Goal: Task Accomplishment & Management: Manage account settings

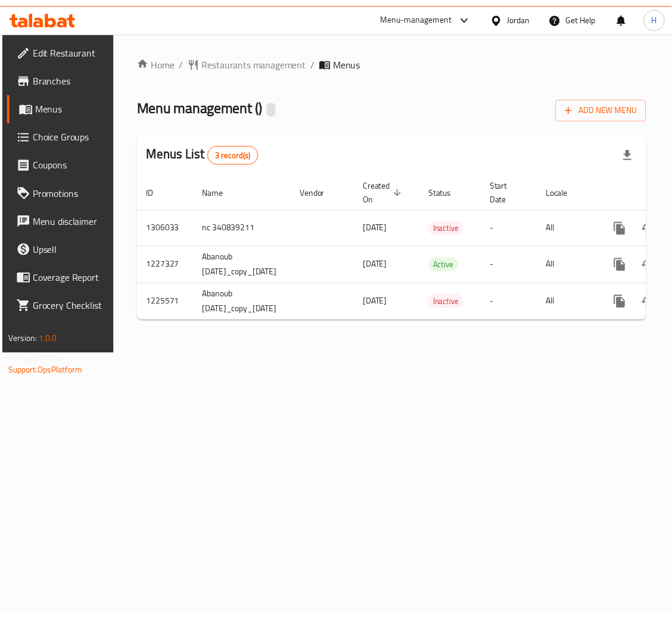
scroll to position [0, 117]
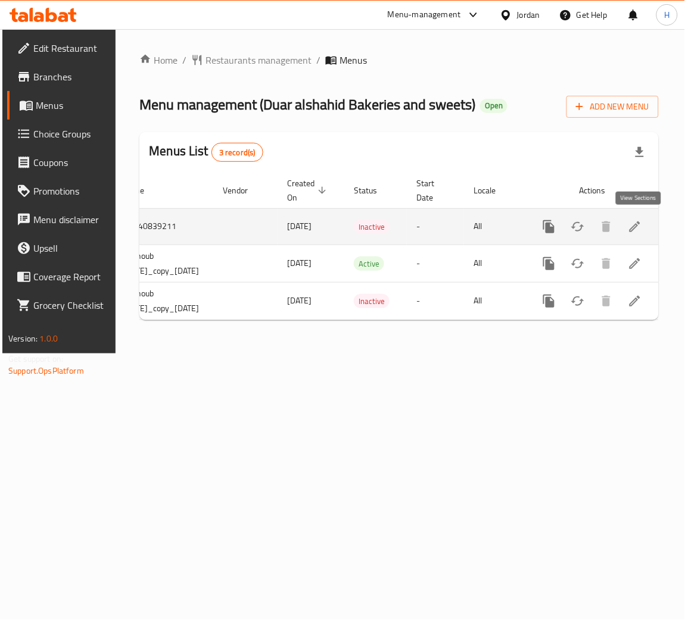
click at [638, 232] on icon "enhanced table" at bounding box center [635, 227] width 14 height 14
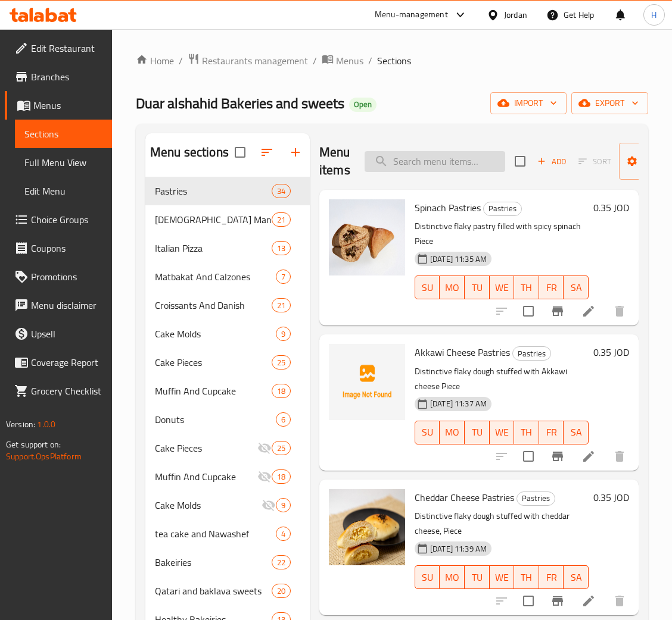
click at [463, 166] on input "search" at bounding box center [434, 161] width 141 height 21
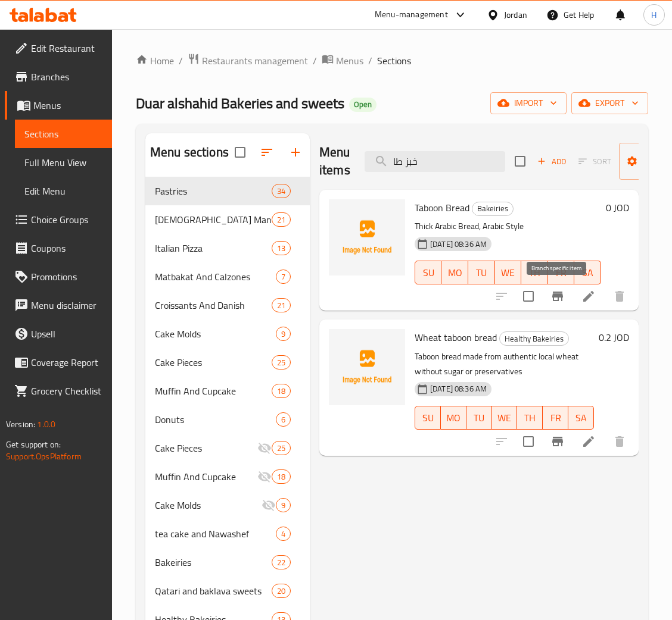
type input "خبز طا"
click at [553, 303] on icon "Branch-specific-item" at bounding box center [557, 296] width 14 height 14
click at [460, 157] on input "خبز طا" at bounding box center [434, 161] width 141 height 21
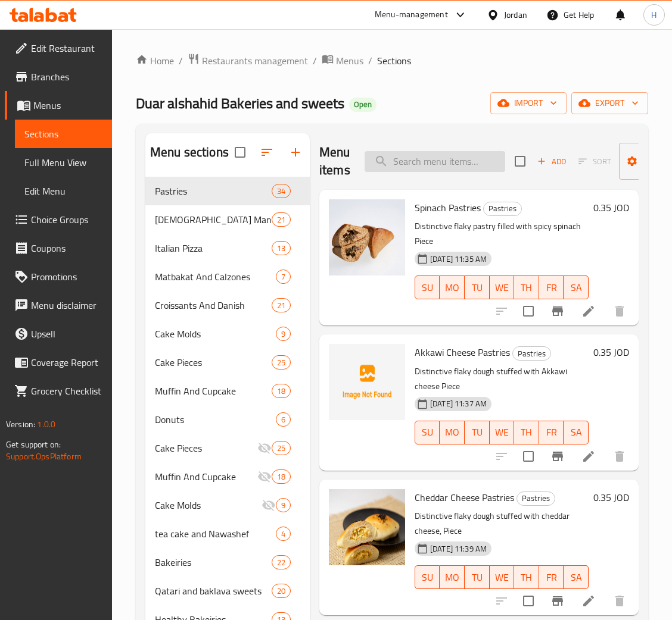
click at [445, 167] on input "search" at bounding box center [434, 161] width 141 height 21
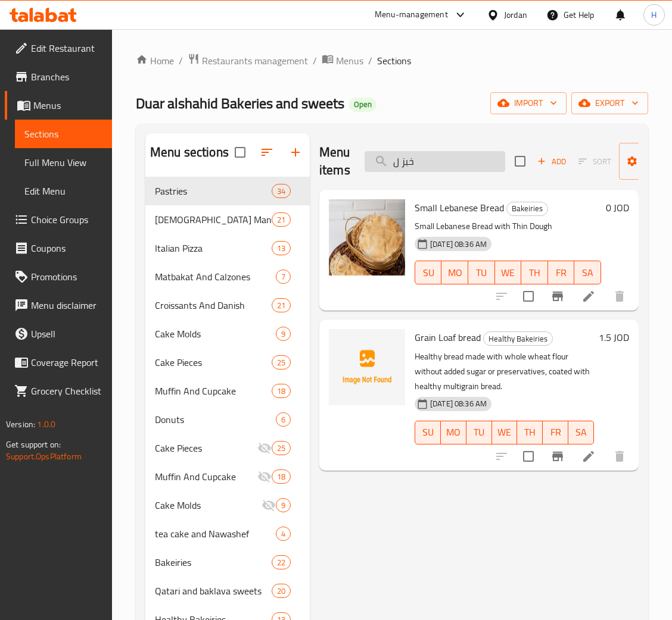
click at [457, 166] on input "خبز ل" at bounding box center [434, 161] width 141 height 21
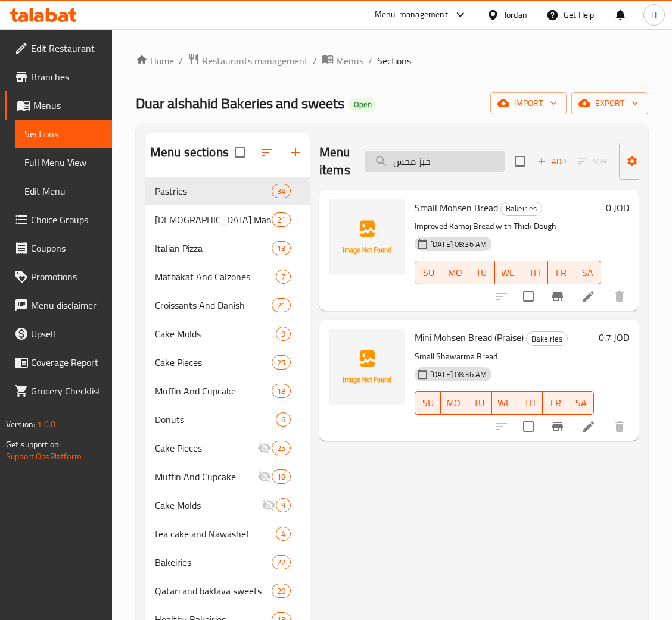
click at [476, 159] on input "خبز محس" at bounding box center [434, 161] width 141 height 21
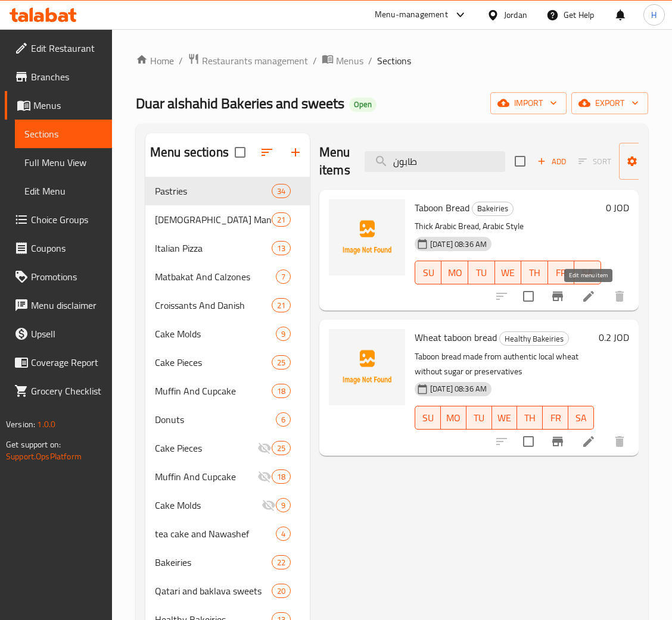
type input "طابون"
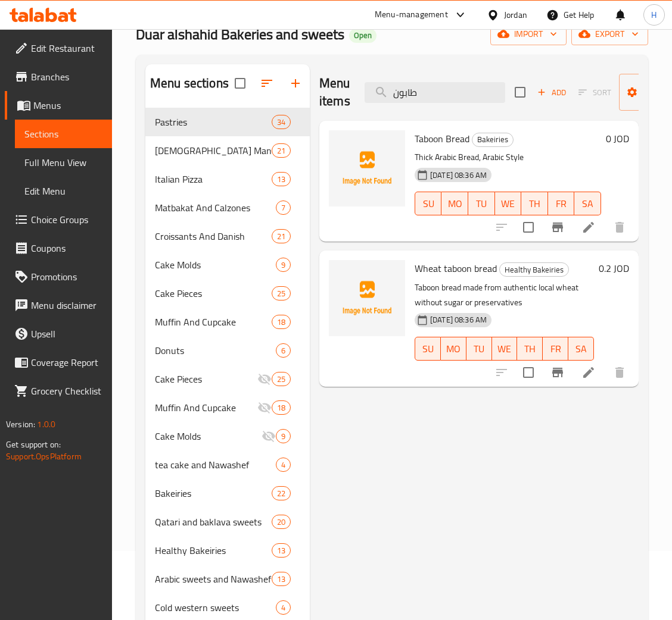
scroll to position [168, 0]
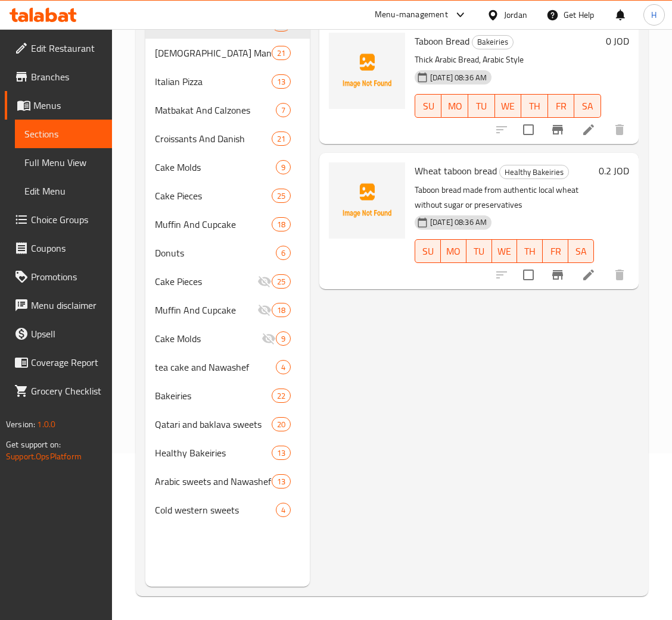
click at [435, 378] on div "Menu items طابون Add Sort Manage items Taboon Bread Bakeiries Thick Arabic Brea…" at bounding box center [474, 277] width 329 height 620
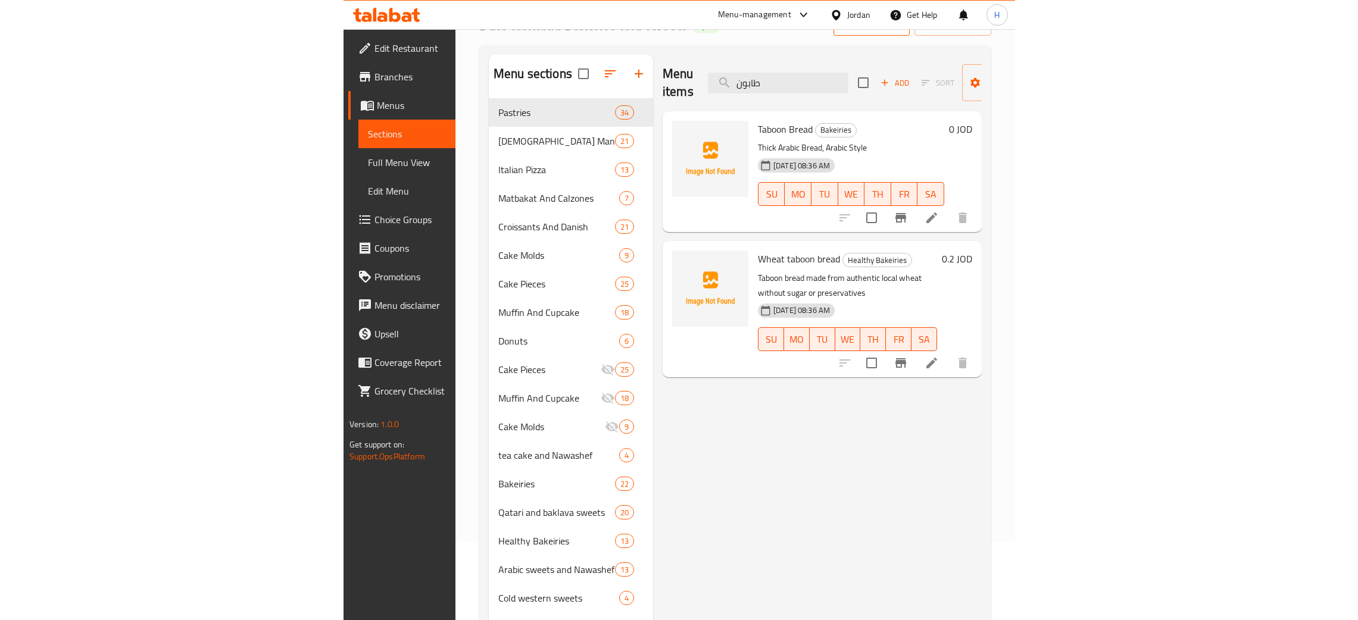
scroll to position [0, 0]
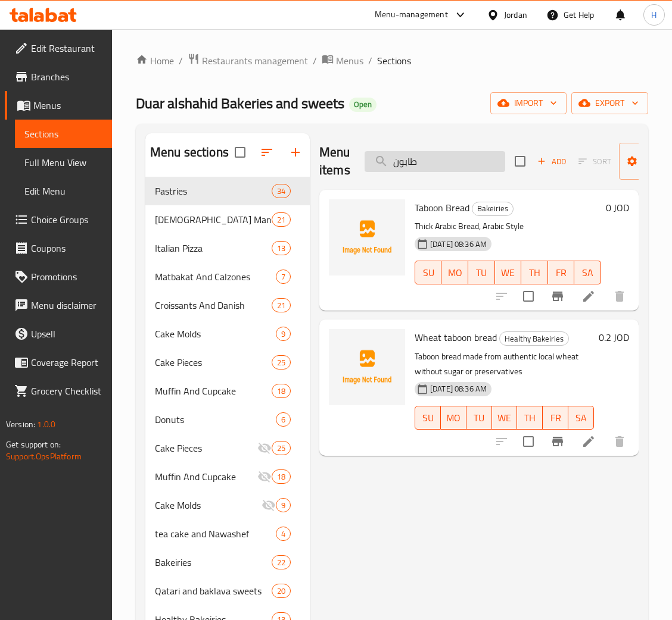
click at [464, 171] on input "طابون" at bounding box center [434, 161] width 141 height 21
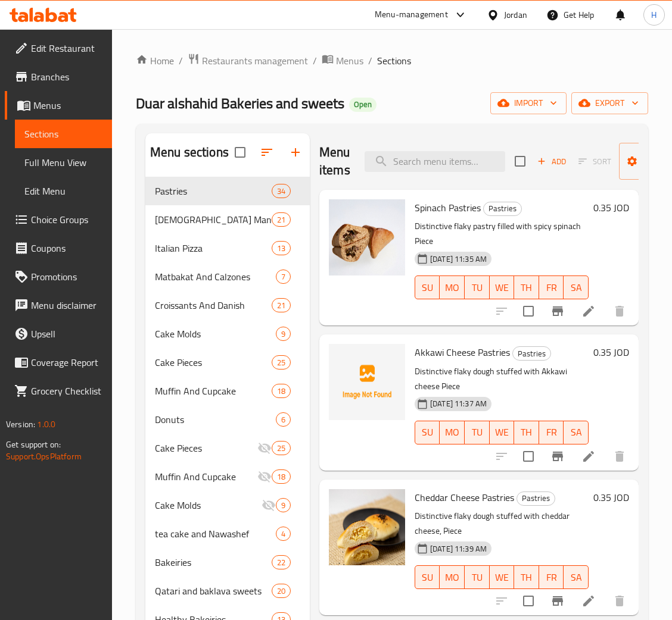
click at [552, 60] on ol "Home / Restaurants management / Menus / Sections" at bounding box center [392, 60] width 512 height 15
click at [338, 105] on span "Duar alshahid Bakeries and sweets" at bounding box center [240, 103] width 208 height 27
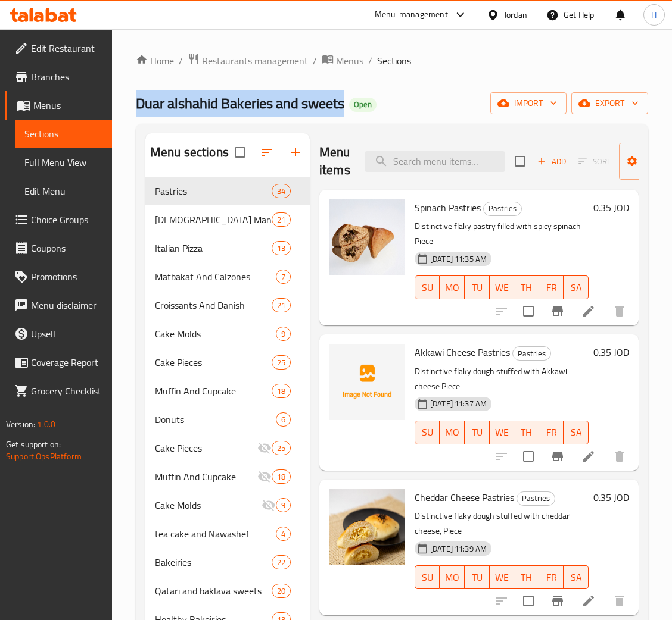
click at [338, 105] on span "Duar alshahid Bakeries and sweets" at bounding box center [240, 103] width 208 height 27
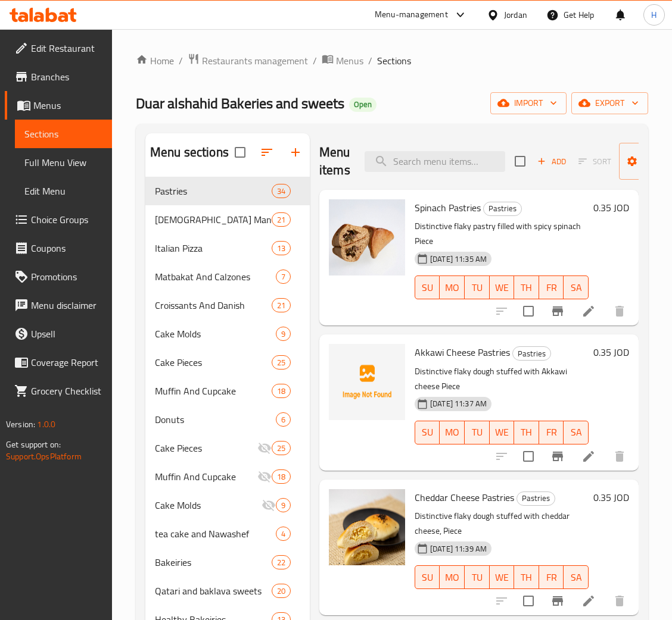
click at [358, 106] on span "Open" at bounding box center [362, 104] width 27 height 10
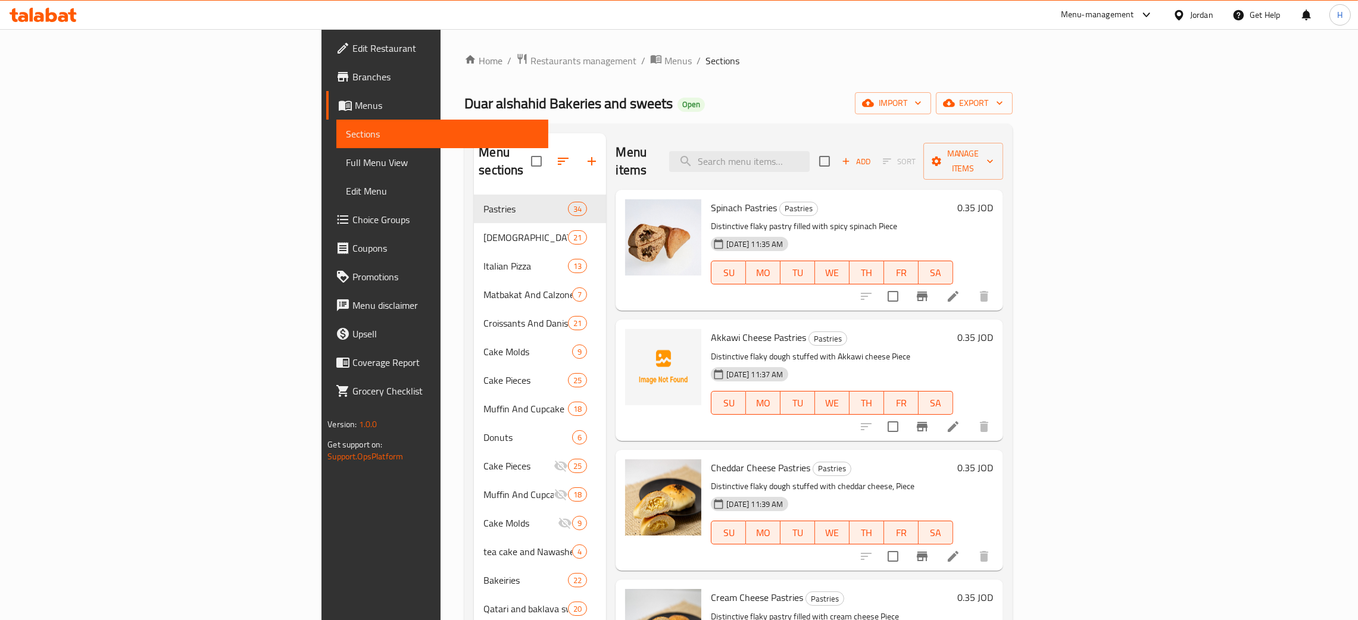
click at [58, 18] on icon at bounding box center [43, 15] width 67 height 14
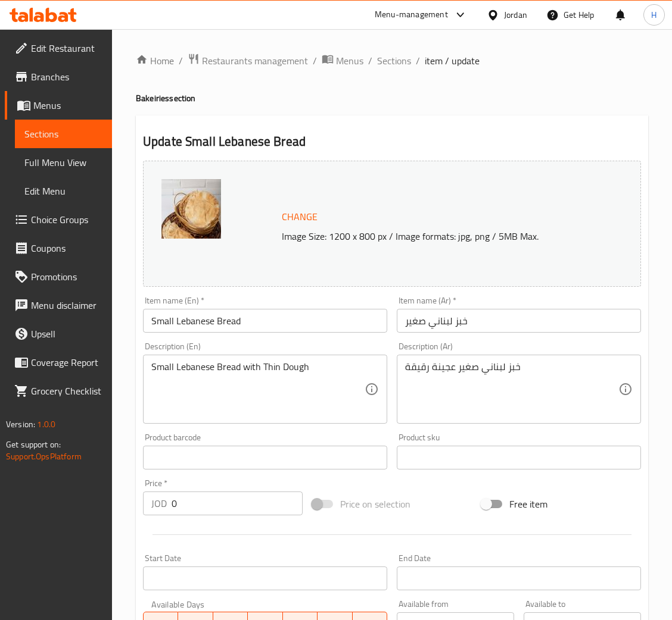
scroll to position [236, 0]
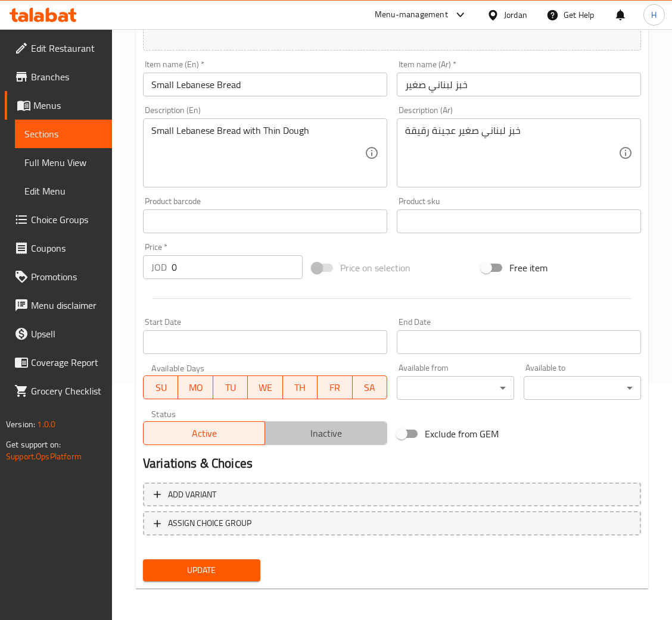
click at [314, 435] on span "Inactive" at bounding box center [326, 433] width 112 height 17
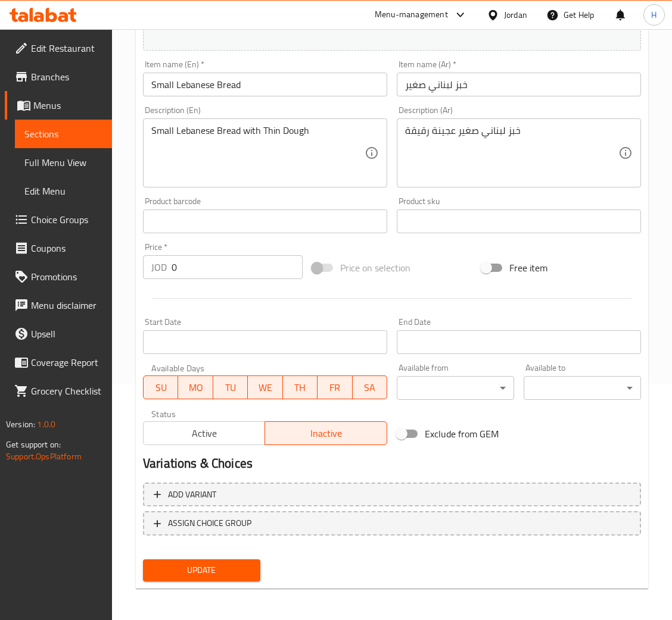
click at [210, 566] on span "Update" at bounding box center [201, 570] width 98 height 15
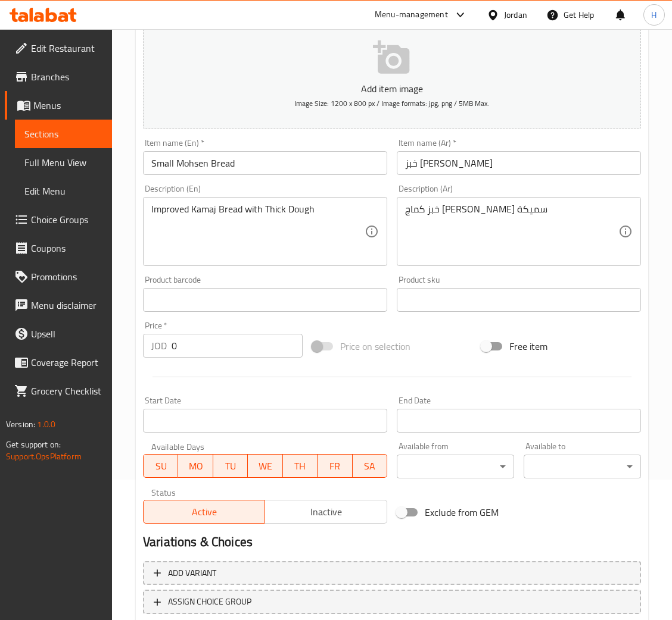
scroll to position [219, 0]
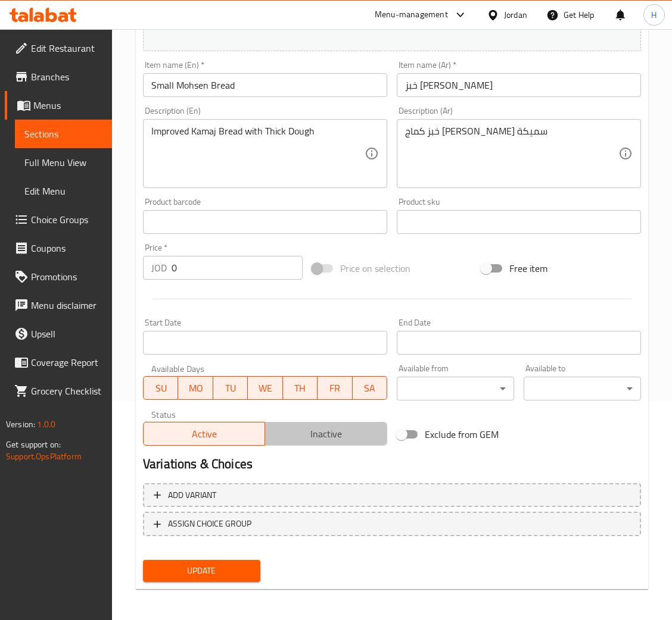
click at [313, 444] on button "Inactive" at bounding box center [325, 434] width 122 height 24
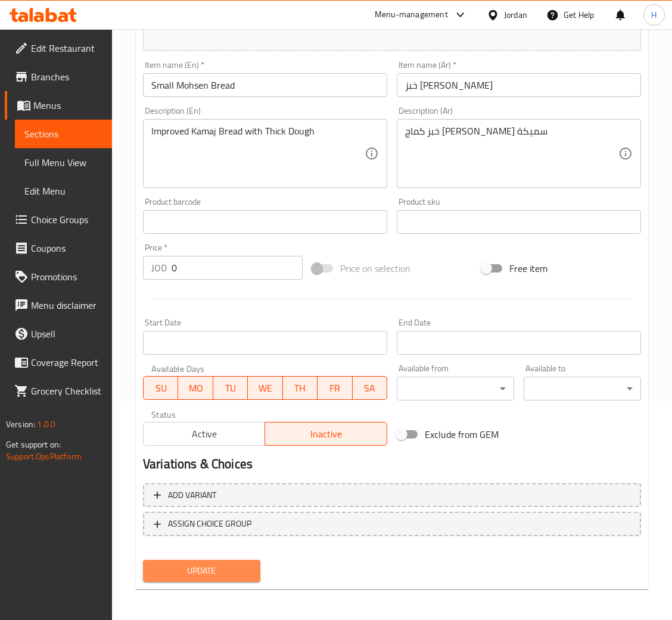
click at [216, 580] on button "Update" at bounding box center [201, 571] width 117 height 22
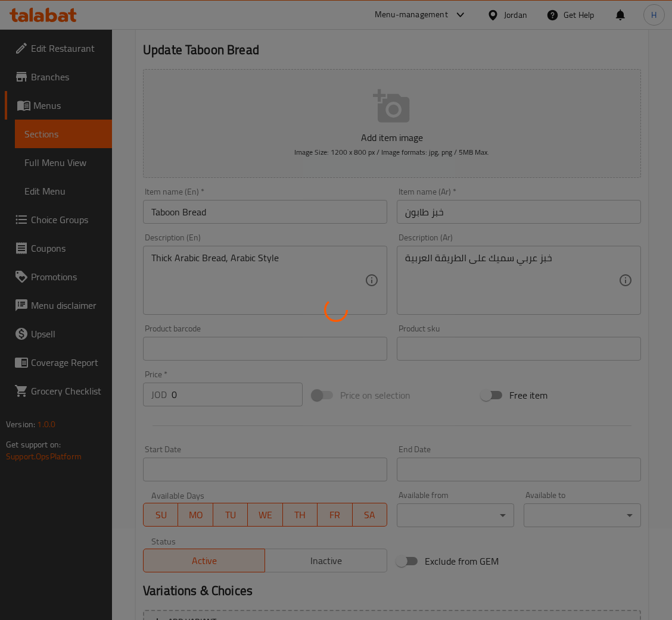
scroll to position [208, 0]
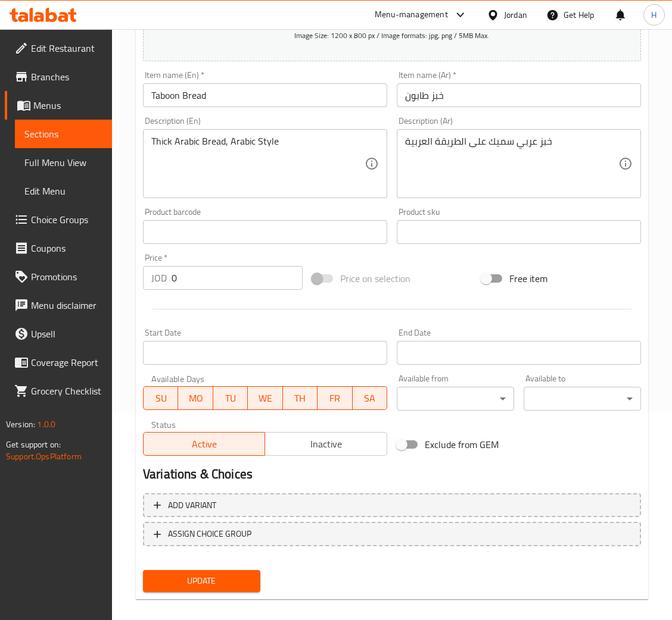
click at [324, 445] on span "Inactive" at bounding box center [326, 444] width 112 height 17
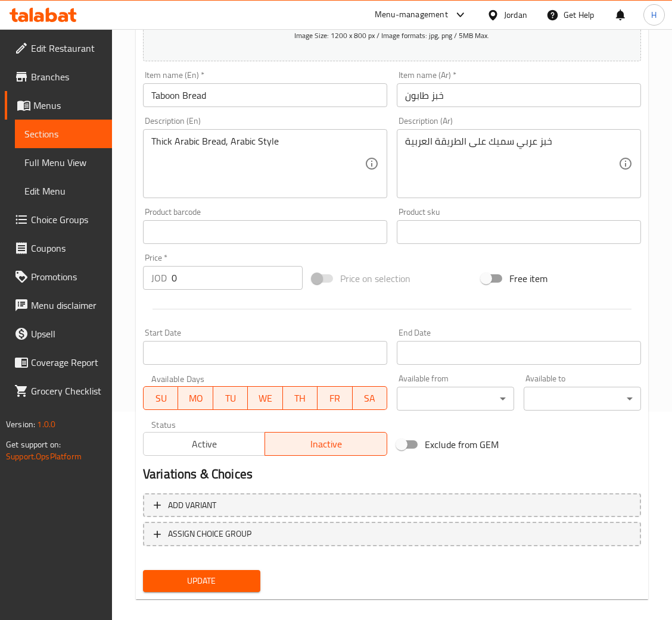
drag, startPoint x: 212, startPoint y: 573, endPoint x: 235, endPoint y: 37, distance: 537.0
click at [212, 574] on span "Update" at bounding box center [201, 581] width 98 height 15
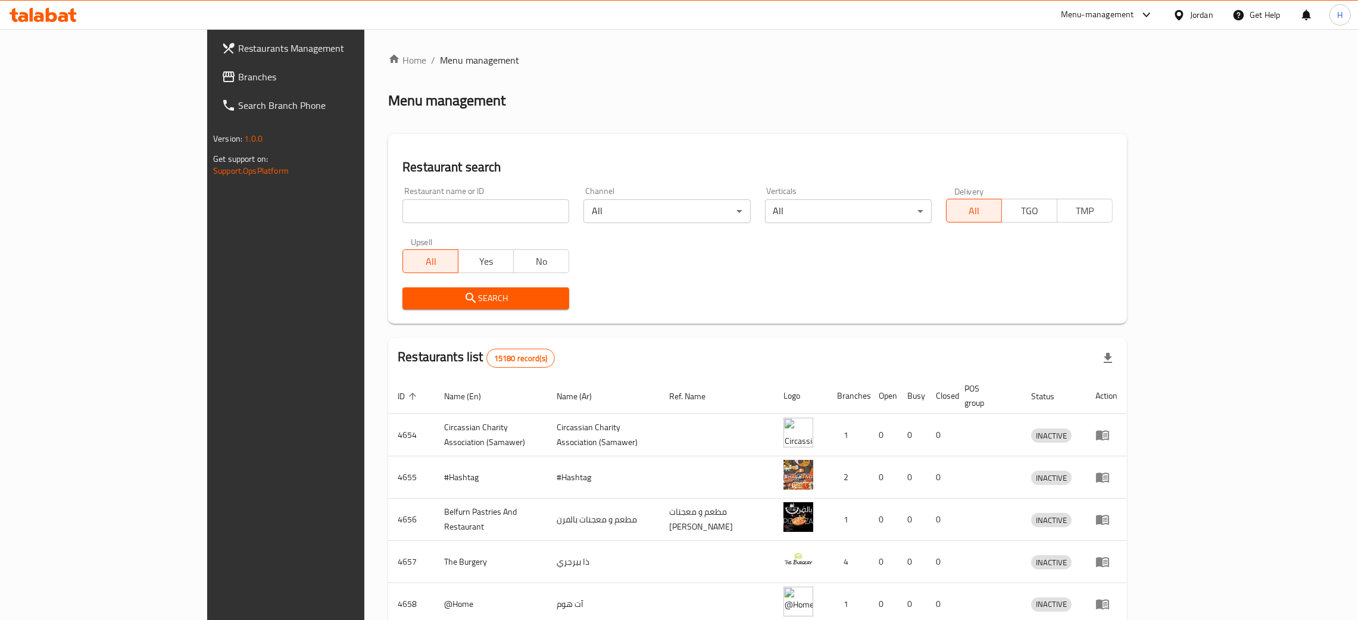
click at [238, 80] on span "Branches" at bounding box center [331, 77] width 186 height 14
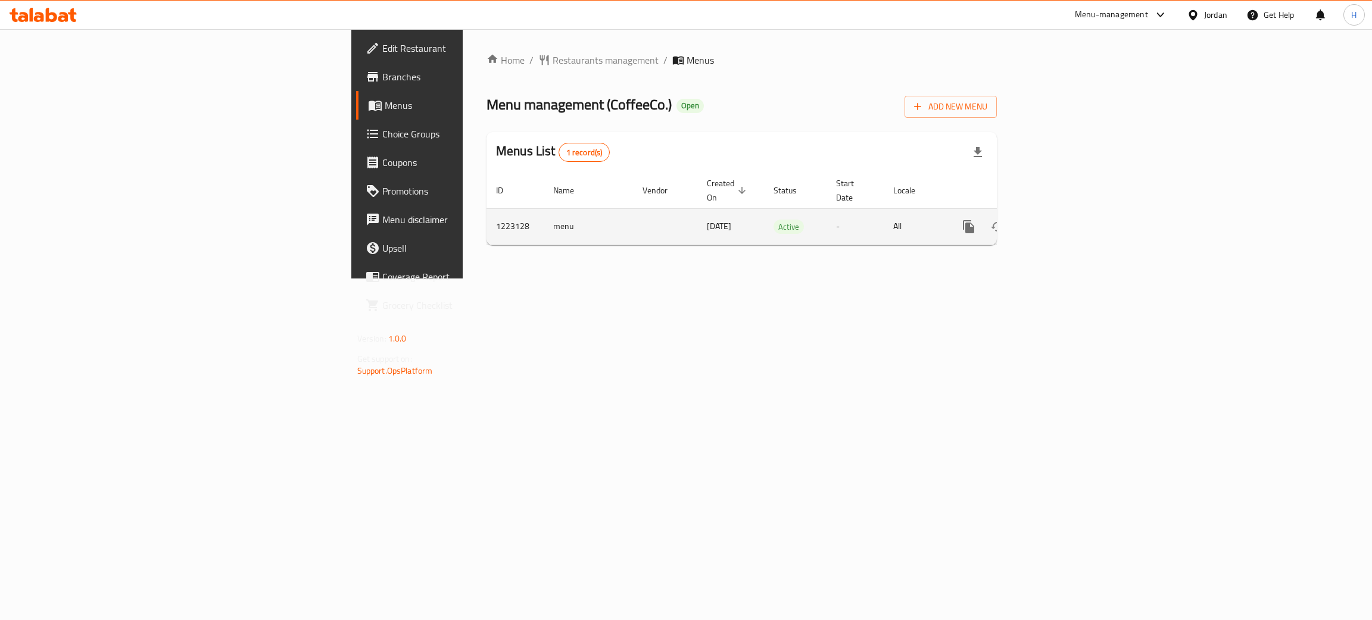
click at [1062, 220] on icon "enhanced table" at bounding box center [1054, 227] width 14 height 14
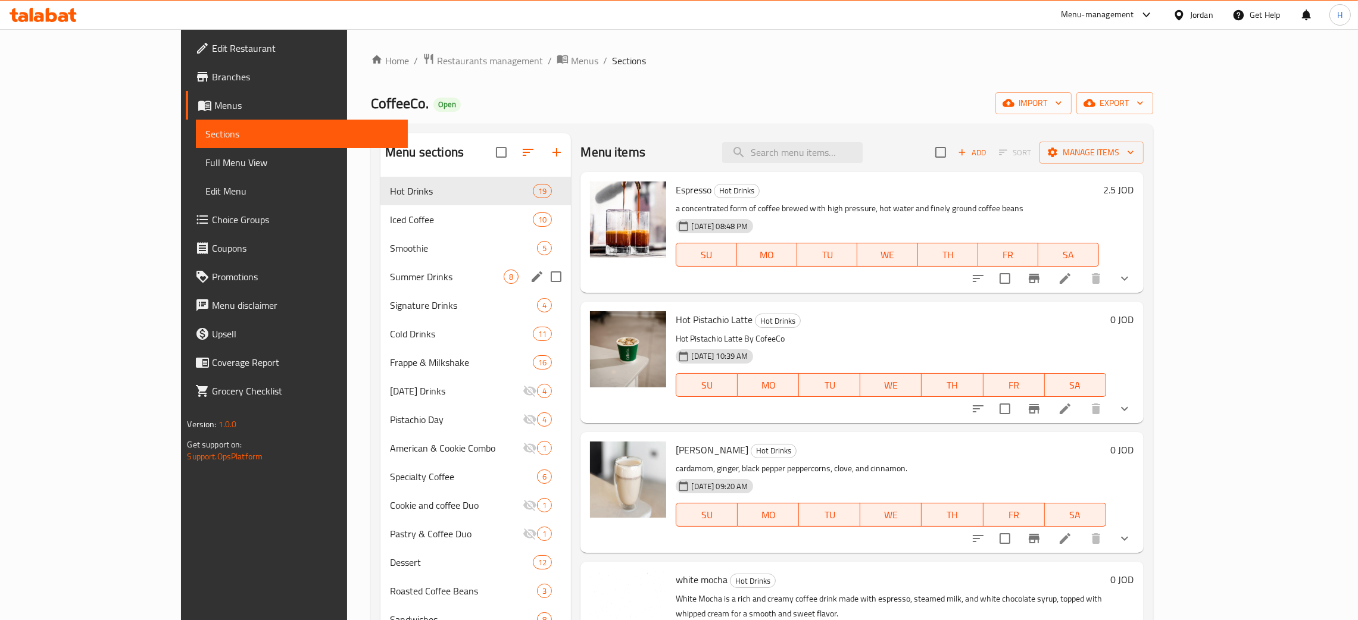
click at [389, 286] on div "Summer Drinks 8" at bounding box center [475, 277] width 191 height 29
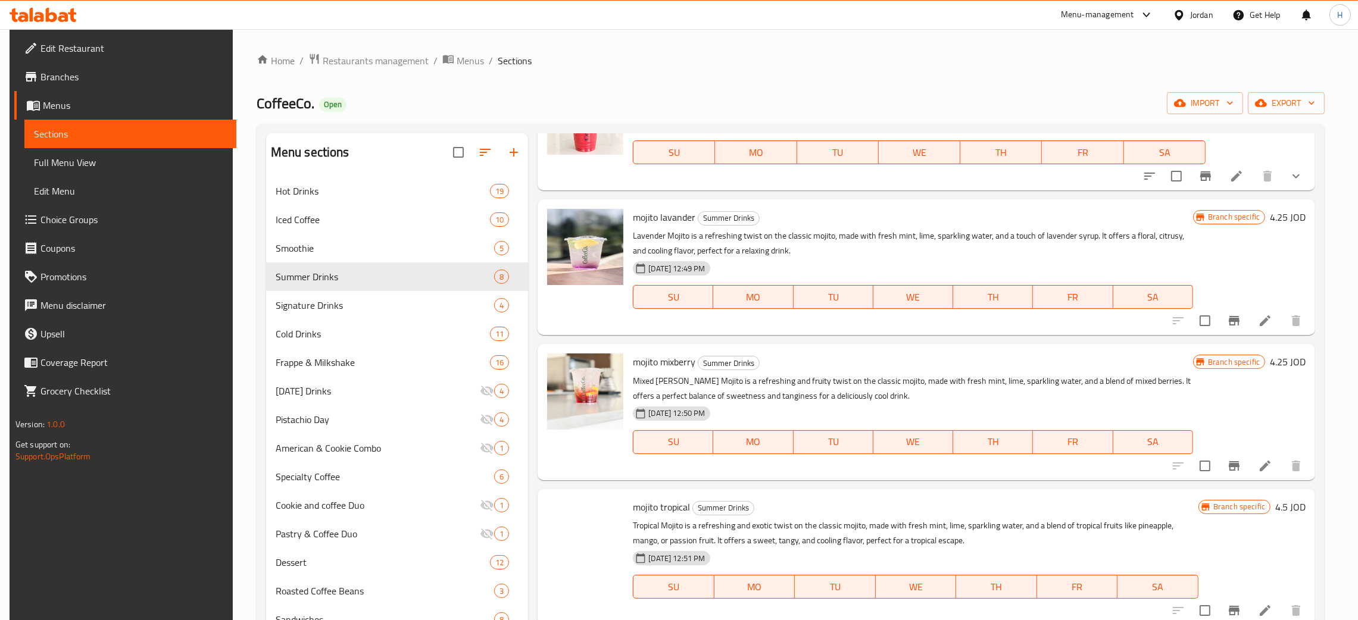
scroll to position [440, 0]
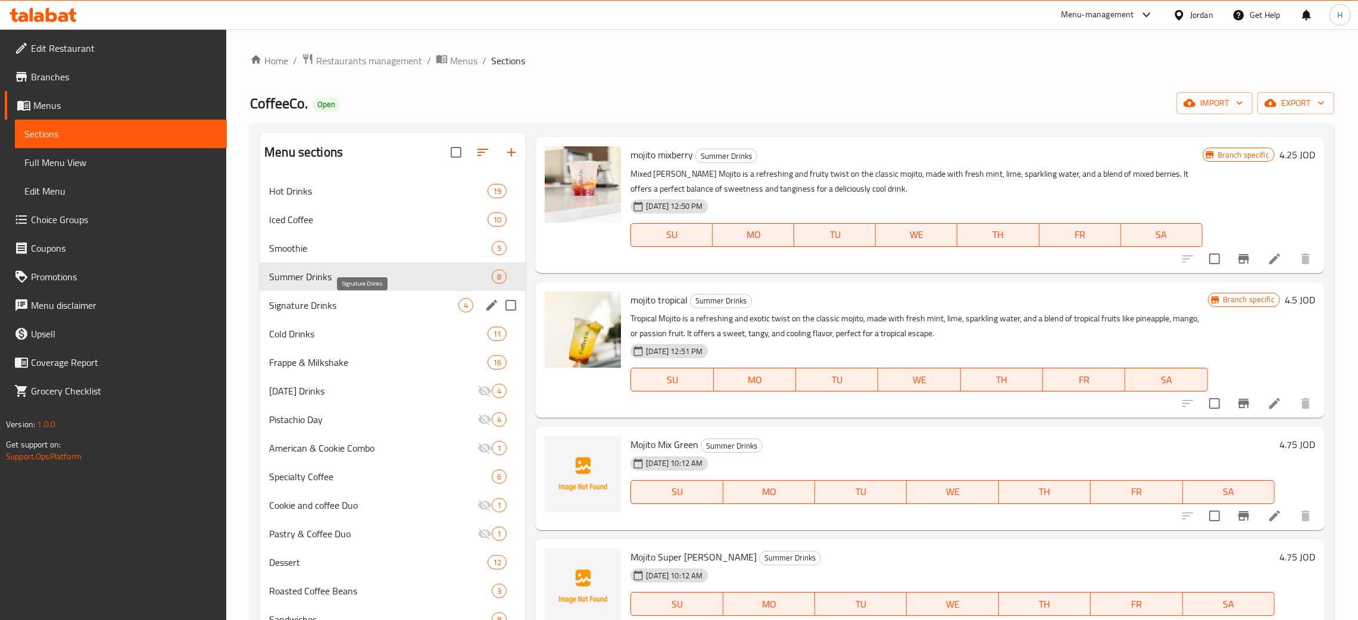
click at [376, 300] on span "Signature Drinks" at bounding box center [363, 305] width 189 height 14
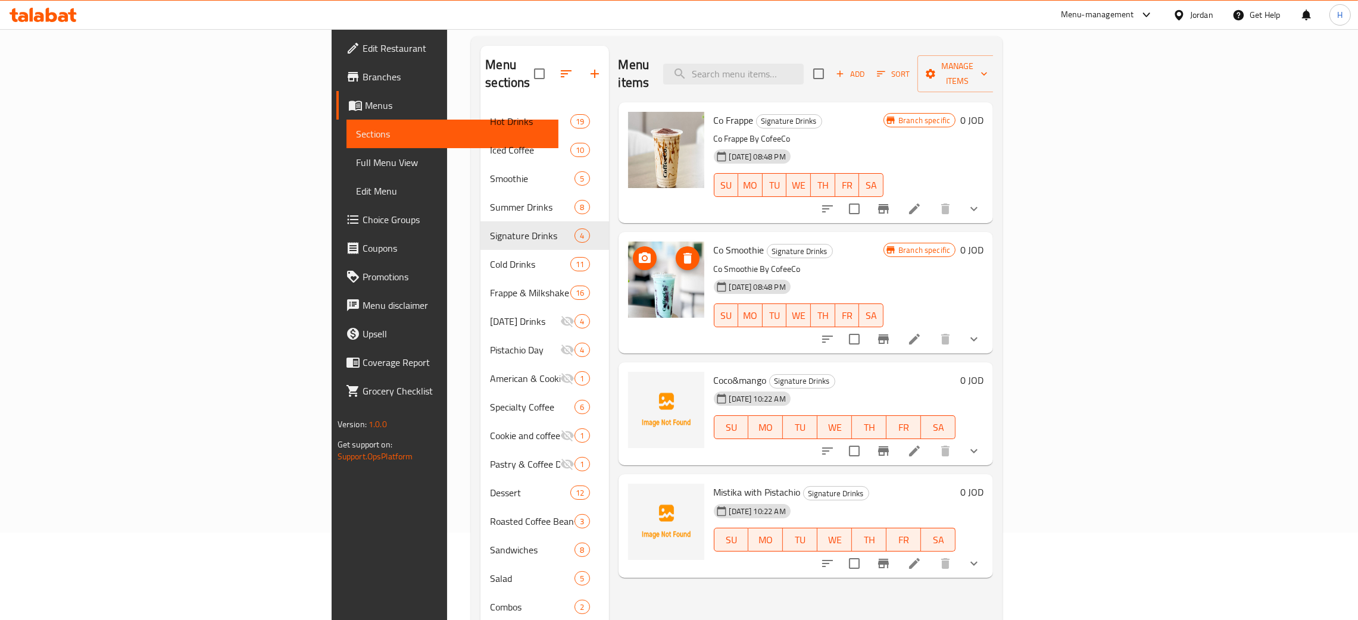
scroll to position [168, 0]
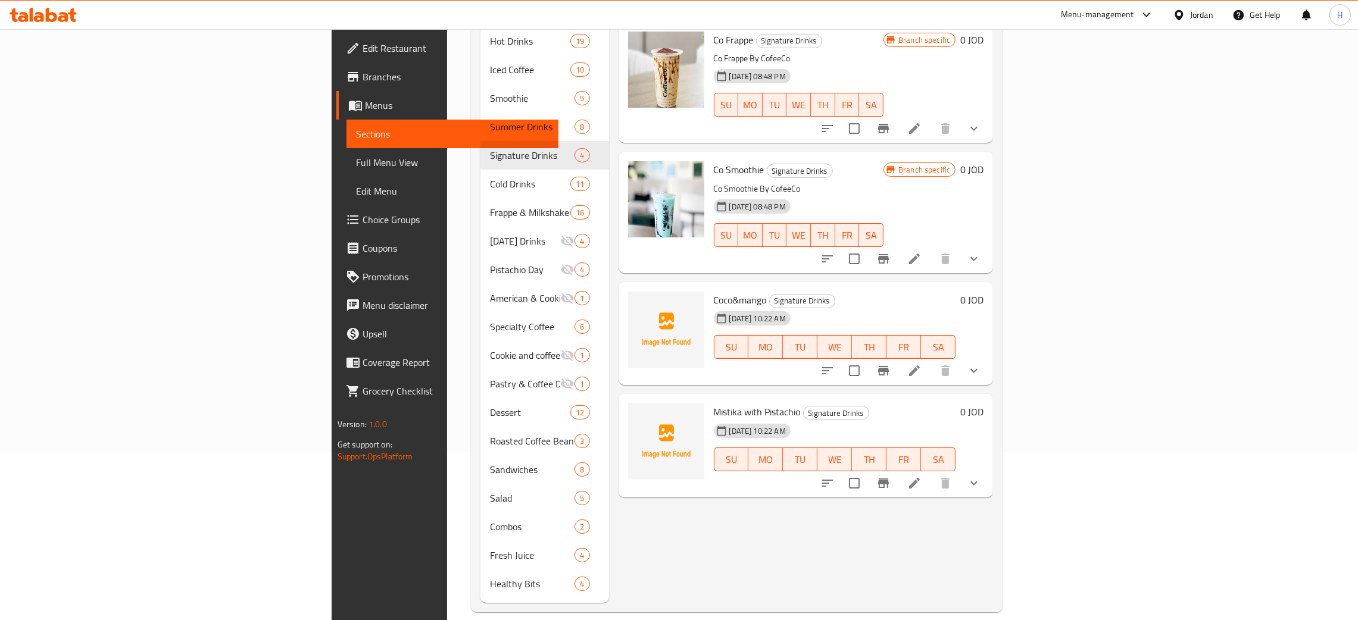
click at [653, 532] on div "Menu items Add Sort Manage items Co Frappe Signature Drinks Co Frappe By CofeeC…" at bounding box center [801, 284] width 385 height 638
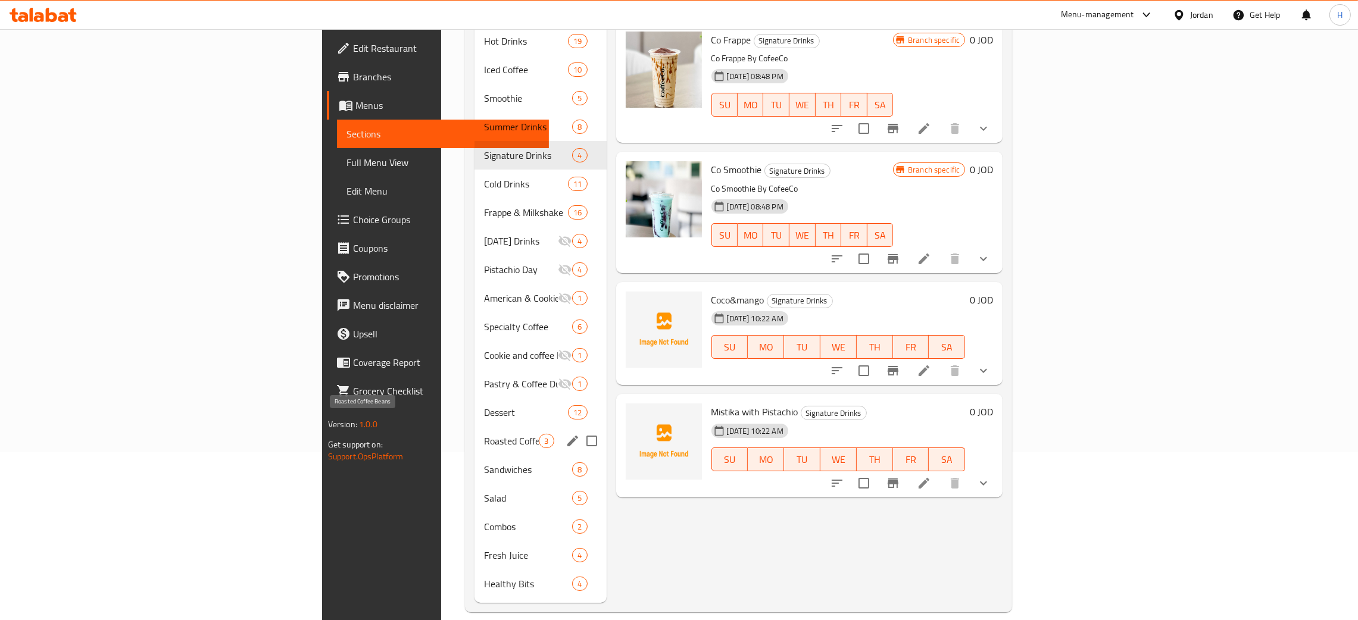
click at [484, 434] on span "Roasted Coffee Beans" at bounding box center [511, 441] width 55 height 14
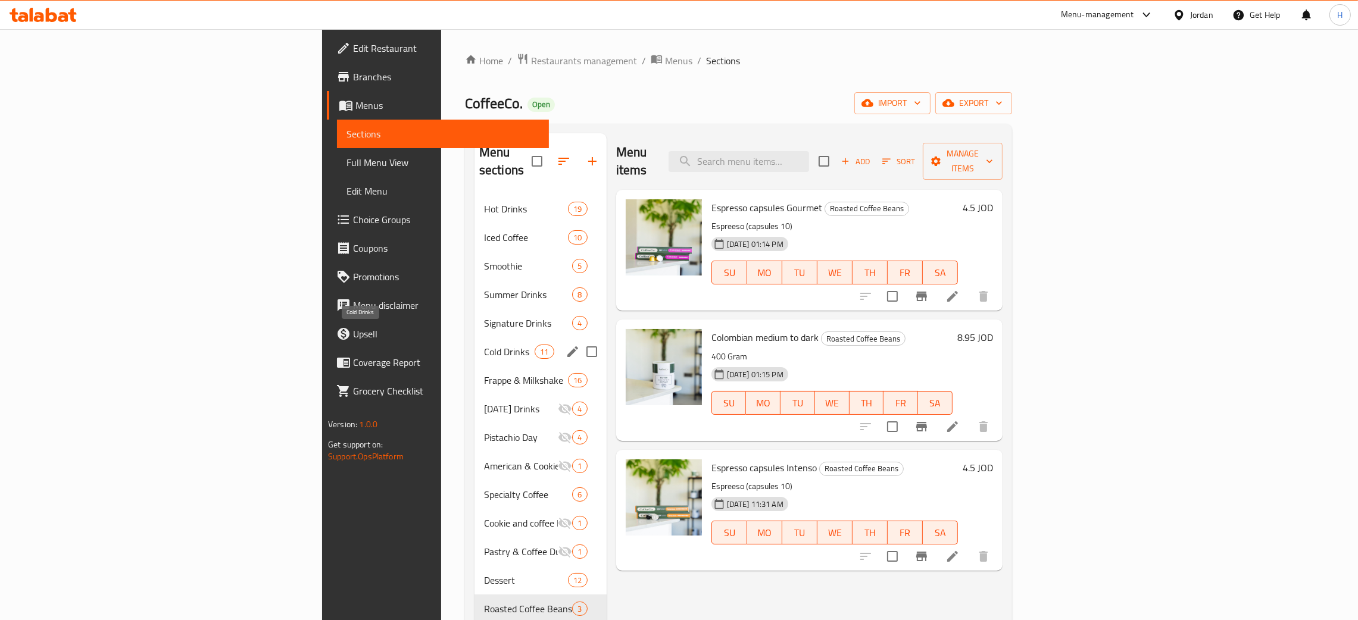
click at [484, 345] on span "Cold Drinks" at bounding box center [509, 352] width 51 height 14
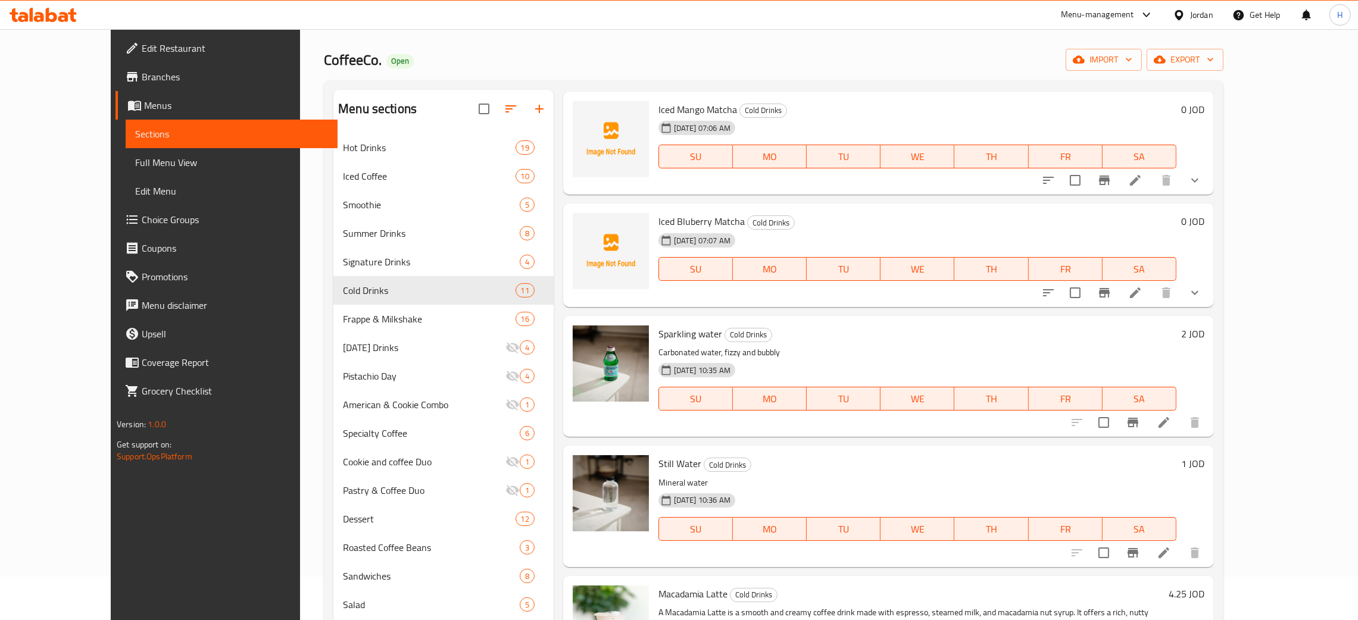
scroll to position [168, 0]
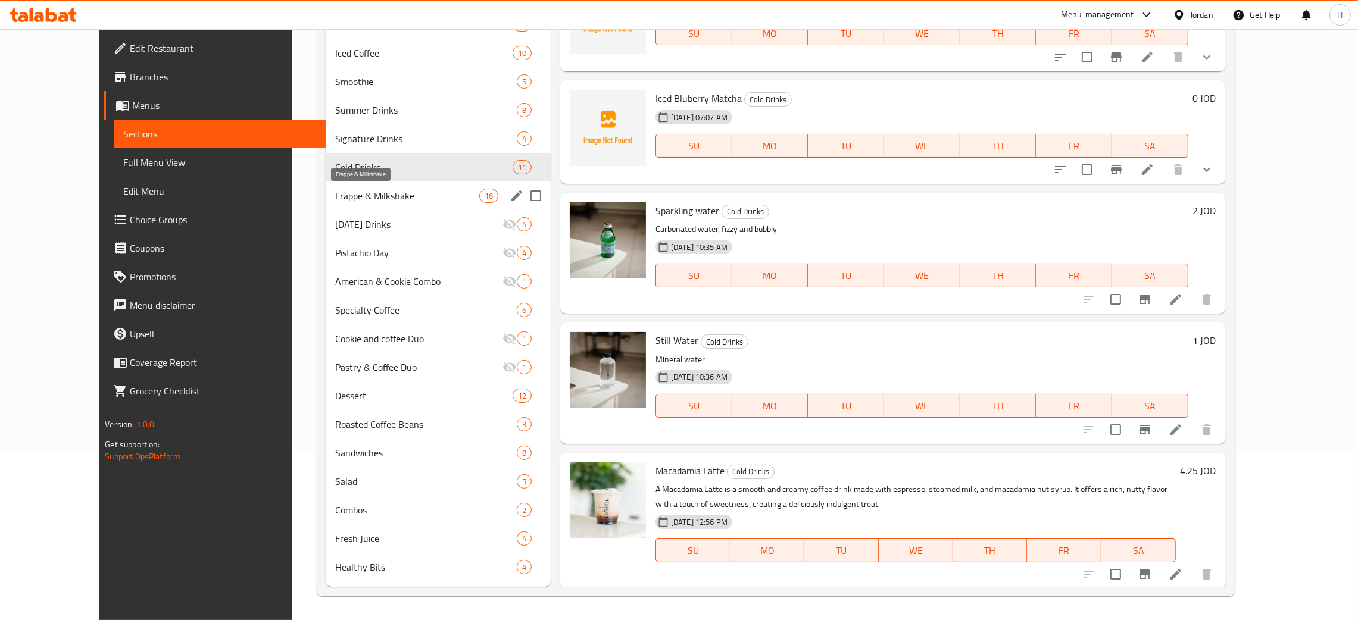
click at [335, 199] on span "Frappe & Milkshake" at bounding box center [407, 196] width 144 height 14
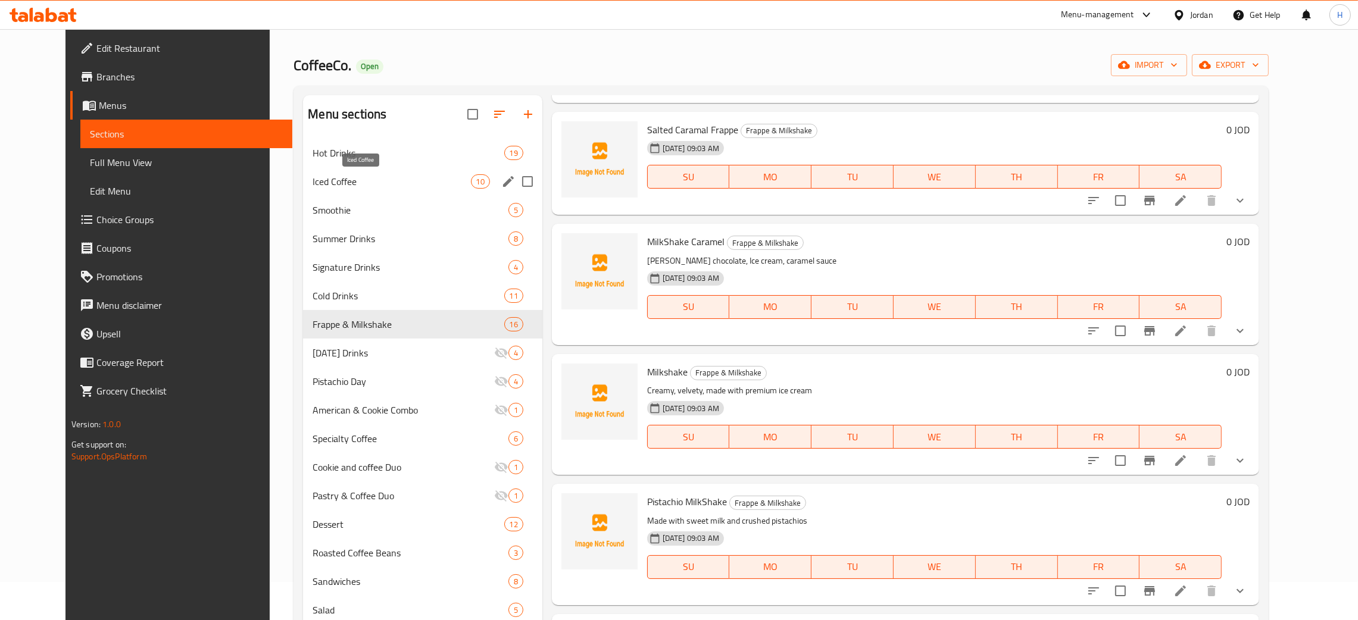
scroll to position [38, 0]
click at [330, 180] on span "Iced Coffee" at bounding box center [392, 182] width 158 height 14
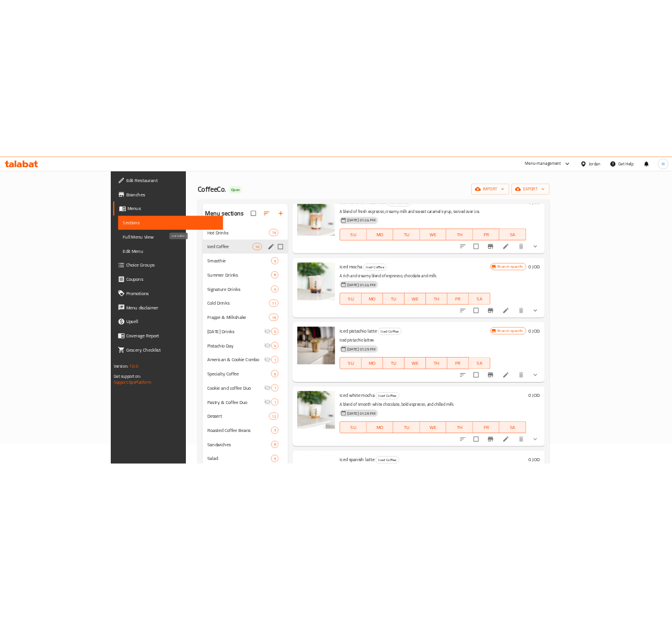
scroll to position [709, 0]
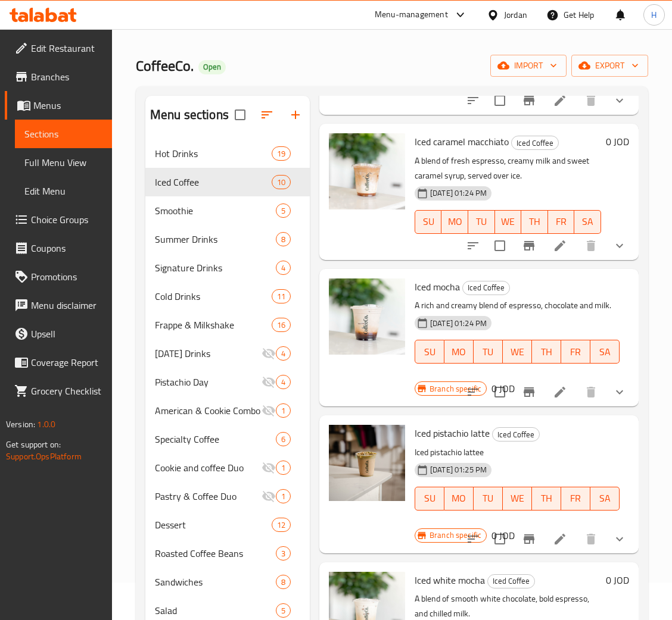
click at [77, 213] on span "Choice Groups" at bounding box center [66, 220] width 71 height 14
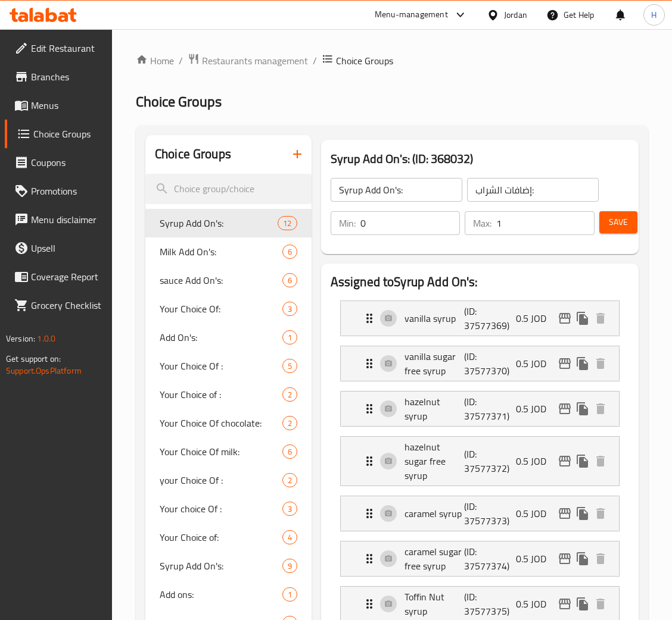
click at [292, 153] on icon "button" at bounding box center [297, 154] width 14 height 14
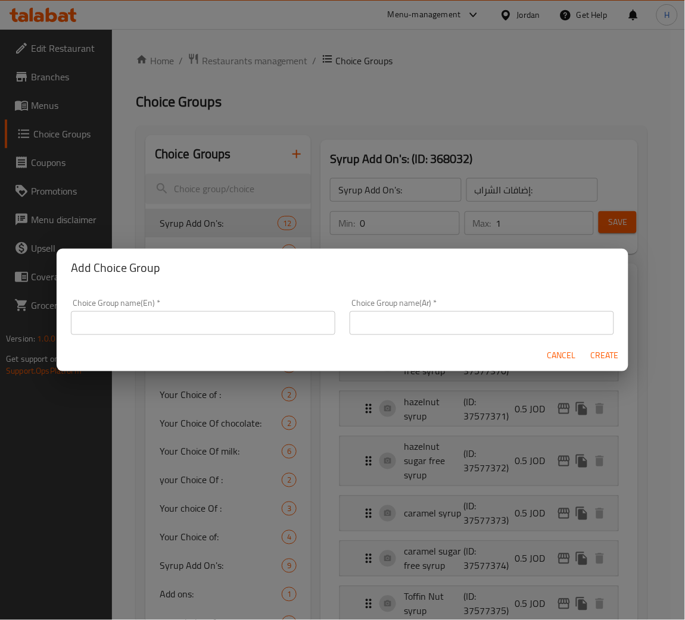
click at [277, 323] on input "text" at bounding box center [203, 323] width 264 height 24
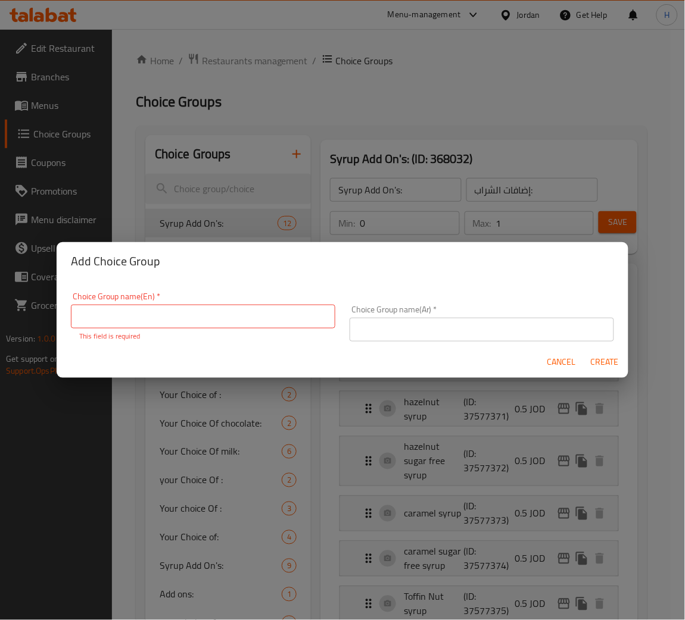
click at [244, 314] on input "text" at bounding box center [203, 317] width 264 height 24
type input "Coffee Add Ons"
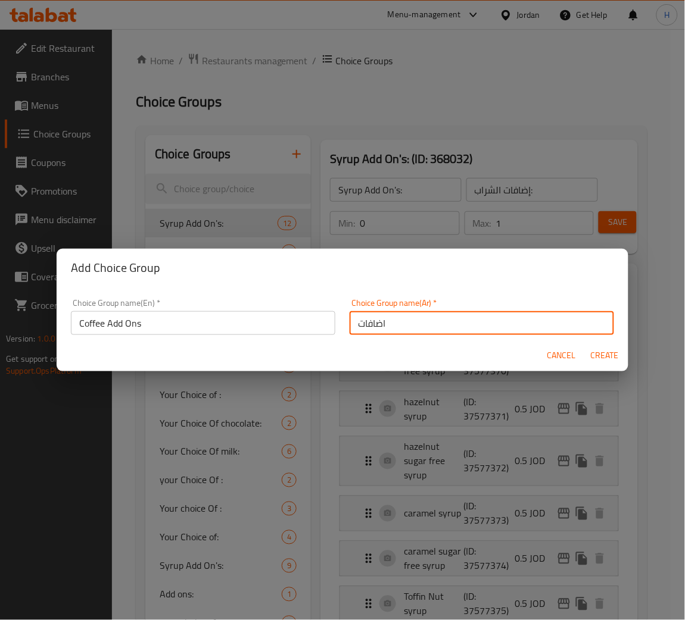
type input "اضافات"
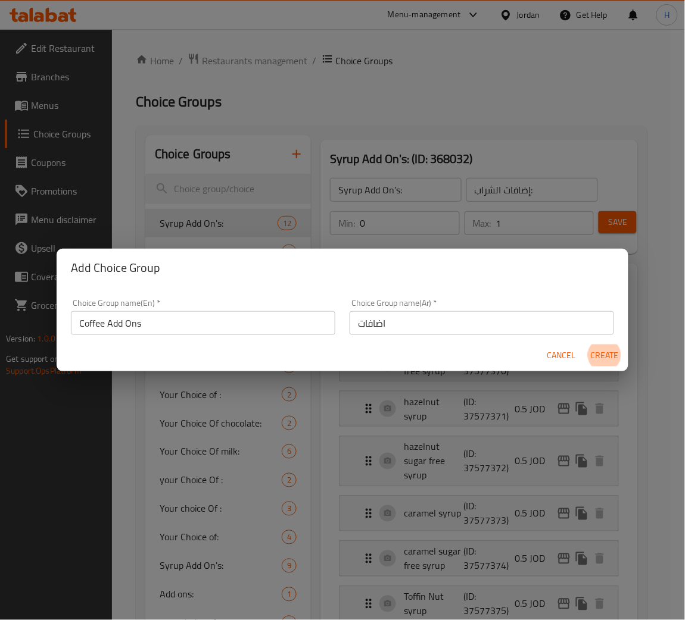
click at [585, 345] on button "Create" at bounding box center [604, 356] width 38 height 22
type input "Coffee Add Ons"
type input "اضافات"
type input "0"
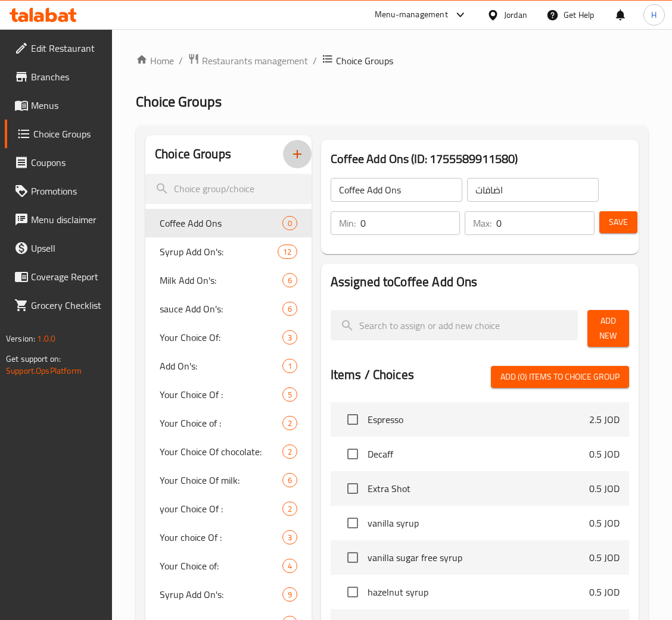
click at [537, 229] on input "0" at bounding box center [545, 223] width 98 height 24
click at [609, 325] on span "Add New" at bounding box center [608, 329] width 23 height 30
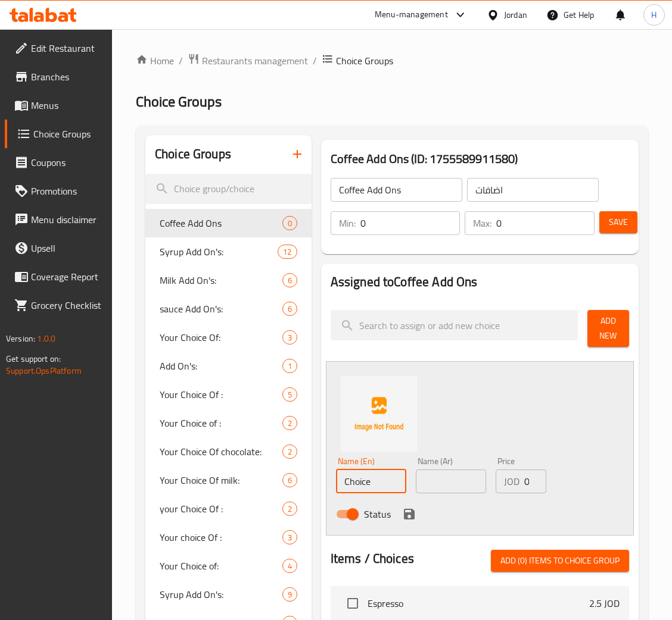
click at [381, 479] on input "Choice" at bounding box center [371, 482] width 70 height 24
click at [383, 474] on input "Choice" at bounding box center [371, 482] width 70 height 24
paste input "Decaff"
type input "Decaff"
type input "بدون كافيين"
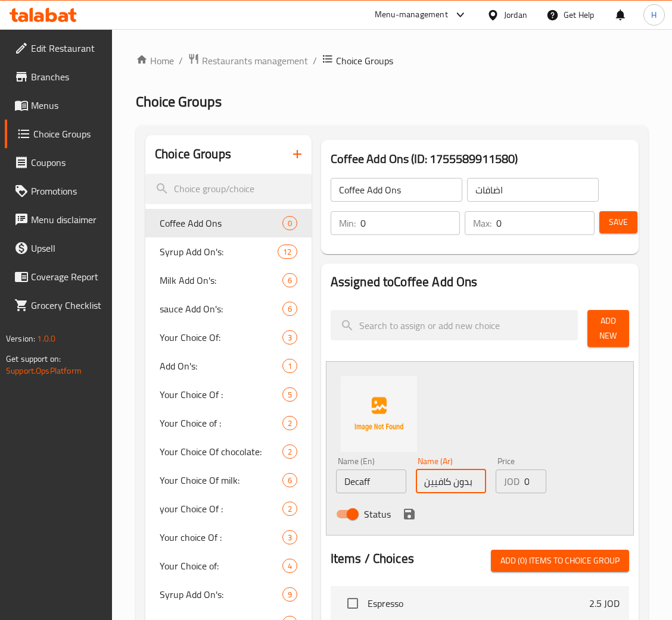
click at [409, 523] on button "save" at bounding box center [409, 515] width 18 height 18
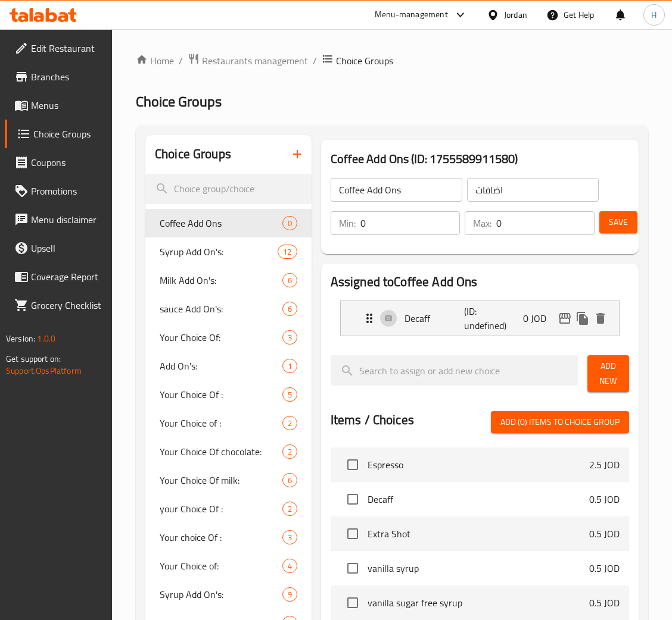
click at [612, 391] on button "Add New" at bounding box center [608, 373] width 42 height 37
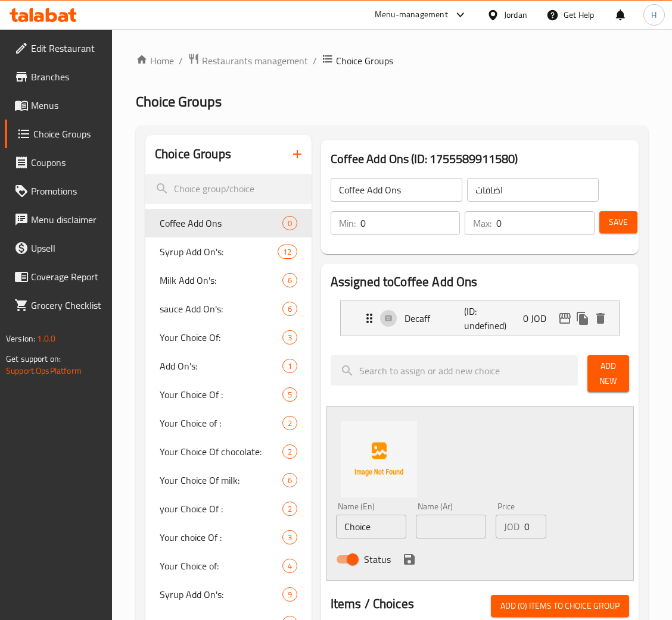
click at [378, 529] on input "Choice" at bounding box center [371, 527] width 70 height 24
paste input "Extra Shot"
type input "Extra Shot"
type input "اكسترا شوت"
click at [413, 562] on icon "save" at bounding box center [409, 560] width 14 height 14
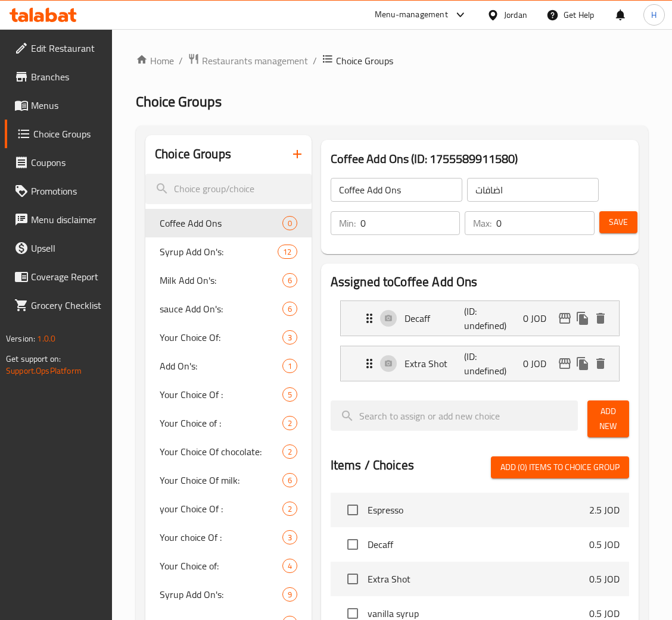
click at [602, 421] on span "Add New" at bounding box center [608, 419] width 23 height 30
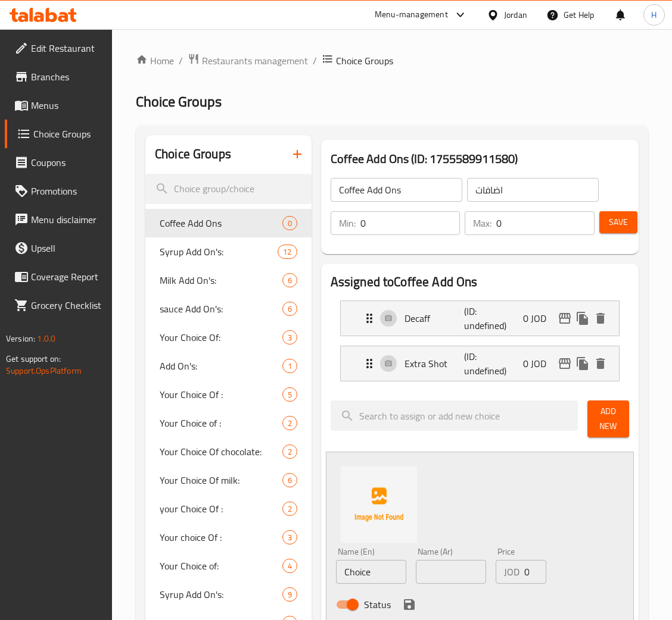
click at [385, 570] on input "Choice" at bounding box center [371, 572] width 70 height 24
paste input "Vanilla syrup"
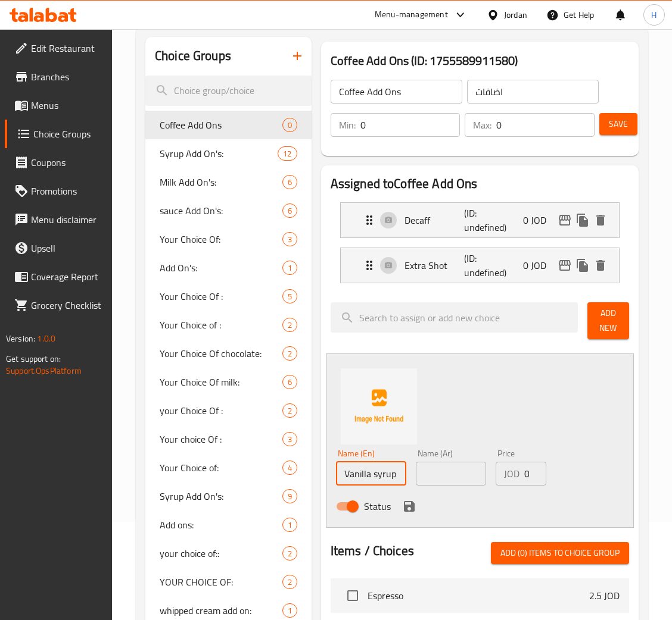
scroll to position [267, 0]
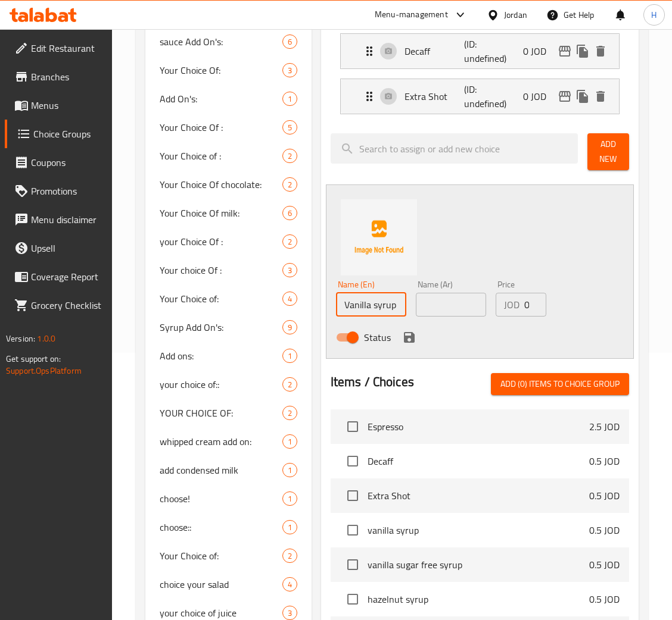
type input "Vanilla syrup"
type input "فانيلا"
click at [409, 341] on icon "save" at bounding box center [409, 337] width 14 height 14
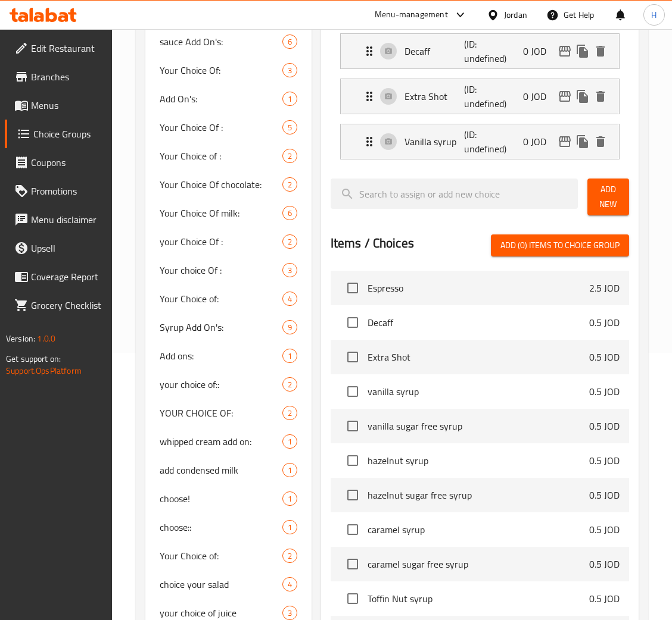
click at [609, 195] on span "Add New" at bounding box center [608, 197] width 23 height 30
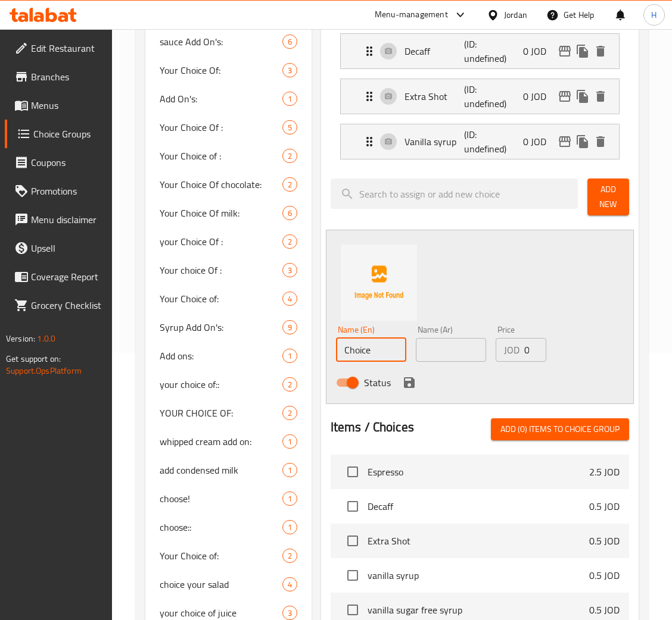
click at [366, 351] on input "Choice" at bounding box center [371, 350] width 70 height 24
paste input "Vanilla sugar free syrup"
type input "Vanilla sugar free syrup"
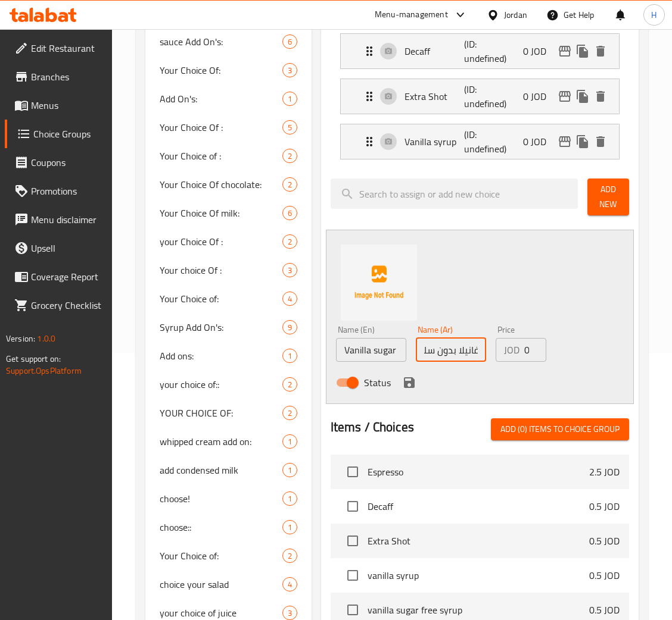
type input "فانيلا بدون سكر"
click at [405, 389] on icon "save" at bounding box center [409, 383] width 14 height 14
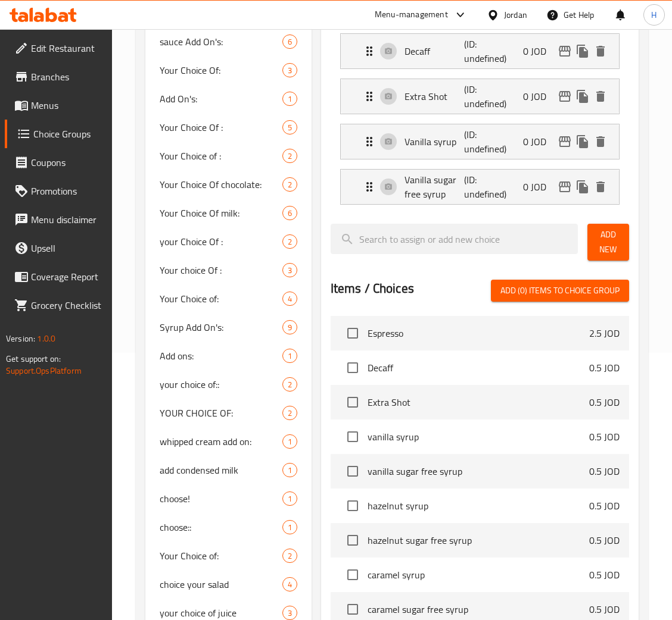
click at [610, 245] on span "Add New" at bounding box center [608, 242] width 23 height 30
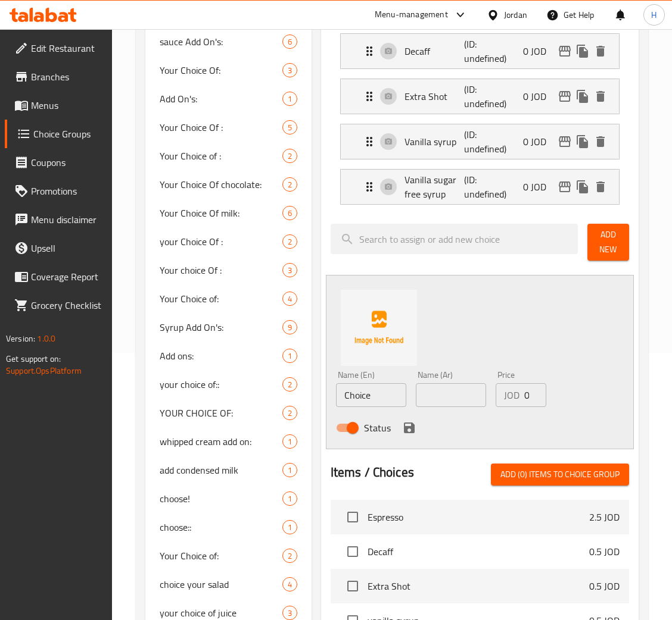
click at [387, 404] on input "Choice" at bounding box center [371, 395] width 70 height 24
paste input "Hazelnut syrup"
type input "Hazelnut syrup"
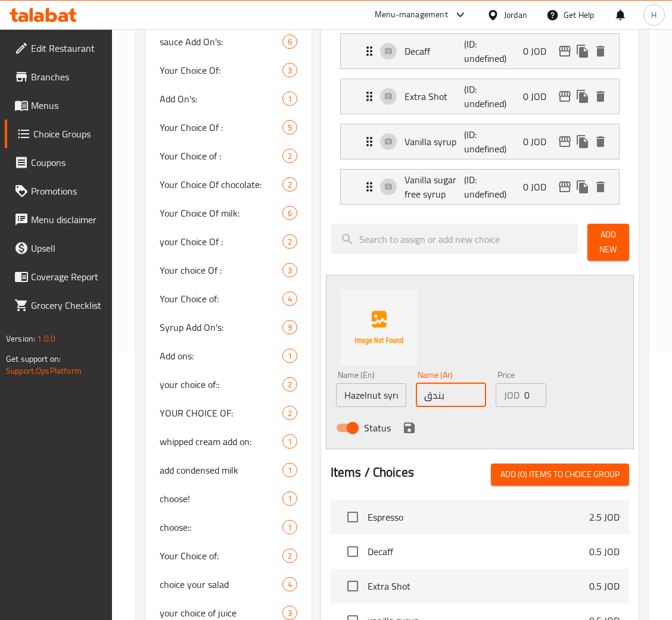
type input "بندق"
drag, startPoint x: 405, startPoint y: 427, endPoint x: 659, endPoint y: 274, distance: 295.7
click at [405, 427] on icon "save" at bounding box center [409, 428] width 14 height 14
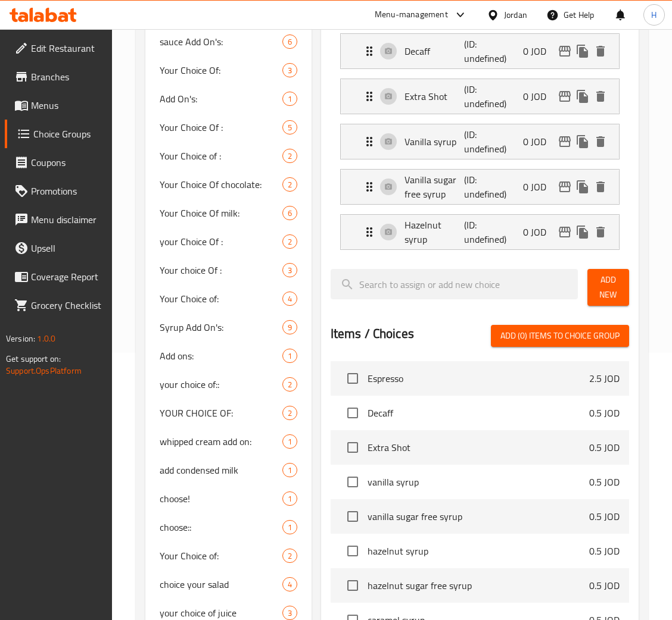
click at [606, 291] on span "Add New" at bounding box center [608, 288] width 23 height 30
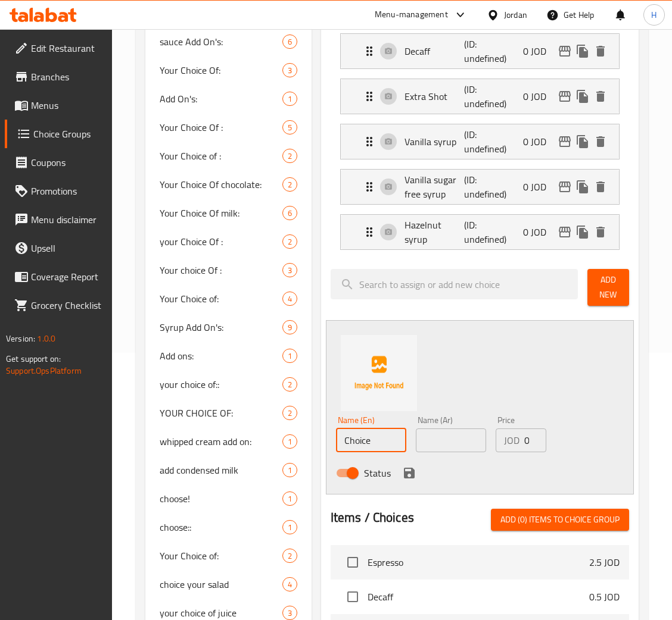
click at [401, 441] on input "Choice" at bounding box center [371, 441] width 70 height 24
paste input "Hazelnut sugar free syrup"
type input "Hazelnut sugar free syrup"
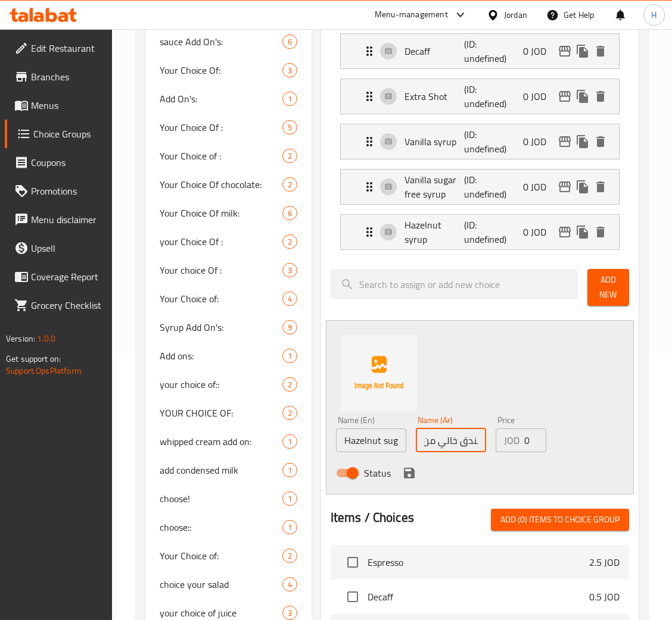
type input "بندق خالي من السكر"
click at [406, 475] on icon "save" at bounding box center [409, 473] width 11 height 11
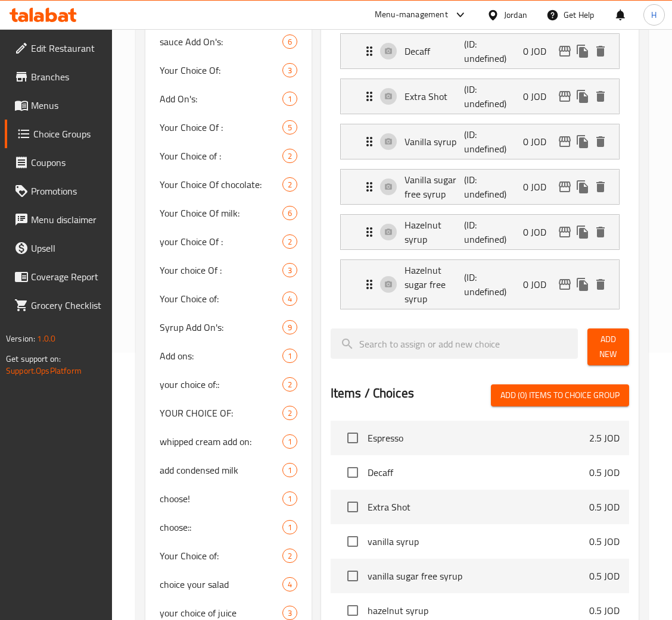
click at [595, 348] on button "Add New" at bounding box center [608, 347] width 42 height 37
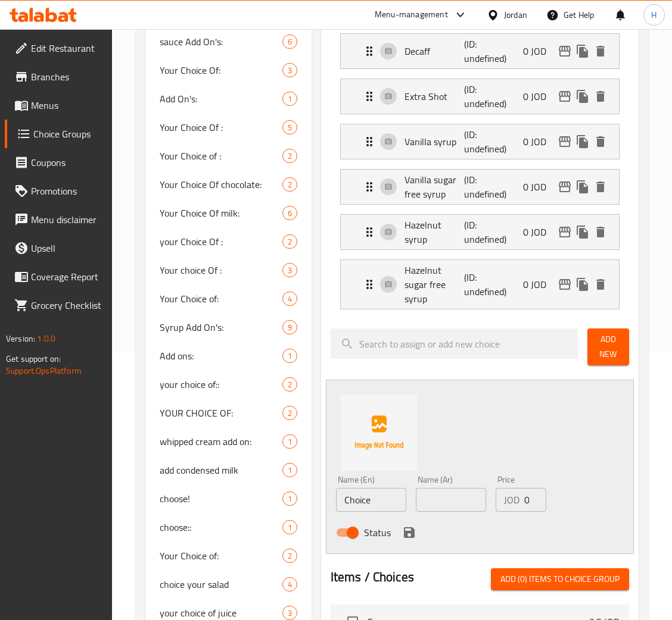
click at [353, 499] on input "Choice" at bounding box center [371, 500] width 70 height 24
paste input "aramel syrup"
type input "Caramel syrup"
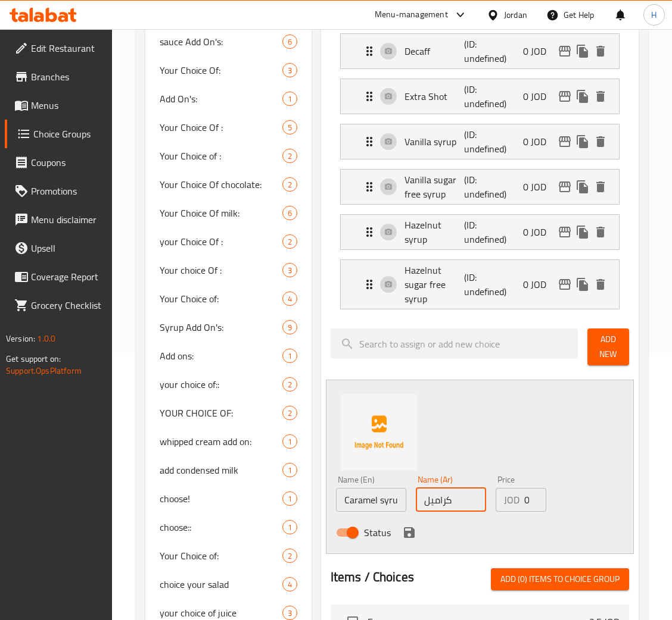
type input "كراميل"
click at [402, 532] on icon "save" at bounding box center [409, 533] width 14 height 14
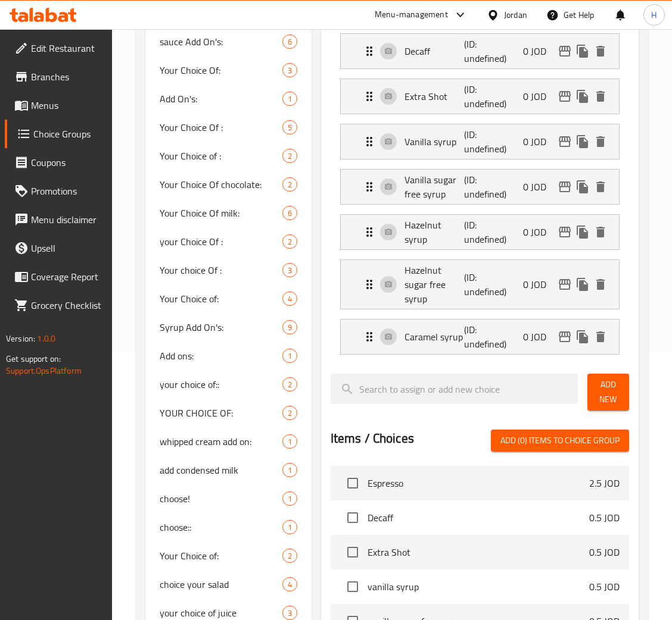
click at [592, 395] on button "Add New" at bounding box center [608, 392] width 42 height 37
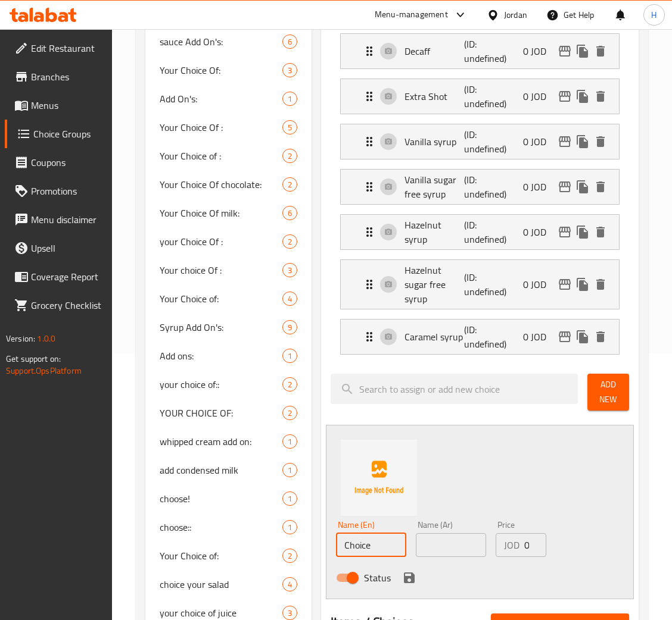
click at [395, 549] on input "Choice" at bounding box center [371, 546] width 70 height 24
paste input "aramel sugar free syrup"
type input "Caramel sugar free syrup"
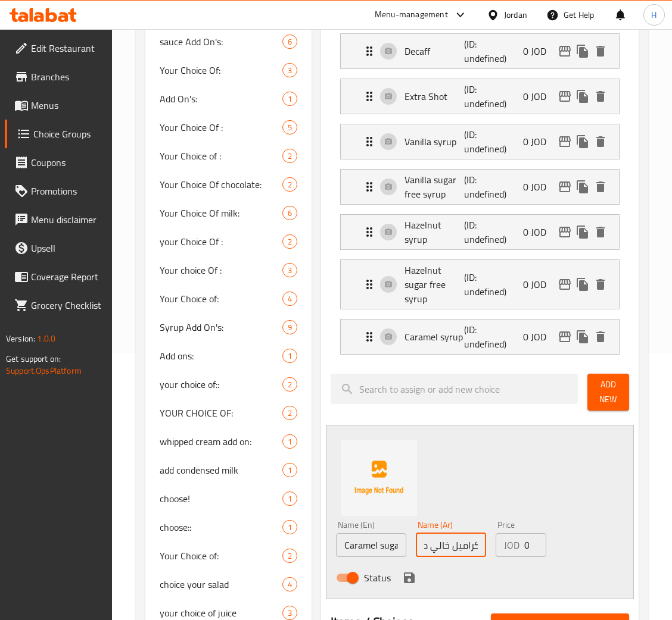
type input "كراميل خالي من السكر"
click at [402, 580] on icon "save" at bounding box center [409, 578] width 14 height 14
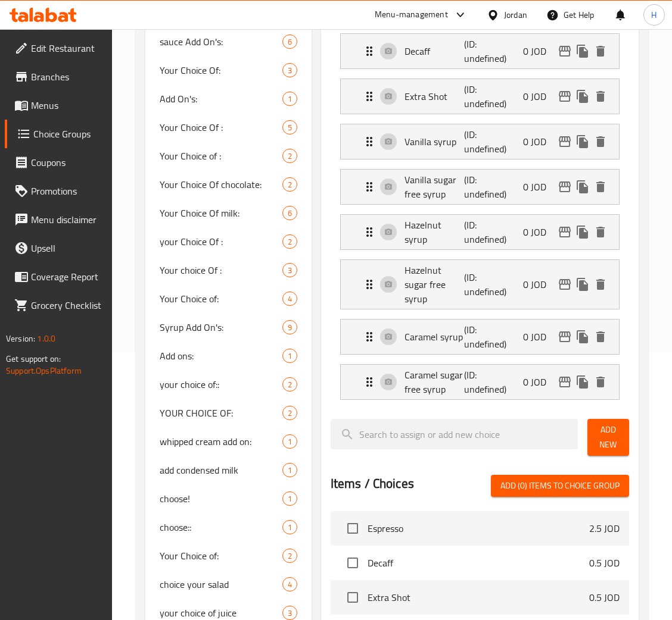
drag, startPoint x: 609, startPoint y: 469, endPoint x: 612, endPoint y: 435, distance: 34.7
click at [609, 457] on div "Assigned to Coffee Add Ons Decaff (ID: undefined) 0 JOD Name (En) Decaff Name (…" at bounding box center [479, 442] width 317 height 892
click at [612, 435] on span "Add New" at bounding box center [608, 438] width 23 height 30
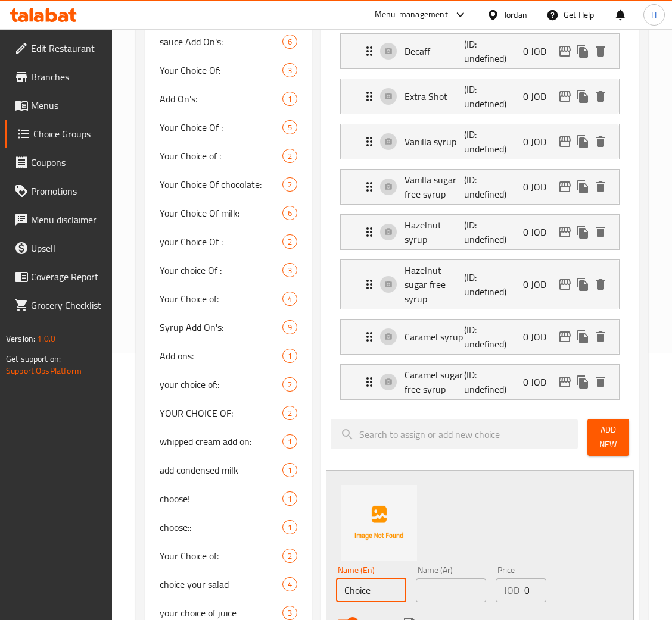
click at [380, 588] on input "Choice" at bounding box center [371, 591] width 70 height 24
paste input "Praline syrup"
type input "Praline syrup"
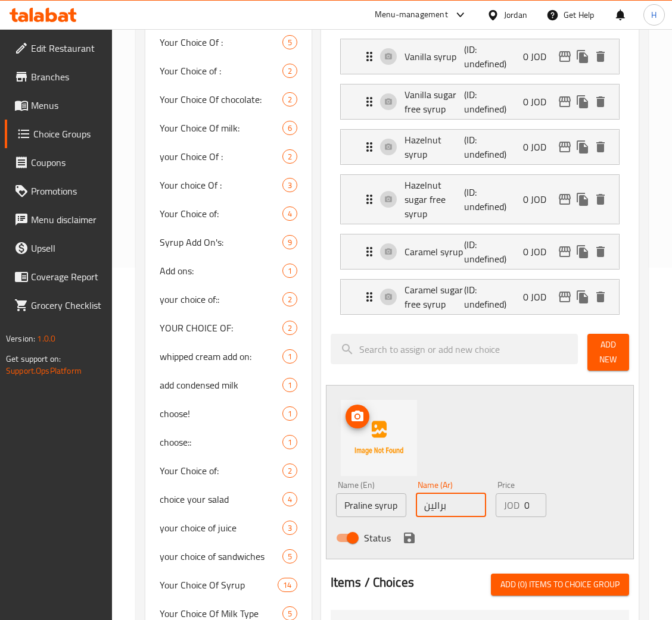
scroll to position [446, 0]
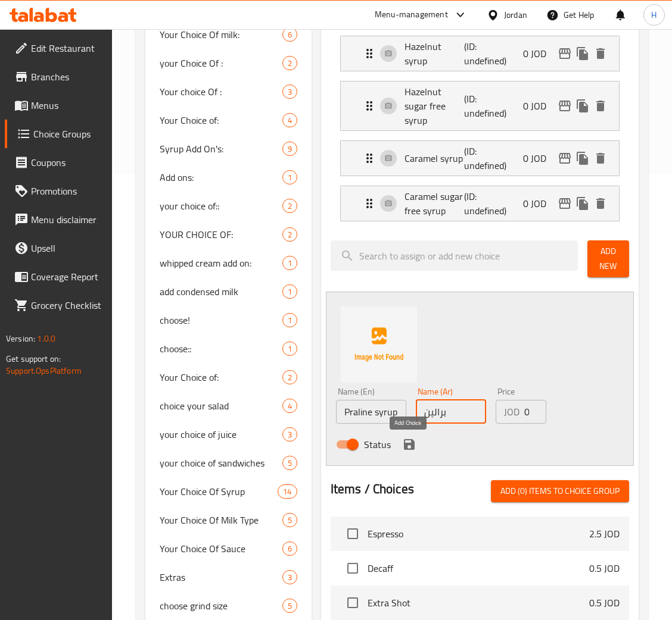
type input "برالين"
click at [406, 444] on icon "save" at bounding box center [409, 445] width 14 height 14
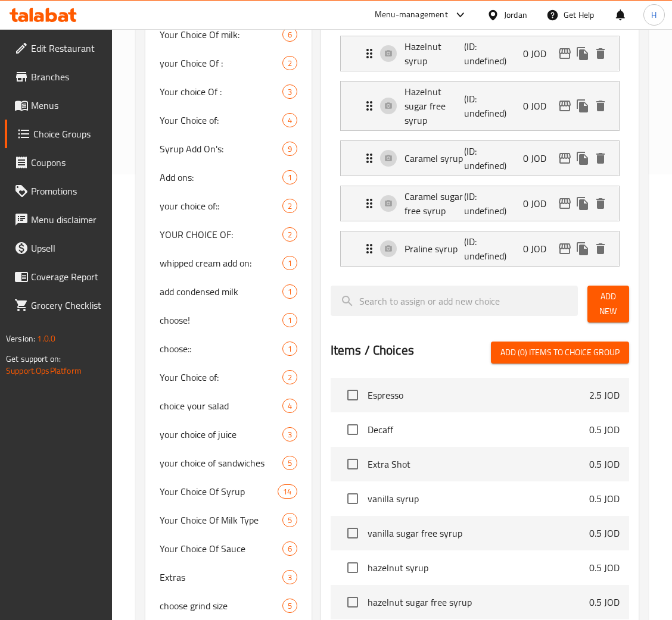
click at [597, 299] on span "Add New" at bounding box center [608, 304] width 23 height 30
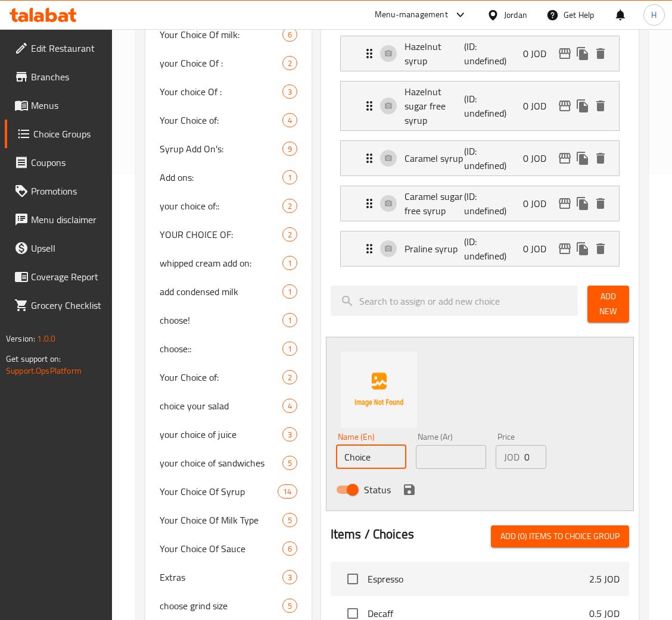
click at [394, 464] on input "Choice" at bounding box center [371, 457] width 70 height 24
paste input "Toffie Nut"
type input "Toffie Nut"
type input "توفي نت"
drag, startPoint x: 405, startPoint y: 485, endPoint x: 587, endPoint y: 407, distance: 198.2
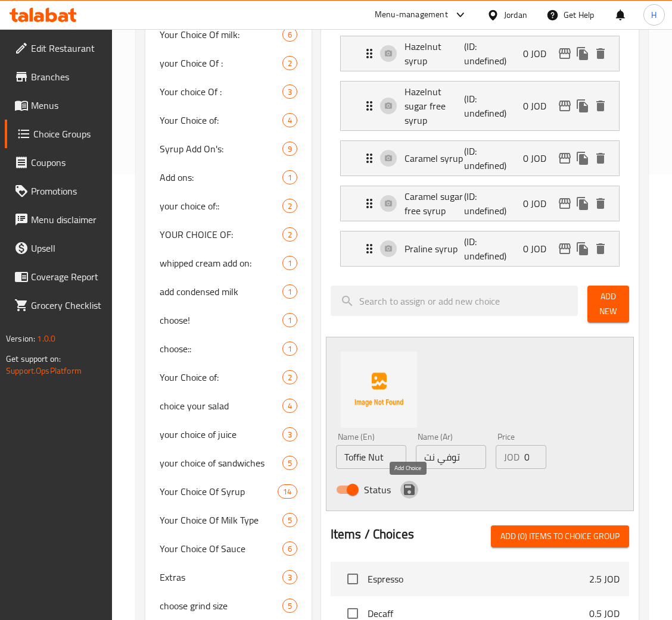
click at [405, 485] on icon "save" at bounding box center [409, 490] width 14 height 14
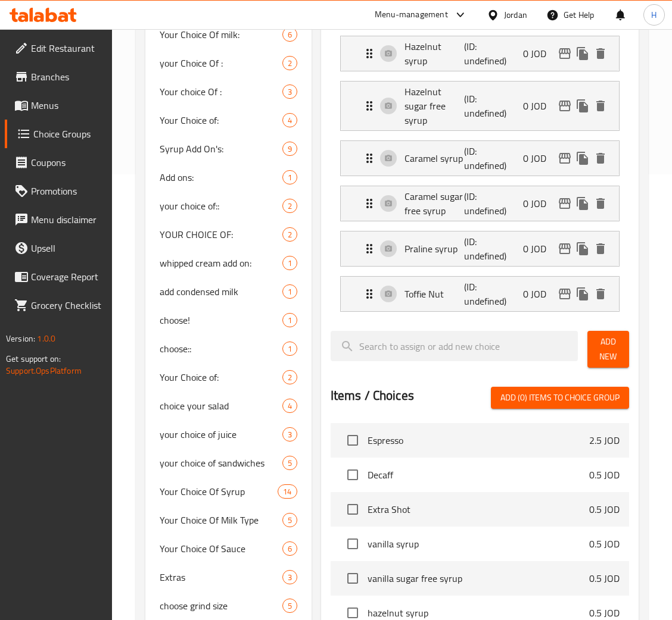
click at [610, 352] on span "Add New" at bounding box center [608, 350] width 23 height 30
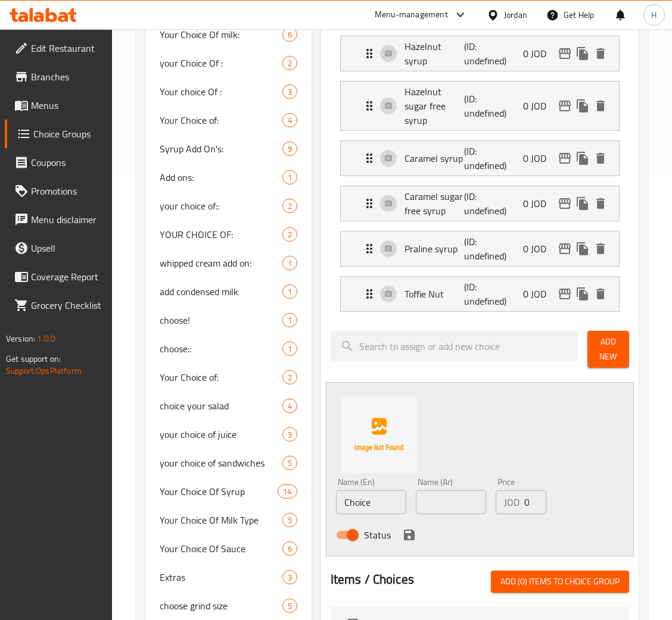
click at [366, 503] on input "Choice" at bounding box center [371, 503] width 70 height 24
paste input "Toffie Nut sugar free syrup"
type input "Toffie Nut sugar free syrup"
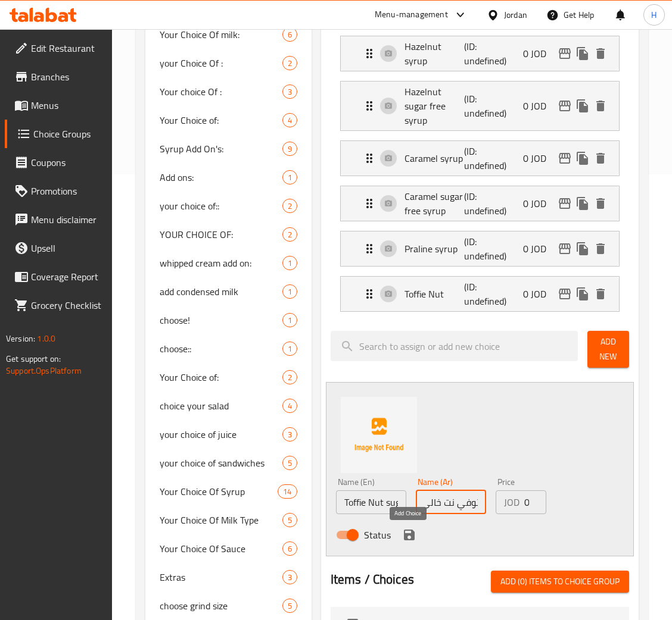
type input "توفي نت خالي من السكر"
click at [402, 534] on icon "save" at bounding box center [409, 535] width 14 height 14
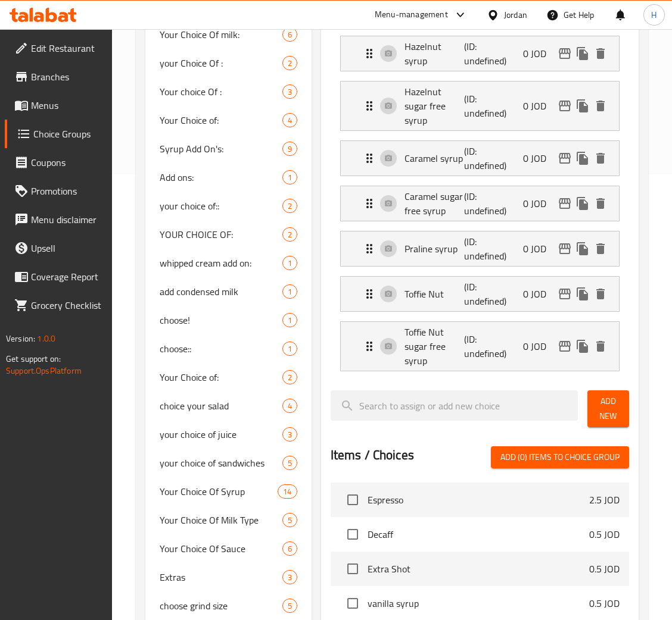
click at [607, 407] on span "Add New" at bounding box center [608, 409] width 23 height 30
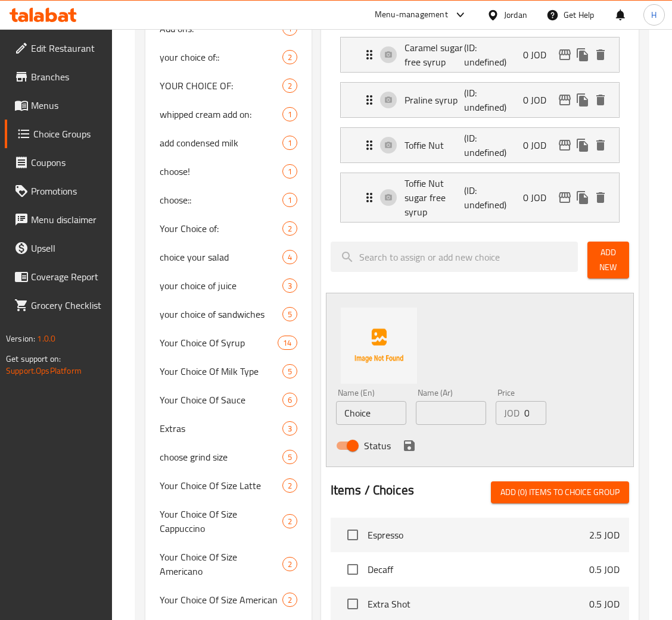
scroll to position [625, 0]
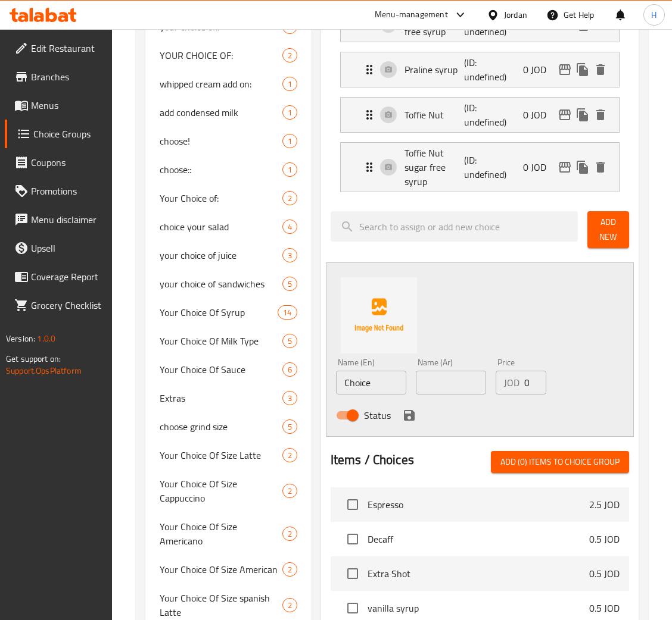
click at [364, 384] on input "Choice" at bounding box center [371, 383] width 70 height 24
paste input "annamon syrup"
click at [391, 385] on input "Cannamon syrup" at bounding box center [371, 383] width 70 height 24
paste input "i"
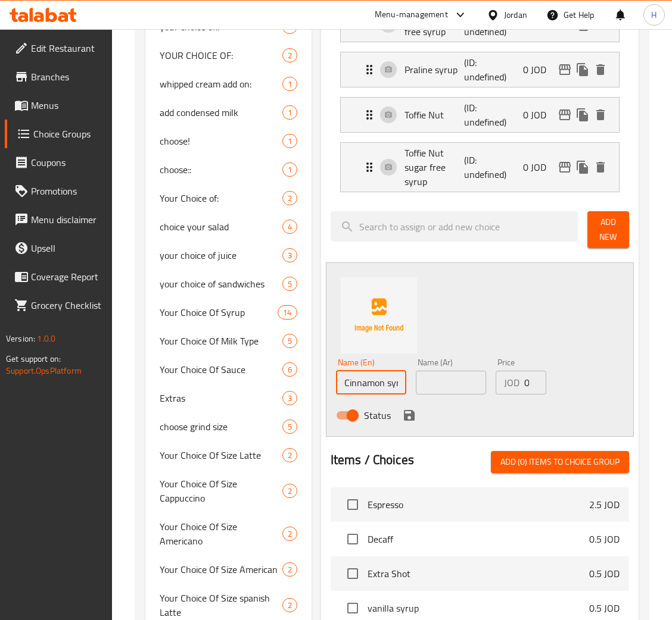
scroll to position [0, 11]
type input "Cinnamon syrup"
click at [471, 387] on input "text" at bounding box center [451, 383] width 70 height 24
type input "قرفة"
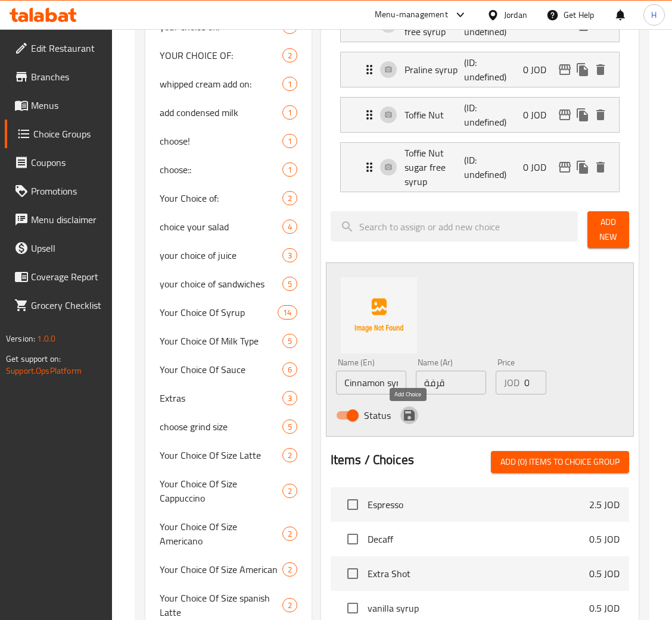
click at [409, 410] on button "save" at bounding box center [409, 416] width 18 height 18
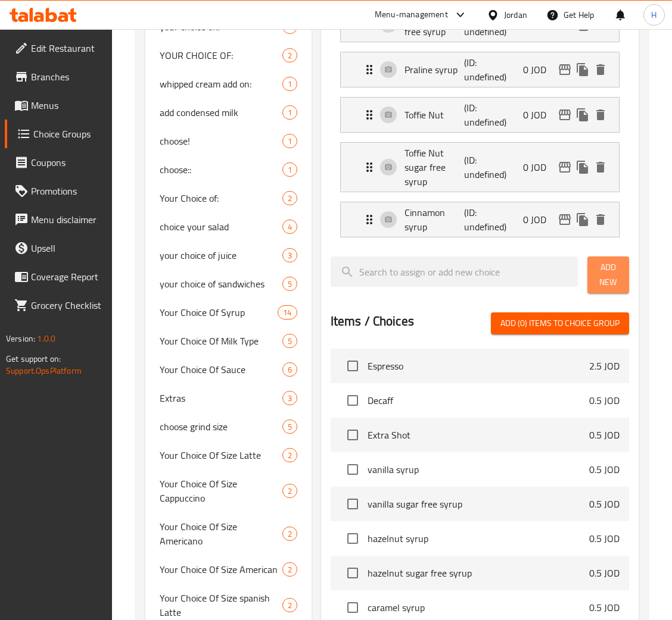
click at [606, 279] on span "Add New" at bounding box center [608, 275] width 23 height 30
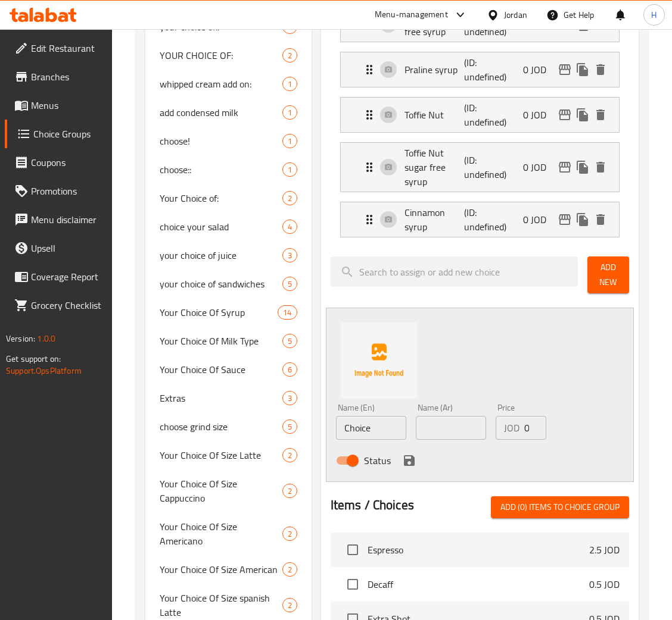
click at [375, 438] on input "Choice" at bounding box center [371, 428] width 70 height 24
paste input "Pumpkin sp"
type input "Pumpkin spice"
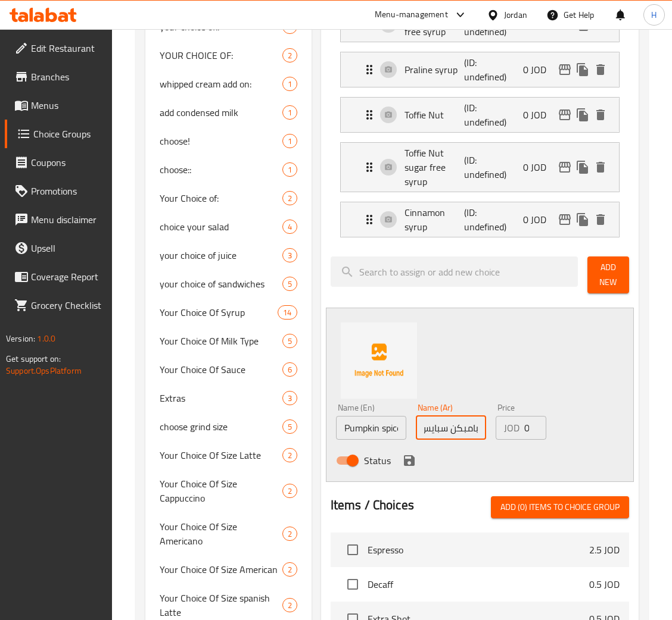
type input "بامبكن سبايس"
click at [402, 462] on icon "save" at bounding box center [409, 461] width 14 height 14
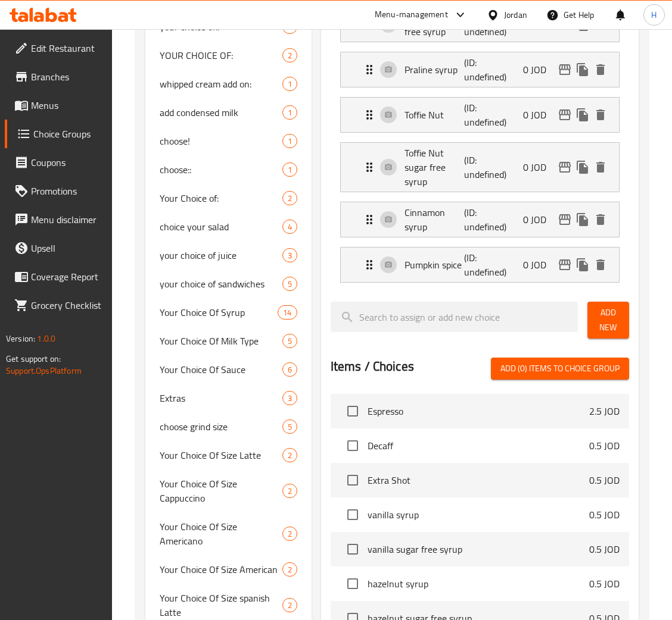
click at [609, 313] on span "Add New" at bounding box center [608, 320] width 23 height 30
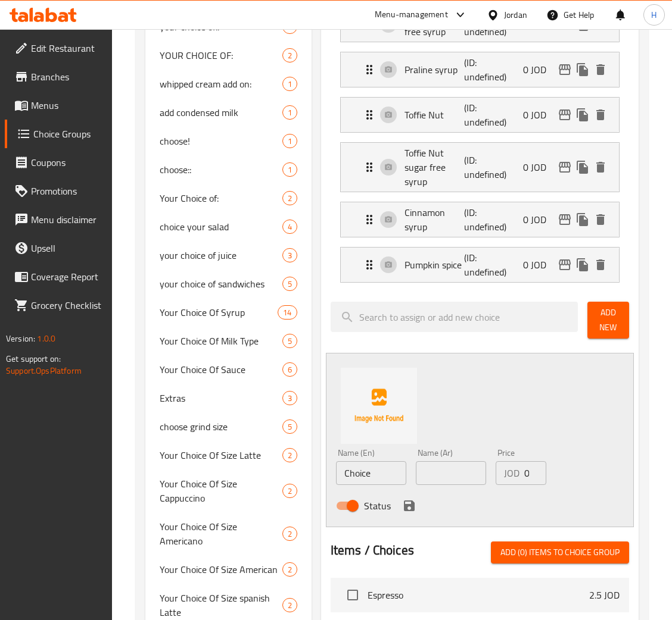
click at [363, 480] on input "Choice" at bounding box center [371, 473] width 70 height 24
paste input "Gingerbrad"
type input "Gingerbrad"
type input "زنجبيل"
drag, startPoint x: 405, startPoint y: 507, endPoint x: 617, endPoint y: 378, distance: 248.3
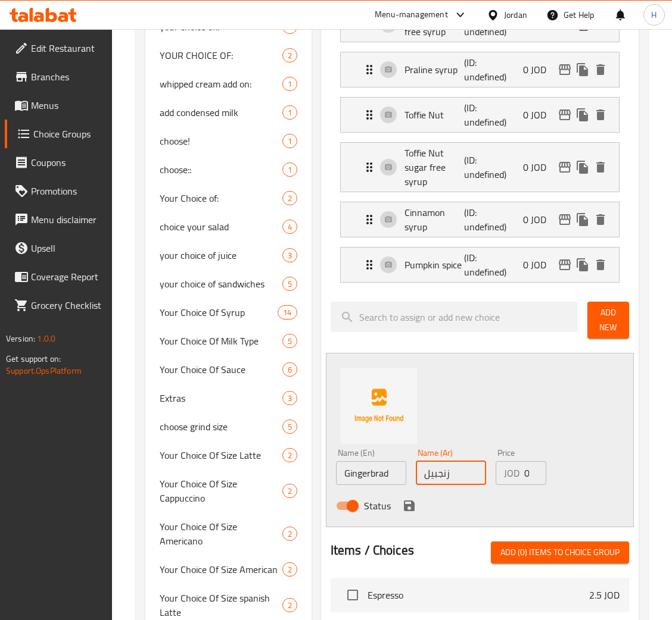
click at [405, 507] on icon "save" at bounding box center [409, 506] width 14 height 14
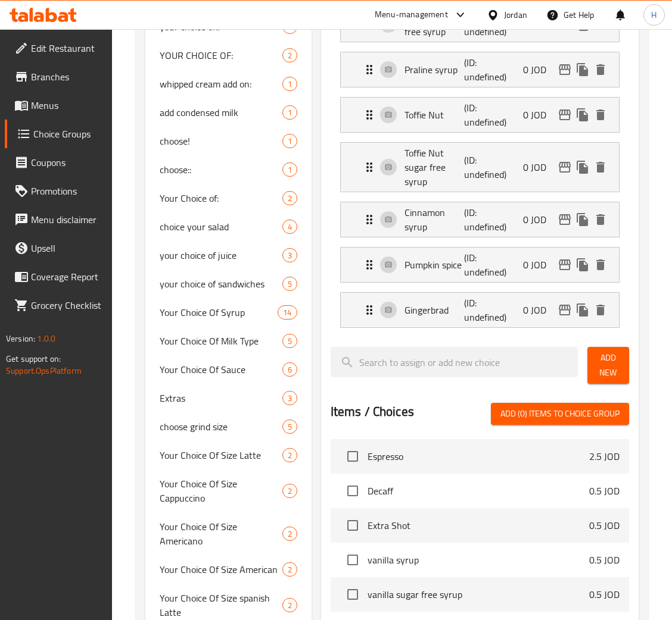
click at [605, 358] on span "Add New" at bounding box center [608, 366] width 23 height 30
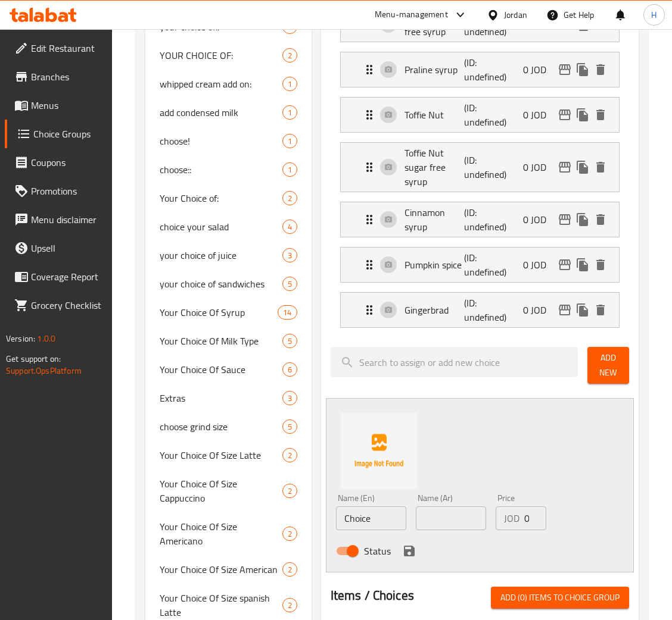
click at [386, 527] on input "Choice" at bounding box center [371, 519] width 70 height 24
paste input "Honey"
type input "Honey"
type input "عسل"
drag, startPoint x: 401, startPoint y: 549, endPoint x: 496, endPoint y: 485, distance: 114.4
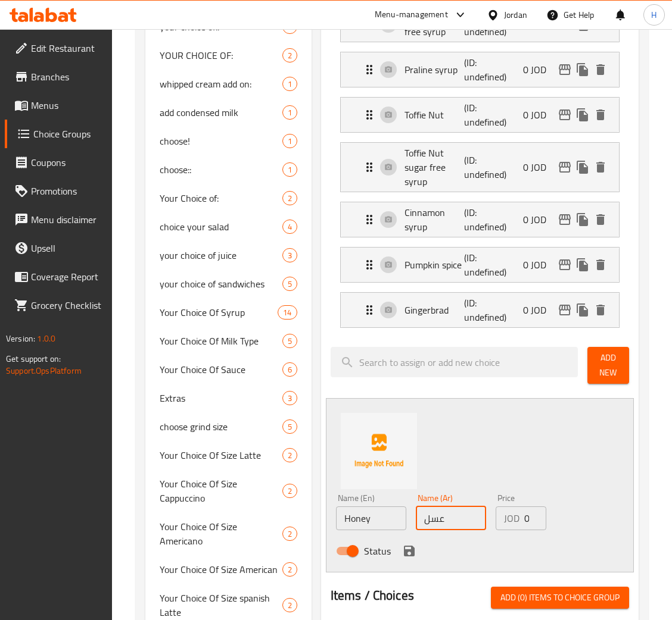
click at [402, 549] on icon "save" at bounding box center [409, 551] width 14 height 14
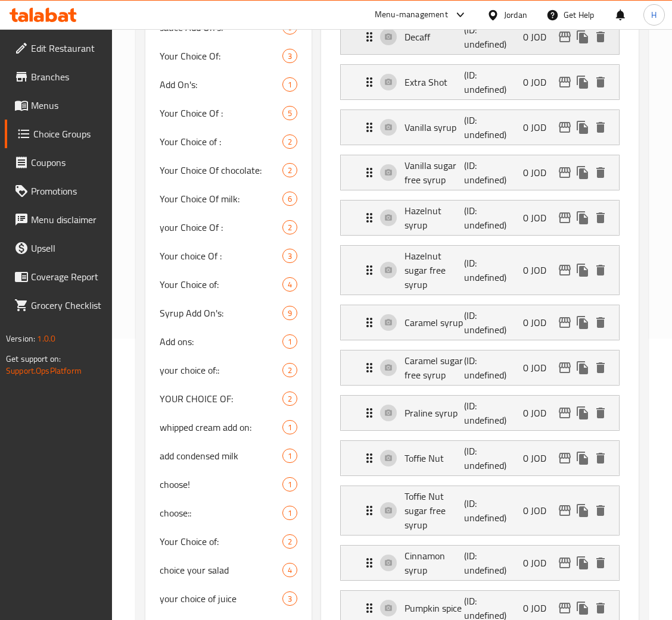
scroll to position [179, 0]
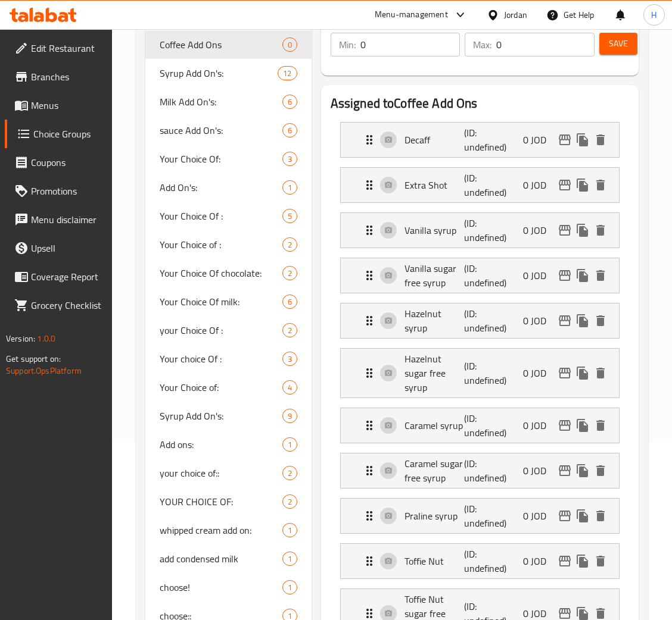
click at [620, 55] on button "Save" at bounding box center [618, 44] width 38 height 22
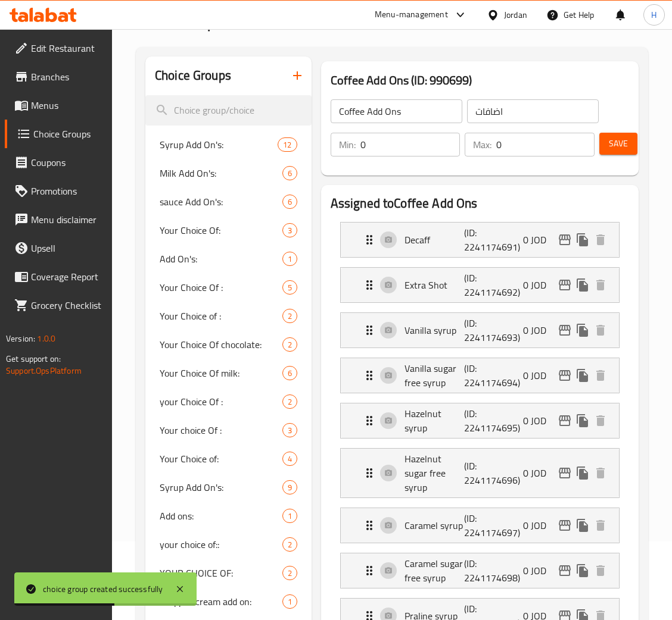
scroll to position [0, 0]
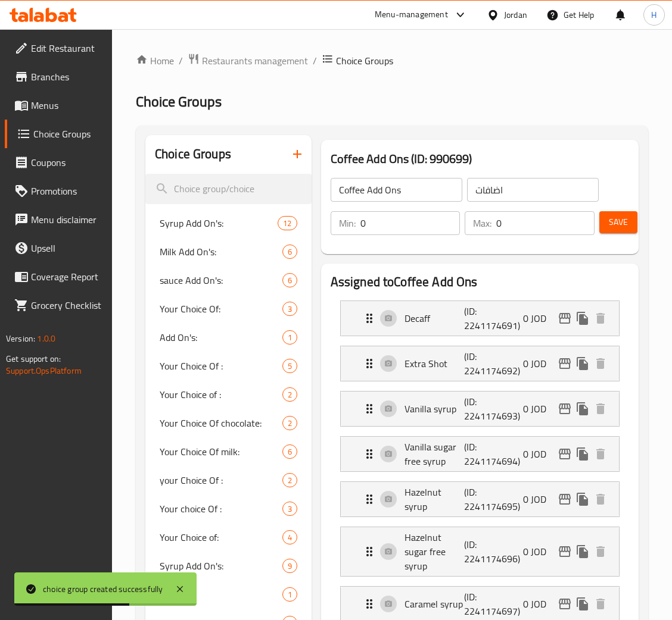
click at [294, 155] on icon "button" at bounding box center [297, 154] width 8 height 8
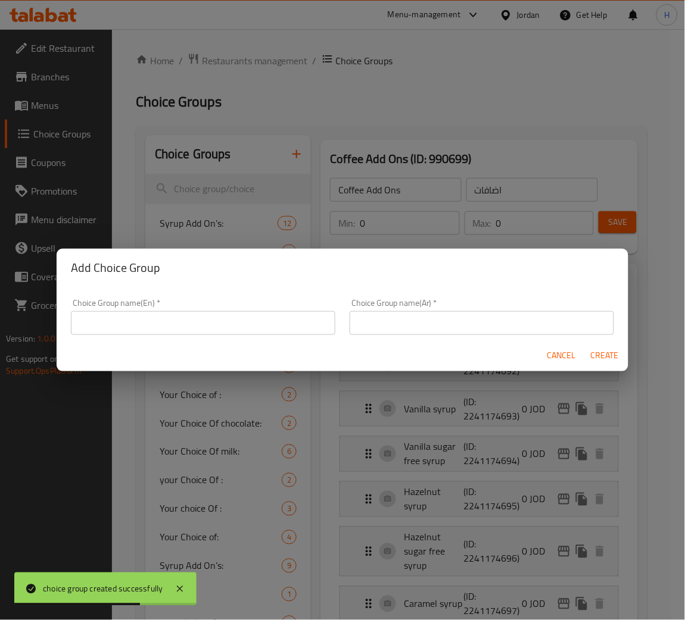
click at [294, 319] on input "text" at bounding box center [203, 323] width 264 height 24
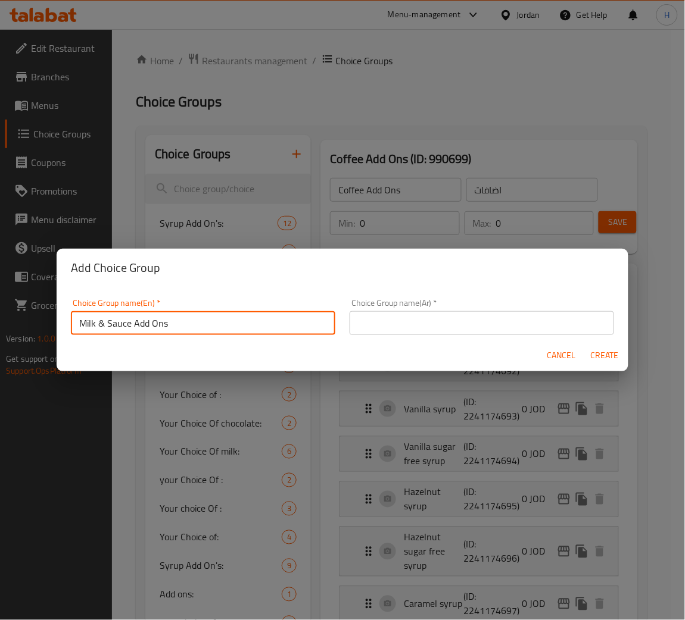
type input "Milk & Sauce Add Ons"
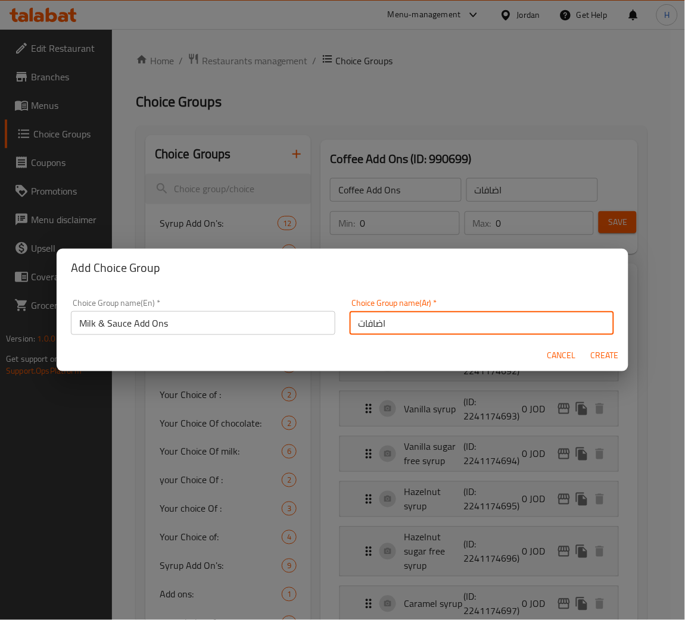
type input "اضافات"
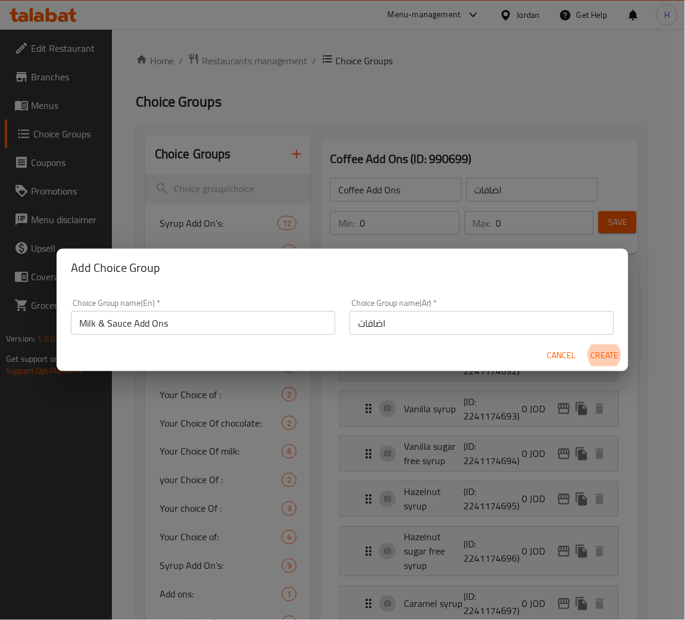
click at [585, 345] on button "Create" at bounding box center [604, 356] width 38 height 22
type input "Milk & Sauce Add Ons"
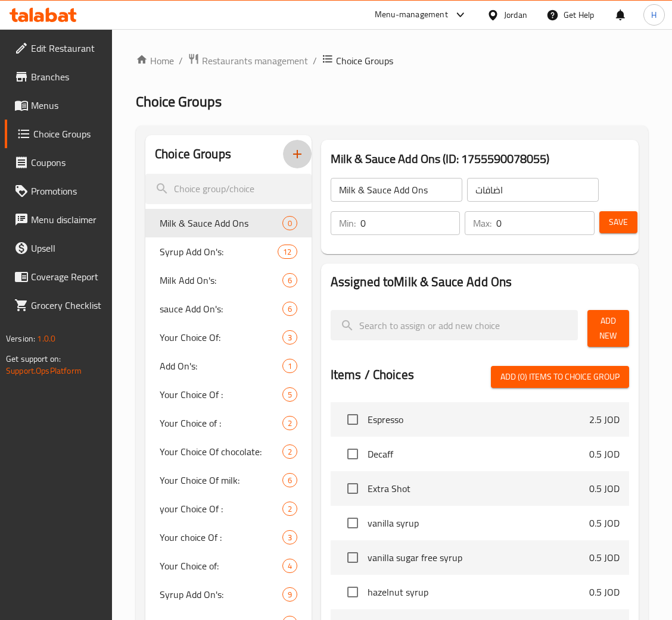
click at [606, 319] on span "Add New" at bounding box center [608, 329] width 23 height 30
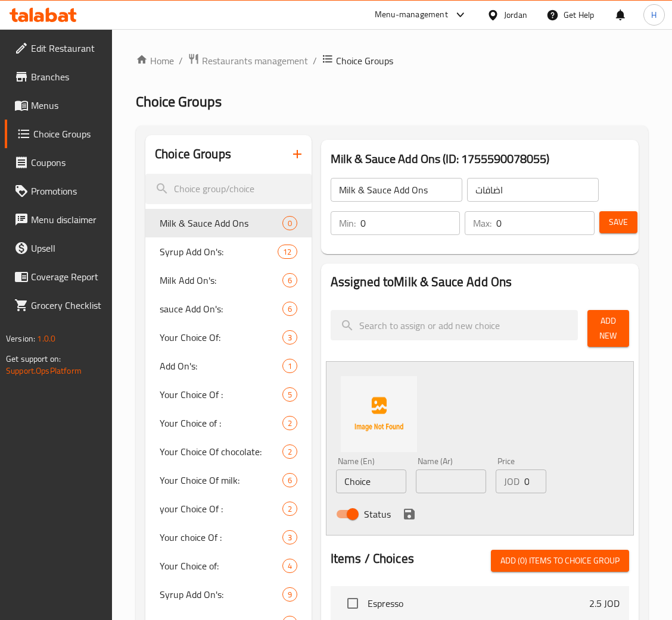
click at [366, 483] on input "Choice" at bounding box center [371, 482] width 70 height 24
paste input "Skimmed milk"
type input "Skimmed milk"
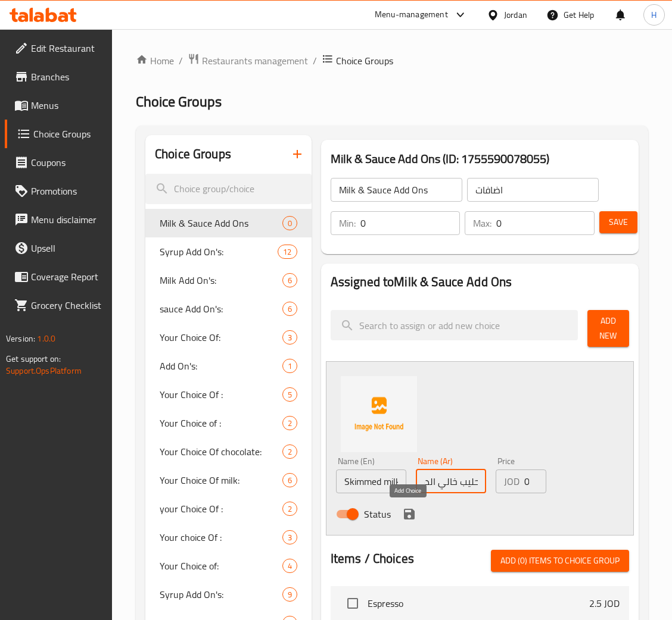
type input "حليب خالي الدسم"
click at [409, 513] on icon "save" at bounding box center [409, 514] width 11 height 11
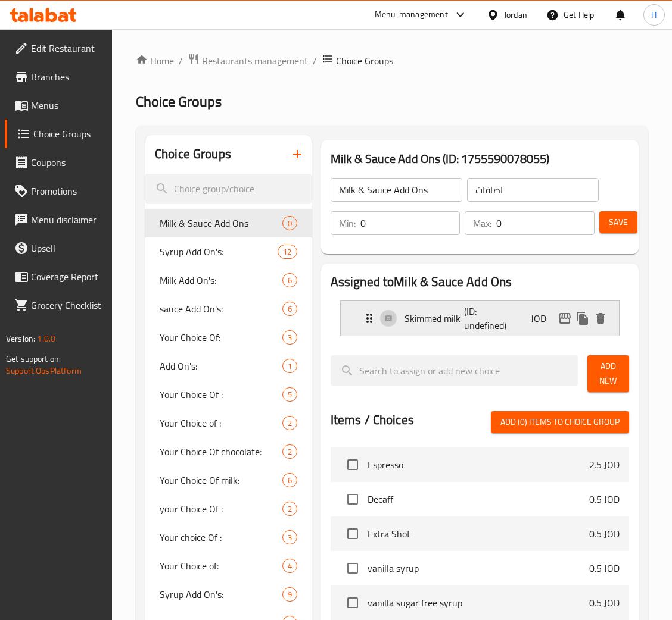
click at [506, 320] on div "Skimmed milk (ID: undefined) JOD" at bounding box center [483, 318] width 242 height 35
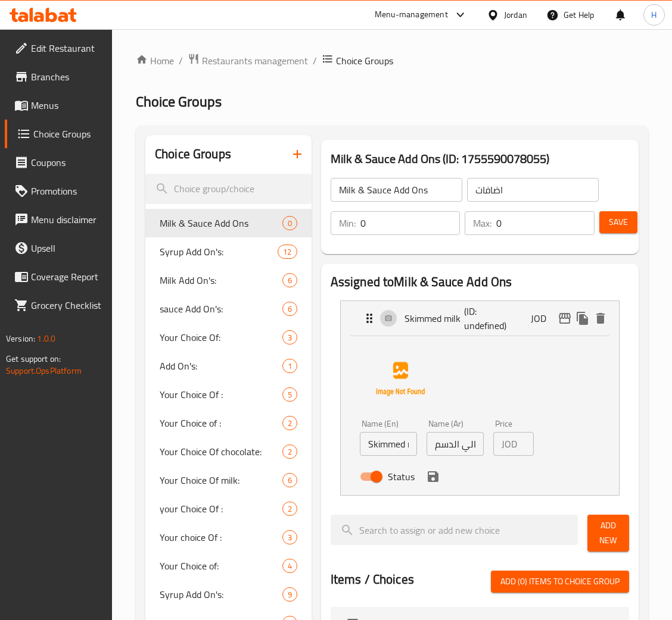
click at [457, 453] on input "حليب خالي الدسم" at bounding box center [454, 444] width 57 height 24
click at [441, 478] on div "Status" at bounding box center [455, 477] width 200 height 32
click at [426, 485] on div "Status" at bounding box center [455, 477] width 200 height 32
click at [434, 473] on icon "save" at bounding box center [433, 477] width 11 height 11
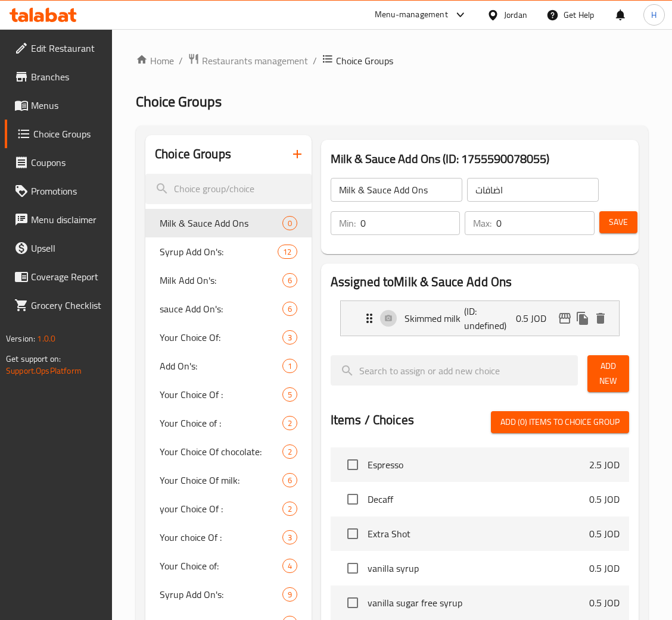
scroll to position [0, 0]
click at [601, 382] on span "Add New" at bounding box center [608, 374] width 23 height 30
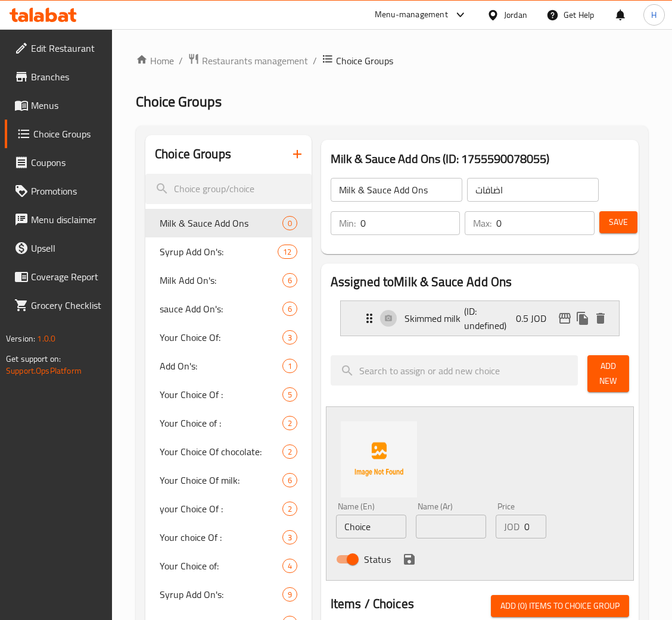
click at [457, 325] on p "Skimmed milk" at bounding box center [434, 318] width 60 height 14
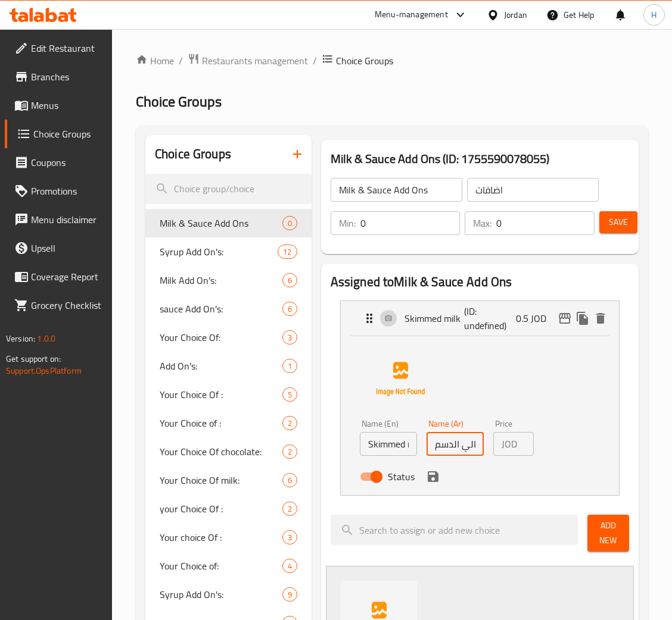
click at [466, 442] on input "حليب خالي الدسم" at bounding box center [454, 444] width 57 height 24
click at [437, 479] on icon "save" at bounding box center [433, 477] width 11 height 11
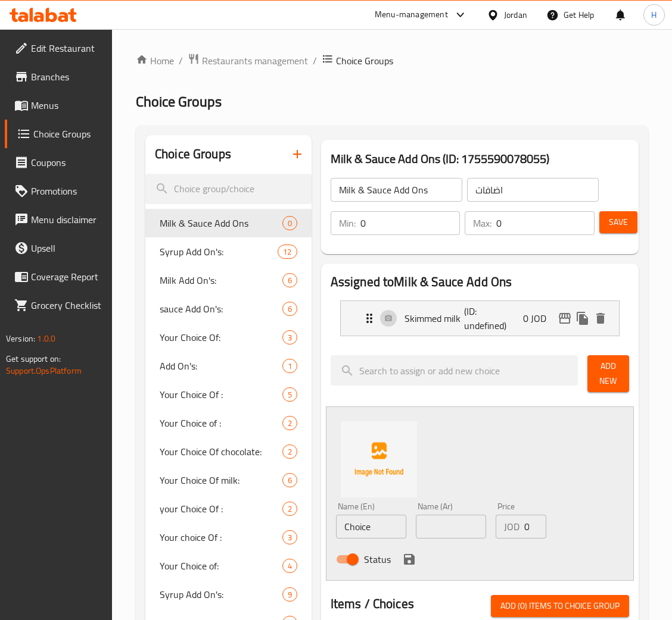
scroll to position [175, 0]
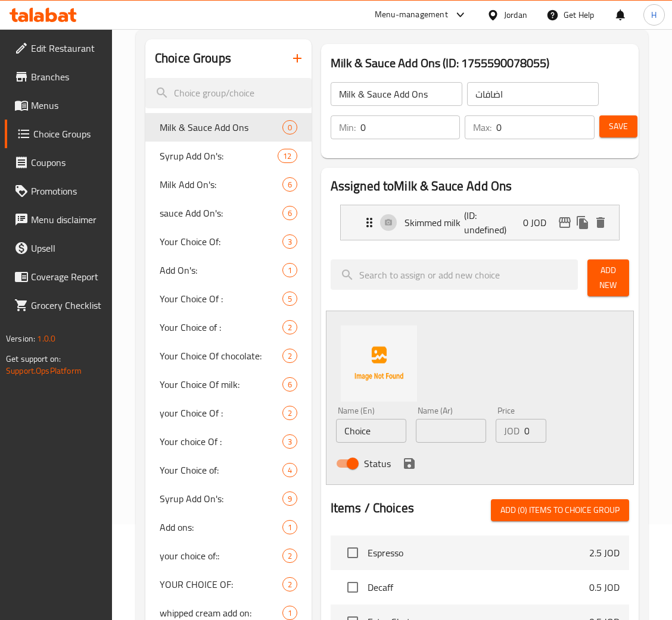
type input "0"
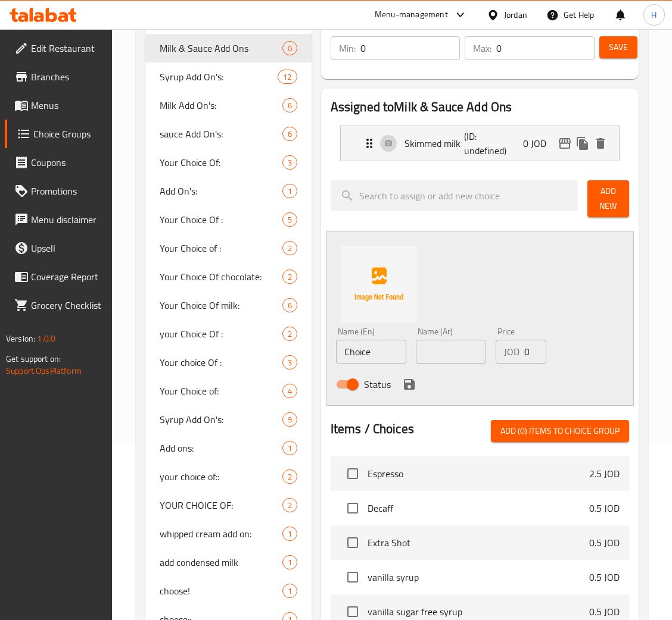
scroll to position [179, 0]
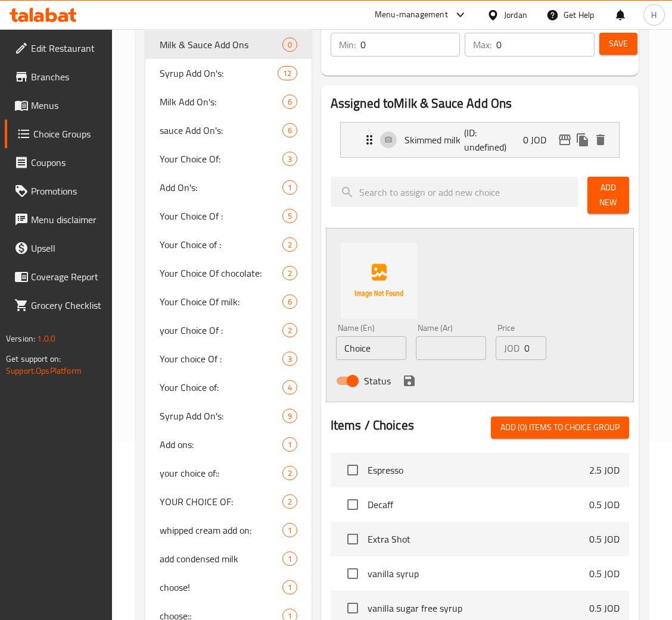
click at [390, 355] on input "Choice" at bounding box center [371, 348] width 70 height 24
paste input "Lactose free milk"
type input "Lactose free milk"
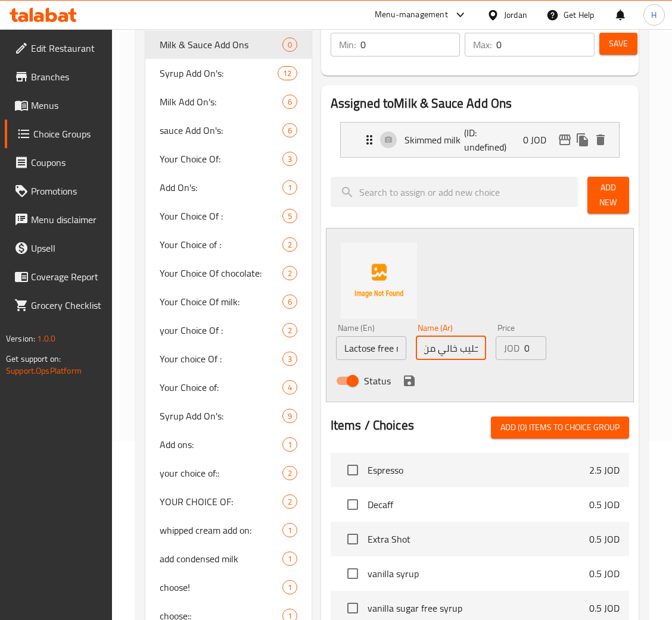
type input "حليب خالي من اللاكتوز"
type input "0.75"
click at [400, 376] on button "save" at bounding box center [409, 381] width 18 height 18
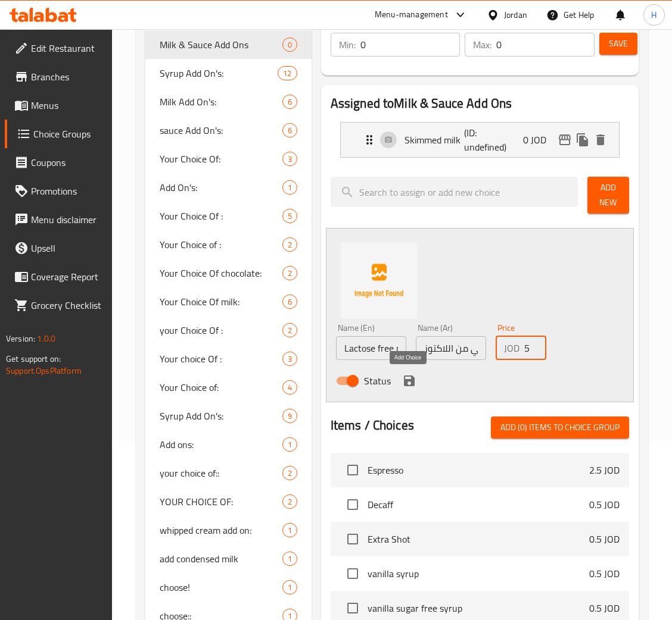
scroll to position [0, 0]
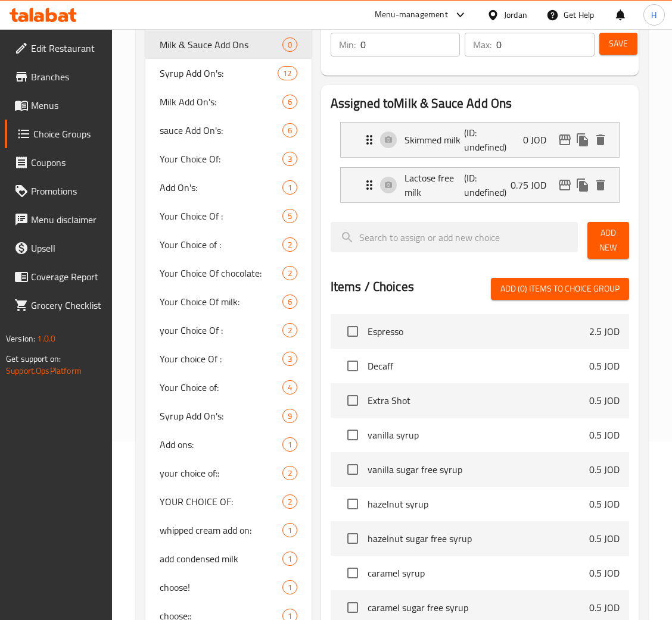
click at [610, 249] on span "Add New" at bounding box center [608, 241] width 23 height 30
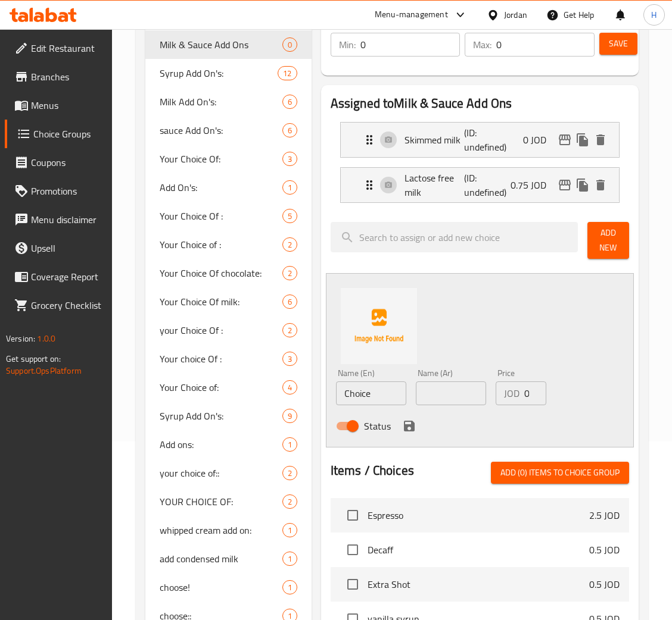
click at [383, 411] on div "Status" at bounding box center [451, 426] width 240 height 32
click at [383, 410] on div "Name (En) Choice Name (En)" at bounding box center [371, 387] width 80 height 46
click at [385, 401] on input "Choice" at bounding box center [371, 394] width 70 height 24
paste input "Almond Milk"
type input "Almond Milk"
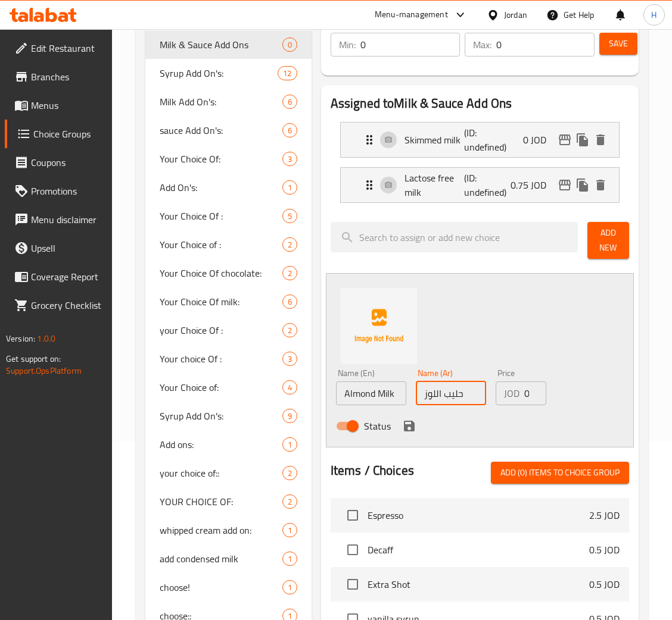
type input "حليب اللوز"
type input "0.75"
click at [402, 424] on icon "save" at bounding box center [409, 426] width 14 height 14
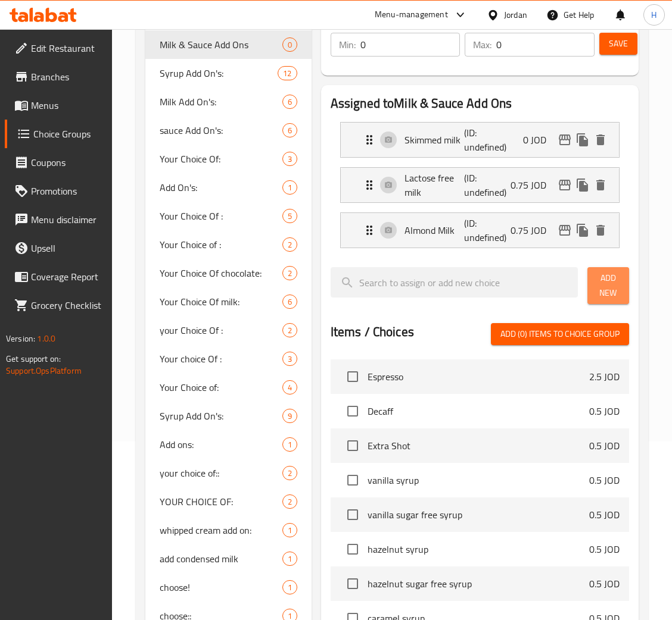
click at [607, 299] on span "Add New" at bounding box center [608, 286] width 23 height 30
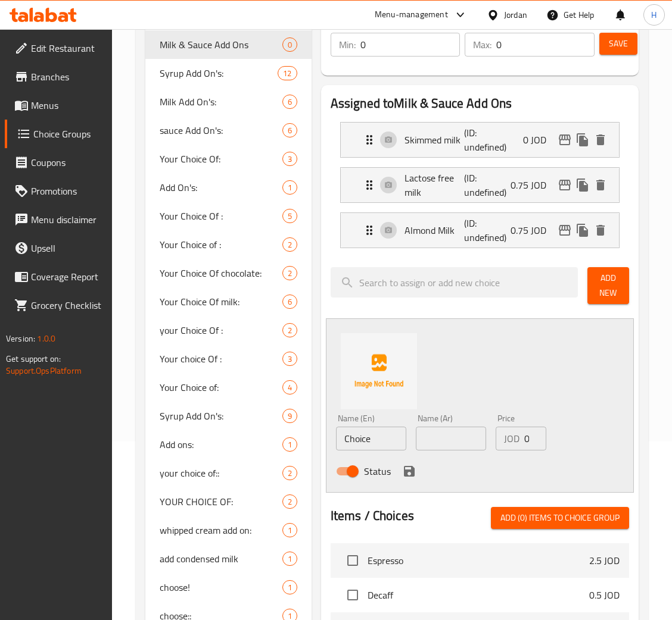
click at [369, 444] on input "Choice" at bounding box center [371, 439] width 70 height 24
paste input "oconut Milk"
click at [369, 444] on input "Coconut Milk" at bounding box center [371, 439] width 70 height 24
type input "Coconut Milk"
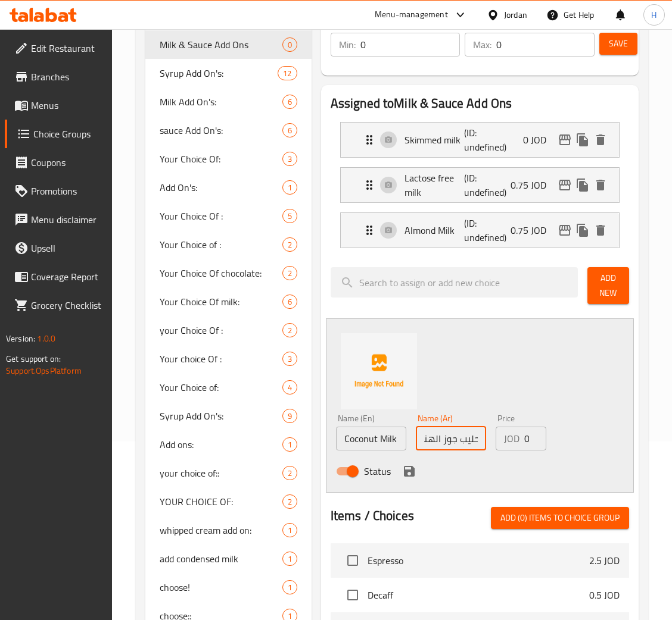
type input "حليب جوز الهند"
type input "0.75"
click at [405, 469] on icon "save" at bounding box center [409, 471] width 14 height 14
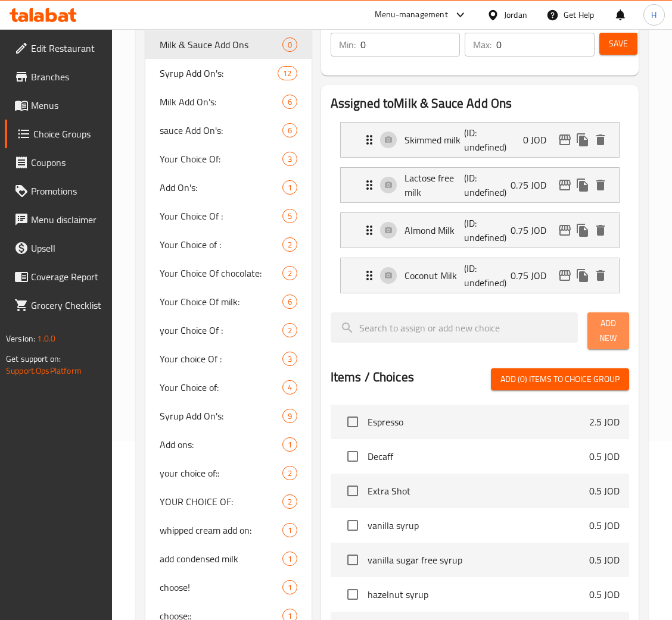
click at [621, 350] on button "Add New" at bounding box center [608, 331] width 42 height 37
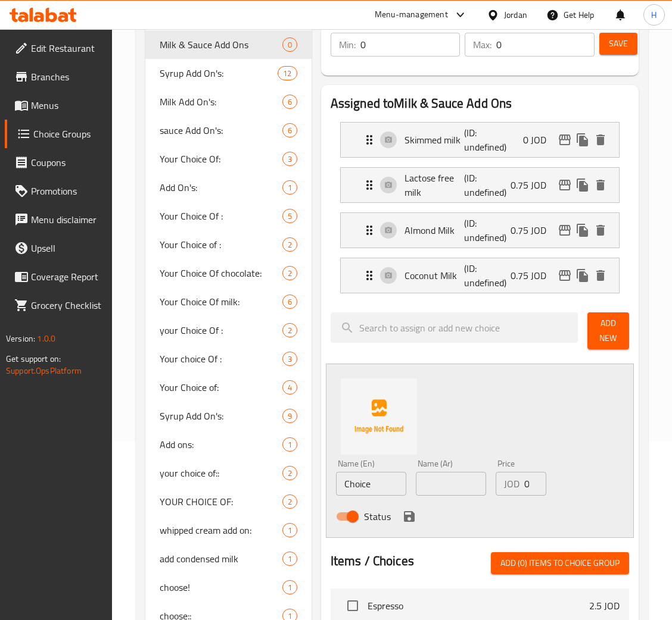
click at [386, 483] on input "Choice" at bounding box center [371, 484] width 70 height 24
paste input "Oat milk"
type input "Oat milk"
type input "حليب الشوفان"
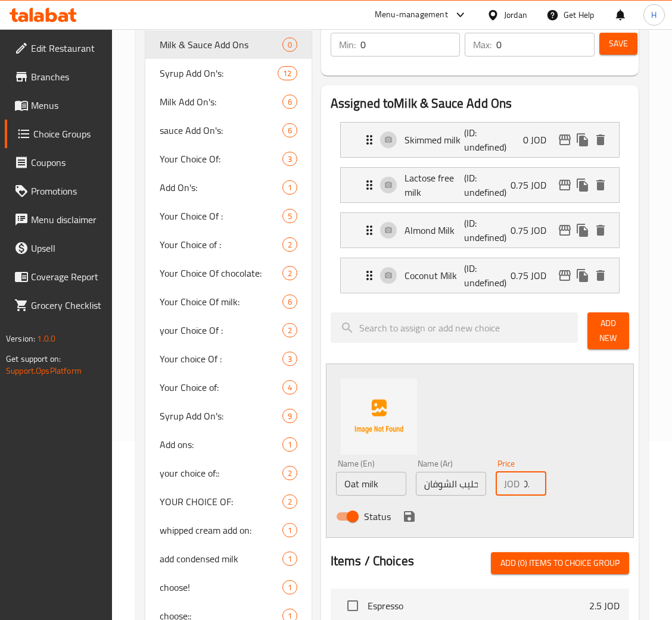
scroll to position [0, 13]
type input "0.75"
click at [409, 516] on icon "save" at bounding box center [409, 517] width 14 height 14
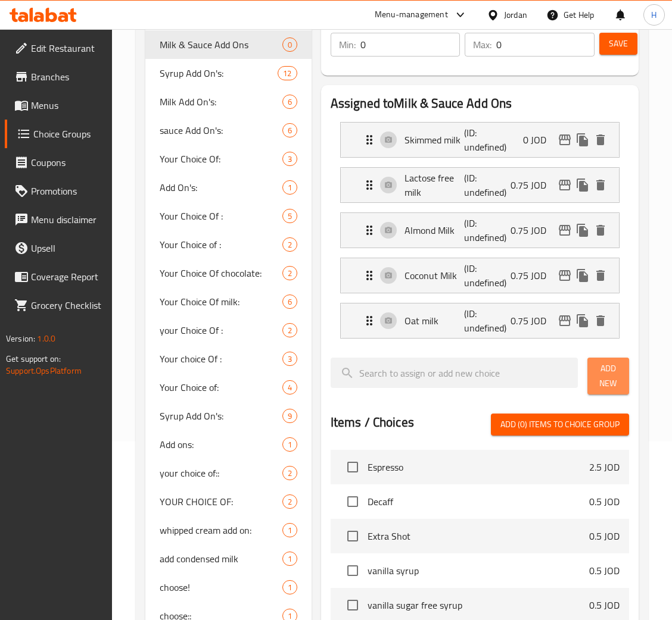
click at [614, 381] on span "Add New" at bounding box center [608, 376] width 23 height 30
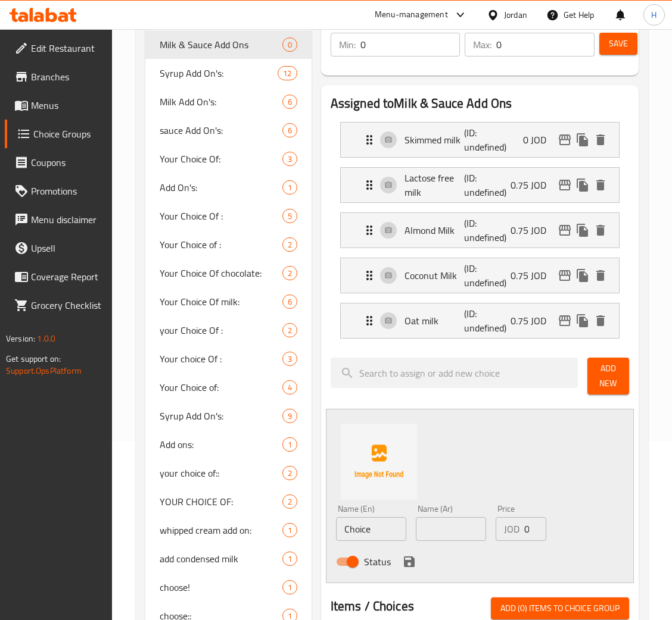
click at [403, 525] on input "Choice" at bounding box center [371, 529] width 70 height 24
paste input "colate Sau"
type input "Chocolate Sauce"
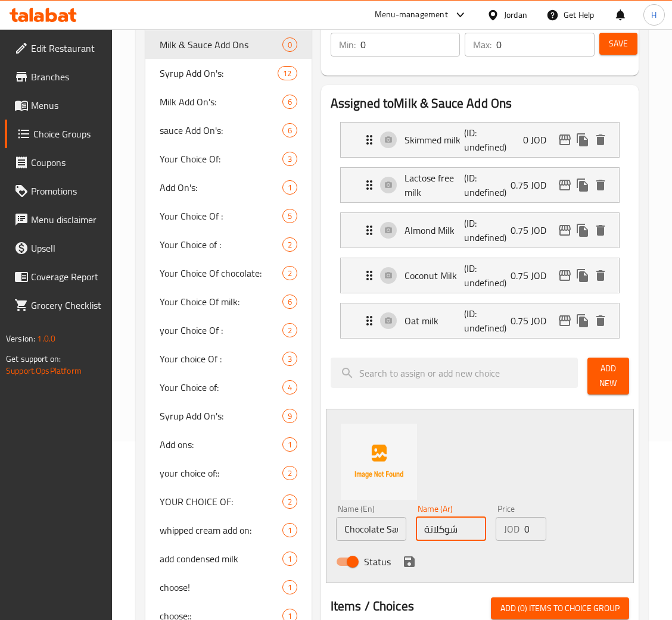
type input "شوكلاتة"
type input "0.5"
click at [404, 564] on icon "save" at bounding box center [409, 562] width 11 height 11
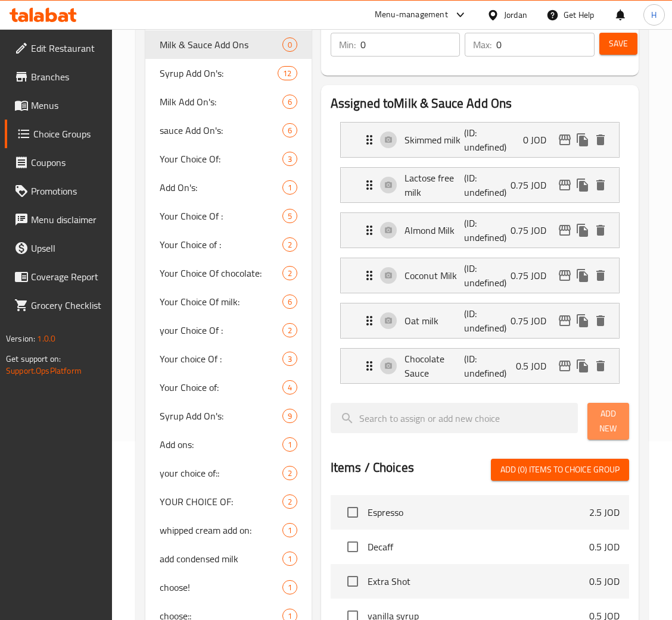
click at [608, 426] on span "Add New" at bounding box center [608, 422] width 23 height 30
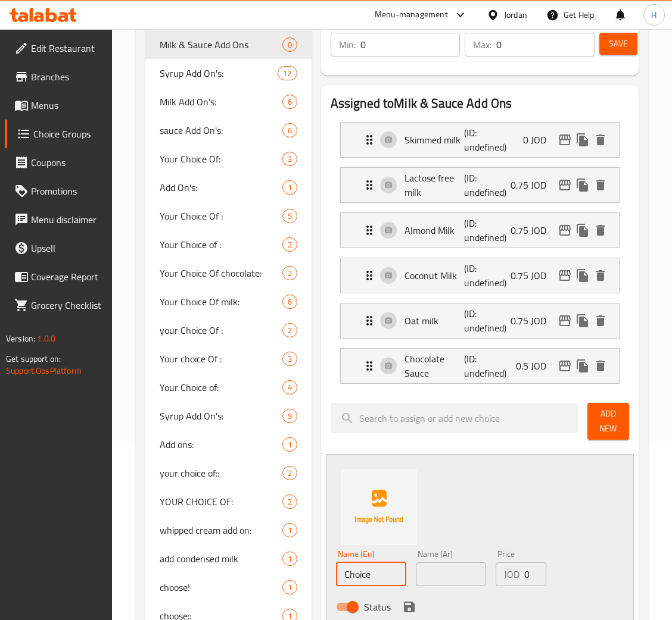
click at [383, 586] on input "Choice" at bounding box center [371, 575] width 70 height 24
paste input "aramel Sau"
type input "Caramel Sauce"
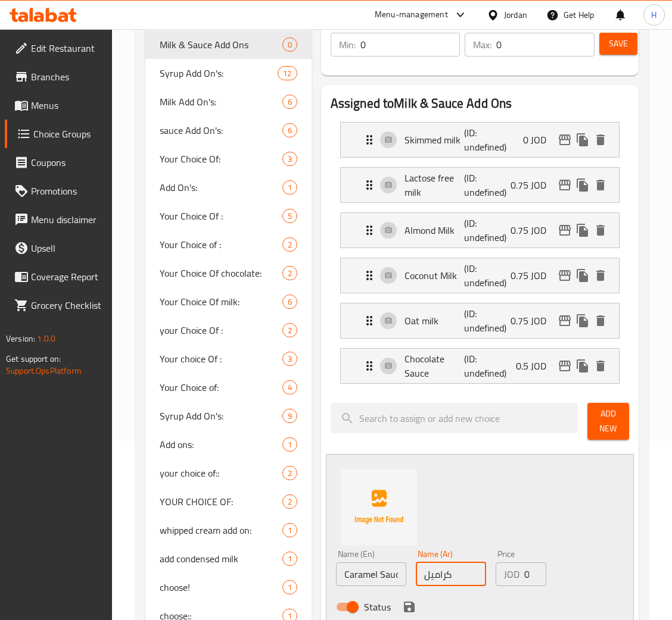
type input "كراميل"
type input "0.5"
click at [408, 610] on icon "save" at bounding box center [409, 607] width 14 height 14
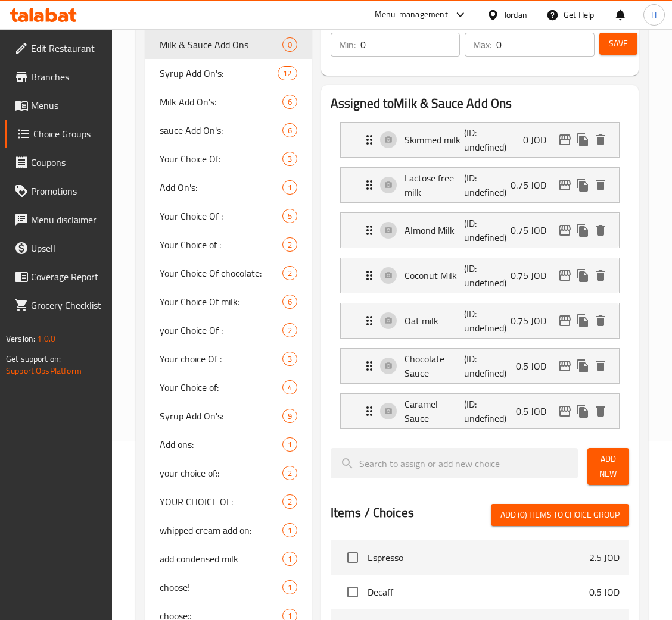
click at [598, 474] on span "Add New" at bounding box center [608, 467] width 23 height 30
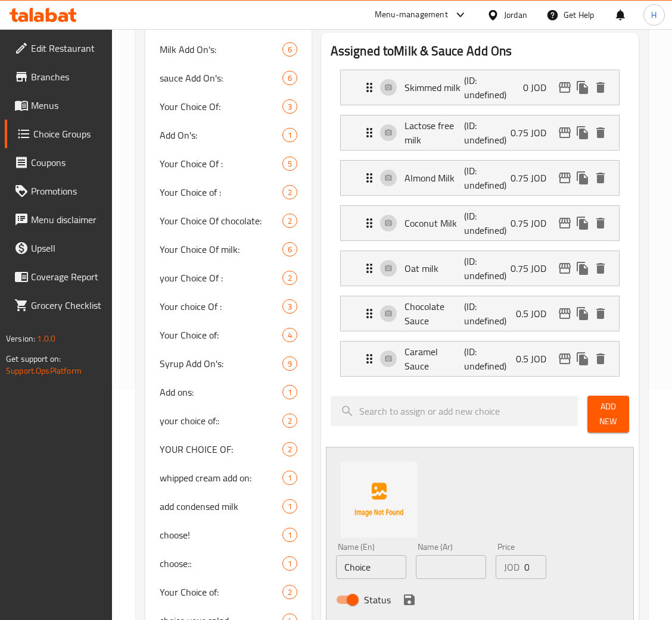
scroll to position [267, 0]
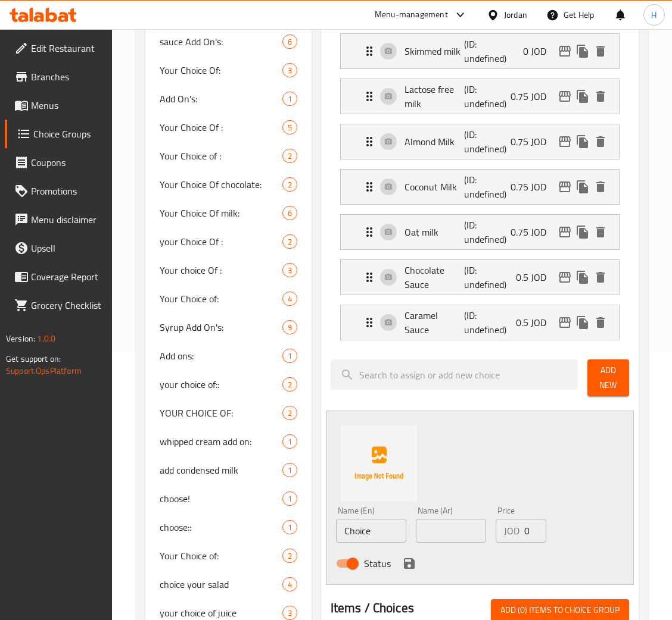
click at [376, 517] on div "Name (En) Choice Name (En)" at bounding box center [371, 525] width 70 height 36
click at [376, 537] on input "Choice" at bounding box center [371, 531] width 70 height 24
paste input "White Chocolate Sau"
type input "White Chocolate Sauce"
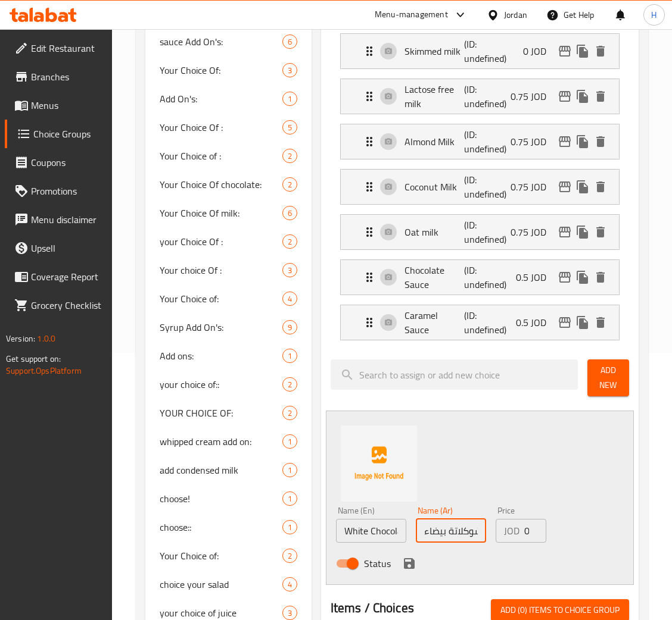
scroll to position [0, 3]
type input "شوكلاتة بيضاء"
type input "0.5"
click at [404, 560] on icon "save" at bounding box center [409, 564] width 11 height 11
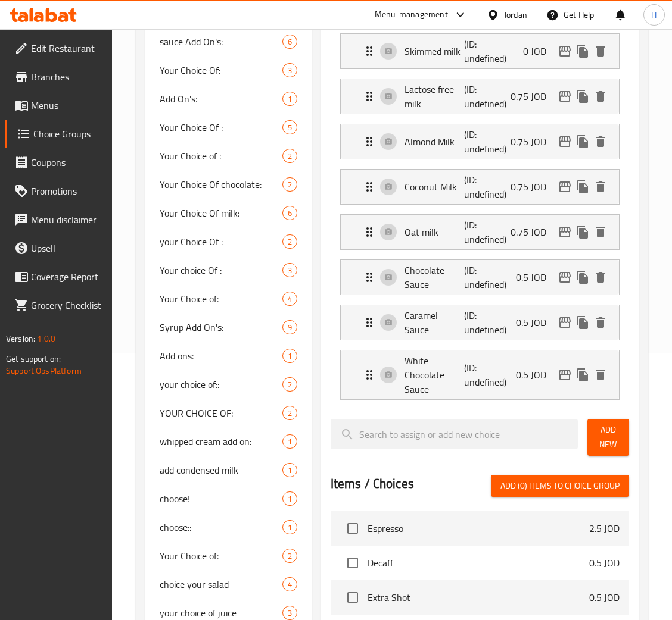
click at [619, 433] on button "Add New" at bounding box center [608, 437] width 42 height 37
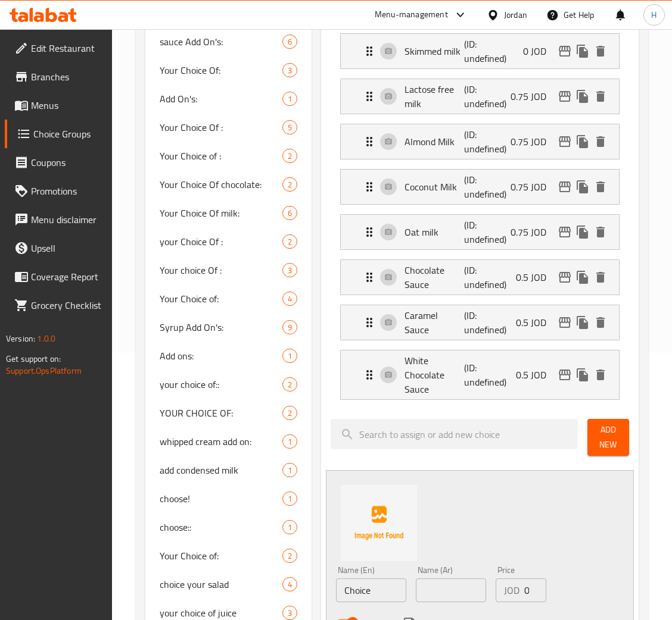
click at [379, 582] on input "Choice" at bounding box center [371, 591] width 70 height 24
paste input "Salted Caramel Sau"
type input "Salted Caramel Sauce"
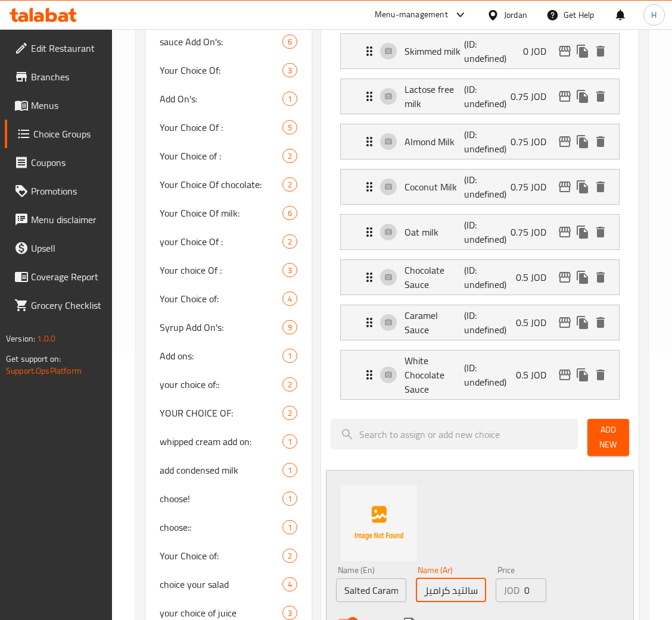
type input "سالتيد كراميل"
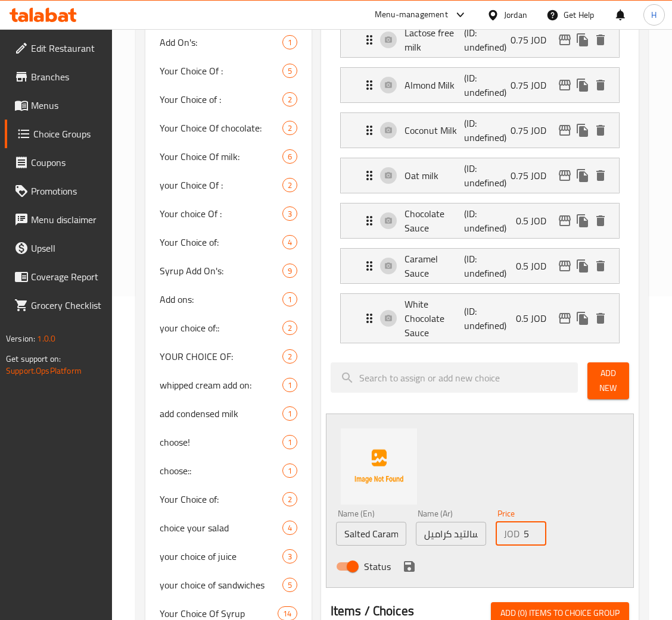
scroll to position [357, 0]
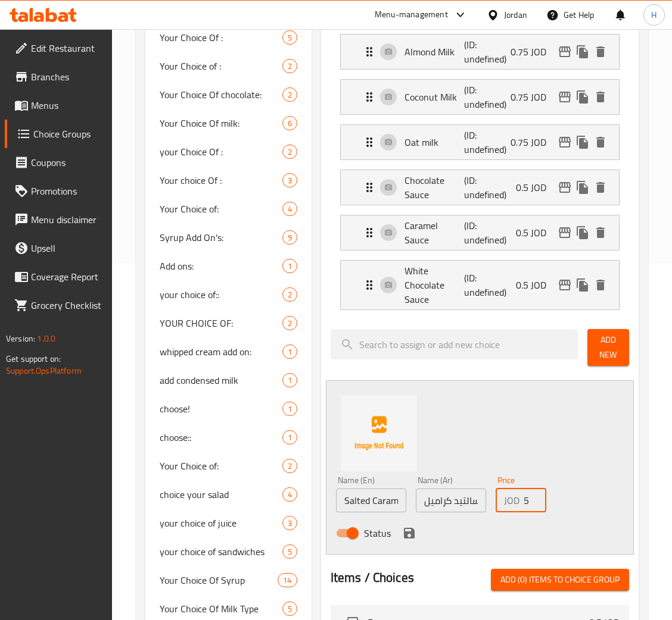
type input "0.5"
click at [412, 536] on icon "save" at bounding box center [409, 533] width 11 height 11
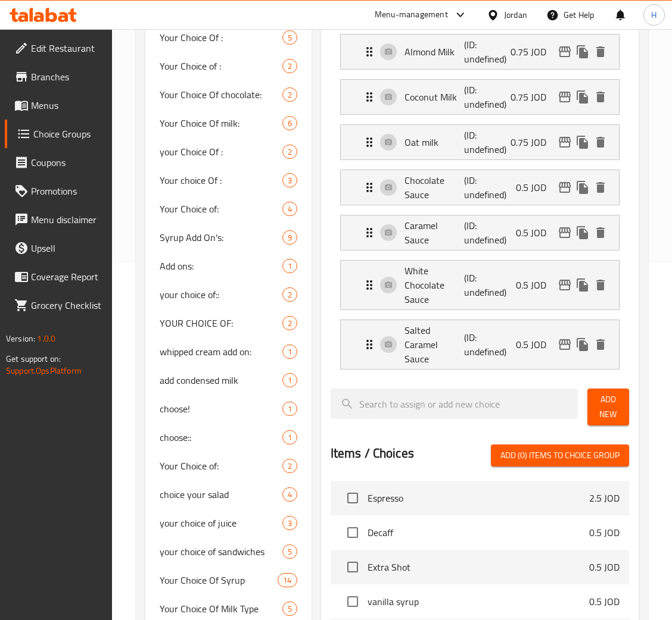
click at [592, 391] on button "Add New" at bounding box center [608, 407] width 42 height 37
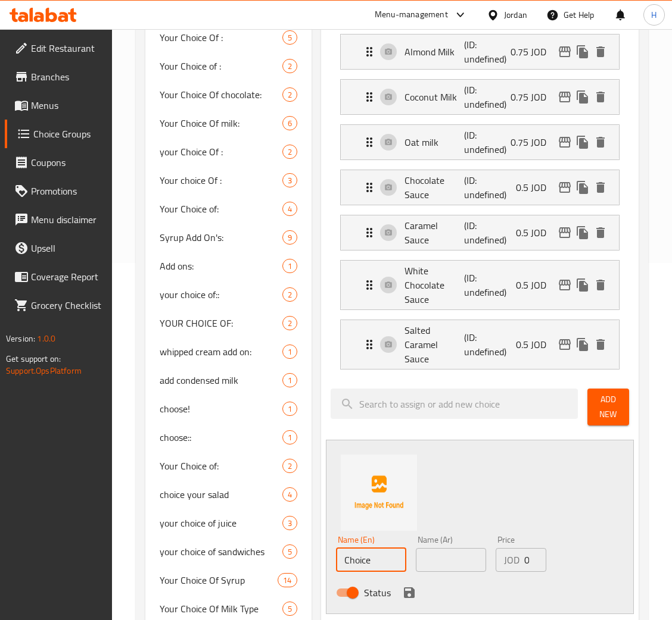
click at [369, 550] on input "Choice" at bounding box center [371, 560] width 70 height 24
paste input "ondensed milk"
type input "Condensed milk"
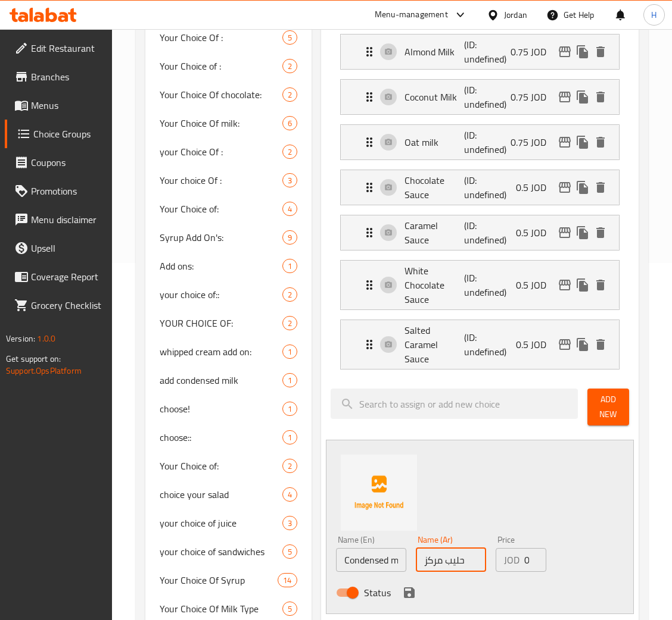
type input "حليب مركز"
type input "0.5"
click at [413, 577] on div "Status" at bounding box center [451, 593] width 240 height 32
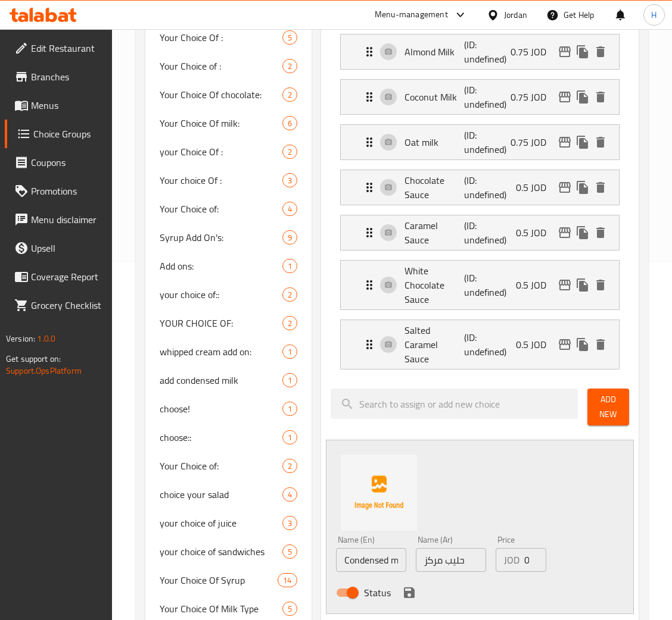
click at [408, 588] on icon "save" at bounding box center [409, 593] width 11 height 11
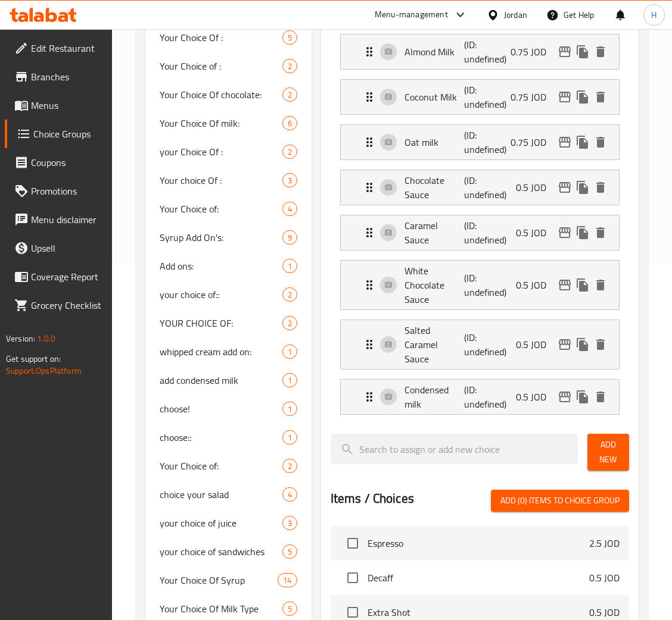
click at [606, 438] on span "Add New" at bounding box center [608, 453] width 23 height 30
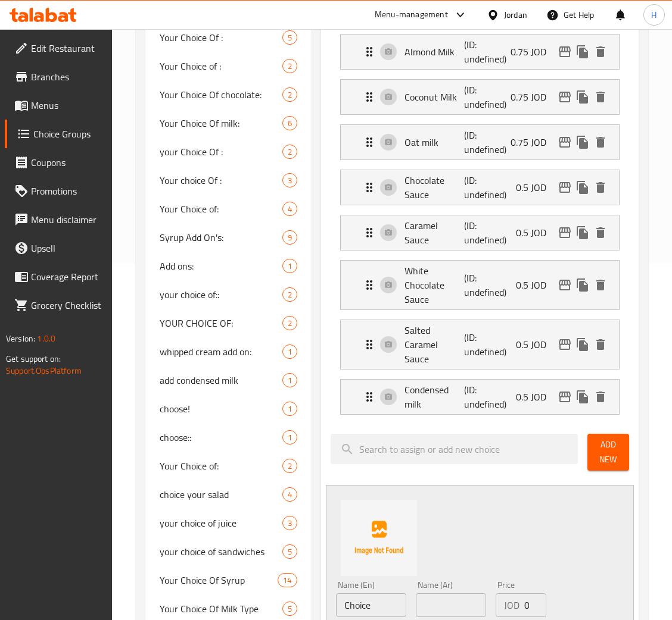
click at [366, 594] on input "Choice" at bounding box center [371, 606] width 70 height 24
paste input "Pistachio Sau"
type input "Pistachio Sauce"
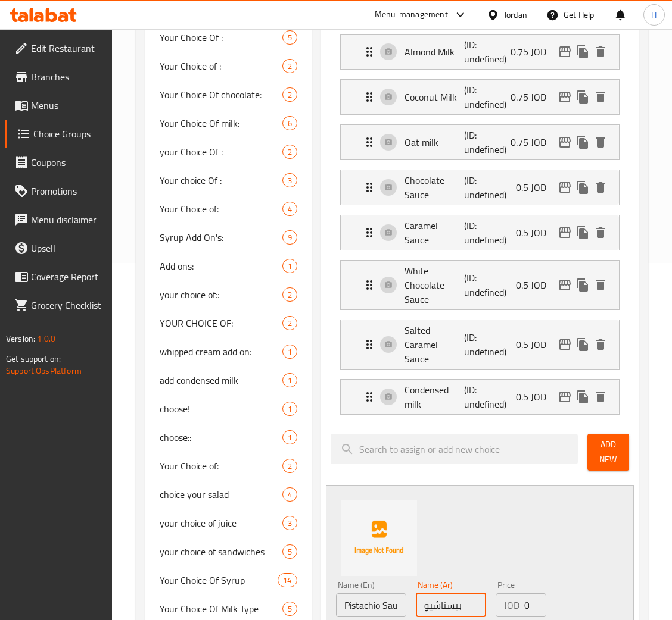
type input "بيستاشيو"
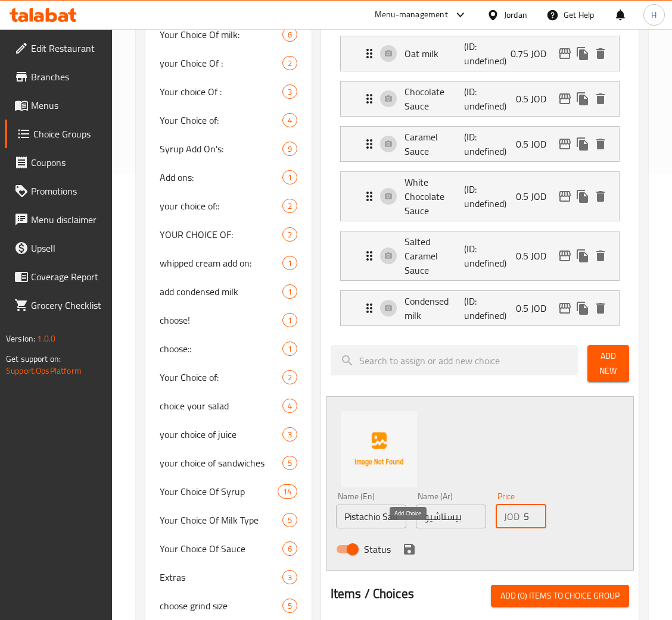
type input "0.5"
click at [404, 544] on icon "save" at bounding box center [409, 549] width 11 height 11
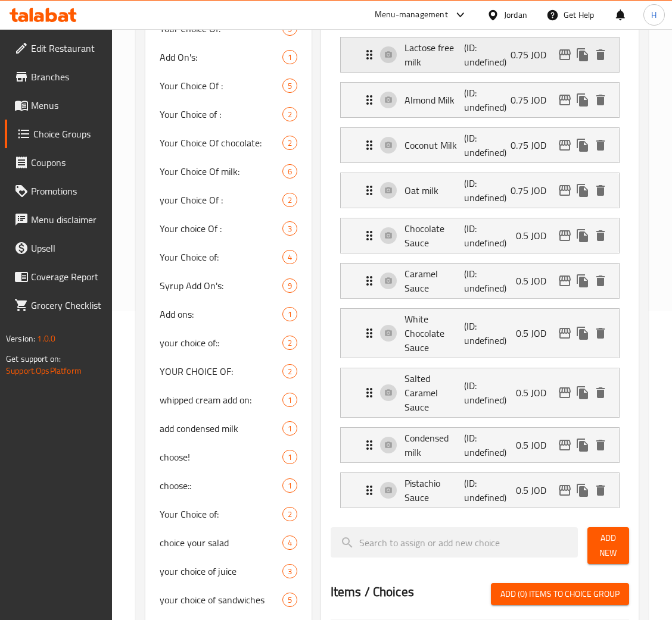
scroll to position [179, 0]
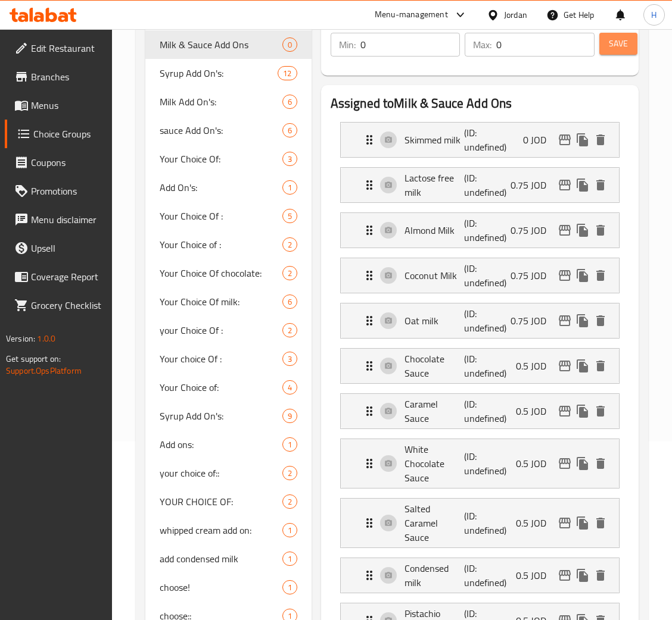
click at [623, 45] on span "Save" at bounding box center [618, 43] width 19 height 15
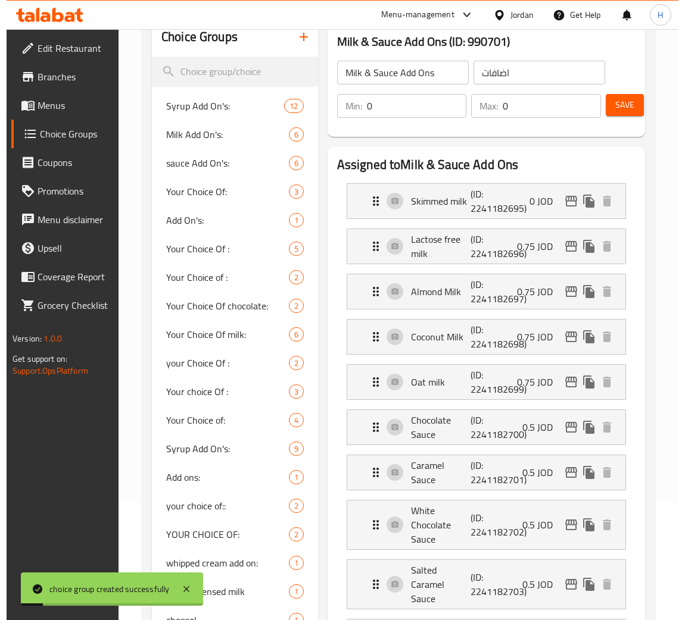
scroll to position [0, 0]
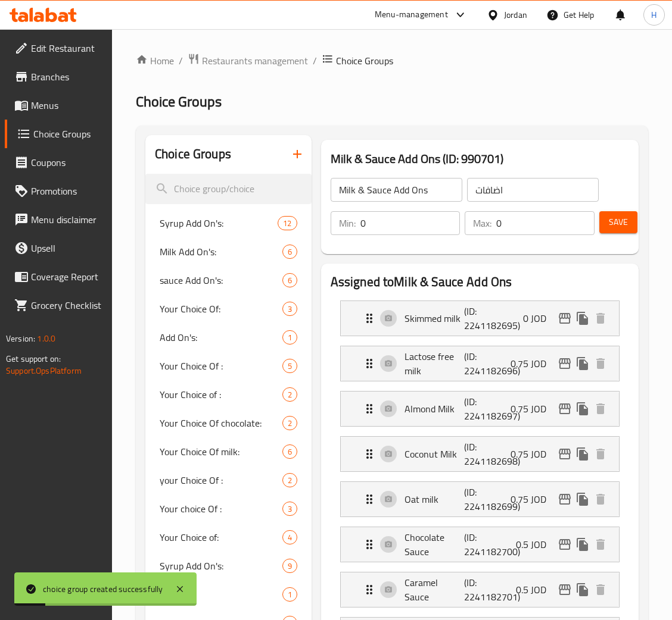
click at [42, 98] on span "Menus" at bounding box center [66, 105] width 71 height 14
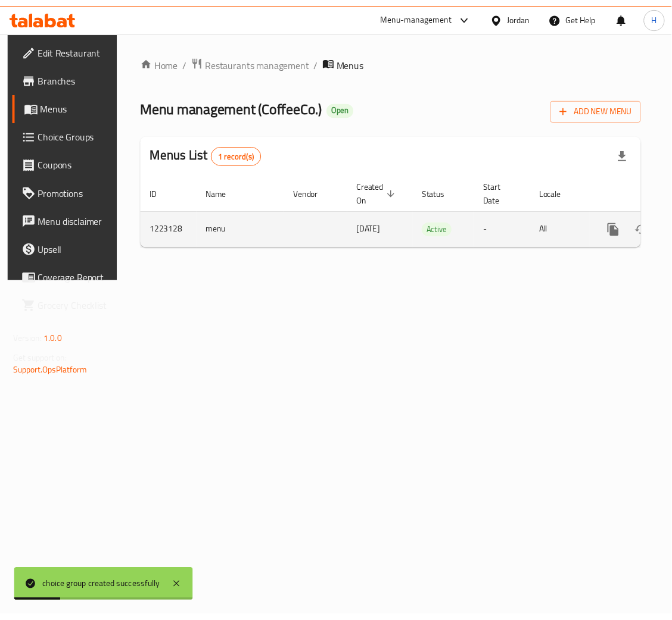
scroll to position [0, 67]
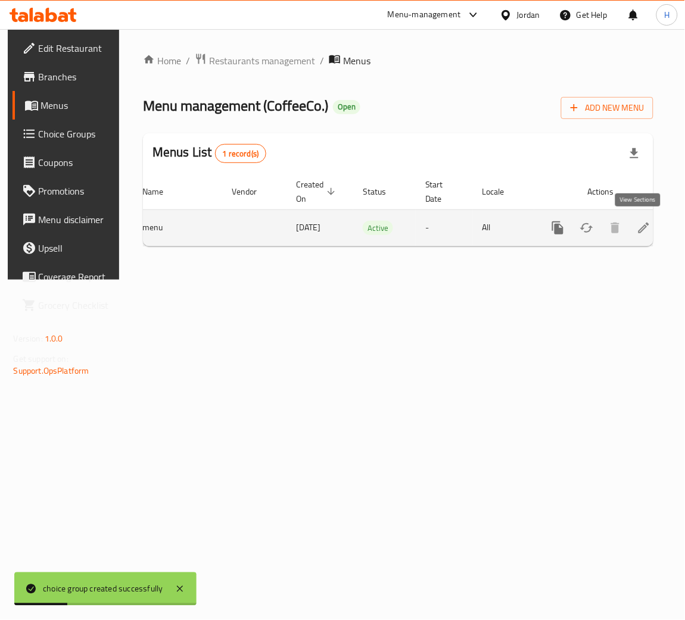
click at [637, 229] on icon "enhanced table" at bounding box center [644, 228] width 14 height 14
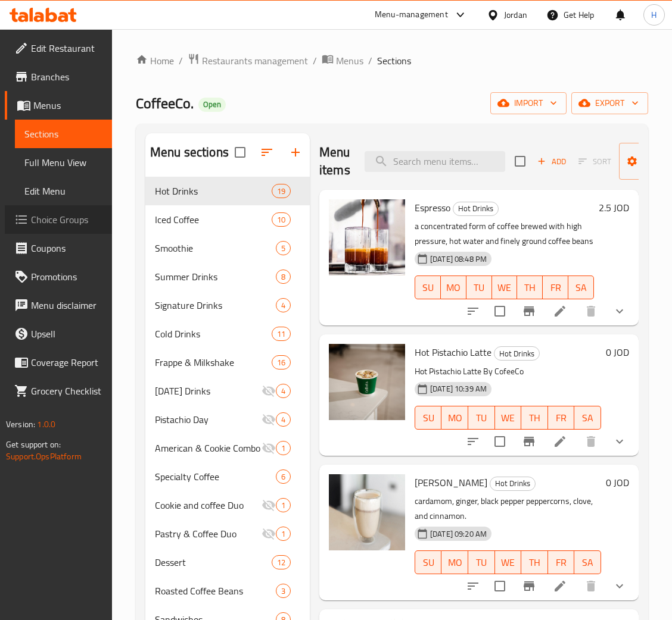
click at [67, 214] on span "Choice Groups" at bounding box center [66, 220] width 71 height 14
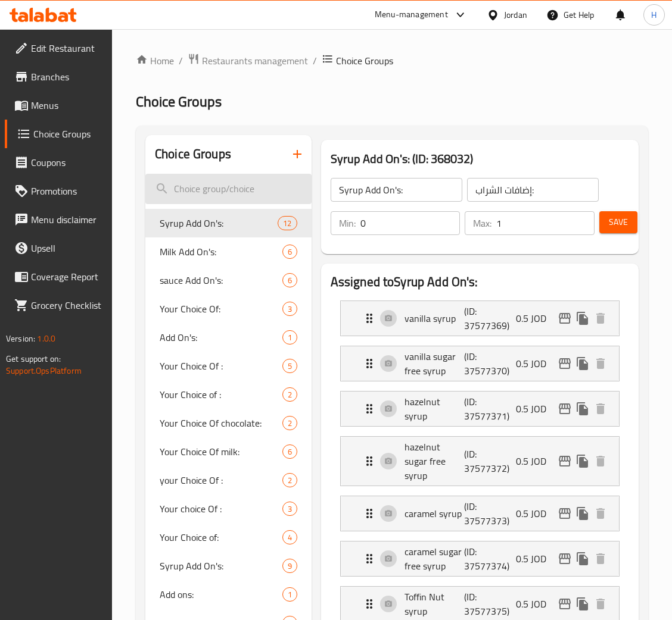
click at [237, 177] on input "search" at bounding box center [228, 189] width 166 height 30
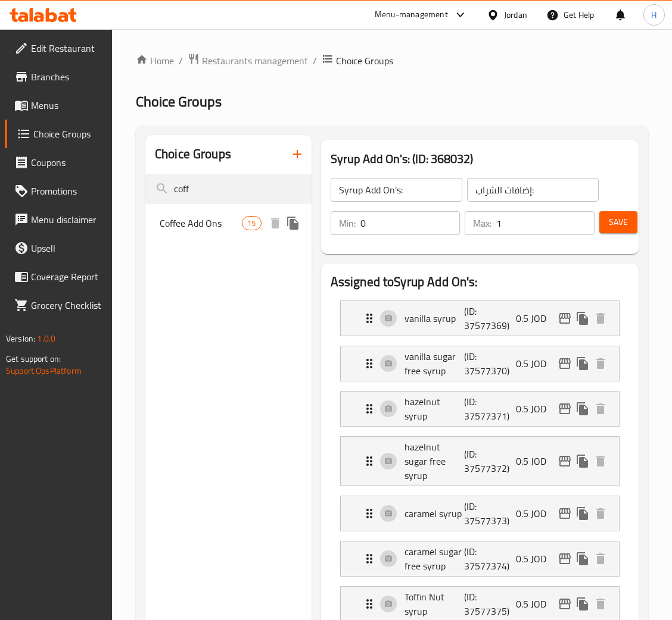
type input "coff"
click at [240, 220] on span "Coffee Add Ons" at bounding box center [201, 223] width 82 height 14
type input "Coffee Add Ons"
type input "اضافات"
type input "0"
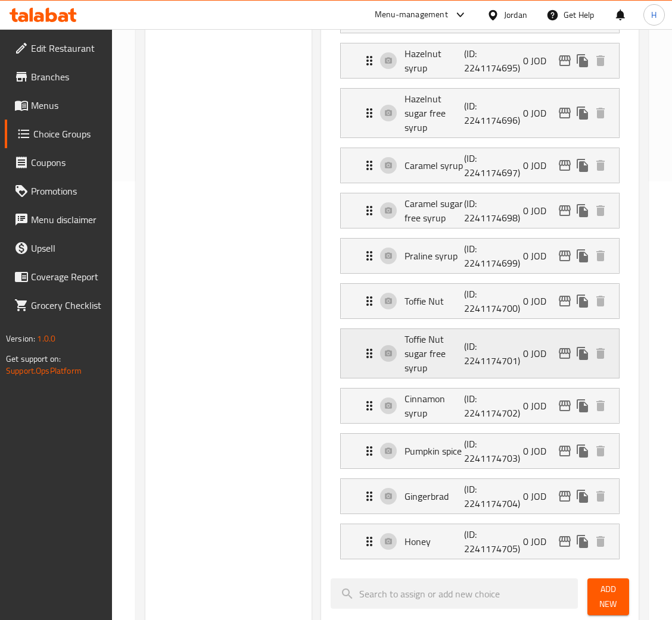
scroll to position [179, 0]
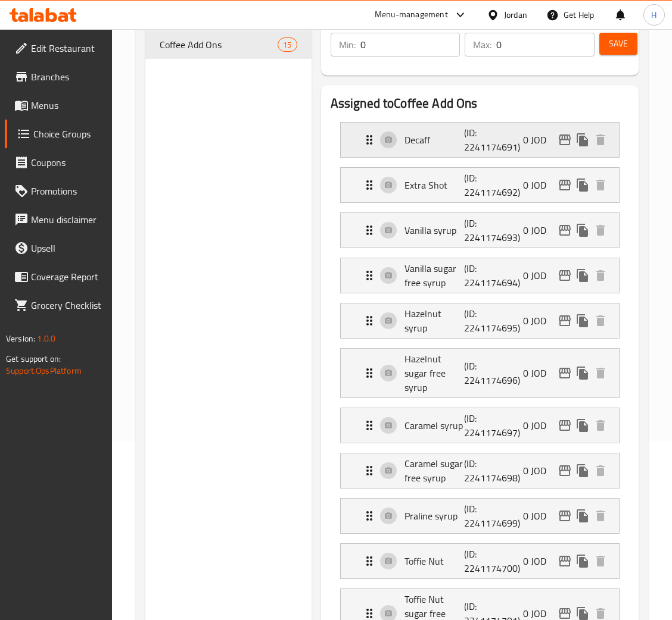
click at [459, 146] on p "Decaff" at bounding box center [434, 140] width 60 height 14
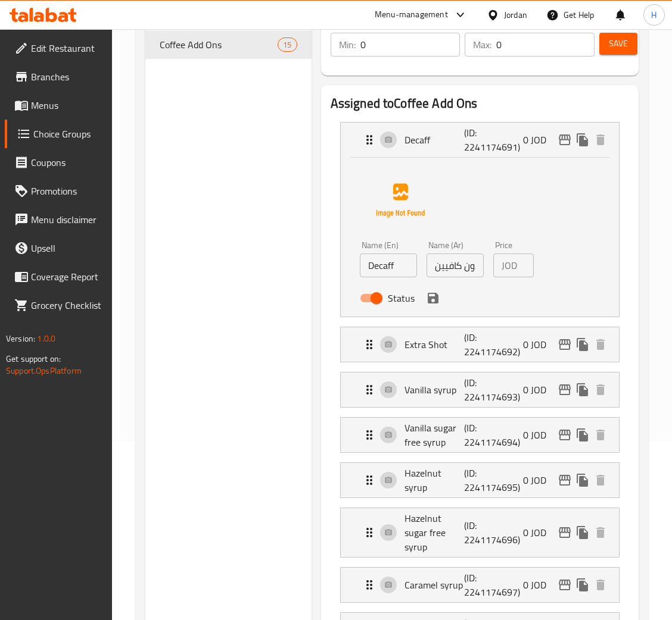
click at [376, 297] on input "Status" at bounding box center [376, 298] width 68 height 23
checkbox input "false"
click at [431, 307] on button "save" at bounding box center [433, 298] width 18 height 18
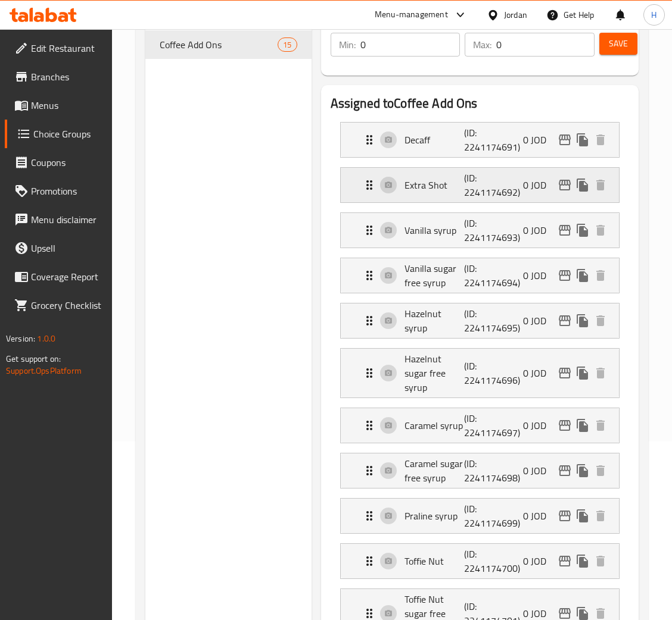
click at [442, 180] on p "Extra Shot" at bounding box center [434, 185] width 60 height 14
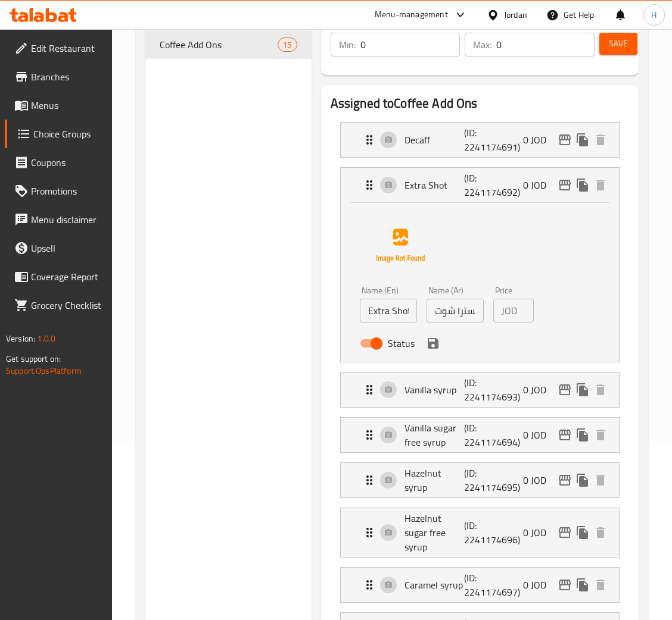
click at [379, 339] on input "Status" at bounding box center [376, 343] width 68 height 23
checkbox input "false"
click at [433, 341] on icon "save" at bounding box center [433, 343] width 14 height 14
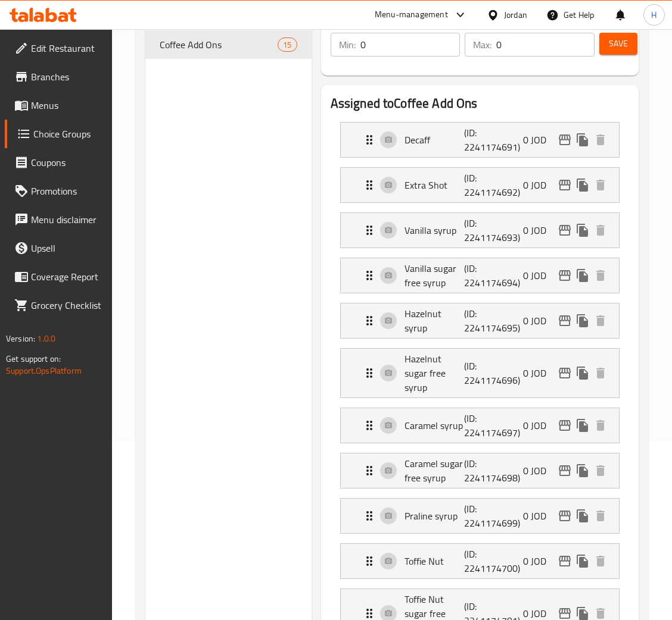
drag, startPoint x: 625, startPoint y: 42, endPoint x: 559, endPoint y: 180, distance: 152.3
click at [624, 42] on span "Save" at bounding box center [618, 43] width 19 height 15
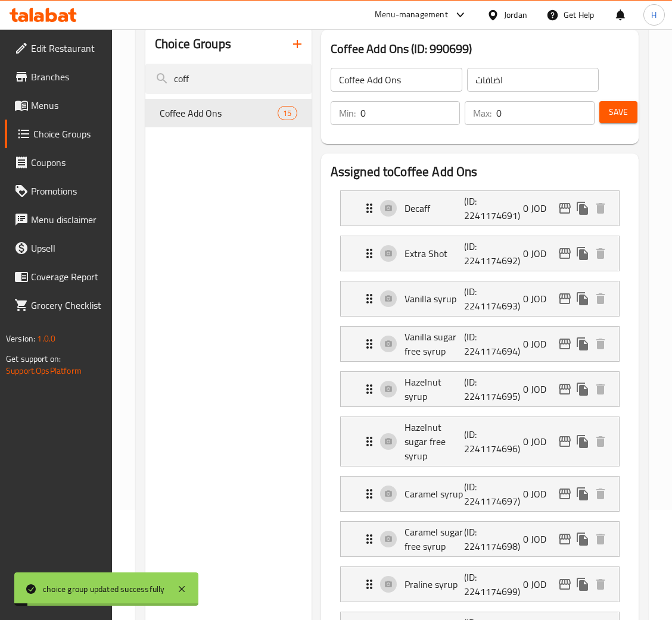
scroll to position [0, 0]
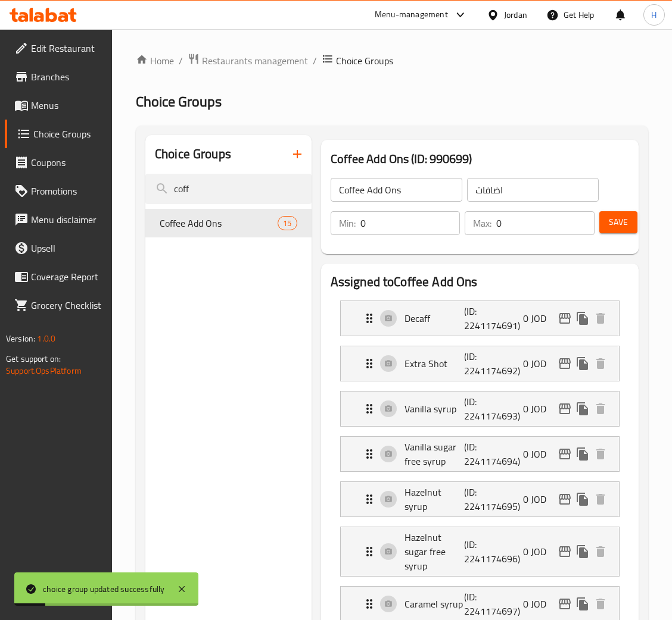
click at [423, 181] on input "Coffee Add Ons" at bounding box center [396, 190] width 132 height 24
drag, startPoint x: 423, startPoint y: 181, endPoint x: 421, endPoint y: 175, distance: 6.2
click at [422, 179] on input "Coffee Add Ons" at bounding box center [396, 190] width 132 height 24
type input "Syurp"
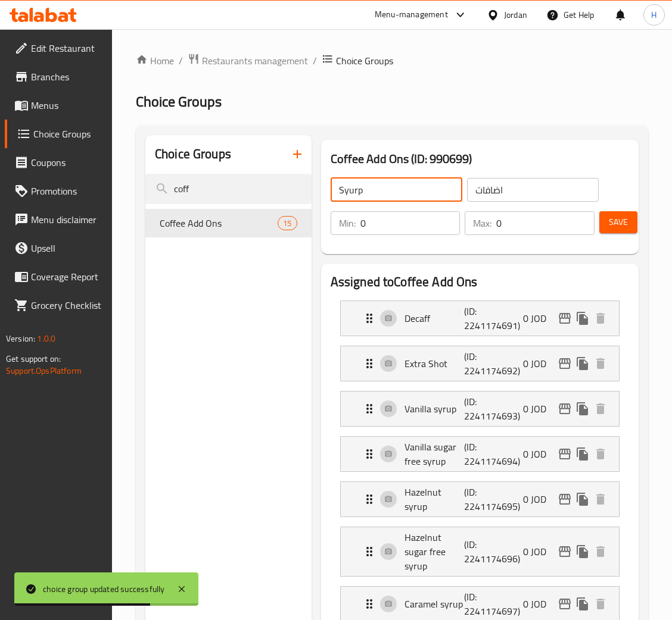
click at [605, 224] on button "Save" at bounding box center [618, 222] width 38 height 22
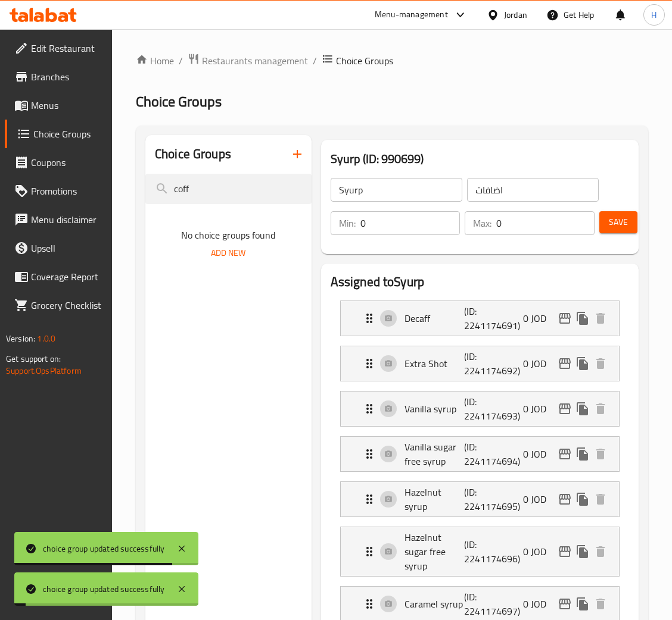
click at [530, 196] on input "اضافات" at bounding box center [533, 190] width 132 height 24
click at [531, 196] on input "اضافات" at bounding box center [533, 190] width 132 height 24
type input "l"
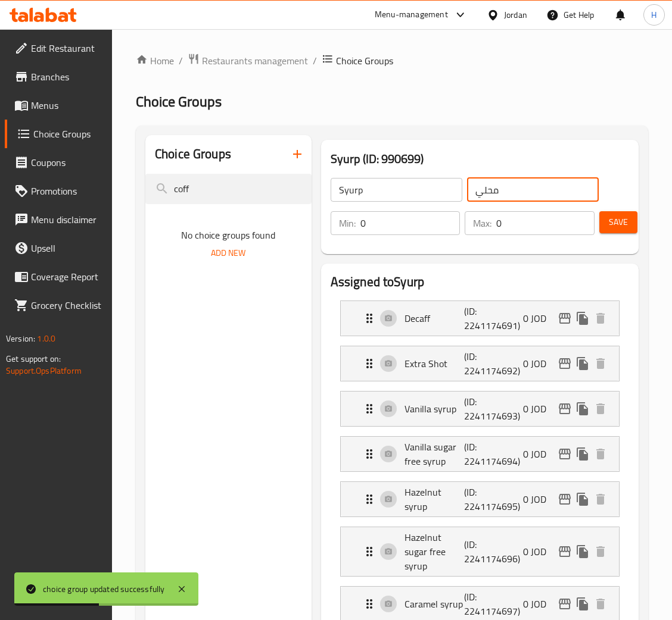
type input "محلي"
click at [623, 232] on button "Save" at bounding box center [618, 222] width 38 height 22
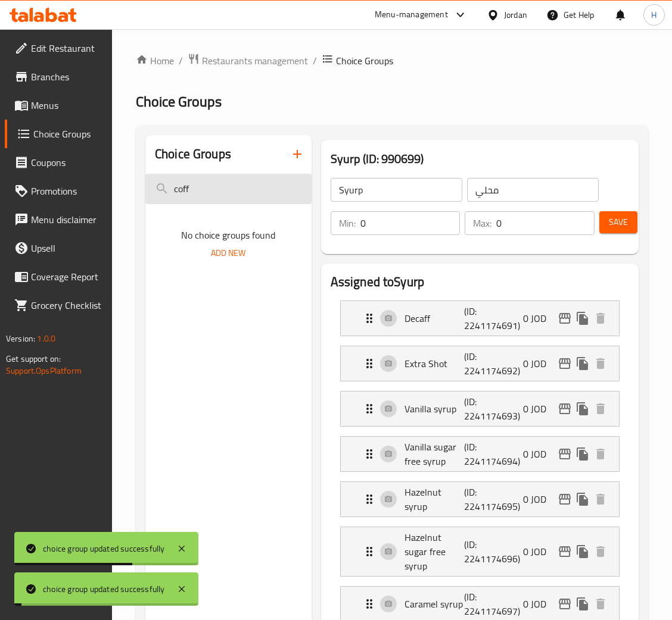
click at [278, 191] on input "coff" at bounding box center [228, 189] width 166 height 30
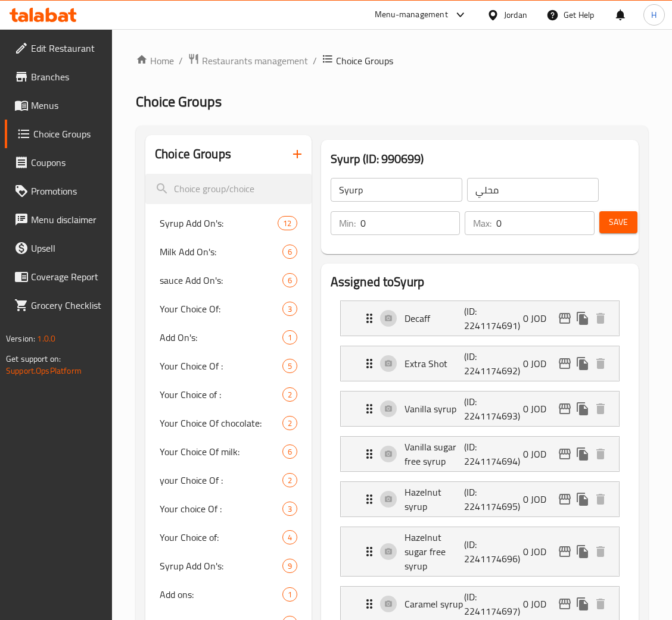
click at [302, 161] on icon "button" at bounding box center [297, 154] width 14 height 14
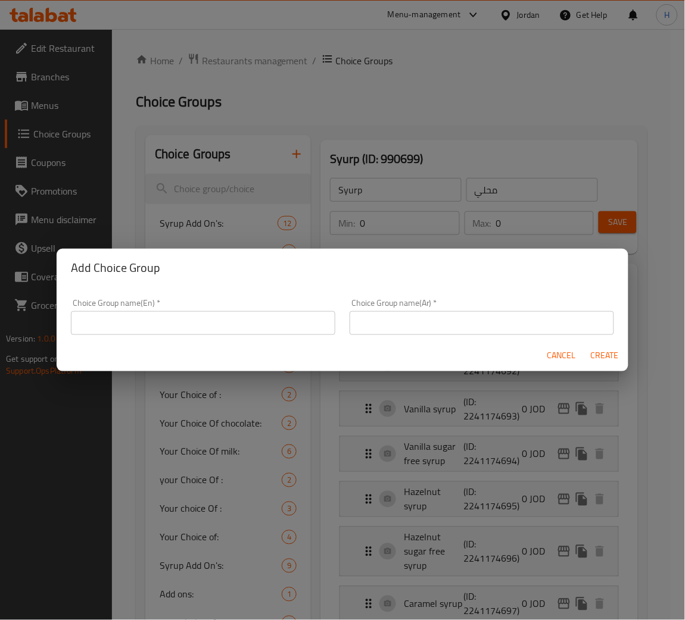
click at [288, 295] on div "Choice Group name(En)   * Choice Group name(En) *" at bounding box center [203, 317] width 279 height 51
click at [266, 316] on input "text" at bounding box center [203, 323] width 264 height 24
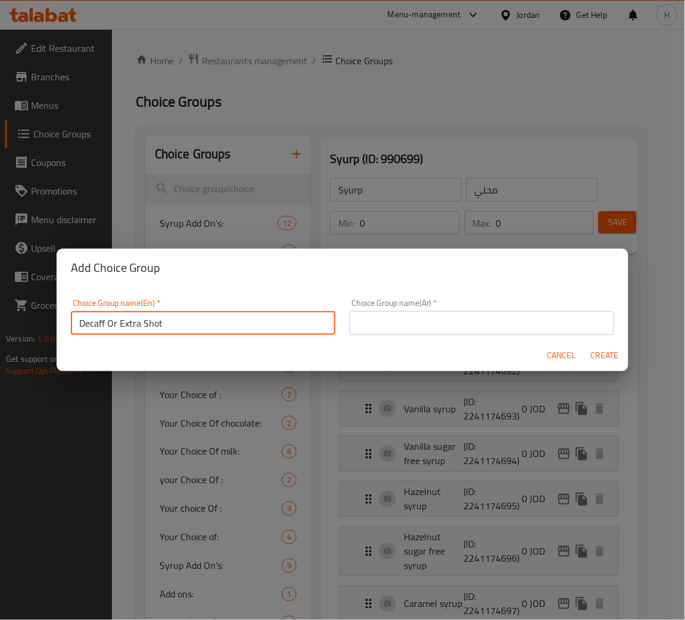
type input "Decaff Or Extra Shot"
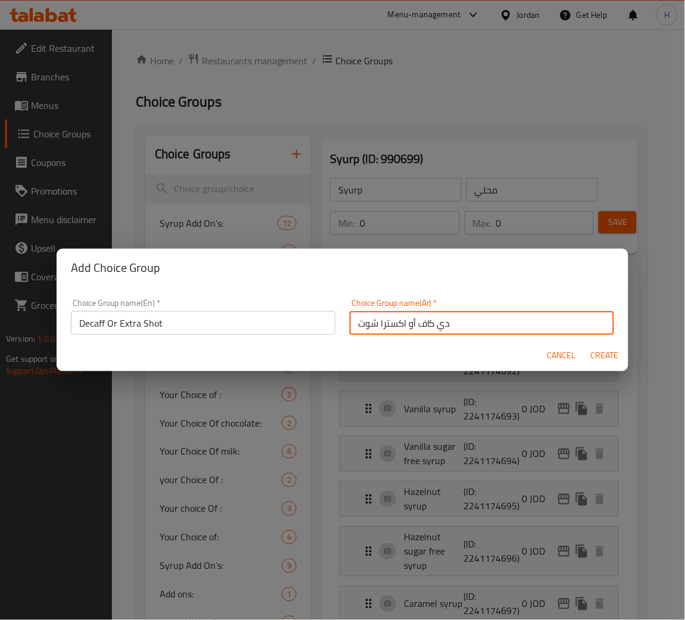
type input "دي كاف أو اكسترا شوت"
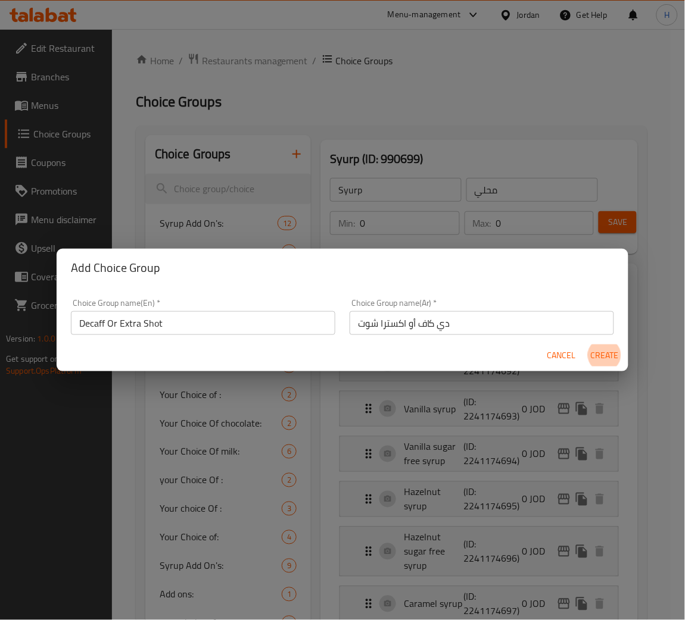
click at [585, 345] on button "Create" at bounding box center [604, 356] width 38 height 22
type input "Decaff Or Extra Shot"
type input "دي كاف أو اكسترا شوت"
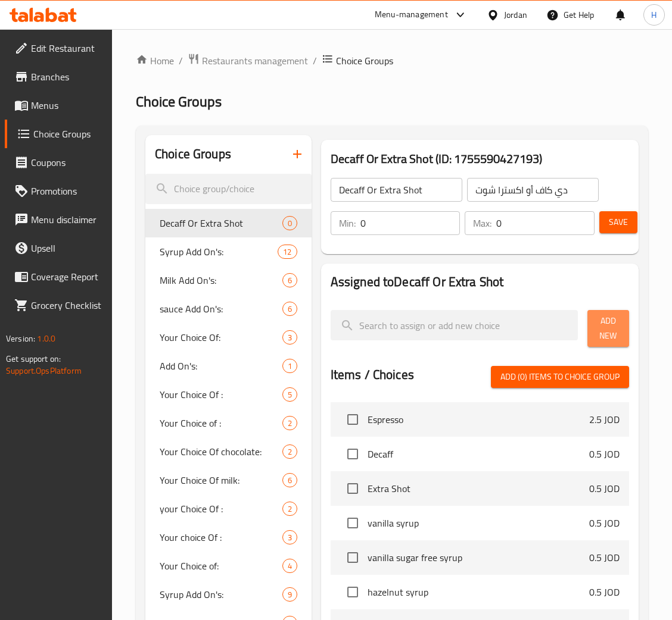
click at [621, 318] on button "Add New" at bounding box center [608, 328] width 42 height 37
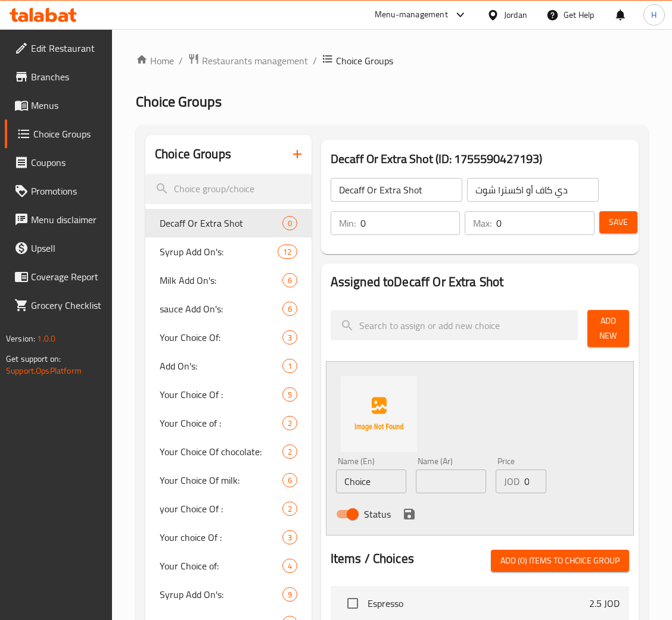
click at [394, 475] on input "Choice" at bounding box center [371, 482] width 70 height 24
paste input "Decaff"
type input "Decaff"
drag, startPoint x: 478, startPoint y: 486, endPoint x: 463, endPoint y: 498, distance: 19.5
click at [479, 486] on input "text" at bounding box center [451, 482] width 70 height 24
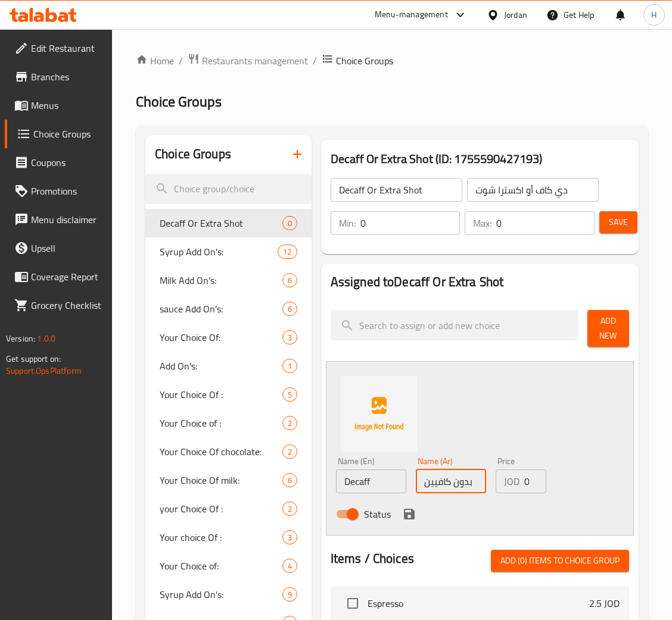
type input "بدون كافيين"
type input "0.5"
drag, startPoint x: 400, startPoint y: 509, endPoint x: 403, endPoint y: 518, distance: 10.2
click at [400, 509] on div "Status" at bounding box center [451, 514] width 240 height 32
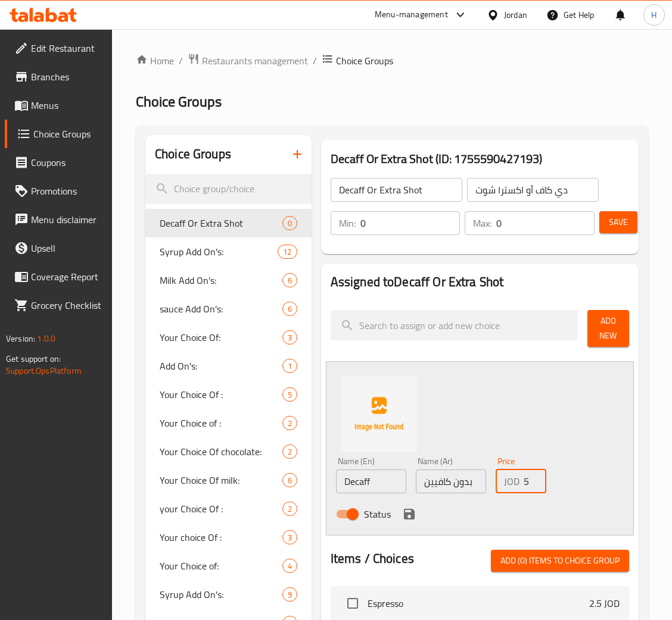
scroll to position [0, 0]
click at [405, 518] on icon "save" at bounding box center [409, 514] width 11 height 11
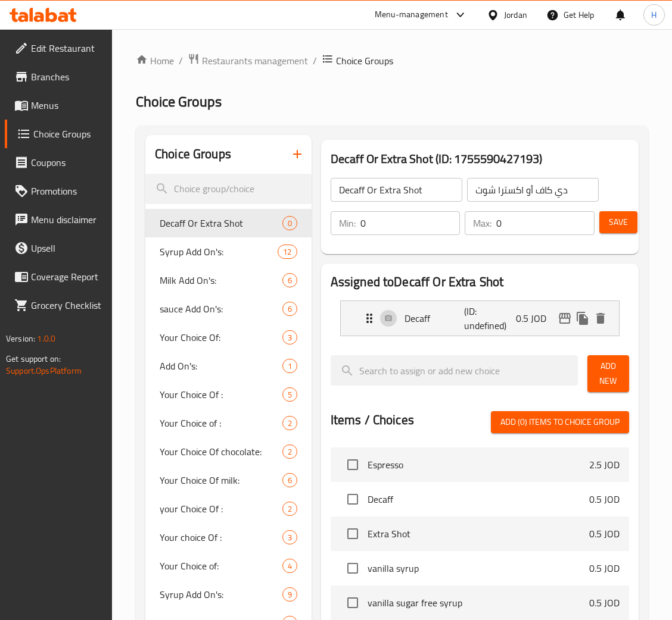
click at [409, 518] on li "Extra Shot 0.5 JOD" at bounding box center [479, 534] width 298 height 35
click at [610, 366] on span "Add New" at bounding box center [608, 374] width 23 height 30
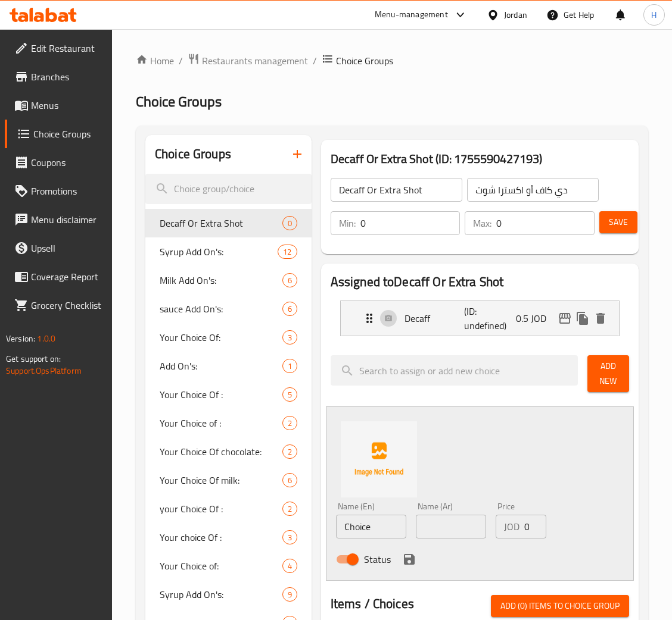
click at [395, 524] on input "Choice" at bounding box center [371, 527] width 70 height 24
paste input "Extra Shot"
type input "Extra Shot"
type input "ل"
type input "اكسترا شوت"
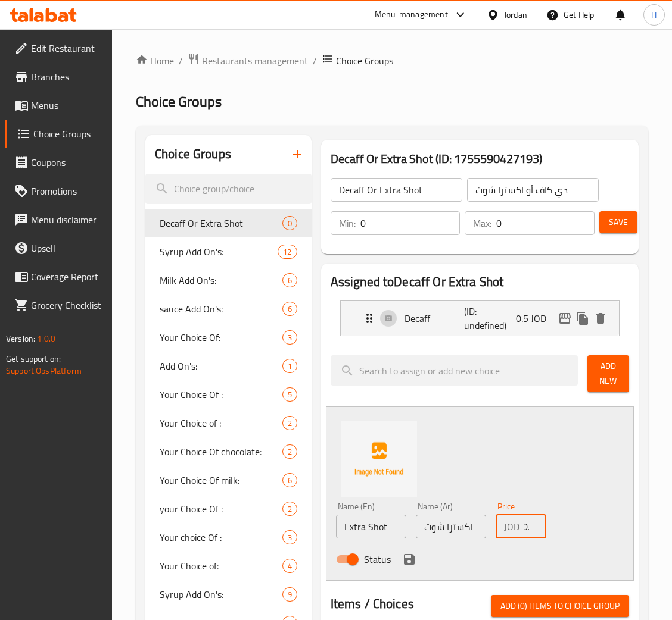
scroll to position [0, 8]
type input "0.5"
click at [411, 561] on icon "save" at bounding box center [409, 559] width 11 height 11
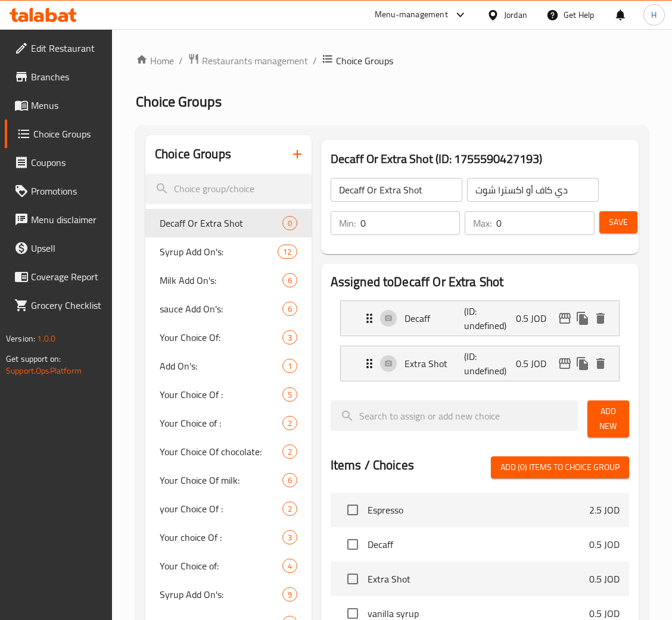
click at [620, 224] on span "Save" at bounding box center [618, 222] width 19 height 15
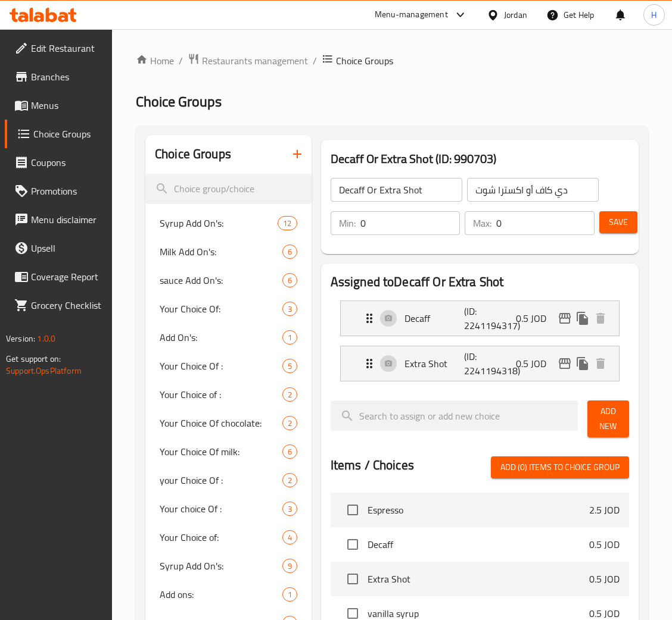
click at [613, 231] on button "Save" at bounding box center [618, 222] width 38 height 22
click at [289, 175] on input "search" at bounding box center [228, 189] width 166 height 30
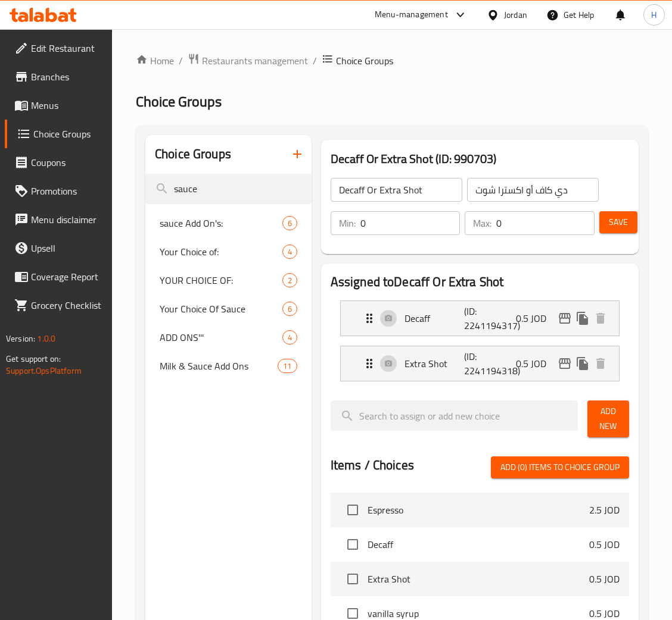
type input "sauce"
click at [282, 175] on input "sauce" at bounding box center [228, 189] width 166 height 30
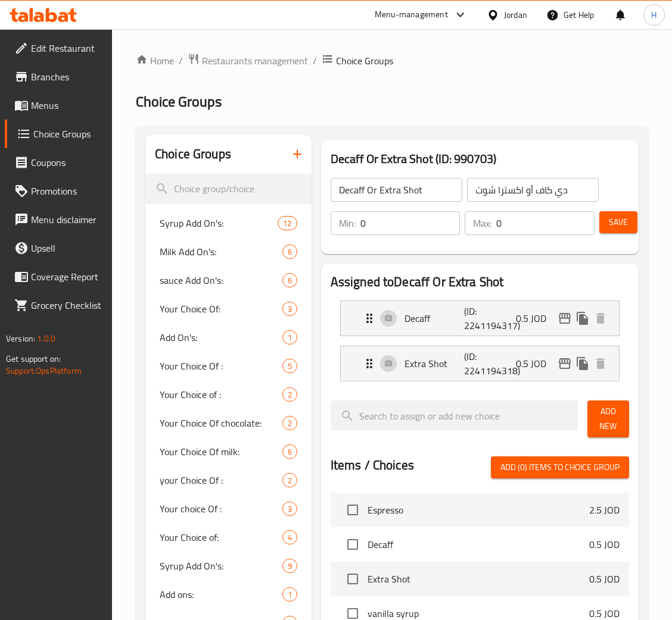
click at [297, 156] on icon "button" at bounding box center [297, 154] width 8 height 8
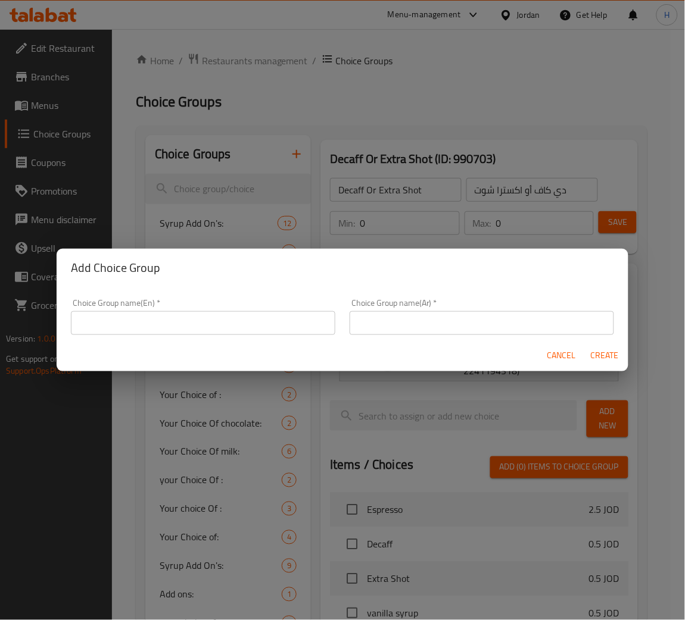
click at [288, 313] on input "text" at bounding box center [203, 323] width 264 height 24
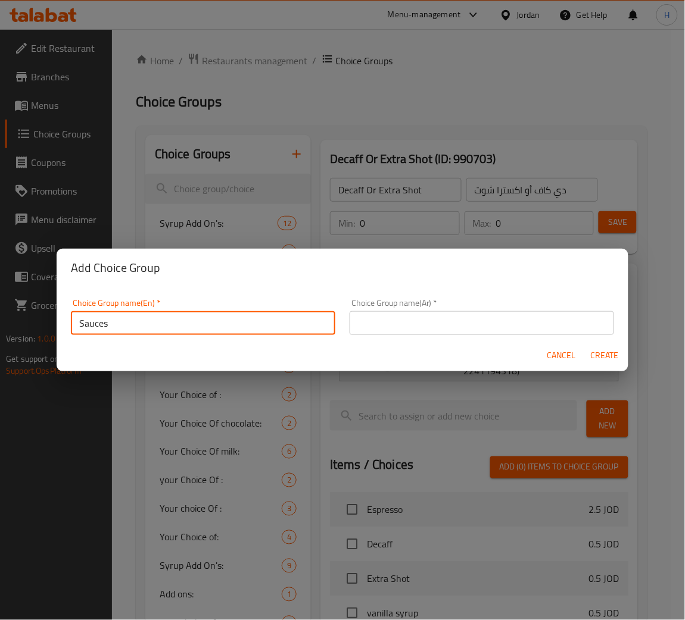
click at [288, 313] on input "Sauces" at bounding box center [203, 323] width 264 height 24
type input "Sauce Choices"
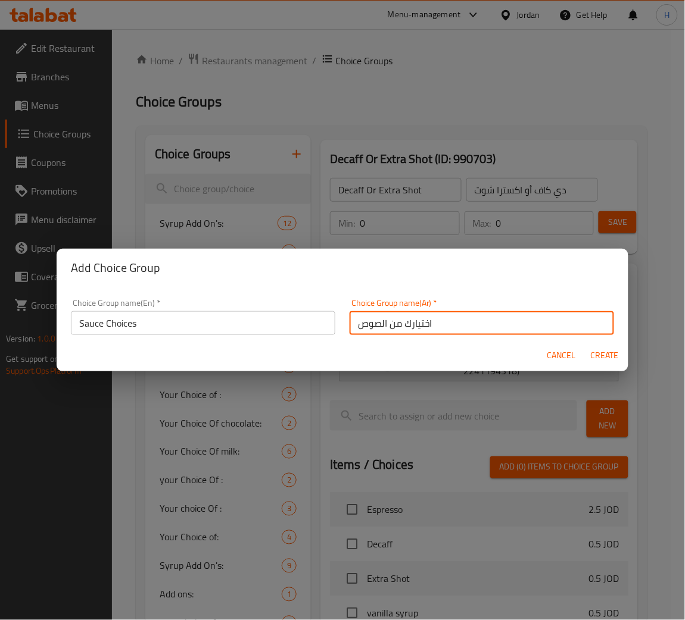
type input "اختيارك من الصوص"
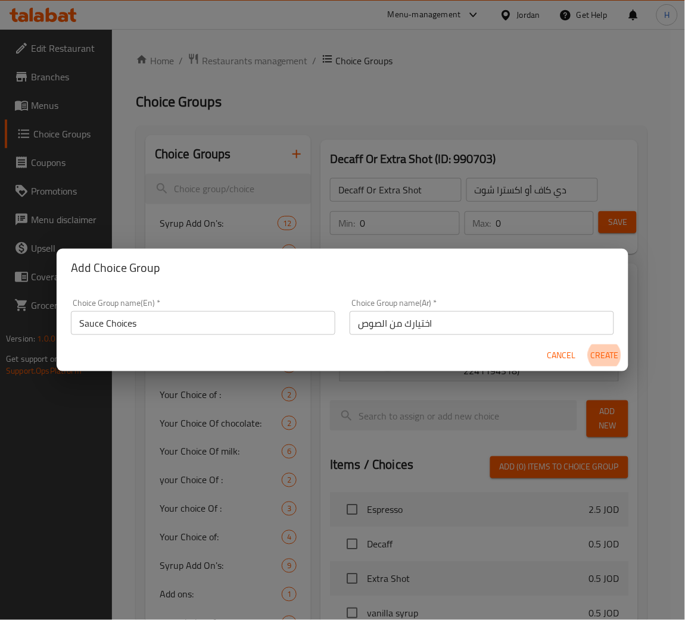
click at [585, 345] on button "Create" at bounding box center [604, 356] width 38 height 22
type input "Sauce Choices"
type input "اختيارك من الصوص"
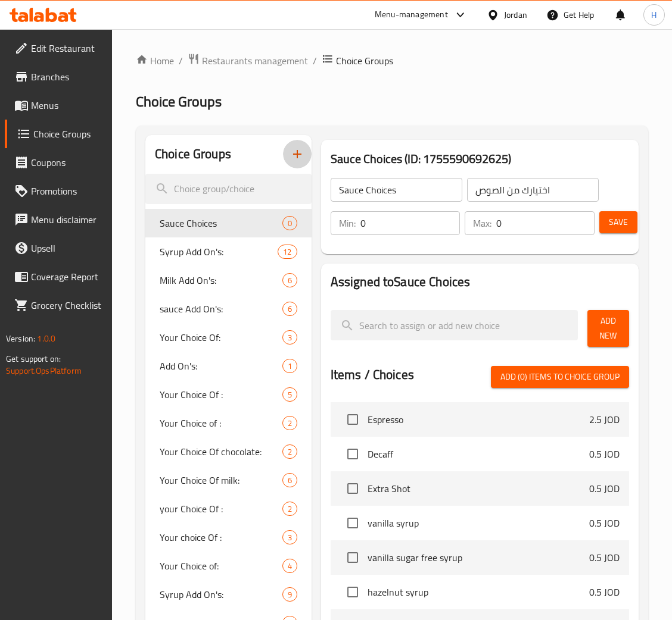
click at [610, 344] on span "Add New" at bounding box center [608, 329] width 23 height 30
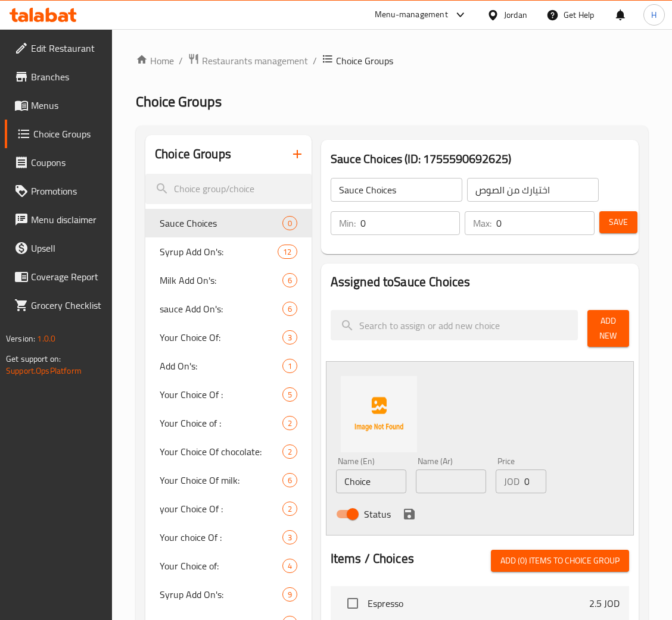
click at [388, 488] on input "Choice" at bounding box center [371, 482] width 70 height 24
click at [385, 492] on input "Choice" at bounding box center [371, 482] width 70 height 24
type input "Chocolate Sauce"
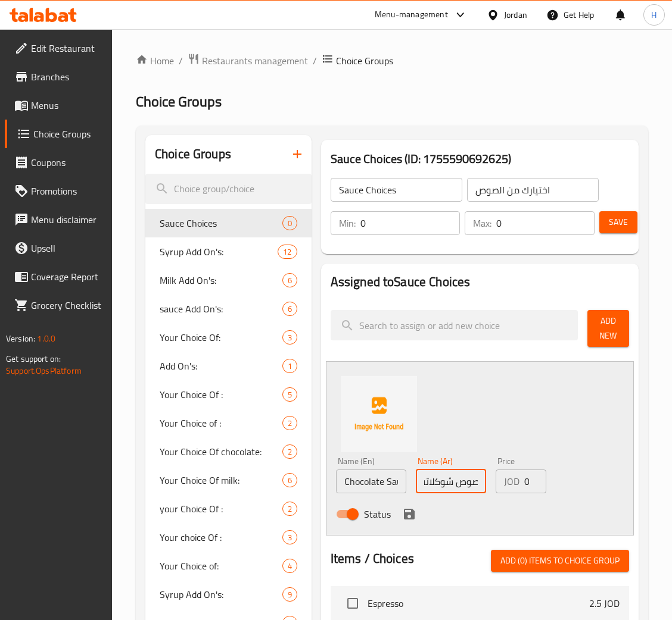
scroll to position [0, 5]
type input "صوص شوكلاتة"
type input "0.5"
click at [403, 507] on button "save" at bounding box center [409, 515] width 18 height 18
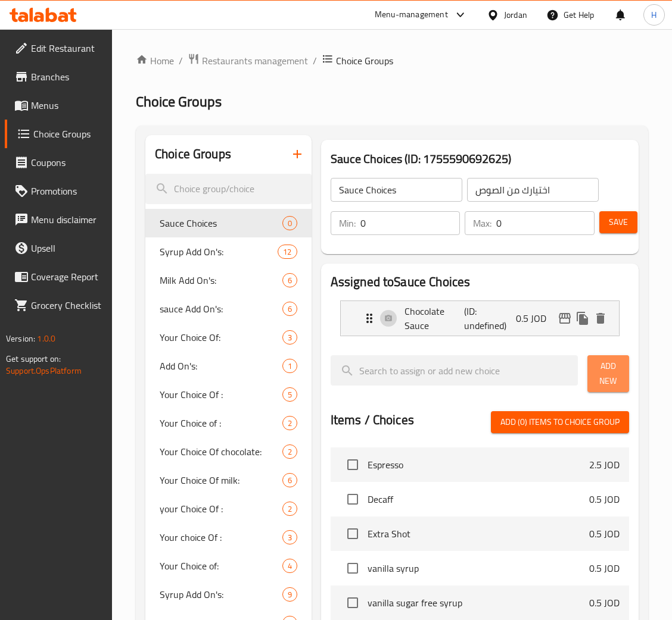
click at [605, 375] on span "Add New" at bounding box center [608, 374] width 23 height 30
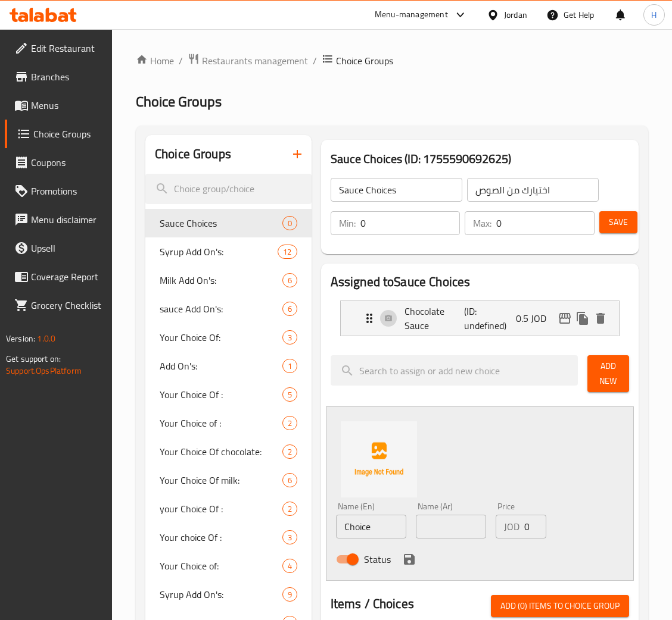
click at [362, 534] on input "Choice" at bounding box center [371, 527] width 70 height 24
type input "ء"
type input "Caramel Sauce"
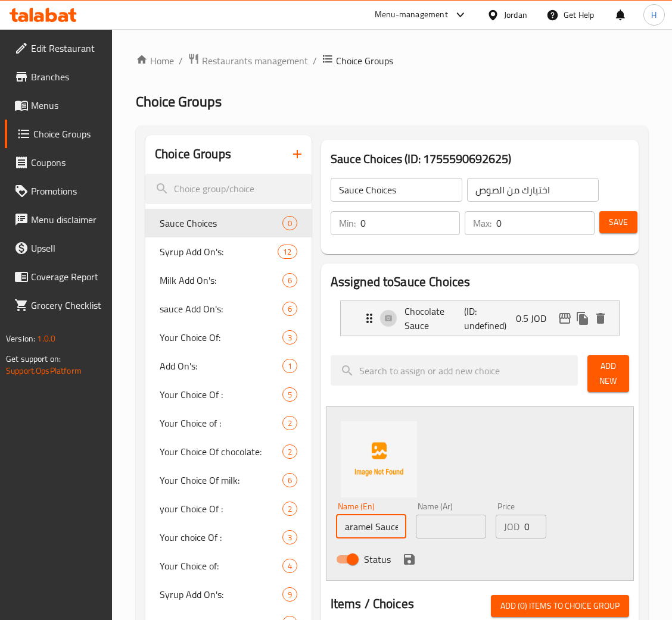
scroll to position [0, 0]
type input "كراميل صوص"
type input "0.5"
click at [410, 563] on icon "save" at bounding box center [409, 559] width 11 height 11
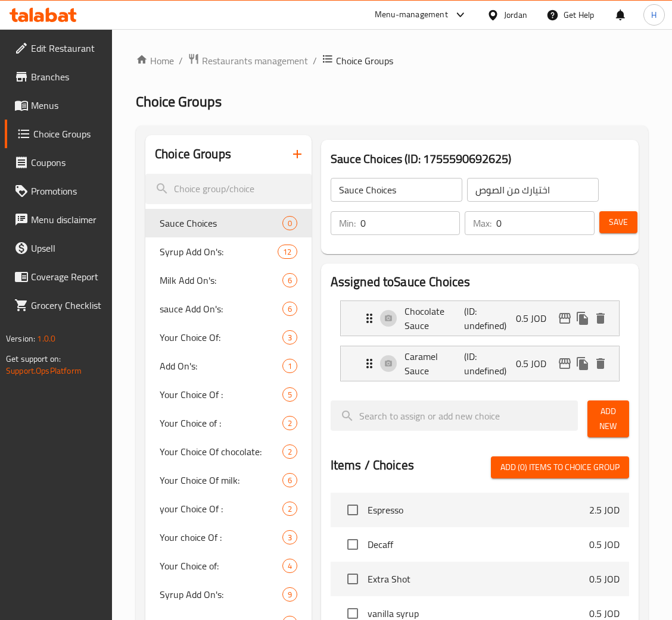
click at [623, 435] on button "Add New" at bounding box center [608, 419] width 42 height 37
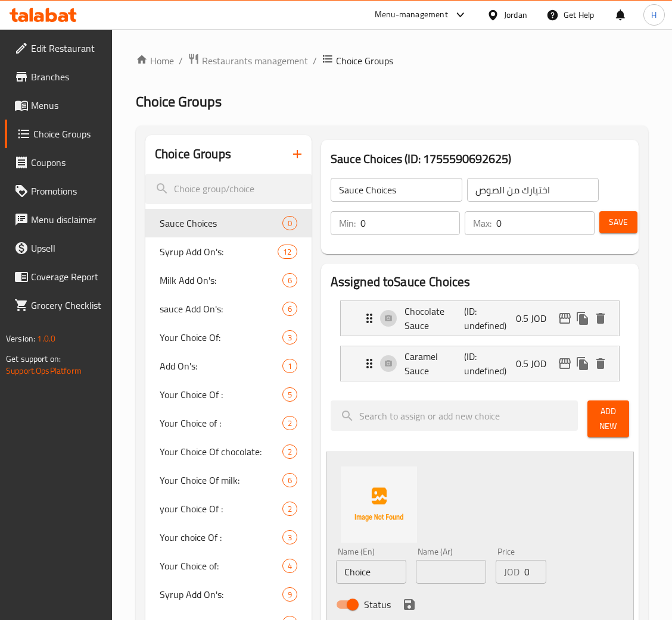
click at [381, 571] on input "Choice" at bounding box center [371, 572] width 70 height 24
type input "White Chocolate Sauce"
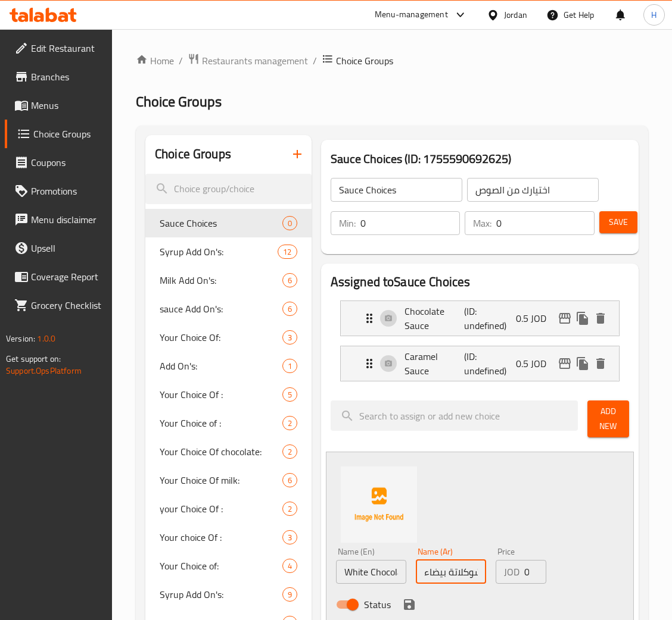
scroll to position [0, 3]
type input "شوكلاتة بيضاء"
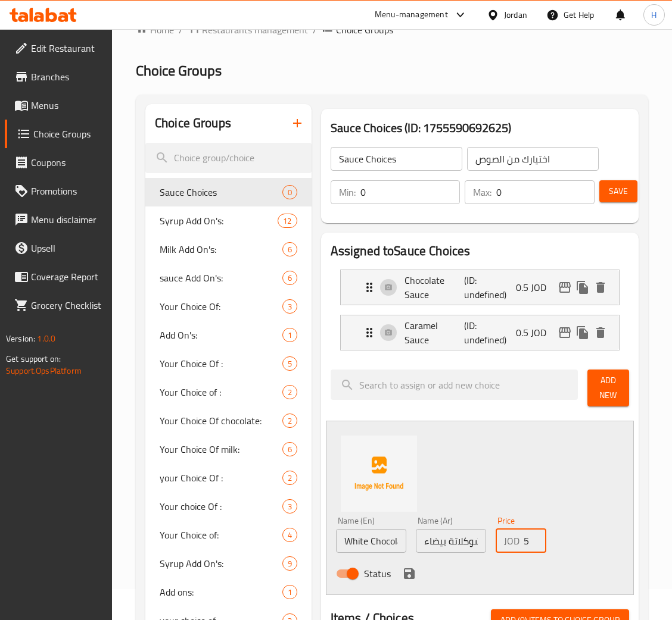
scroll to position [33, 0]
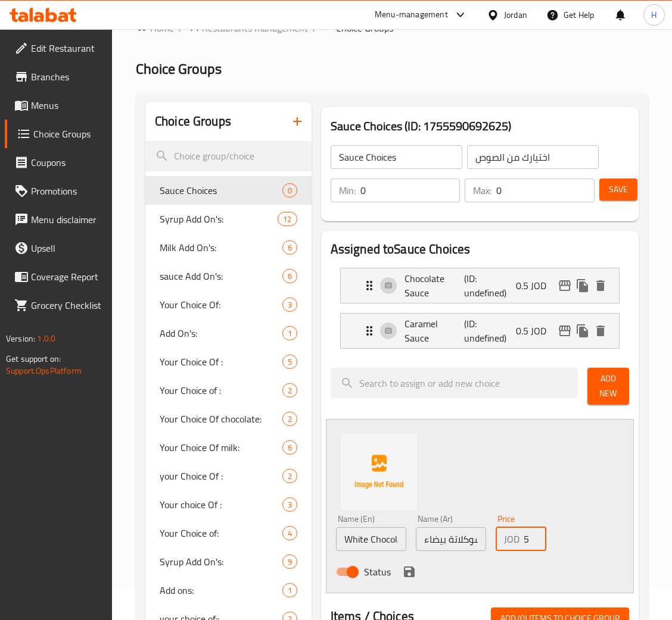
type input "0.5"
click at [402, 573] on icon "save" at bounding box center [409, 572] width 14 height 14
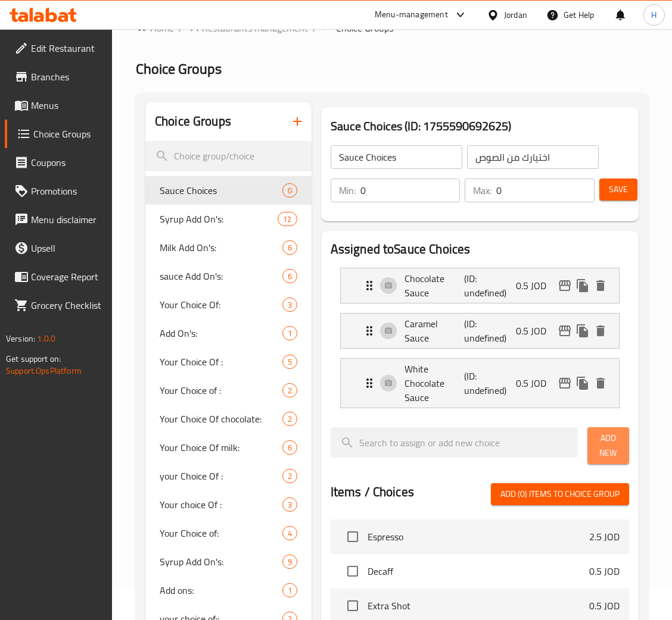
click at [623, 450] on button "Add New" at bounding box center [608, 446] width 42 height 37
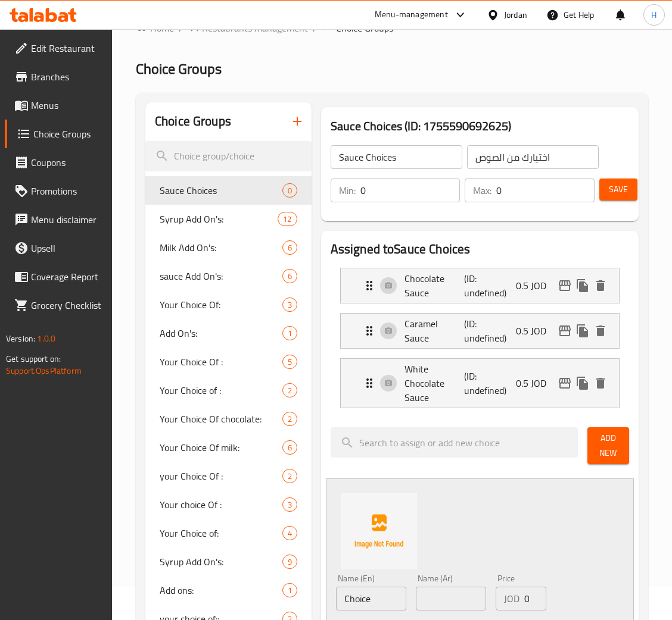
click at [391, 604] on input "Choice" at bounding box center [371, 599] width 70 height 24
type input "Salted Caramel Sauce"
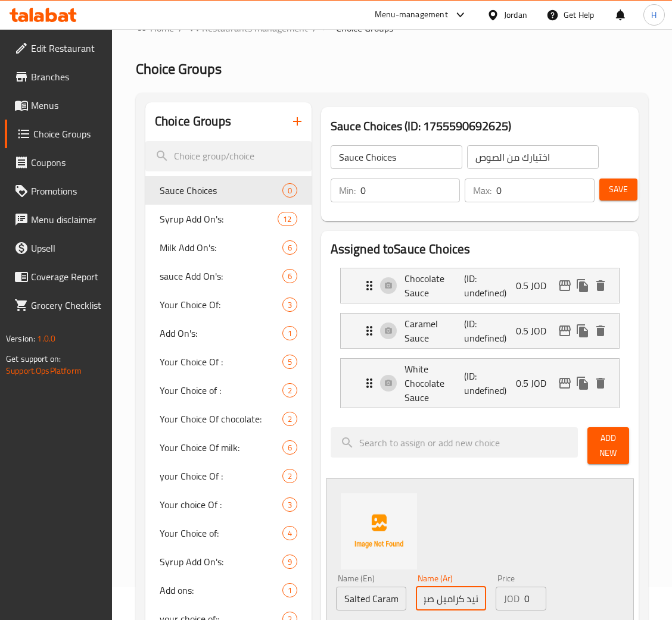
scroll to position [0, 27]
type input "سالتيد كراميل صوص"
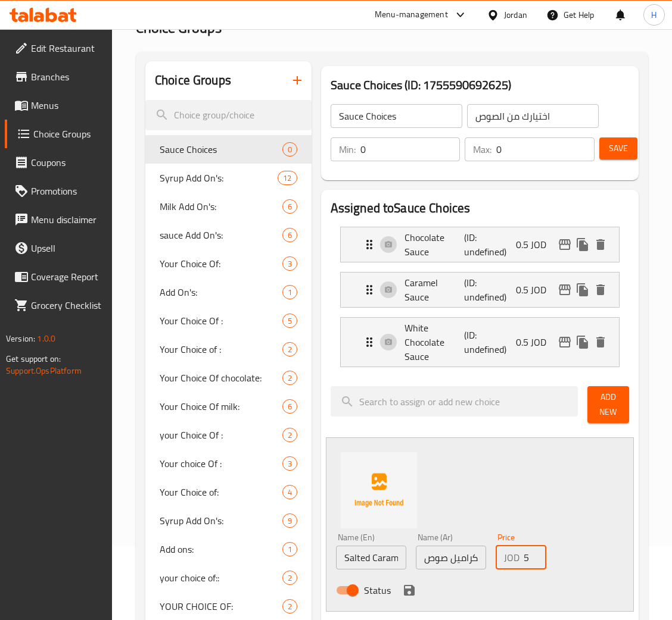
scroll to position [76, 0]
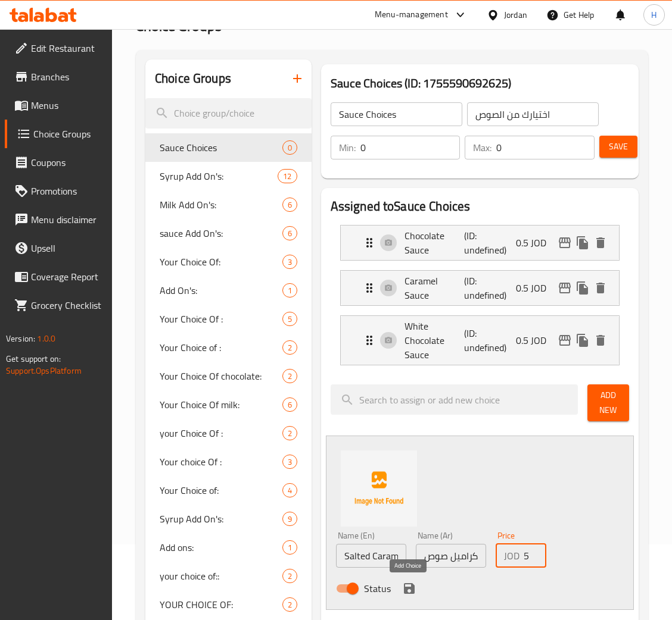
type input "0.5"
click at [407, 594] on icon "save" at bounding box center [409, 589] width 11 height 11
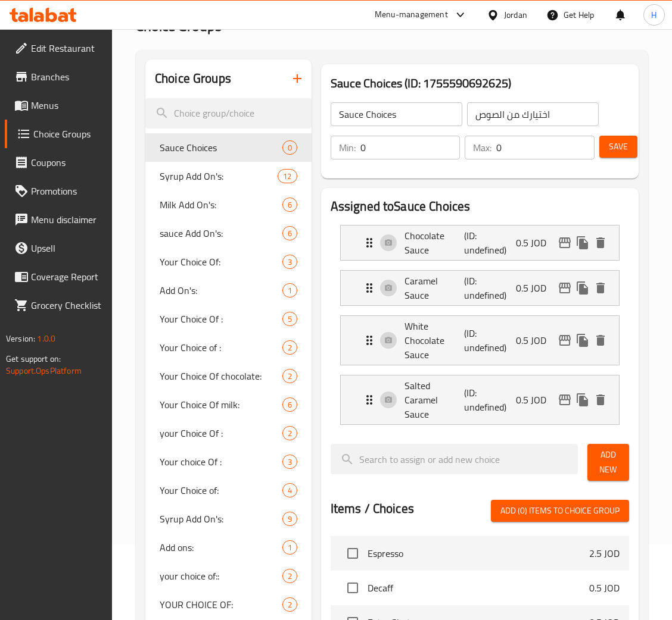
click at [610, 448] on span "Add New" at bounding box center [608, 463] width 23 height 30
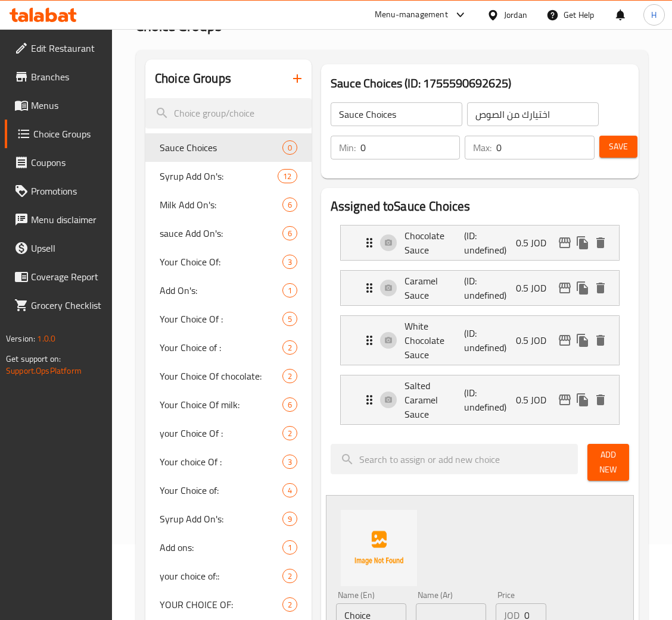
scroll to position [122, 0]
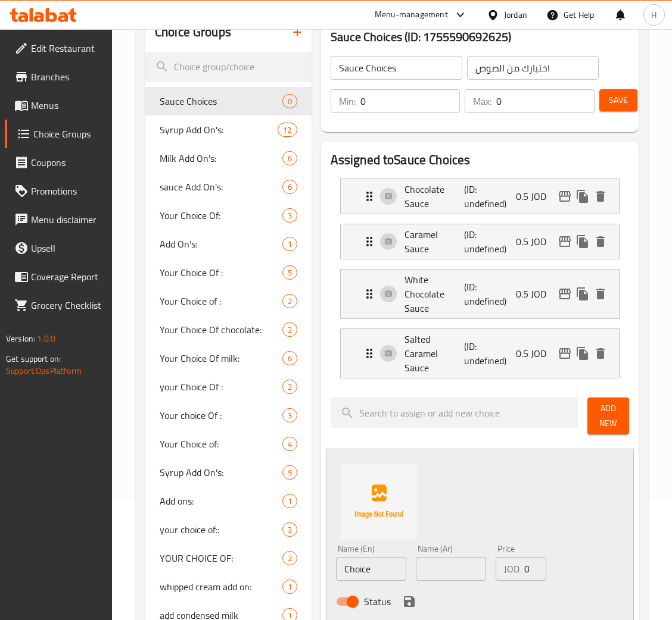
click at [383, 559] on input "Choice" at bounding box center [371, 569] width 70 height 24
type input "Condensed Milk"
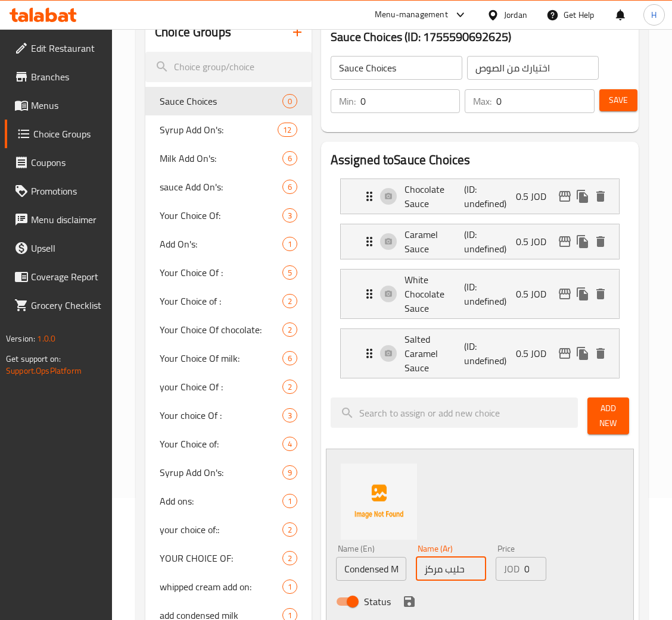
type input "حليب مركز"
type input "0.5"
click at [402, 595] on icon "save" at bounding box center [409, 602] width 14 height 14
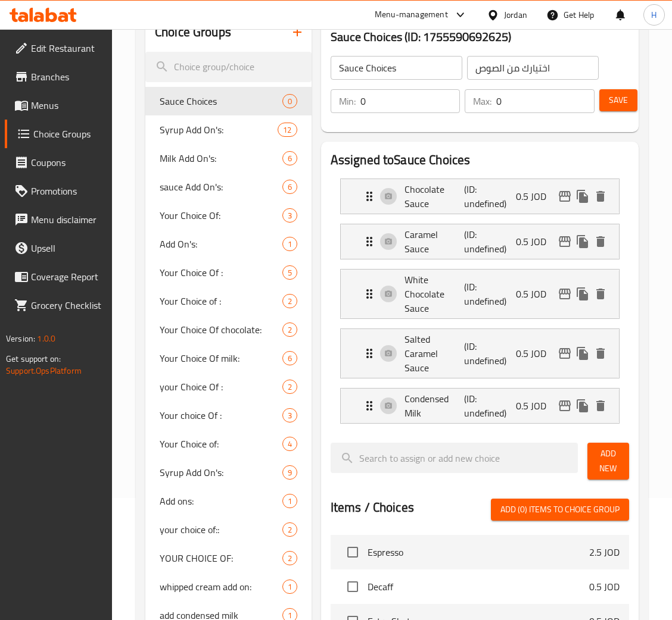
click at [595, 452] on button "Add New" at bounding box center [608, 461] width 42 height 37
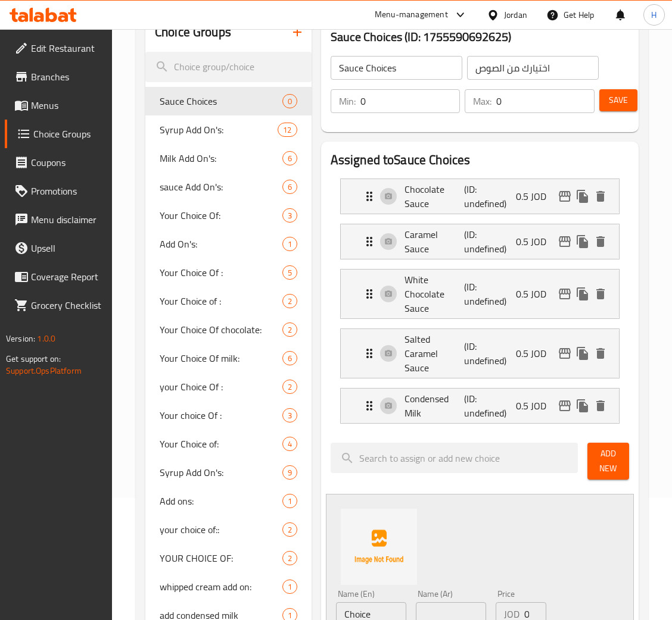
click at [376, 603] on input "Choice" at bounding box center [371, 615] width 70 height 24
type input "Pistachio Sauce"
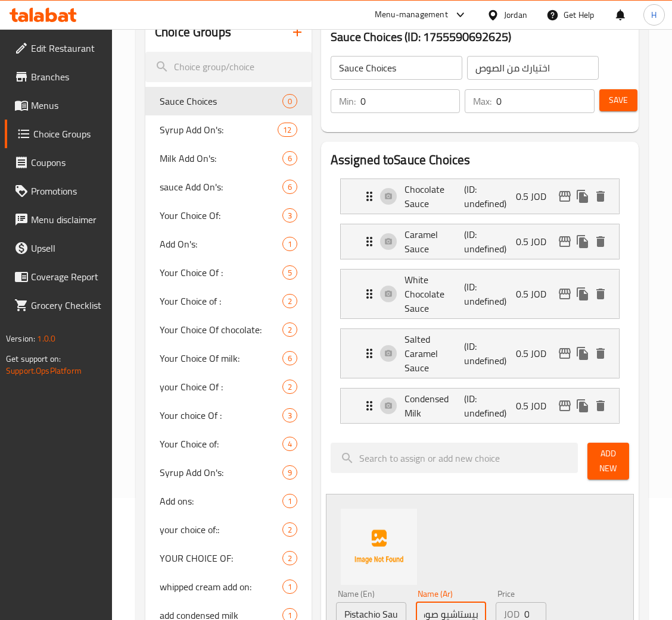
type input "بيستاشيو صوص"
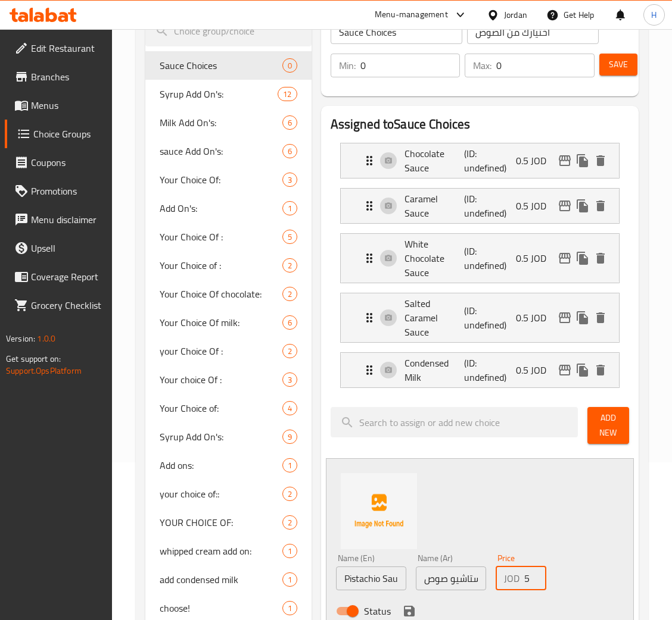
scroll to position [161, 0]
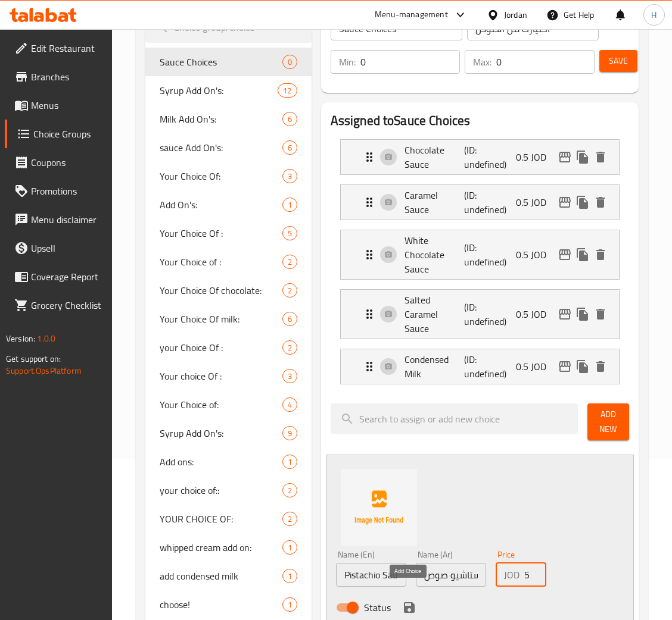
type input "0.75"
click at [413, 603] on icon "save" at bounding box center [409, 608] width 11 height 11
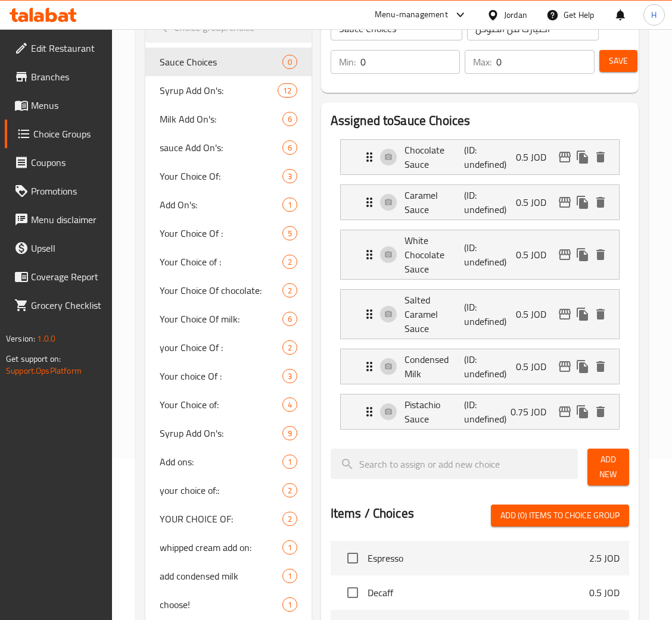
click at [617, 64] on span "Save" at bounding box center [618, 61] width 19 height 15
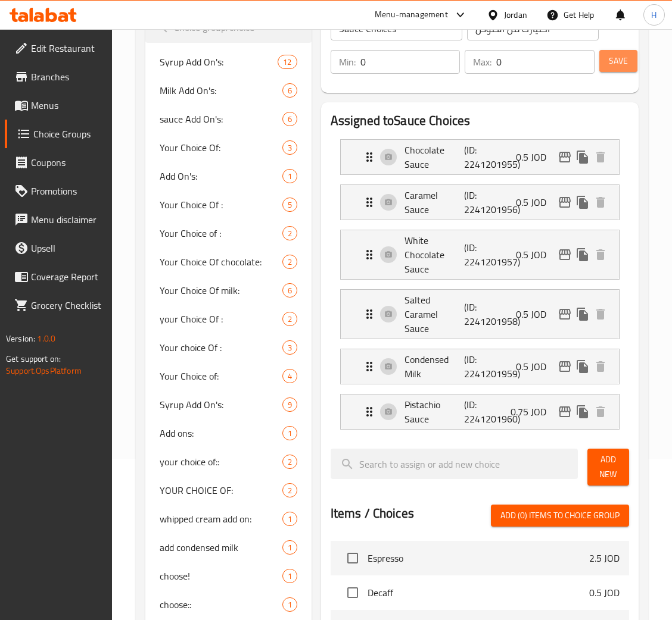
click at [625, 54] on span "Save" at bounding box center [618, 61] width 19 height 15
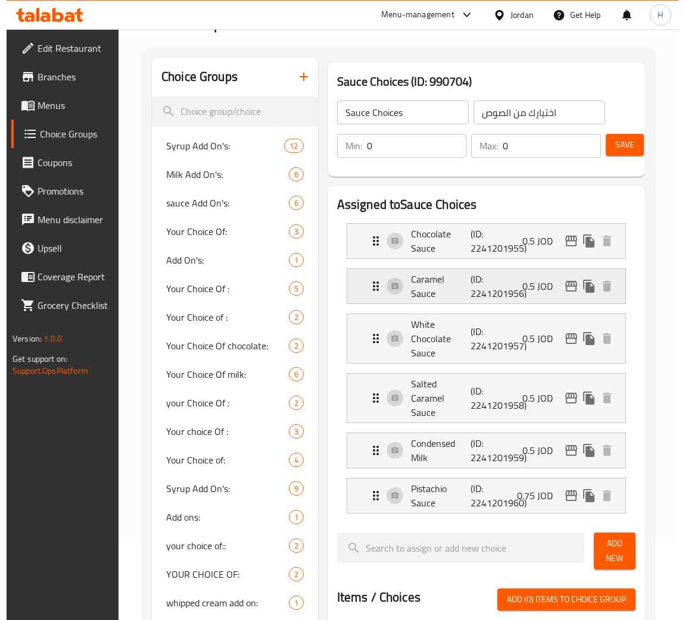
scroll to position [0, 0]
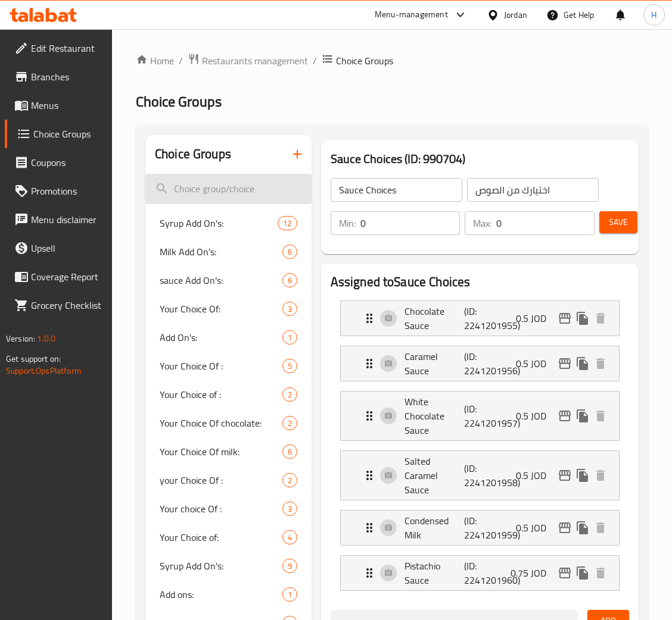
click at [237, 185] on input "search" at bounding box center [228, 189] width 166 height 30
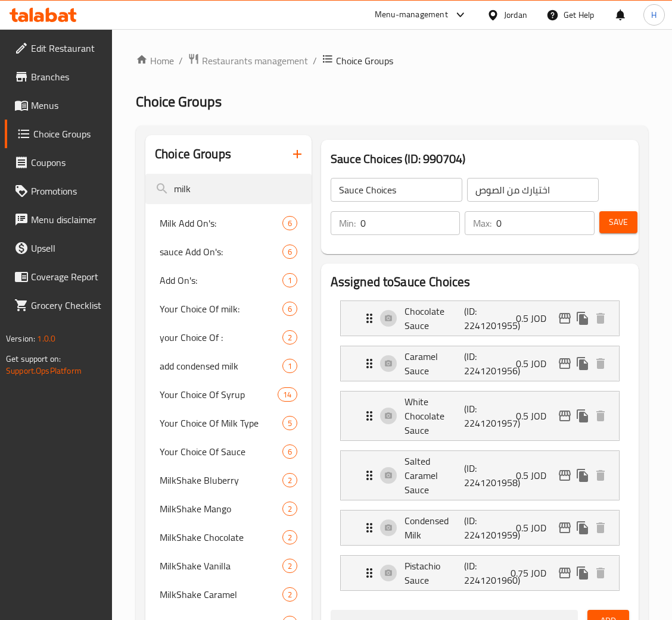
type input "milk"
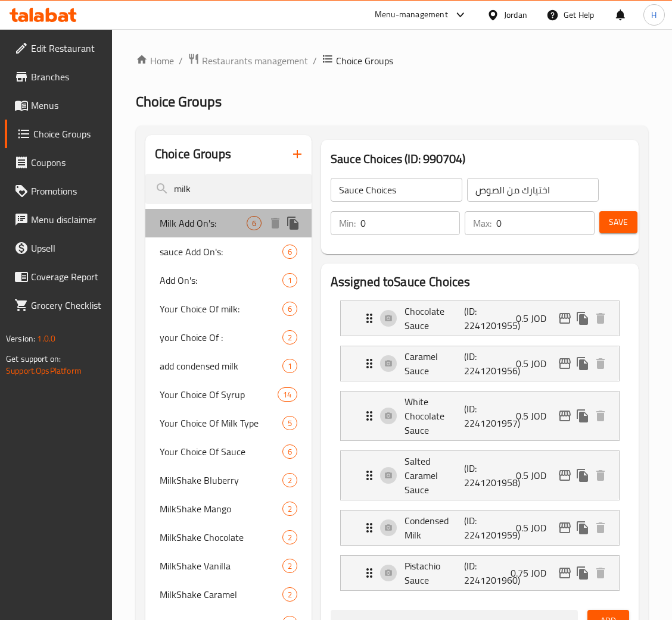
click at [220, 219] on span "Milk Add On's:" at bounding box center [203, 223] width 87 height 14
type input "Milk Add On's:"
type input "إضافات حليب:"
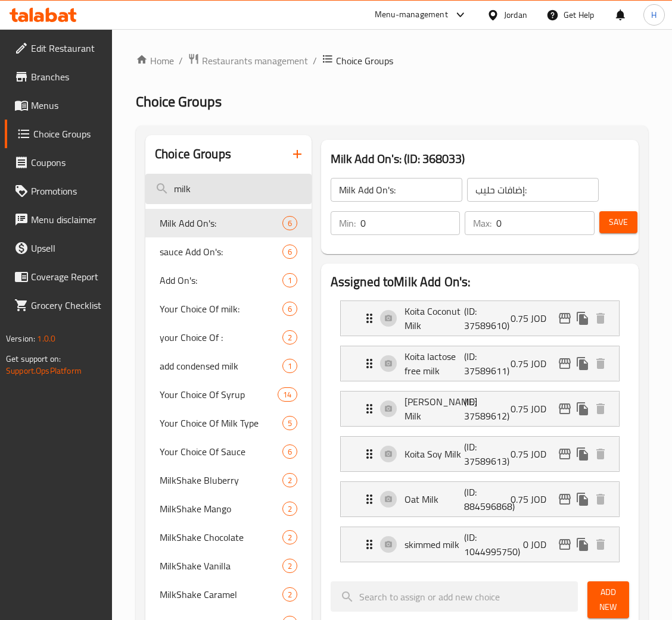
click at [257, 187] on input "milk" at bounding box center [228, 189] width 166 height 30
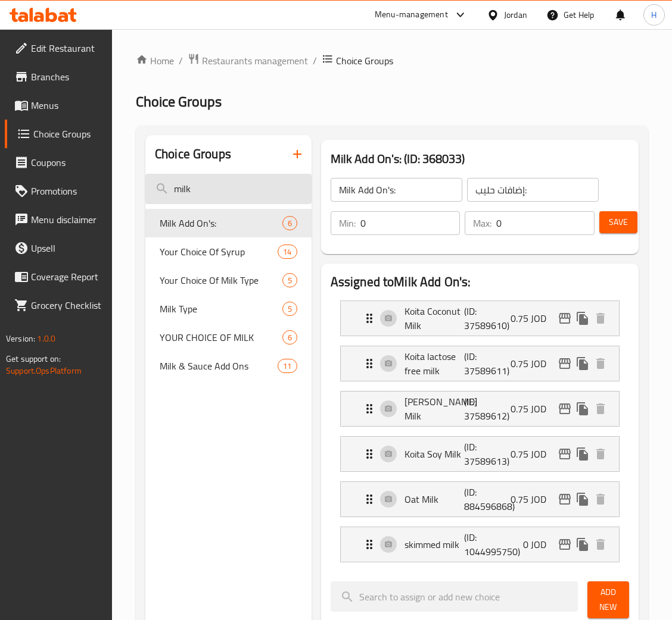
click at [237, 196] on input "milk" at bounding box center [228, 189] width 166 height 30
type input "milk"
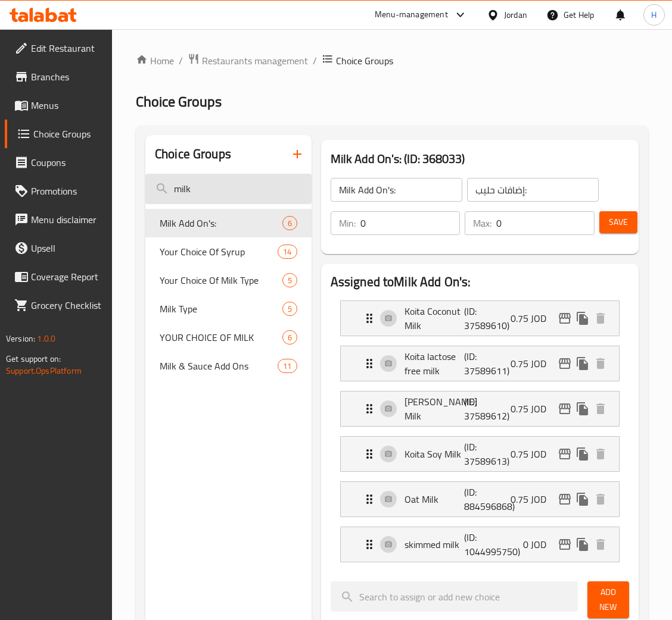
click at [252, 179] on input "milk" at bounding box center [228, 189] width 166 height 30
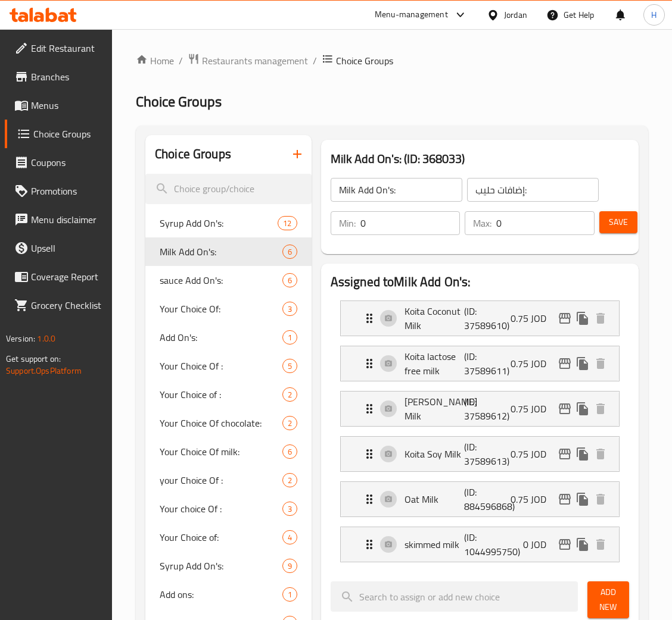
click at [295, 161] on icon "button" at bounding box center [297, 154] width 14 height 14
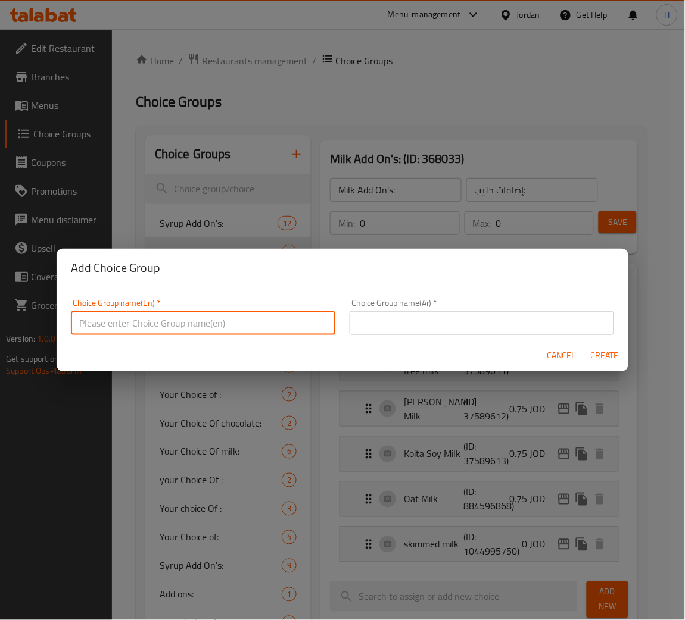
click at [269, 323] on input "text" at bounding box center [203, 323] width 264 height 24
type input "Milk"
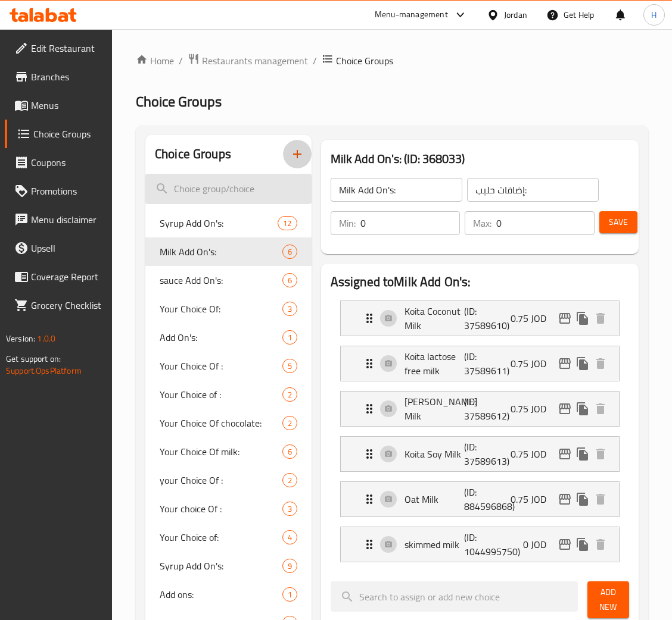
click at [189, 191] on input "search" at bounding box center [228, 189] width 166 height 30
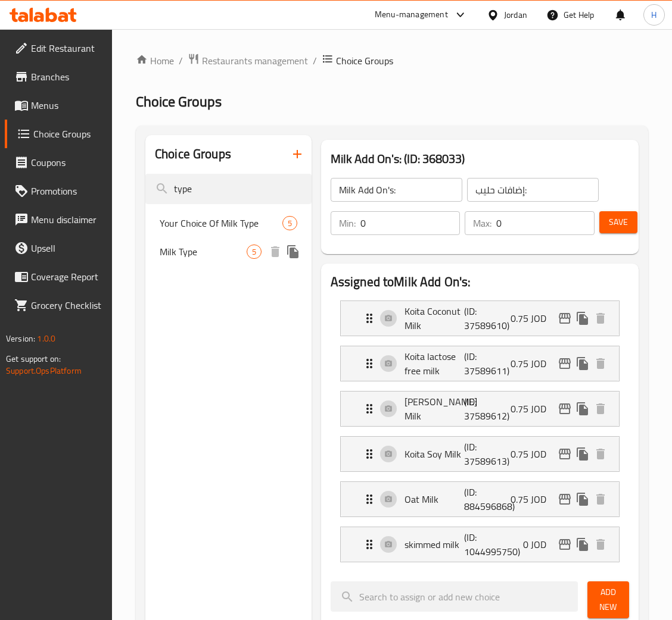
type input "type"
click at [198, 257] on span "Milk Type" at bounding box center [203, 252] width 87 height 14
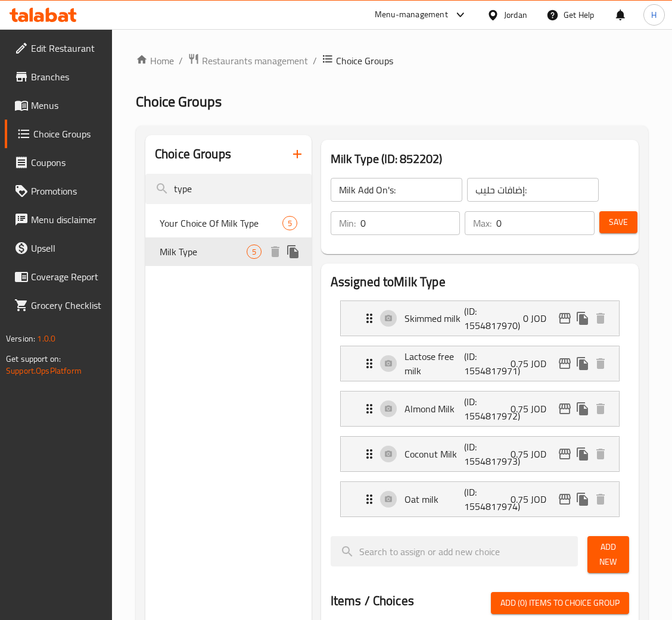
type input "Milk Type"
type input "نوع الحليب"
type input "1"
click at [570, 324] on button "edit" at bounding box center [565, 319] width 18 height 18
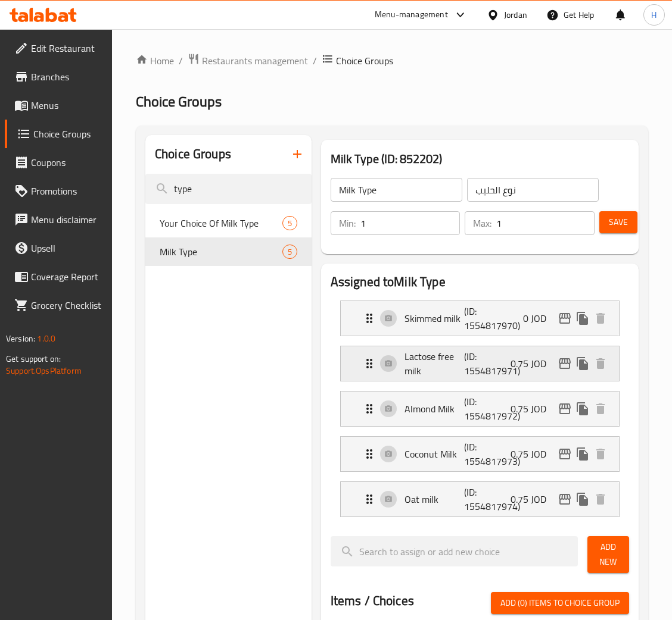
click at [571, 355] on div "0.75 JOD" at bounding box center [559, 364] width 99 height 18
click at [565, 363] on icon "edit" at bounding box center [564, 364] width 14 height 14
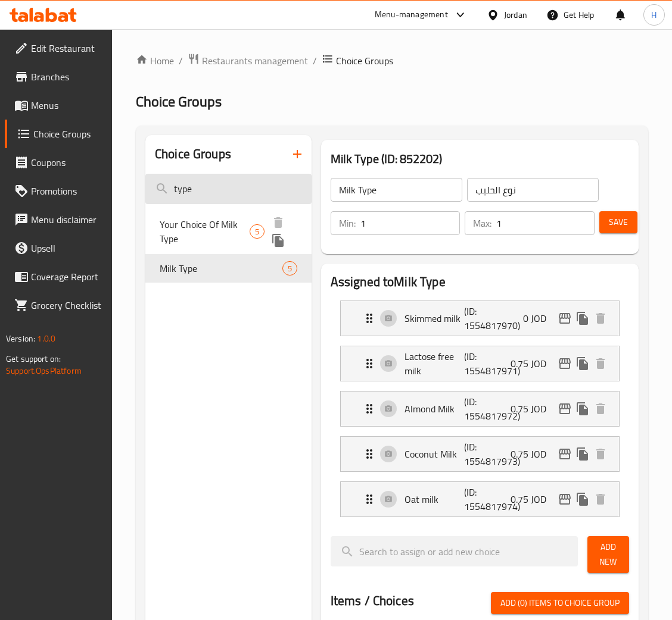
click at [222, 189] on input "type" at bounding box center [228, 189] width 166 height 30
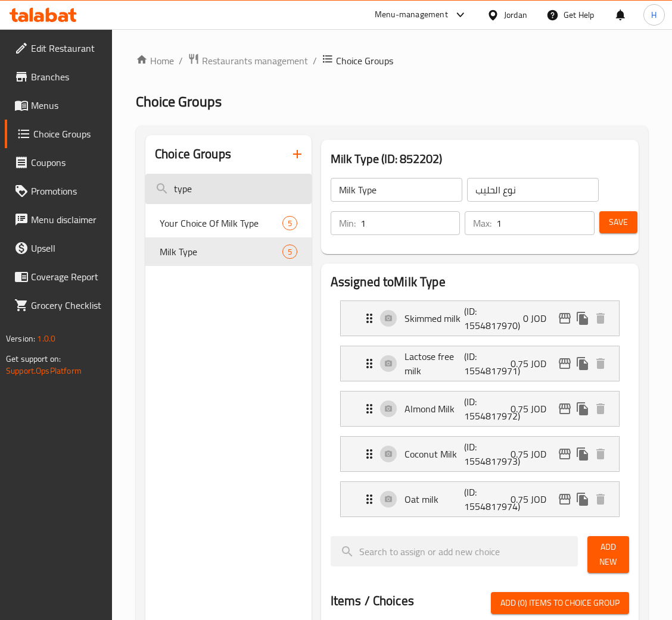
click at [222, 189] on input "type" at bounding box center [228, 189] width 166 height 30
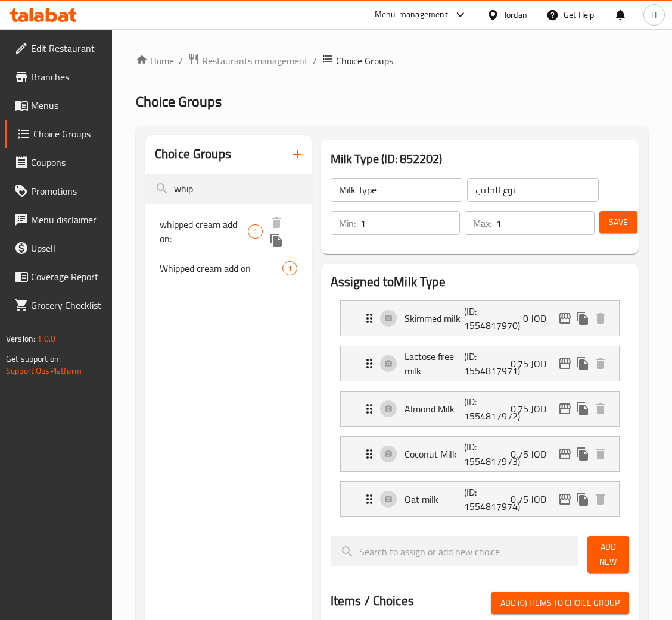
type input "whip"
click at [222, 210] on div "whipped cream add on: 1" at bounding box center [228, 231] width 166 height 45
type input "whipped cream add on:"
type input "اضافة كريمة"
type input "0"
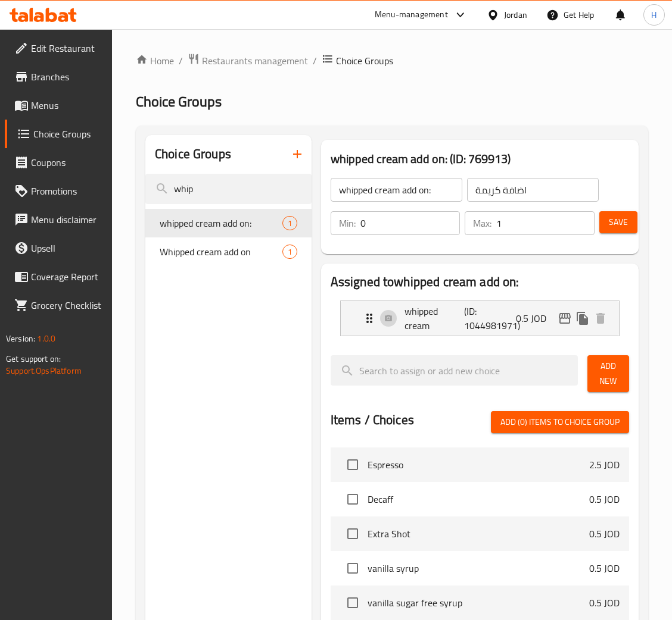
click at [249, 300] on div "Choice Groups whip whipped cream add on: 1 Whipped cream add on 1" at bounding box center [228, 524] width 166 height 778
drag, startPoint x: 61, startPoint y: 98, endPoint x: 66, endPoint y: 104, distance: 7.6
click at [61, 98] on span "Menus" at bounding box center [66, 105] width 71 height 14
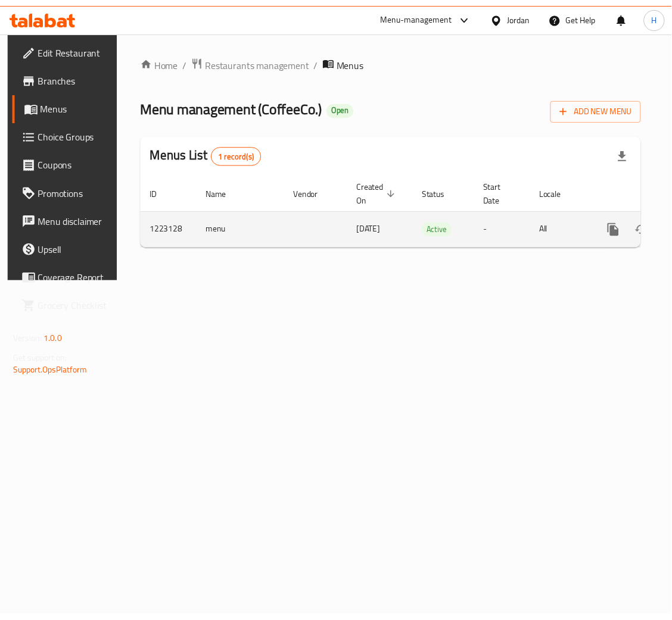
scroll to position [0, 67]
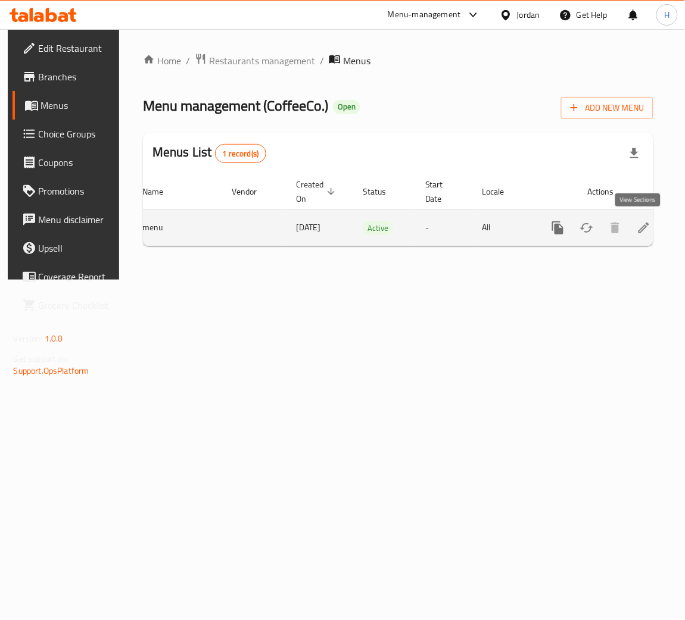
click at [640, 228] on icon "enhanced table" at bounding box center [643, 228] width 11 height 11
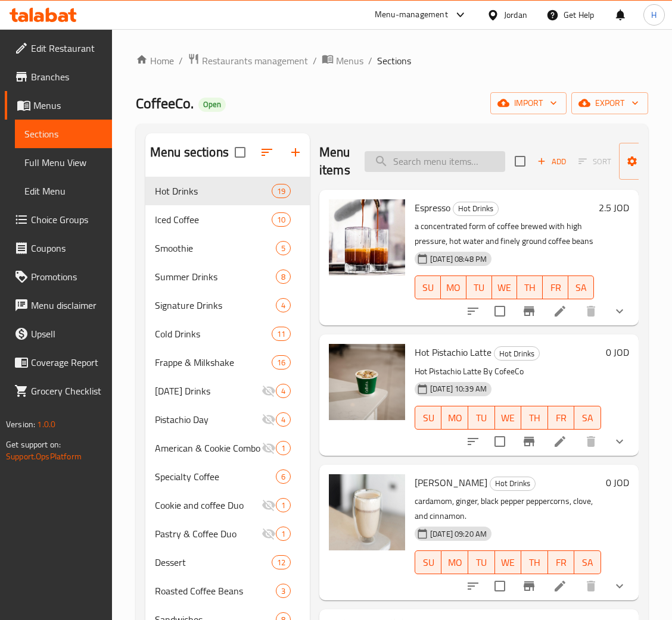
click at [414, 155] on input "search" at bounding box center [434, 161] width 141 height 21
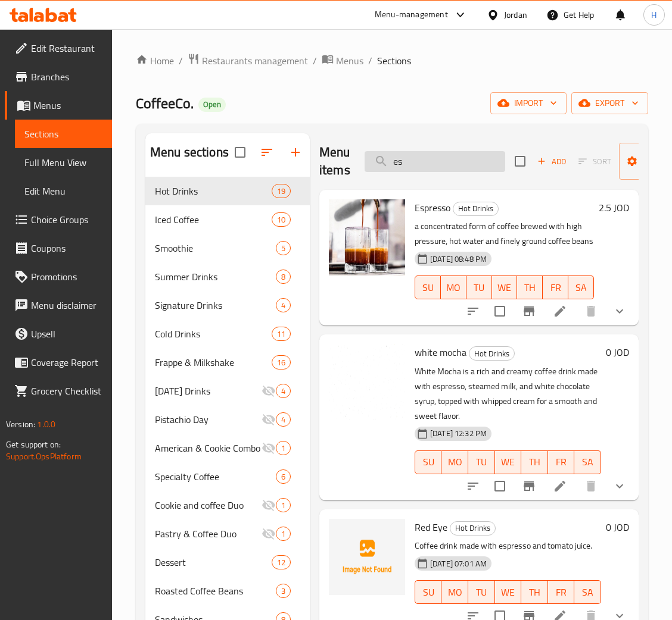
click at [450, 163] on input "es" at bounding box center [434, 161] width 141 height 21
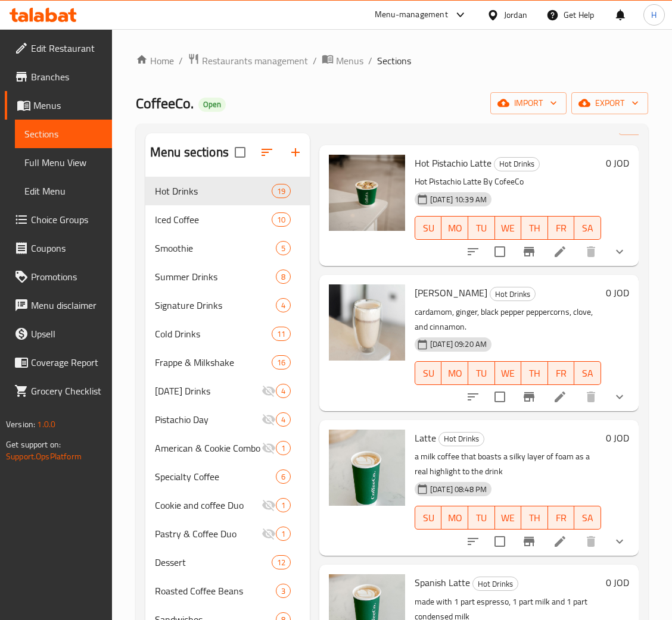
scroll to position [89, 0]
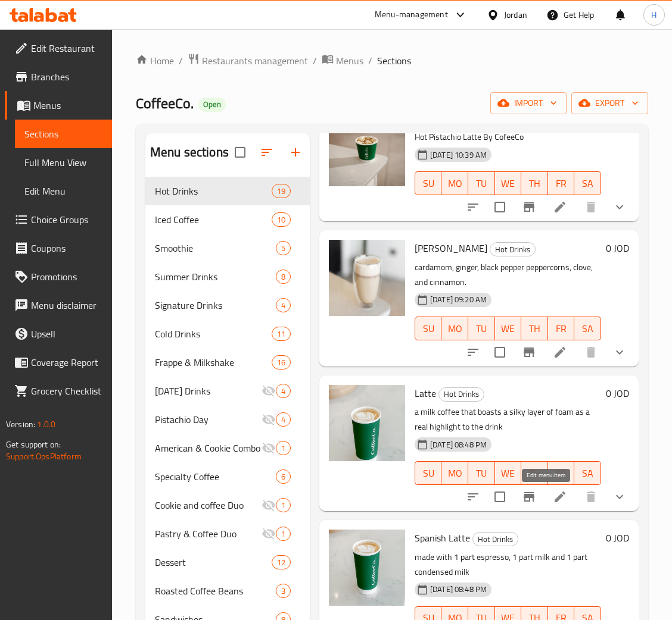
drag, startPoint x: 544, startPoint y: 494, endPoint x: 519, endPoint y: 407, distance: 90.3
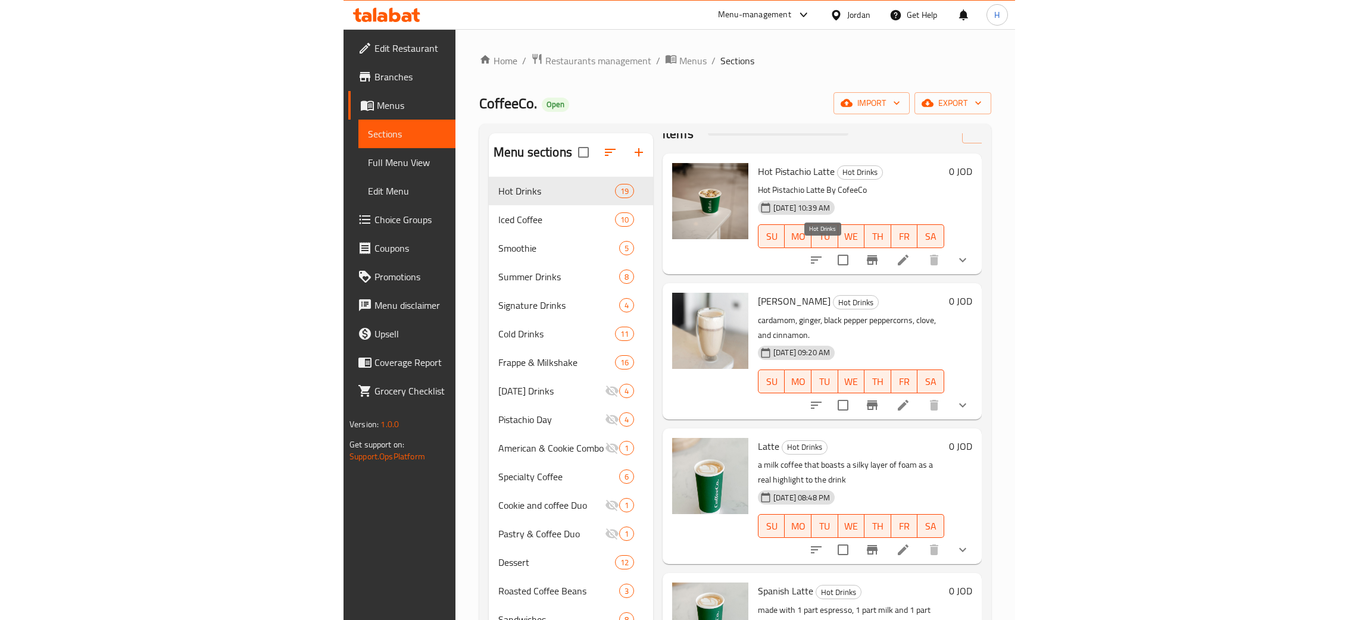
scroll to position [0, 0]
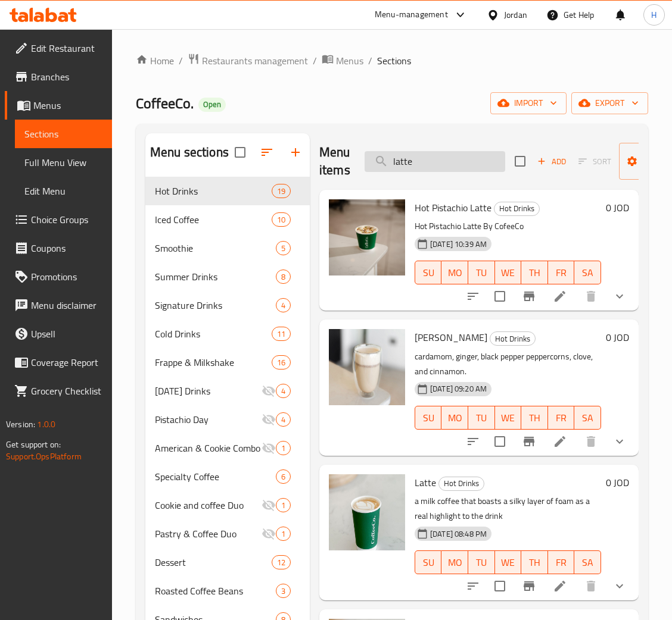
click at [462, 167] on input "latte" at bounding box center [434, 161] width 141 height 21
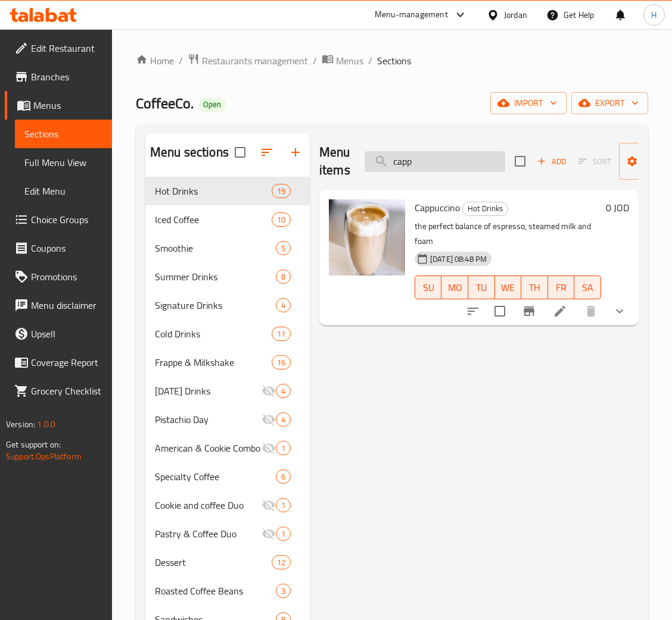
click at [441, 168] on input "capp" at bounding box center [434, 161] width 141 height 21
click at [440, 168] on input "capp" at bounding box center [434, 161] width 141 height 21
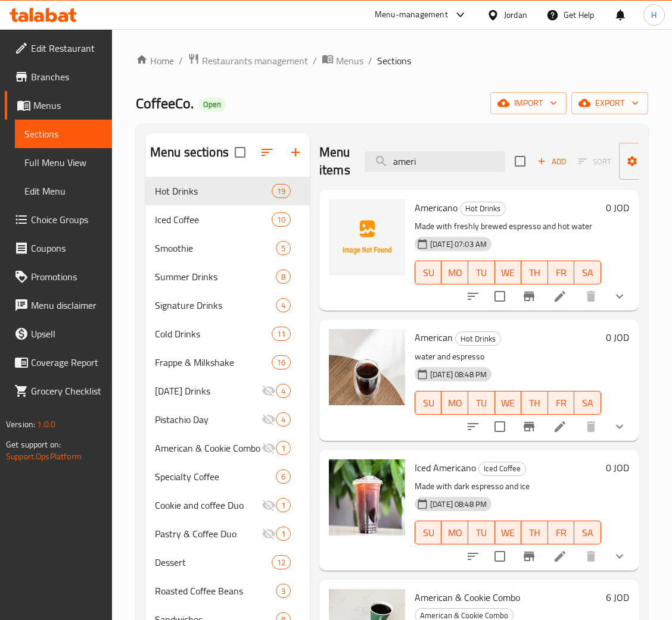
type input "ameri"
drag, startPoint x: 545, startPoint y: 307, endPoint x: 540, endPoint y: 300, distance: 9.1
drag, startPoint x: 575, startPoint y: 358, endPoint x: 556, endPoint y: 323, distance: 40.0
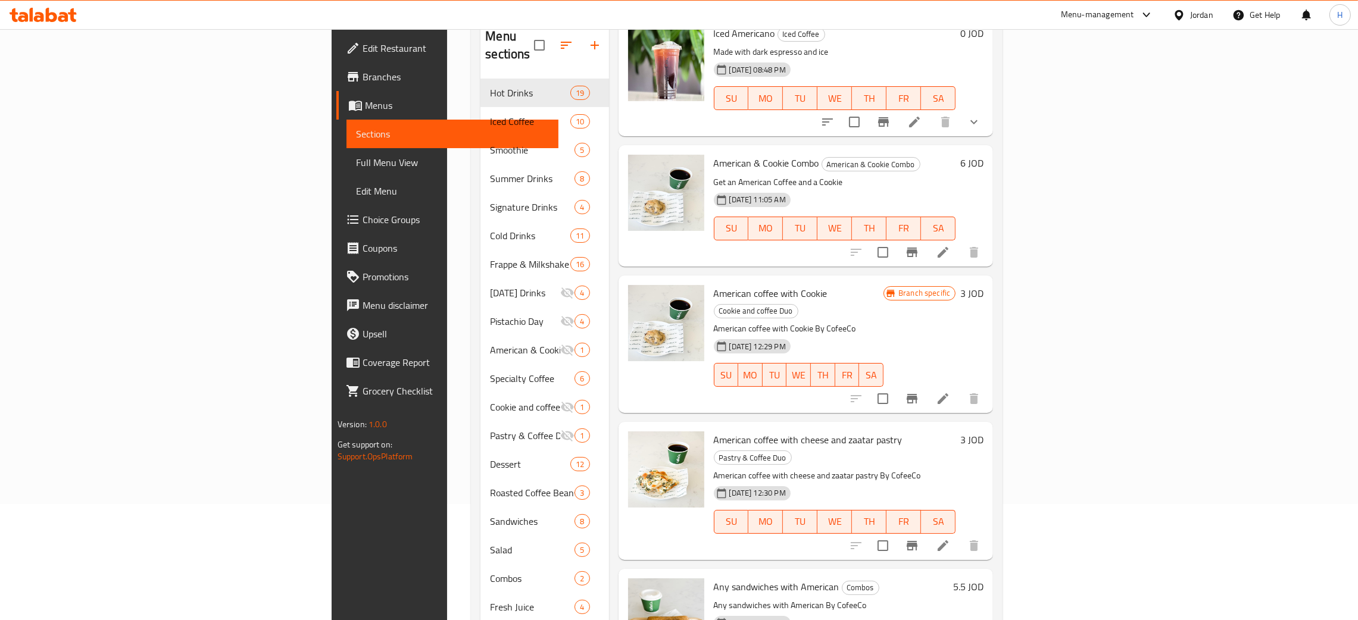
scroll to position [168, 0]
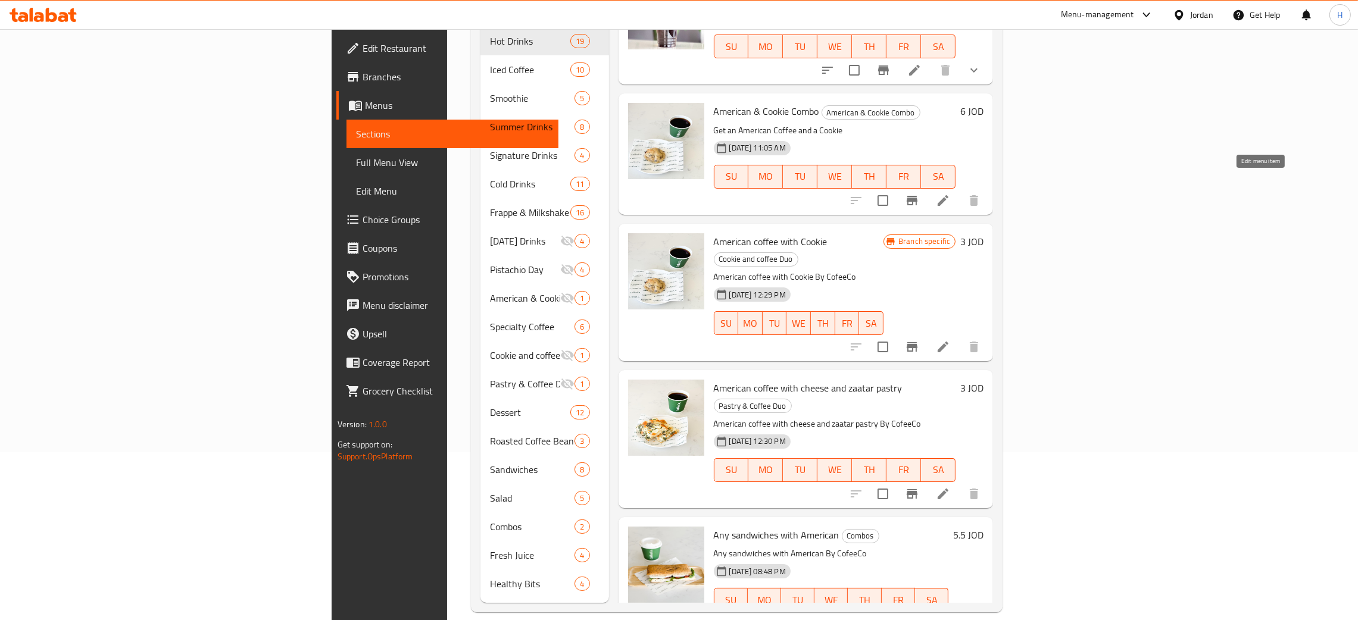
drag, startPoint x: 1261, startPoint y: 179, endPoint x: 1258, endPoint y: 198, distance: 19.8
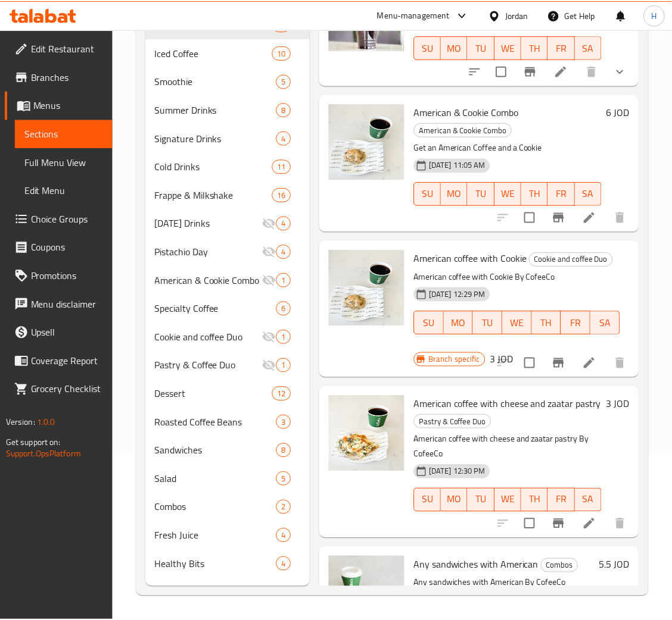
scroll to position [333, 0]
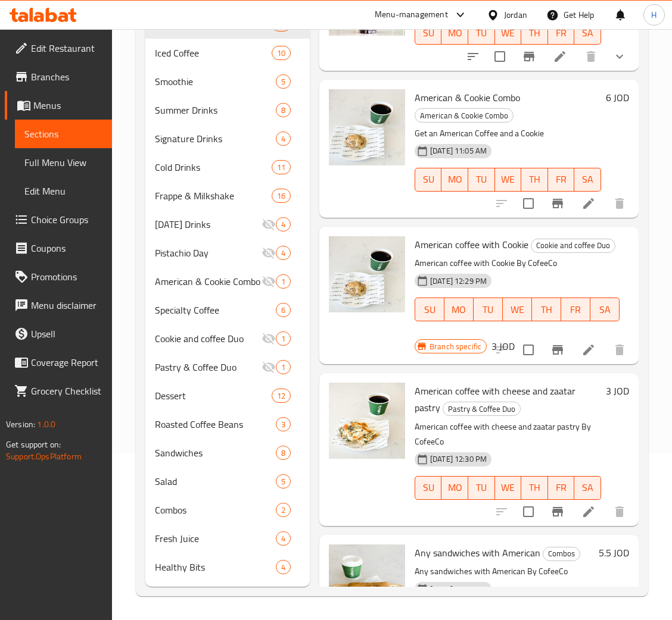
drag, startPoint x: 74, startPoint y: 221, endPoint x: 82, endPoint y: 231, distance: 12.4
click at [74, 221] on span "Choice Groups" at bounding box center [66, 220] width 71 height 14
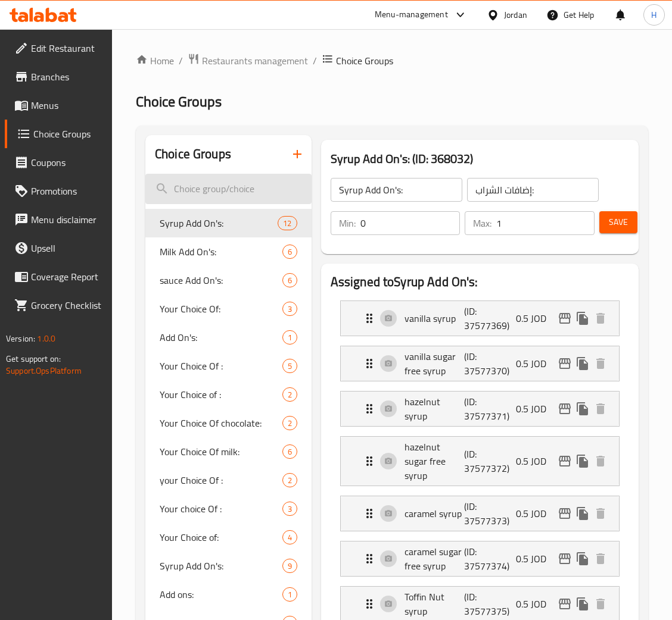
click at [198, 186] on input "search" at bounding box center [228, 189] width 166 height 30
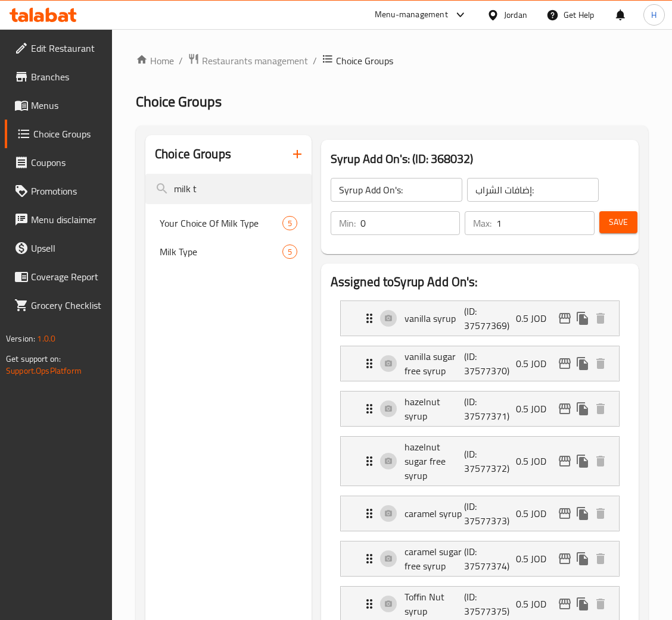
type input "milk t"
click at [170, 255] on span "Milk Type" at bounding box center [203, 252] width 87 height 14
type input "Milk Type"
type input "نوع الحليب"
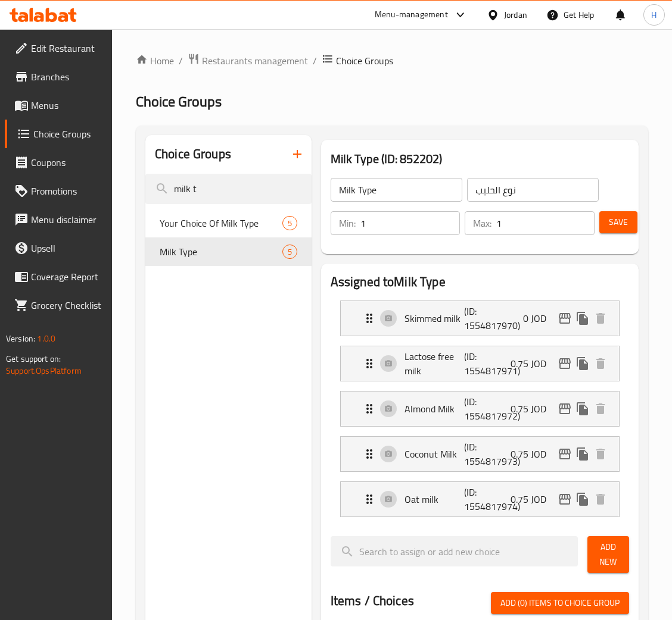
drag, startPoint x: 303, startPoint y: 238, endPoint x: 294, endPoint y: 235, distance: 9.4
click at [291, 238] on div "Choice Groups milk t Your Choice Of Milk Type 5 Milk Type 5 Milk Type (ID: 8522…" at bounding box center [394, 614] width 498 height 959
type input "0"
click at [613, 220] on span "Save" at bounding box center [618, 222] width 19 height 15
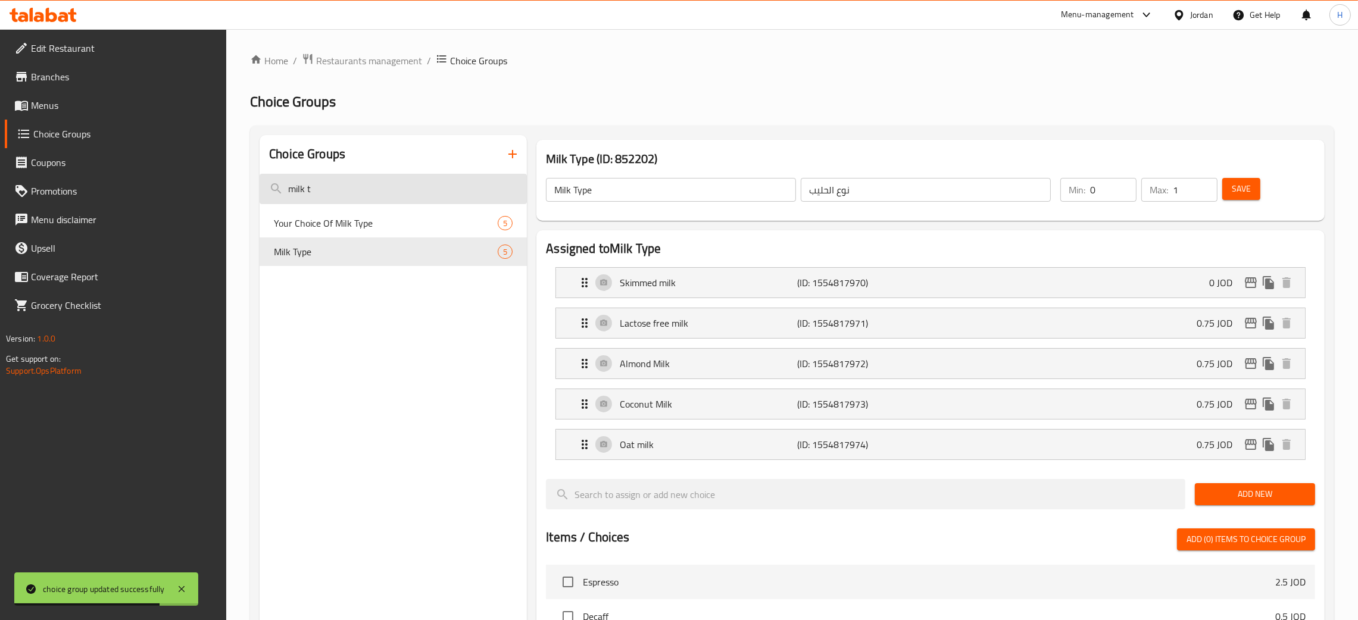
click at [385, 161] on div "Choice Groups" at bounding box center [393, 154] width 267 height 39
click at [351, 188] on input "milk t" at bounding box center [393, 189] width 267 height 30
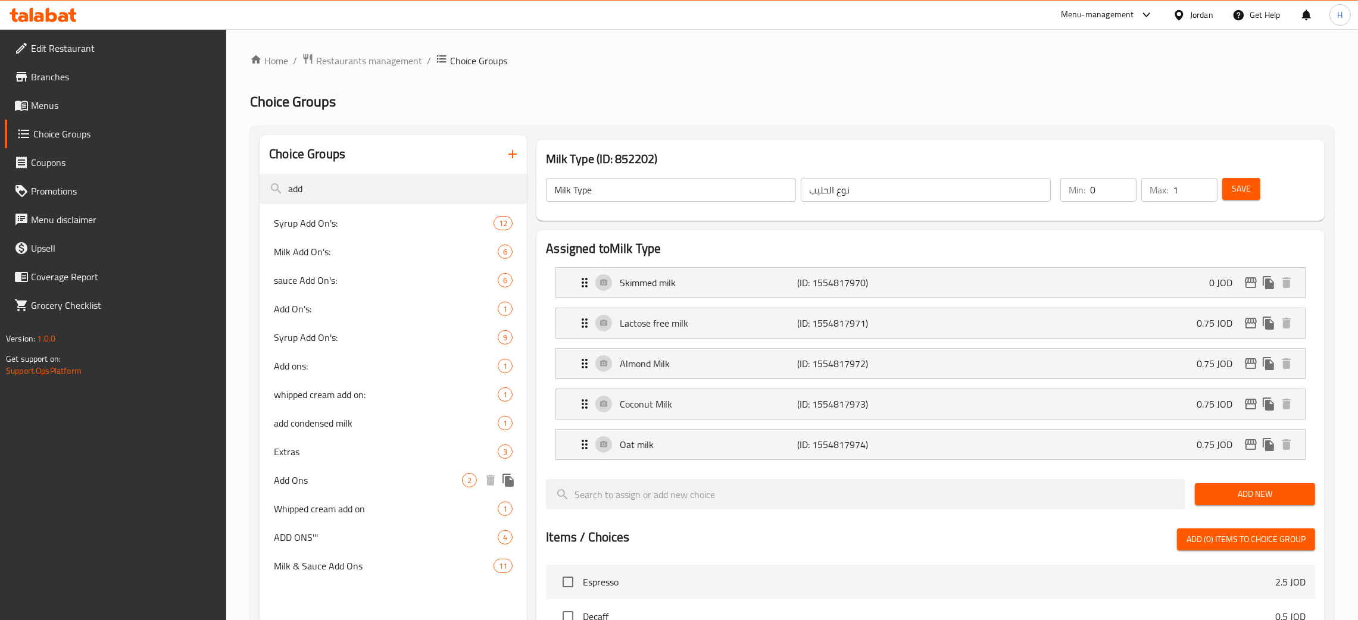
type input "add"
click at [335, 480] on span "Add Ons" at bounding box center [368, 480] width 188 height 14
type input "Add Ons"
type input "اختيارك من الاضافات"
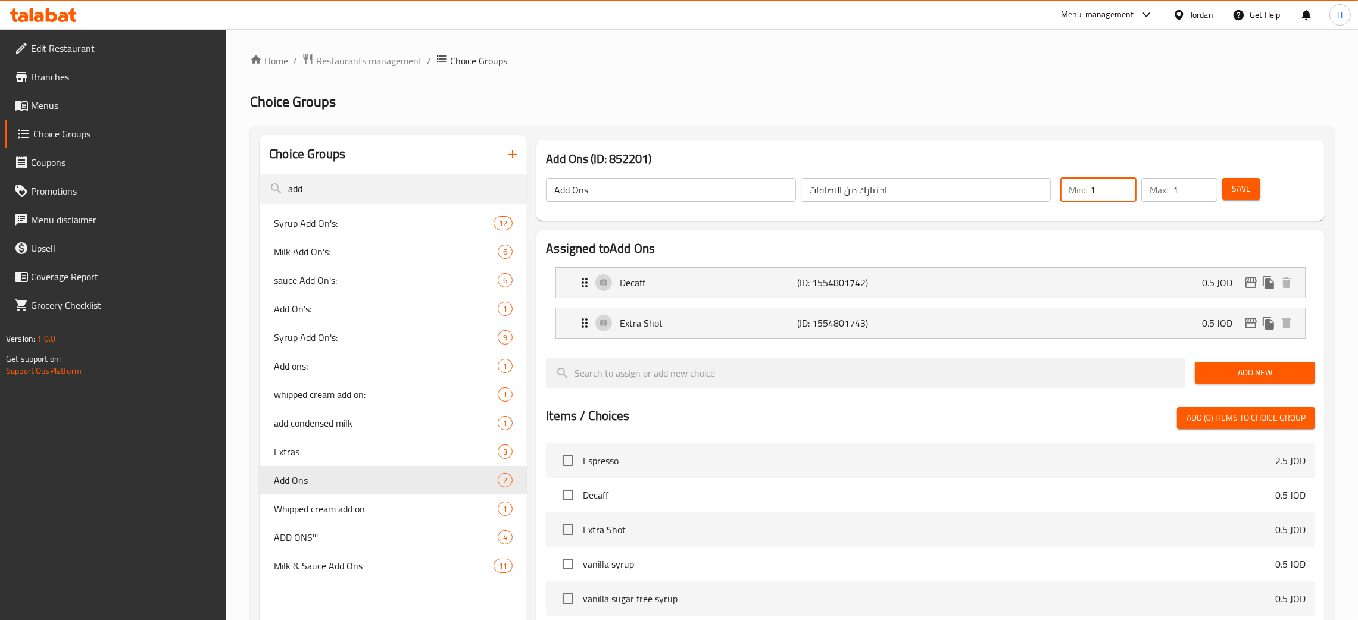
drag, startPoint x: 1067, startPoint y: 199, endPoint x: 1001, endPoint y: 208, distance: 66.7
click at [1001, 208] on div "Add Ons ​ اختيارك من الاضافات ​ Min: 1 ​ Max: 1 ​ Save" at bounding box center [930, 190] width 779 height 52
type input "0"
click at [1237, 186] on span "Save" at bounding box center [1241, 189] width 19 height 15
drag, startPoint x: 110, startPoint y: 106, endPoint x: 205, endPoint y: 156, distance: 107.1
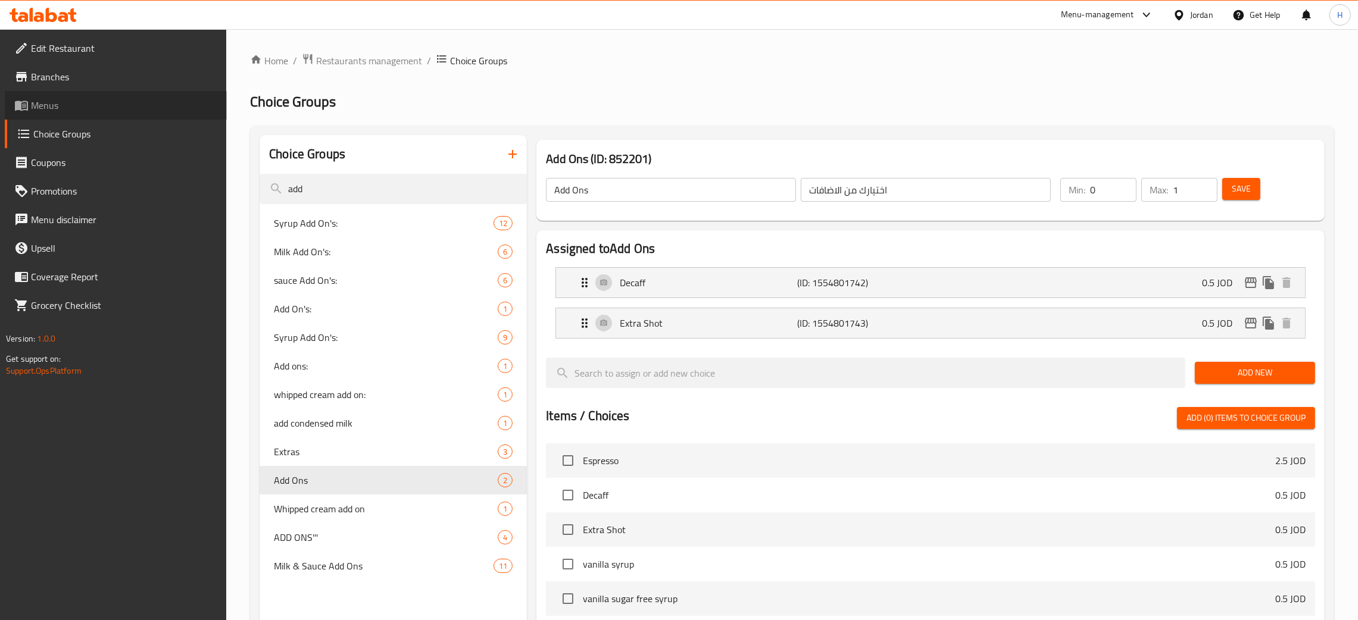
click at [110, 106] on span "Menus" at bounding box center [124, 105] width 186 height 14
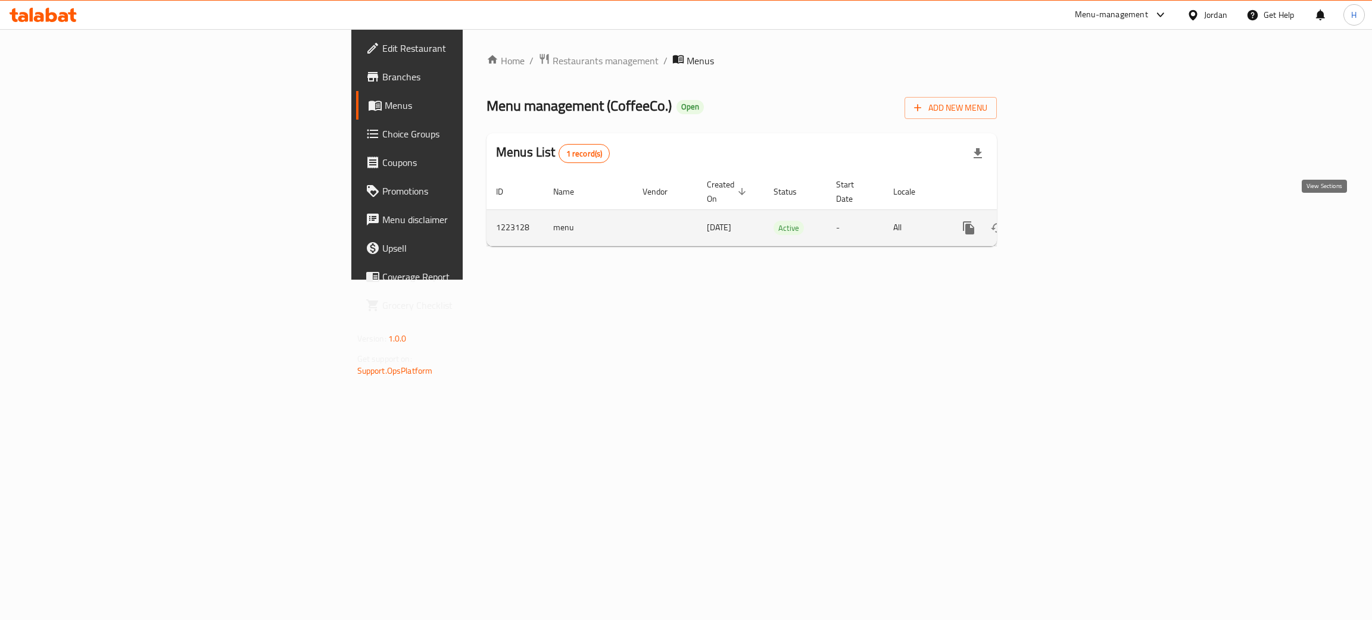
click at [1062, 221] on icon "enhanced table" at bounding box center [1054, 228] width 14 height 14
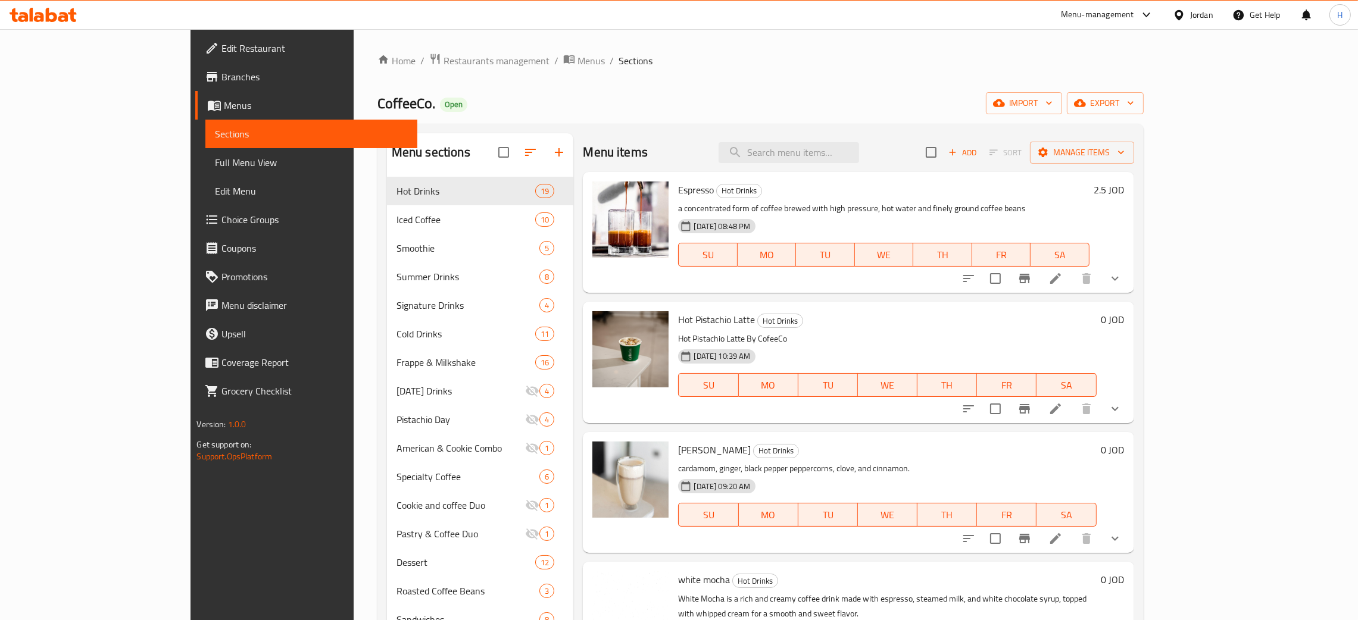
click at [43, 17] on icon at bounding box center [39, 17] width 10 height 10
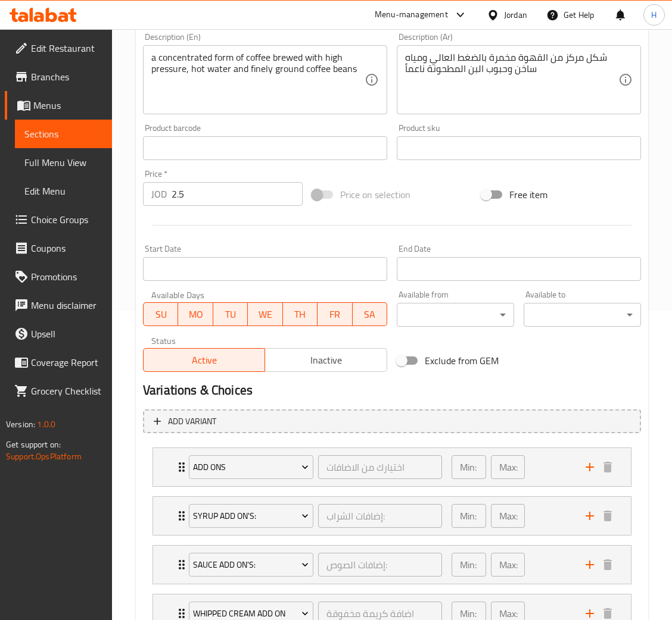
scroll to position [454, 0]
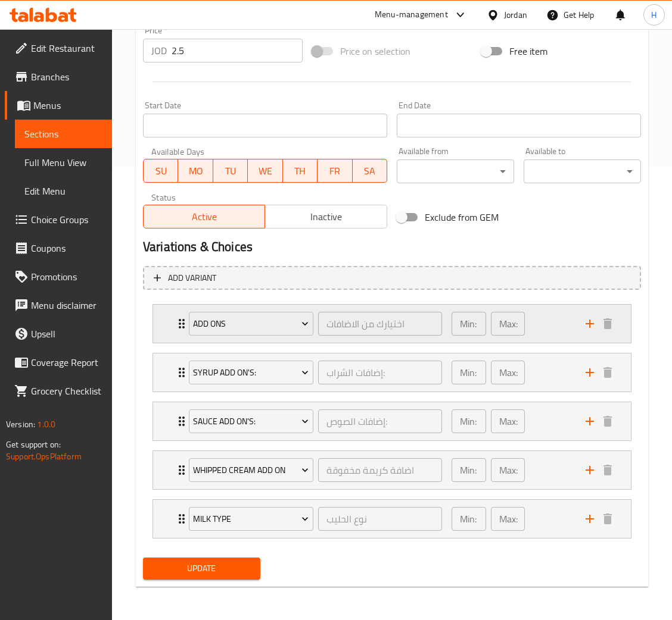
click at [173, 325] on div "Add Ons اختيارك من الاضافات ​ Min: 1 ​ Max: 1 ​" at bounding box center [392, 324] width 478 height 38
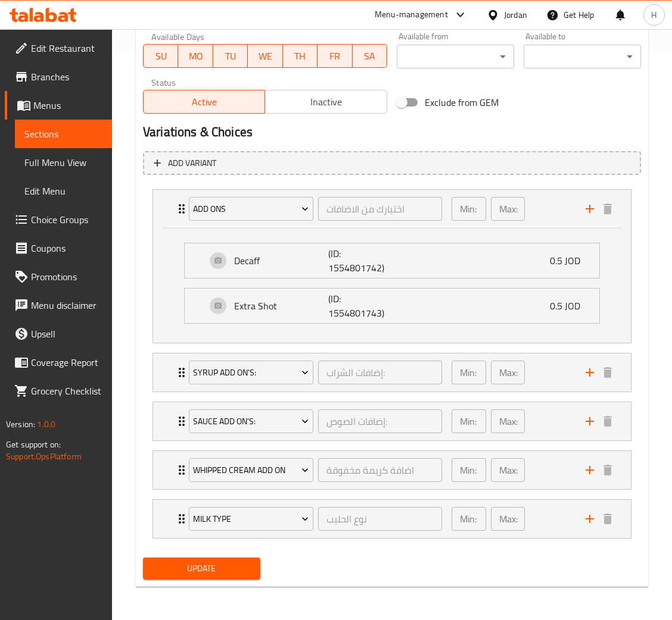
scroll to position [560, 0]
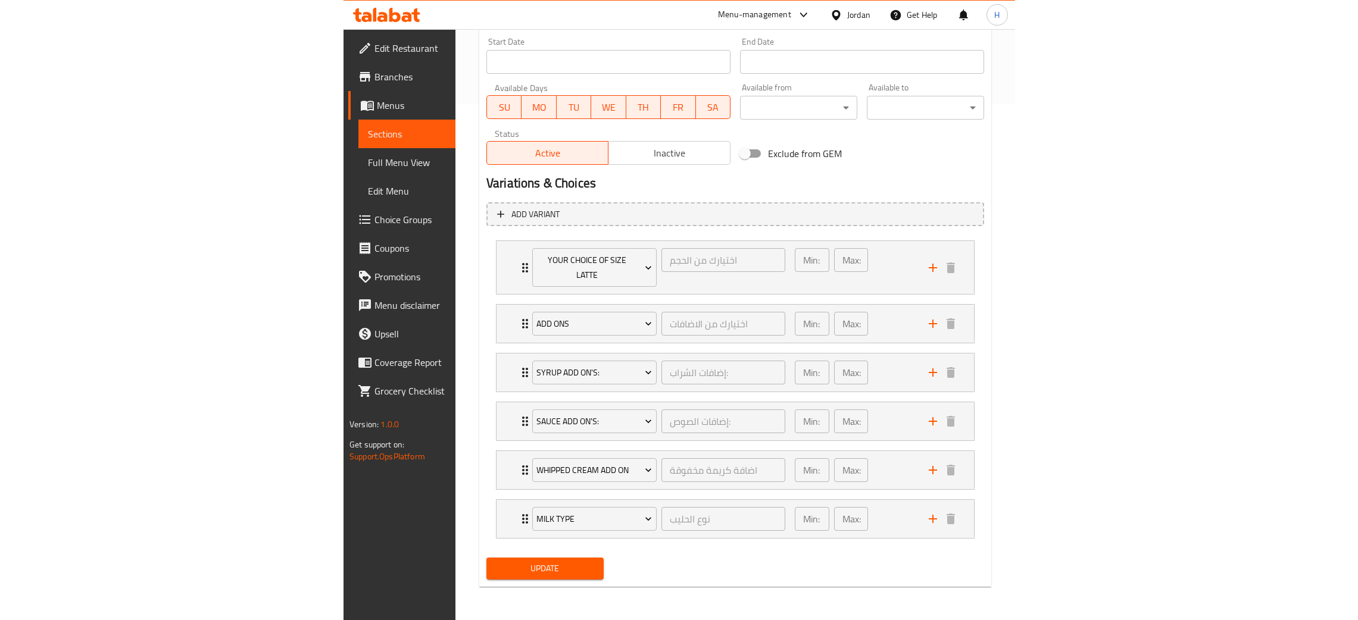
scroll to position [501, 0]
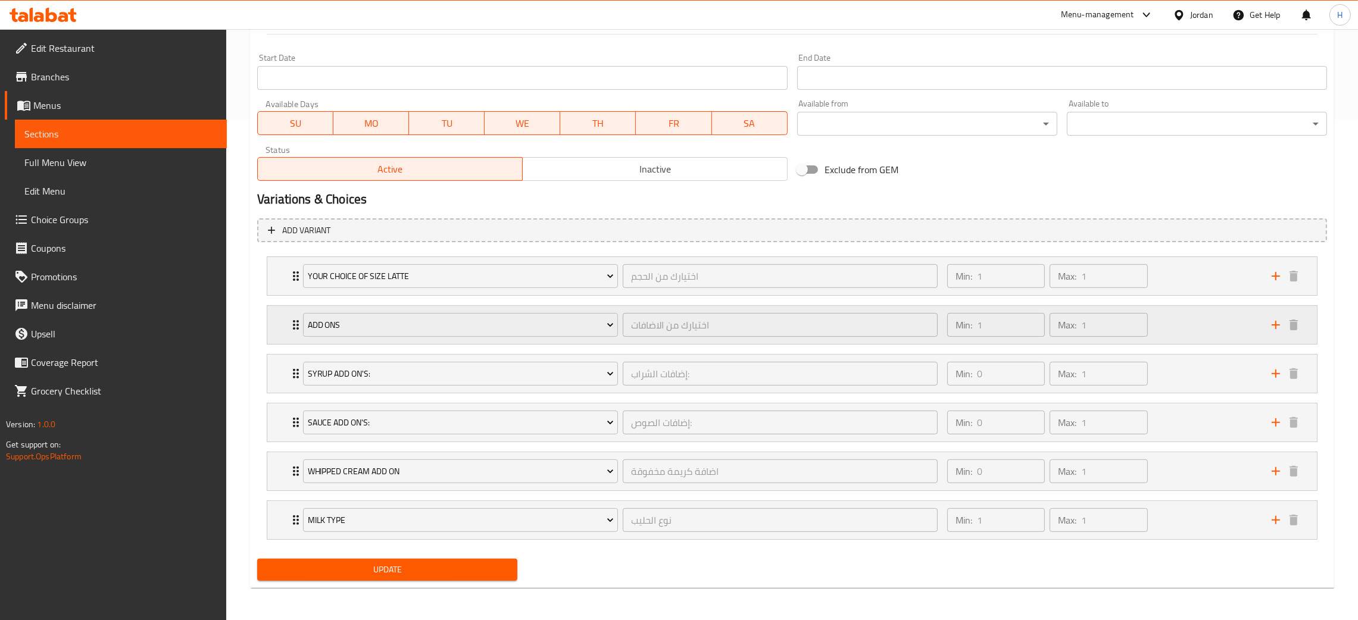
click at [294, 334] on div "Add Ons اختيارك من الاضافات ​ Min: 1 ​ Max: 1 ​" at bounding box center [796, 325] width 1014 height 38
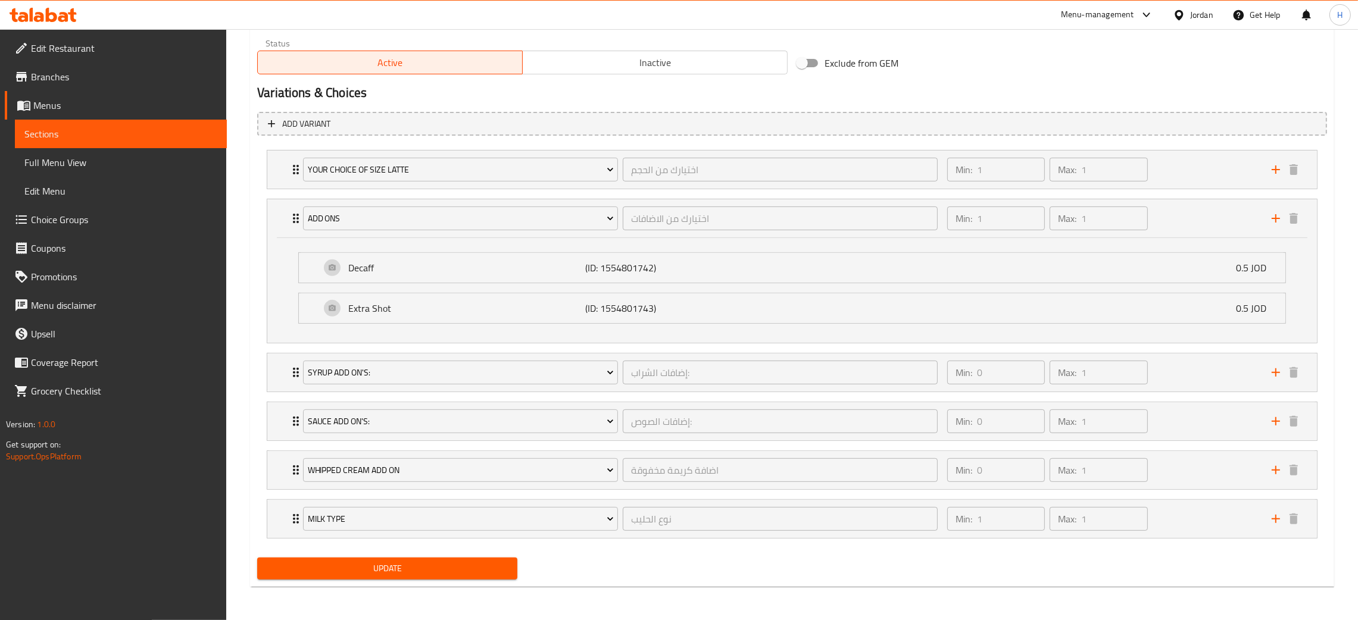
scroll to position [609, 0]
click at [271, 189] on div "Milk Type نوع الحليب ​ Min: 1 ​ Max: 1 ​" at bounding box center [792, 170] width 1050 height 38
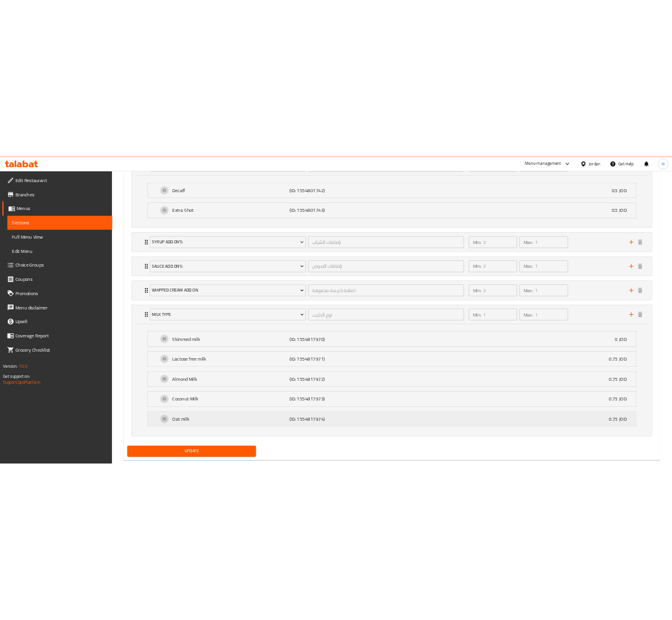
scroll to position [837, 0]
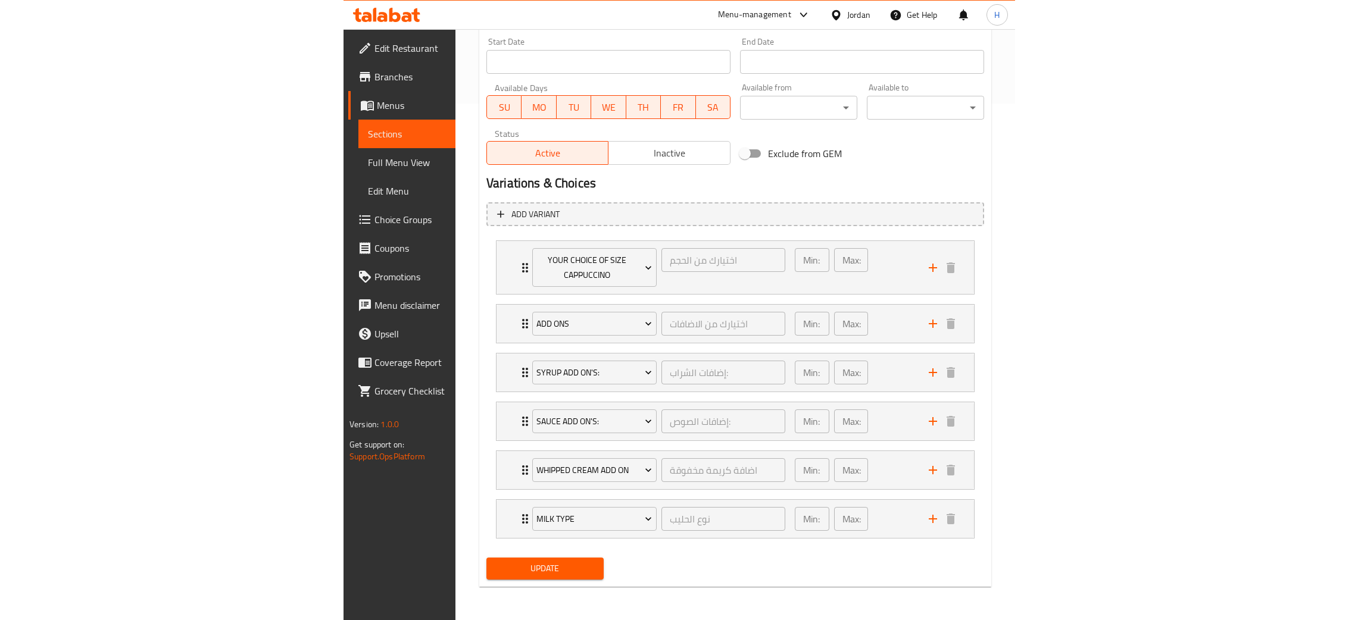
scroll to position [503, 0]
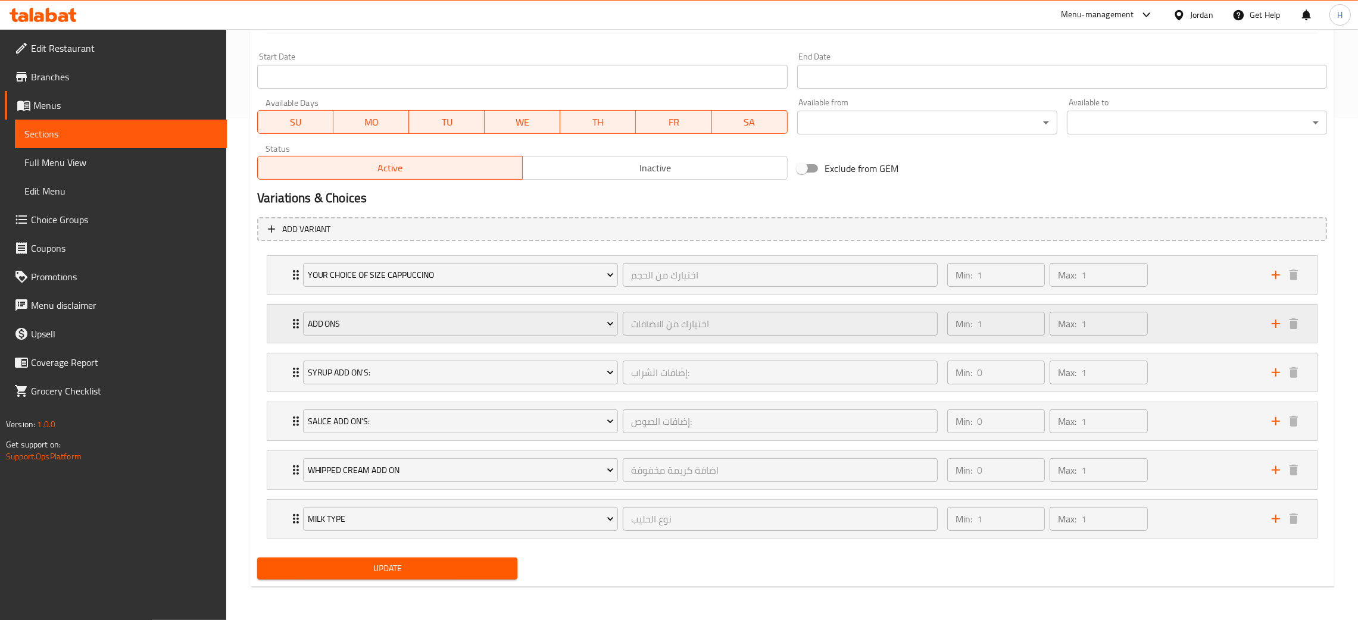
click at [294, 317] on icon "Expand" at bounding box center [296, 324] width 14 height 14
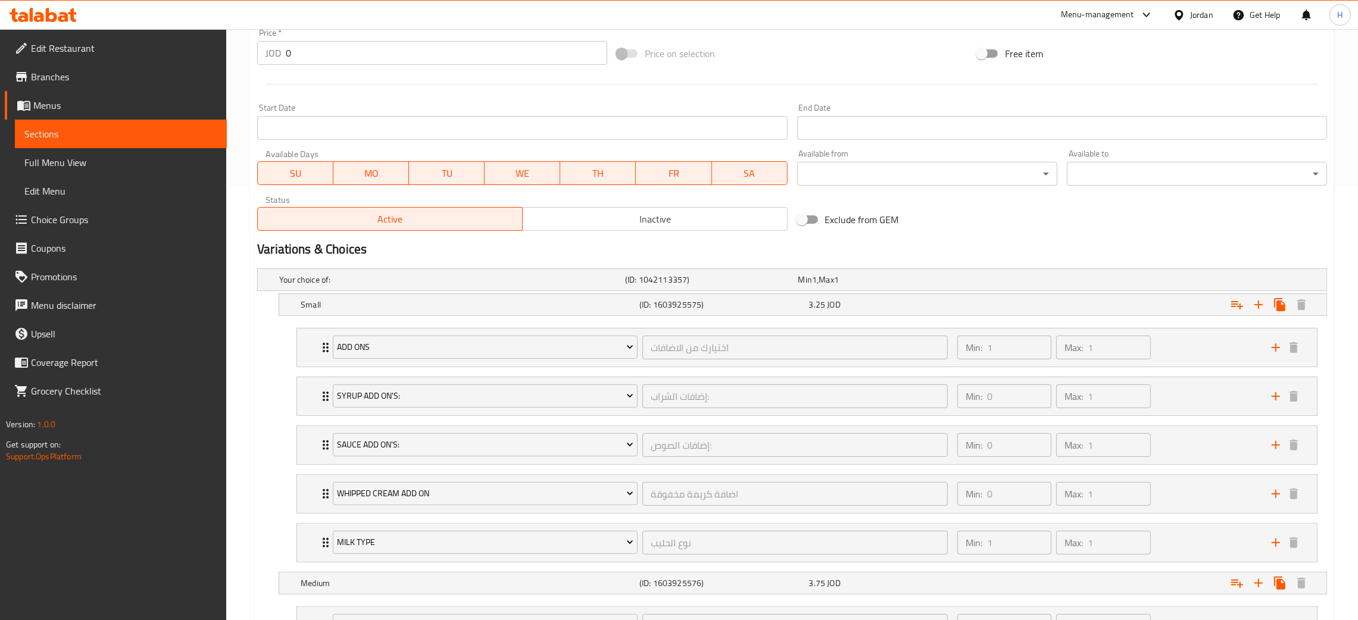
scroll to position [625, 0]
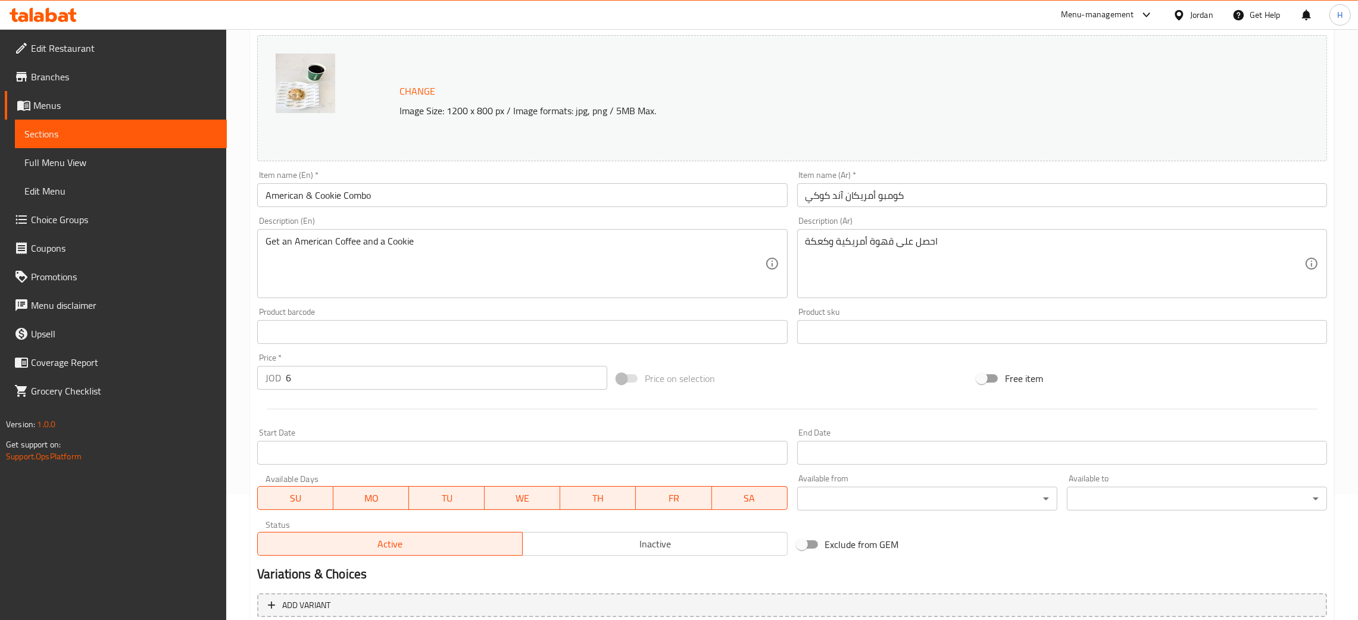
scroll to position [236, 0]
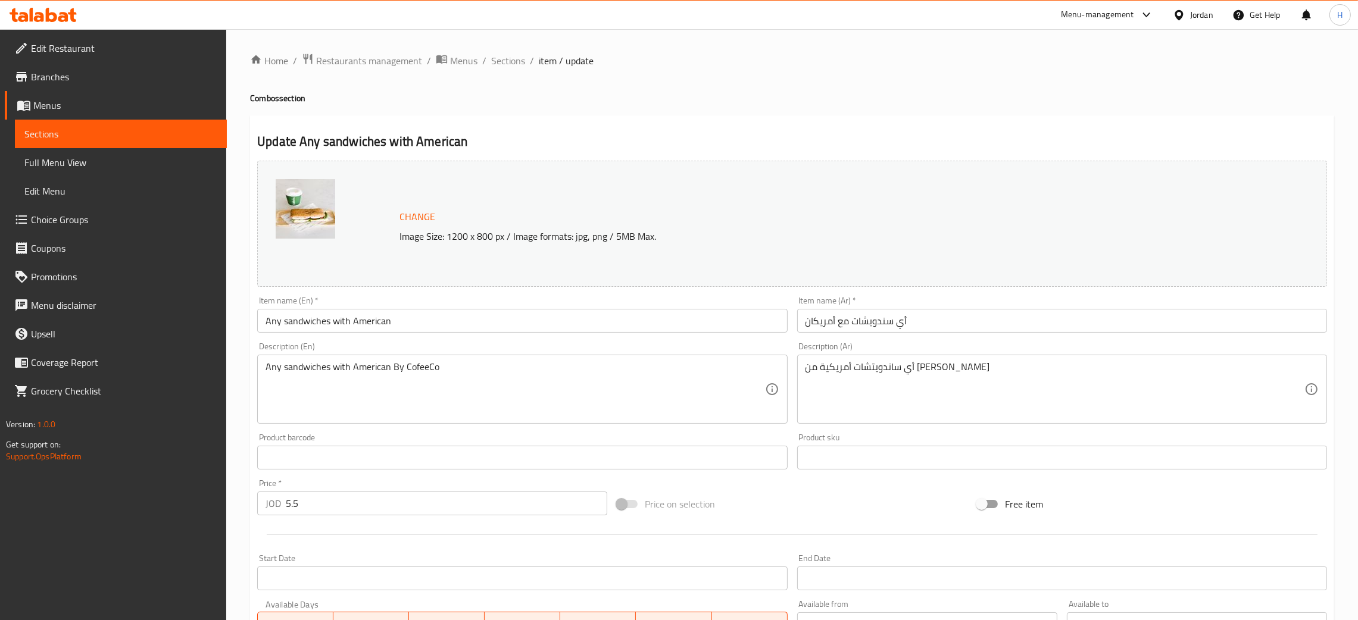
scroll to position [258, 0]
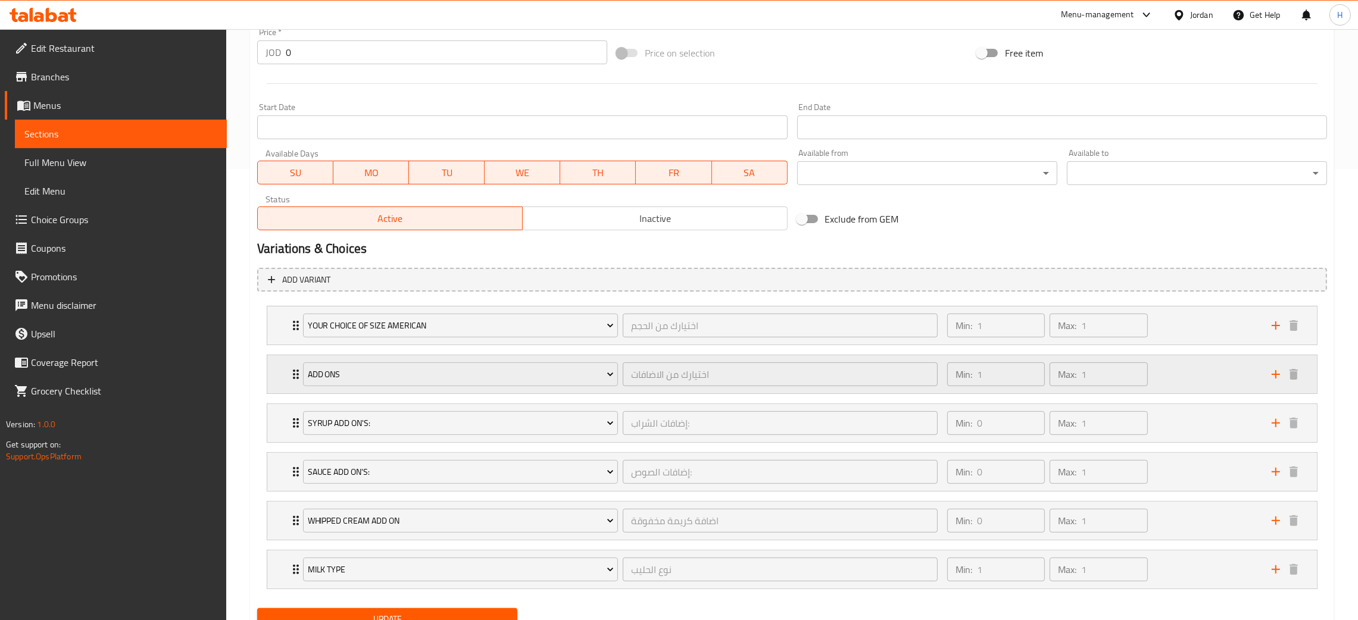
scroll to position [503, 0]
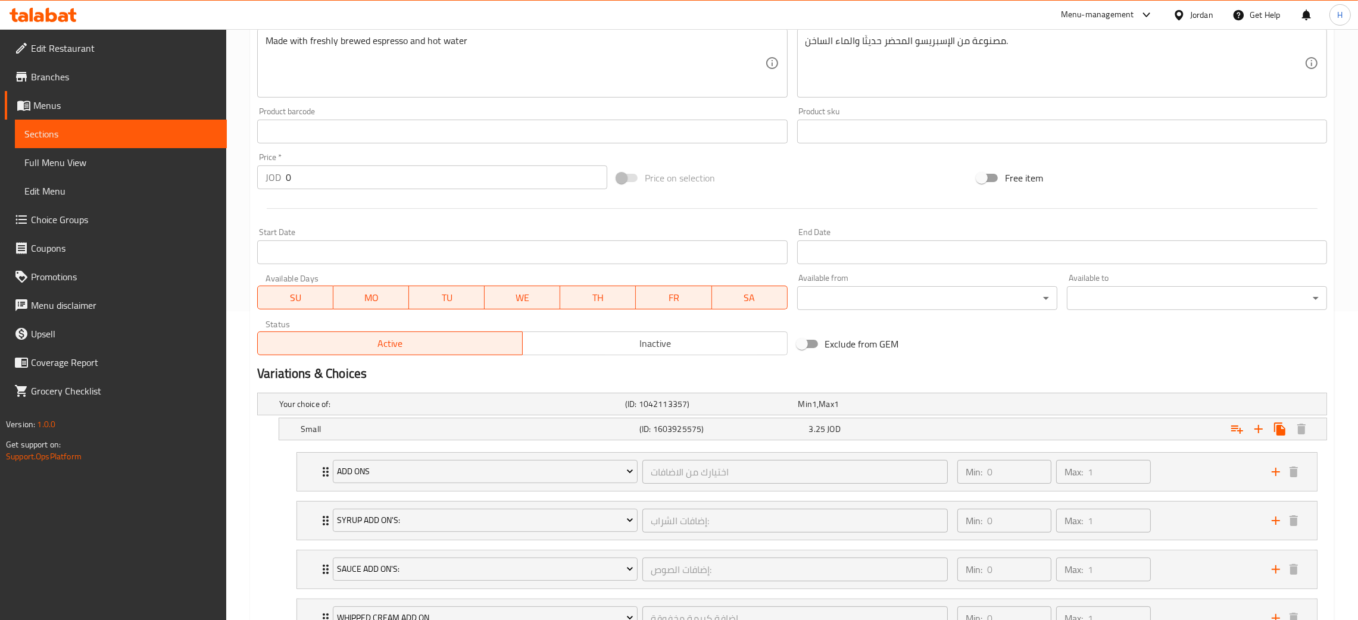
scroll to position [113, 0]
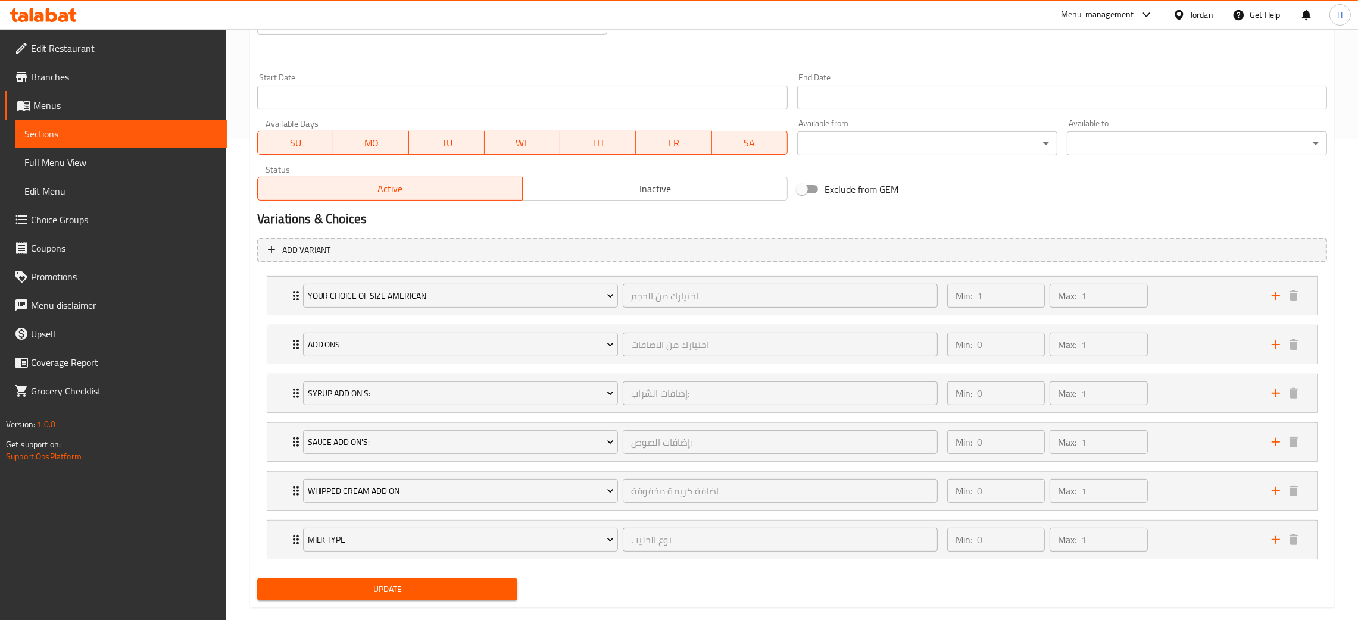
scroll to position [503, 0]
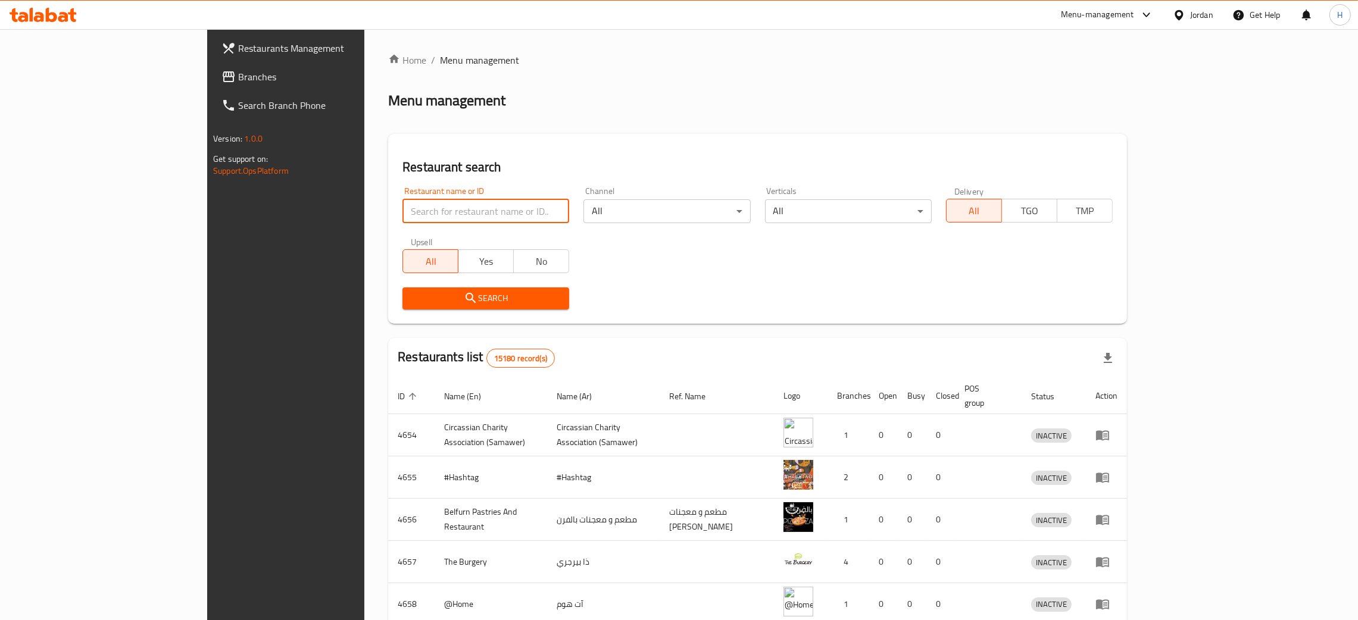
click at [409, 220] on input "search" at bounding box center [486, 211] width 167 height 24
paste input "768477"
type input "768477"
click button "Search" at bounding box center [486, 299] width 167 height 22
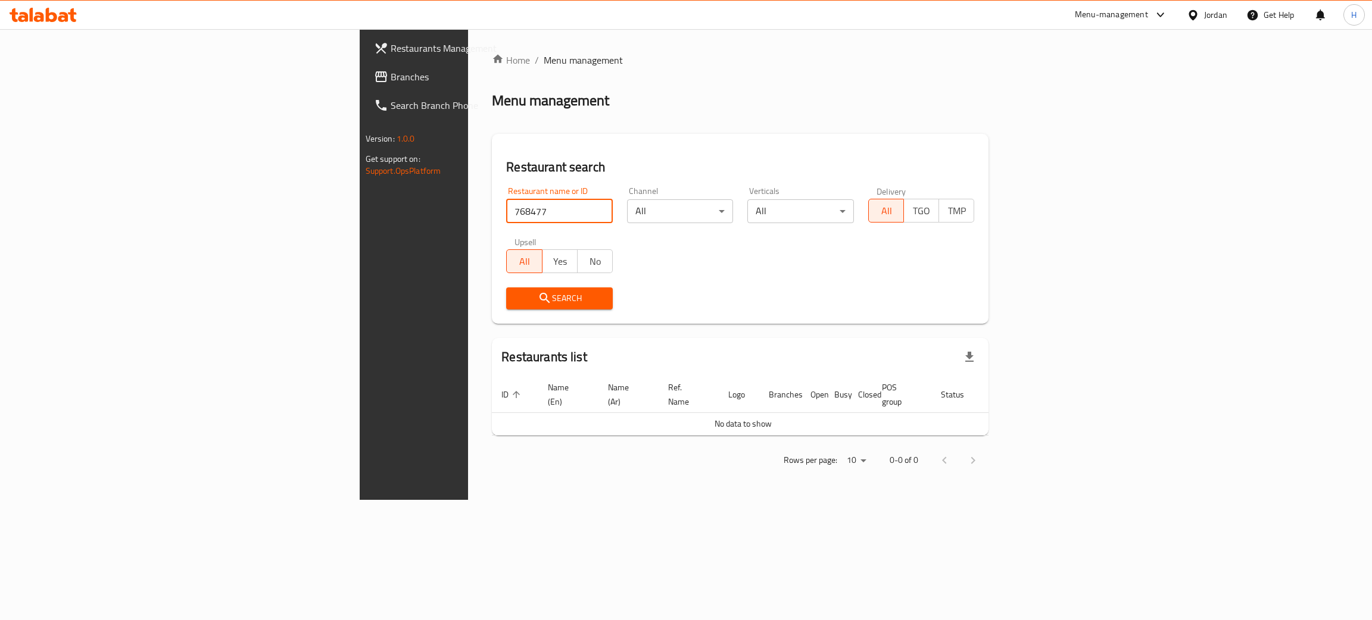
click at [391, 73] on span "Branches" at bounding box center [485, 77] width 189 height 14
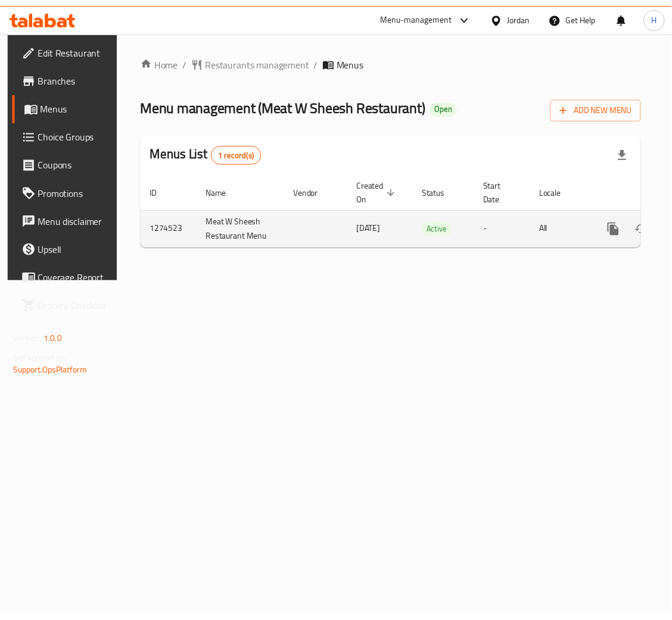
scroll to position [0, 67]
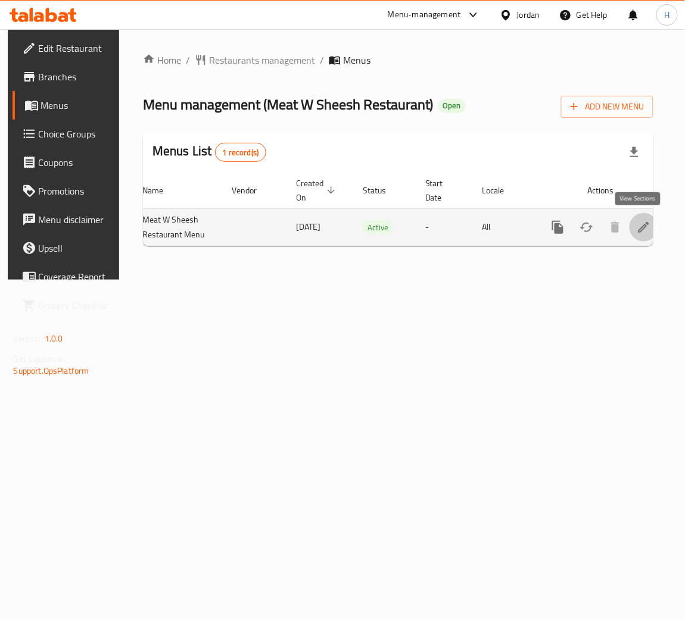
click at [644, 231] on icon "enhanced table" at bounding box center [644, 227] width 14 height 14
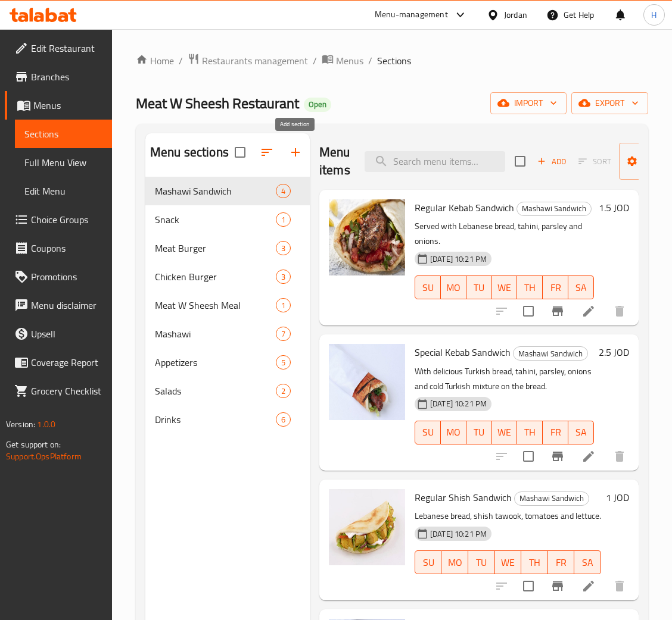
click at [305, 151] on button "button" at bounding box center [295, 152] width 29 height 29
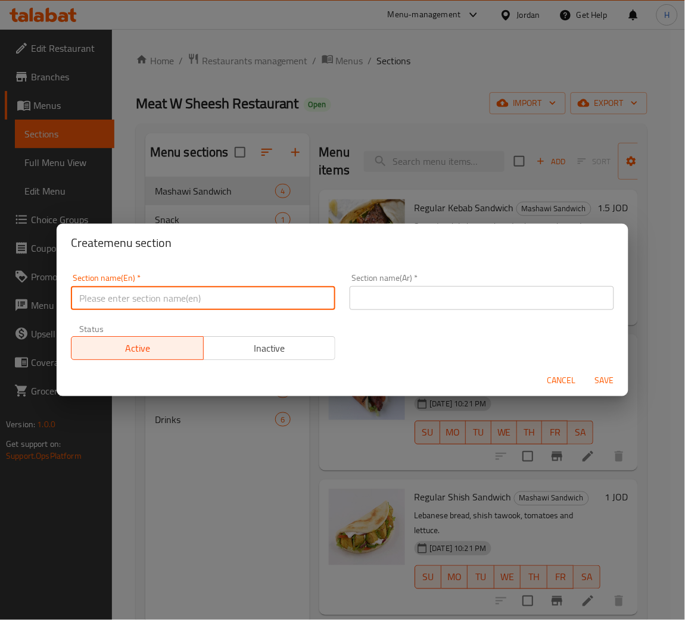
click at [284, 298] on input "text" at bounding box center [203, 298] width 264 height 24
type input "Grills"
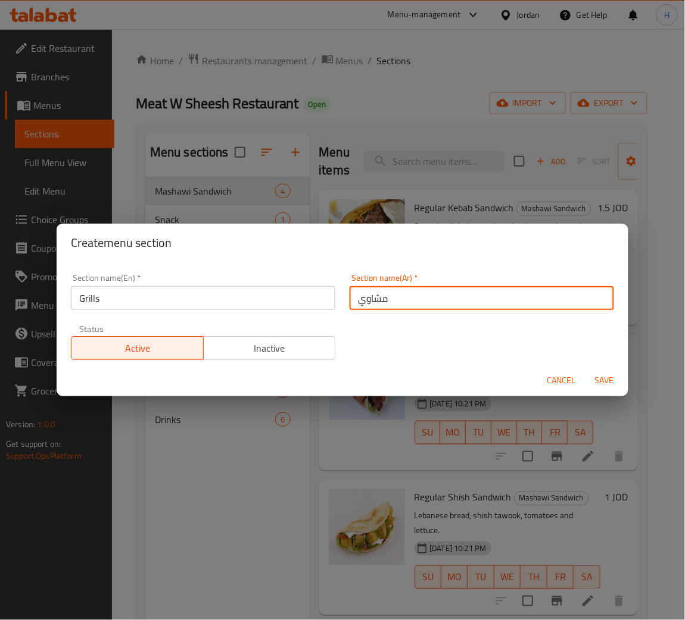
type input "مشاوي"
type button "0"
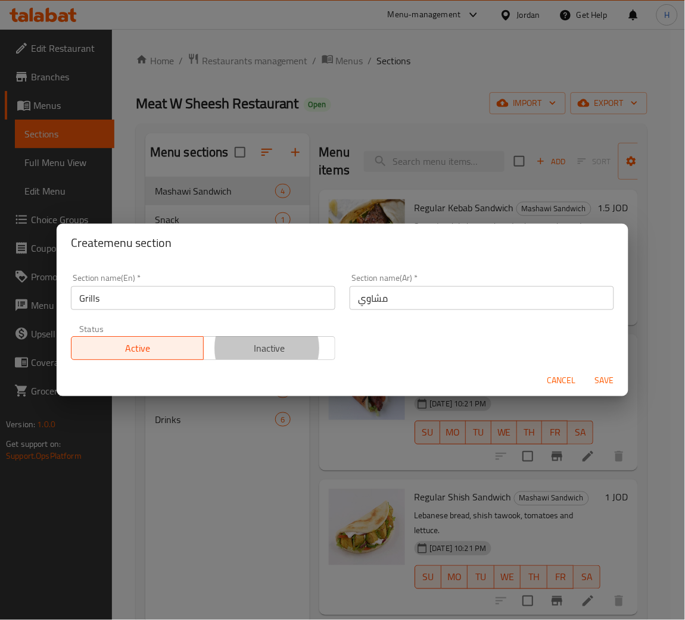
type button "1"
click at [585, 370] on button "Save" at bounding box center [604, 381] width 38 height 22
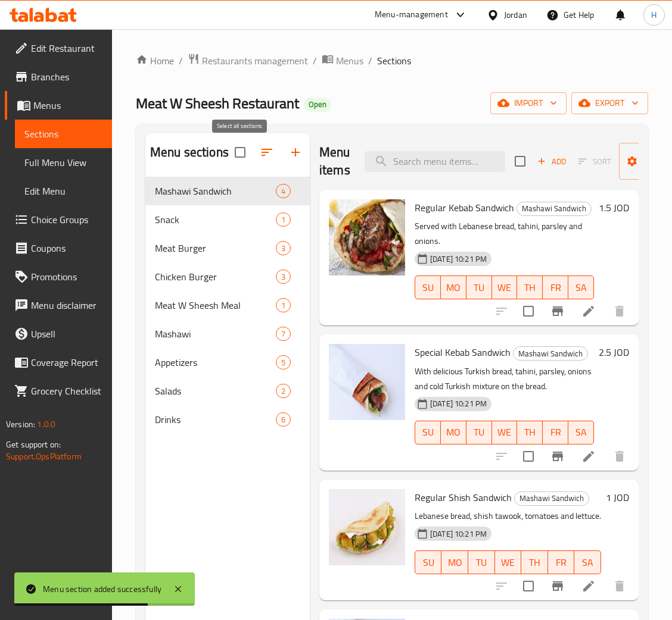
drag, startPoint x: 274, startPoint y: 499, endPoint x: 206, endPoint y: 98, distance: 406.4
click at [215, 121] on div "Home / Restaurants management / Menus / Sections Meat W Sheesh Restaurant Open …" at bounding box center [392, 408] width 512 height 710
click at [186, 85] on div "Home / Restaurants management / Menus / Sections Meat W Sheesh Restaurant Open …" at bounding box center [392, 408] width 512 height 710
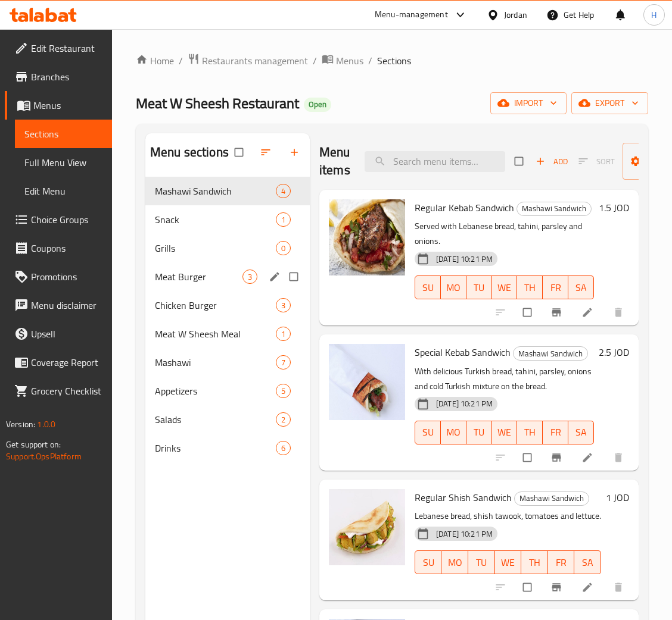
click at [210, 266] on div "Meat Burger 3" at bounding box center [227, 277] width 164 height 29
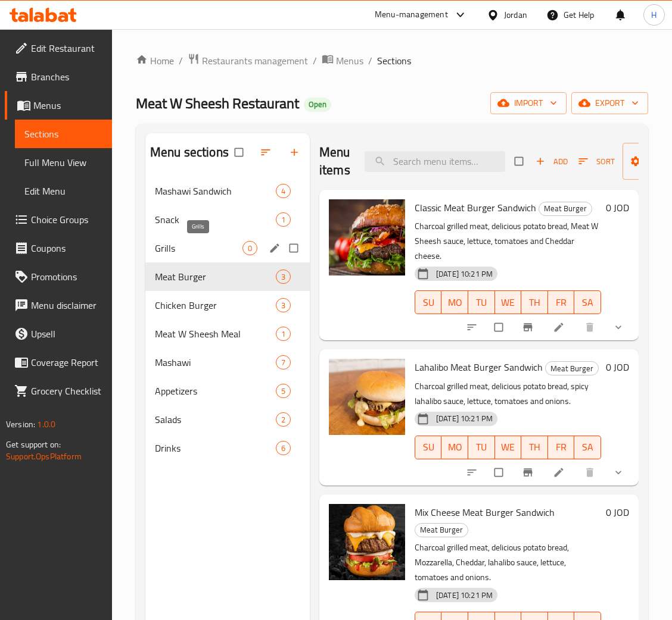
click at [205, 249] on span "Grills" at bounding box center [199, 248] width 88 height 14
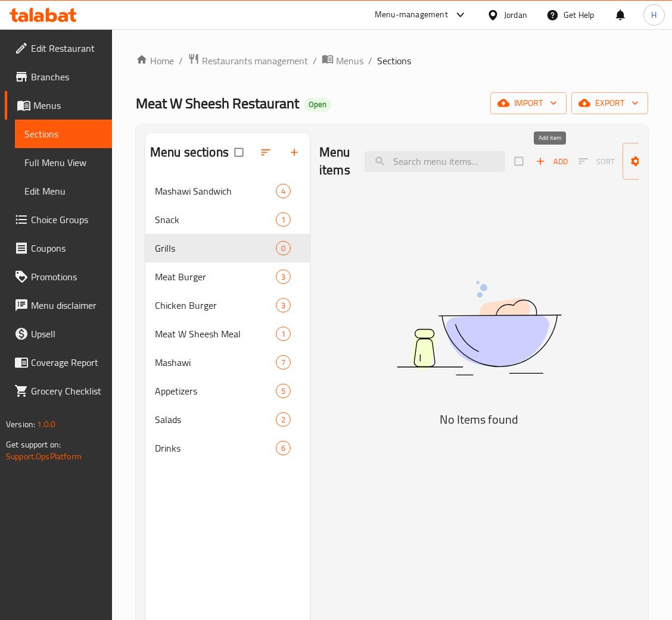
click at [551, 164] on span "Add" at bounding box center [551, 162] width 32 height 14
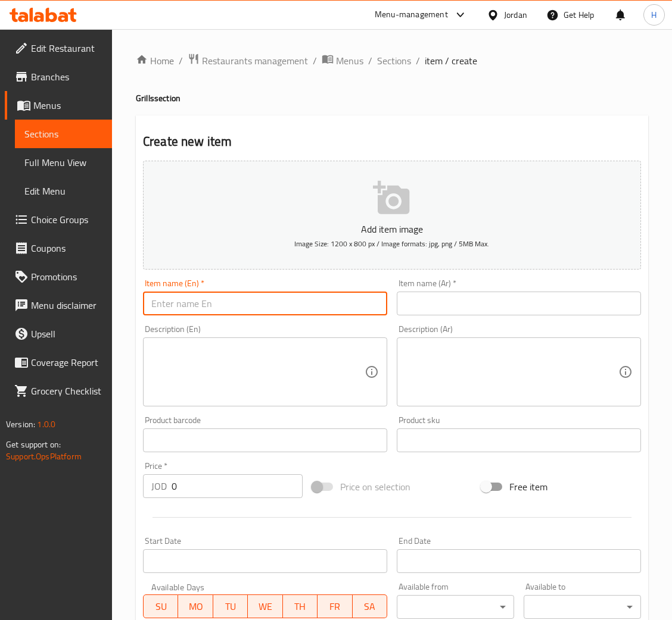
click at [342, 301] on input "text" at bounding box center [265, 304] width 244 height 24
type input "Kebab"
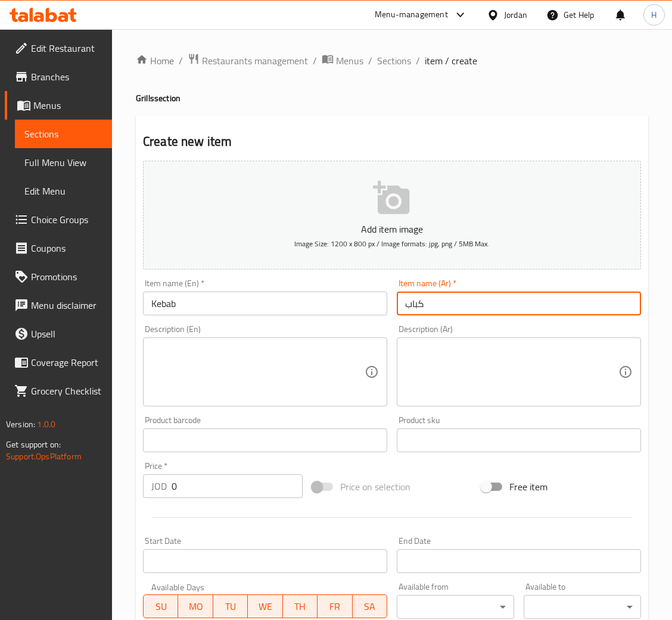
type input "كباب"
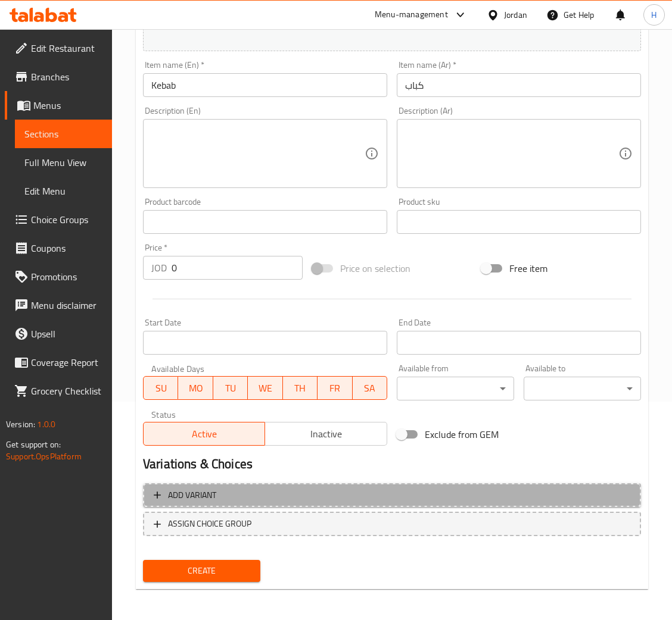
click at [245, 501] on span "Add variant" at bounding box center [392, 495] width 476 height 15
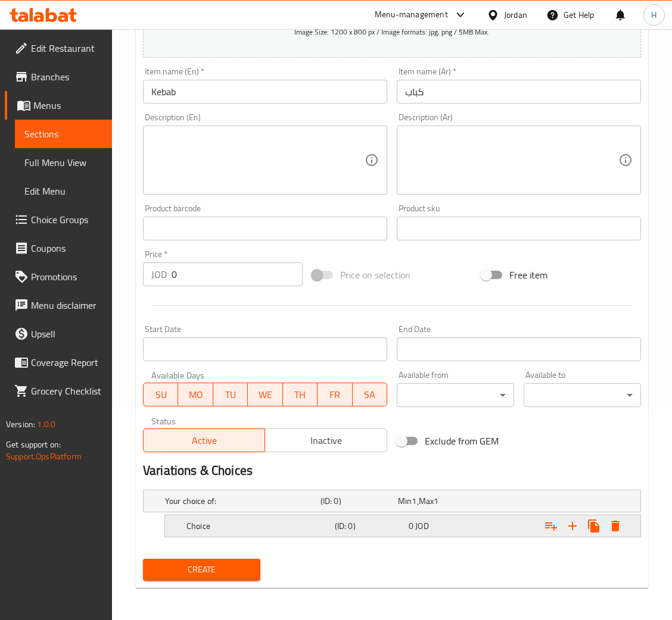
click at [272, 507] on h5 "Choice" at bounding box center [240, 501] width 151 height 12
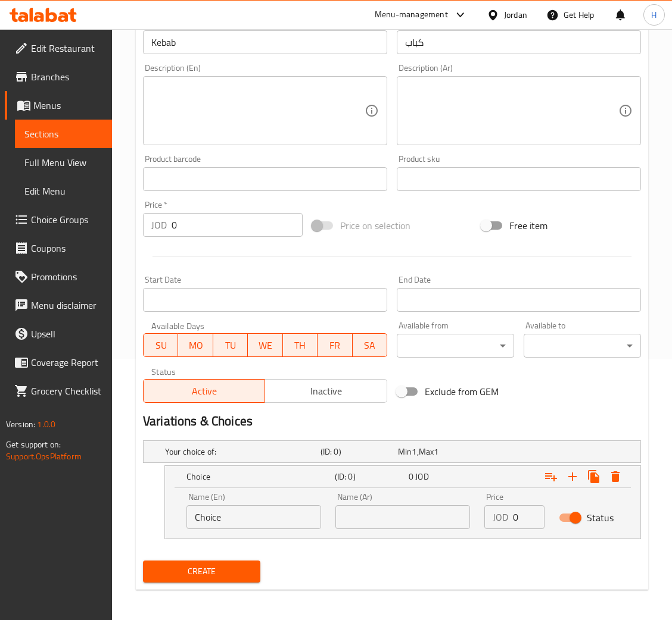
scroll to position [263, 0]
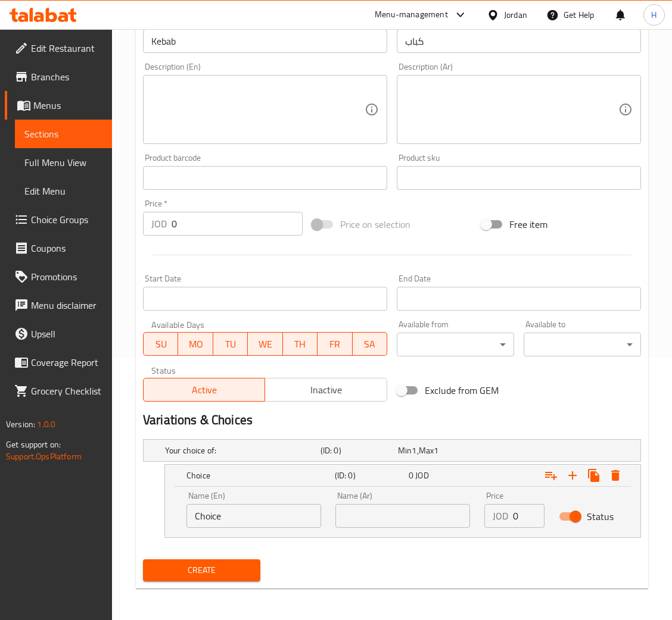
click at [260, 512] on input "Choice" at bounding box center [253, 516] width 135 height 24
type input "1 kilo"
type input "1 كيلو"
type input "10"
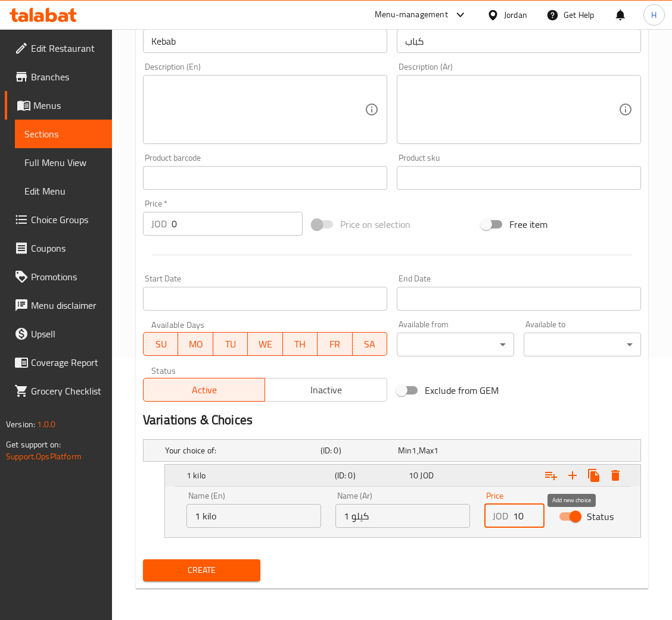
click at [573, 475] on icon "Expand" at bounding box center [572, 476] width 8 height 8
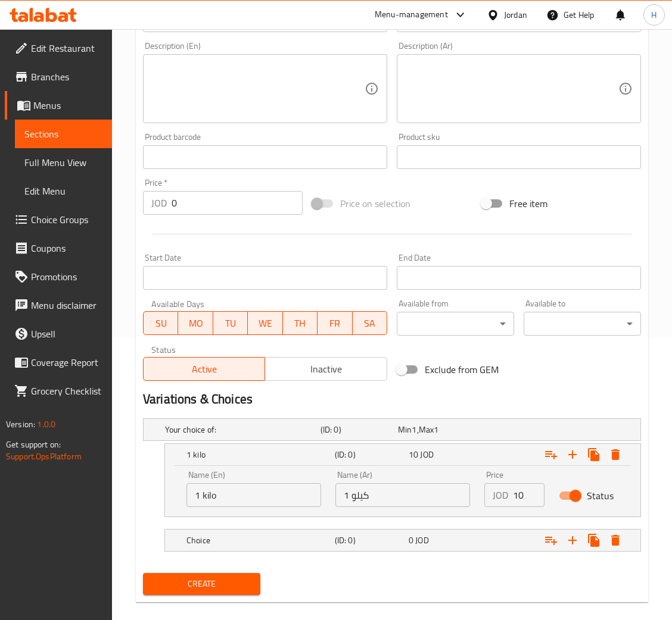
scroll to position [298, 0]
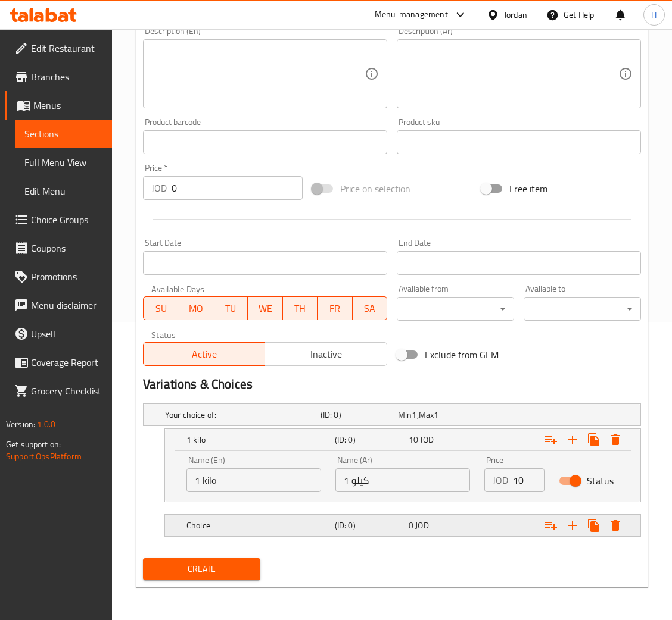
click at [337, 421] on h5 "(ID: 0)" at bounding box center [356, 415] width 73 height 12
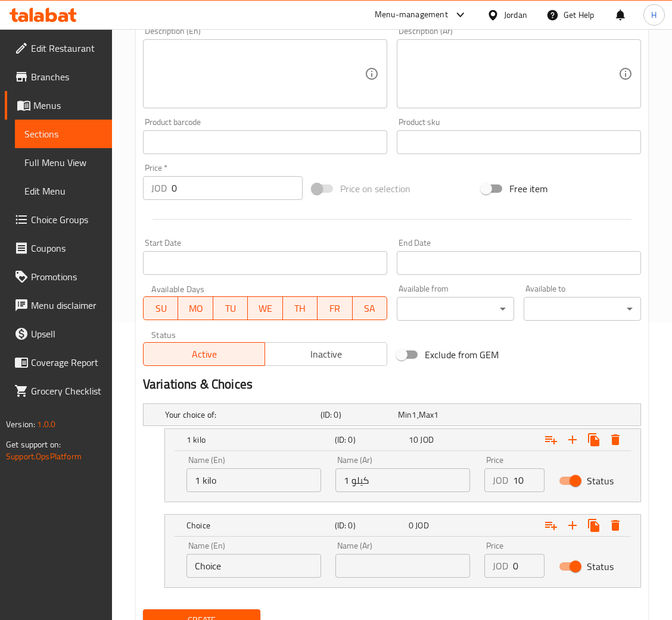
click at [262, 567] on input "Choice" at bounding box center [253, 566] width 135 height 24
type input "1/2 kilo"
type input "نصف كيلو"
type input "5"
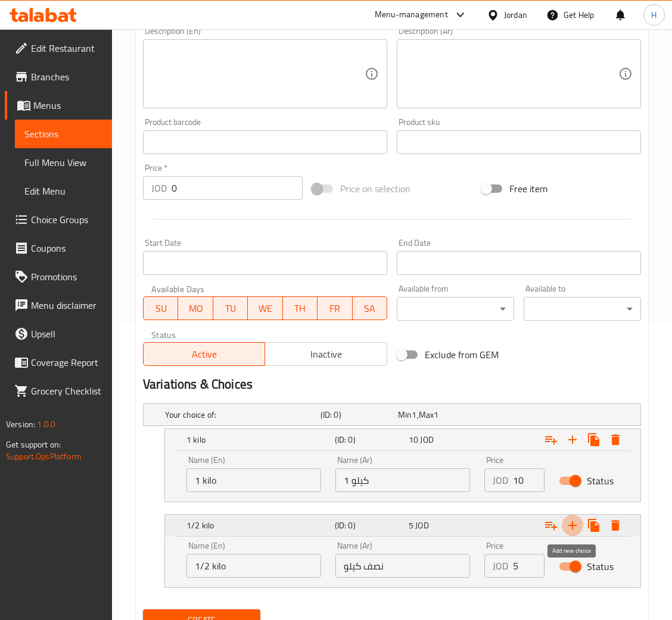
click at [573, 526] on icon "Expand" at bounding box center [572, 526] width 14 height 14
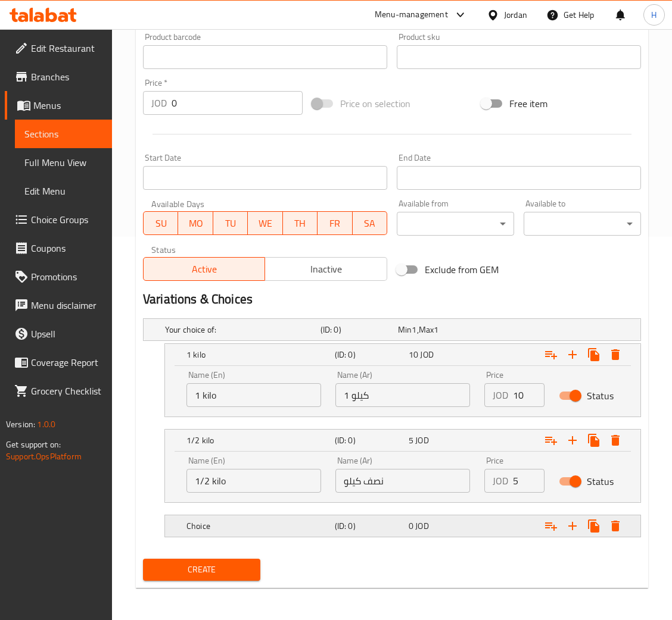
scroll to position [384, 0]
drag, startPoint x: 273, startPoint y: 528, endPoint x: 280, endPoint y: 541, distance: 14.7
click at [272, 335] on h5 "Choice" at bounding box center [240, 329] width 151 height 12
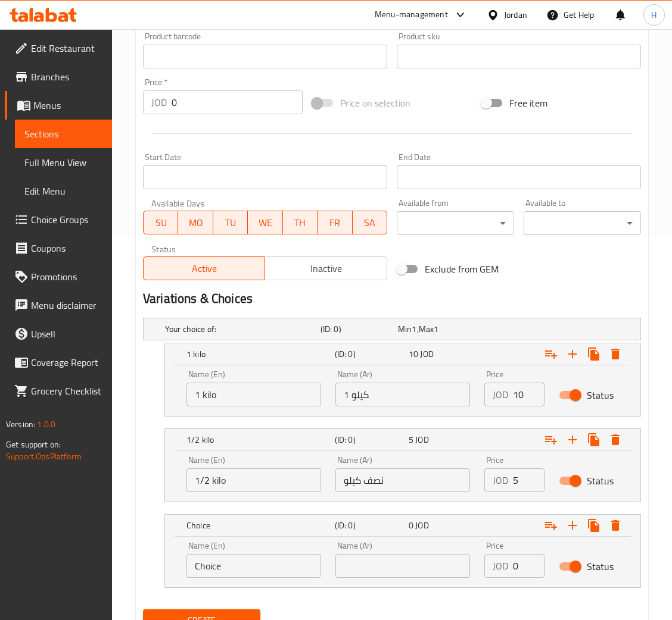
click at [266, 571] on input "Choice" at bounding box center [253, 566] width 135 height 24
type input "1/4 Kilo"
type input "ربع كيلو"
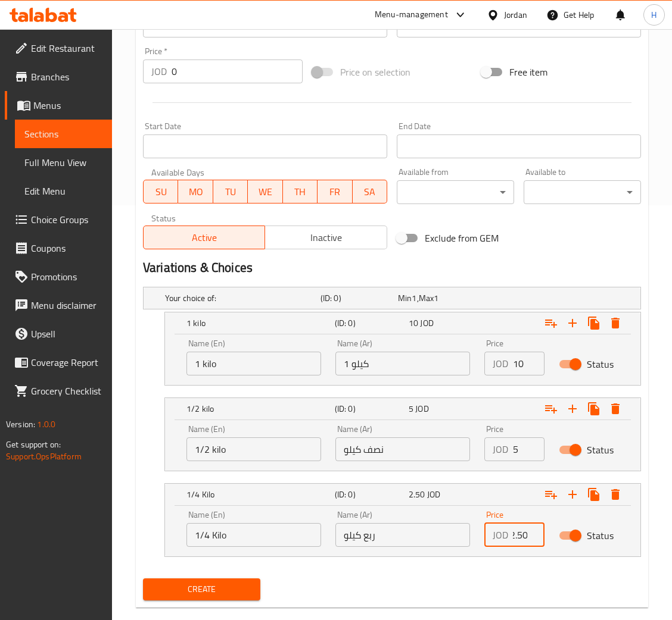
scroll to position [435, 0]
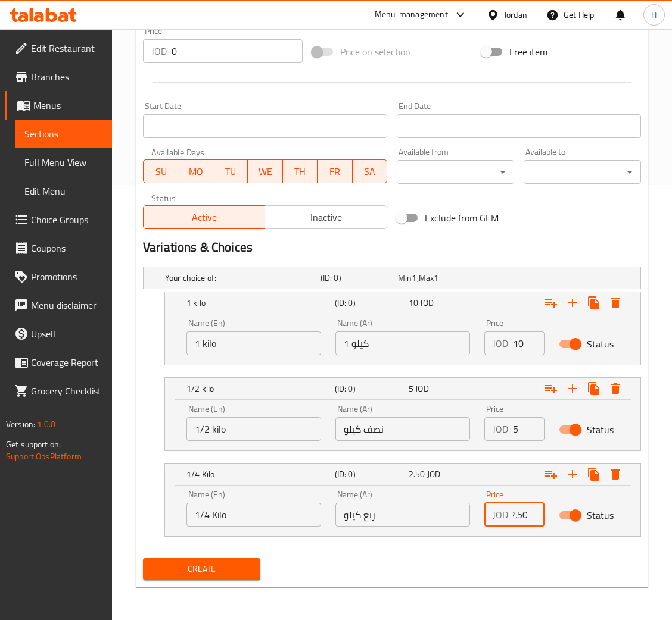
type input "2.50"
click at [224, 572] on span "Create" at bounding box center [201, 569] width 98 height 15
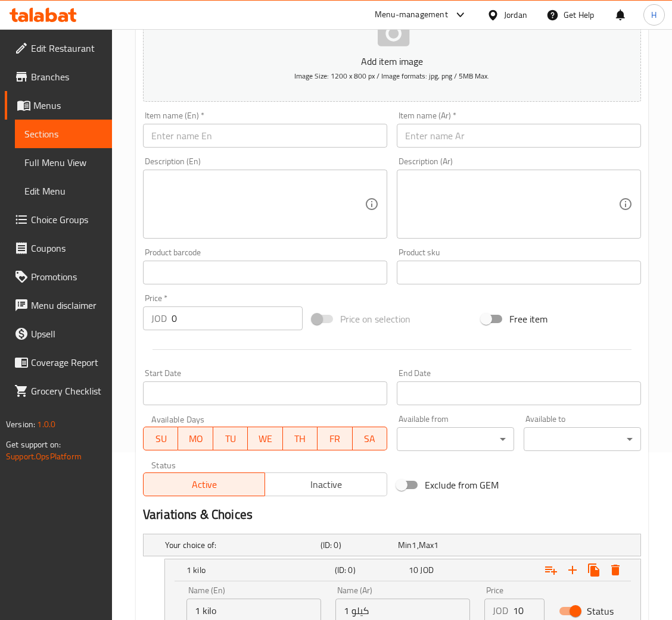
click at [269, 137] on input "text" at bounding box center [265, 136] width 244 height 24
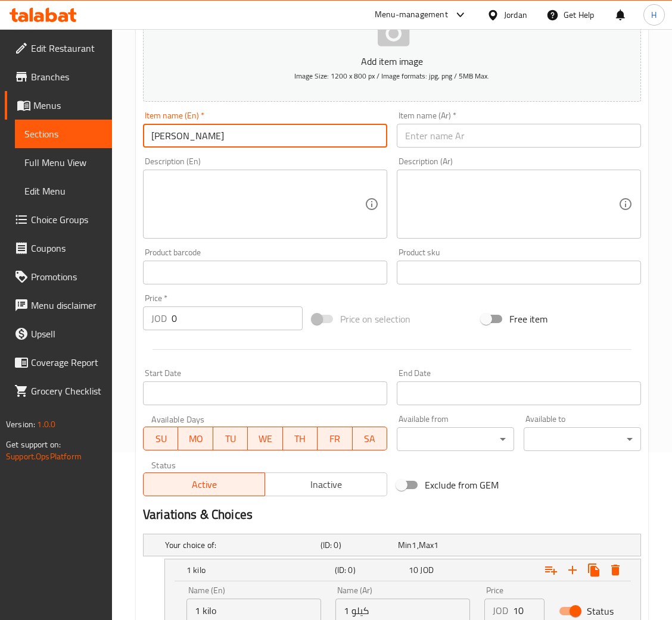
type input "Shish Tawook"
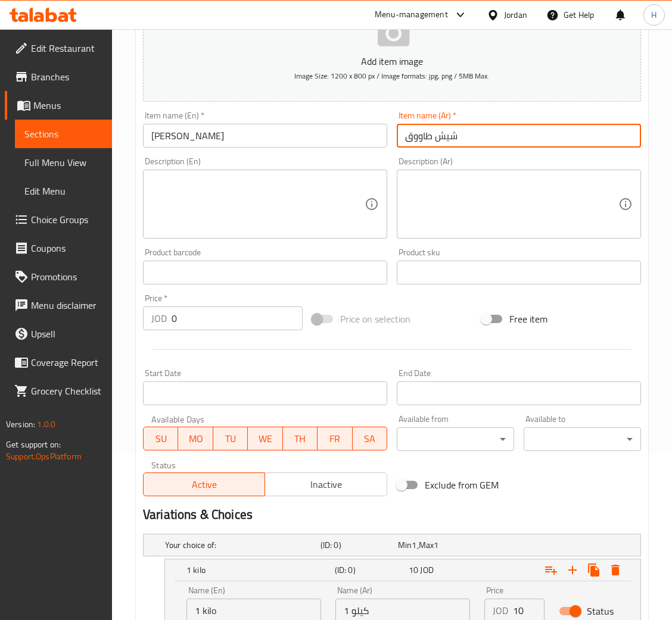
type input "شيش طاووق"
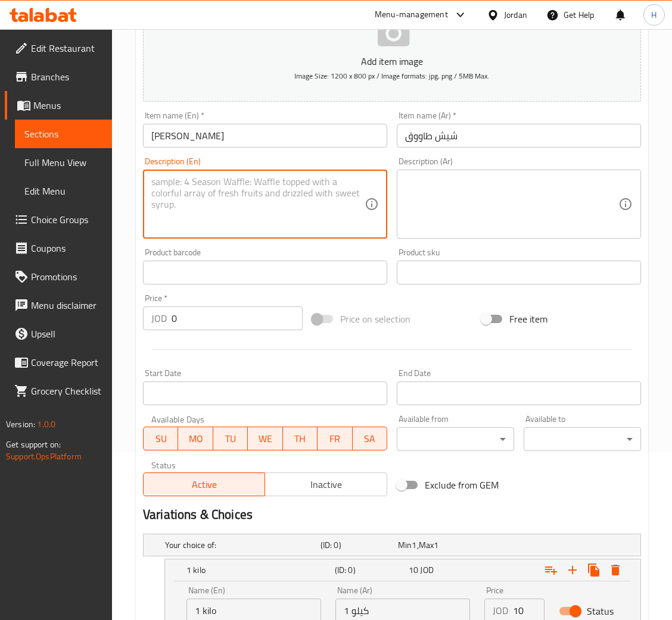
scroll to position [435, 0]
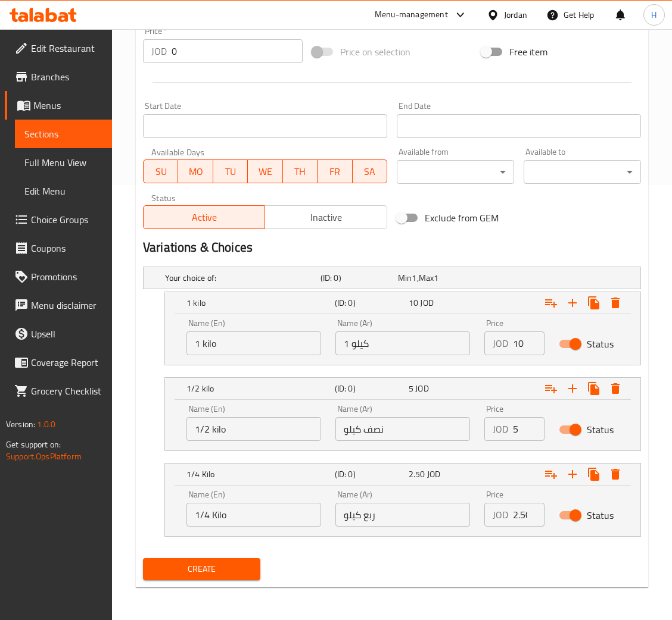
click at [431, 348] on input "1 كيلو" at bounding box center [402, 344] width 135 height 24
type input "10"
click at [410, 434] on input "نصف كيلو" at bounding box center [402, 429] width 135 height 24
type input "5"
click at [413, 506] on input "ربع كيلو" at bounding box center [402, 515] width 135 height 24
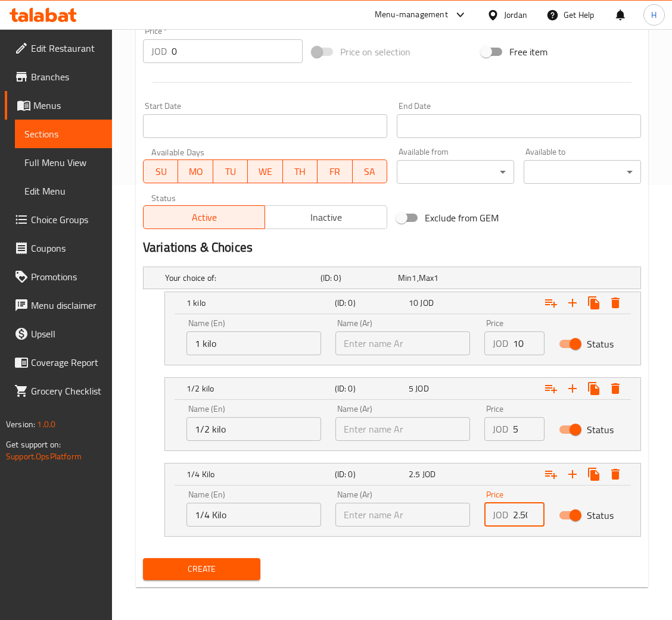
scroll to position [0, 3]
type input "2.50"
click at [417, 351] on input "text" at bounding box center [402, 344] width 135 height 24
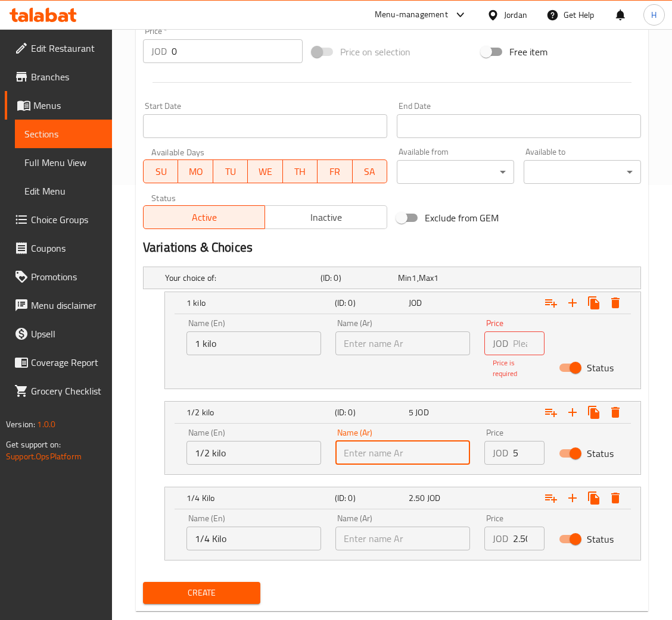
click at [454, 426] on div "Name (Ar) Name (Ar)" at bounding box center [402, 447] width 149 height 51
click at [451, 545] on div "Name (Ar) Name (Ar)" at bounding box center [402, 532] width 135 height 36
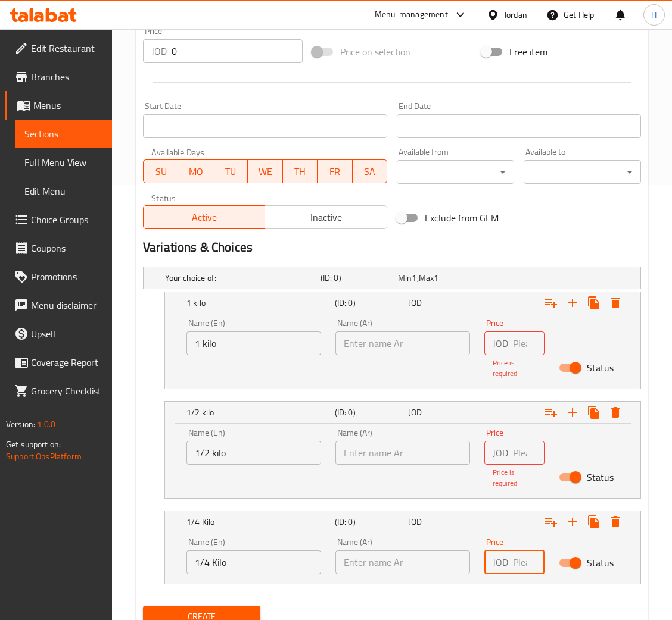
click at [433, 342] on input "text" at bounding box center [402, 344] width 135 height 24
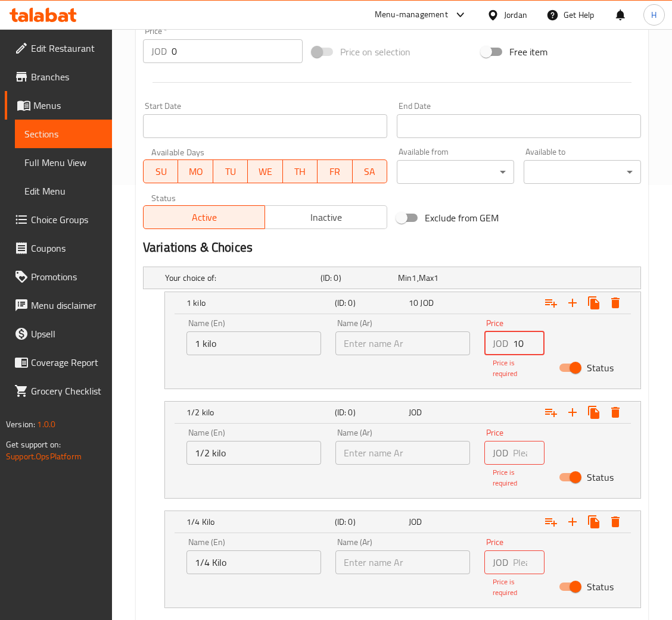
type input "10"
click at [426, 442] on div "Name (Ar) Name (Ar)" at bounding box center [402, 459] width 149 height 74
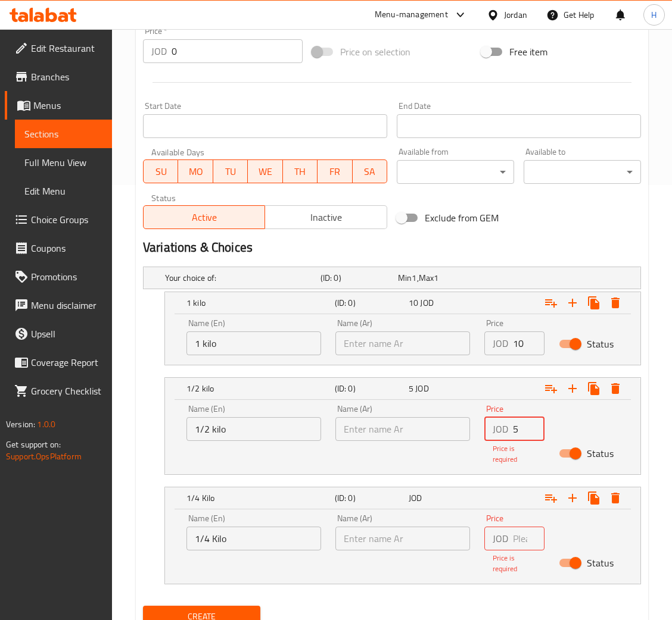
type input "5"
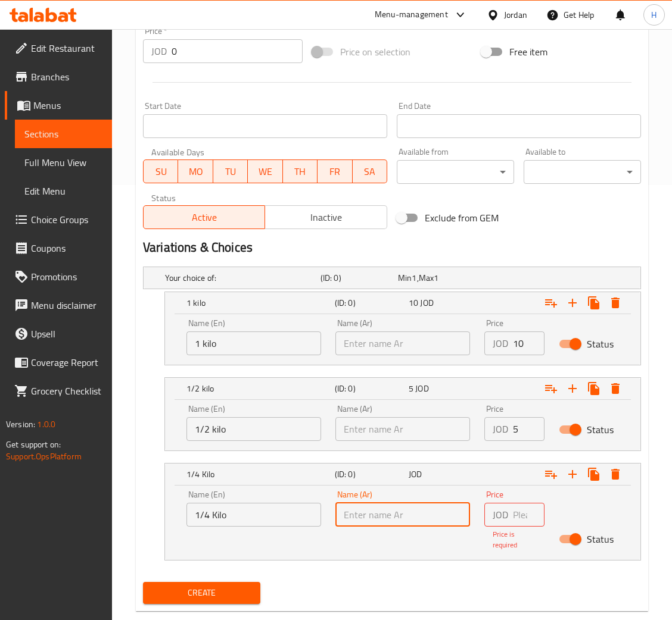
click at [440, 531] on div "Name (Ar) Name (Ar)" at bounding box center [402, 520] width 149 height 74
type input "2.50"
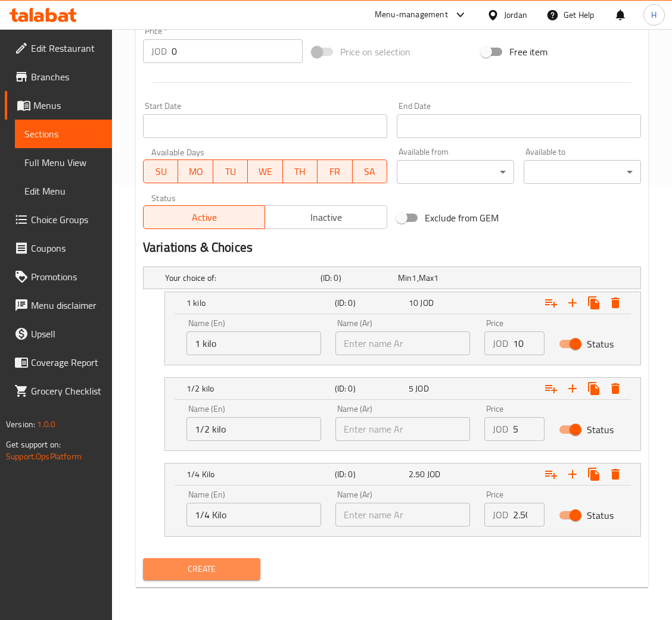
click at [224, 568] on span "Create" at bounding box center [201, 569] width 98 height 15
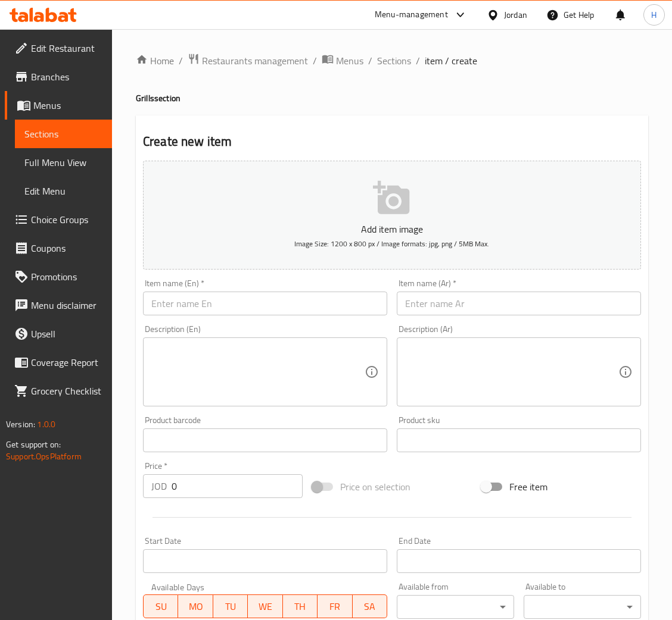
click at [337, 305] on input "text" at bounding box center [265, 304] width 244 height 24
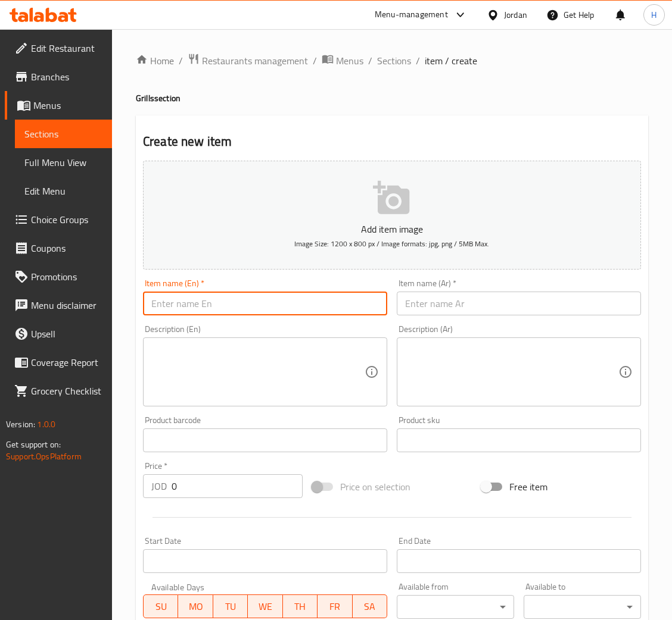
click at [255, 305] on input "text" at bounding box center [265, 304] width 244 height 24
type input "Mix Grills"
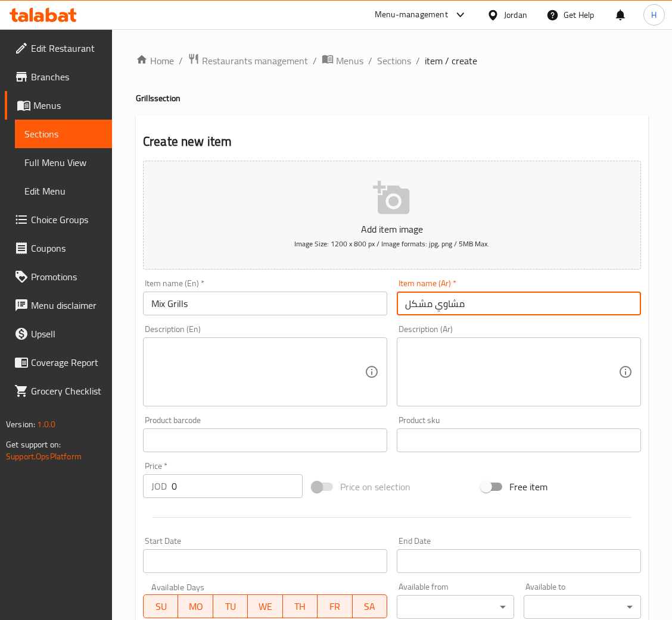
type input "مشاوي مشكل"
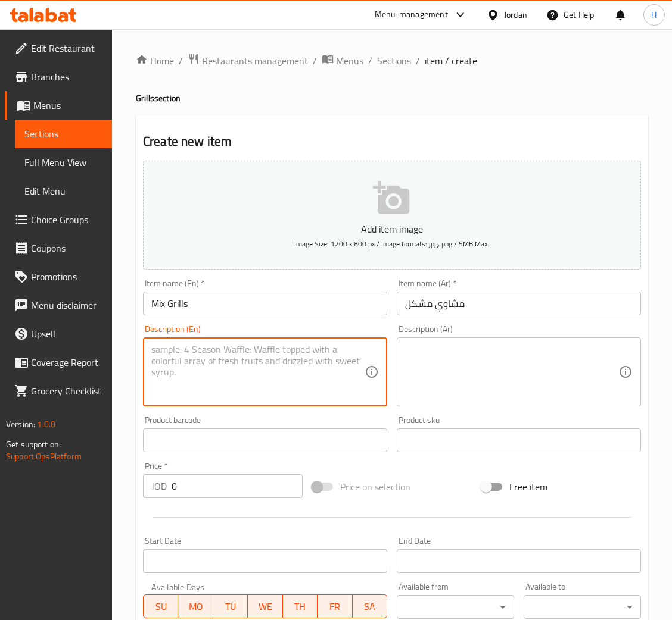
scroll to position [435, 0]
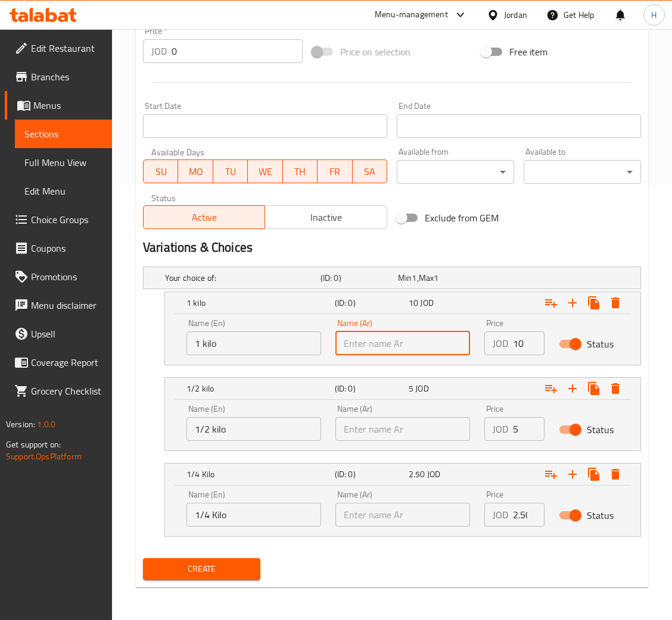
click at [438, 345] on input "text" at bounding box center [402, 344] width 135 height 24
click at [260, 348] on input "1 kilo" at bounding box center [253, 344] width 135 height 24
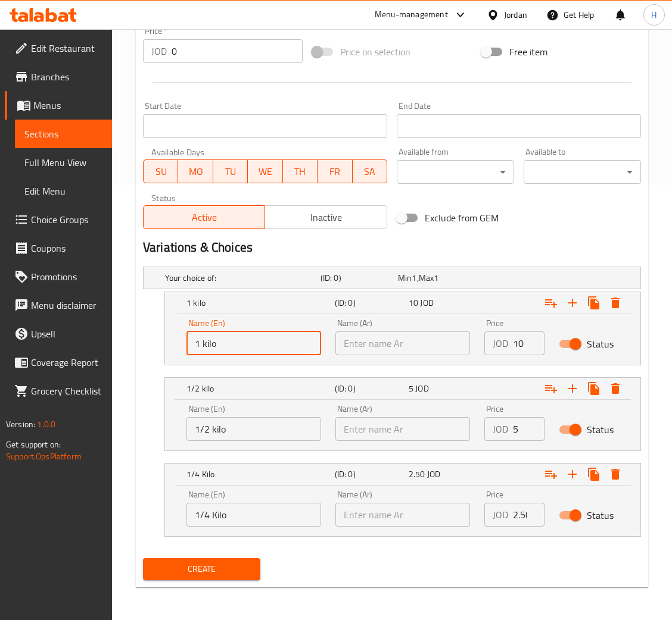
click at [260, 348] on input "1 kilo" at bounding box center [253, 344] width 135 height 24
type input "Choice"
type input "11"
click at [419, 437] on input "text" at bounding box center [402, 429] width 135 height 24
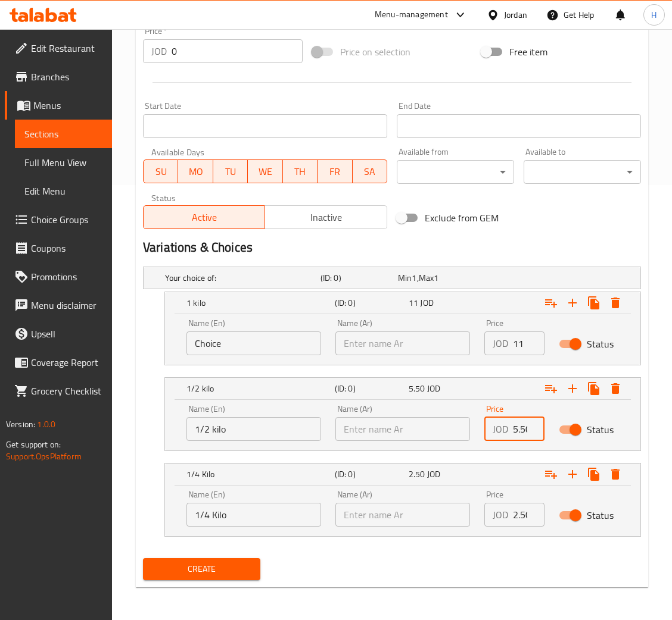
scroll to position [0, 3]
type input "5.50"
click at [401, 507] on input "text" at bounding box center [402, 515] width 135 height 24
type input "2.75"
click at [228, 567] on span "Create" at bounding box center [201, 569] width 98 height 15
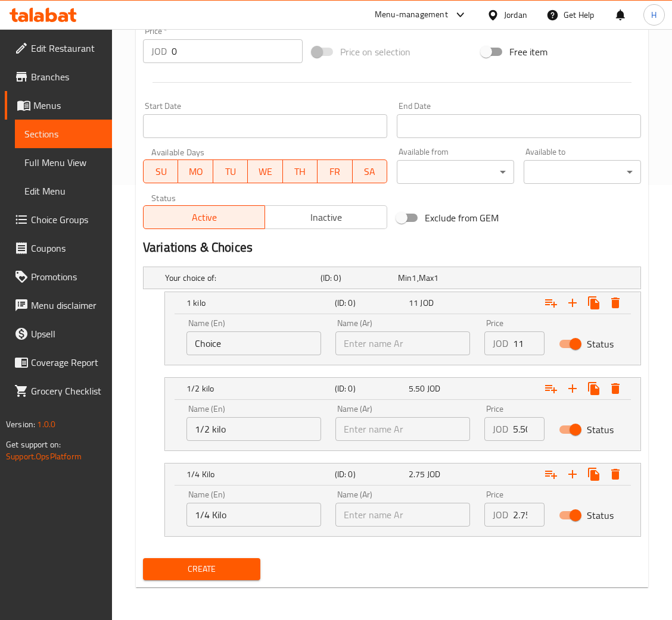
scroll to position [0, 0]
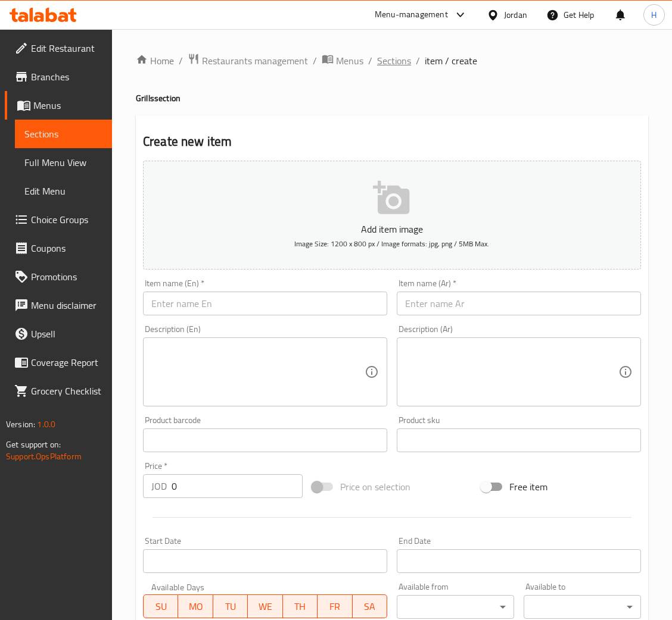
click at [394, 57] on span "Sections" at bounding box center [394, 61] width 34 height 14
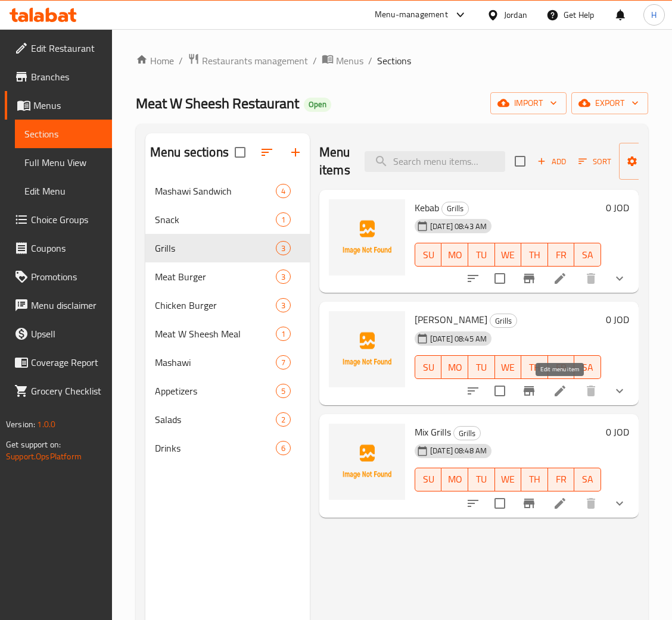
drag, startPoint x: 556, startPoint y: 389, endPoint x: 565, endPoint y: 576, distance: 187.2
click at [214, 185] on span "Mashawi Sandwich" at bounding box center [199, 191] width 88 height 14
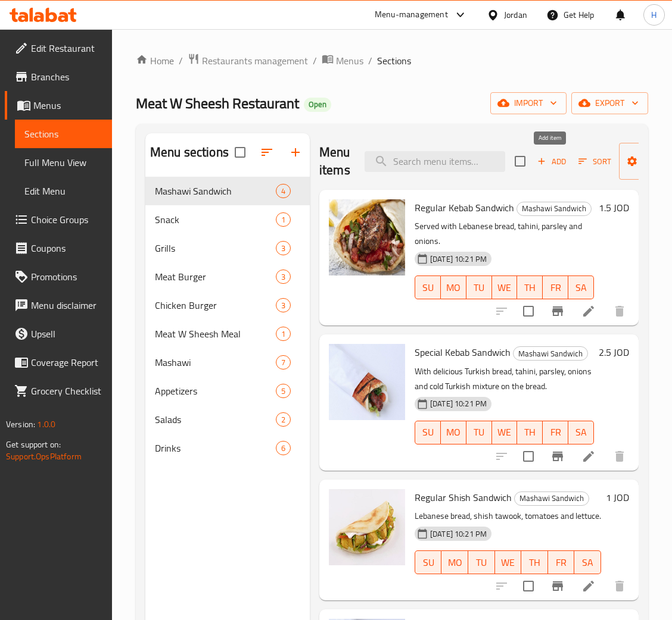
click at [558, 166] on span "Add" at bounding box center [551, 162] width 32 height 14
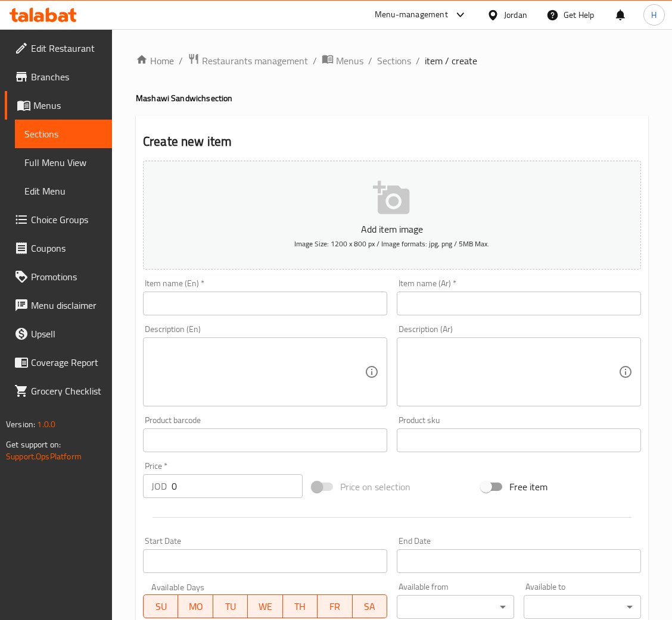
click at [300, 305] on input "text" at bounding box center [265, 304] width 244 height 24
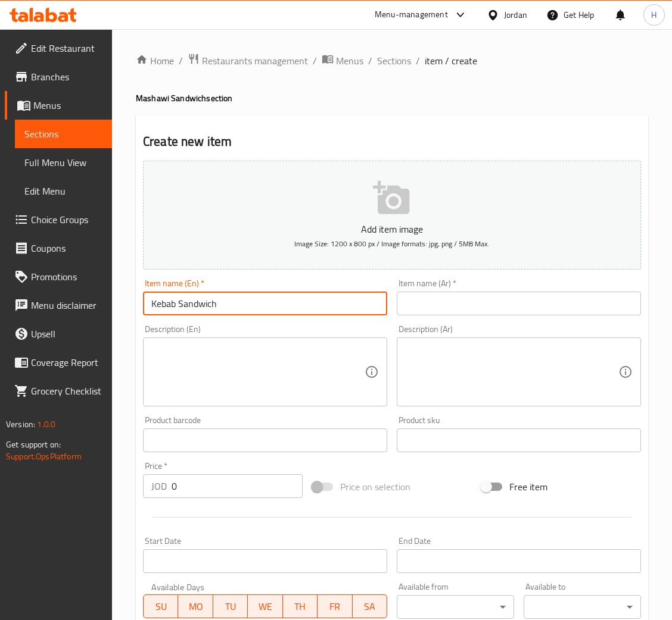
type input "Kebab Sandwich"
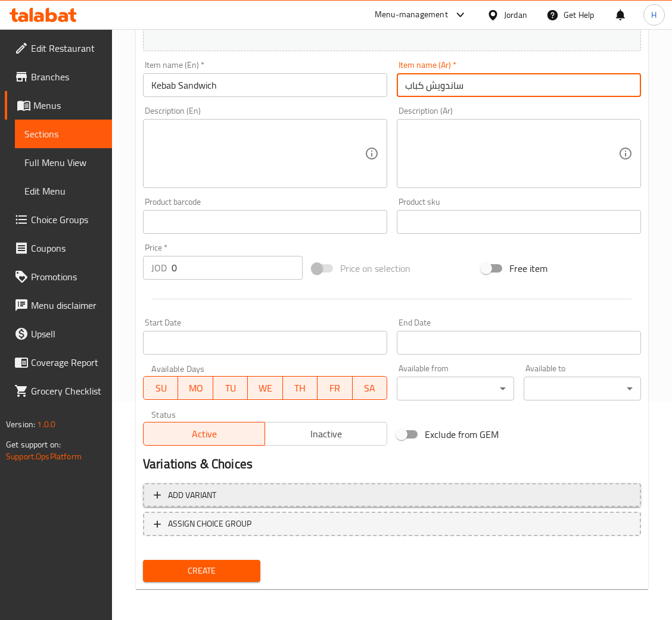
type input "ساندويش كباب"
click at [246, 494] on span "Add variant" at bounding box center [392, 495] width 476 height 15
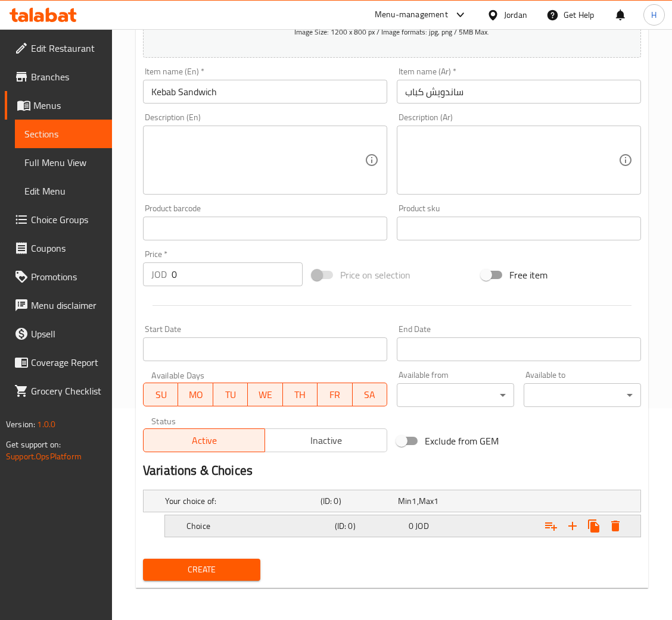
click at [255, 507] on h5 "Choice" at bounding box center [240, 501] width 151 height 12
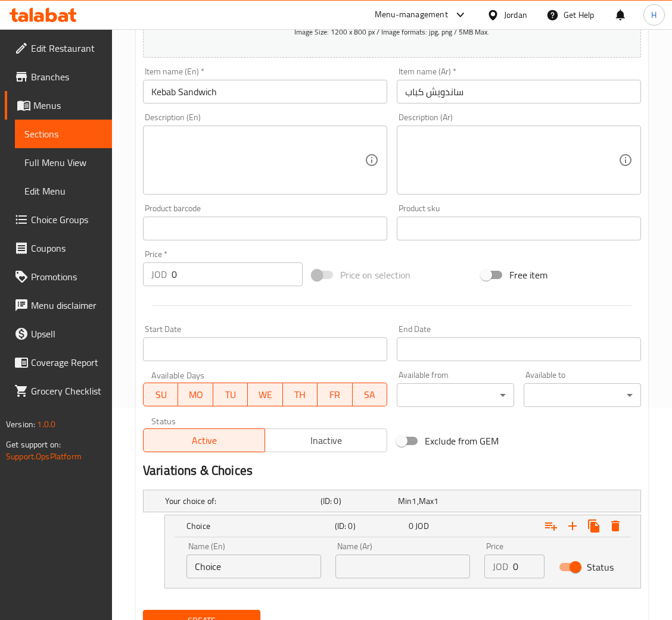
click at [255, 557] on input "Choice" at bounding box center [253, 567] width 135 height 24
click at [285, 563] on input "Choice" at bounding box center [253, 567] width 135 height 24
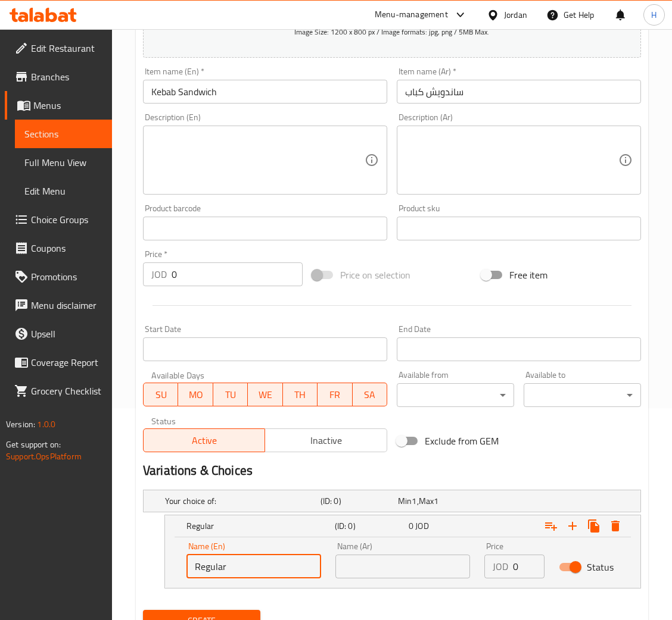
type input "Regular"
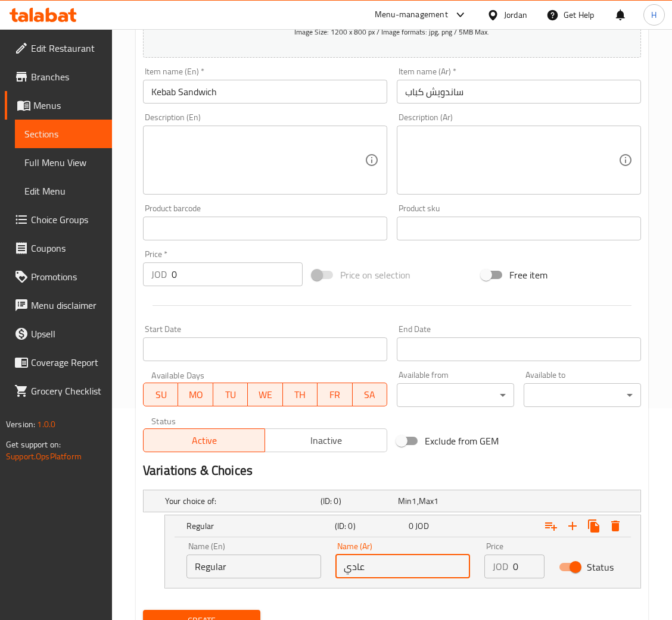
type input "عادي"
type input "1"
click at [576, 527] on icon "Expand" at bounding box center [572, 526] width 14 height 14
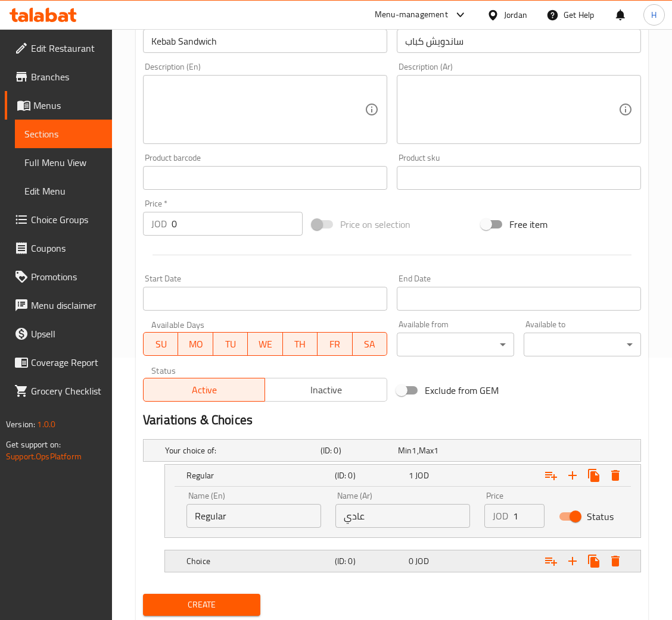
scroll to position [298, 0]
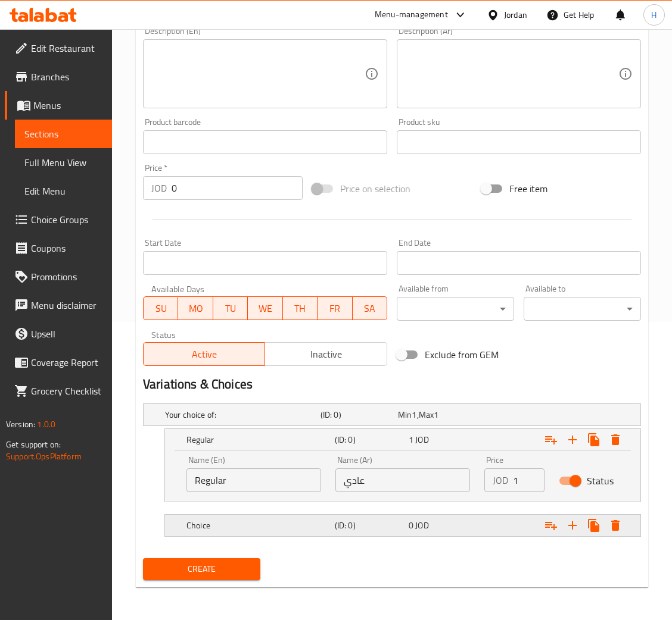
click at [280, 423] on div "Choice" at bounding box center [240, 415] width 155 height 17
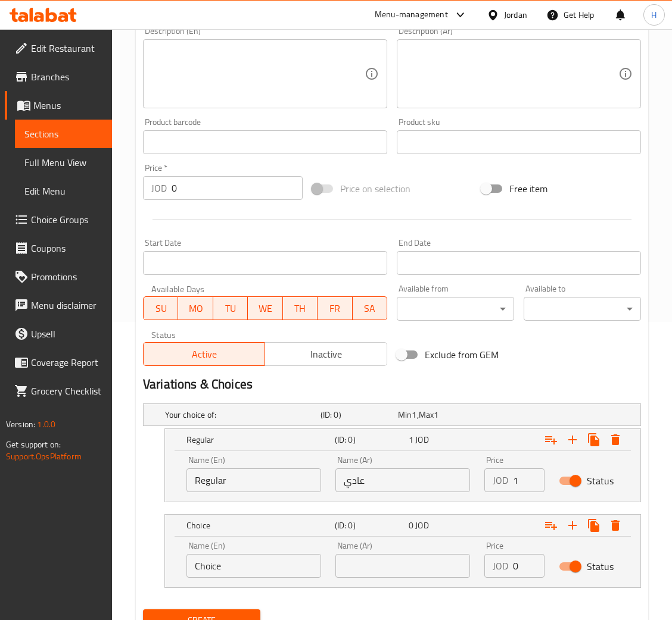
click at [266, 569] on input "Choice" at bounding box center [253, 566] width 135 height 24
type input "S"
type input "Special"
type input "سبيشال"
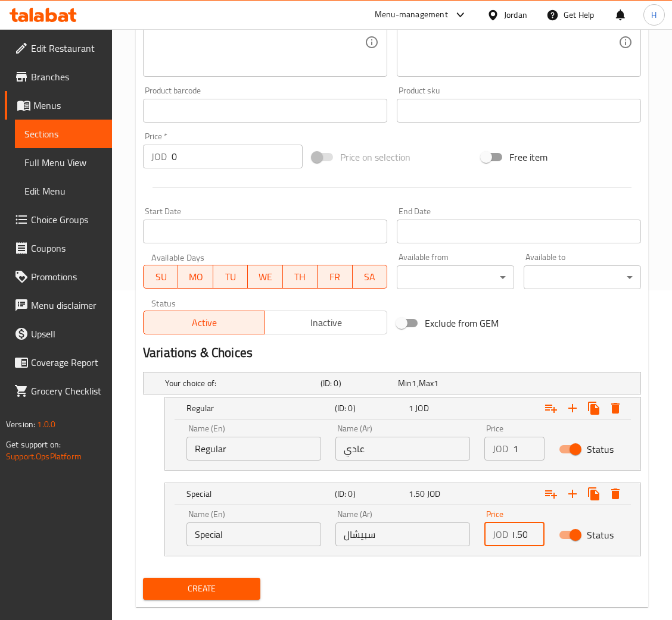
scroll to position [349, 0]
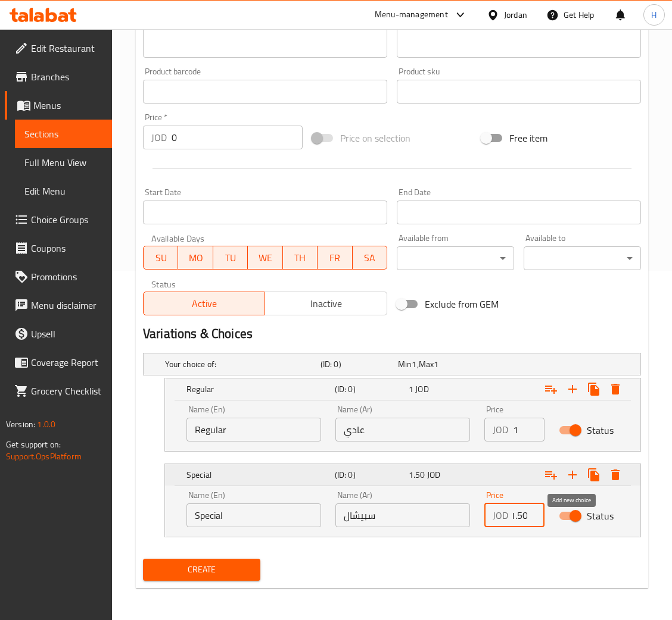
type input "1.50"
click at [569, 479] on icon "Expand" at bounding box center [572, 475] width 14 height 14
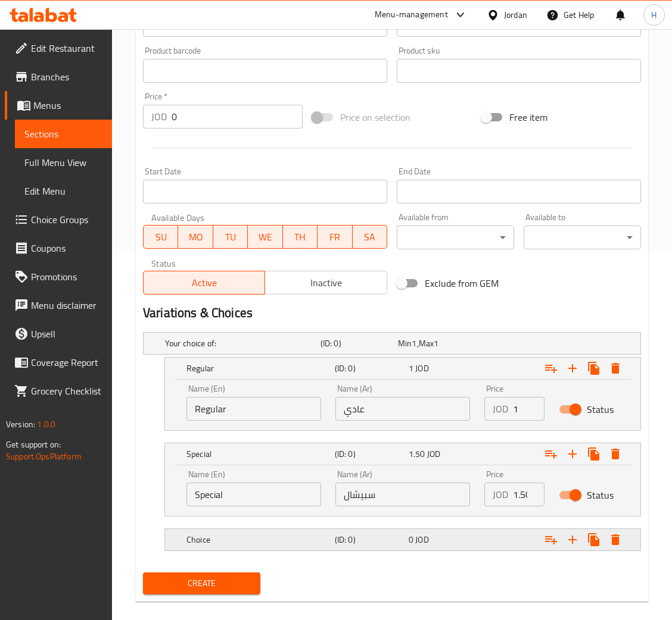
scroll to position [384, 0]
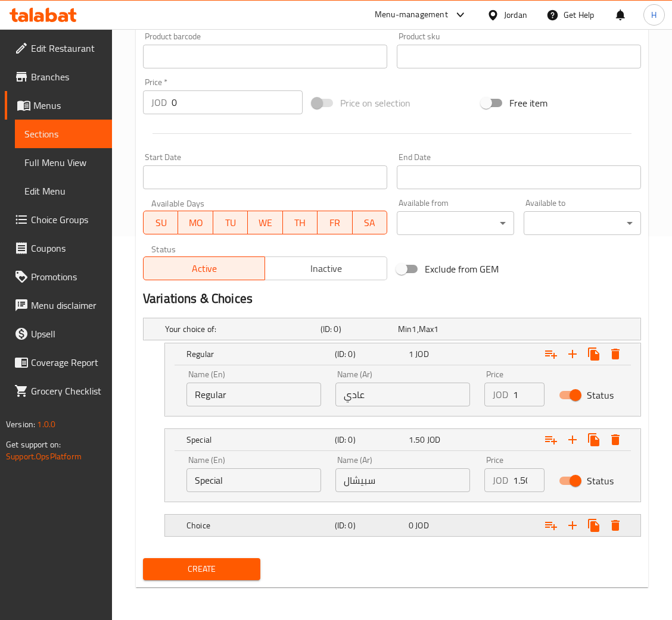
click at [266, 335] on h5 "Choice" at bounding box center [240, 329] width 151 height 12
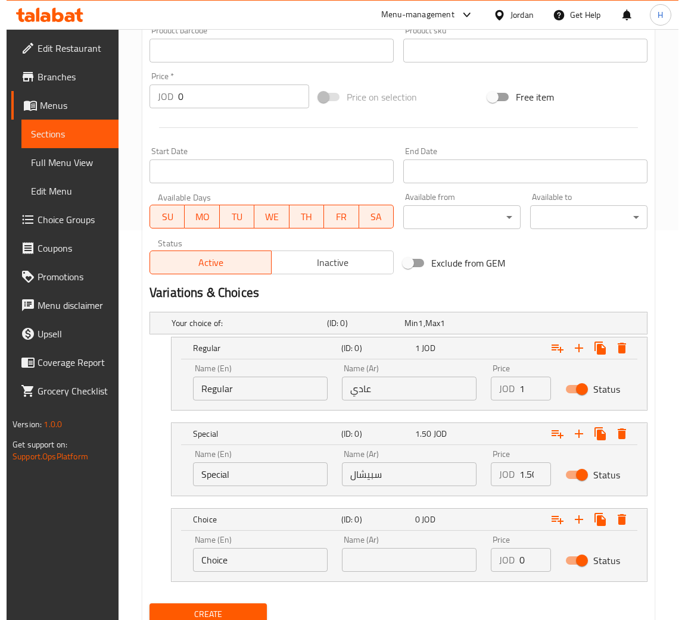
scroll to position [435, 0]
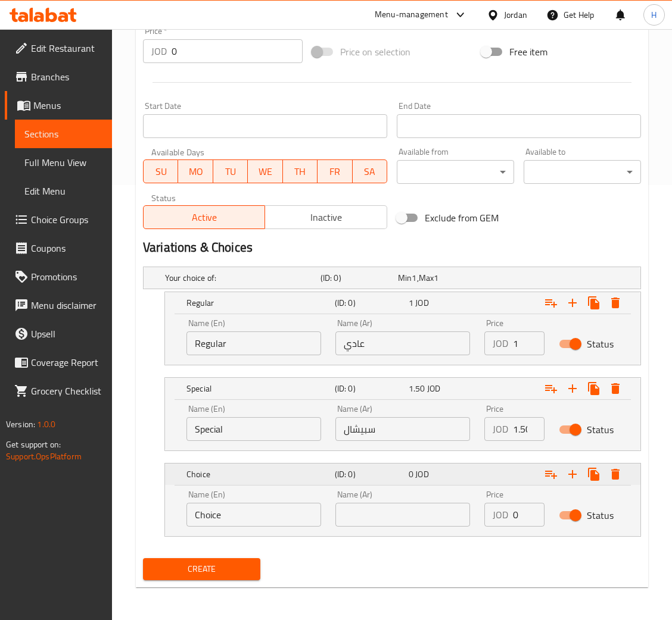
click at [617, 310] on icon "Expand" at bounding box center [615, 303] width 14 height 14
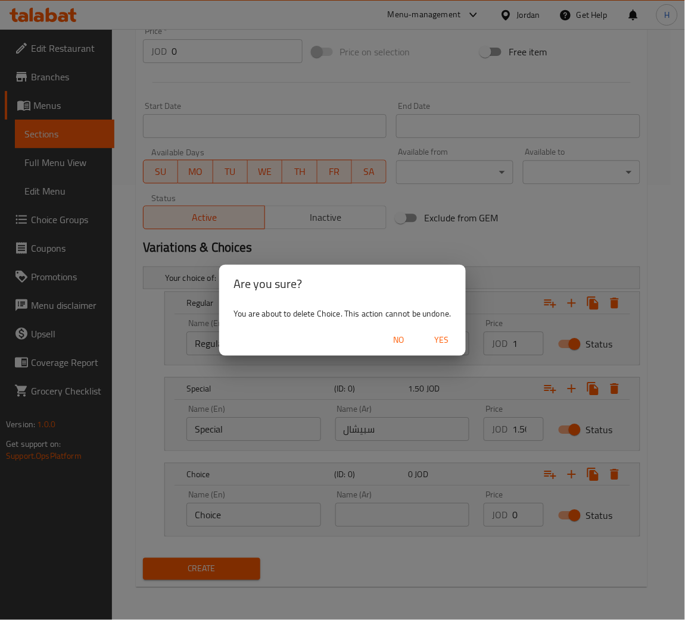
click at [436, 345] on span "Yes" at bounding box center [442, 340] width 29 height 15
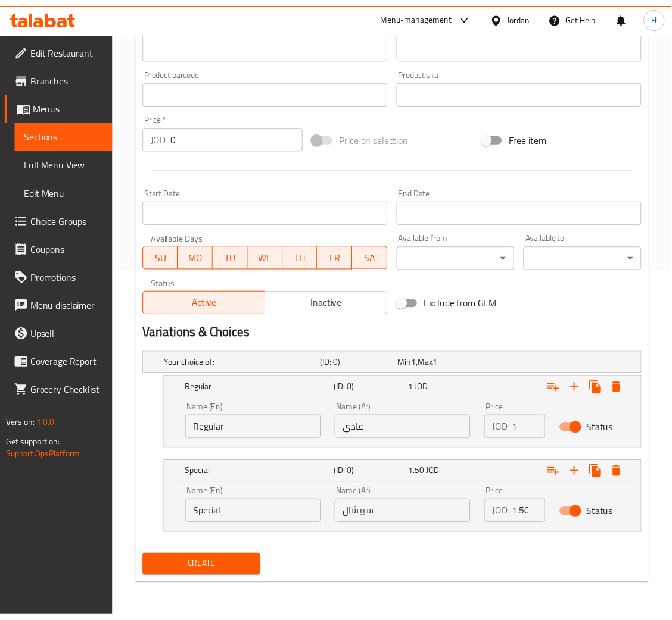
scroll to position [349, 0]
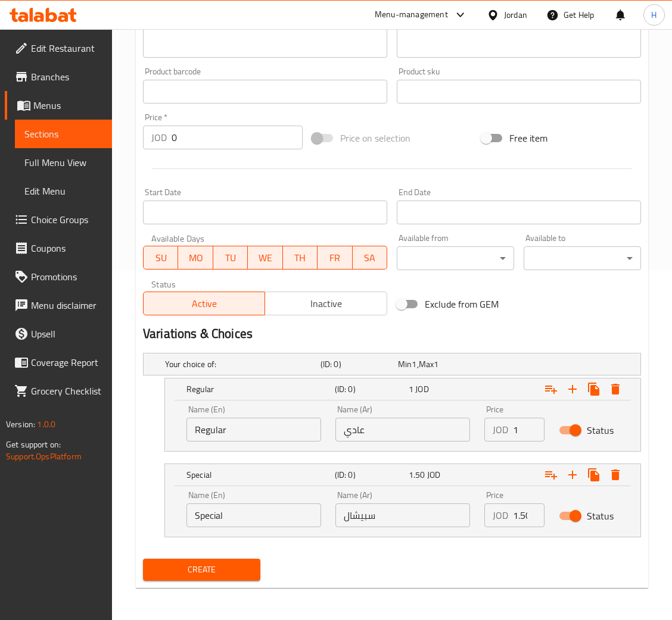
click at [213, 560] on button "Create" at bounding box center [201, 570] width 117 height 22
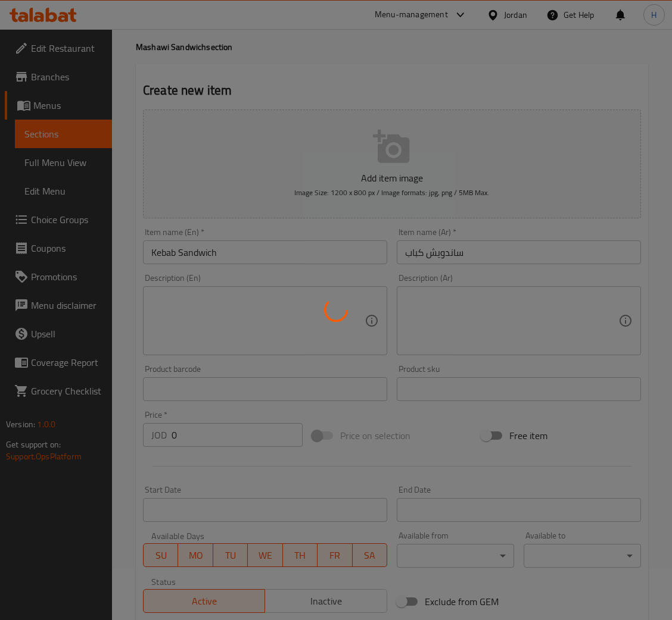
scroll to position [0, 0]
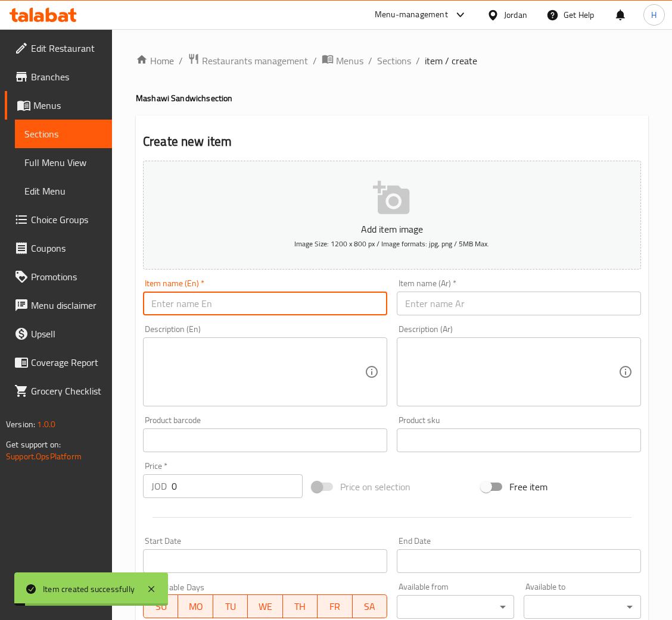
click at [286, 298] on input "text" at bounding box center [265, 304] width 244 height 24
type input "Shish Tawook"
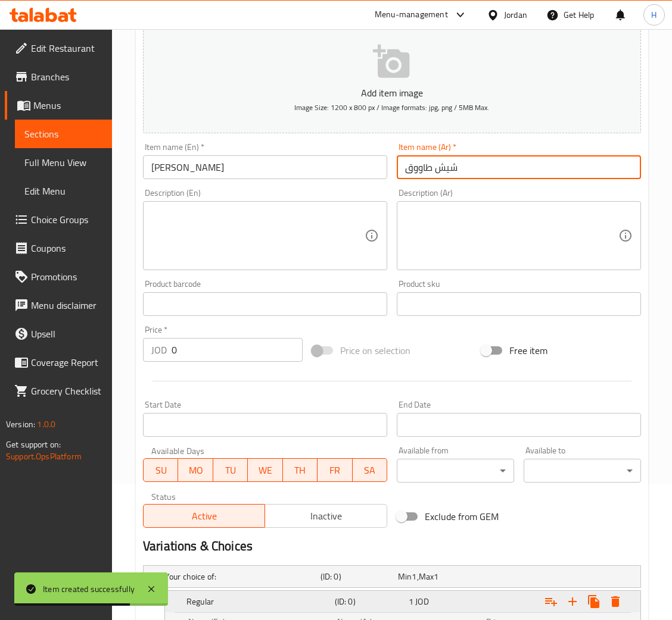
scroll to position [349, 0]
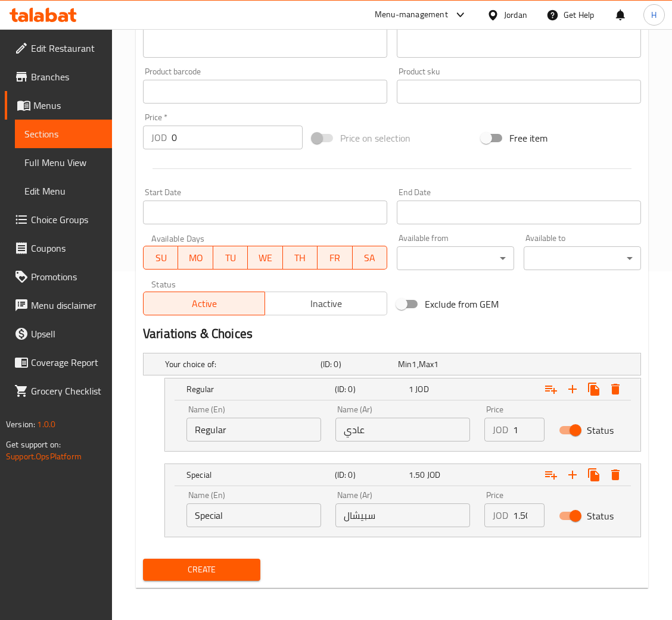
type input "شيش طاووق"
click at [239, 566] on span "Create" at bounding box center [201, 570] width 98 height 15
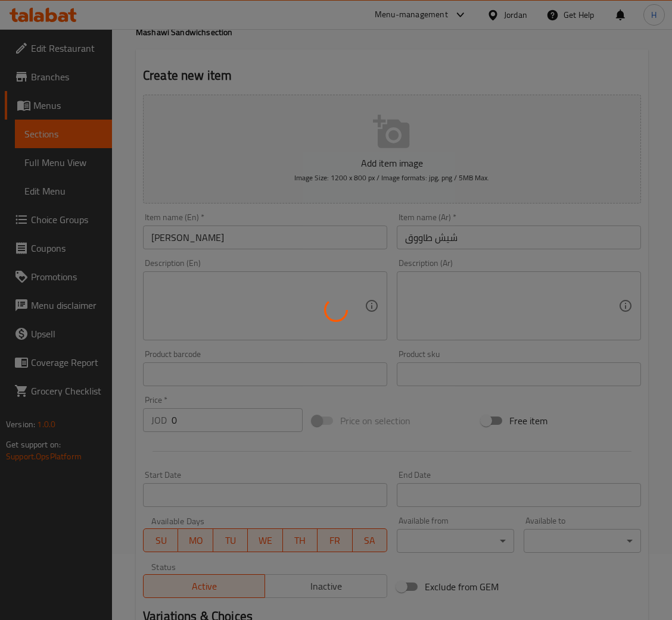
scroll to position [0, 0]
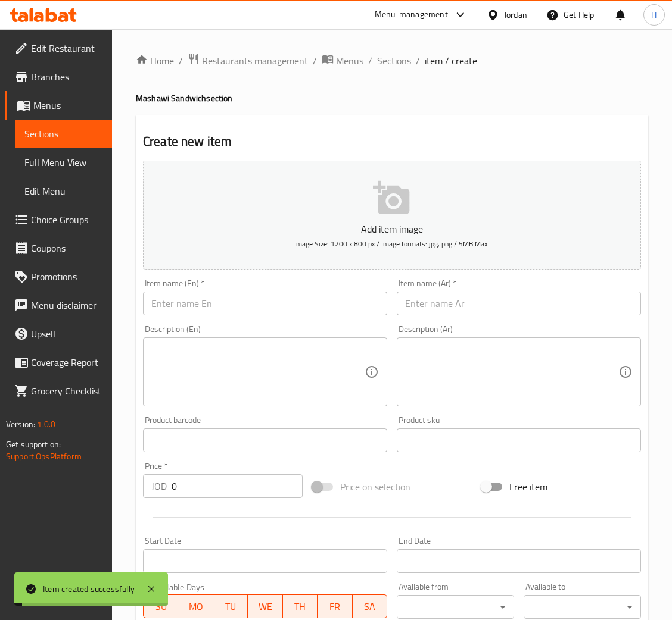
click at [391, 59] on span "Sections" at bounding box center [394, 61] width 34 height 14
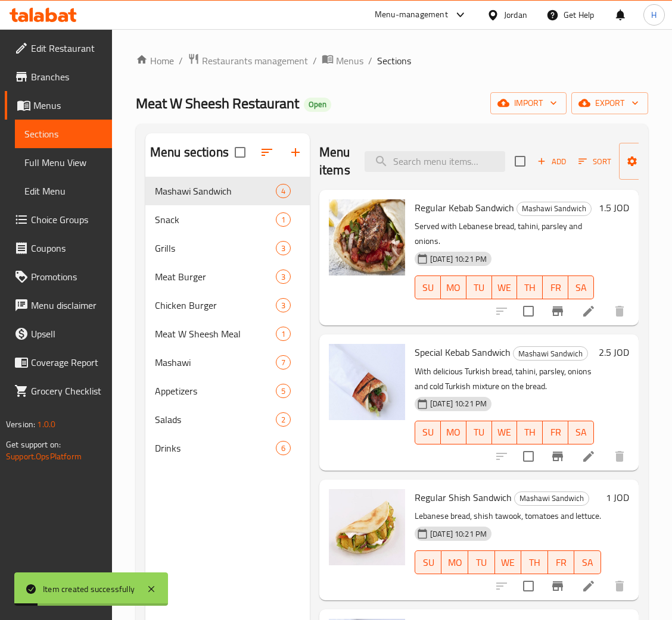
scroll to position [168, 0]
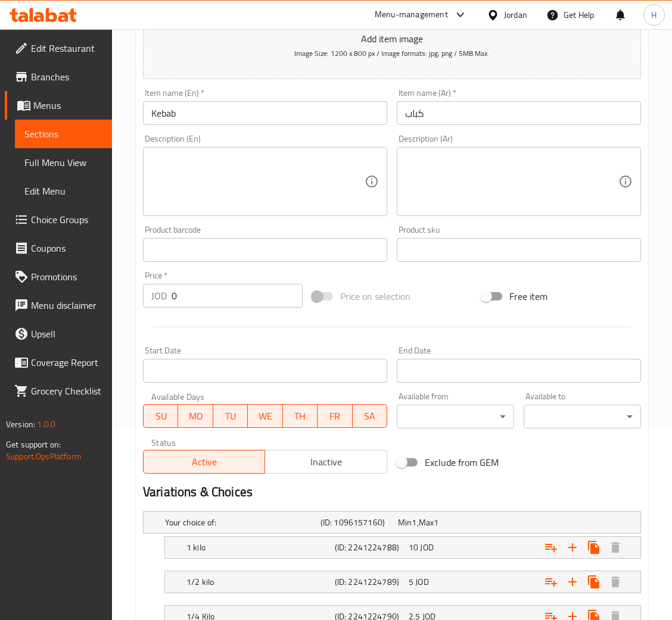
scroll to position [282, 0]
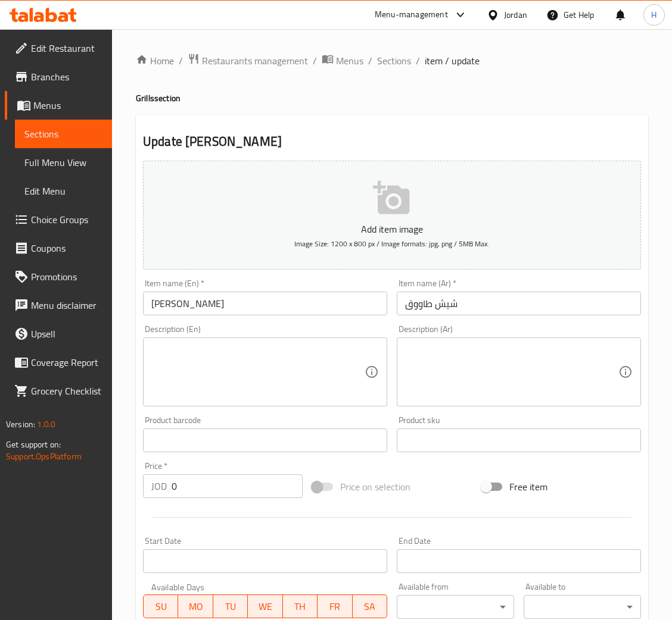
scroll to position [282, 0]
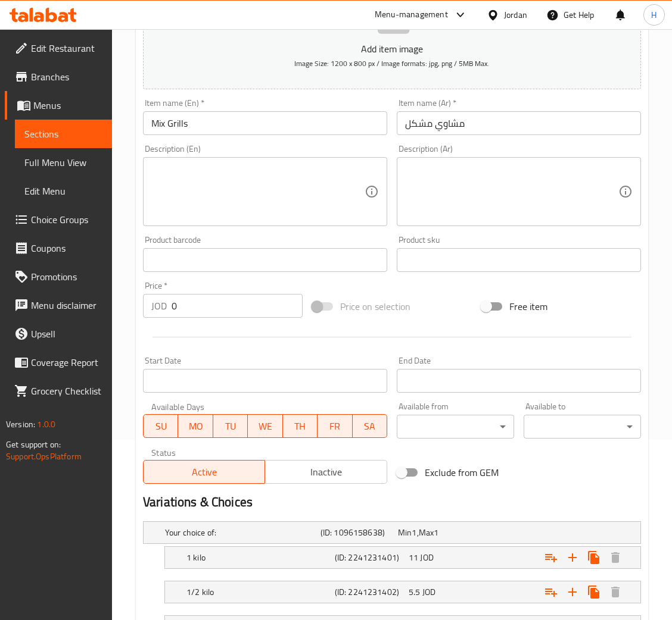
scroll to position [282, 0]
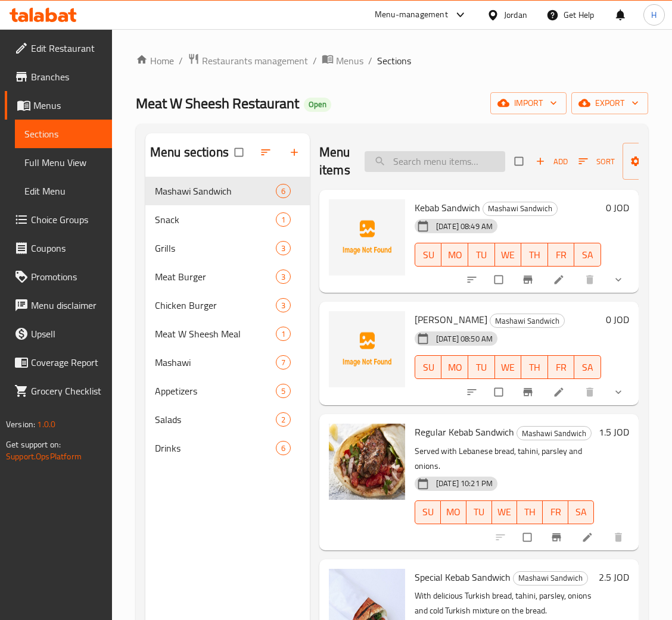
click at [434, 164] on input "search" at bounding box center [434, 161] width 141 height 21
type input "عرا"
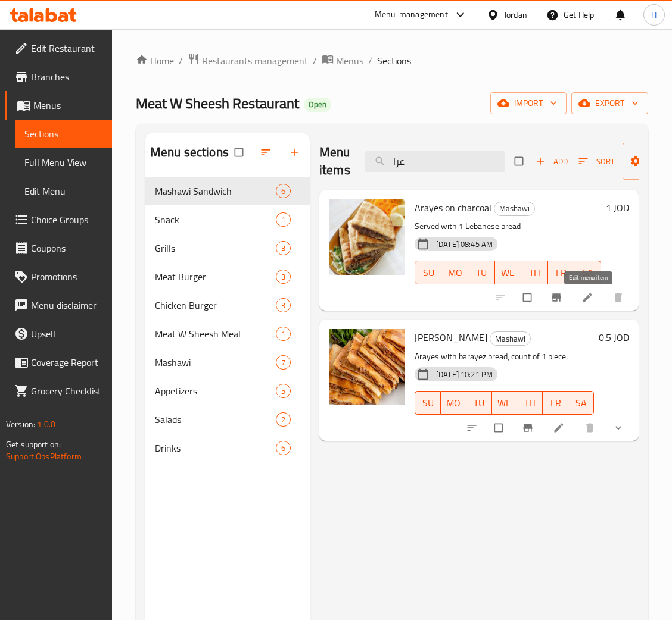
type input "عرا"
click at [584, 297] on icon at bounding box center [587, 298] width 12 height 12
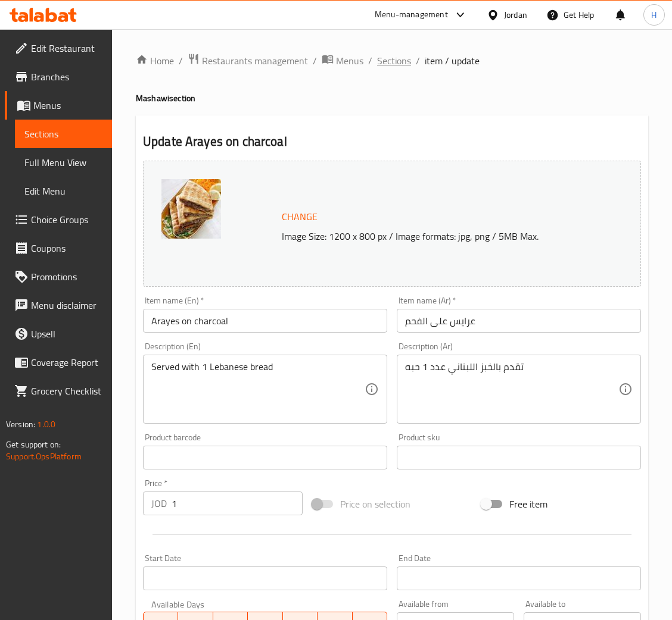
click at [396, 54] on span "Sections" at bounding box center [394, 61] width 34 height 14
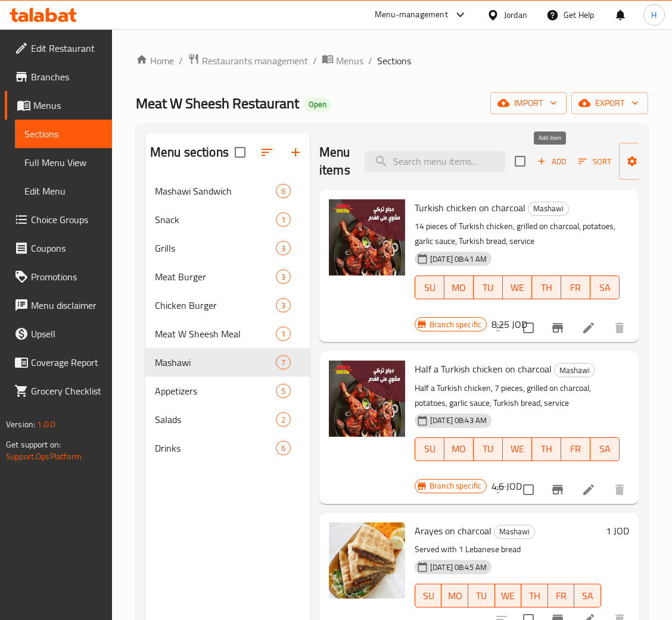
click at [560, 155] on span "Add" at bounding box center [551, 162] width 32 height 14
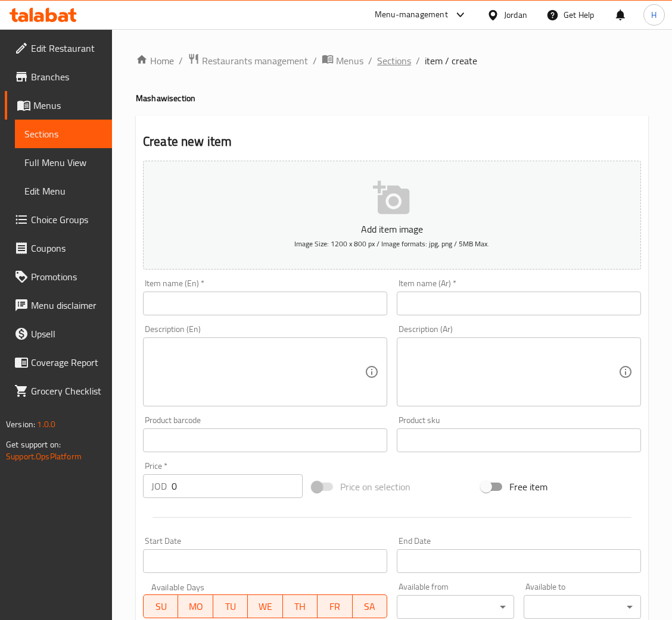
click at [399, 55] on span "Sections" at bounding box center [394, 61] width 34 height 14
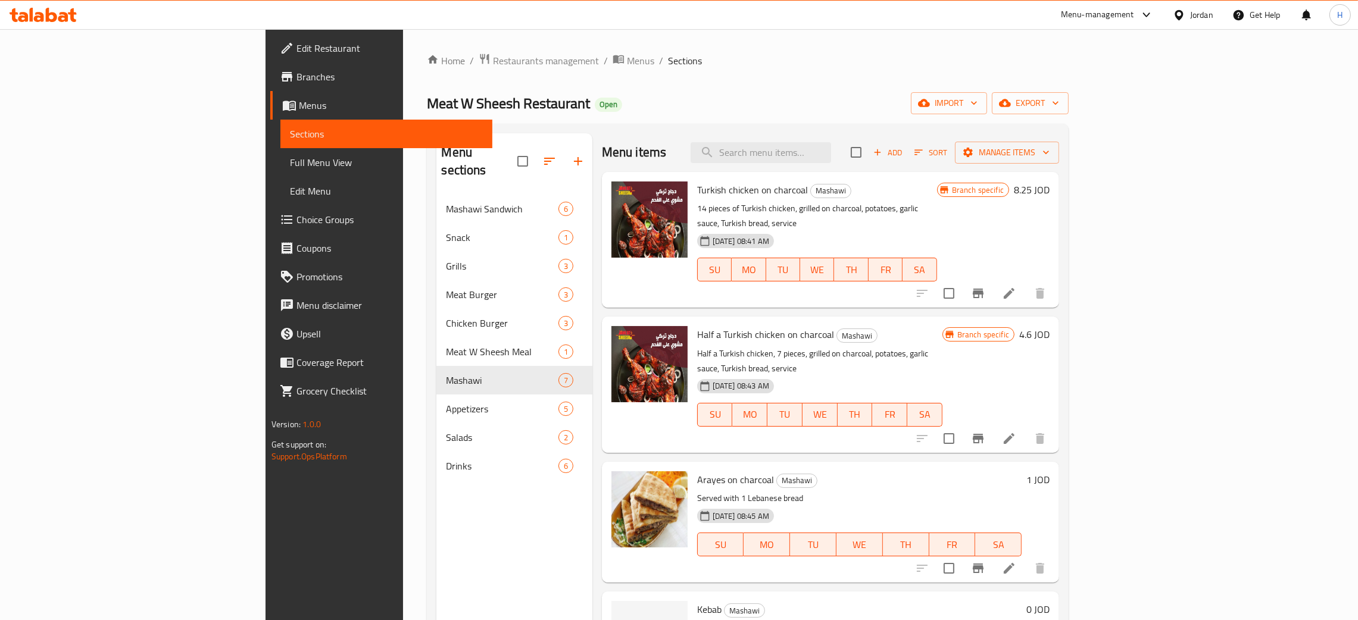
click at [49, 14] on icon at bounding box center [51, 15] width 11 height 14
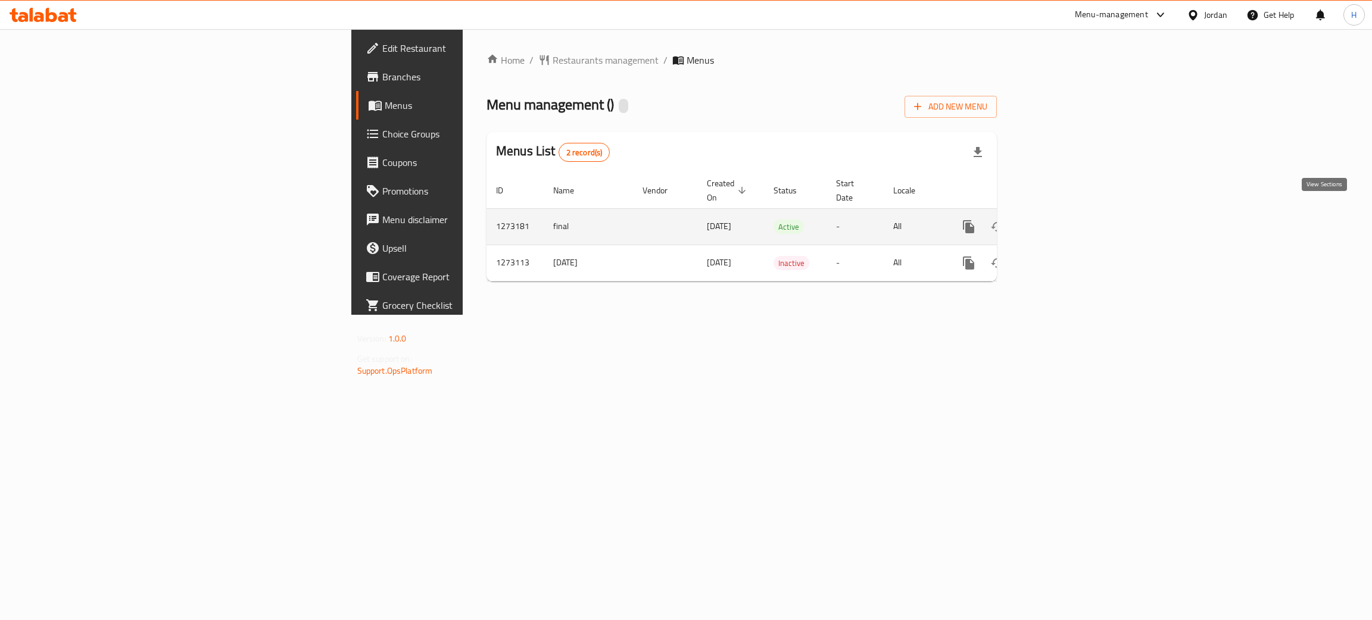
click at [1062, 220] on icon "enhanced table" at bounding box center [1054, 227] width 14 height 14
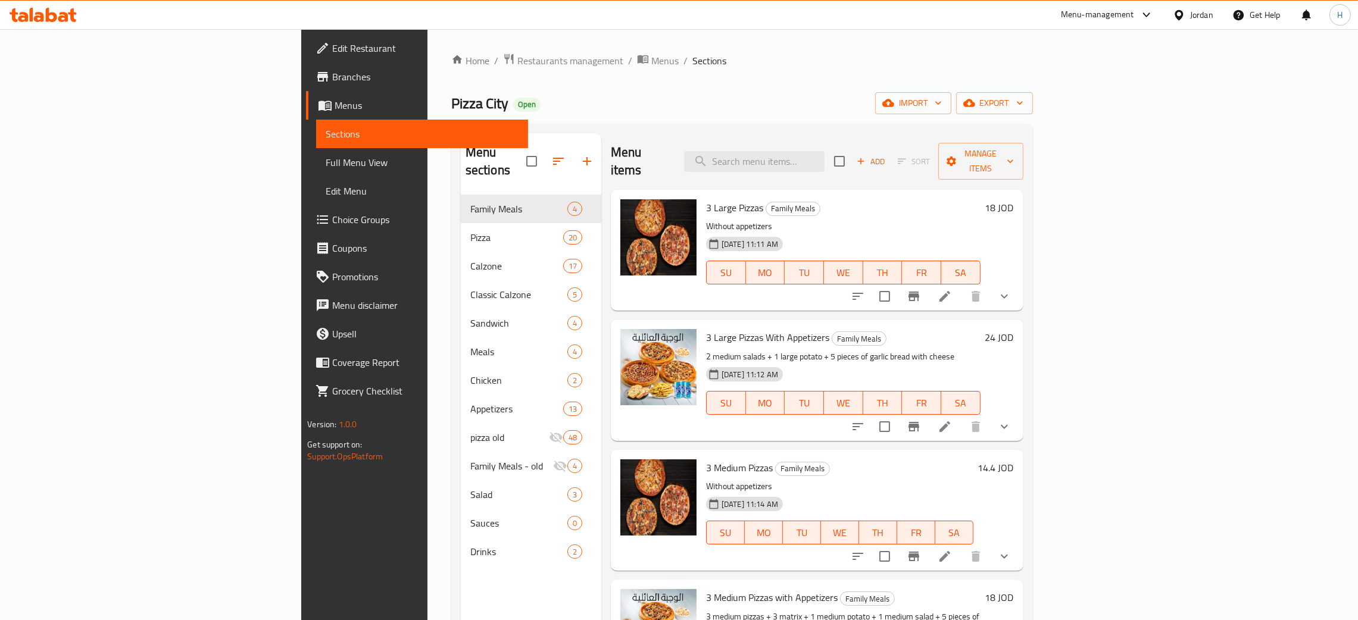
click at [628, 113] on div "Pizza City Open import export" at bounding box center [742, 103] width 582 height 22
click at [306, 205] on link "Choice Groups" at bounding box center [417, 219] width 222 height 29
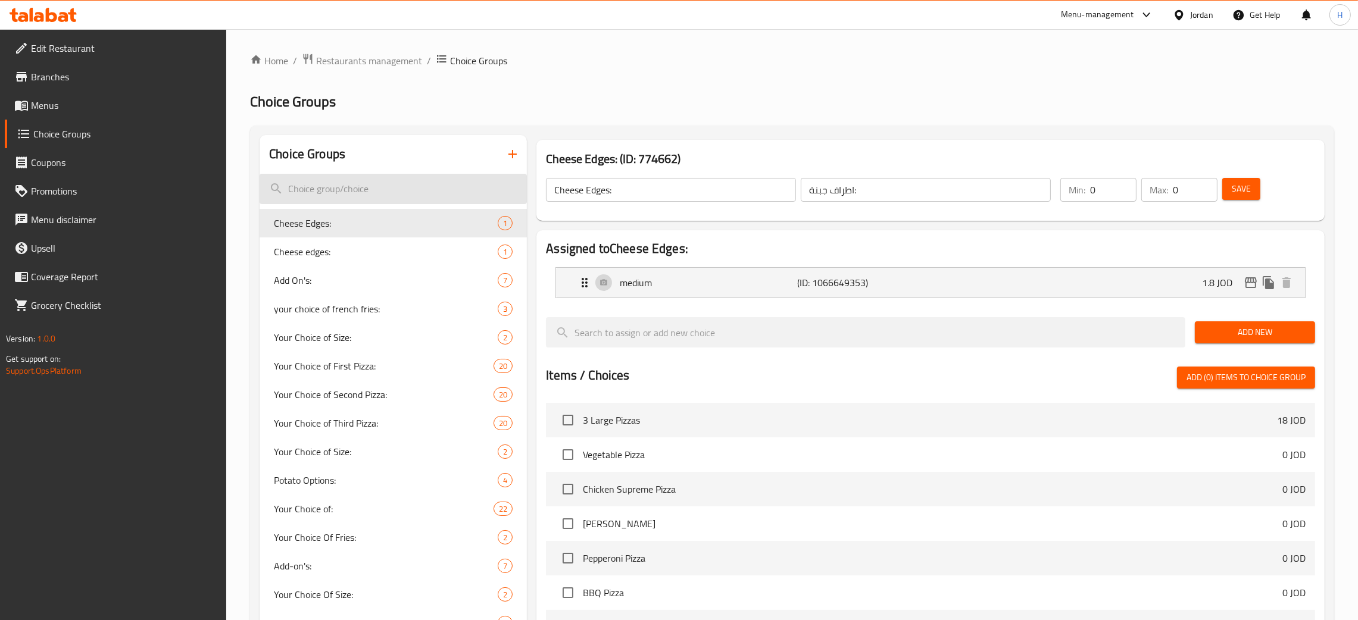
click at [402, 198] on input "search" at bounding box center [393, 189] width 267 height 30
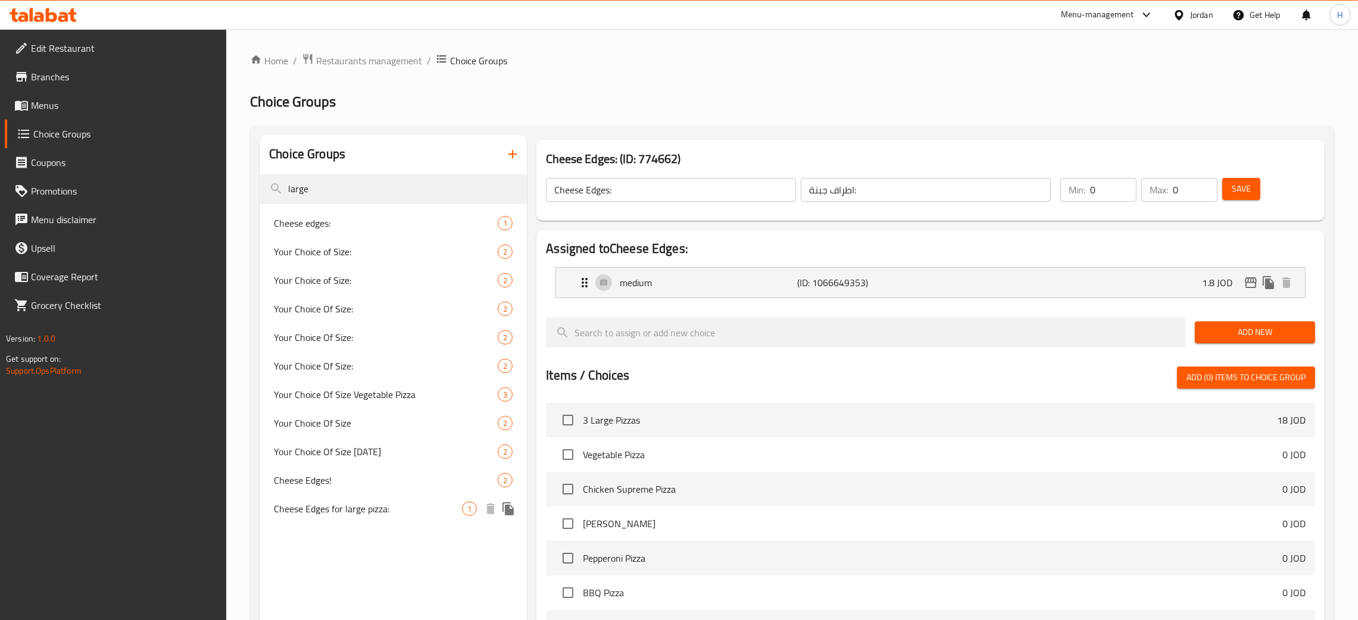
type input "large"
click at [411, 519] on div "Cheese Edges for large pizza: 1" at bounding box center [393, 509] width 267 height 29
type input "Cheese Edges for large pizza:"
type input "حواف الجبن للبيتزا الكبيرة:"
type input "1"
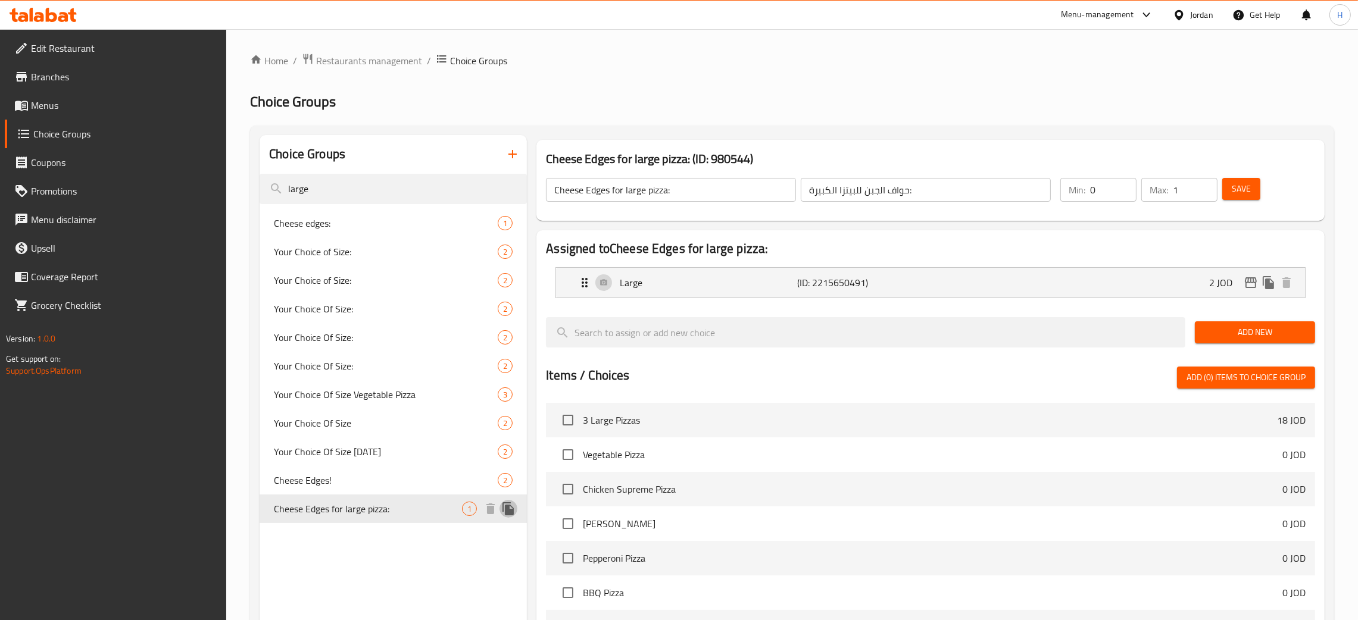
click at [509, 510] on icon "duplicate" at bounding box center [508, 509] width 11 height 13
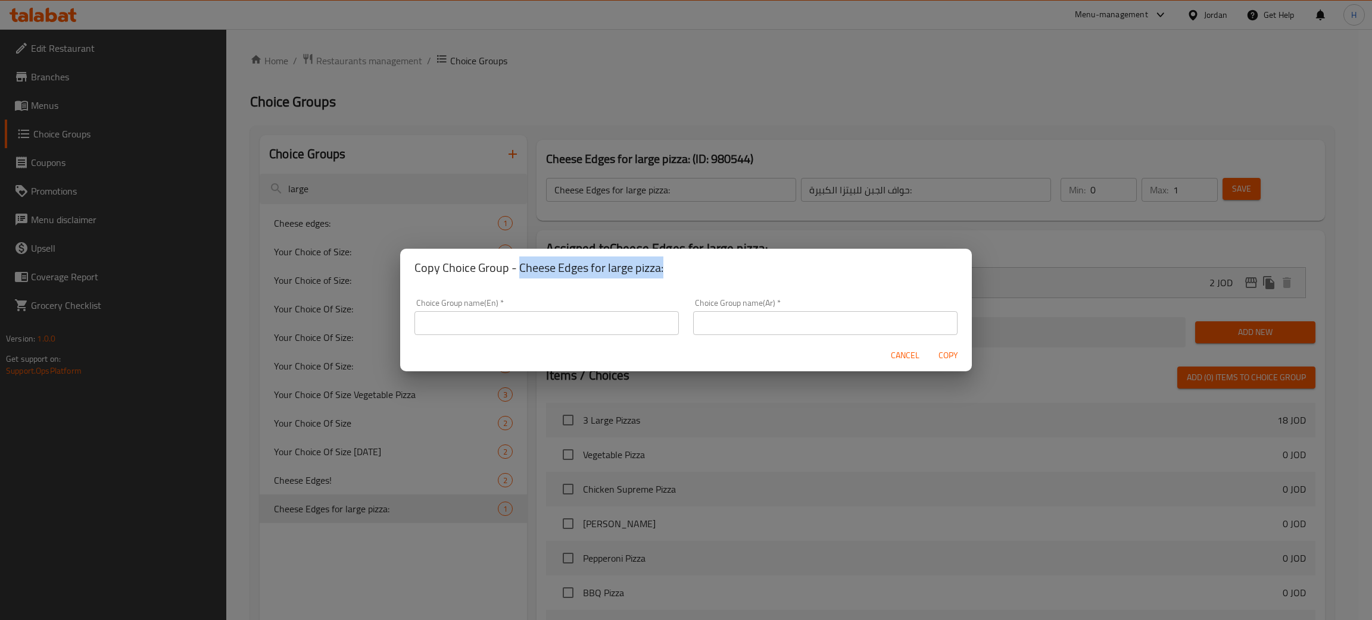
drag, startPoint x: 666, startPoint y: 264, endPoint x: 520, endPoint y: 273, distance: 145.6
click at [520, 273] on h2 "Copy Choice Group - Cheese Edges for large pizza:" at bounding box center [685, 267] width 543 height 19
copy h2 "Cheese Edges for large pizza:"
click at [517, 341] on div "Cancel Copy" at bounding box center [686, 356] width 572 height 32
click at [521, 333] on input "text" at bounding box center [546, 323] width 264 height 24
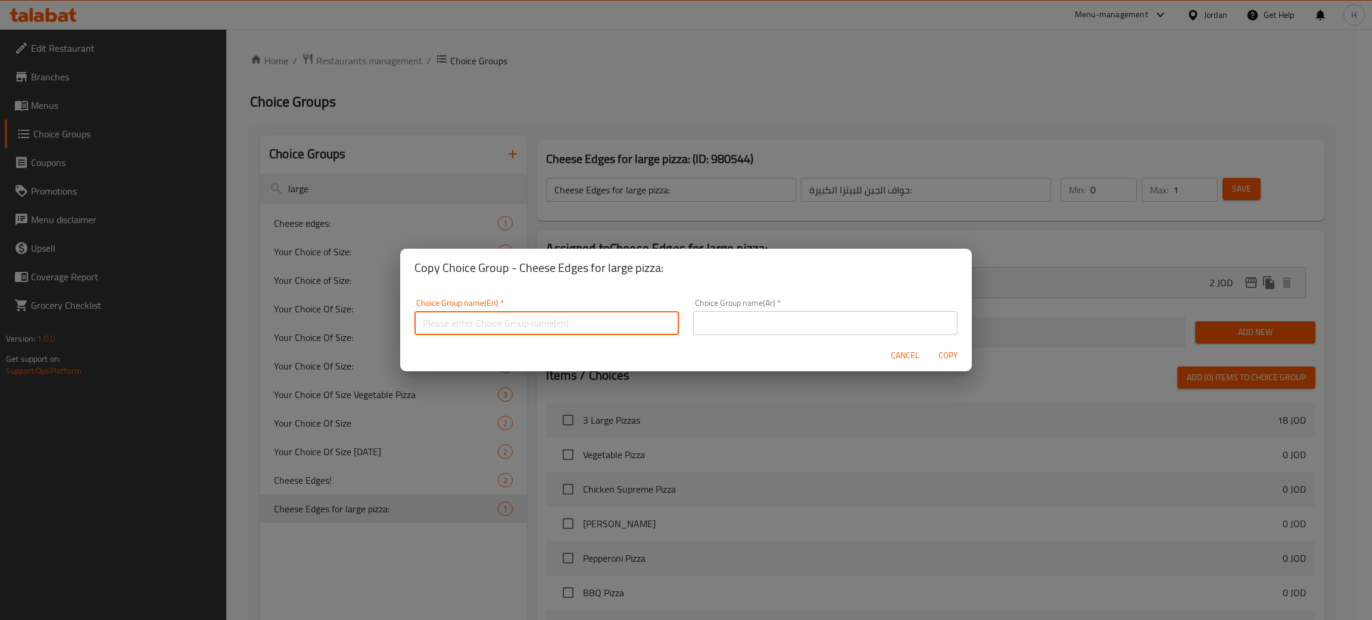
paste input "Cheese Edges for large pizza:"
type input "Cheese Edges for large pizza 2"
click at [803, 329] on input "text" at bounding box center [825, 323] width 264 height 24
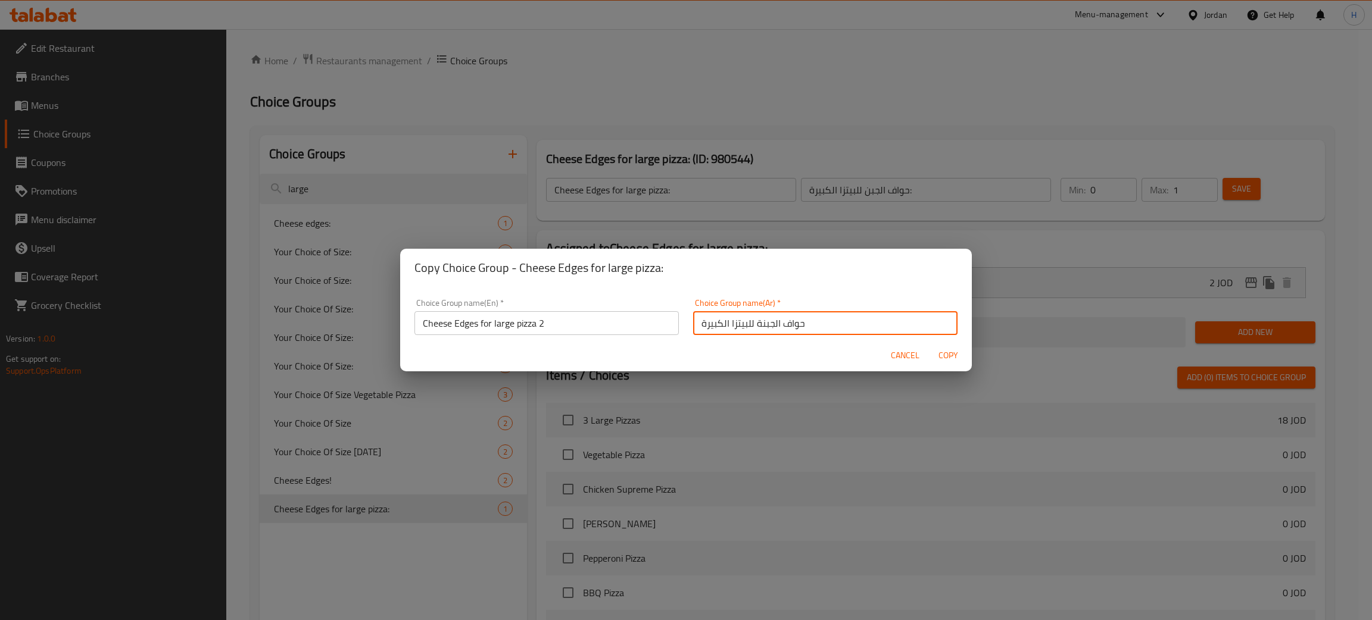
type input "حواف الجبنة للبيتزا الكبيرة"
click at [929, 345] on button "Copy" at bounding box center [948, 356] width 38 height 22
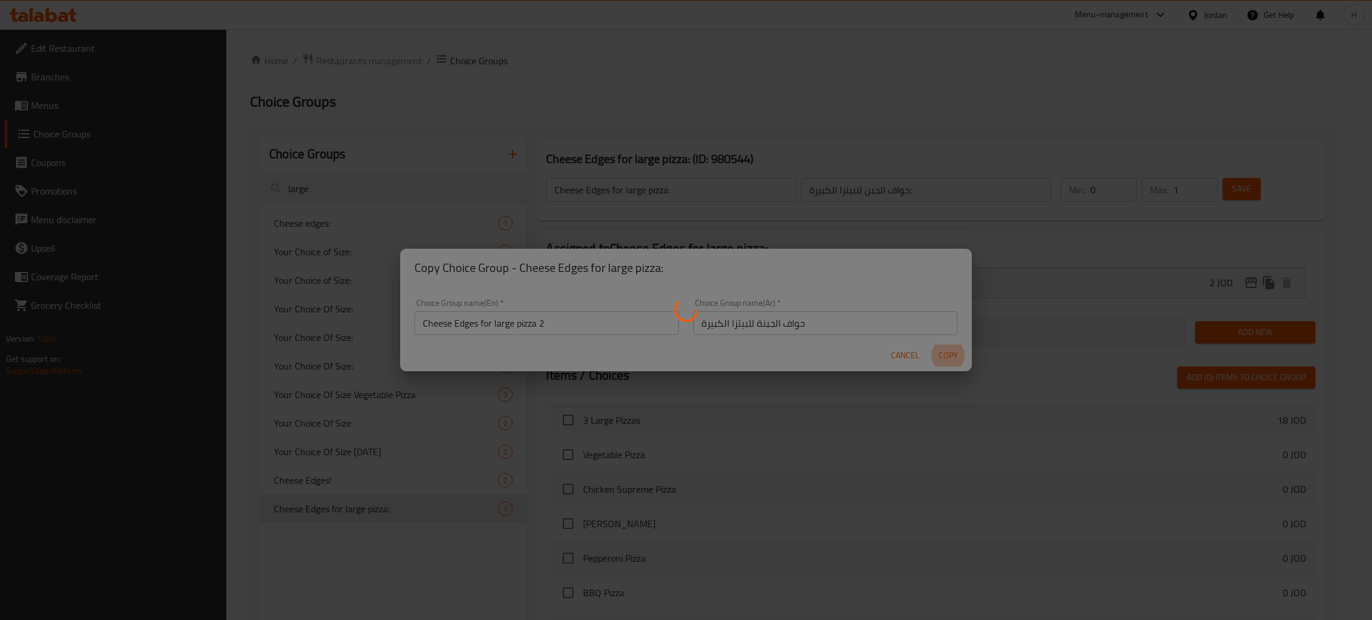
type input "Cheese Edges for large pizza 2"
type input "حواف الجبنة للبيتزا الكبيرة"
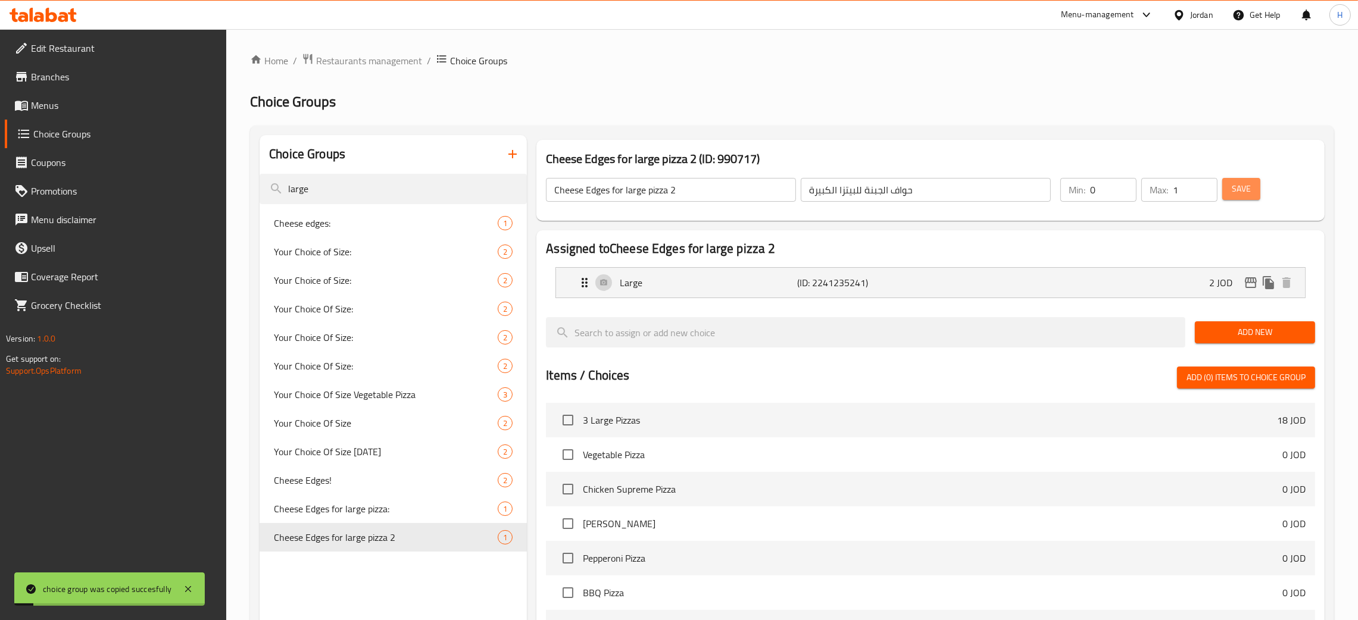
click at [1246, 198] on button "Save" at bounding box center [1241, 189] width 38 height 22
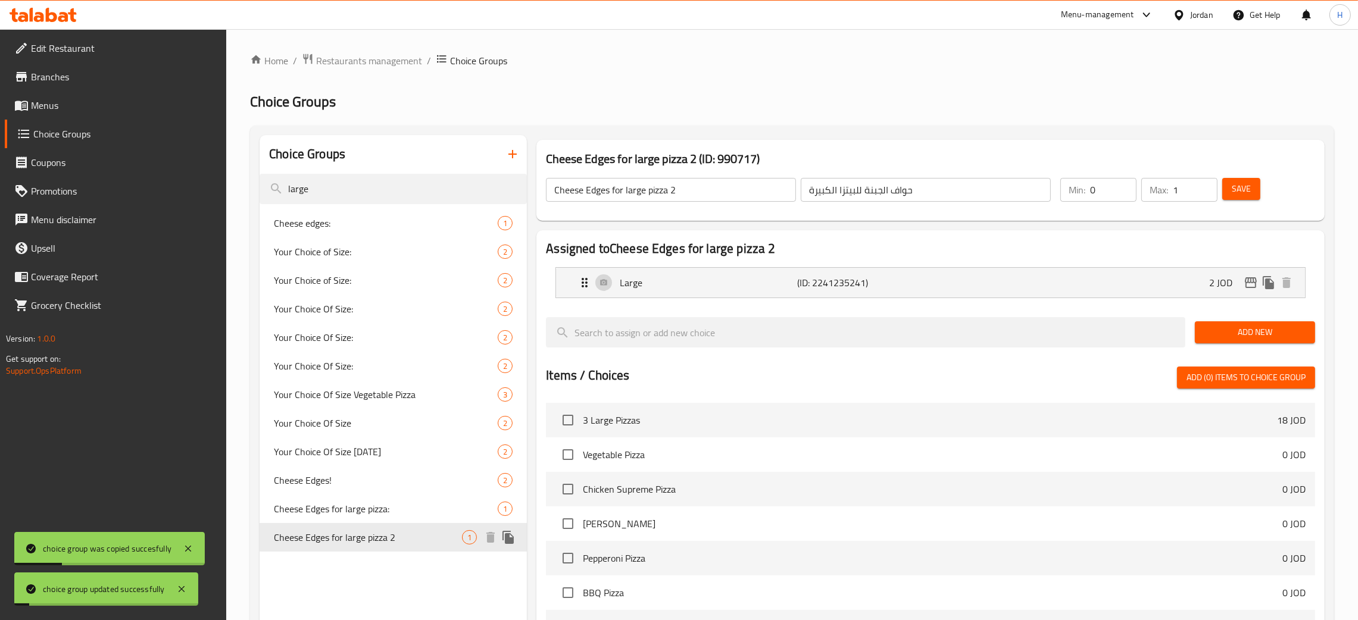
click at [512, 535] on icon "duplicate" at bounding box center [508, 538] width 14 height 14
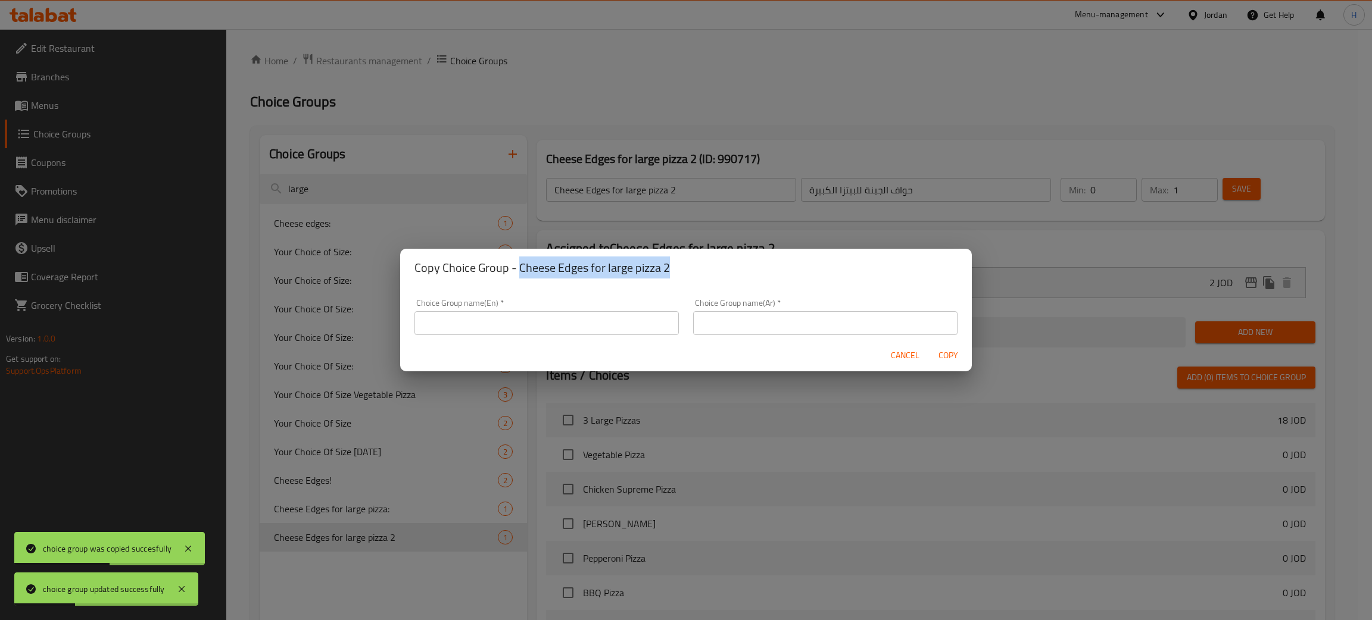
drag, startPoint x: 637, startPoint y: 266, endPoint x: 519, endPoint y: 272, distance: 118.6
click at [519, 272] on h2 "Copy Choice Group - Cheese Edges for large pizza 2" at bounding box center [685, 267] width 543 height 19
copy h2 "Cheese Edges for large pizza 2"
click at [517, 338] on div "Choice Group name(En)   * Choice Group name(En) *" at bounding box center [546, 317] width 279 height 51
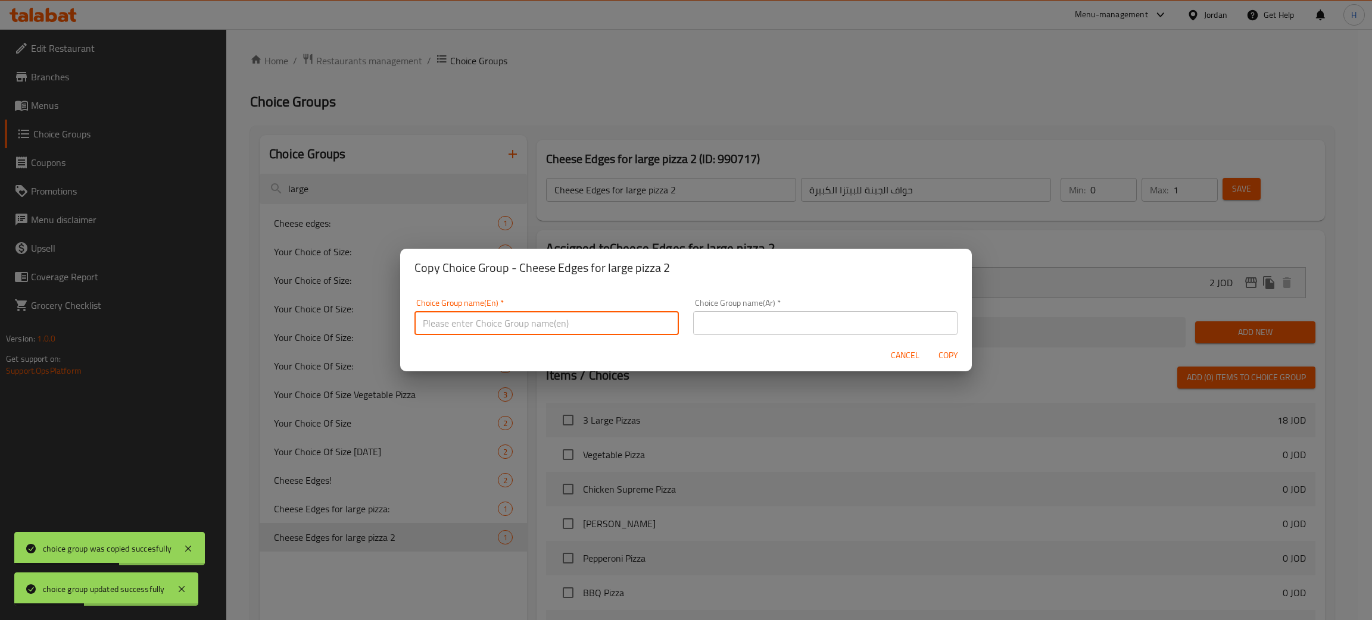
click at [519, 330] on input "text" at bounding box center [546, 323] width 264 height 24
paste input "Cheese Edges for large pizza 2"
type input "Cheese Edges for large pizza 3"
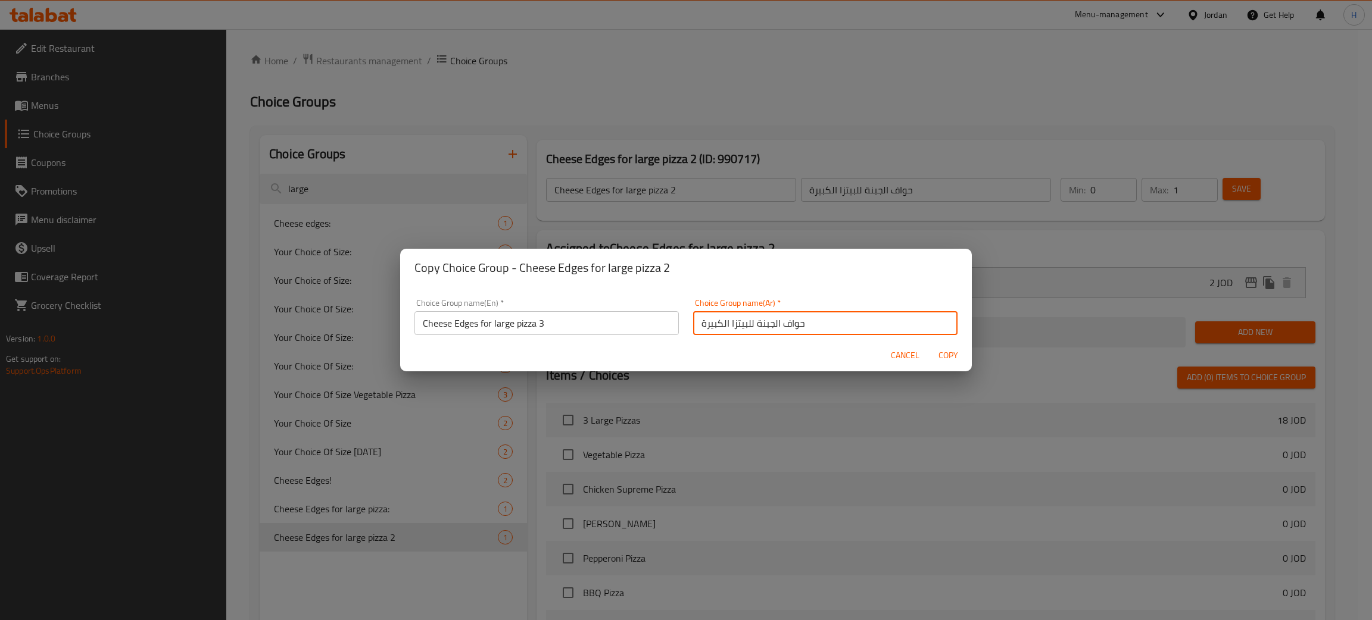
type input "حواف الجبنة للبيتزا الكبيرة"
click at [929, 345] on button "Copy" at bounding box center [948, 356] width 38 height 22
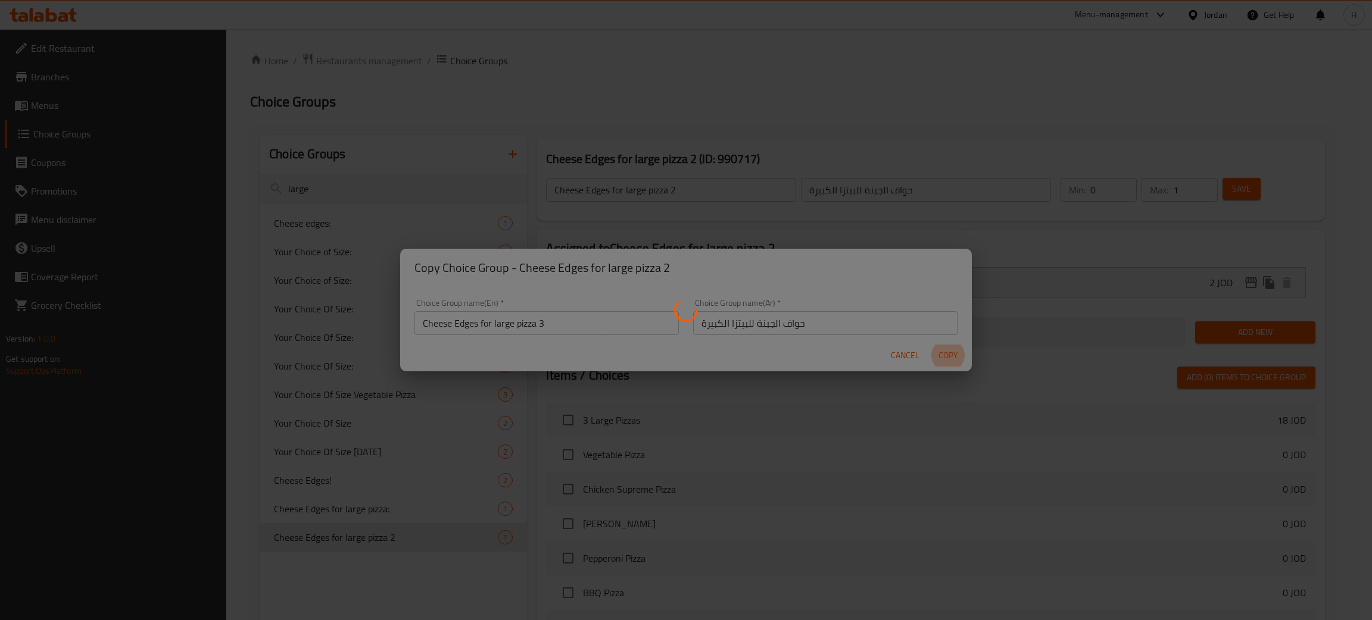
type input "Cheese Edges for large pizza 3"
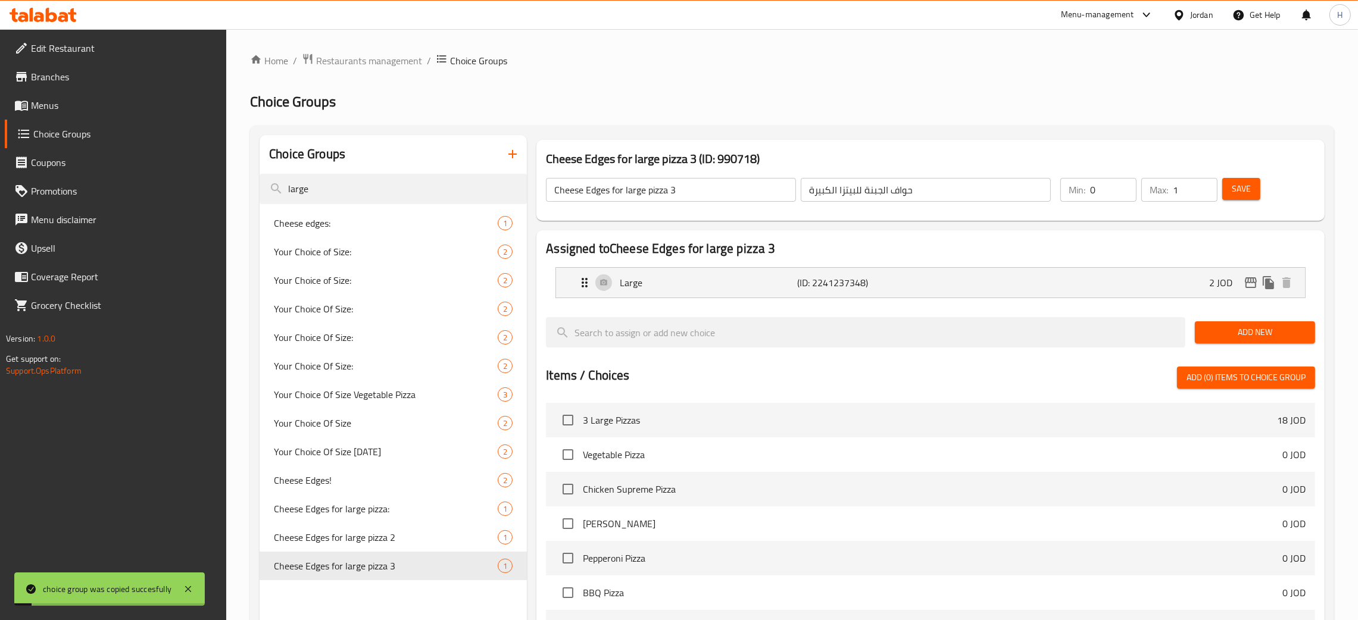
click at [1239, 189] on span "Save" at bounding box center [1241, 189] width 19 height 15
drag, startPoint x: 1251, startPoint y: 188, endPoint x: 197, endPoint y: 105, distance: 1057.2
click at [1251, 188] on span "Save" at bounding box center [1241, 189] width 19 height 15
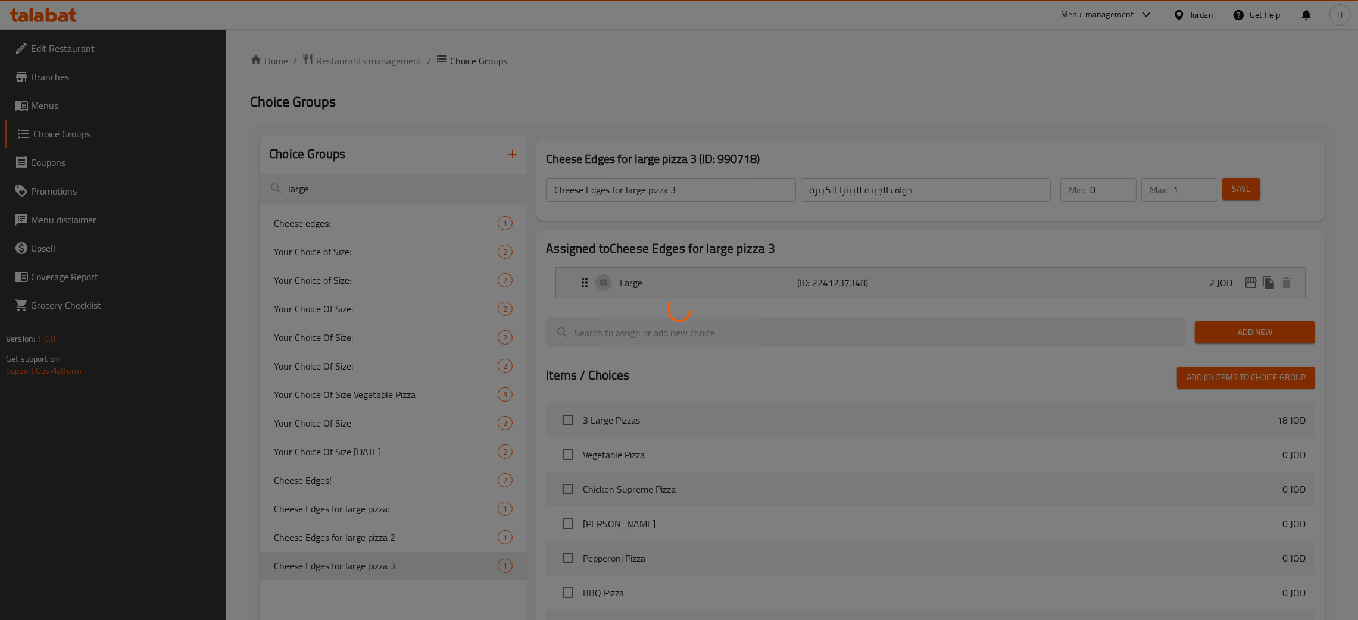
click at [107, 110] on div at bounding box center [679, 310] width 1358 height 620
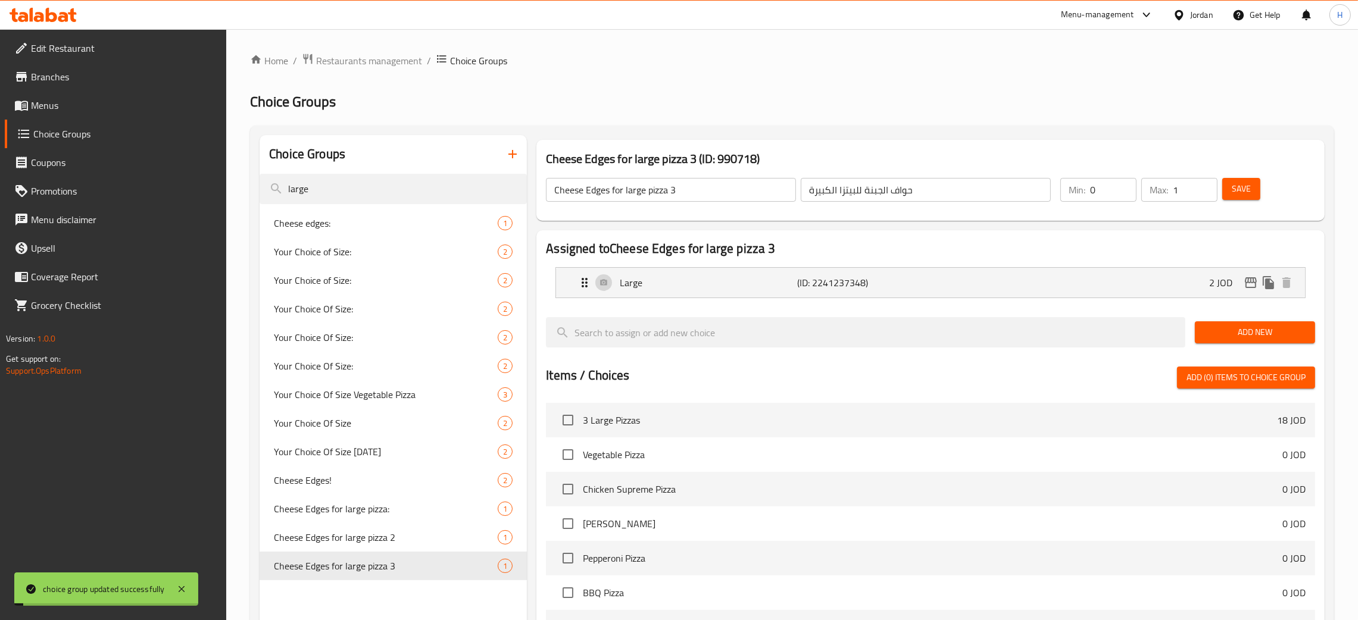
click at [97, 113] on link "Menus" at bounding box center [116, 105] width 222 height 29
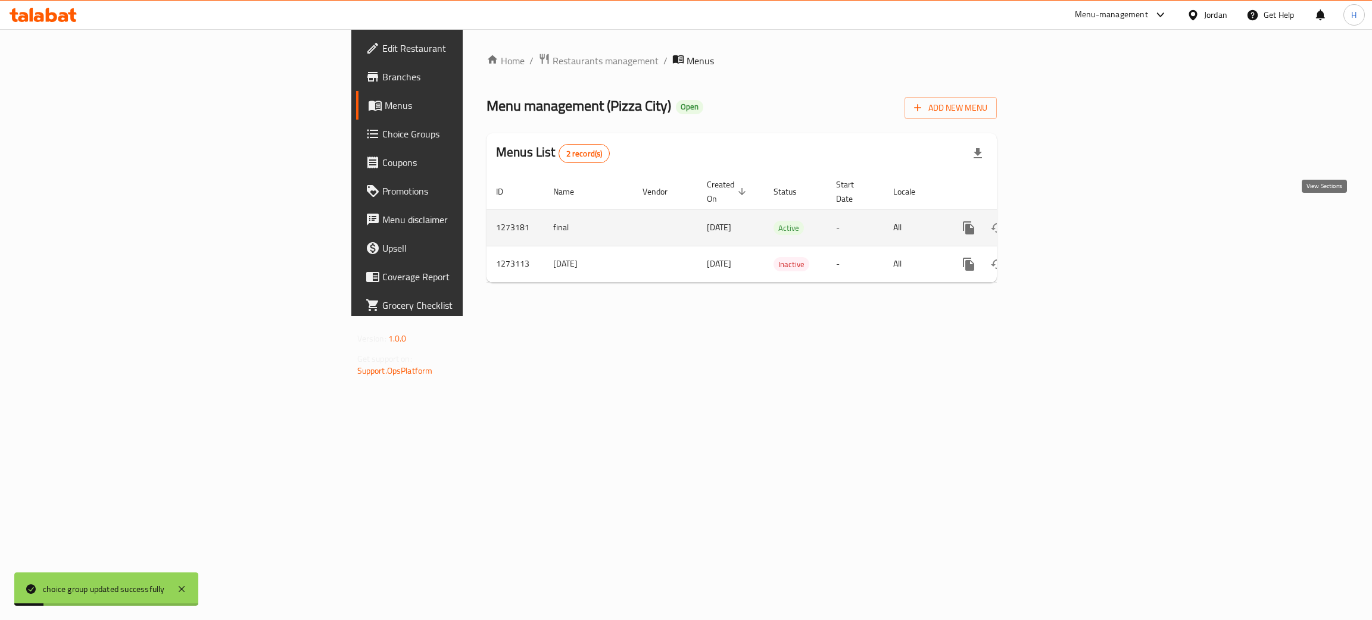
click at [1062, 221] on icon "enhanced table" at bounding box center [1054, 228] width 14 height 14
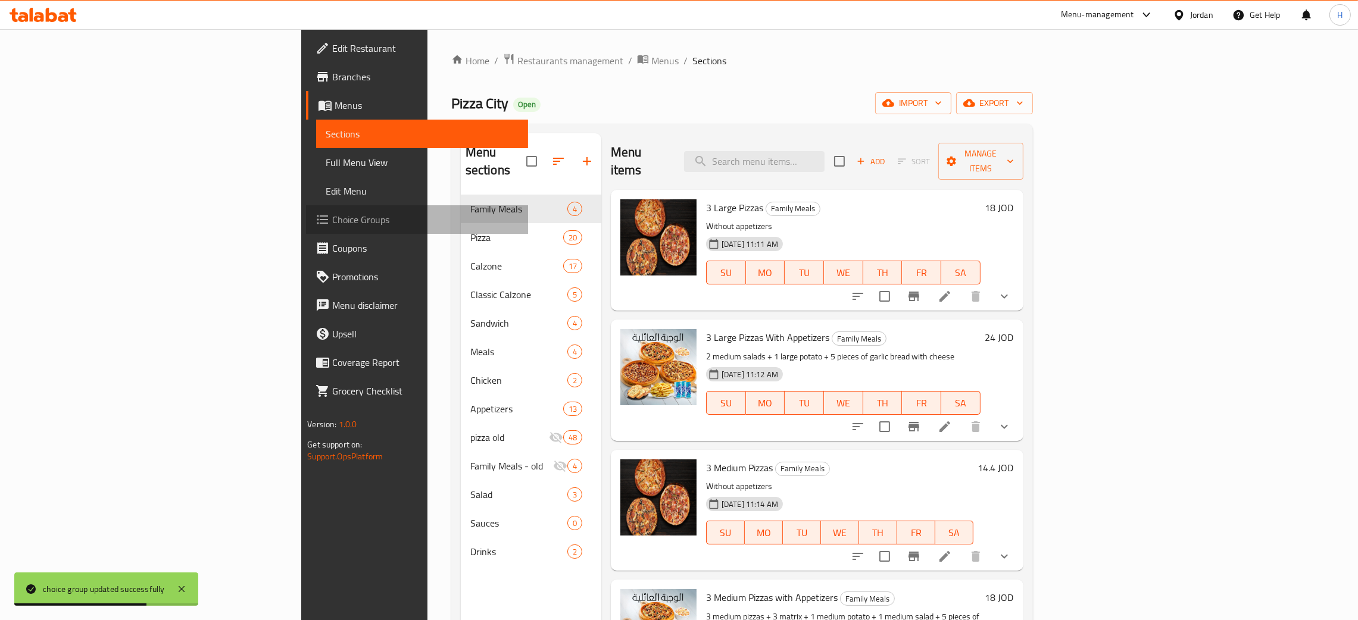
click at [332, 213] on span "Choice Groups" at bounding box center [425, 220] width 186 height 14
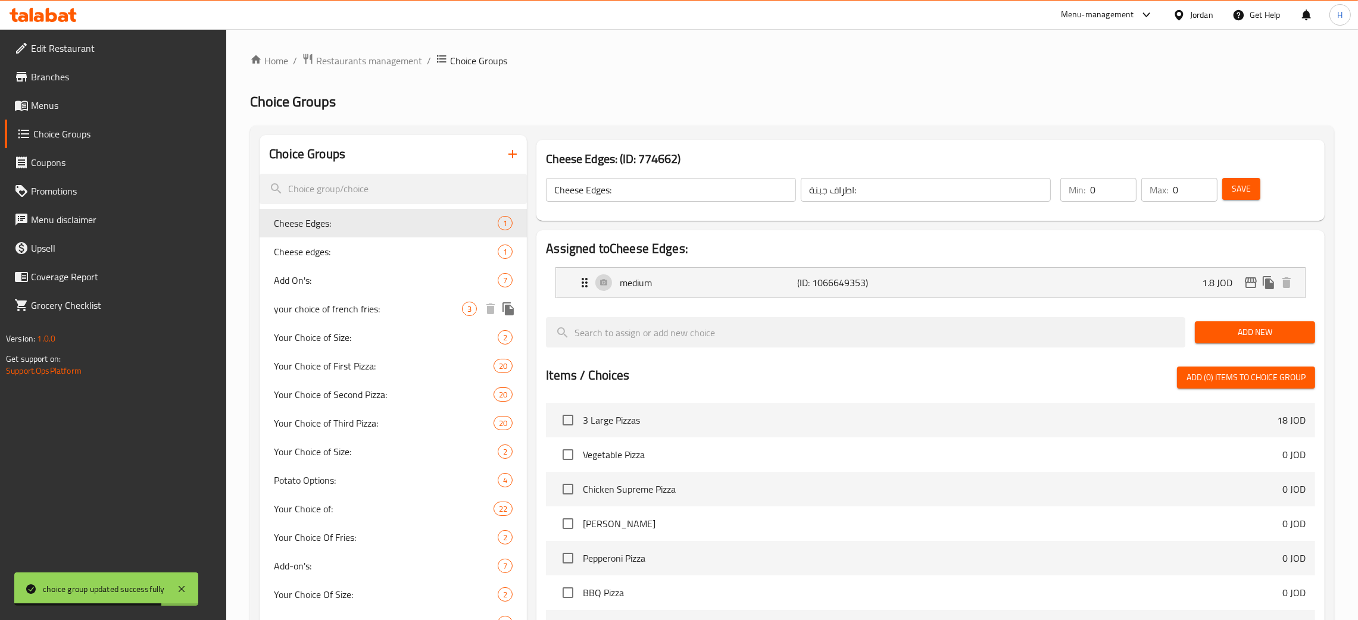
scroll to position [569, 0]
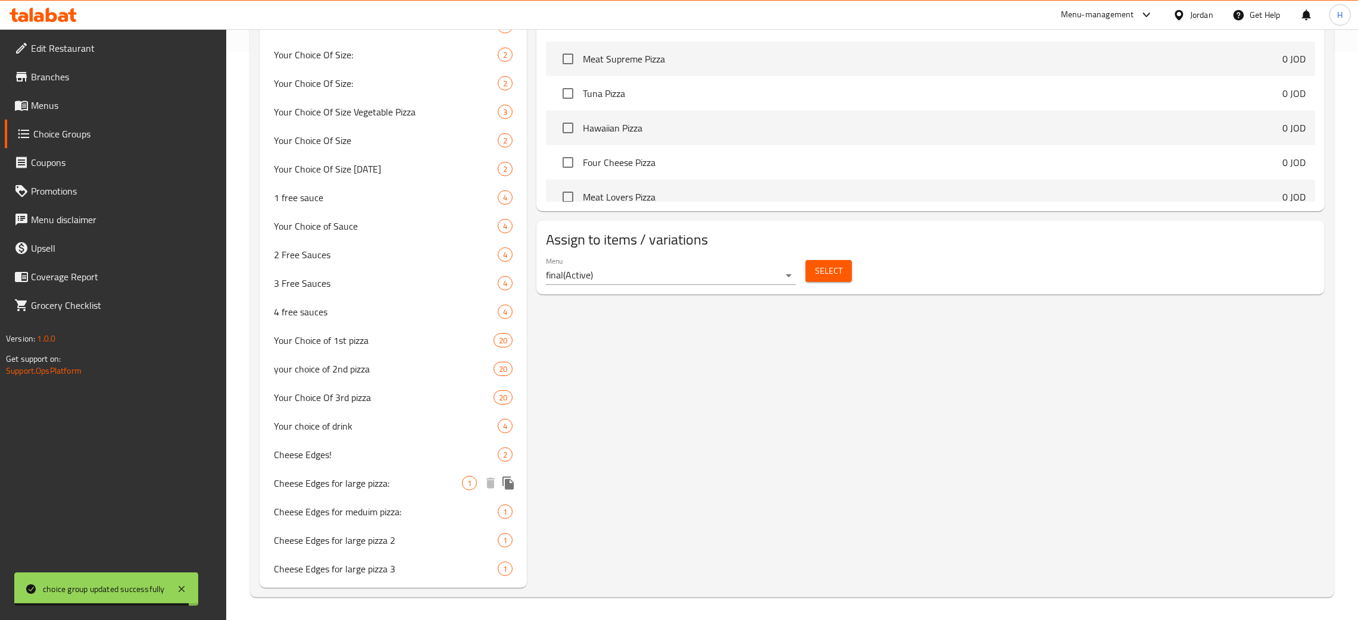
click at [403, 477] on span "Cheese Edges for large pizza:" at bounding box center [368, 483] width 188 height 14
type input "Cheese Edges for large pizza:"
type input "حواف الجبن للبيتزا الكبيرة:"
type input "1"
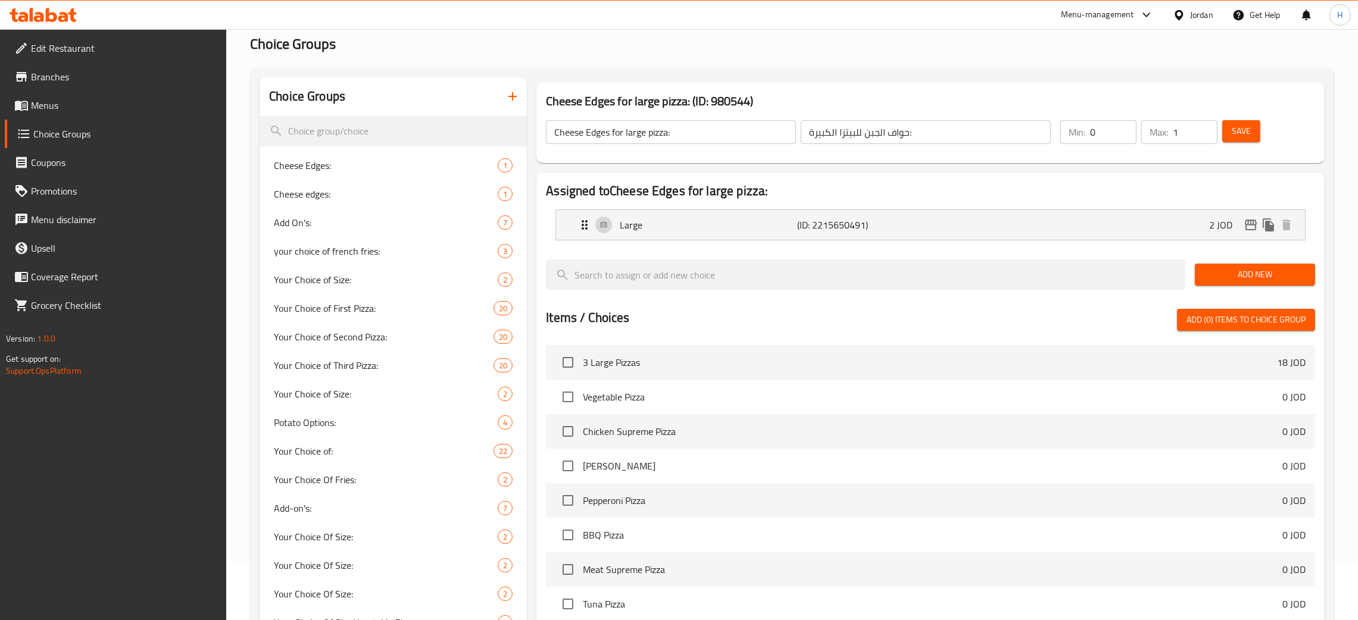
scroll to position [33, 0]
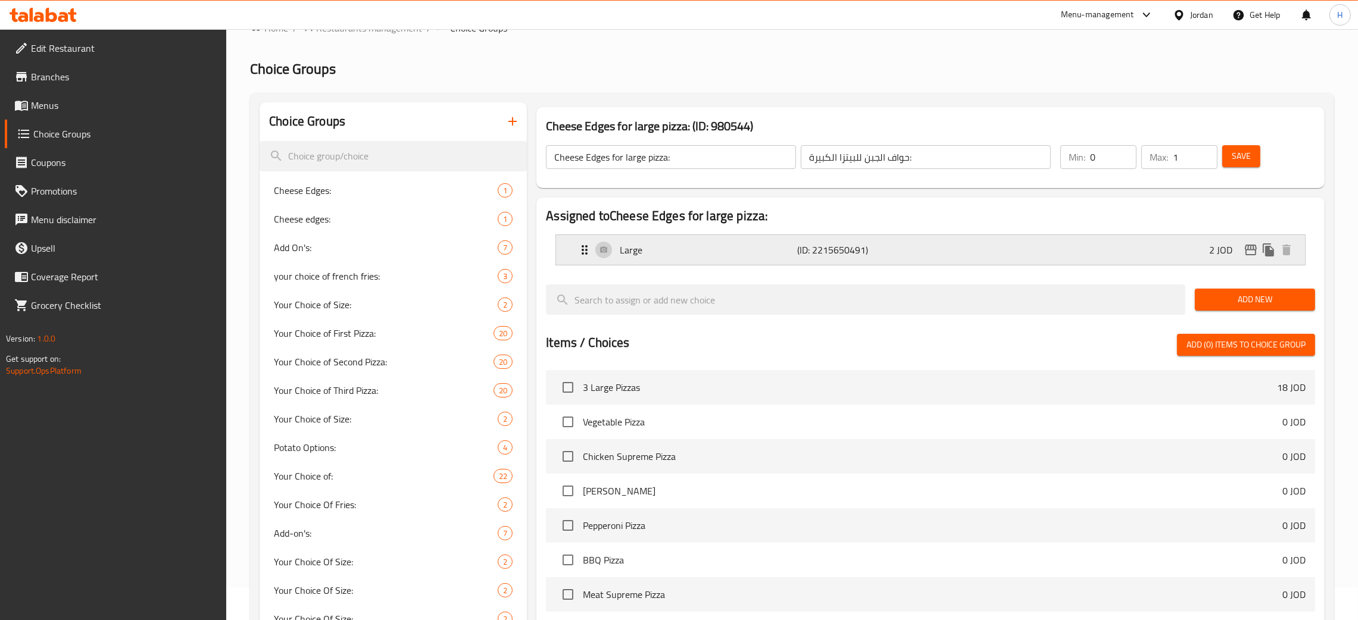
click at [694, 249] on p "Large" at bounding box center [708, 250] width 177 height 14
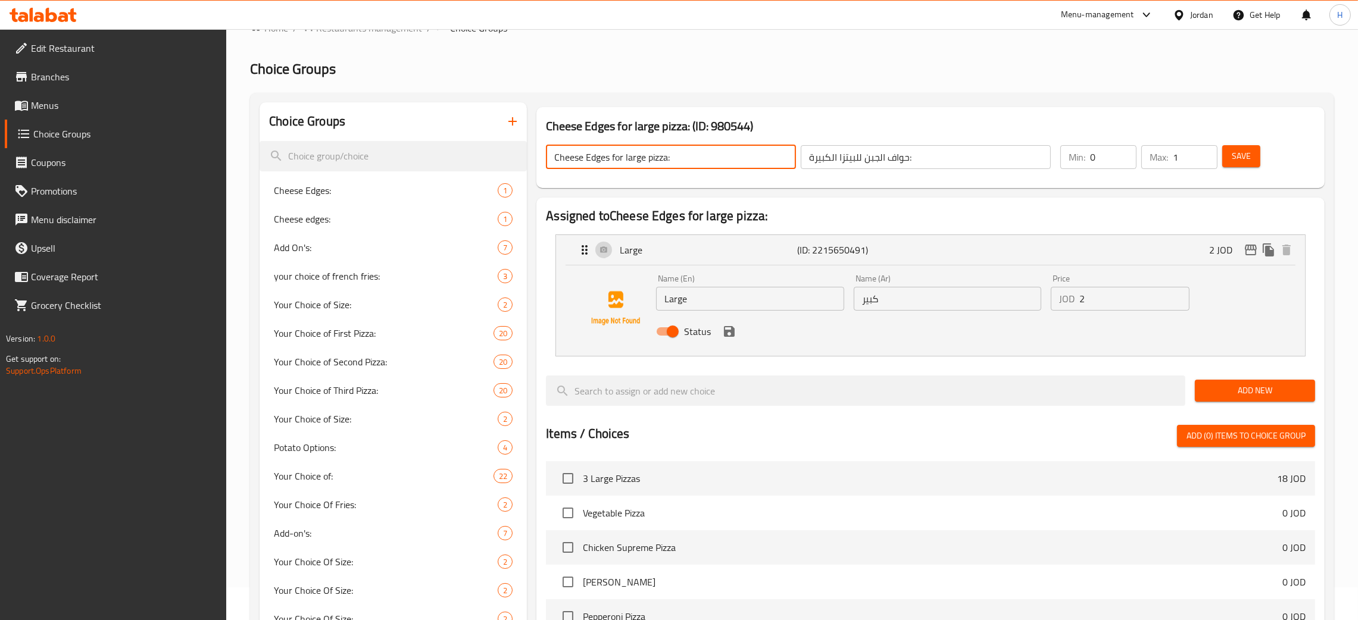
click at [684, 157] on input "Cheese Edges for large pizza:" at bounding box center [671, 157] width 250 height 24
click at [728, 302] on input "Large" at bounding box center [750, 299] width 188 height 24
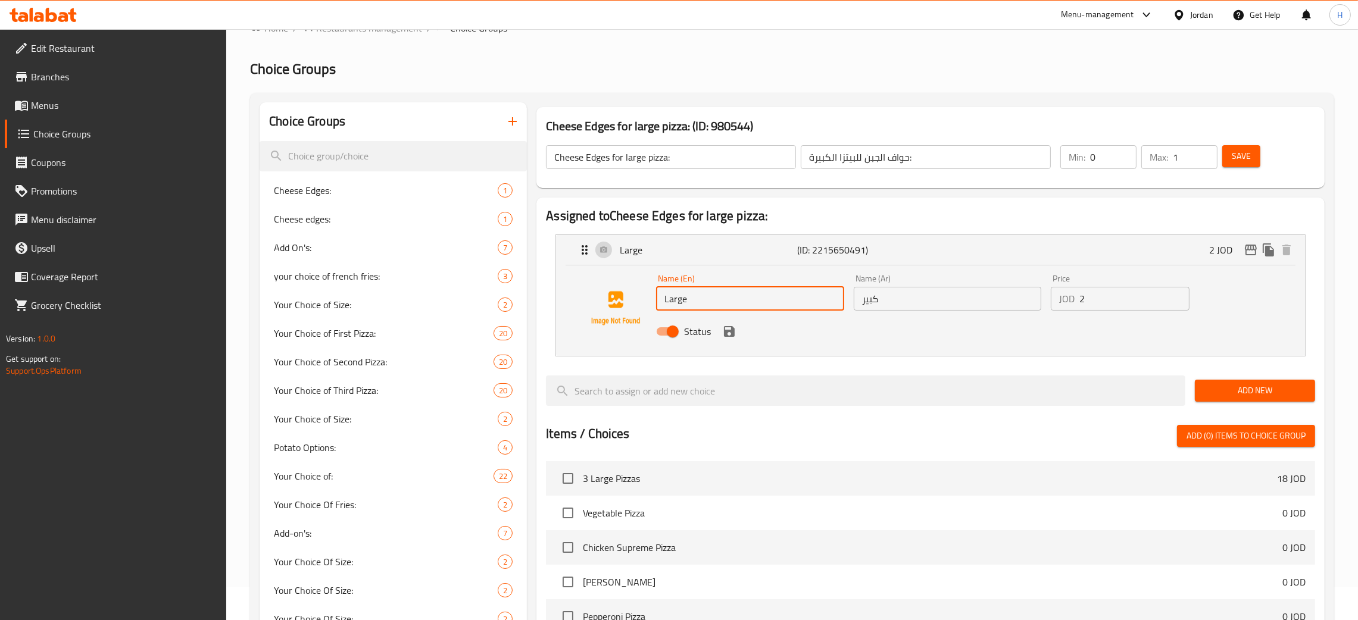
paste input "Cheese Edges for large pizza:"
type input "Cheese Edges for large pizza:"
click at [922, 161] on input "حواف الجبن للبيتزا الكبيرة:" at bounding box center [926, 157] width 250 height 24
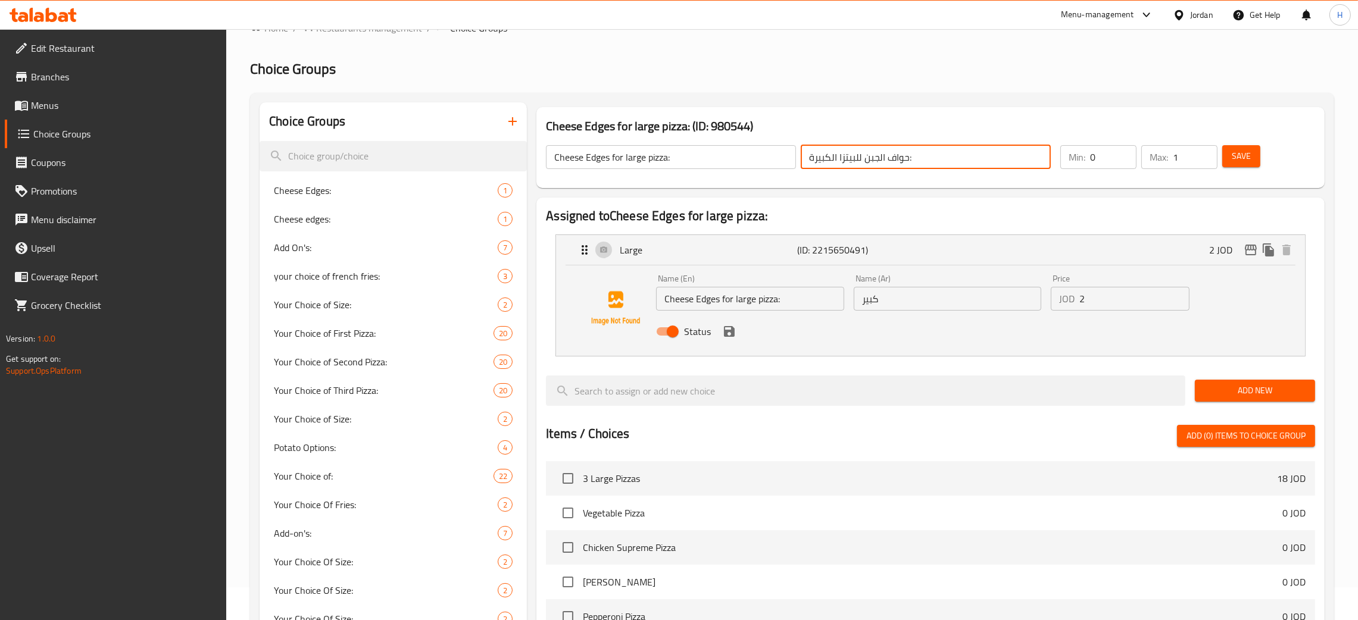
click at [907, 296] on input "كبير" at bounding box center [948, 299] width 188 height 24
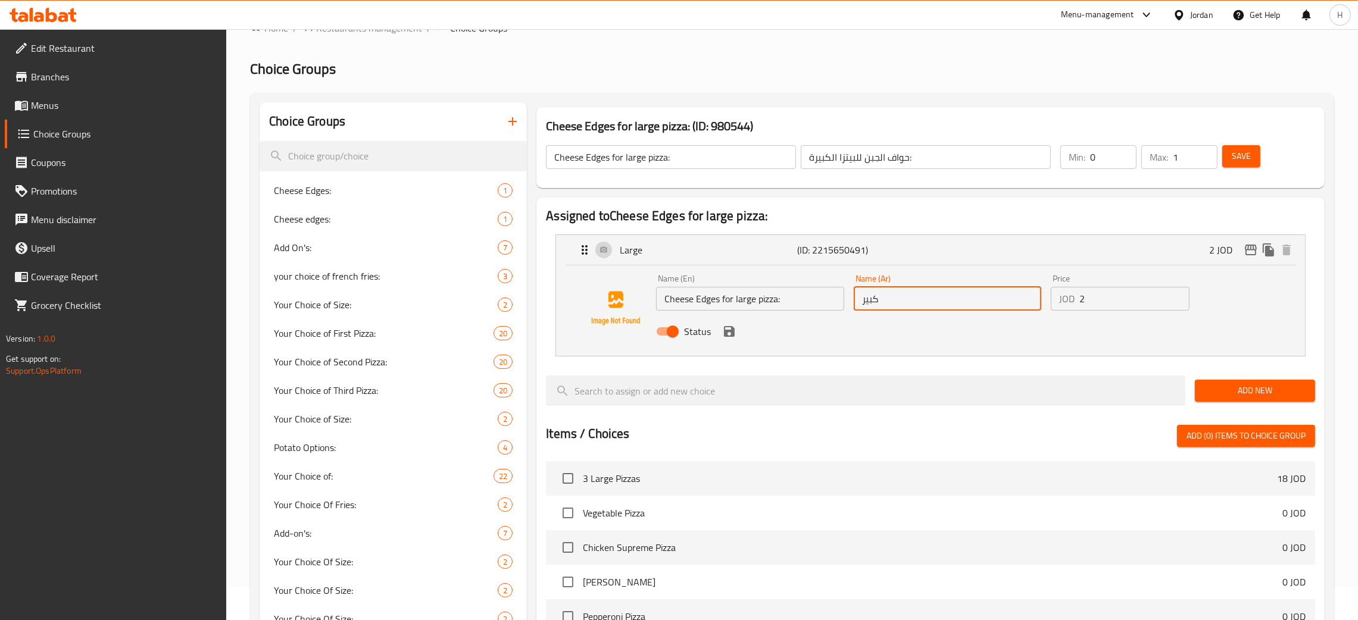
paste input "حواف الجبن للبيتزا الكبيرة:"
drag, startPoint x: 731, startPoint y: 335, endPoint x: 701, endPoint y: 366, distance: 43.0
click at [731, 333] on icon "save" at bounding box center [729, 331] width 11 height 11
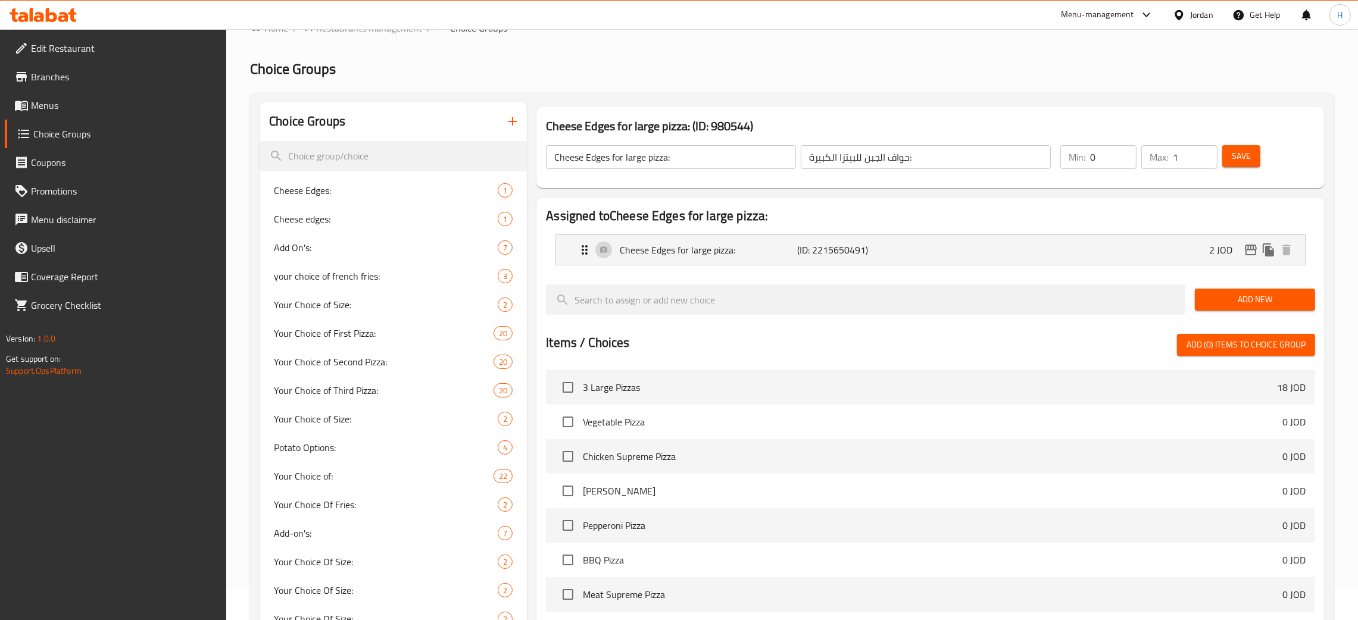
type input "حواف الجبن للبيتزا الكبيرة:"
click at [1246, 167] on div "Save" at bounding box center [1261, 157] width 83 height 29
click at [1246, 160] on span "Save" at bounding box center [1241, 156] width 19 height 15
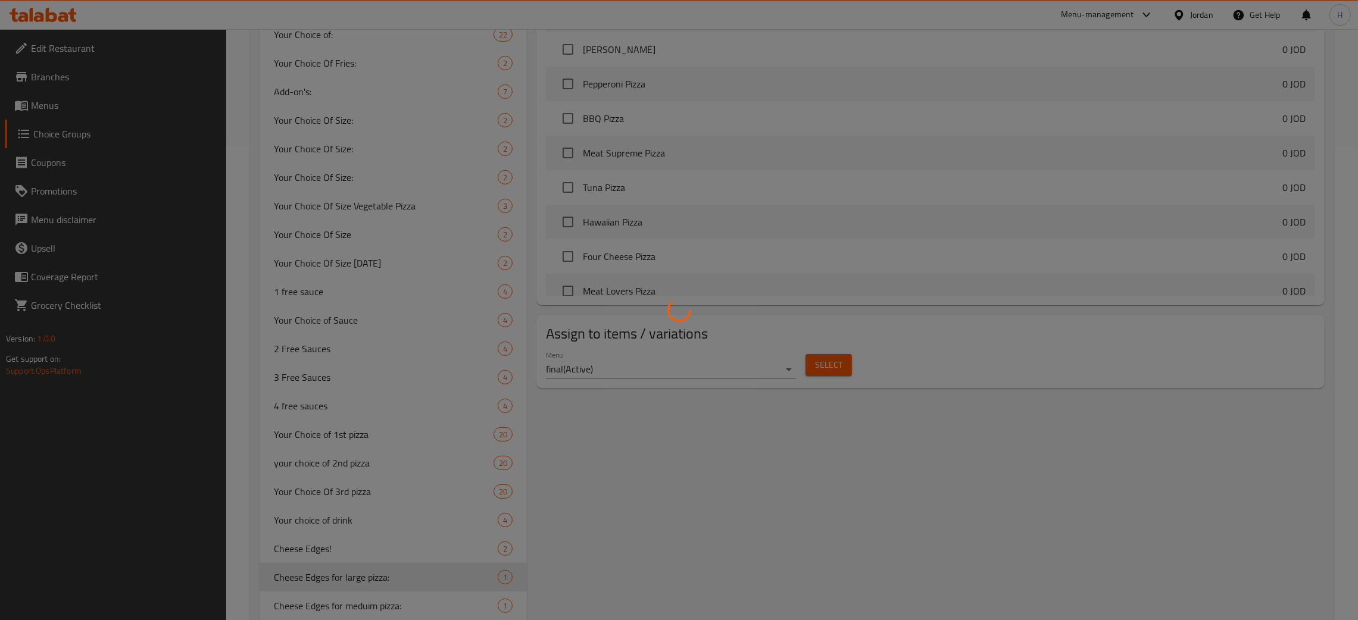
scroll to position [569, 0]
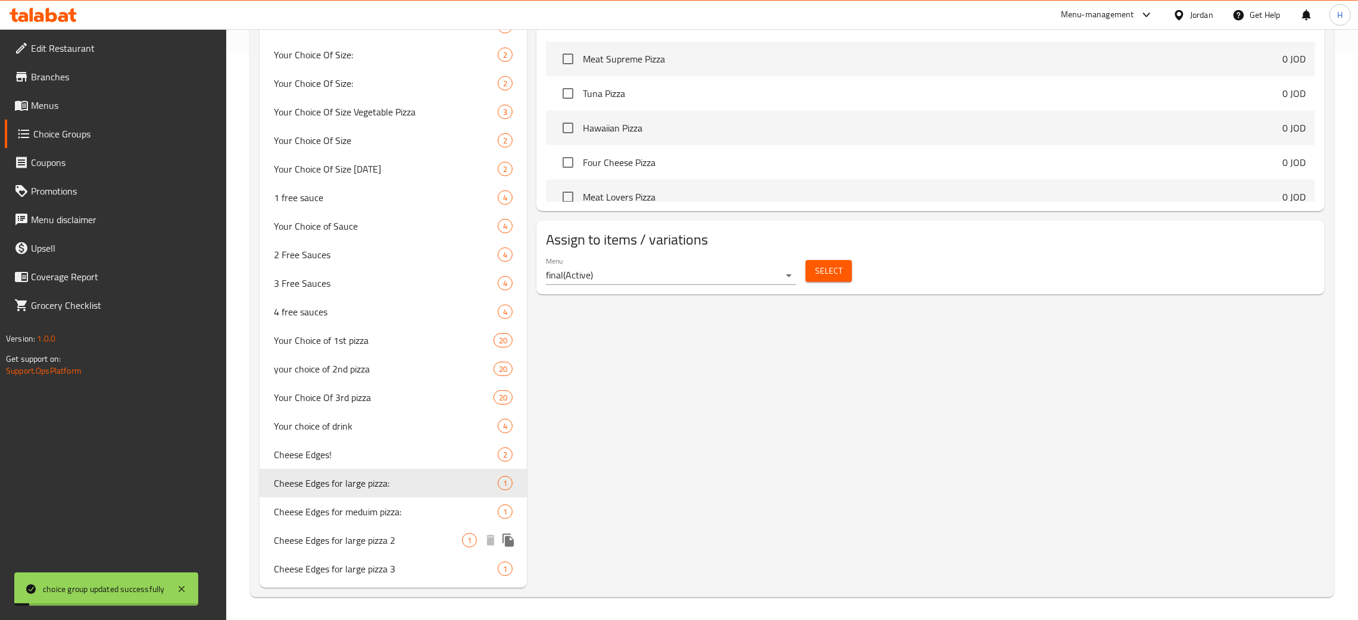
click at [388, 550] on div "Cheese Edges for large pizza 2 1" at bounding box center [393, 540] width 267 height 29
type input "Cheese Edges for large pizza 2"
type input "حواف الجبنة للبيتزا الكبيرة"
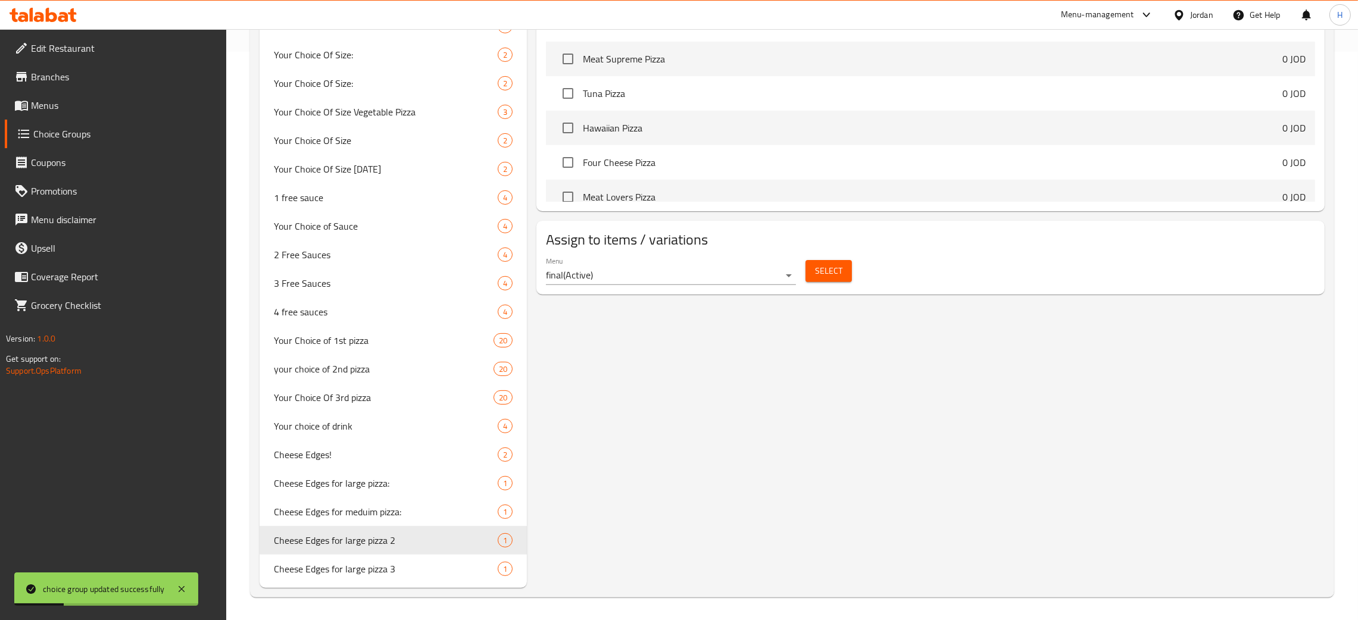
scroll to position [0, 0]
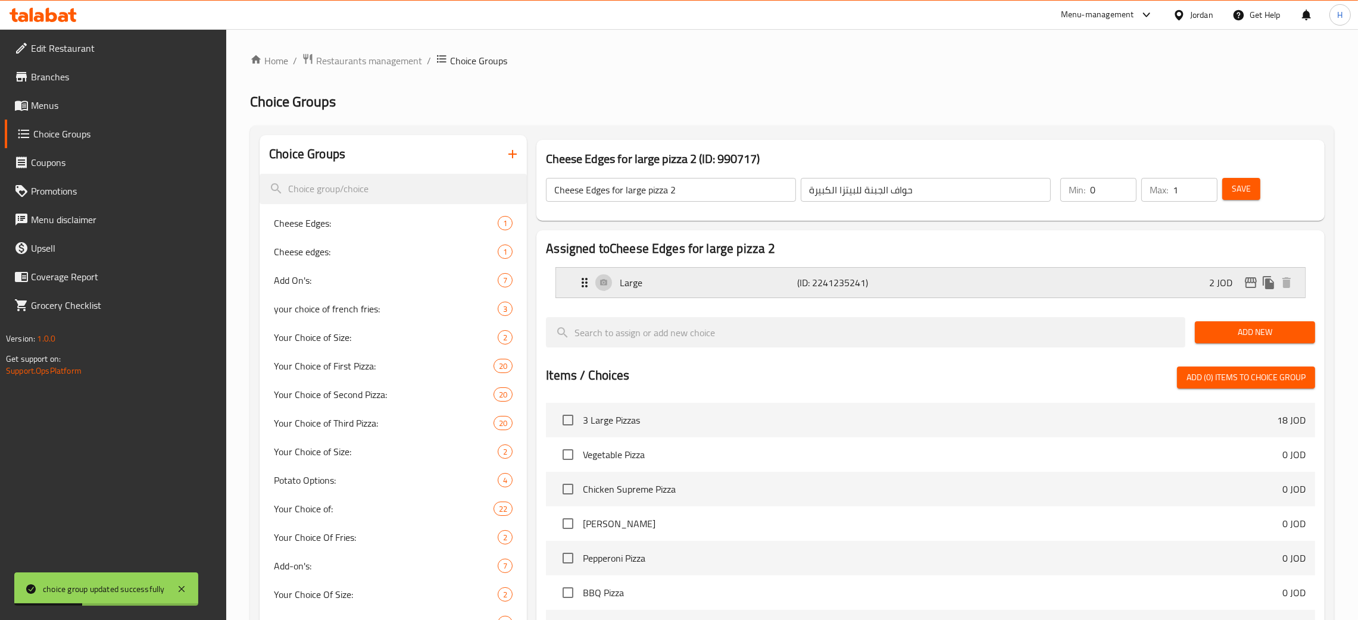
click at [691, 292] on div "Large (ID: 2241235241) 2 JOD" at bounding box center [934, 283] width 713 height 30
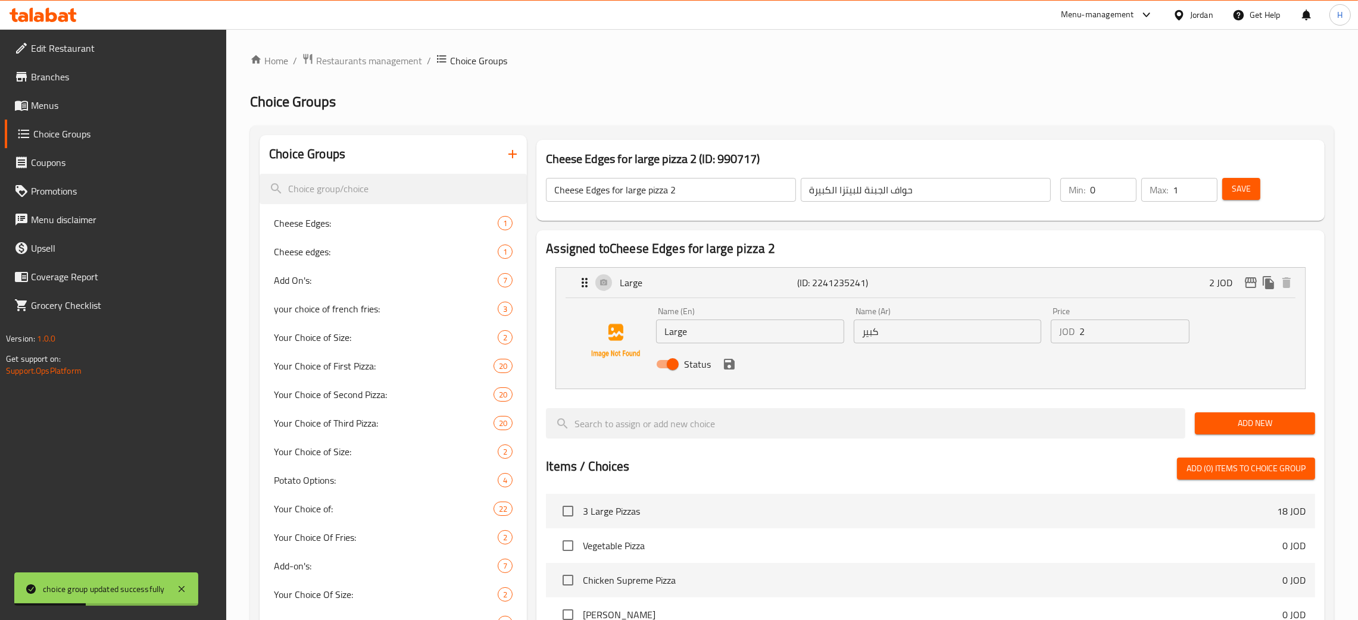
click at [716, 193] on input "Cheese Edges for large pizza 2" at bounding box center [671, 190] width 250 height 24
click at [749, 336] on input "Large" at bounding box center [750, 332] width 188 height 24
paste input "Cheese Edges for large pizza 2"
type input "Cheese Edges for large pizza 2"
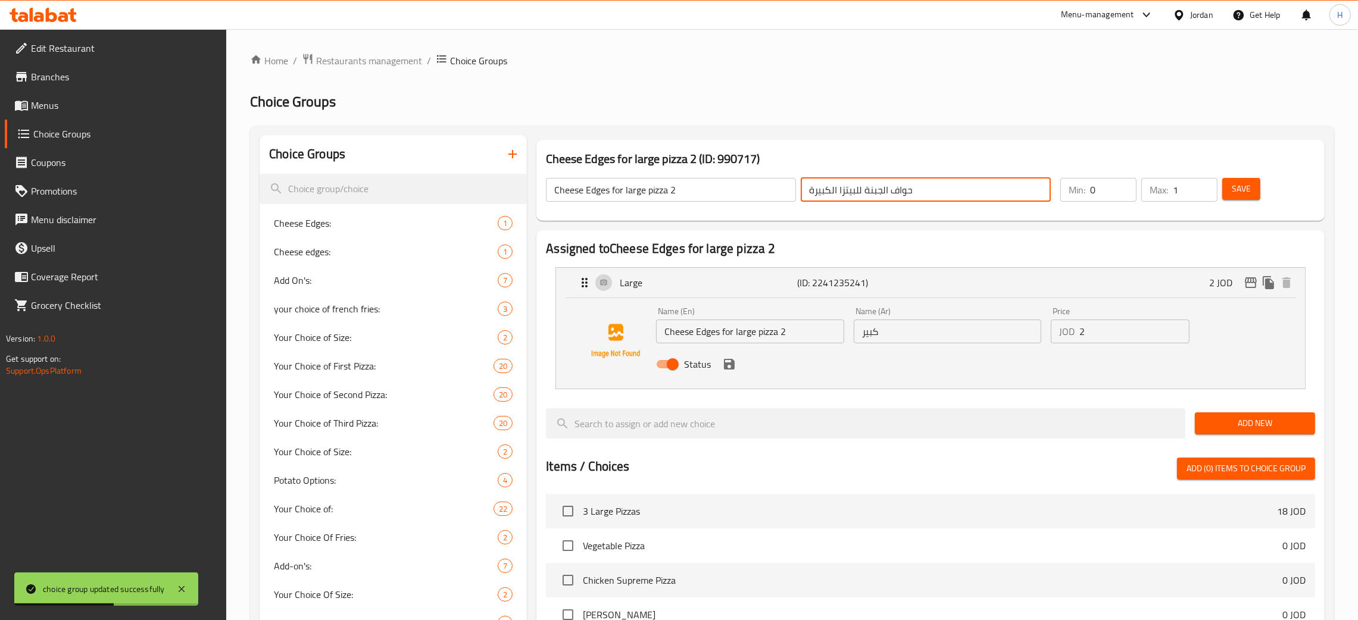
click at [901, 198] on input "حواف الجبنة للبيتزا الكبيرة" at bounding box center [926, 190] width 250 height 24
click at [915, 339] on input "كبير" at bounding box center [948, 332] width 188 height 24
paste input "حواف الجبنة للبيتزا الكبيرة"
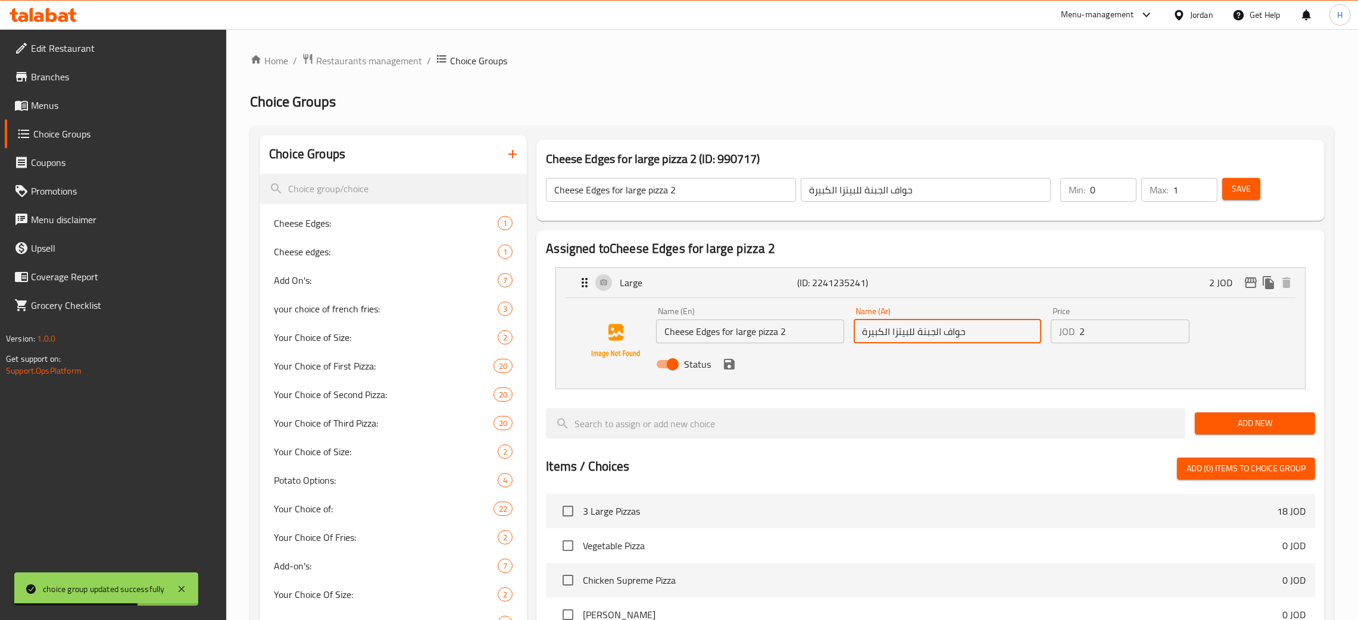
click at [723, 367] on icon "save" at bounding box center [729, 364] width 14 height 14
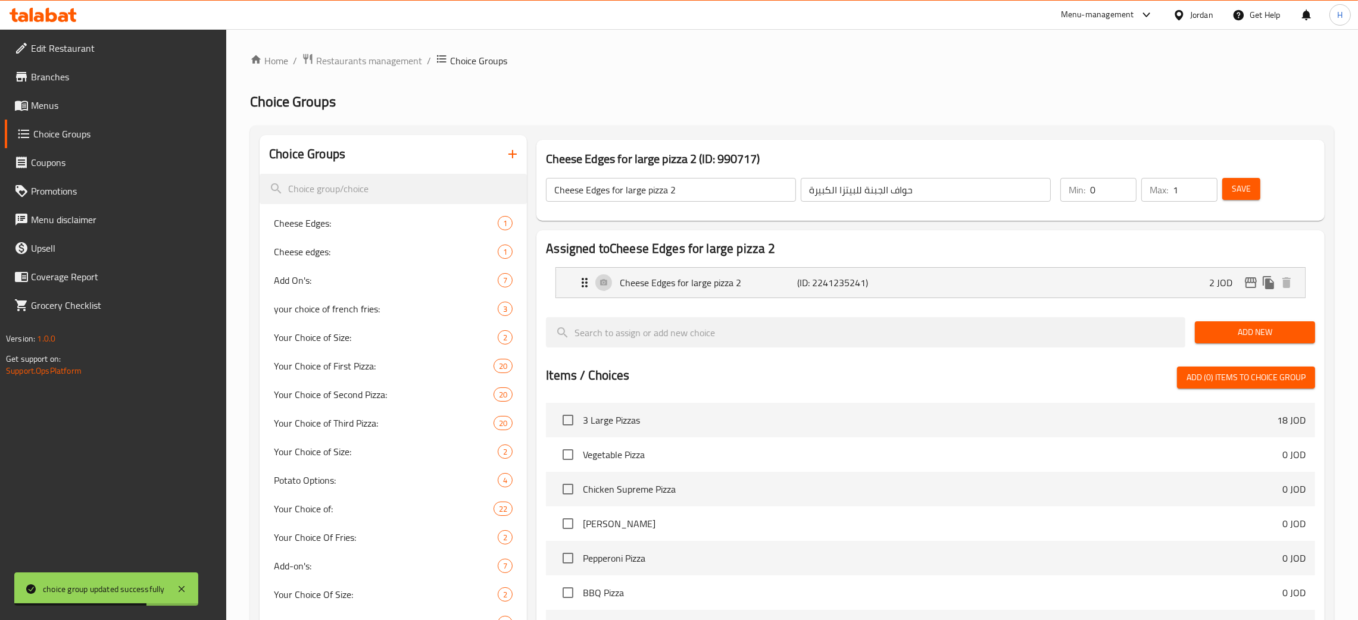
type input "حواف الجبنة للبيتزا الكبيرة"
click at [1246, 182] on span "Save" at bounding box center [1241, 189] width 19 height 15
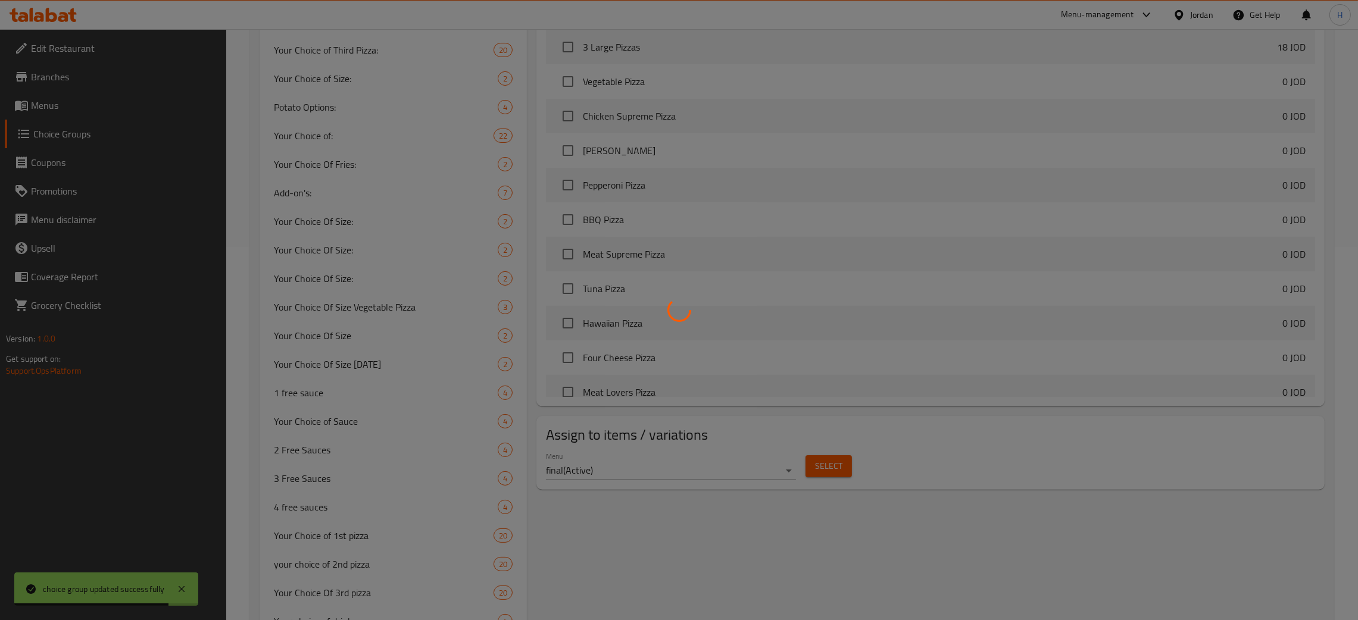
scroll to position [569, 0]
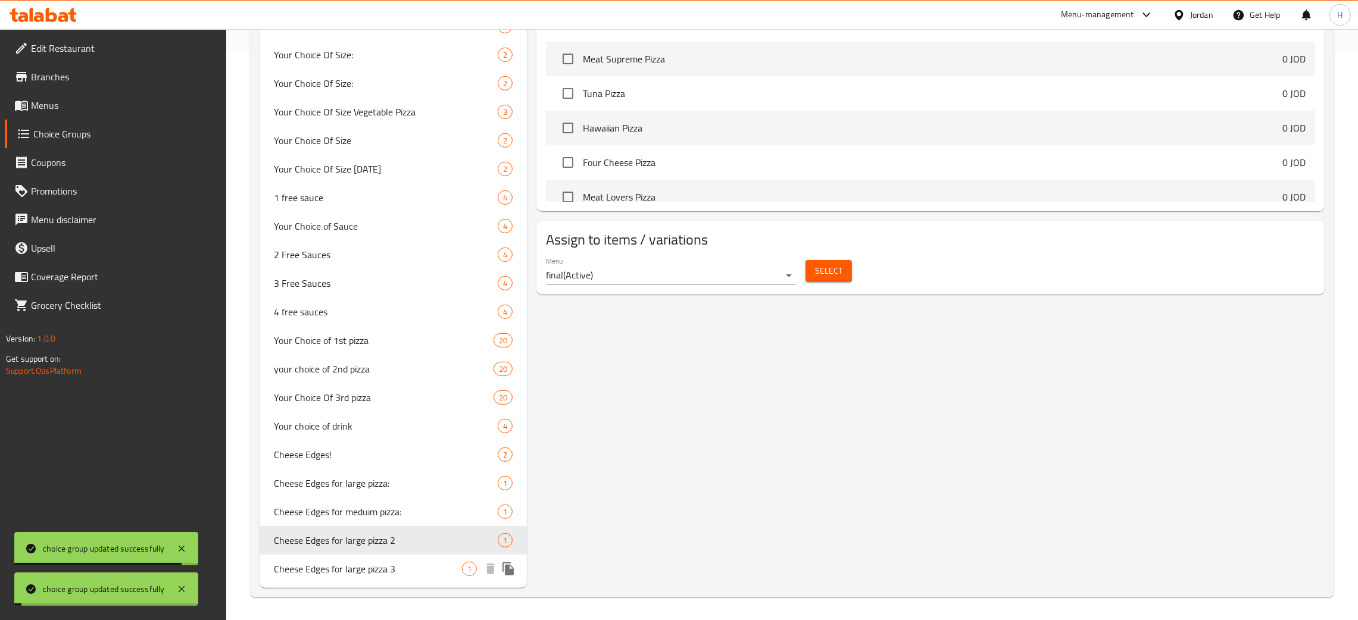
click at [391, 562] on span "Cheese Edges for large pizza 3" at bounding box center [368, 569] width 188 height 14
type input "Cheese Edges for large pizza 3"
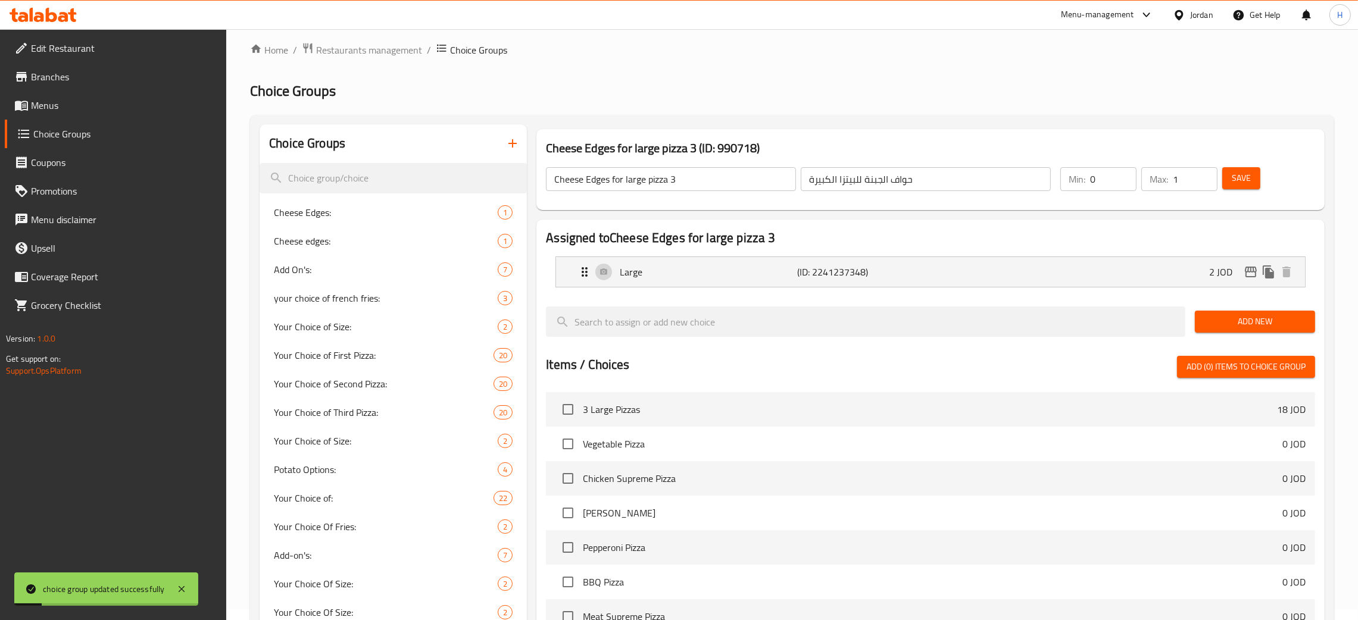
scroll to position [0, 0]
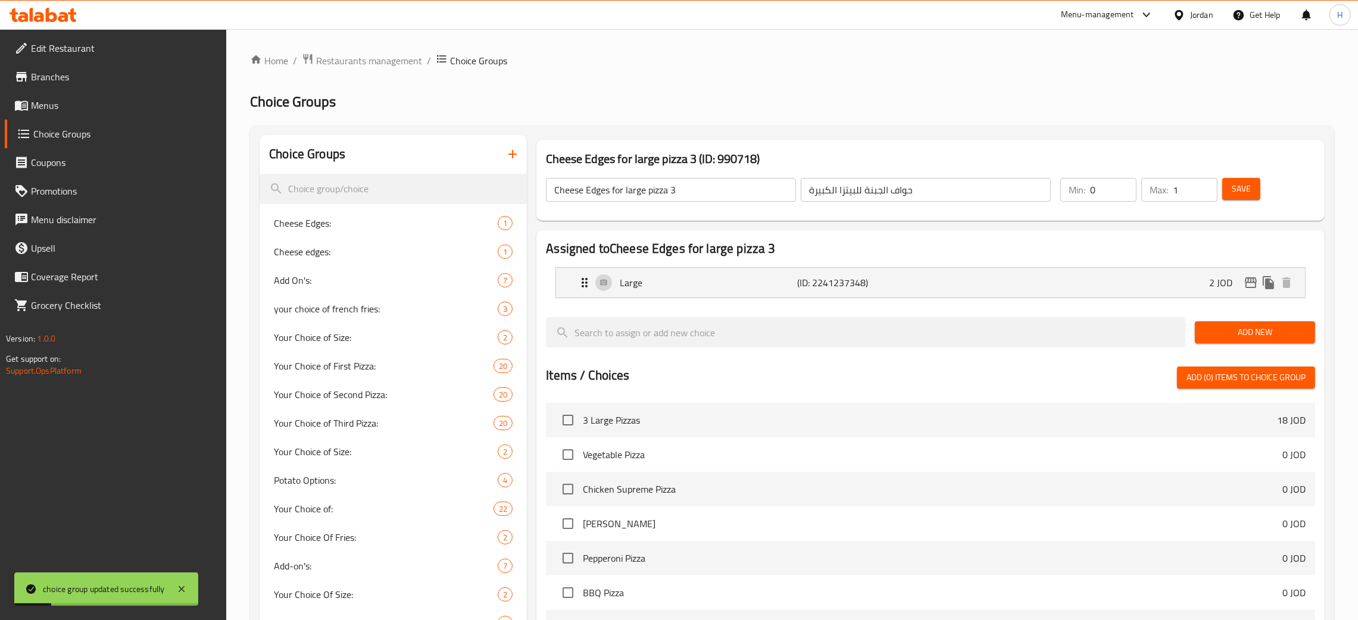
click at [690, 188] on input "Cheese Edges for large pizza 3" at bounding box center [671, 190] width 250 height 24
click at [662, 273] on div "Large (ID: 2241237348) 2 JOD" at bounding box center [934, 283] width 713 height 30
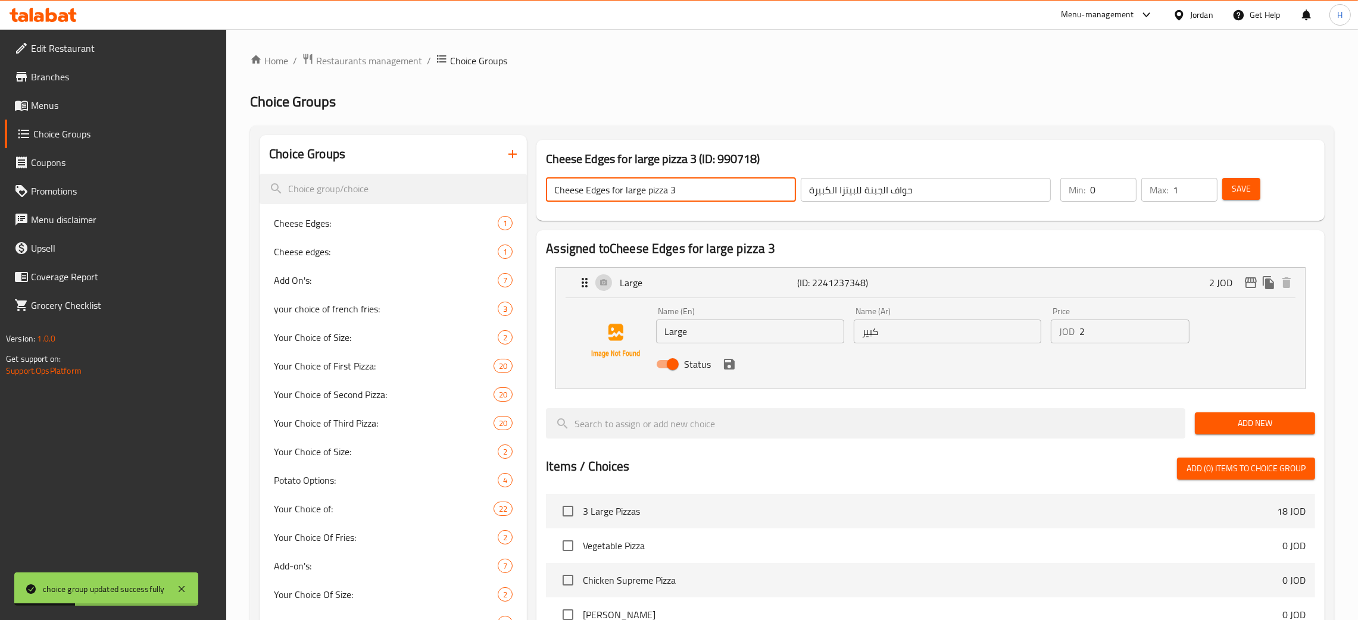
click at [716, 352] on div "Status" at bounding box center [947, 364] width 592 height 32
click at [714, 346] on div "Name (En) Large Name (En)" at bounding box center [750, 325] width 198 height 46
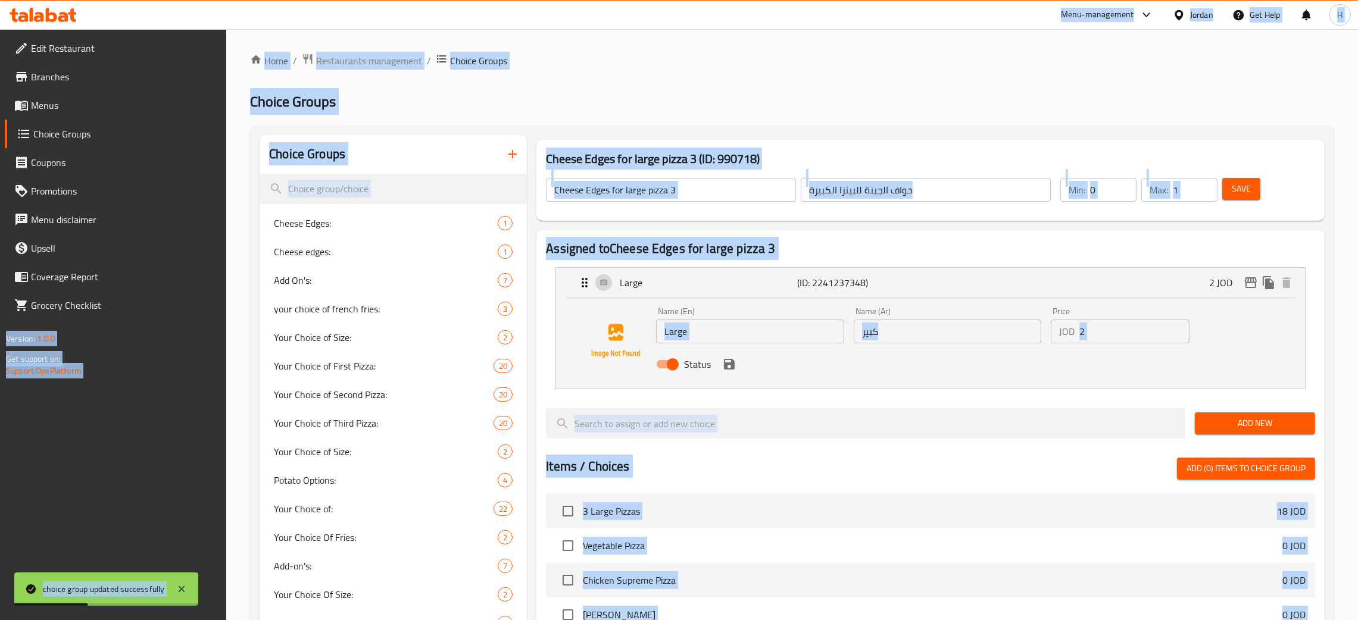
click at [751, 334] on input "Large" at bounding box center [750, 332] width 188 height 24
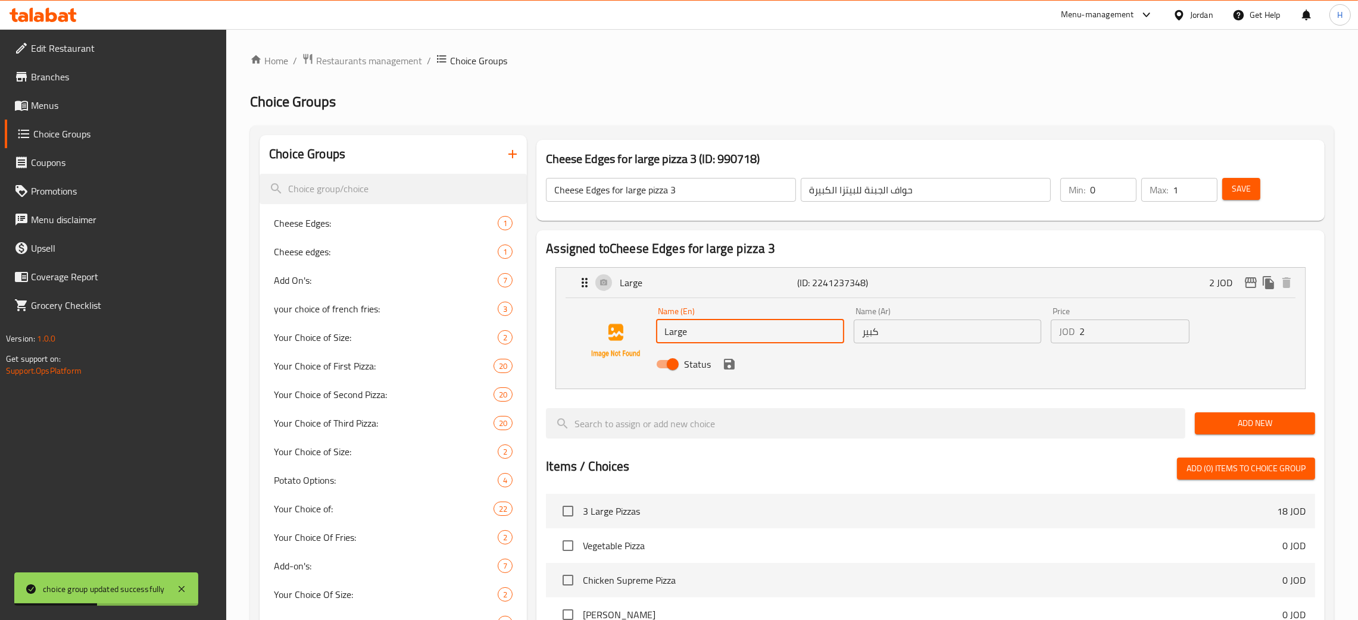
paste input "Cheese Edges for large pizza 3"
type input "Cheese Edges for large pizza 3"
click at [941, 193] on input "حواف الجبنة للبيتزا الكبيرة" at bounding box center [926, 190] width 250 height 24
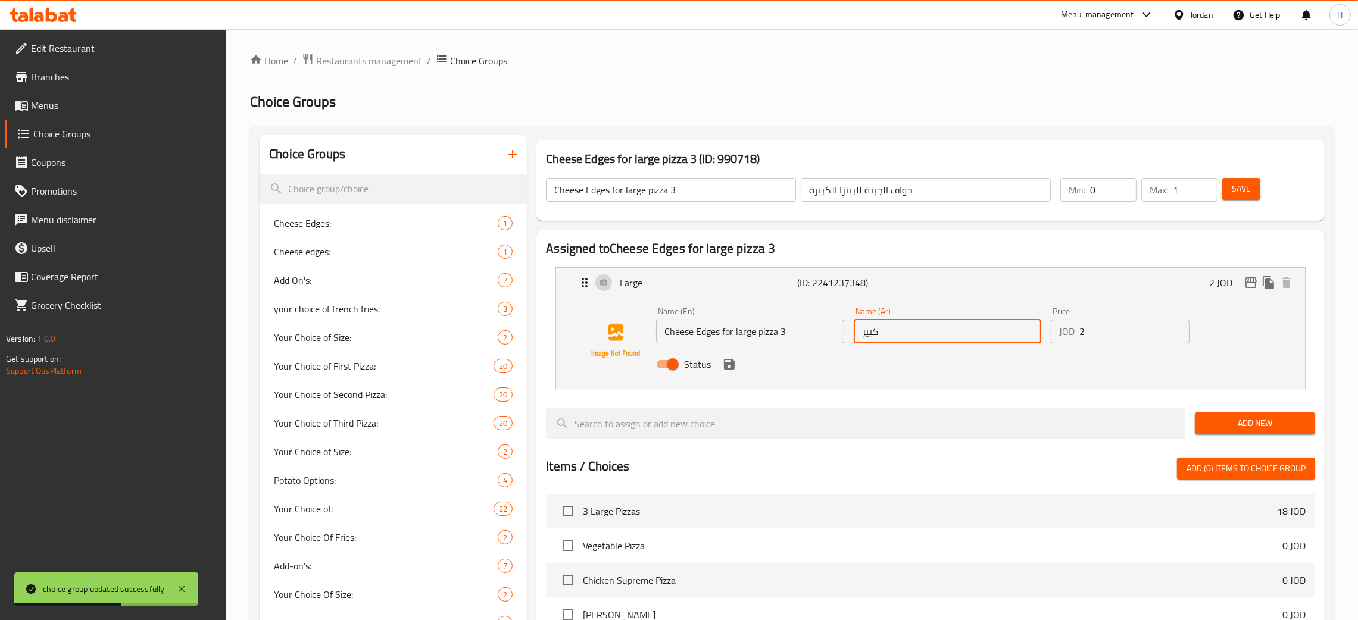
click at [887, 335] on input "كبير" at bounding box center [948, 332] width 188 height 24
paste input "حواف الجبنة للبيتزا الكبيرة"
click at [729, 366] on icon "save" at bounding box center [729, 364] width 14 height 14
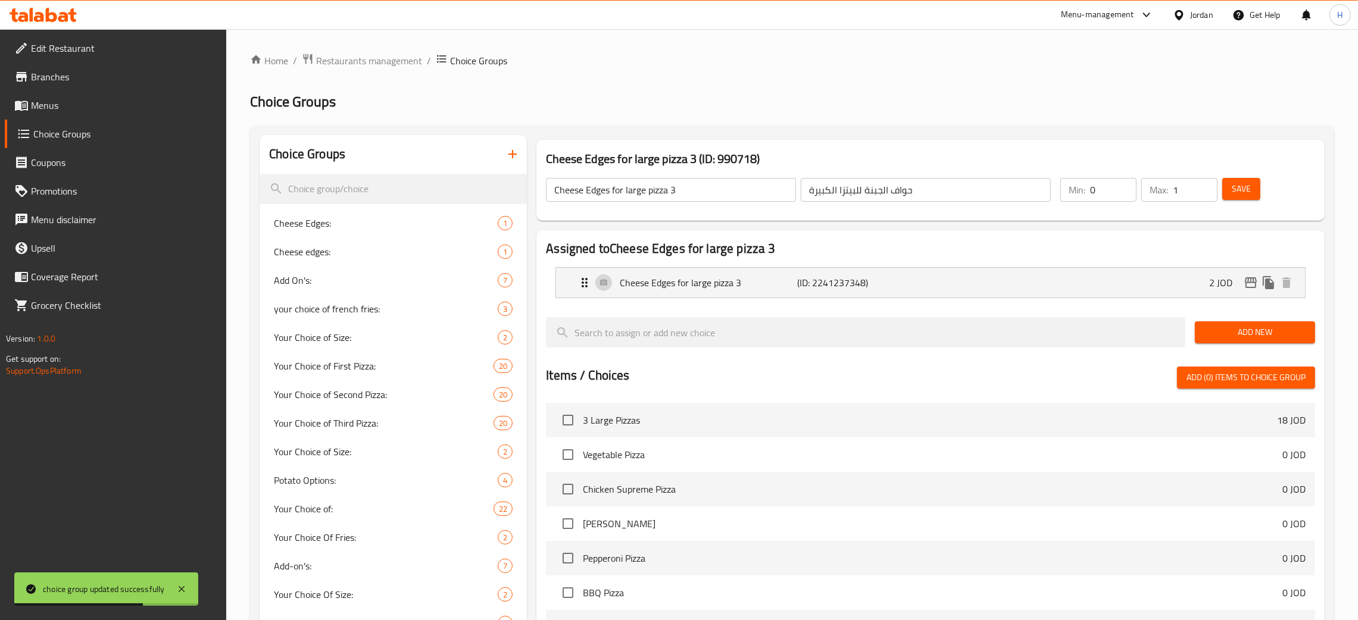
type input "حواف الجبنة للبيتزا الكبيرة"
click at [1240, 189] on span "Save" at bounding box center [1241, 189] width 19 height 15
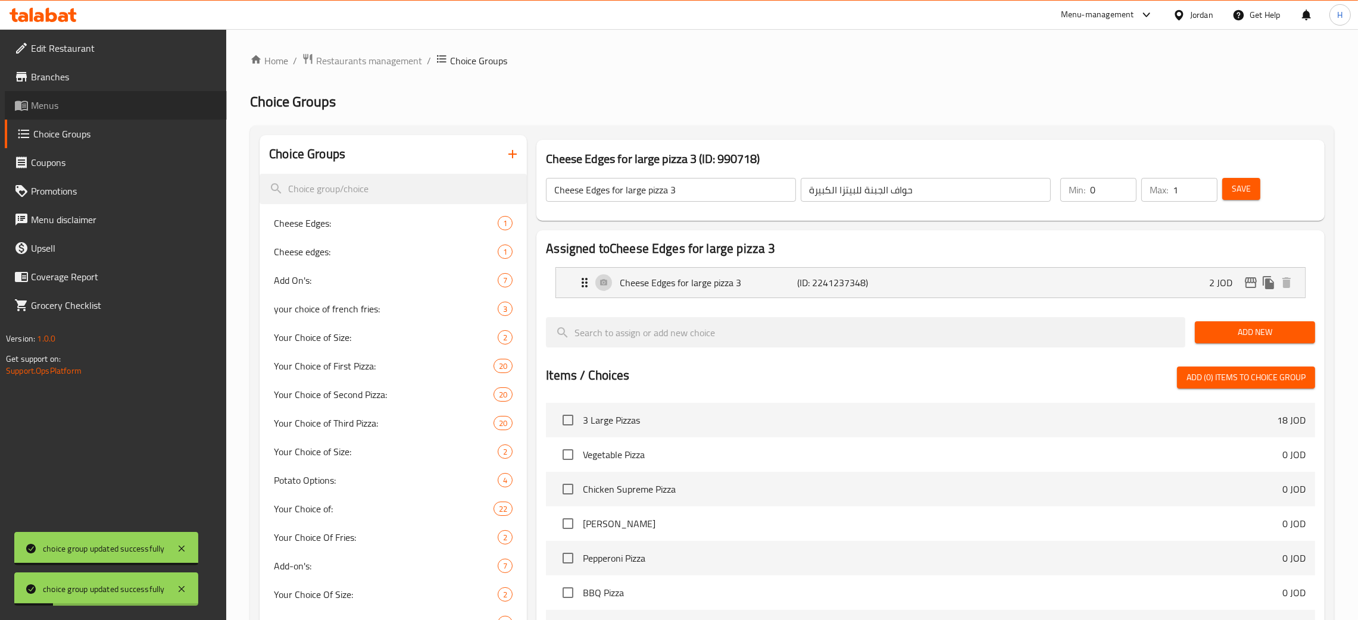
click at [96, 96] on link "Menus" at bounding box center [116, 105] width 222 height 29
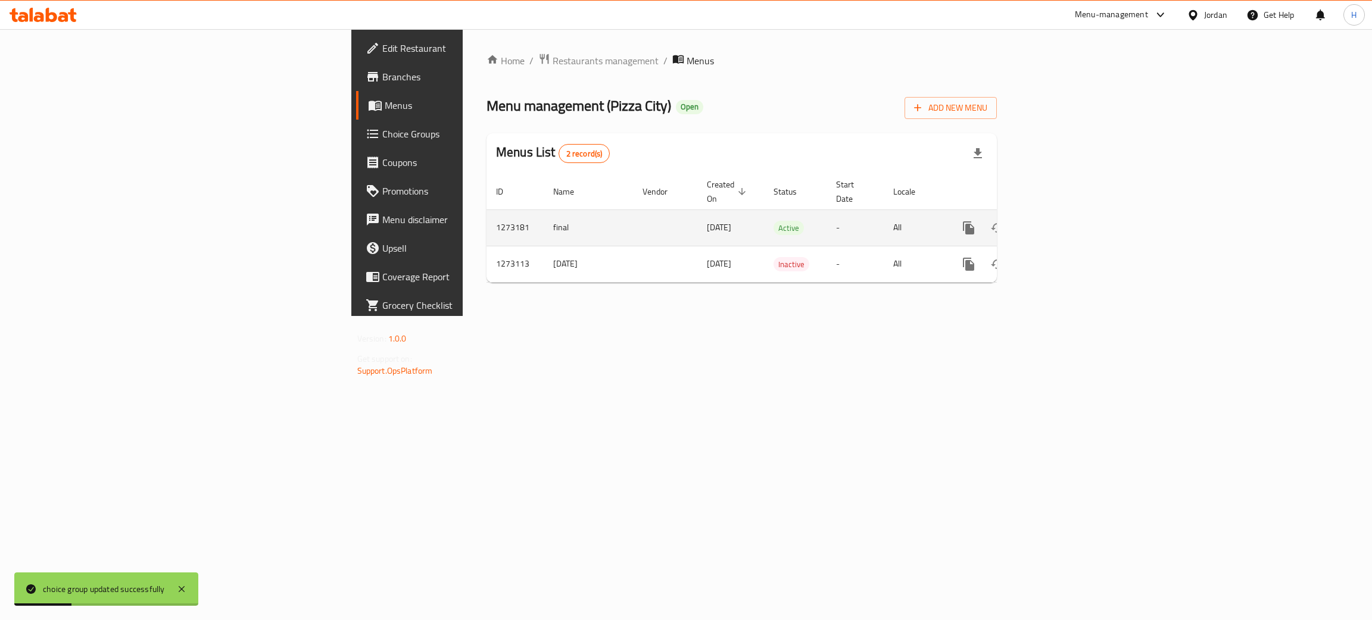
click at [1062, 221] on icon "enhanced table" at bounding box center [1054, 228] width 14 height 14
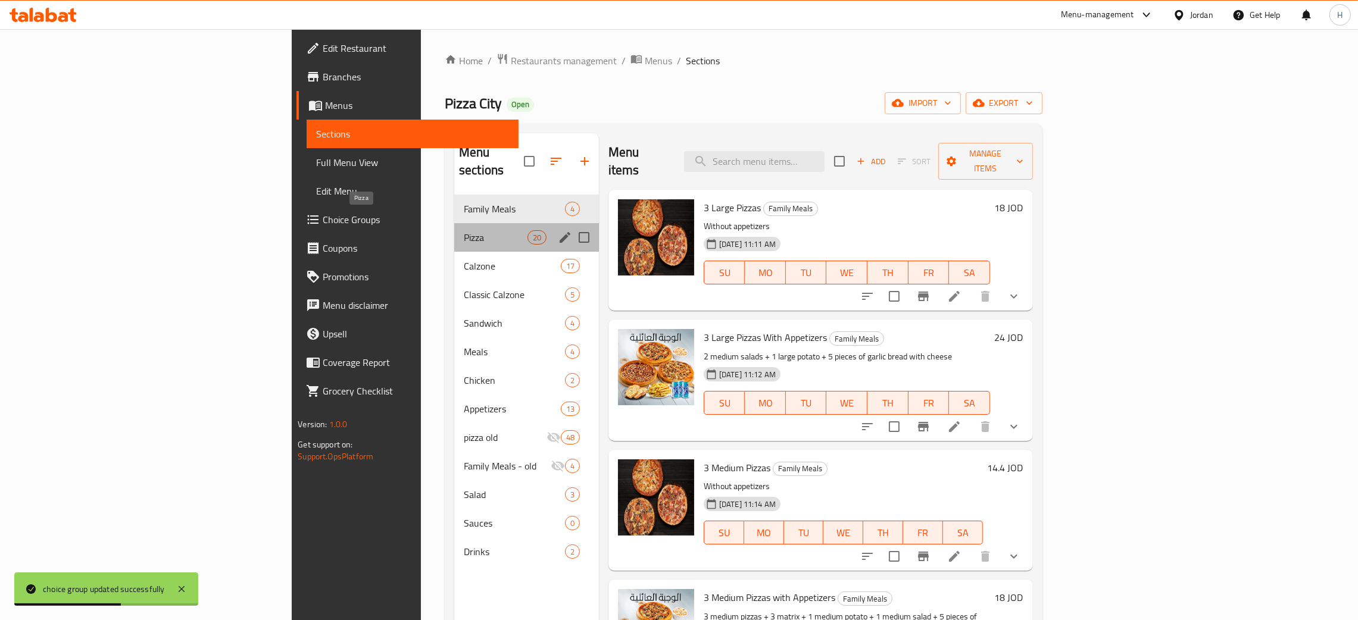
click at [464, 230] on span "Pizza" at bounding box center [496, 237] width 64 height 14
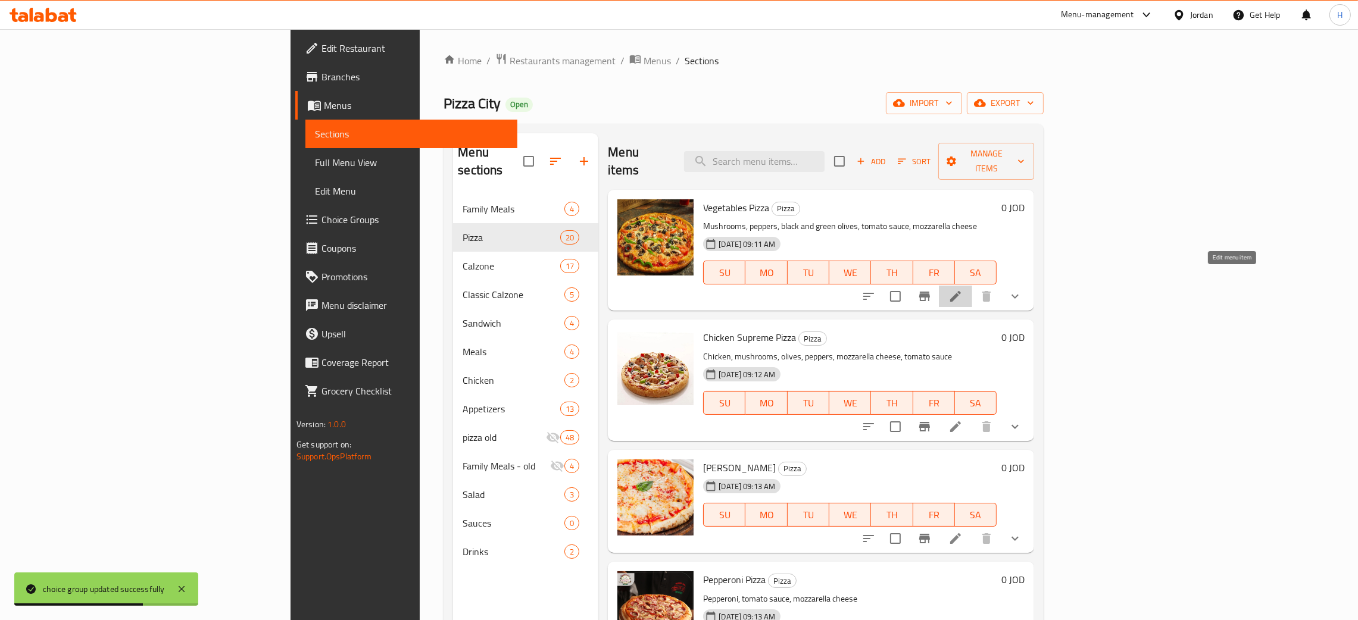
drag, startPoint x: 1237, startPoint y: 276, endPoint x: 755, endPoint y: 281, distance: 481.7
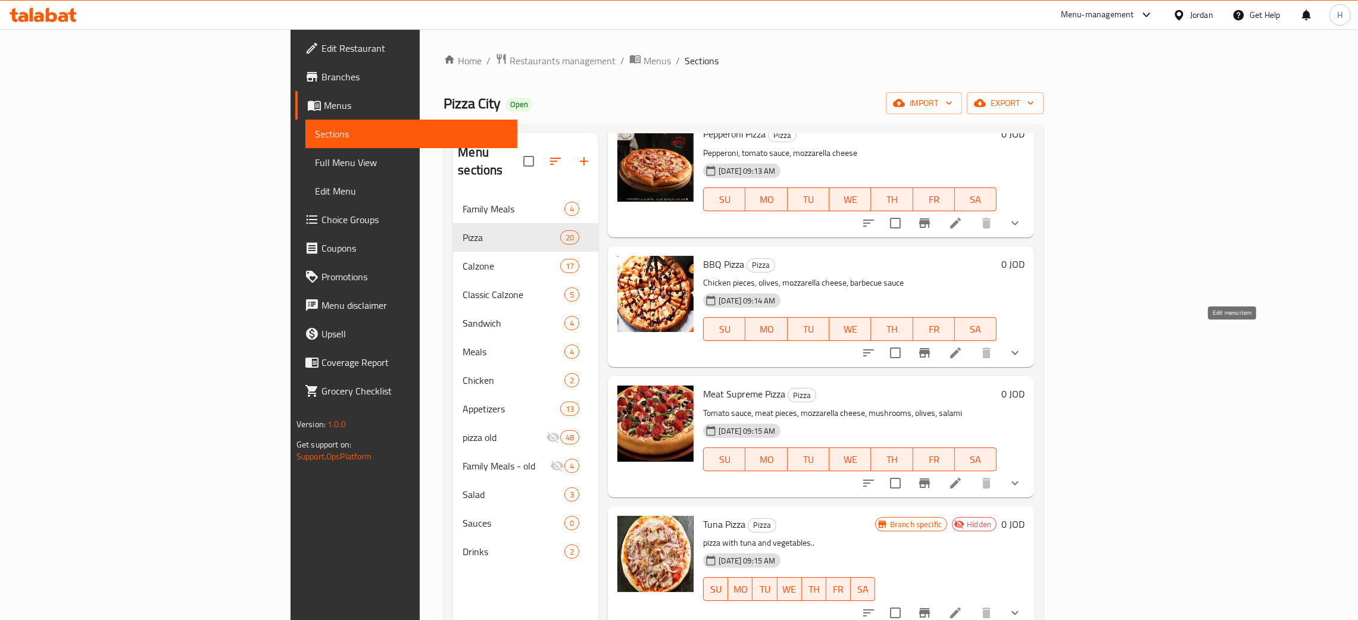
drag, startPoint x: 1236, startPoint y: 339, endPoint x: 1198, endPoint y: 372, distance: 49.8
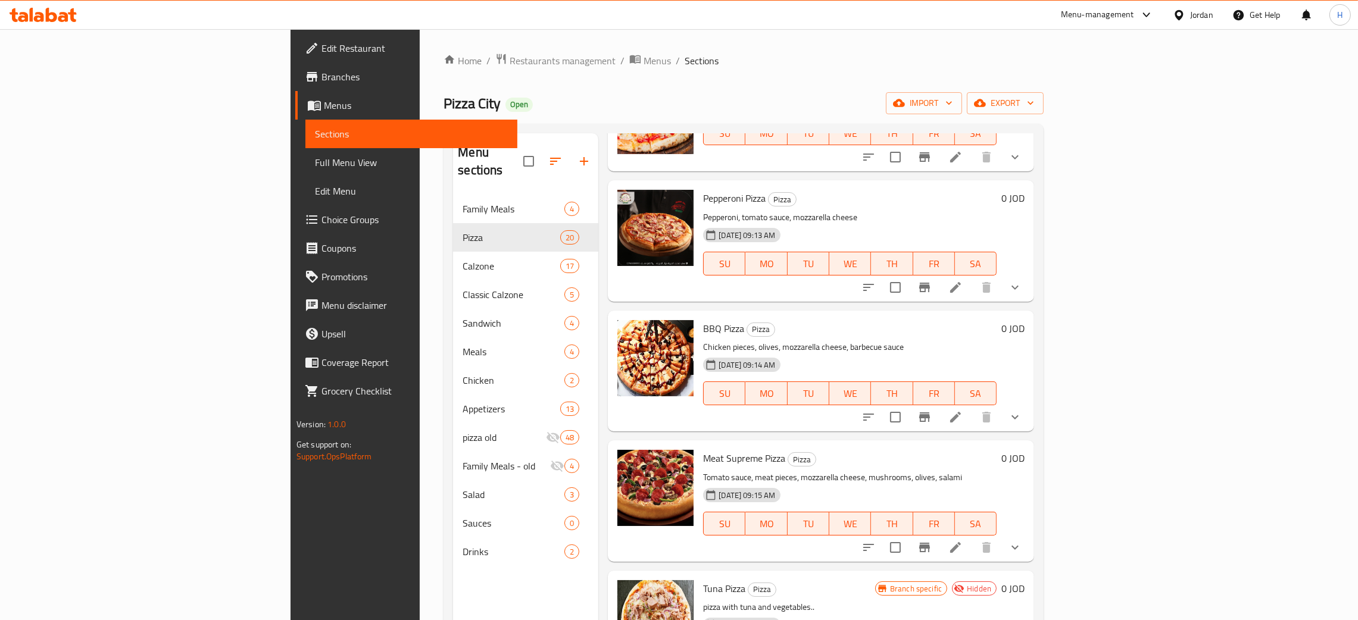
scroll to position [357, 0]
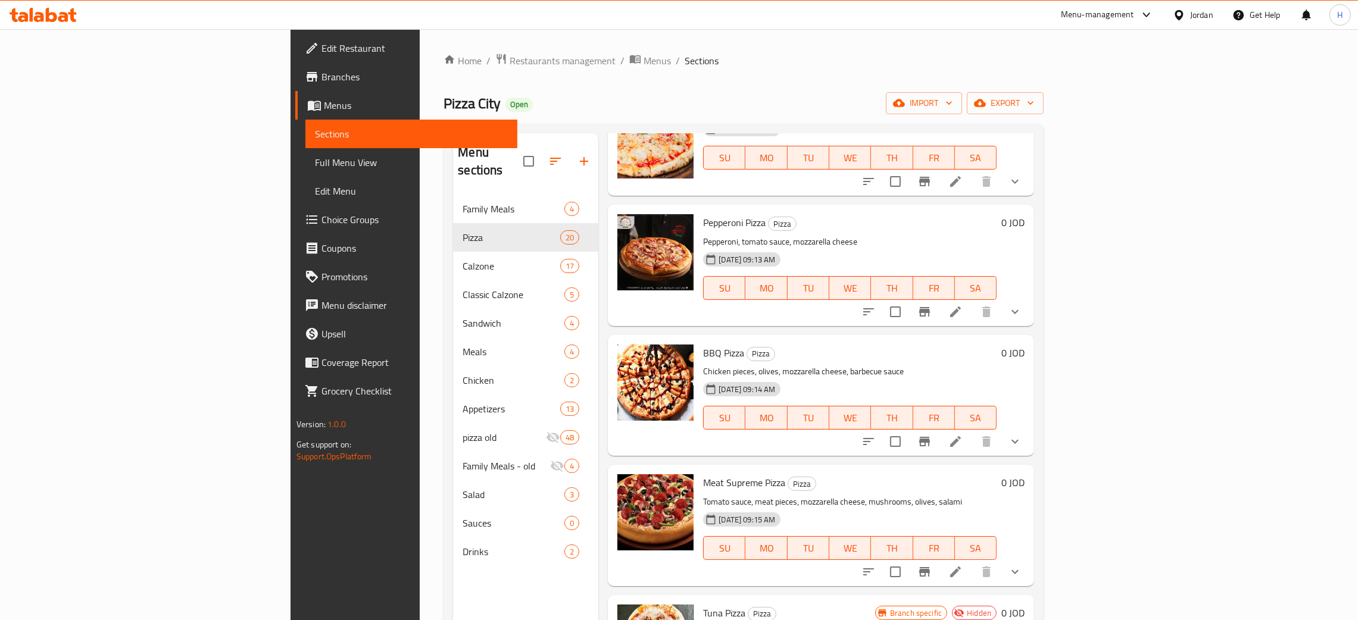
click at [322, 217] on span "Choice Groups" at bounding box center [415, 220] width 186 height 14
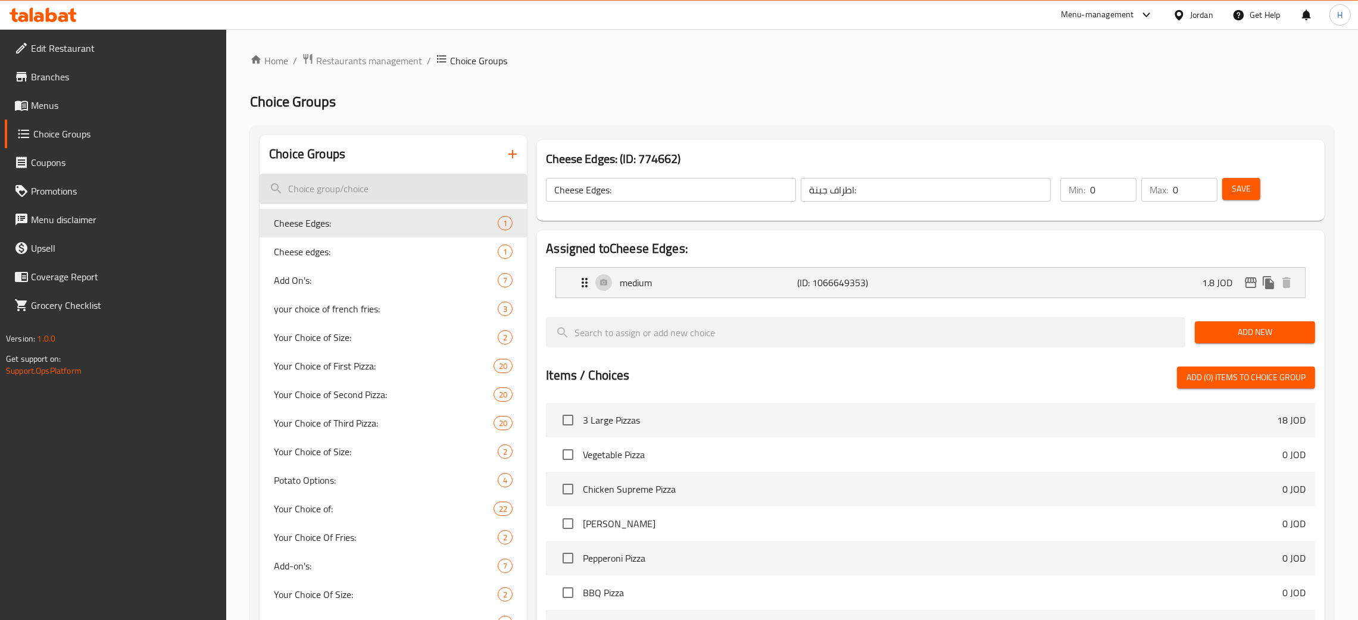
click at [351, 181] on input "search" at bounding box center [393, 189] width 267 height 30
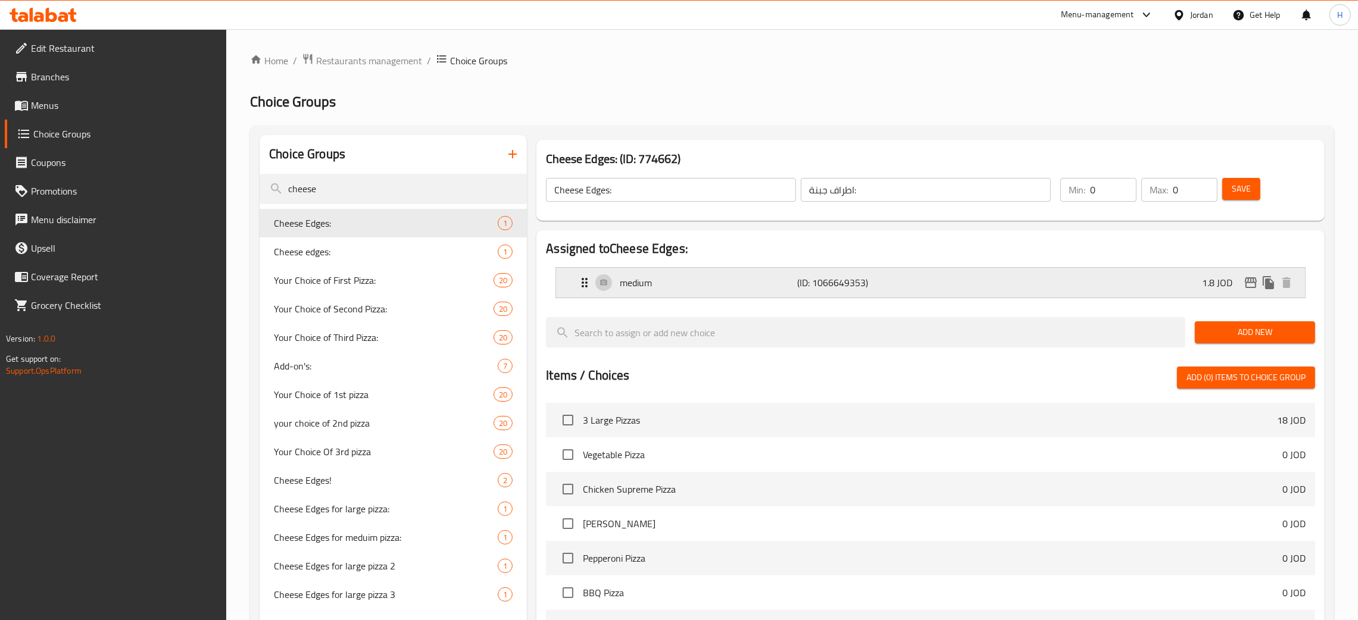
click at [682, 280] on p "medium" at bounding box center [708, 283] width 177 height 14
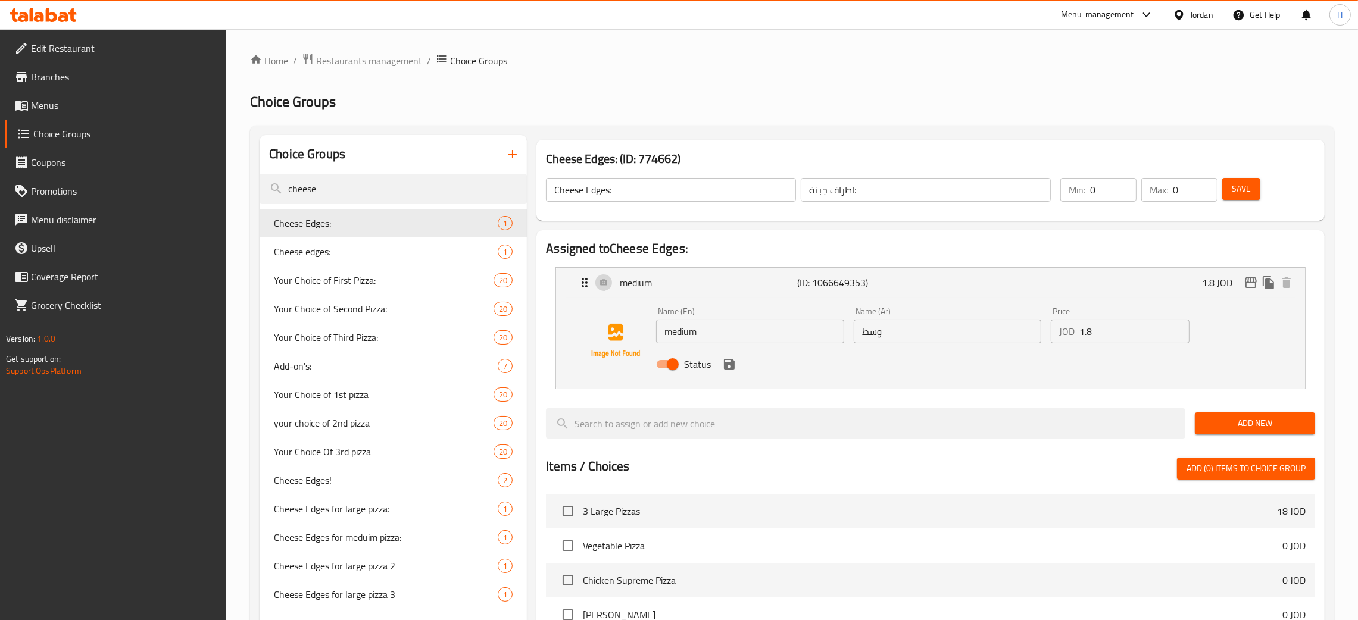
type input "cheese"
click at [704, 183] on input "Cheese Edges:" at bounding box center [671, 190] width 250 height 24
drag, startPoint x: 735, startPoint y: 336, endPoint x: 765, endPoint y: 305, distance: 42.9
click at [735, 336] on input "medium" at bounding box center [750, 332] width 188 height 24
paste input "Cheese Edges:"
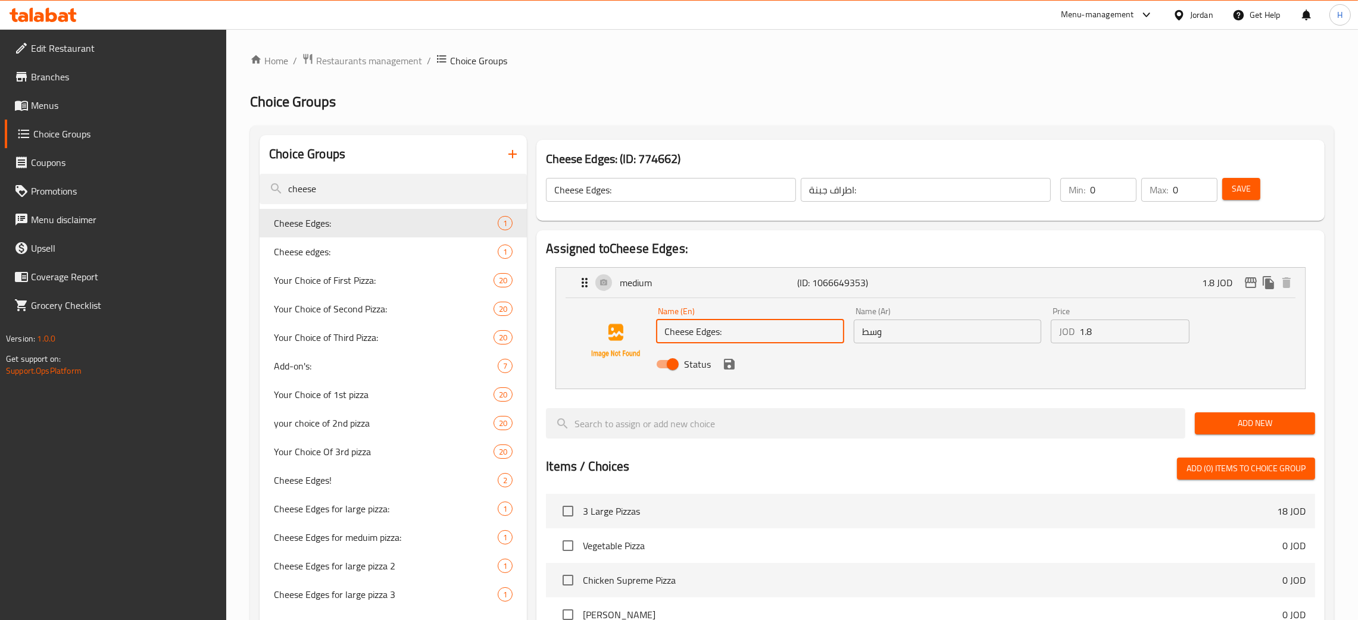
type input "Cheese Edges:"
click at [880, 186] on input "اطراف جبنة:" at bounding box center [926, 190] width 250 height 24
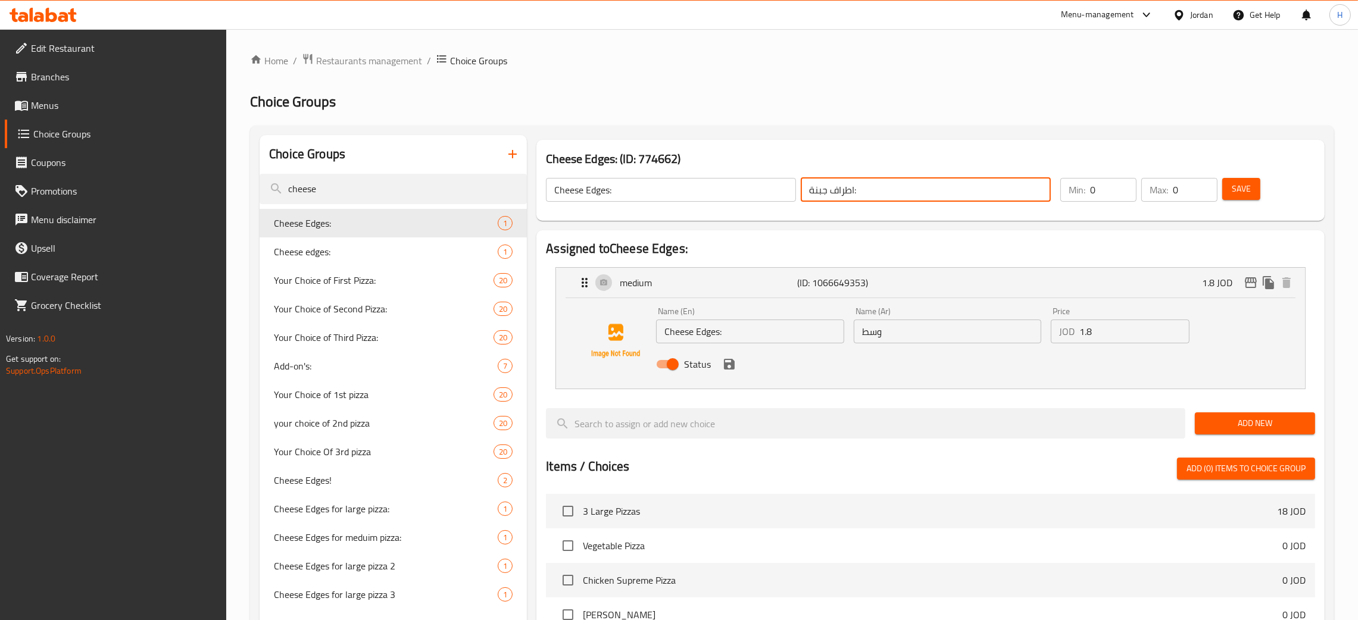
click at [896, 335] on input "وسط" at bounding box center [948, 332] width 188 height 24
paste input "اطراف جبنة:"
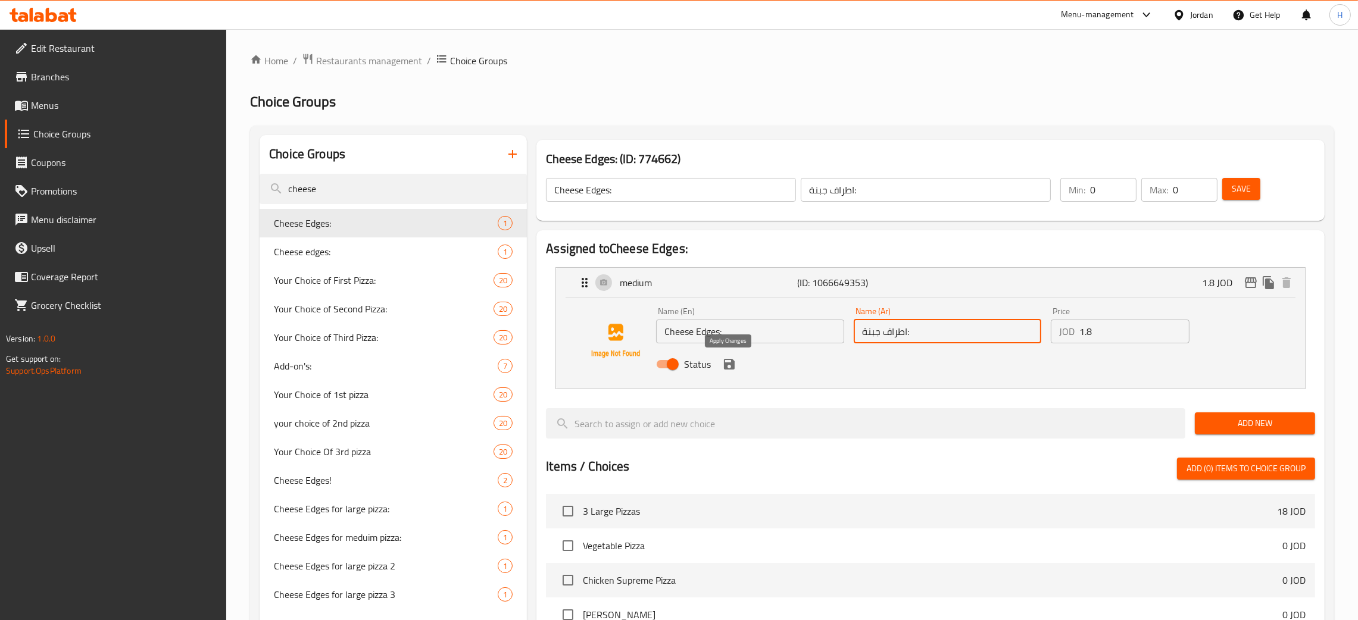
click at [729, 364] on icon "save" at bounding box center [729, 364] width 11 height 11
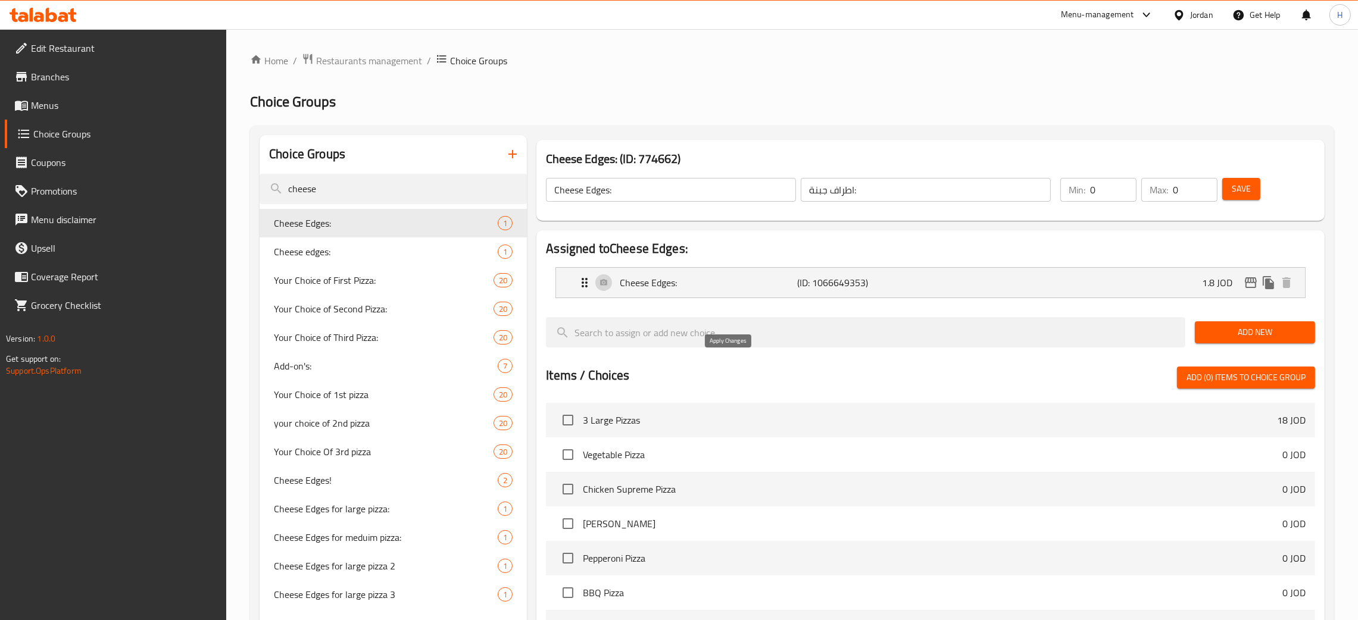
type input "اطراف جبنة:"
drag, startPoint x: 1241, startPoint y: 192, endPoint x: 1230, endPoint y: 199, distance: 13.4
click at [1241, 192] on span "Save" at bounding box center [1241, 189] width 19 height 15
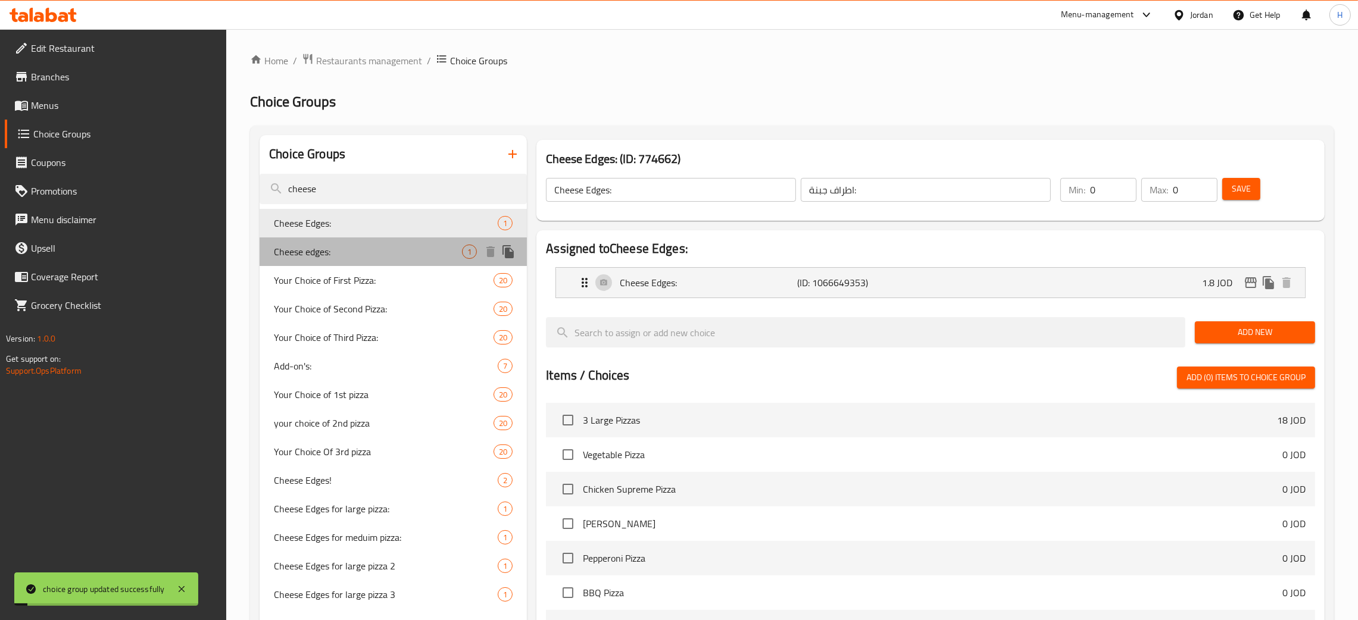
drag, startPoint x: 386, startPoint y: 264, endPoint x: 385, endPoint y: 277, distance: 13.8
click at [386, 263] on div "Cheese edges: 1" at bounding box center [393, 252] width 267 height 29
type input "Cheese edges:"
type input "اطراف جبنة:"
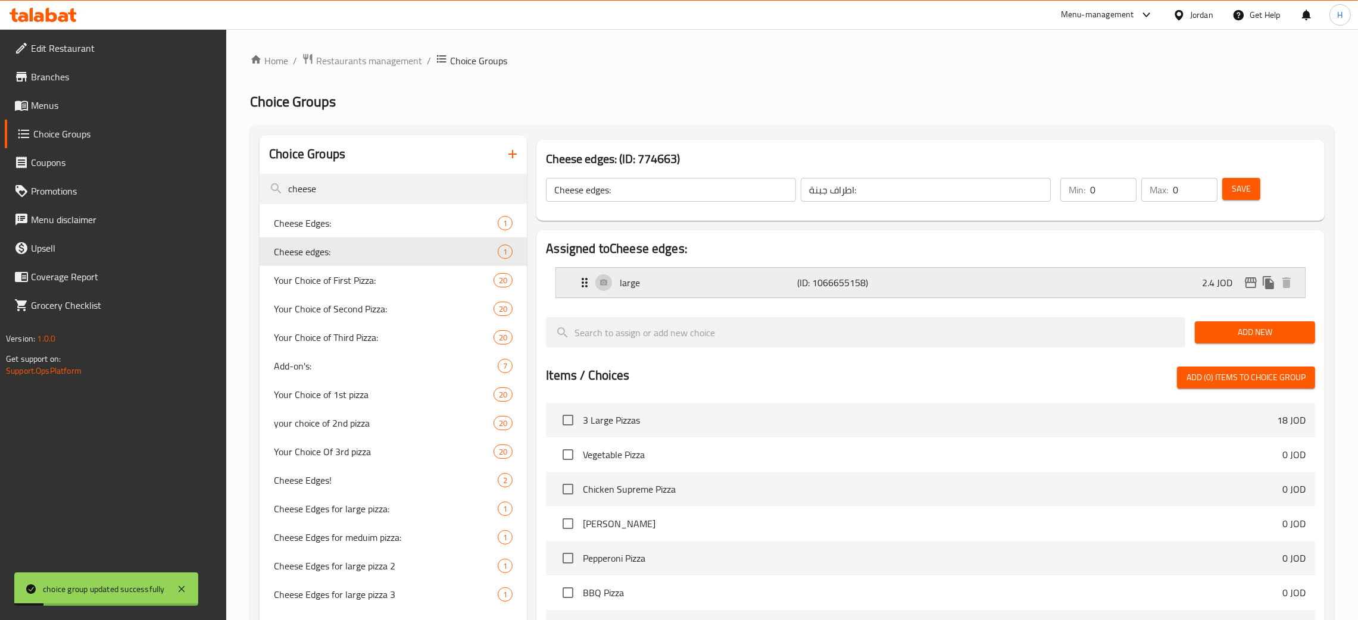
click at [710, 288] on p "large" at bounding box center [708, 283] width 177 height 14
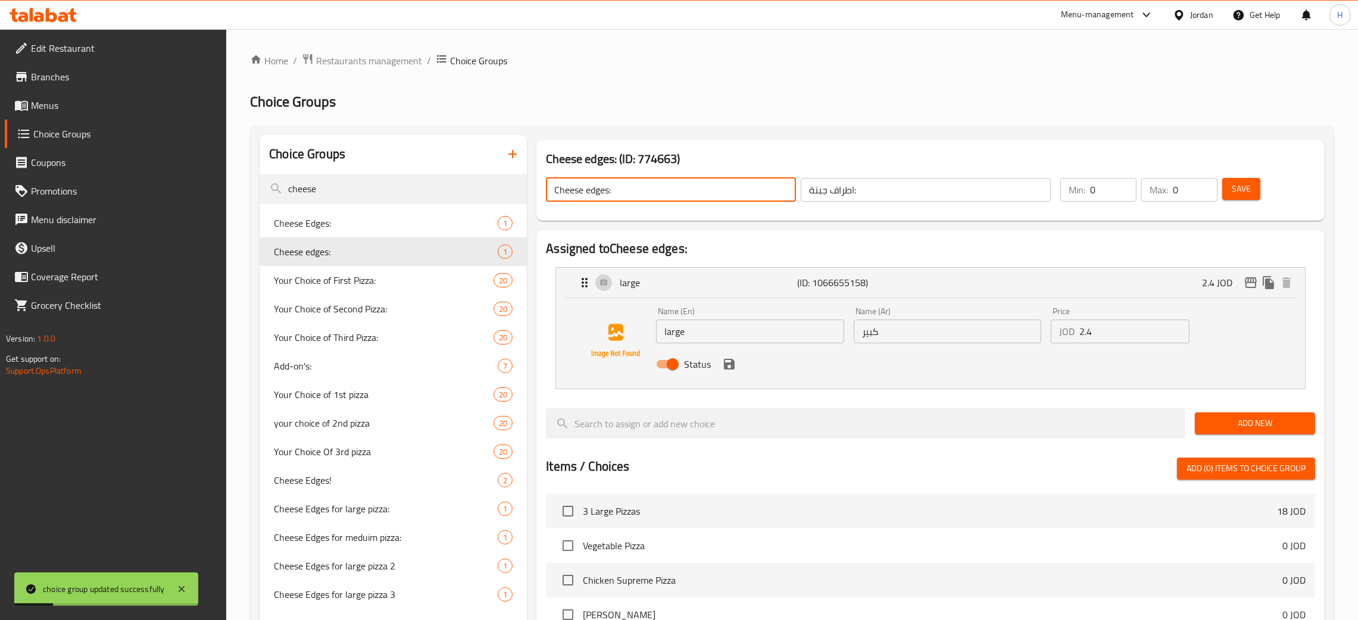
click at [660, 195] on input "Cheese edges:" at bounding box center [671, 190] width 250 height 24
click at [739, 322] on input "large" at bounding box center [750, 332] width 188 height 24
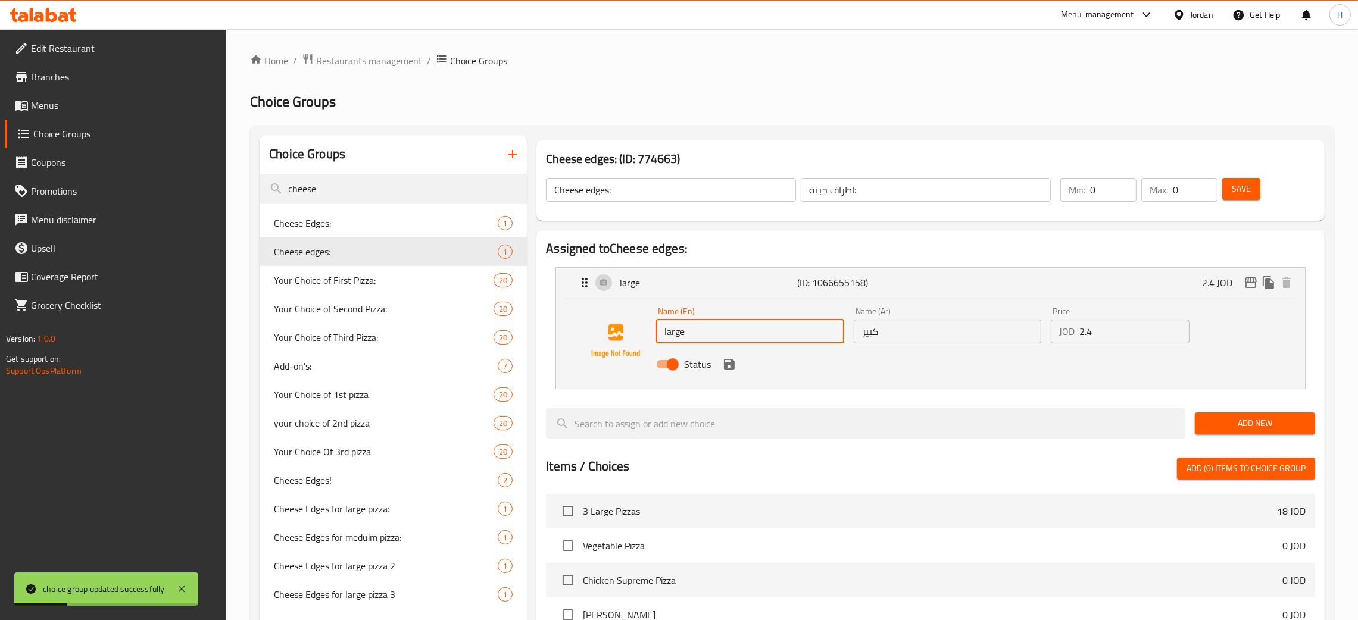
paste input "Cheese edges:"
type input "Cheese edges:"
click at [893, 191] on input "اطراف جبنة:" at bounding box center [926, 190] width 250 height 24
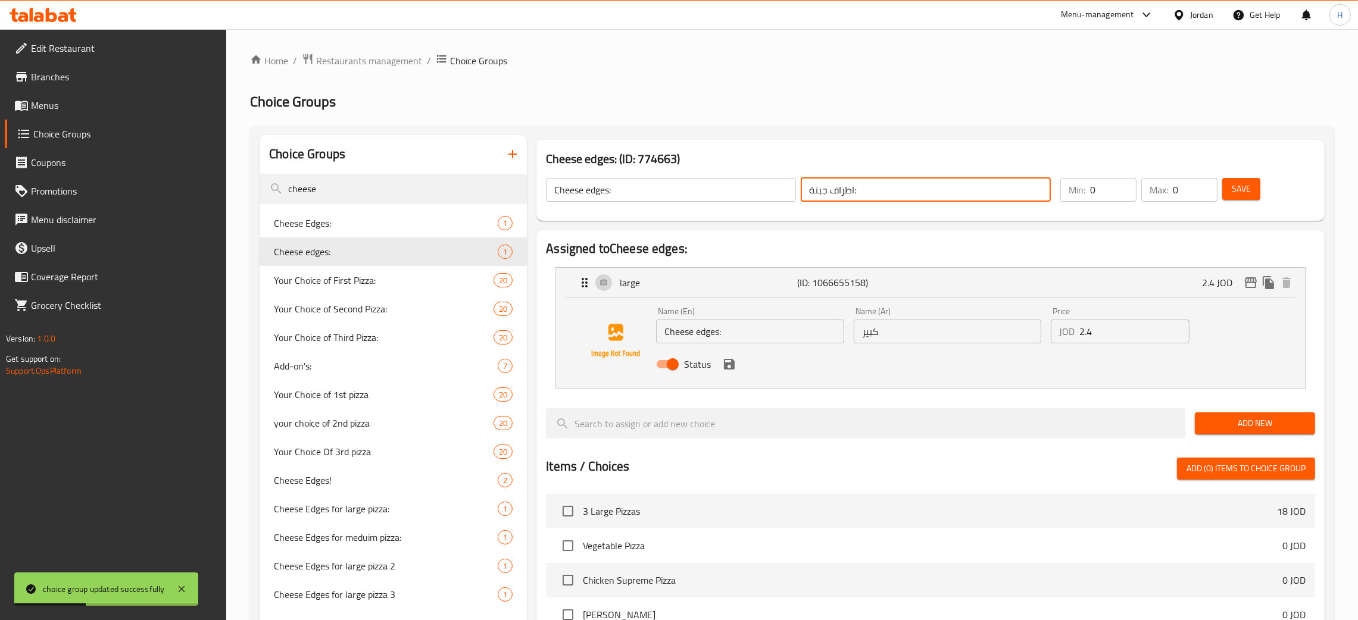
click at [910, 323] on input "كبير" at bounding box center [948, 332] width 188 height 24
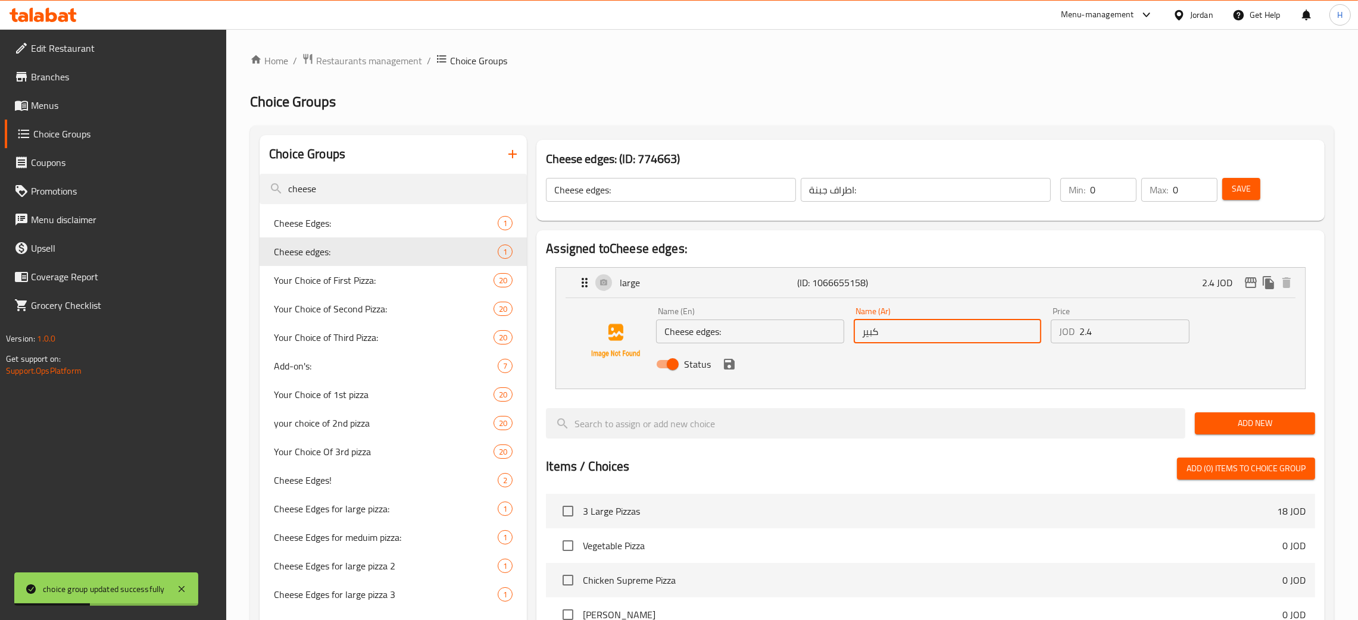
paste input "اطراف جبنة:"
click at [732, 366] on icon "save" at bounding box center [729, 364] width 11 height 11
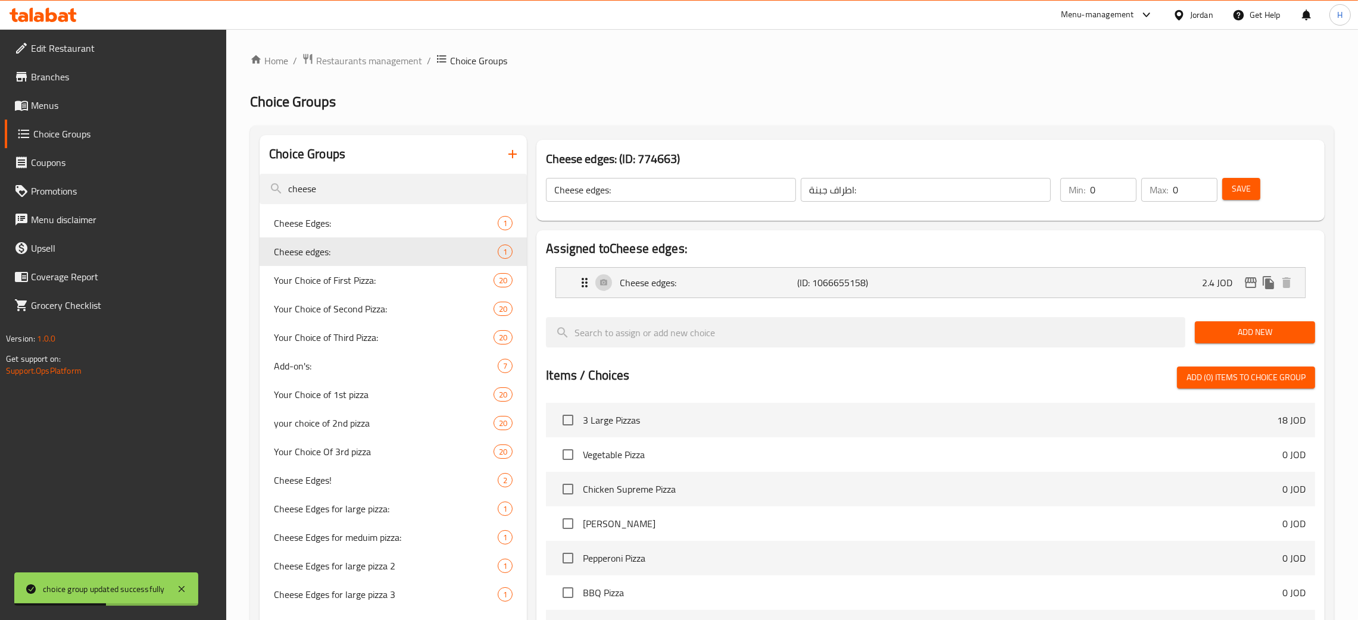
type input "اطراف جبنة:"
drag, startPoint x: 1241, startPoint y: 194, endPoint x: 578, endPoint y: 270, distance: 667.7
click at [1241, 194] on span "Save" at bounding box center [1241, 189] width 19 height 15
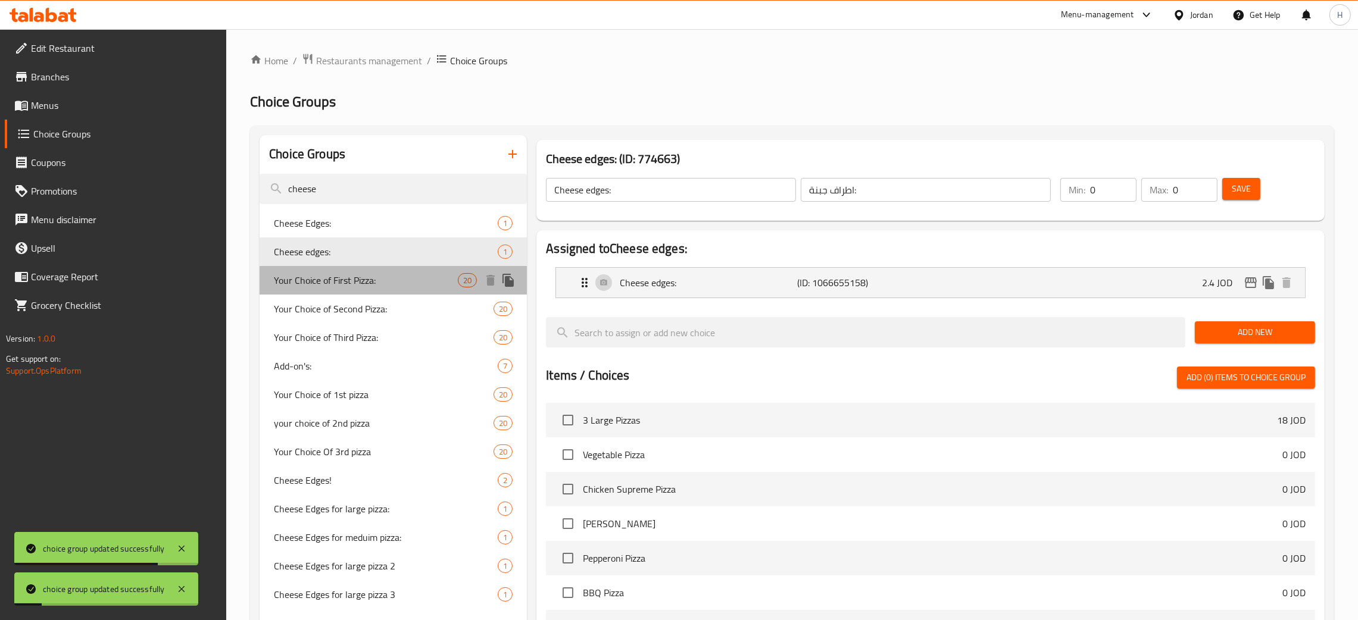
click at [384, 278] on span "Your Choice of First Pizza:" at bounding box center [366, 280] width 184 height 14
type input "Your Choice of First Pizza:"
type input "اختيارك من البيتزا الاولي:"
type input "1"
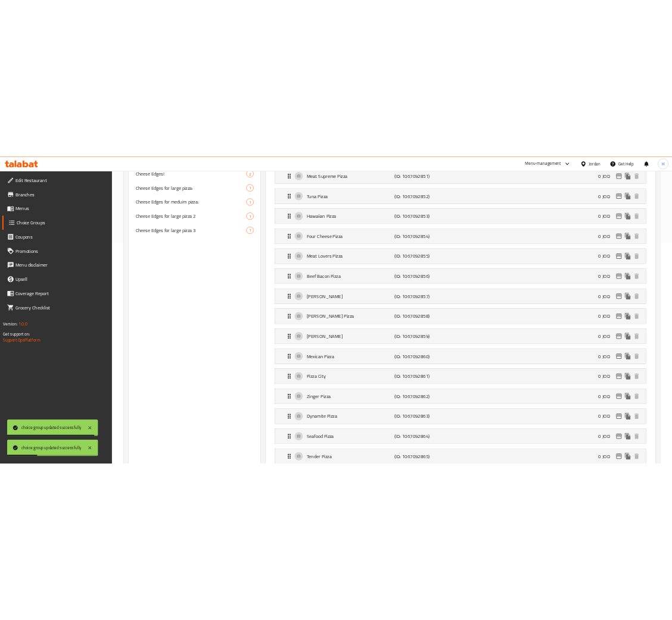
scroll to position [89, 0]
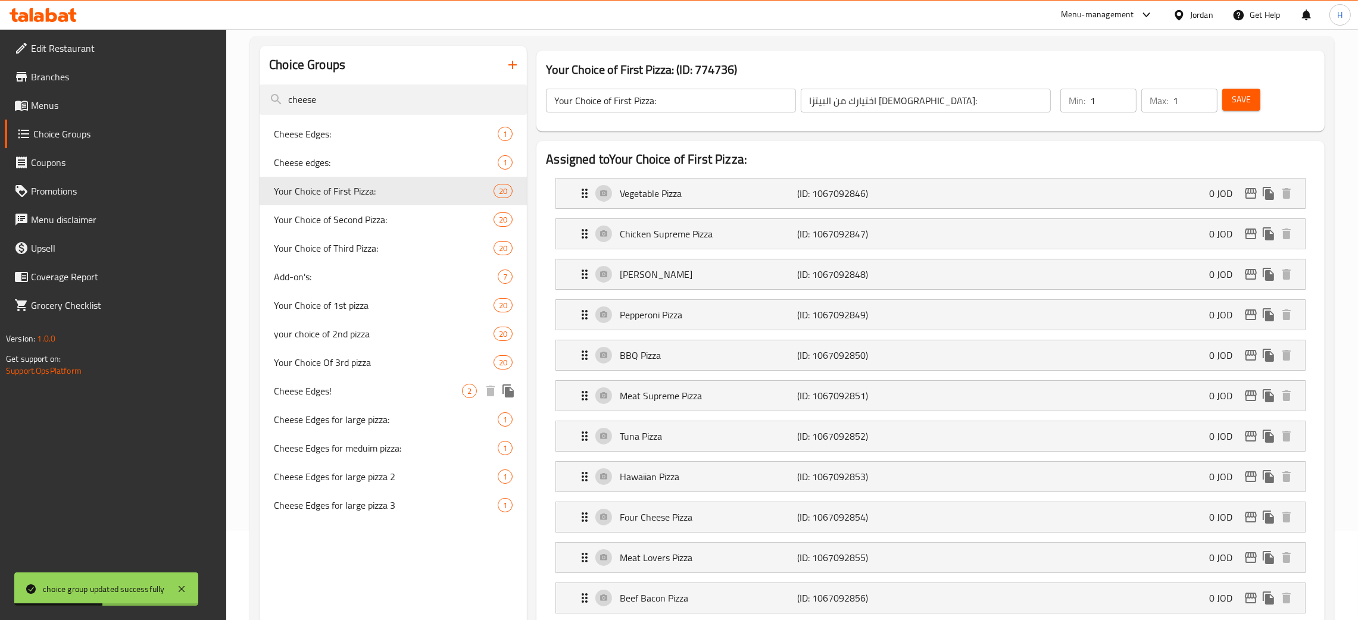
drag, startPoint x: 347, startPoint y: 400, endPoint x: 526, endPoint y: 360, distance: 183.5
click at [346, 398] on div "Cheese Edges! 2" at bounding box center [393, 391] width 267 height 29
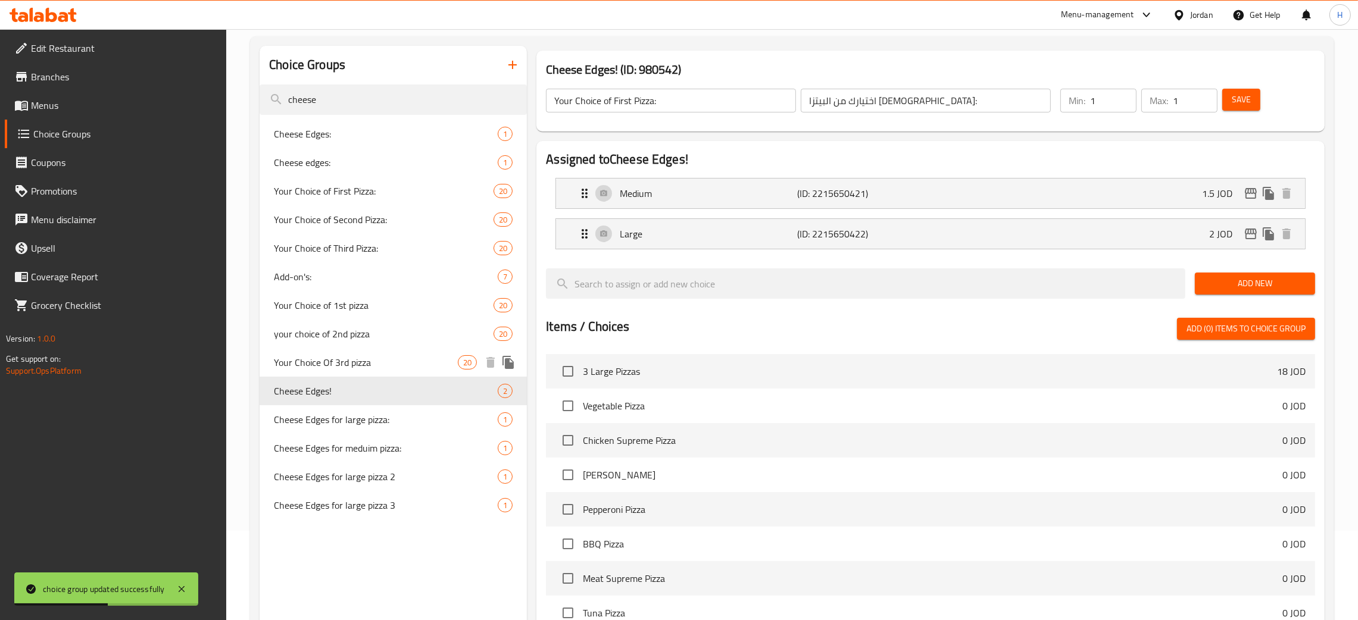
type input "Cheese Edges!"
type input "اطراف جبنه"
type input "0"
click at [622, 113] on div "Cheese Edges! ​" at bounding box center [671, 100] width 255 height 29
click at [629, 101] on input "Cheese Edges!" at bounding box center [671, 101] width 250 height 24
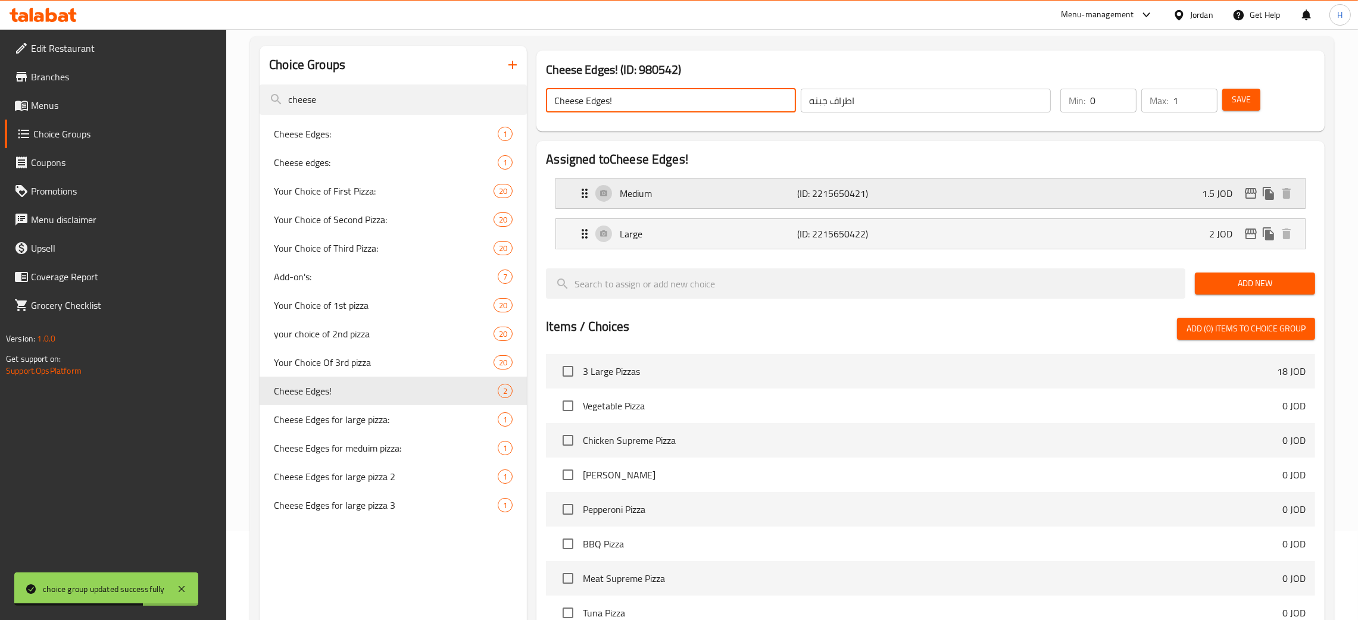
click at [663, 191] on p "Medium" at bounding box center [708, 193] width 177 height 14
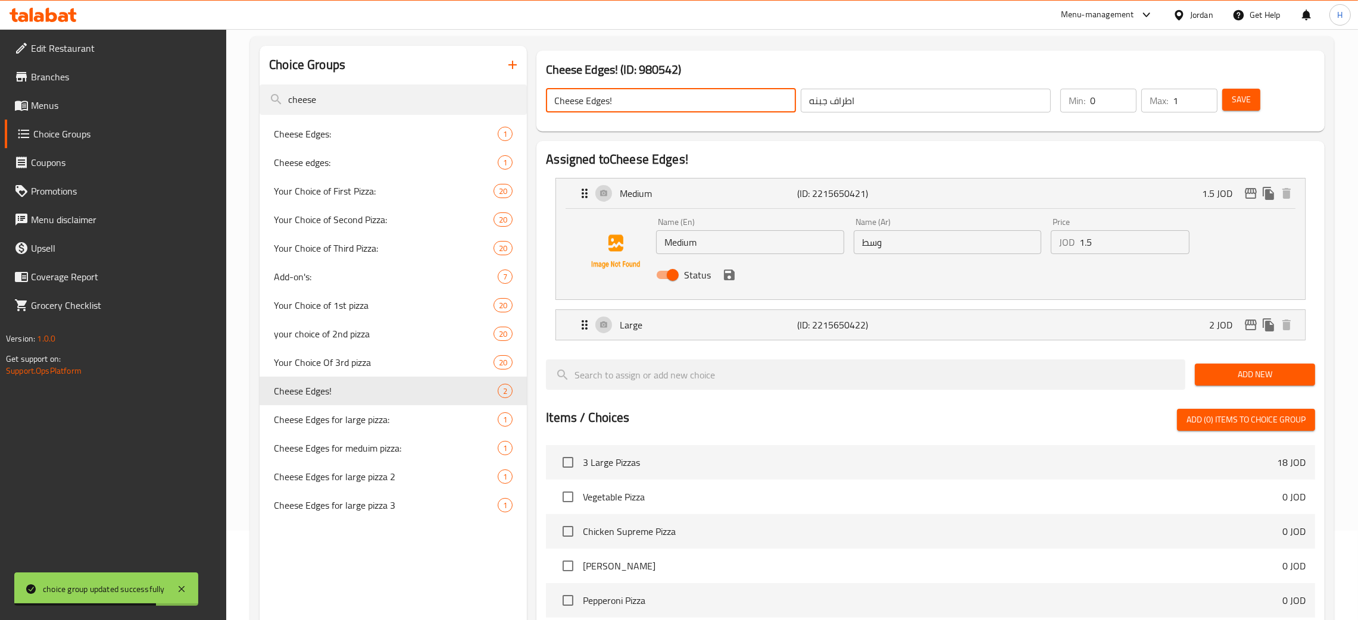
click at [725, 246] on input "Medium" at bounding box center [750, 242] width 188 height 24
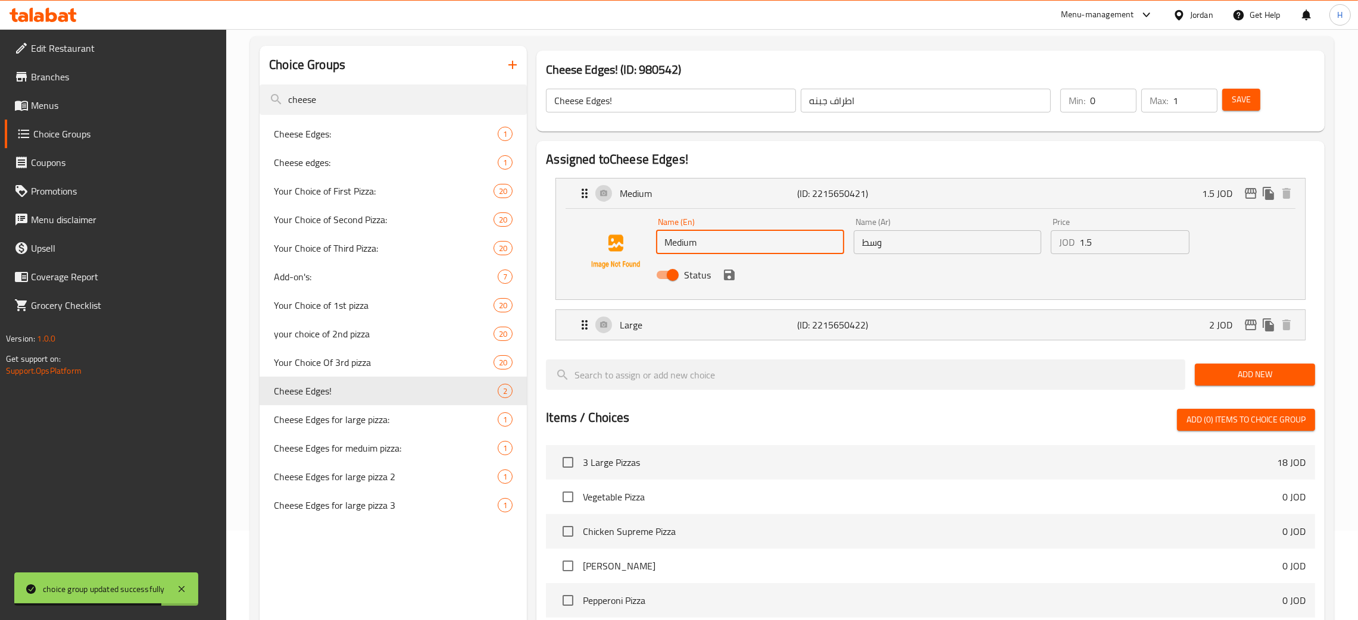
paste input "Cheese Edges!"
type input "Cheese Edges Medium"
click at [894, 105] on input "اطراف جبنه" at bounding box center [926, 101] width 250 height 24
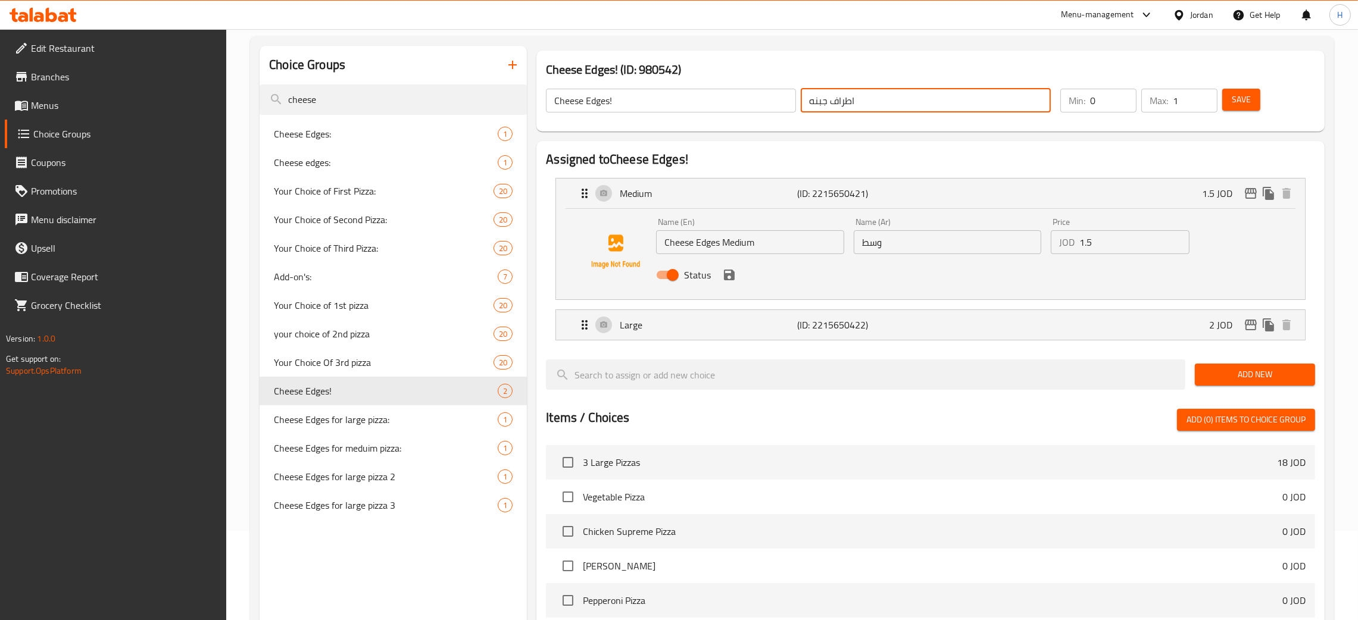
click at [938, 246] on input "وسط" at bounding box center [948, 242] width 188 height 24
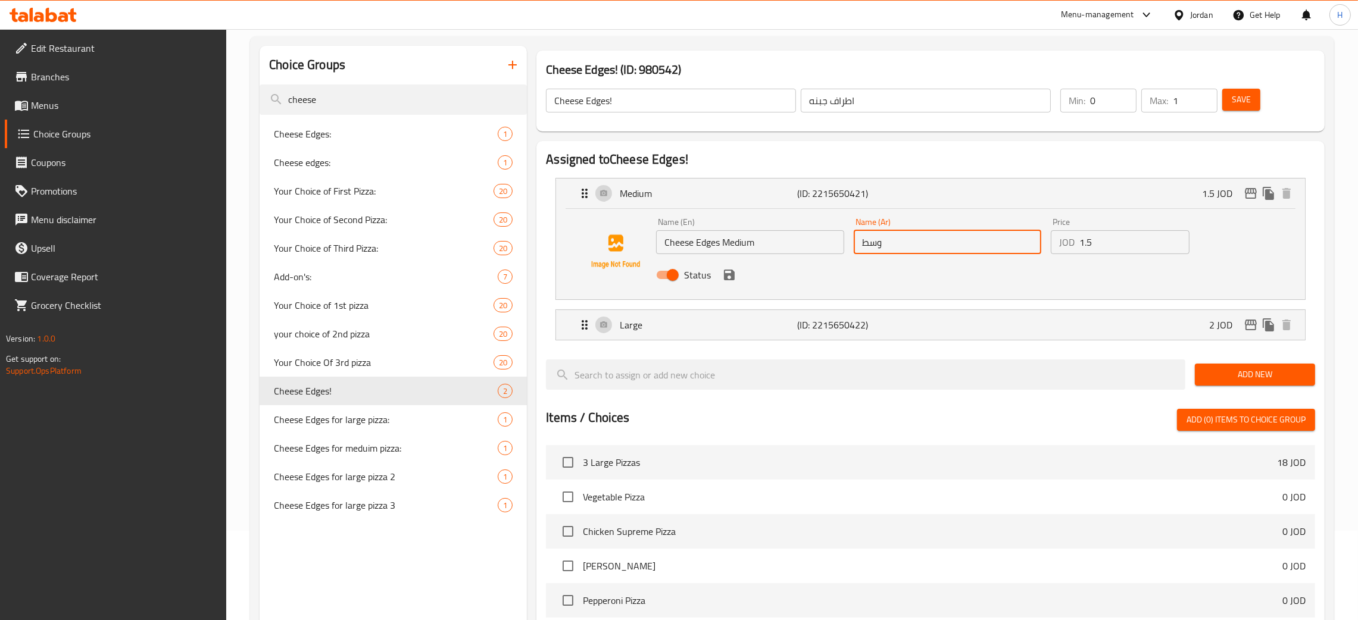
paste input "اطراف جبنه"
click at [734, 281] on icon "save" at bounding box center [729, 275] width 14 height 14
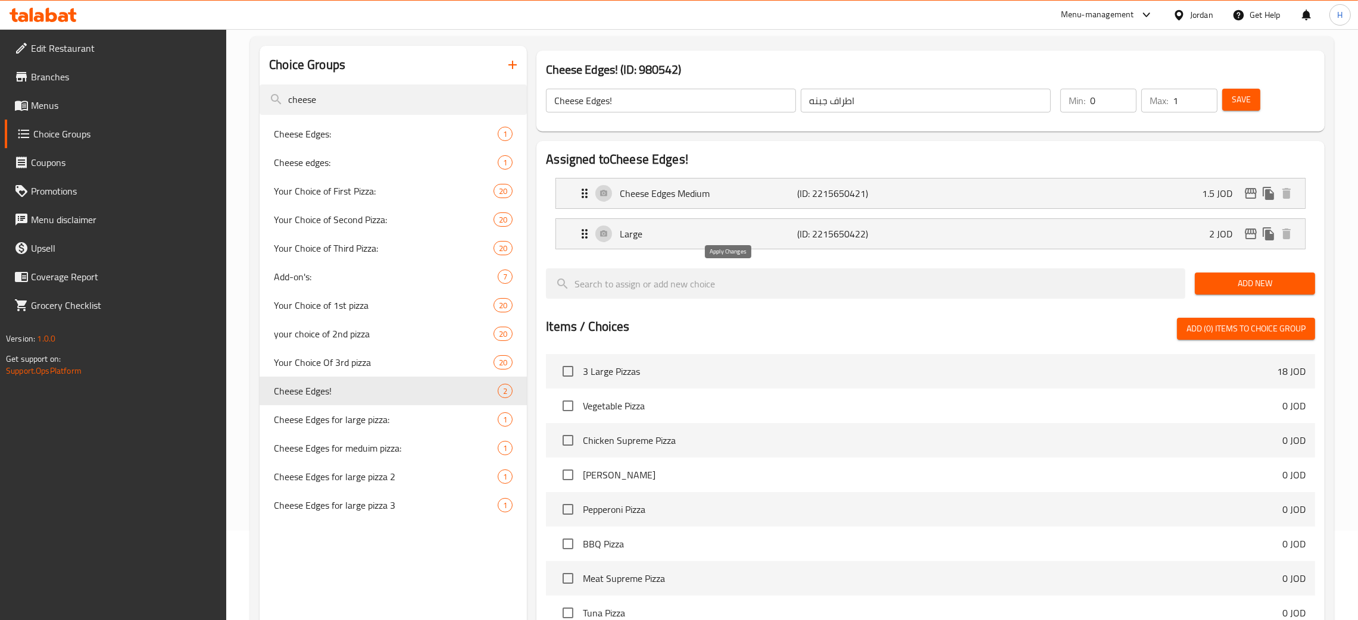
type input "وسط اطراف جبنه"
click at [737, 243] on div "Large (ID: 2215650422) 2 JOD" at bounding box center [934, 234] width 713 height 30
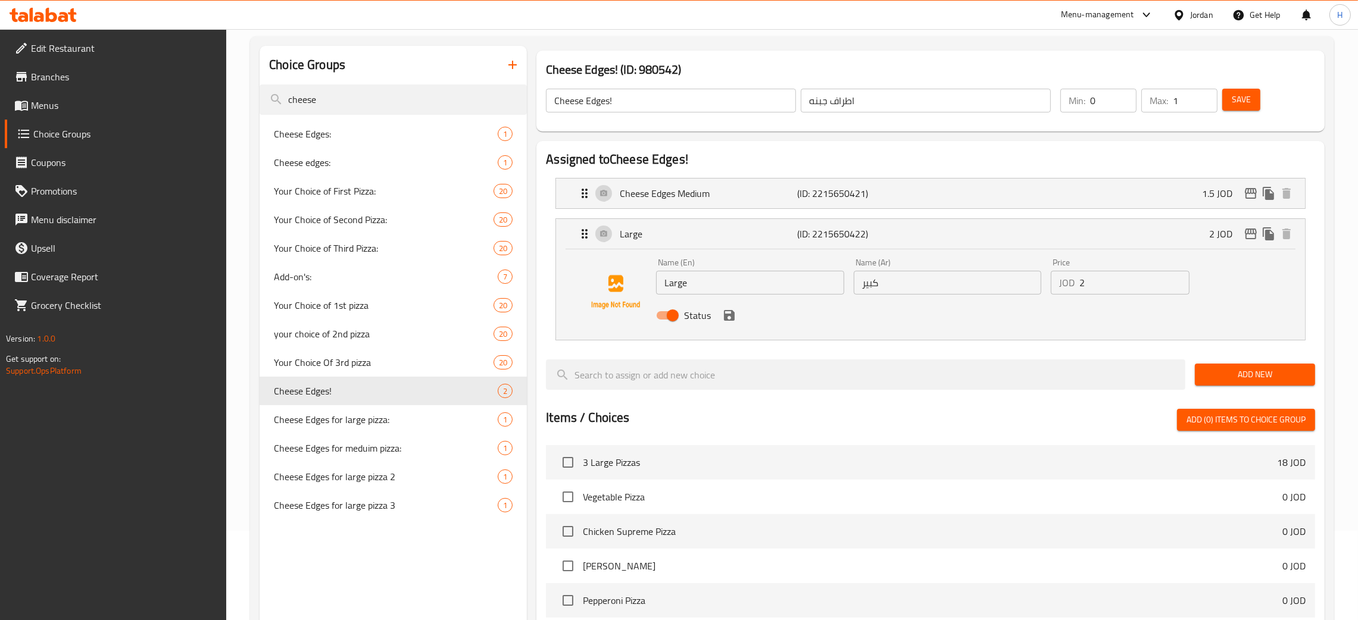
click at [641, 99] on input "Cheese Edges!" at bounding box center [671, 101] width 250 height 24
click at [710, 285] on input "Large" at bounding box center [750, 283] width 188 height 24
drag, startPoint x: 667, startPoint y: 279, endPoint x: 682, endPoint y: 298, distance: 24.7
click at [667, 279] on input "Large" at bounding box center [750, 283] width 188 height 24
click at [663, 282] on input "Large" at bounding box center [750, 283] width 188 height 24
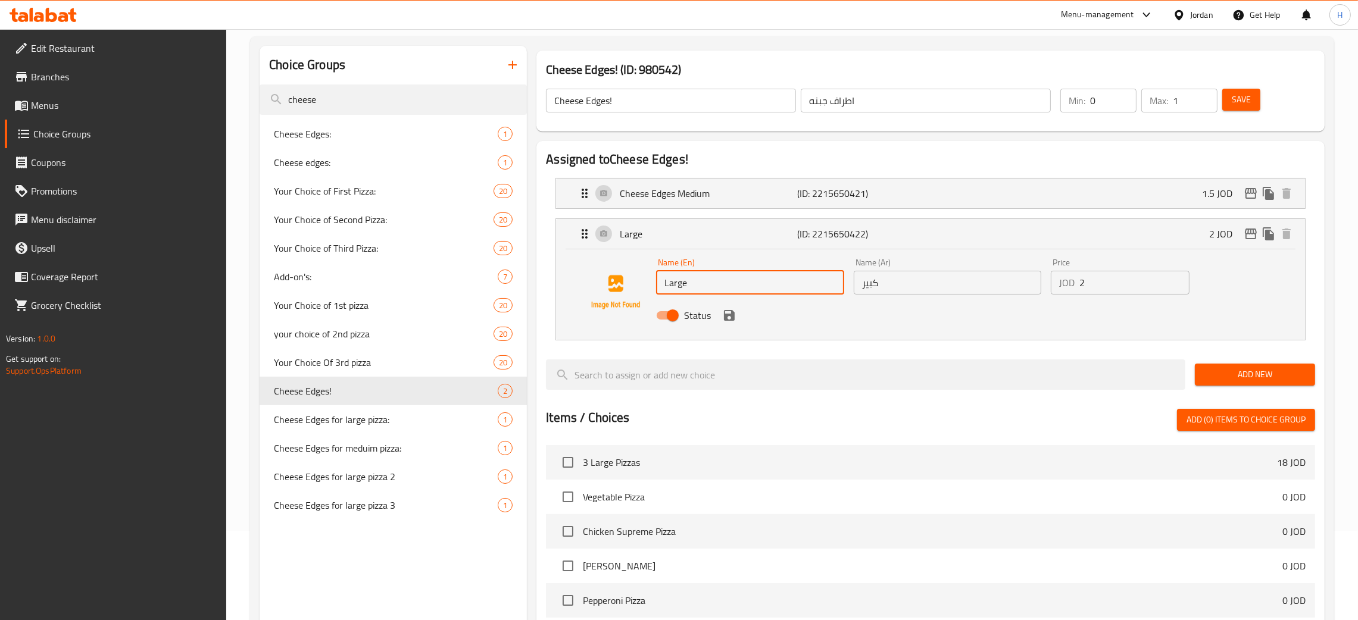
click at [662, 282] on input "Large" at bounding box center [750, 283] width 188 height 24
click at [712, 274] on input "Large" at bounding box center [750, 283] width 188 height 24
paste input "Cheese Edges!"
type input "Cheese Edges Large"
click at [857, 105] on input "اطراف جبنه" at bounding box center [926, 101] width 250 height 24
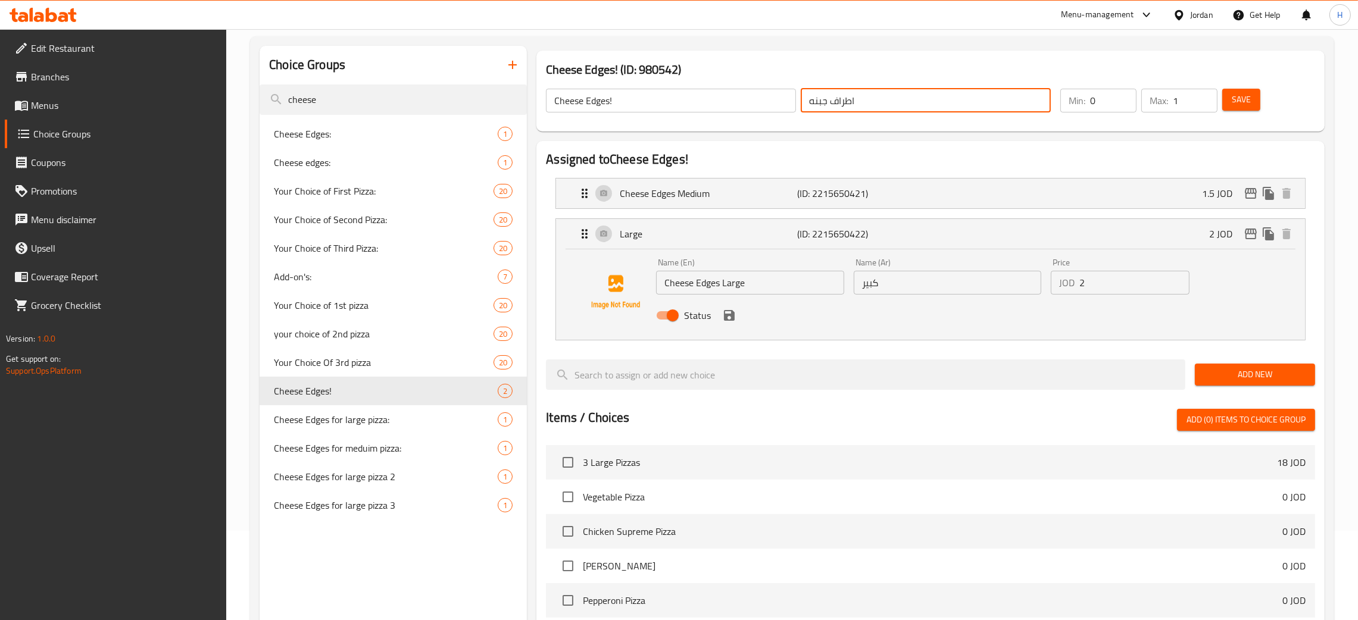
click at [918, 270] on div "Name (Ar) كبير Name (Ar)" at bounding box center [948, 276] width 188 height 36
click at [916, 277] on input "كبير" at bounding box center [948, 283] width 188 height 24
click at [904, 96] on input "text" at bounding box center [926, 101] width 250 height 24
type input "اطراف جبنه"
click at [915, 285] on input "كبير" at bounding box center [948, 283] width 188 height 24
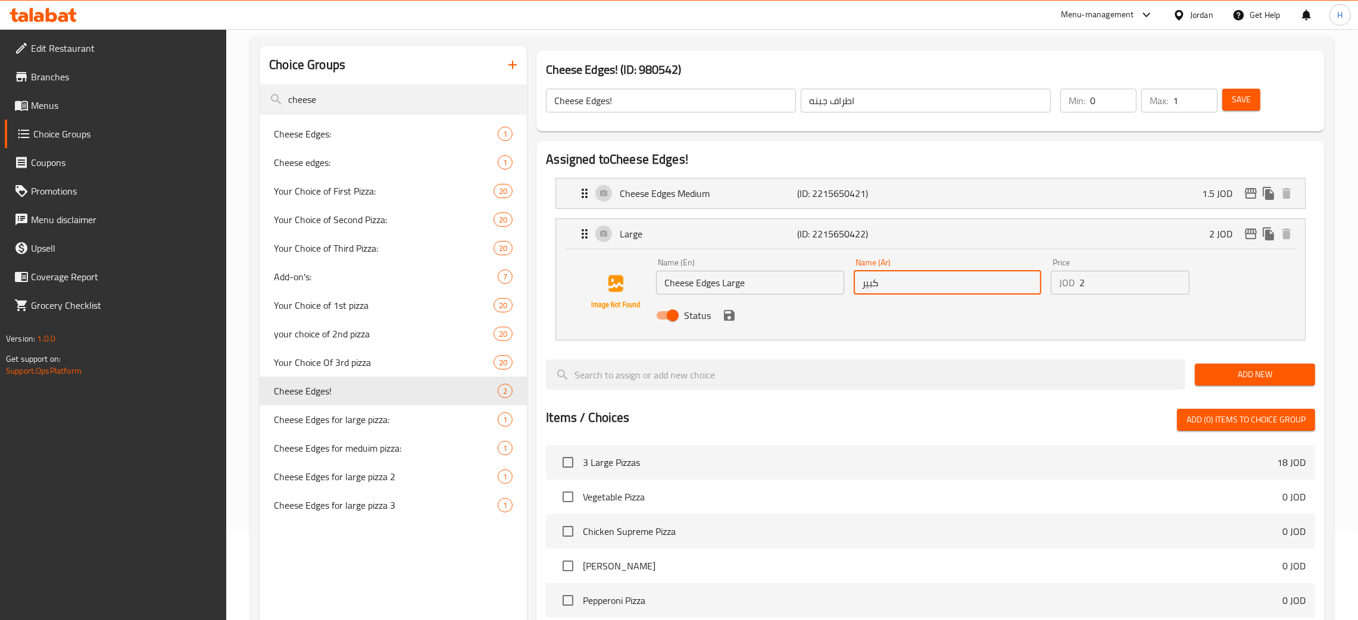
paste input "اطراف جبنه"
click at [722, 313] on icon "save" at bounding box center [729, 315] width 14 height 14
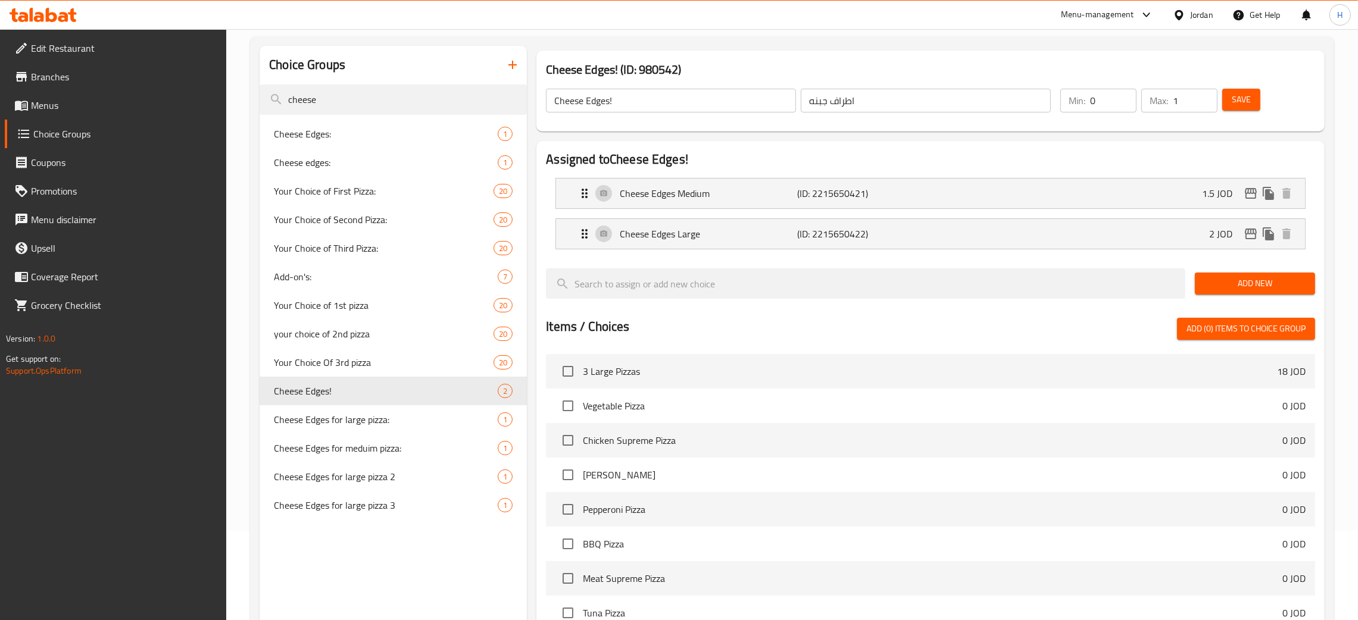
type input "كبير اطراف جبنه"
click at [921, 239] on div "Cheese Edges Large (ID: 2215650422) 2 JOD" at bounding box center [934, 234] width 713 height 30
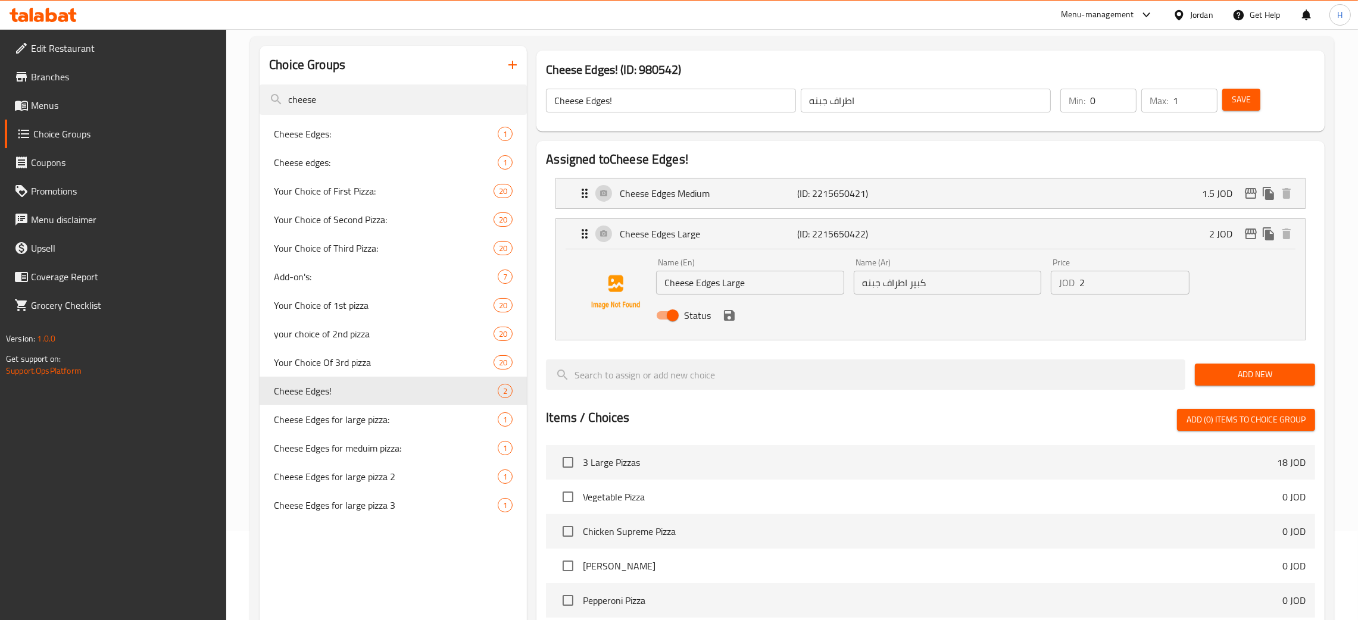
click at [1228, 99] on button "Save" at bounding box center [1241, 100] width 38 height 22
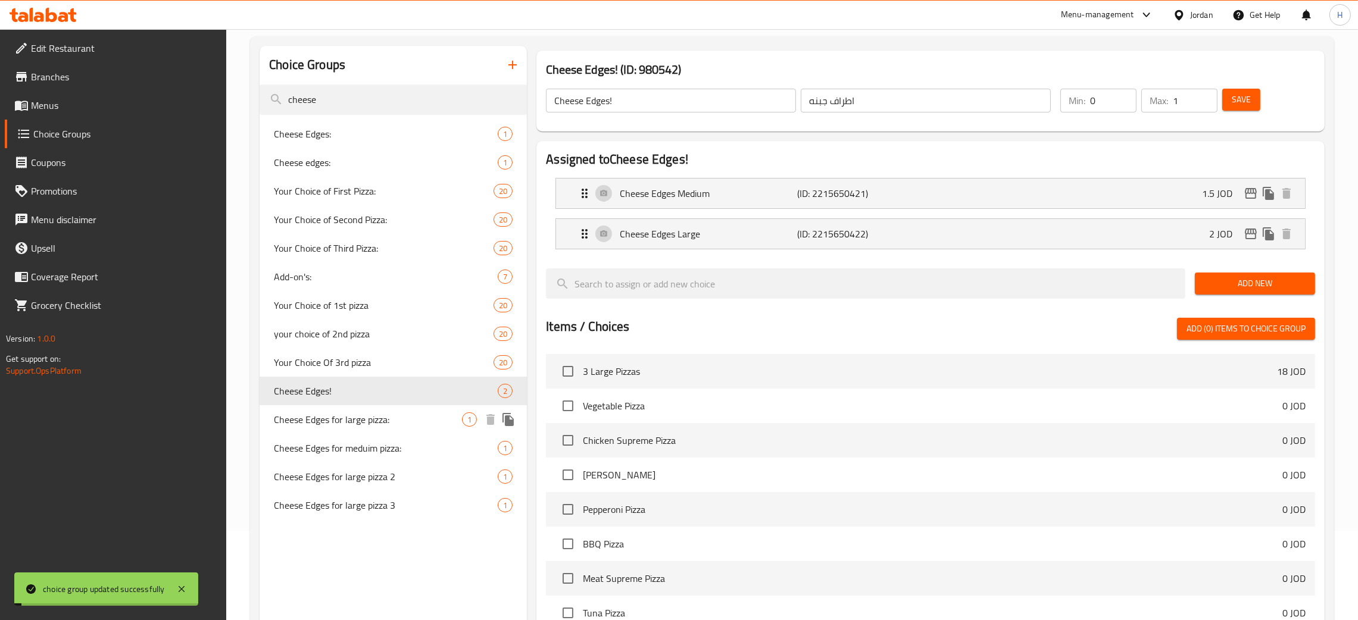
click at [348, 425] on span "Cheese Edges for large pizza:" at bounding box center [368, 420] width 188 height 14
type input "Cheese Edges for large pizza:"
type input "حواف الجبن للبيتزا الكبيرة:"
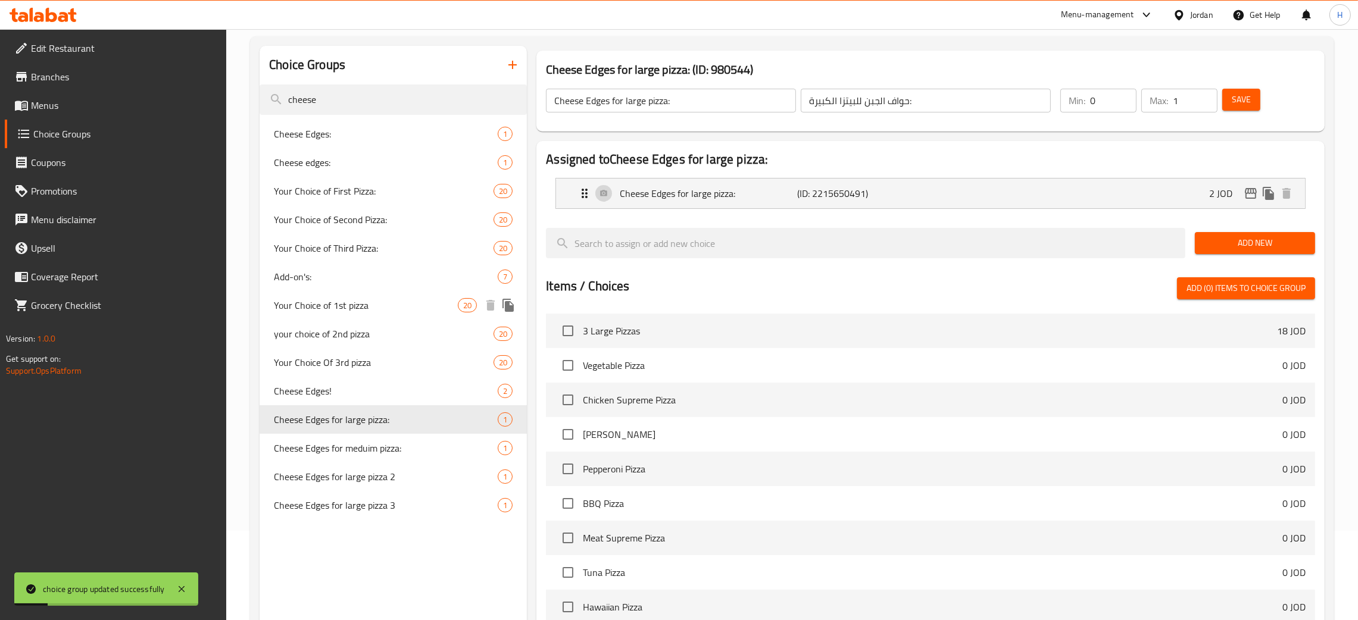
click at [371, 305] on span "Your Choice of 1st pizza" at bounding box center [366, 305] width 184 height 14
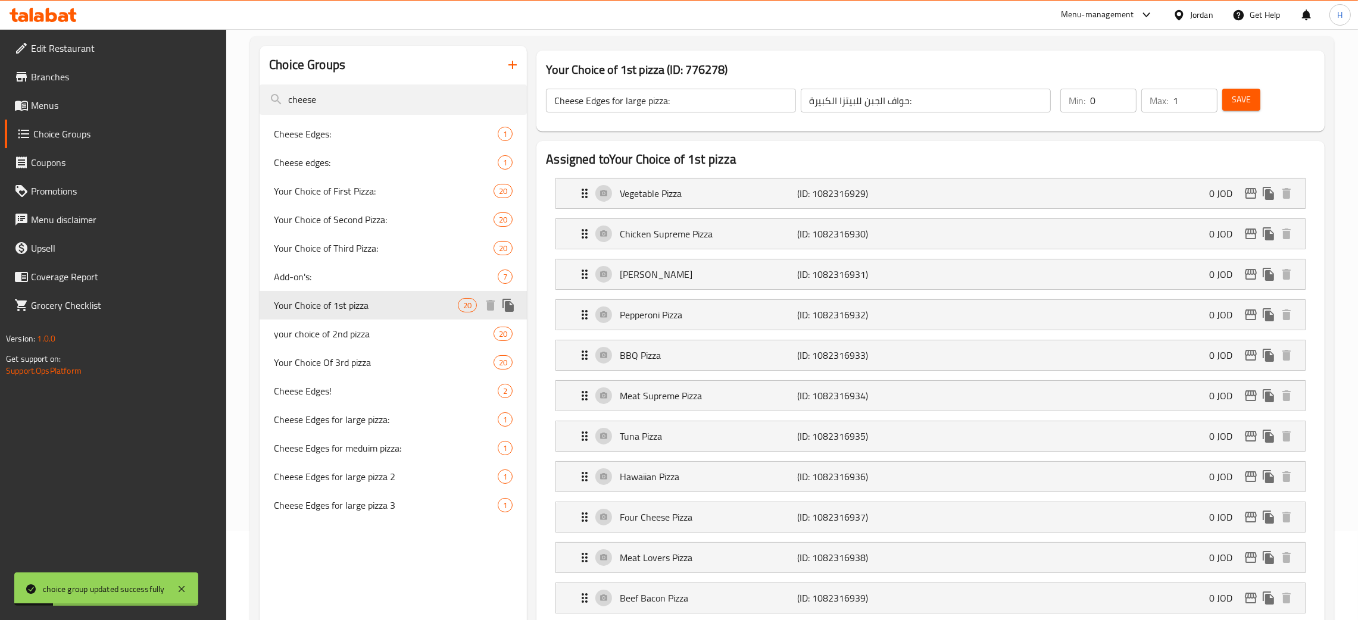
type input "Your Choice of 1st pizza"
type input "اختيارك من البيتزا الاولى"
type input "1"
click at [378, 332] on span "your choice of 2nd pizza" at bounding box center [366, 334] width 184 height 14
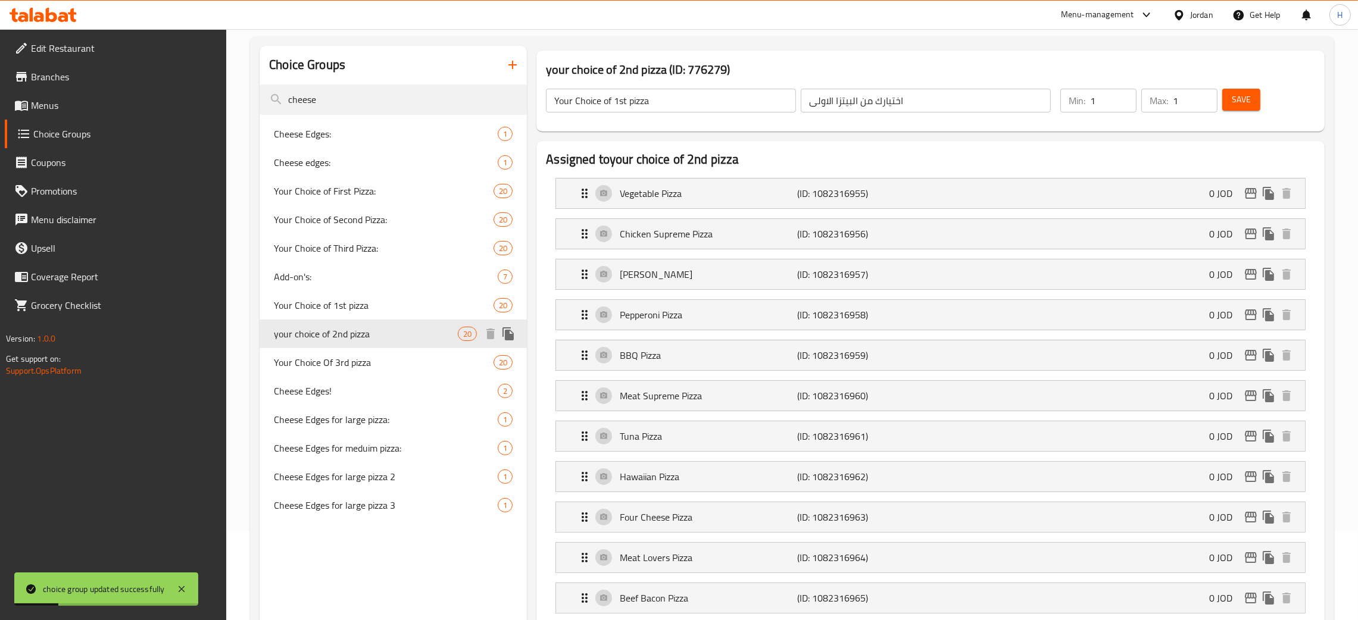
type input "your choice of 2nd pizza"
type input "اختيارك من البيتزا الثانية"
click at [398, 173] on div "Cheese edges: 1" at bounding box center [393, 162] width 267 height 29
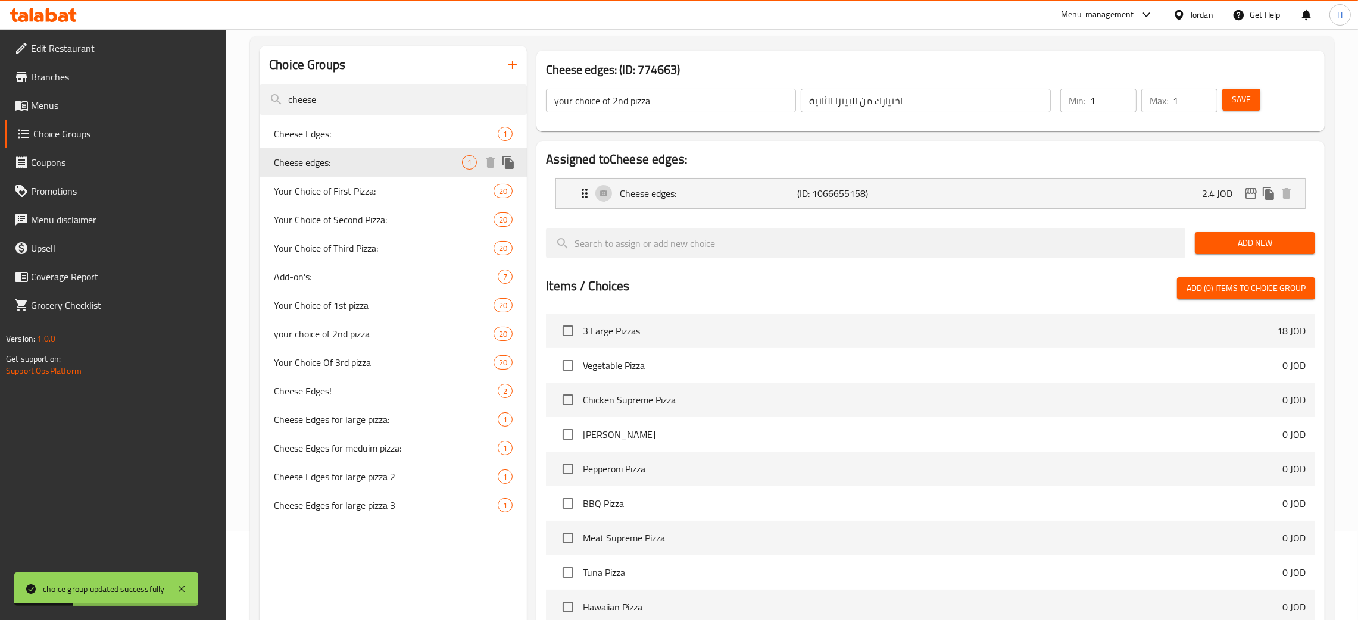
type input "Cheese edges:"
type input "اطراف جبنة:"
type input "0"
click at [378, 128] on span "Cheese Edges:" at bounding box center [368, 134] width 188 height 14
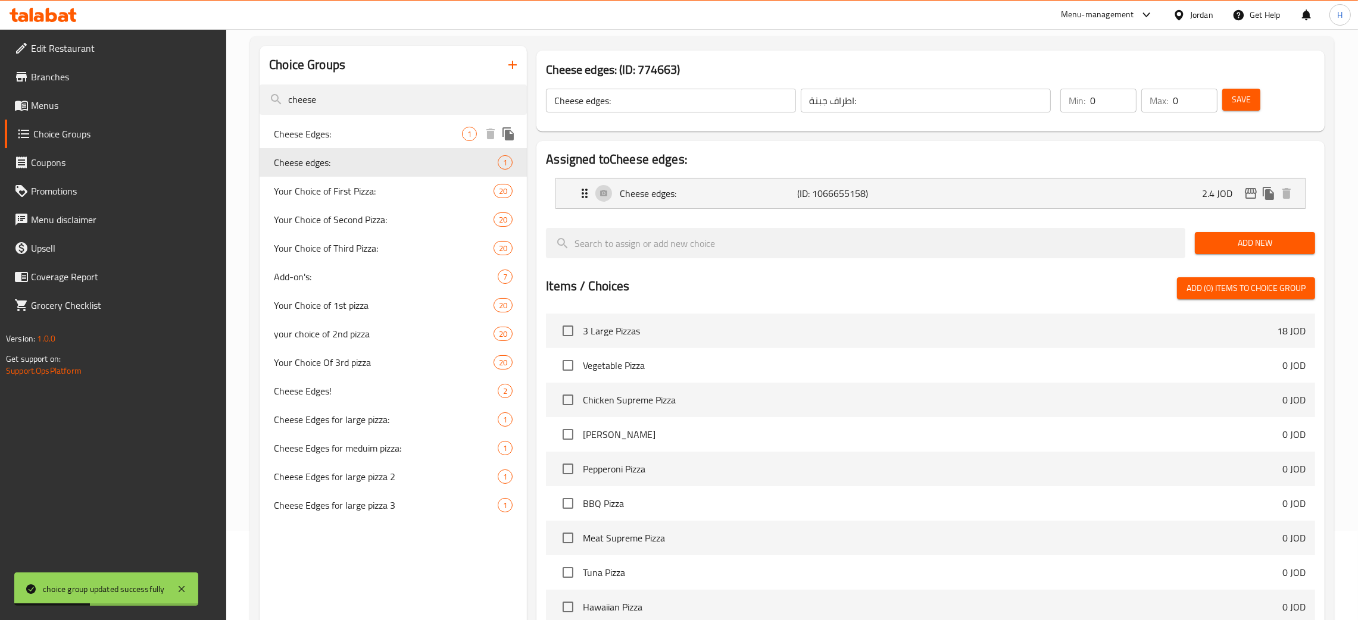
type input "Cheese Edges:"
type input "اطراف جبنة:"
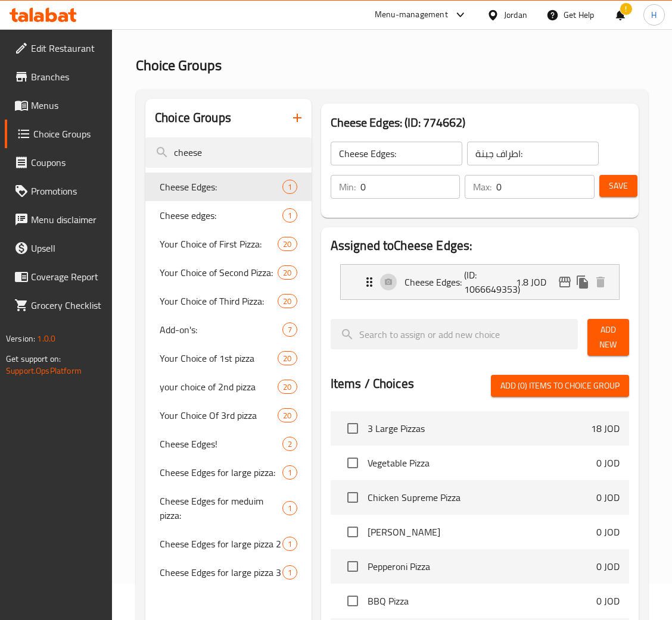
scroll to position [0, 0]
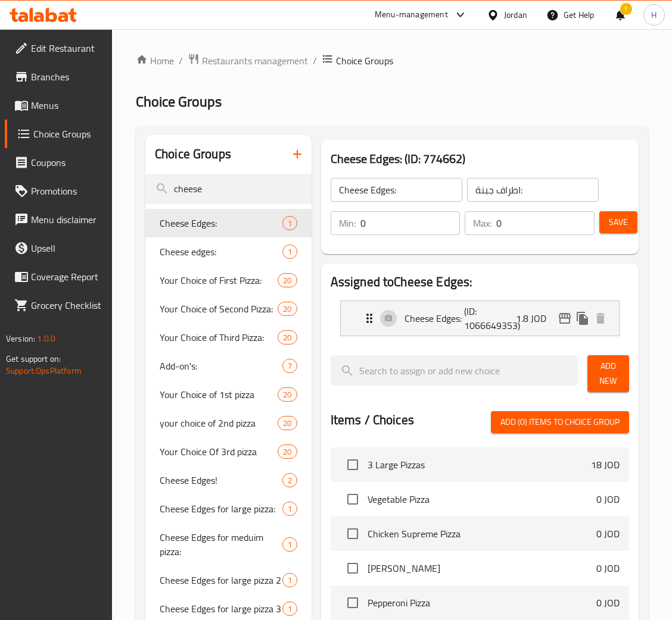
click at [54, 11] on icon at bounding box center [43, 15] width 67 height 14
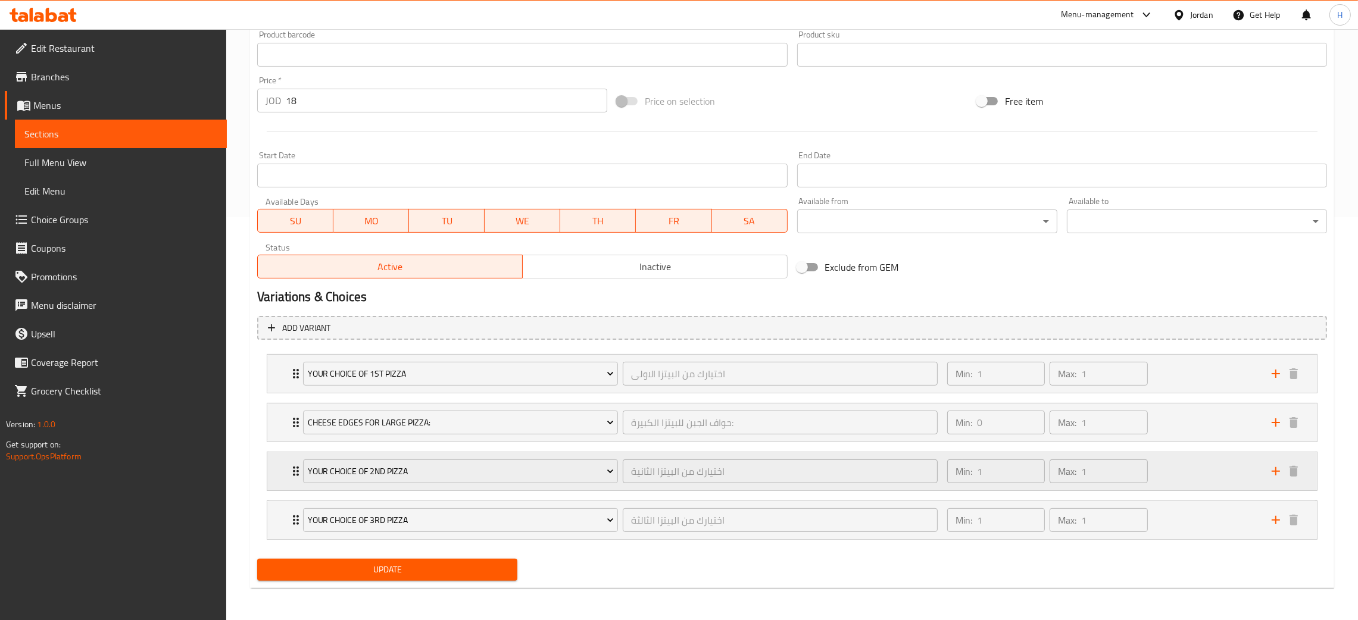
scroll to position [405, 0]
click at [283, 392] on div "Cheese Edges for large pizza: حواف الجبن للبيتزا الكبيرة: ​ Min: 0 ​ Max: 1 ​" at bounding box center [792, 373] width 1050 height 38
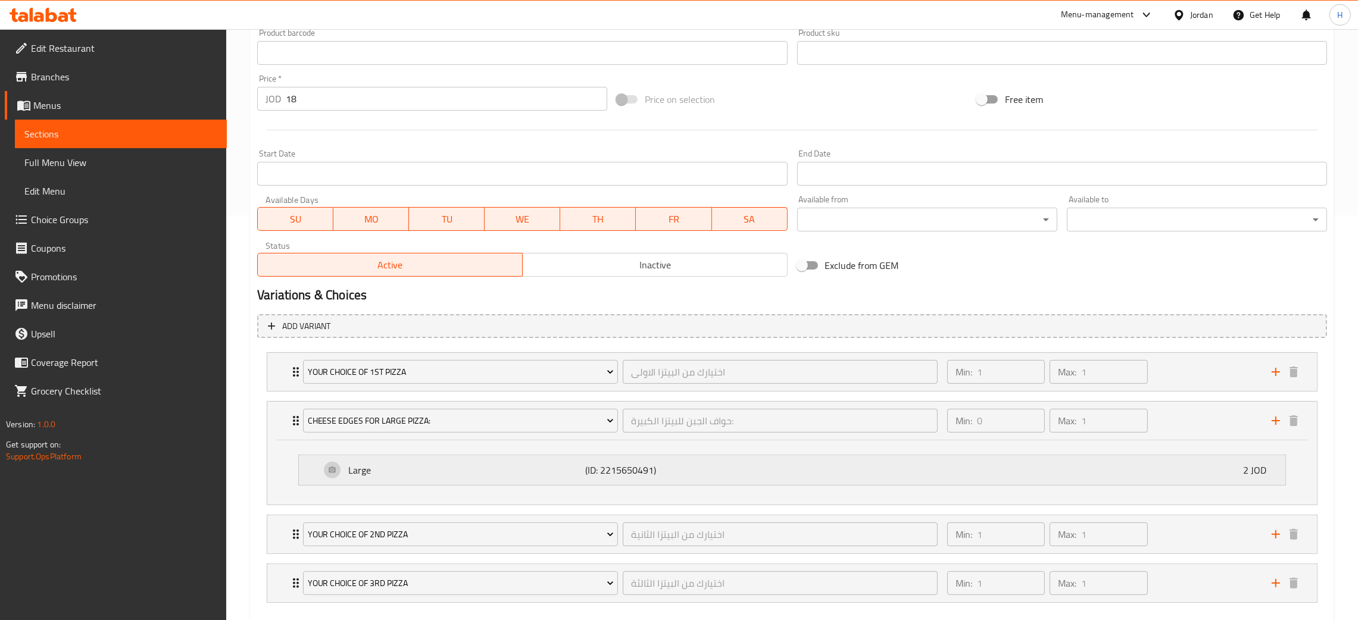
scroll to position [442, 0]
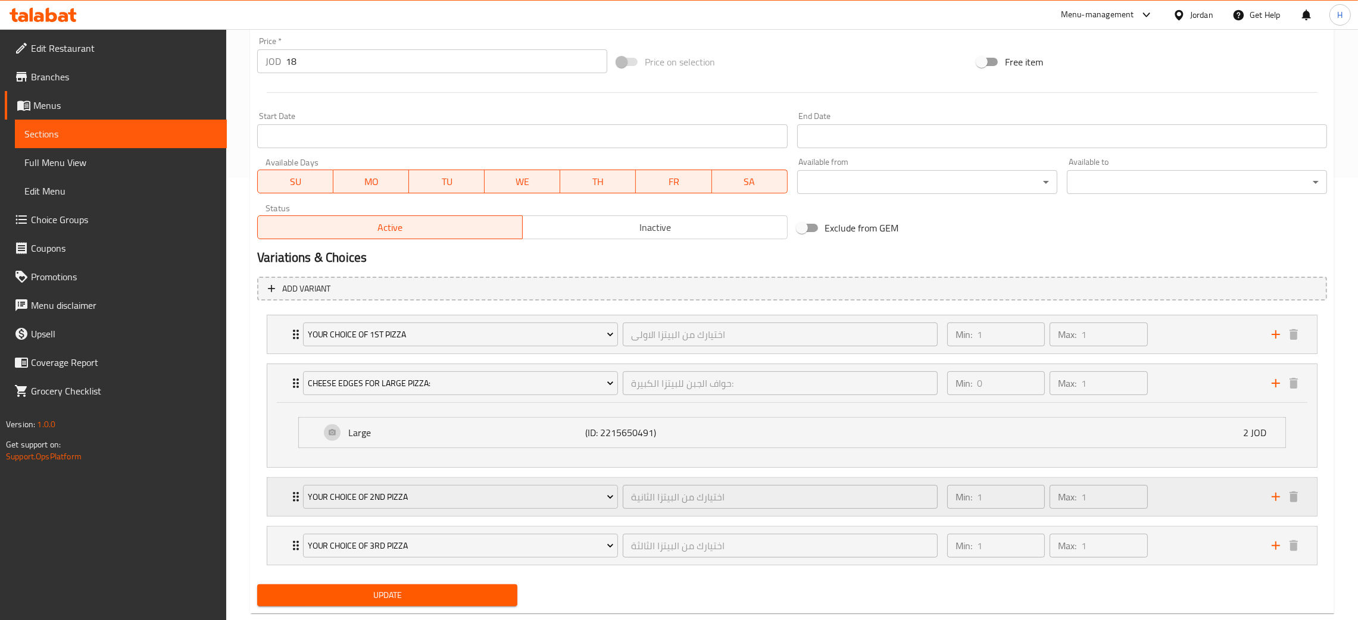
click at [1276, 498] on icon "add" at bounding box center [1276, 497] width 8 height 8
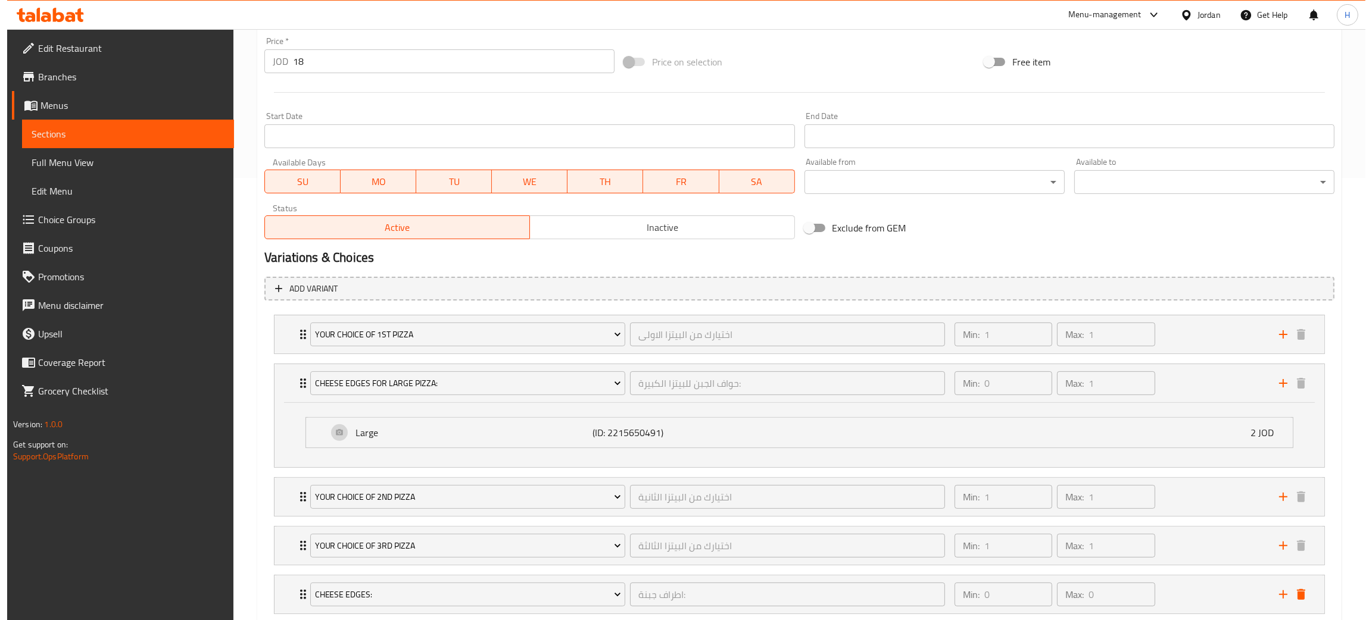
scroll to position [519, 0]
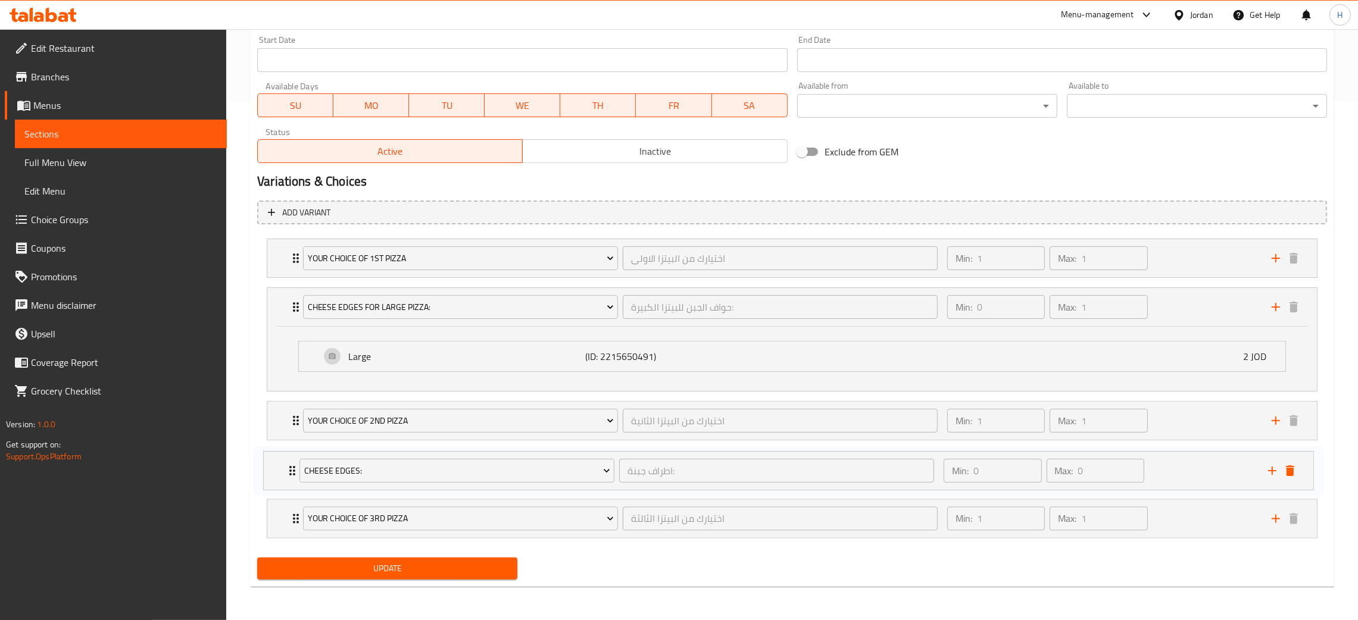
drag, startPoint x: 281, startPoint y: 513, endPoint x: 280, endPoint y: 455, distance: 58.4
click at [280, 455] on div "Your Choice of 1st pizza اختيارك من البيتزا الاولى ​ Min: 1 ​ Max: 1 ​ Vegetabl…" at bounding box center [792, 389] width 1070 height 310
click at [282, 471] on div "Your Choice of 1st pizza اختيارك من البيتزا الاولى ​ Min: 1 ​ Max: 1 ​ Vegetabl…" at bounding box center [792, 389] width 1070 height 310
click at [288, 278] on div "Cheese Edges: اطراف جبنة: ​ Min: 0 ​ Max: 0 ​" at bounding box center [792, 259] width 1050 height 38
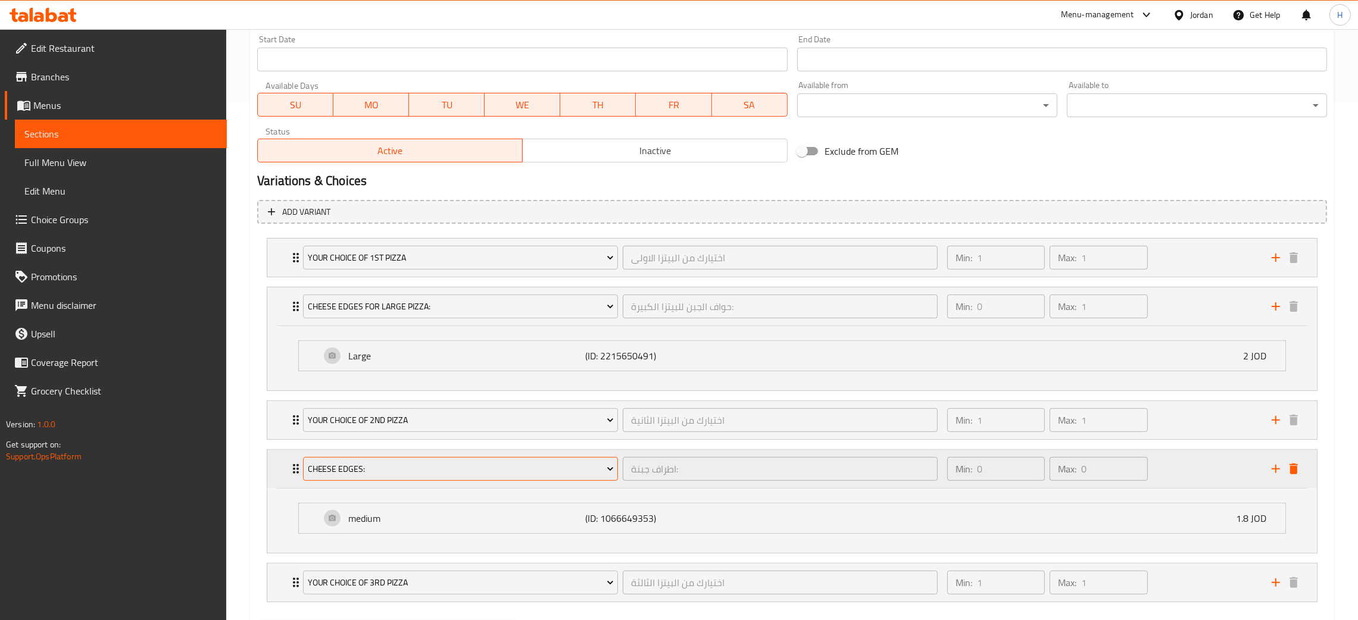
click at [415, 474] on span "Cheese Edges:" at bounding box center [461, 469] width 306 height 15
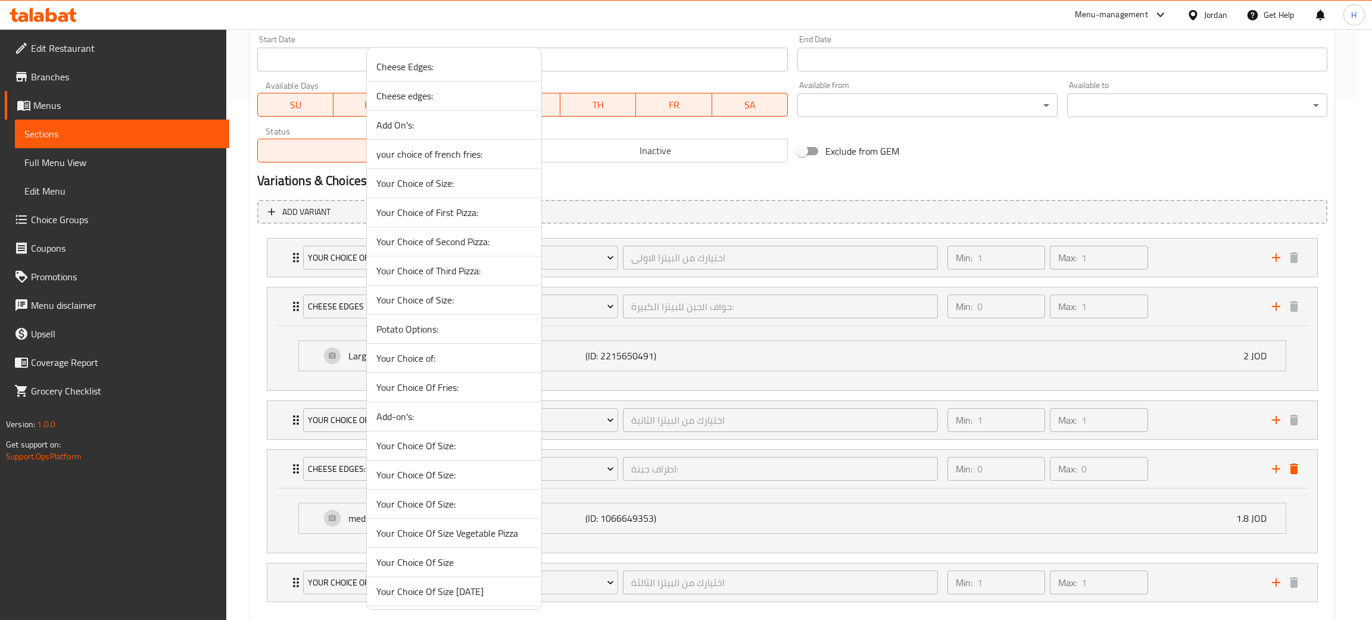
click at [460, 69] on span "Cheese Edges:" at bounding box center [453, 67] width 155 height 14
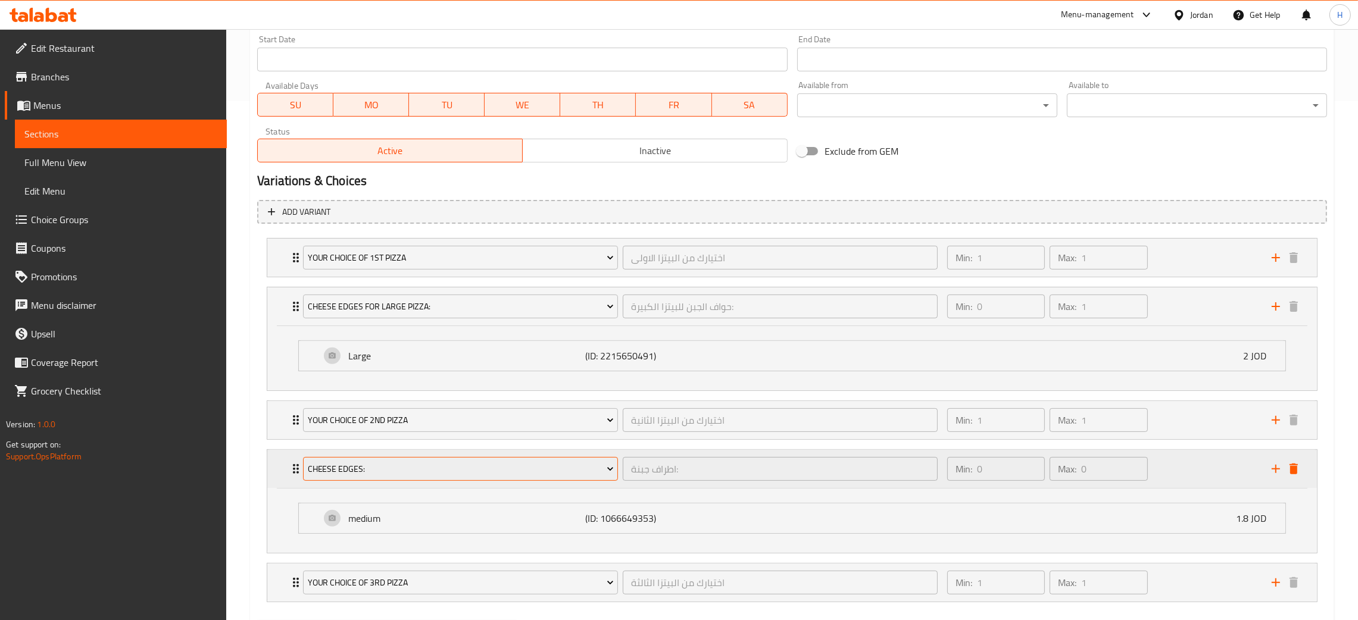
click at [325, 463] on span "Cheese Edges:" at bounding box center [461, 469] width 306 height 15
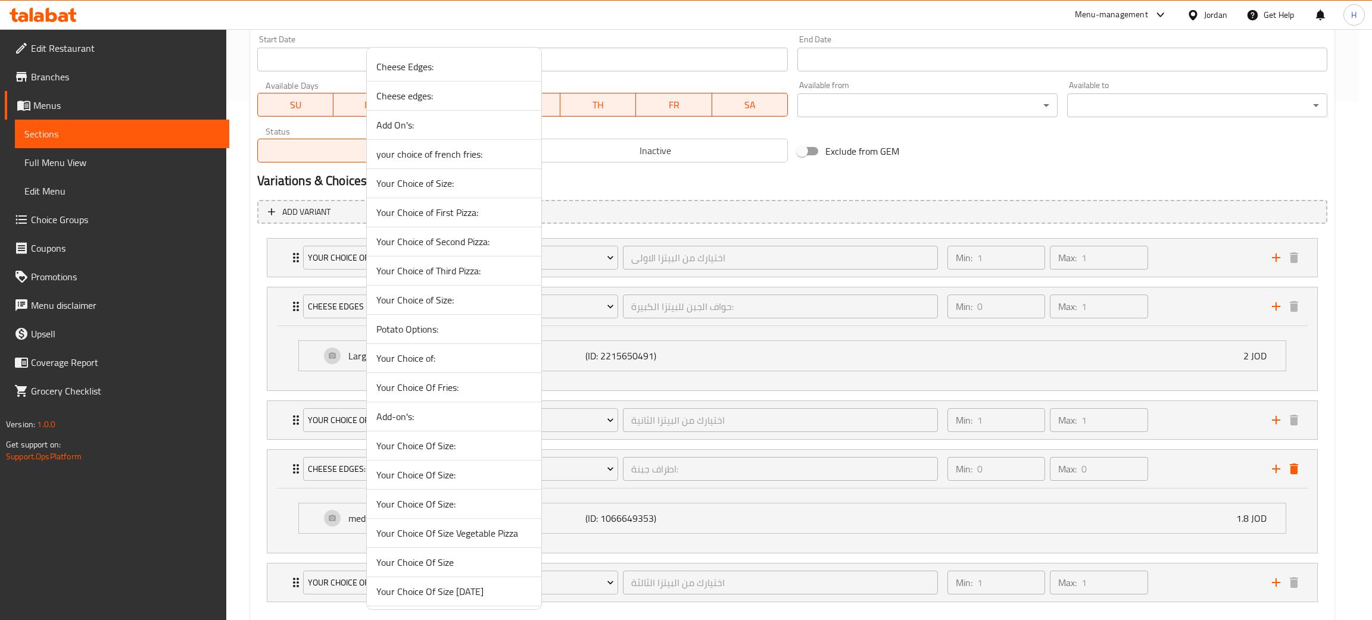
click at [442, 99] on span "Cheese edges:" at bounding box center [453, 96] width 155 height 14
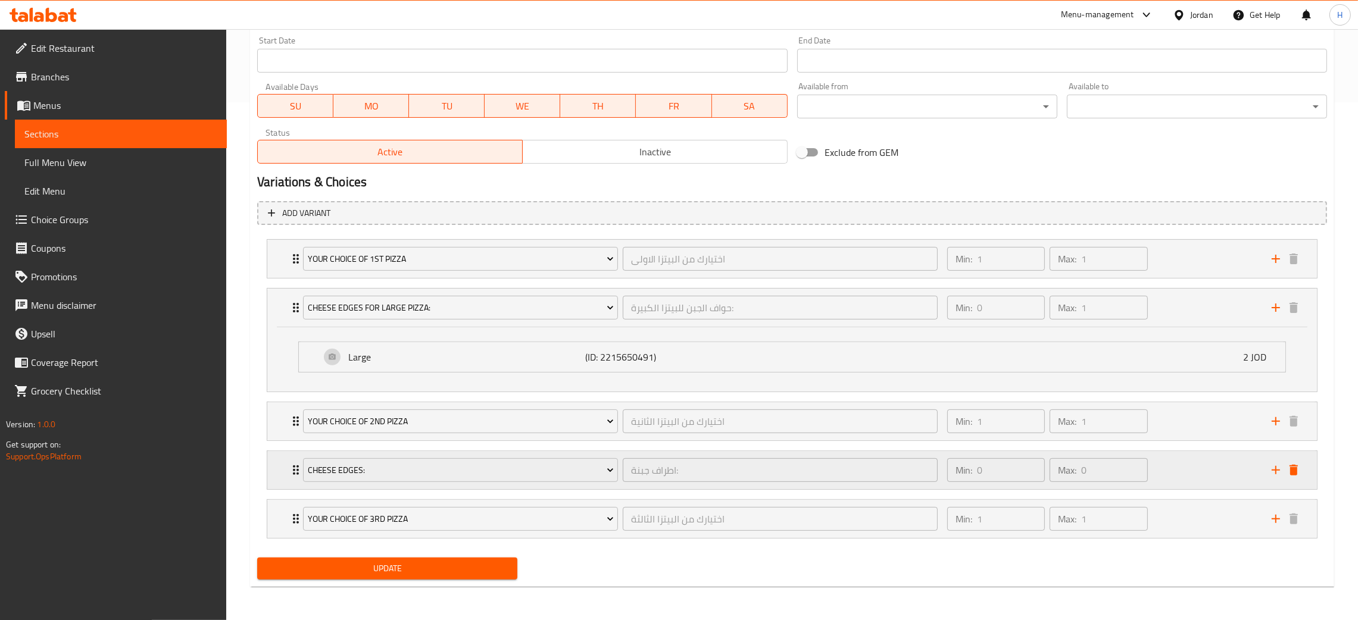
click at [285, 278] on div "Cheese edges: اطراف جبنة: ​ Min: 0 ​ Max: 0 ​" at bounding box center [792, 259] width 1050 height 38
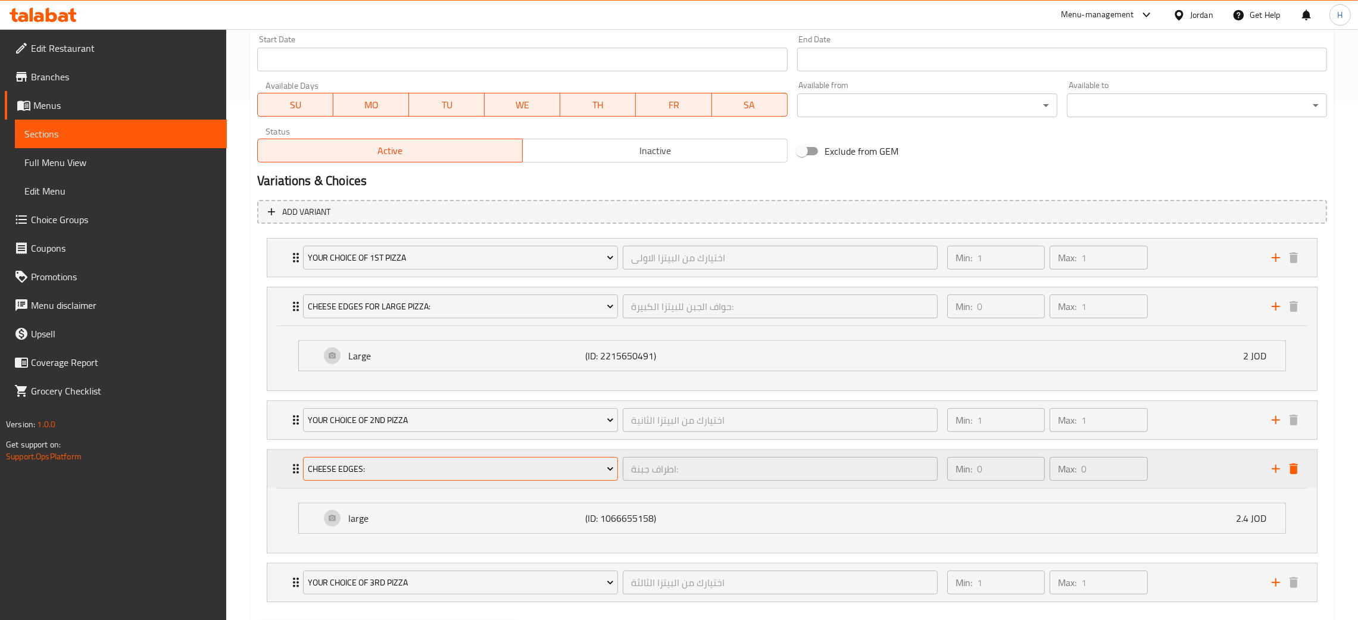
click at [445, 464] on span "Cheese edges:" at bounding box center [461, 469] width 306 height 15
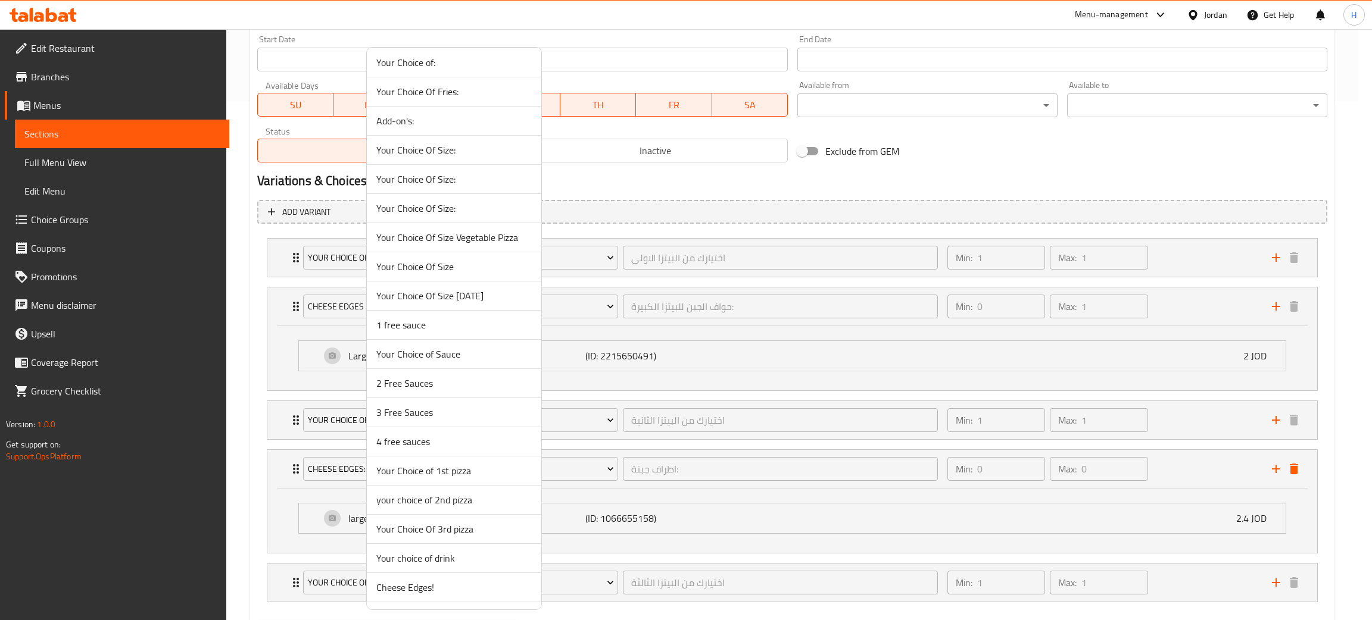
scroll to position [354, 0]
click at [257, 382] on div at bounding box center [686, 310] width 1372 height 620
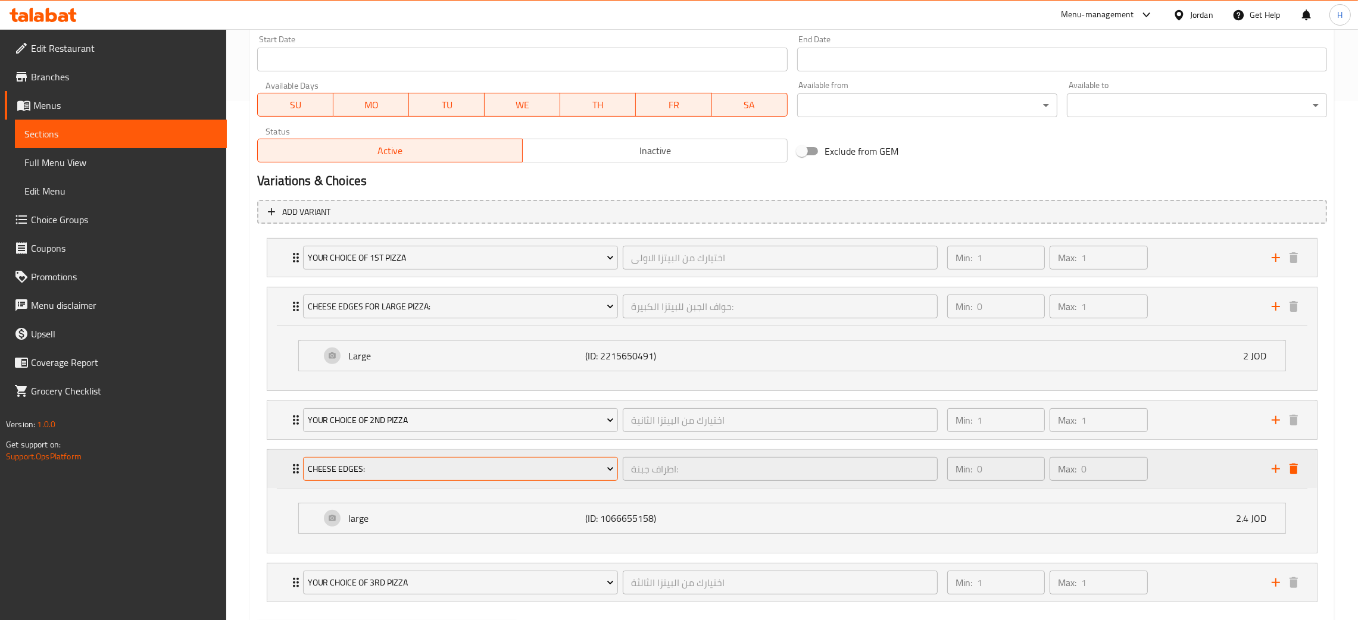
click at [392, 460] on button "Cheese edges:" at bounding box center [460, 469] width 315 height 24
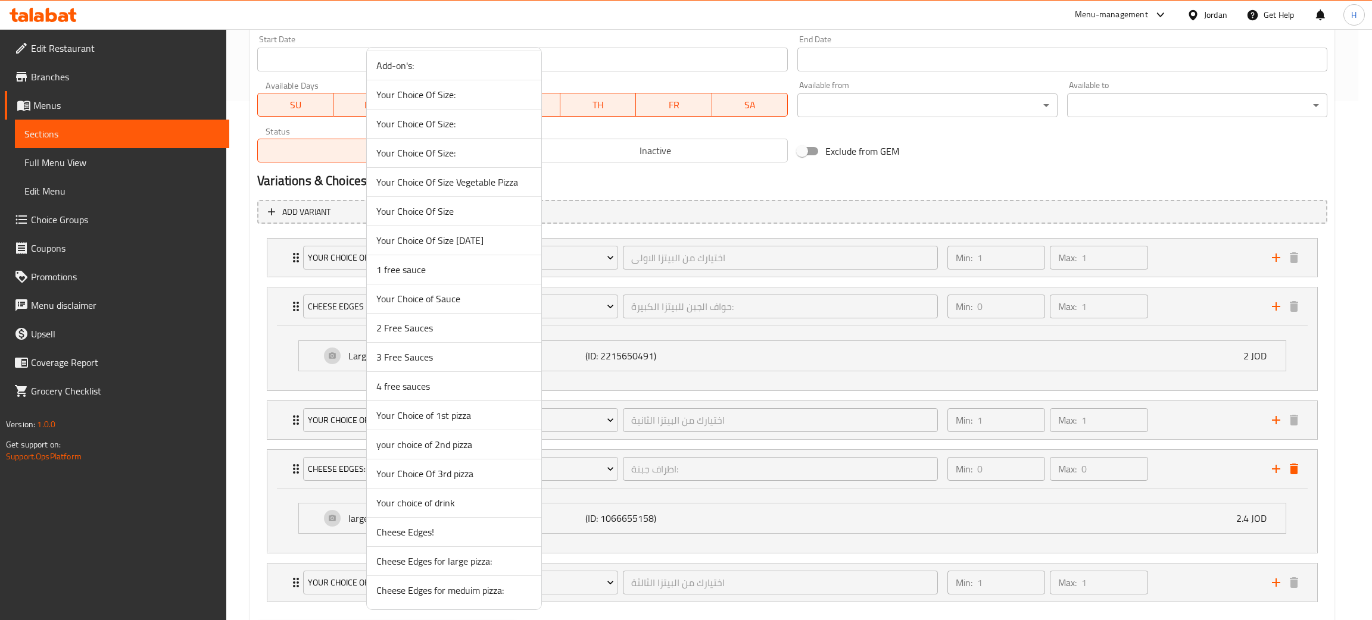
click at [500, 555] on span "Cheese Edges for large pizza:" at bounding box center [453, 561] width 155 height 14
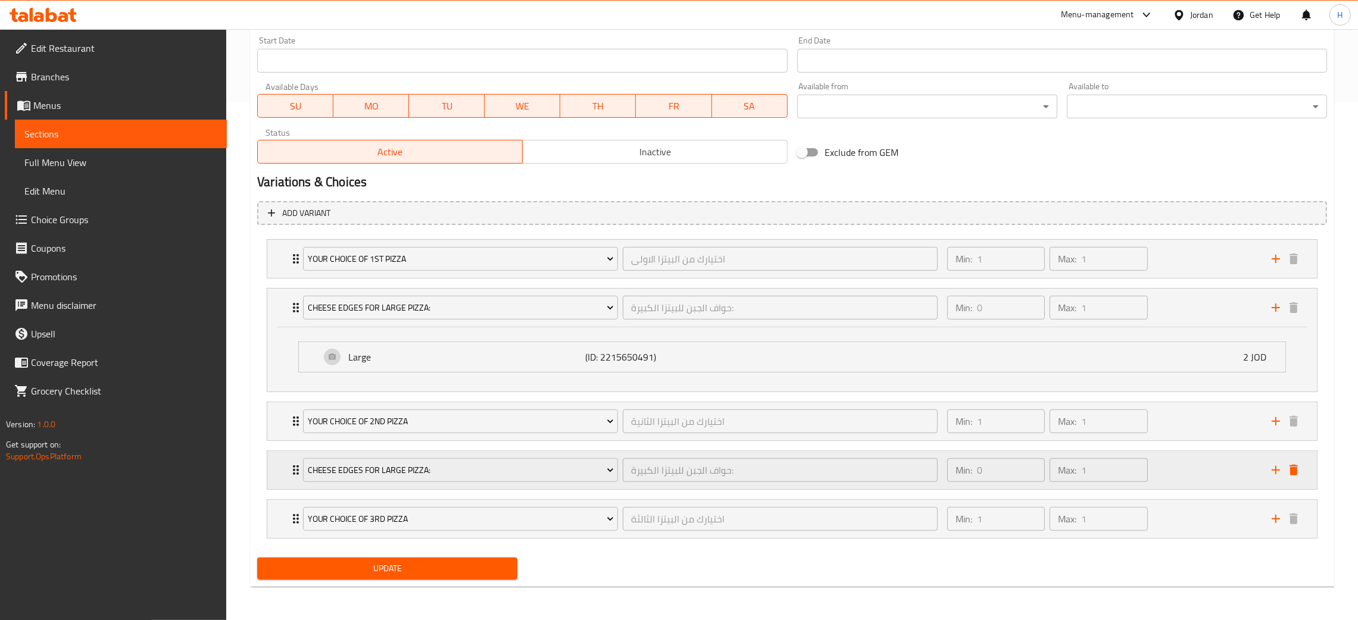
click at [276, 278] on div "Cheese Edges for large pizza: حواف الجبن للبيتزا الكبيرة: ​ Min: 0 ​ Max: 1 ​" at bounding box center [792, 259] width 1050 height 38
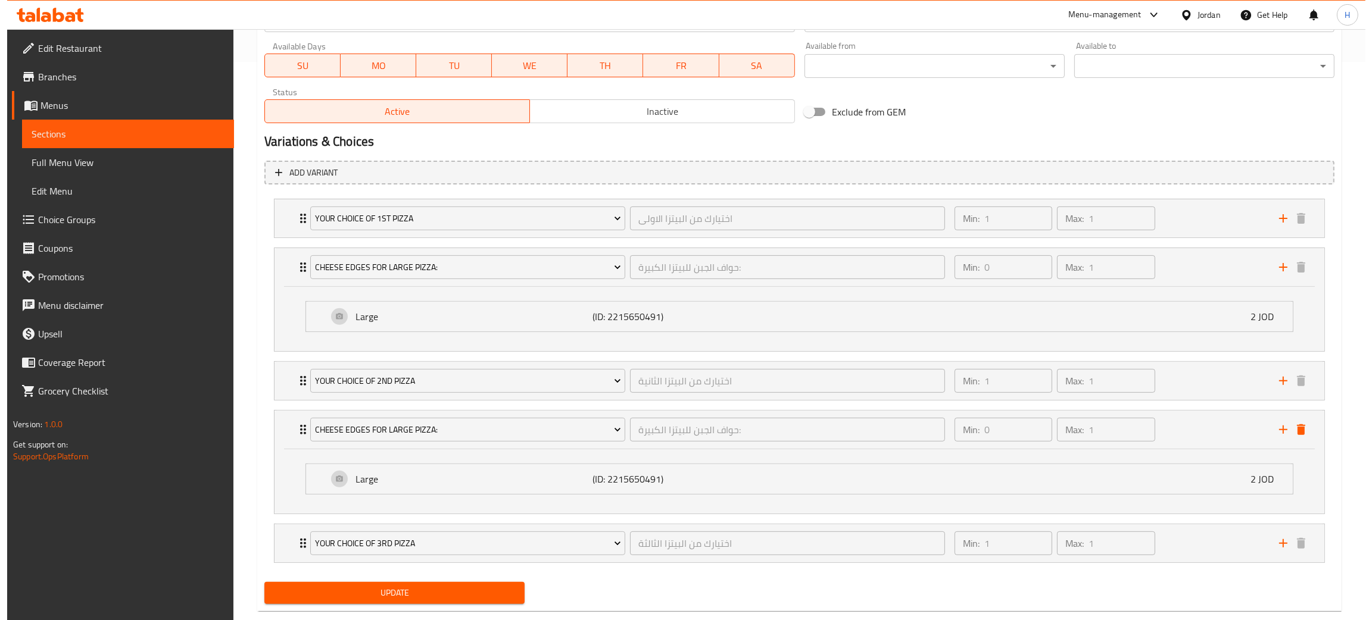
scroll to position [584, 0]
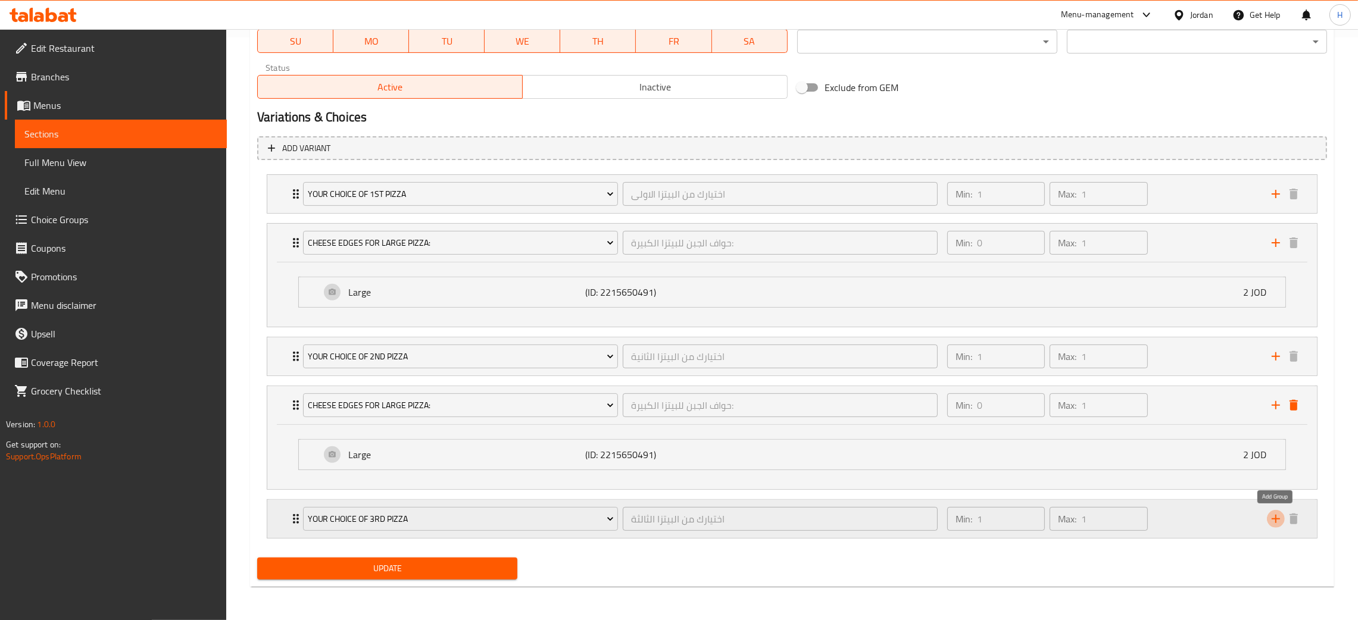
click at [1277, 517] on icon "add" at bounding box center [1276, 519] width 14 height 14
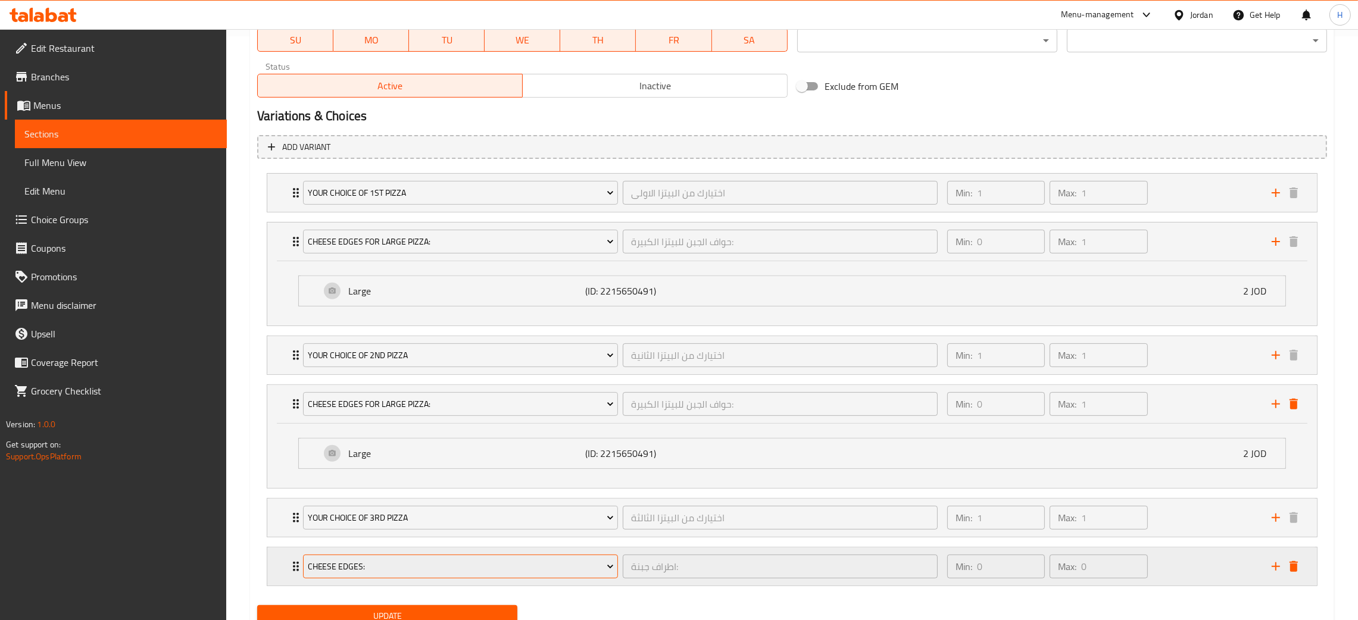
click at [480, 557] on button "Cheese Edges:" at bounding box center [460, 567] width 315 height 24
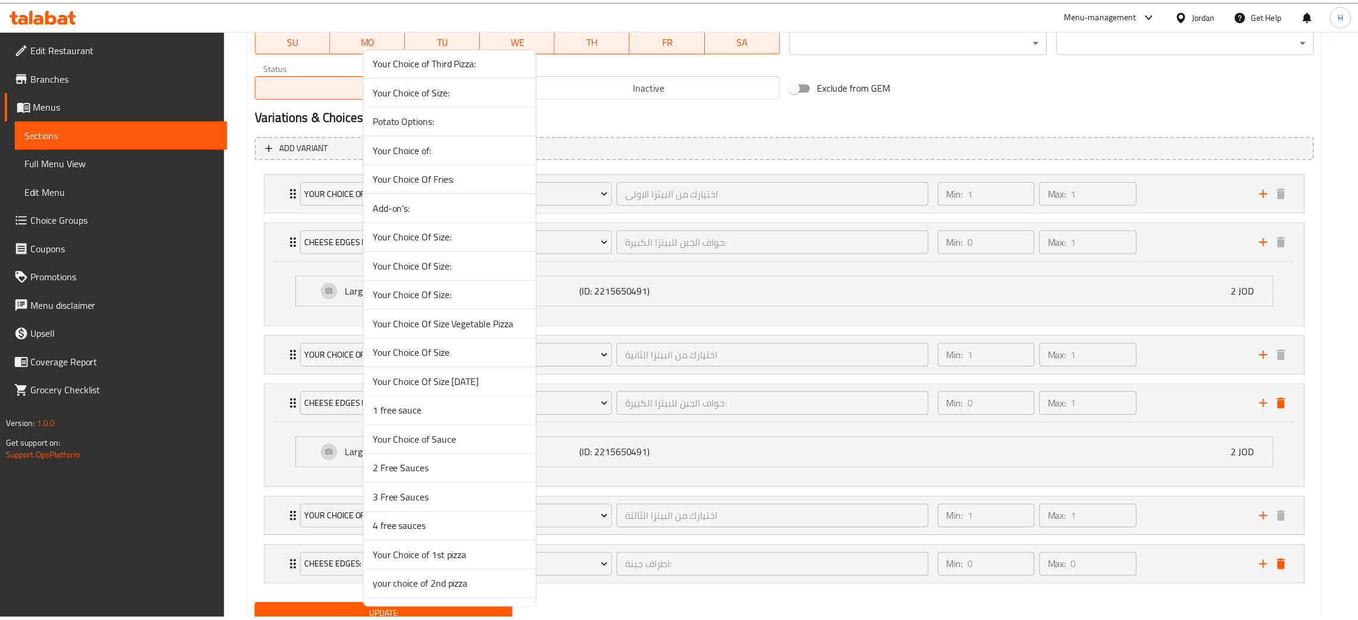
scroll to position [354, 0]
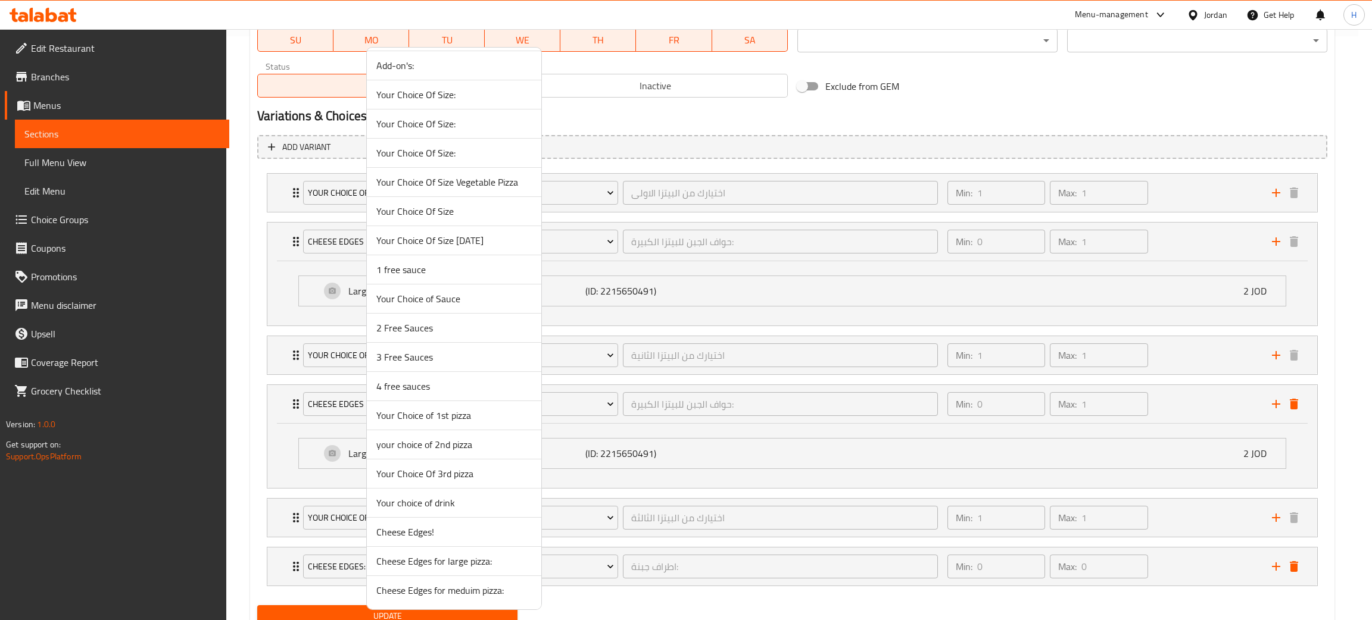
click at [481, 556] on span "Cheese Edges for large pizza:" at bounding box center [453, 561] width 155 height 14
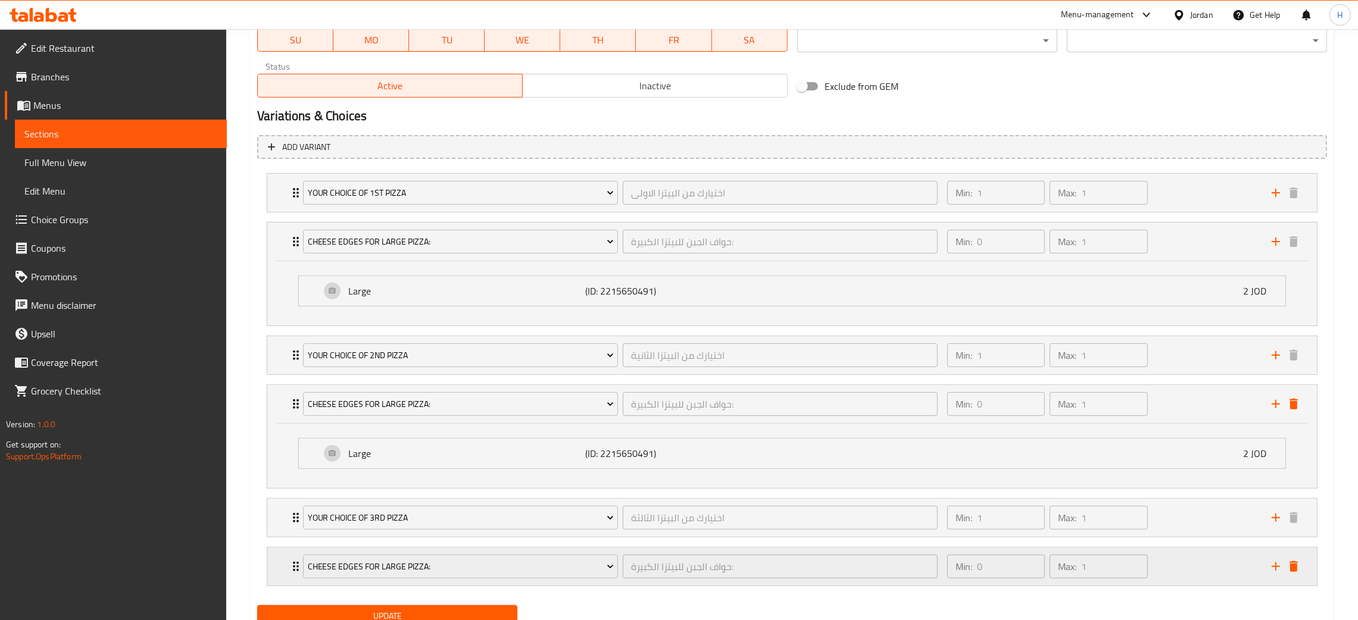
click at [285, 212] on div "Cheese Edges for large pizza: حواف الجبن للبيتزا الكبيرة: ​ Min: 0 ​ Max: 1 ​" at bounding box center [792, 193] width 1050 height 38
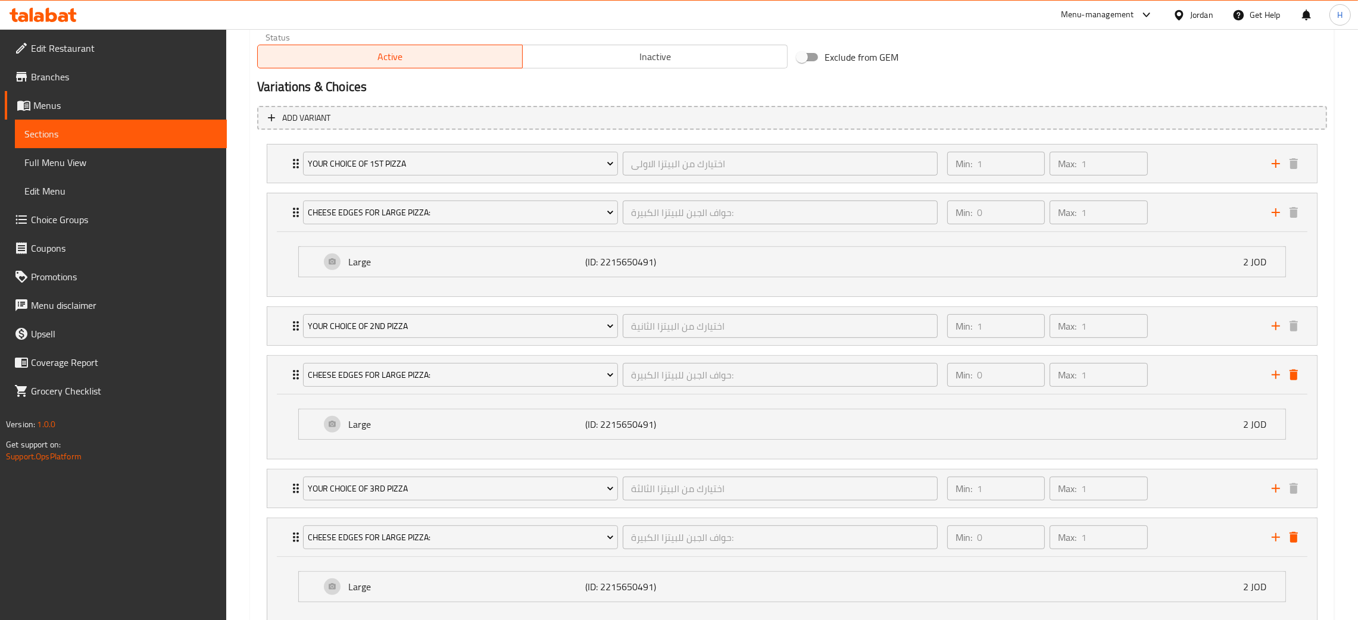
scroll to position [661, 0]
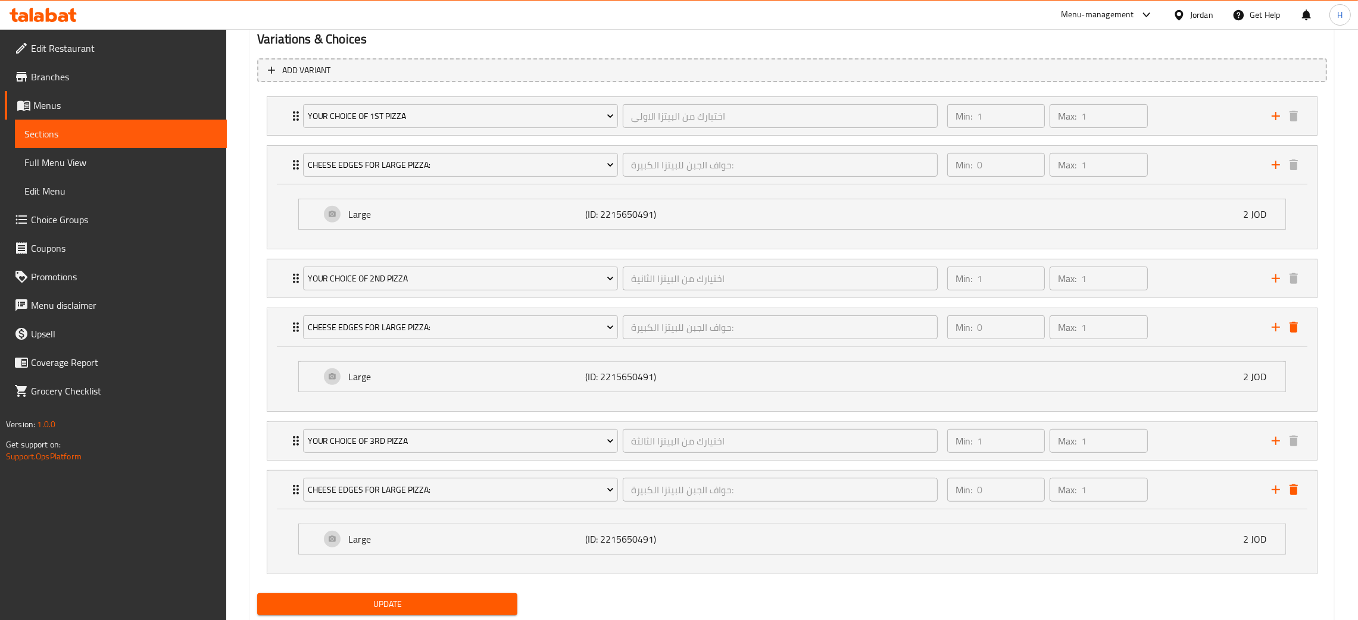
click at [425, 606] on span "Update" at bounding box center [387, 604] width 241 height 15
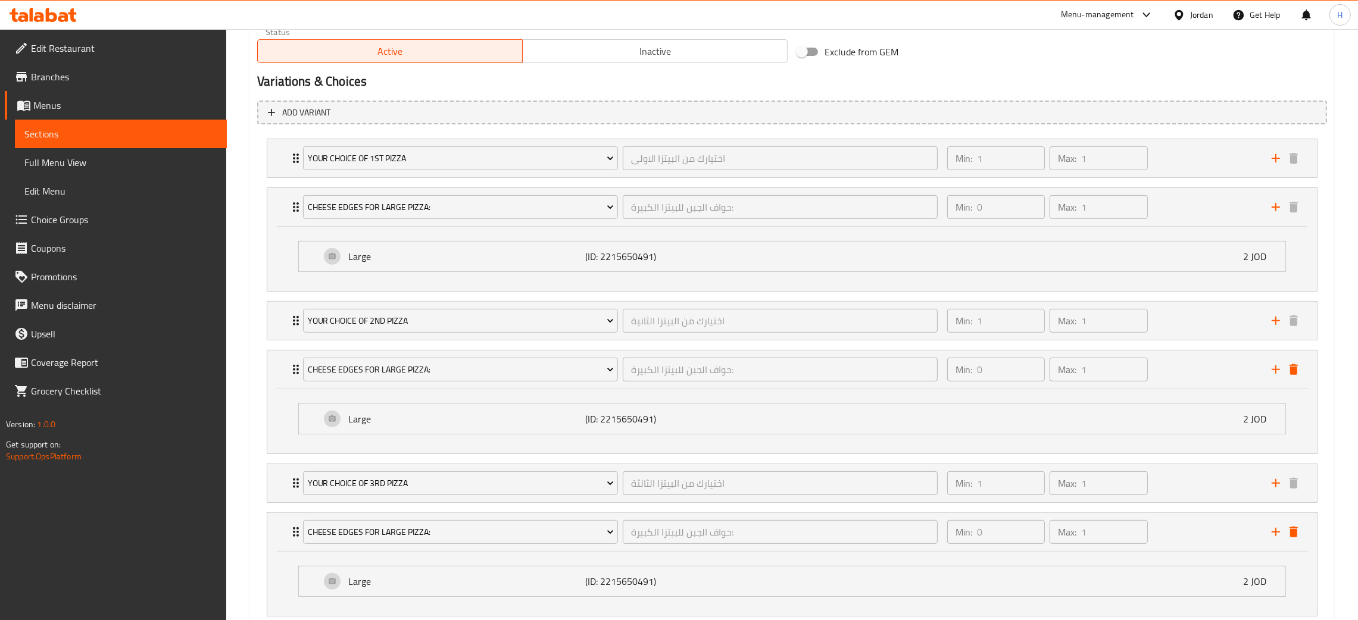
scroll to position [698, 0]
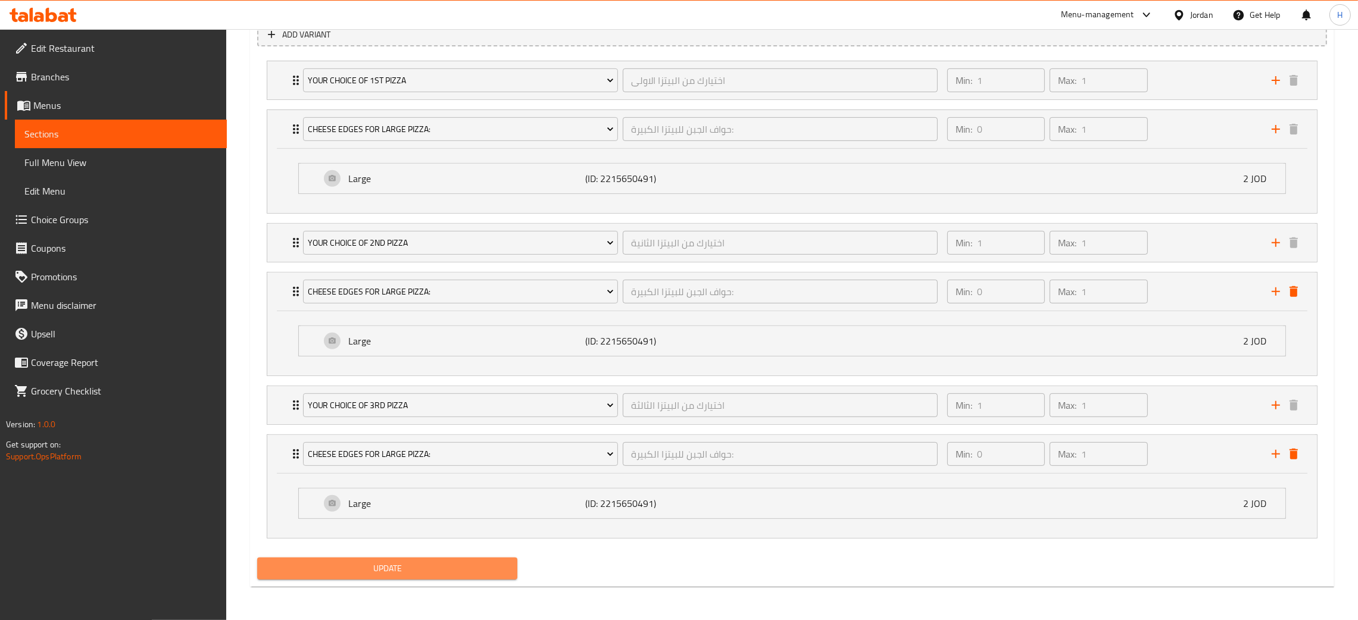
click at [332, 572] on span "Update" at bounding box center [387, 568] width 241 height 15
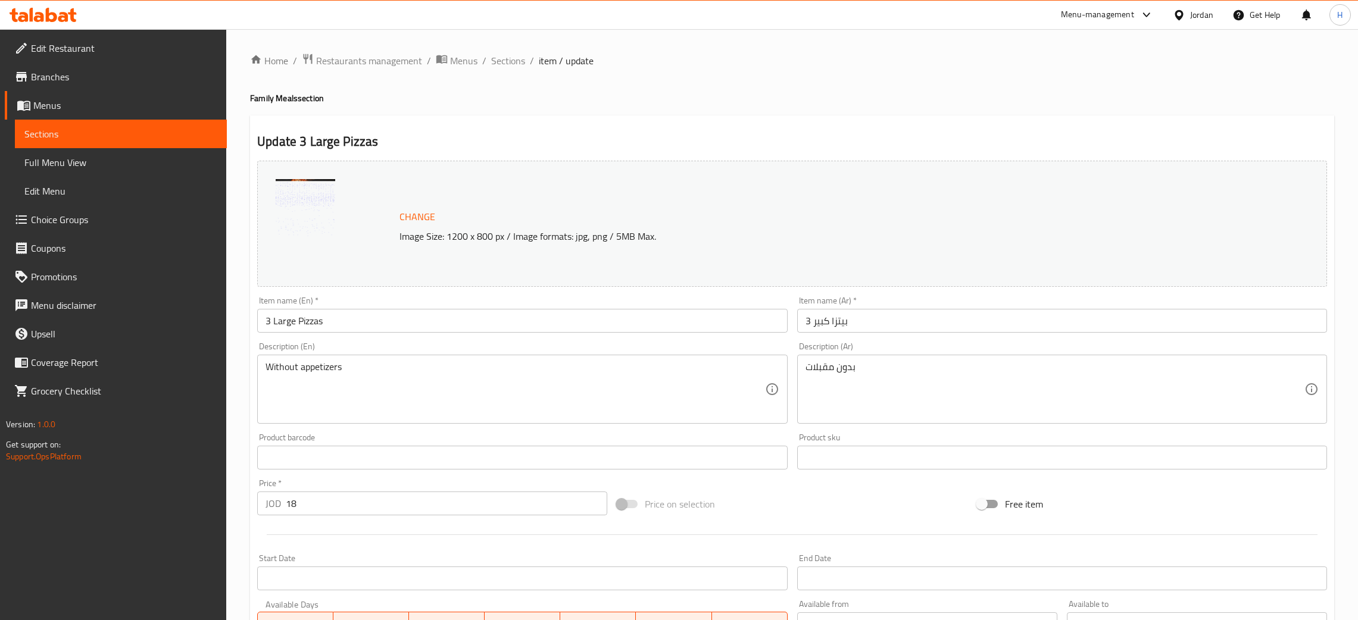
scroll to position [404, 0]
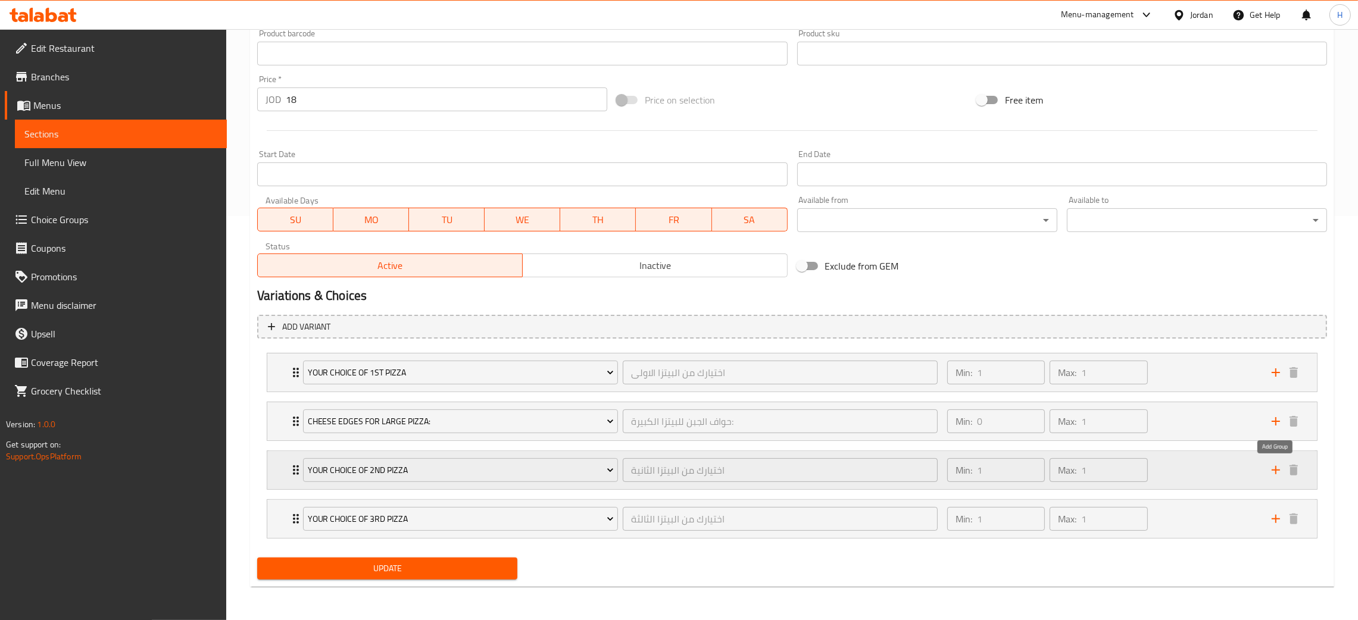
click at [1274, 473] on icon "add" at bounding box center [1276, 470] width 14 height 14
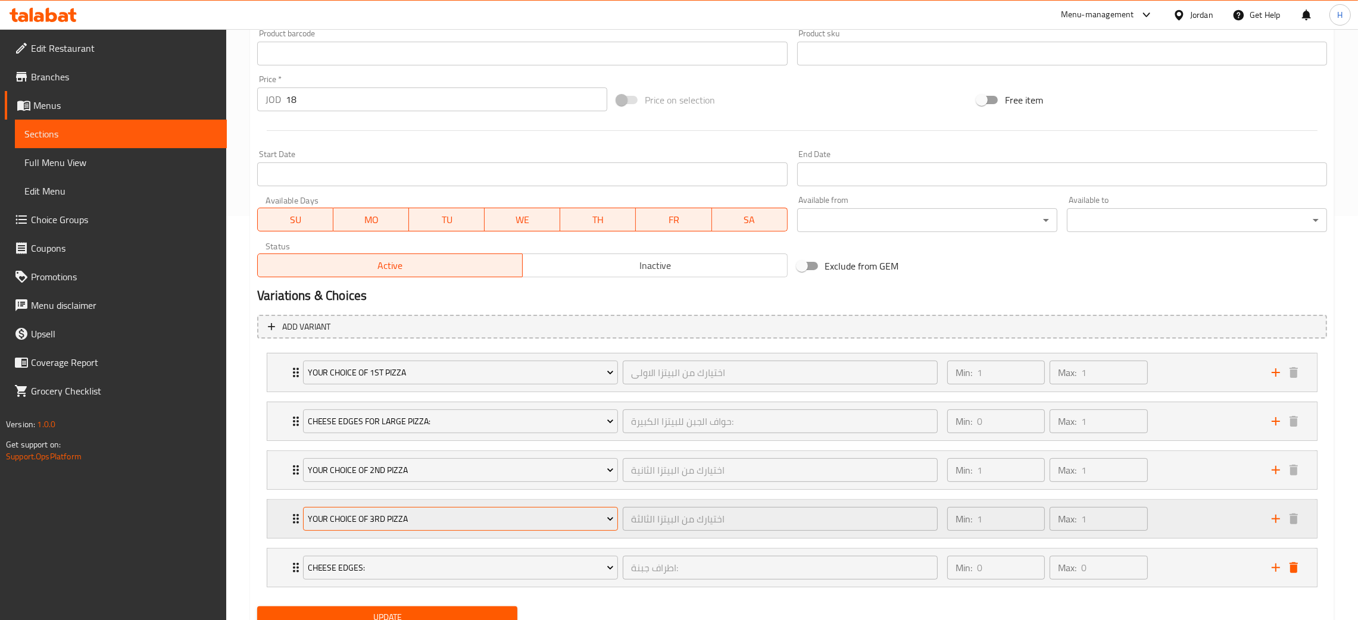
click at [470, 524] on span "Your Choice Of 3rd pizza" at bounding box center [461, 519] width 306 height 15
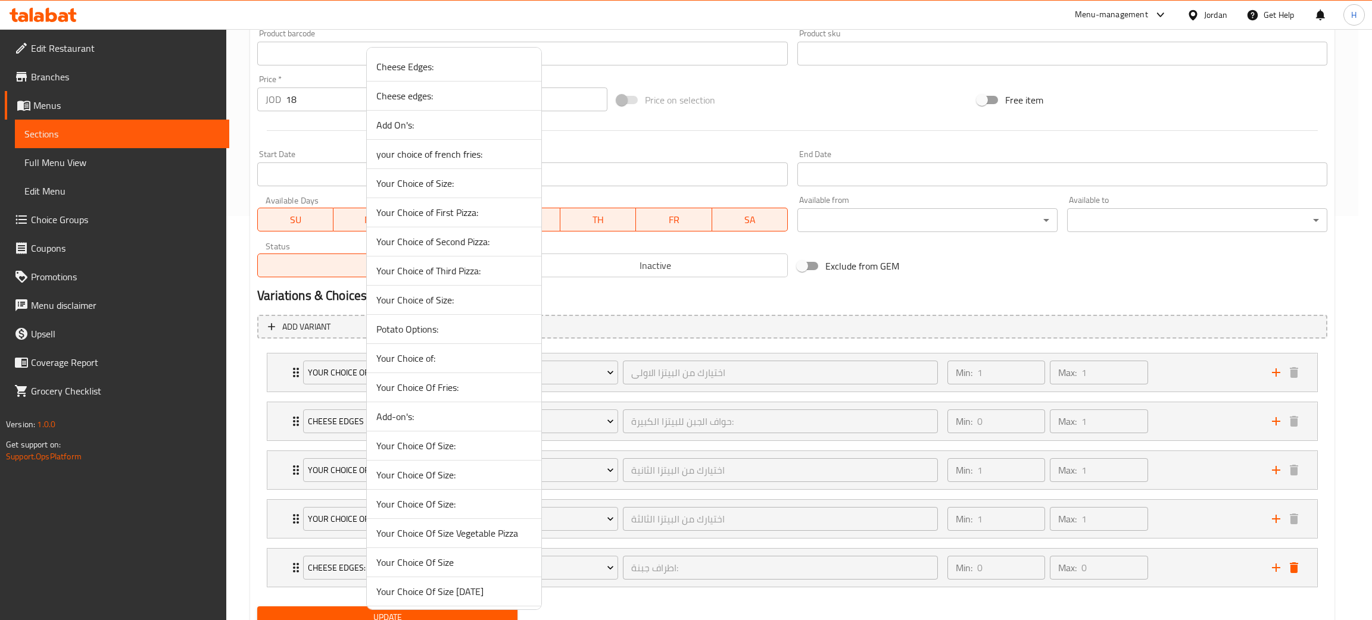
drag, startPoint x: 246, startPoint y: 530, endPoint x: 255, endPoint y: 529, distance: 9.6
click at [246, 531] on div at bounding box center [686, 310] width 1372 height 620
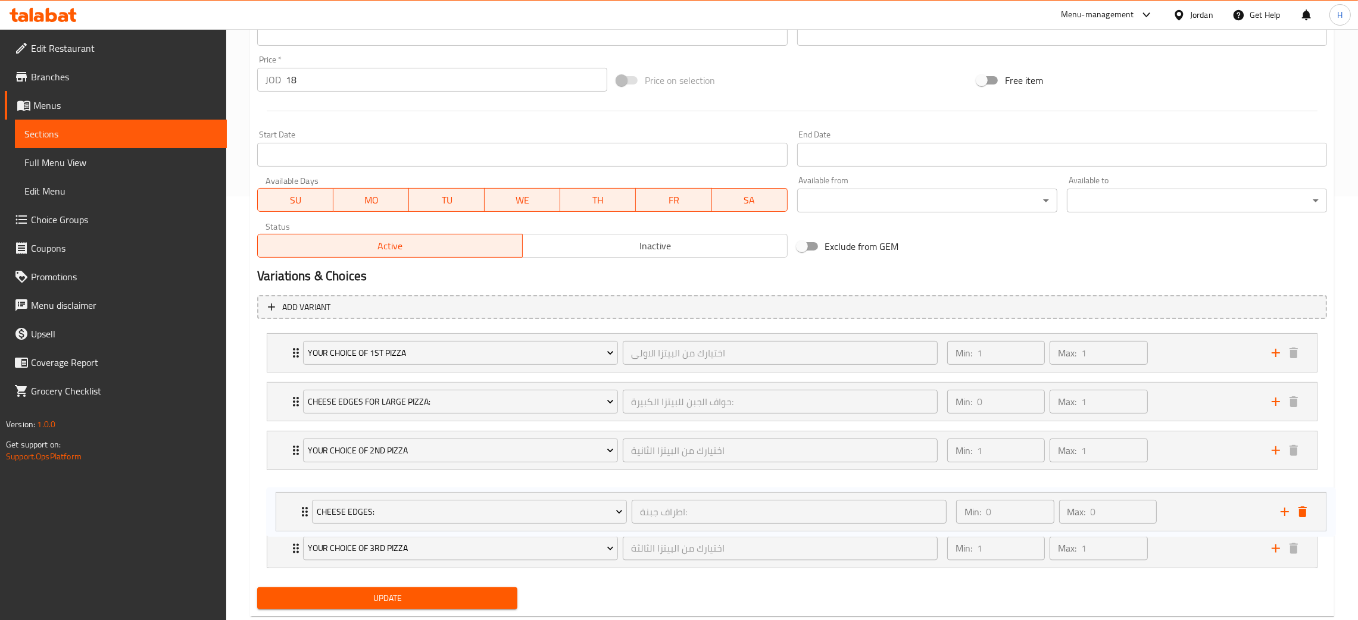
drag, startPoint x: 277, startPoint y: 570, endPoint x: 290, endPoint y: 506, distance: 65.5
click at [290, 506] on div "Your Choice of 1st pizza اختيارك من البيتزا الاولى ​ Min: 1 ​ Max: 1 ​ Vegetabl…" at bounding box center [792, 451] width 1070 height 245
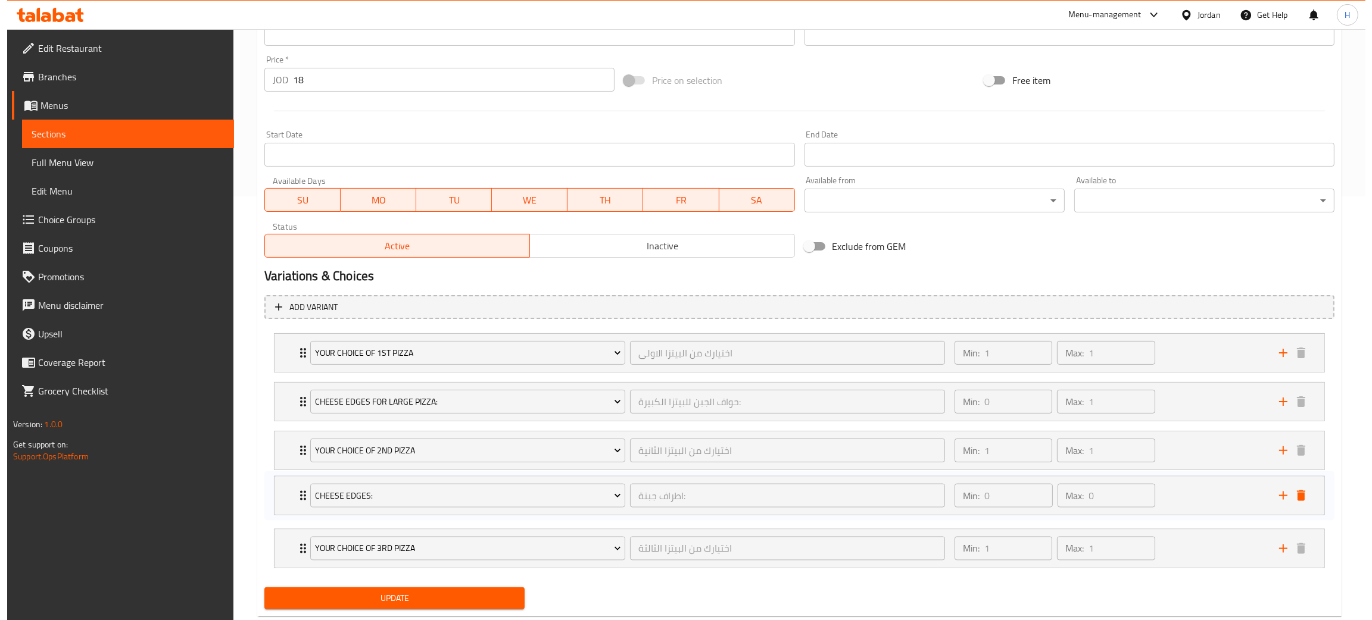
scroll to position [428, 0]
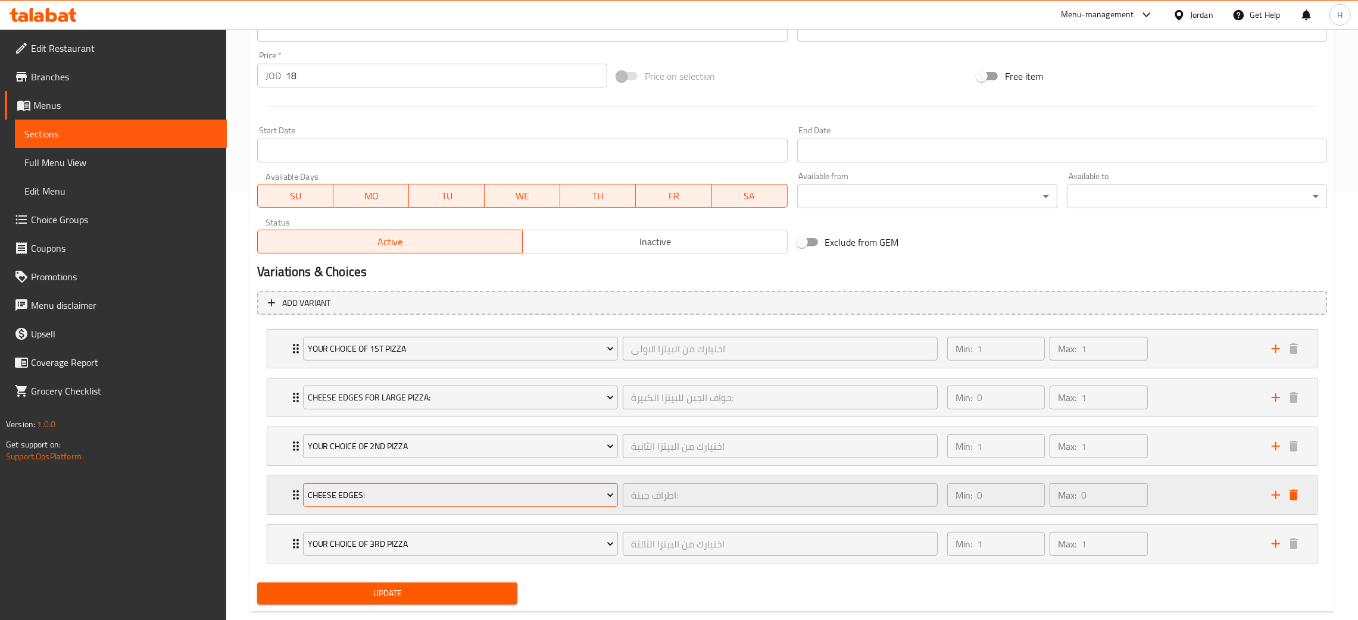
click at [406, 492] on span "Cheese Edges:" at bounding box center [461, 495] width 306 height 15
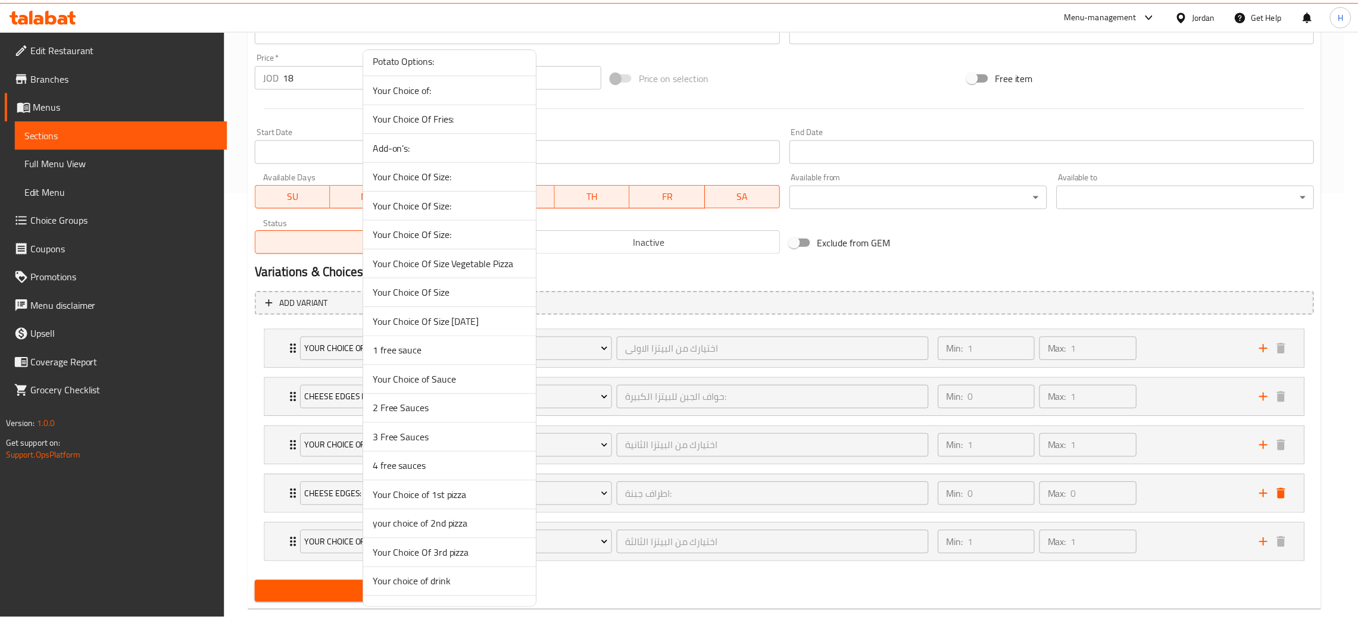
scroll to position [412, 0]
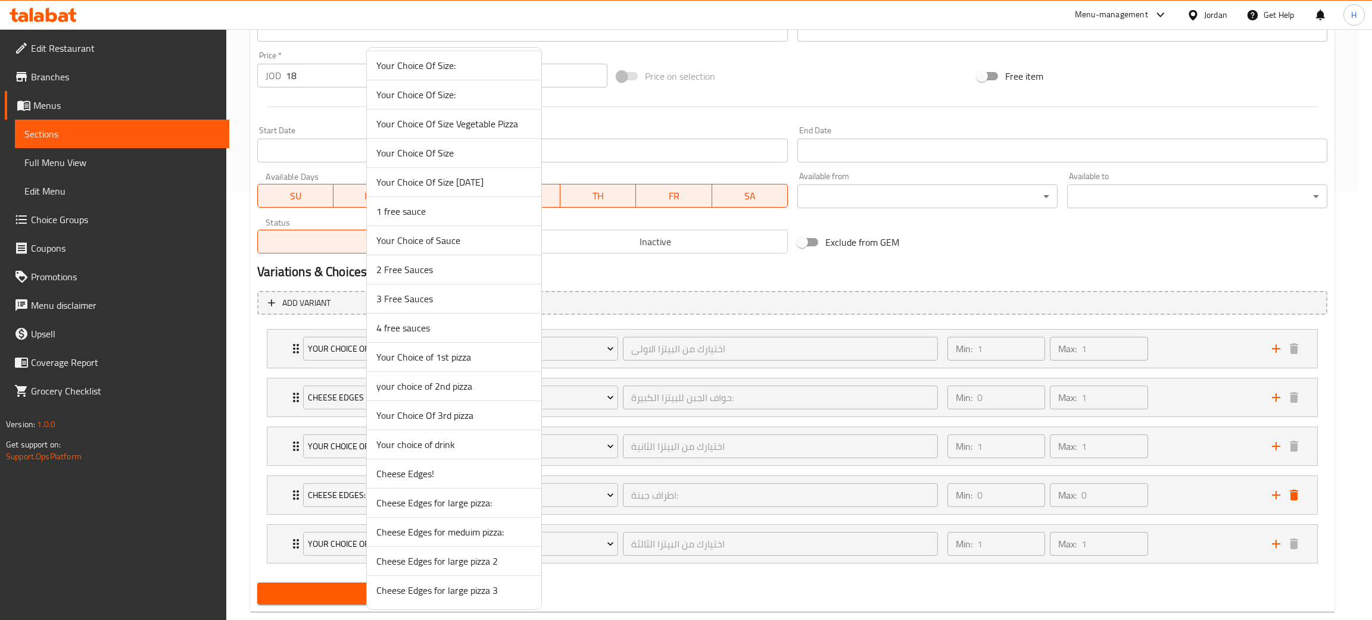
click at [494, 563] on span "Cheese Edges for large pizza 2" at bounding box center [453, 561] width 155 height 14
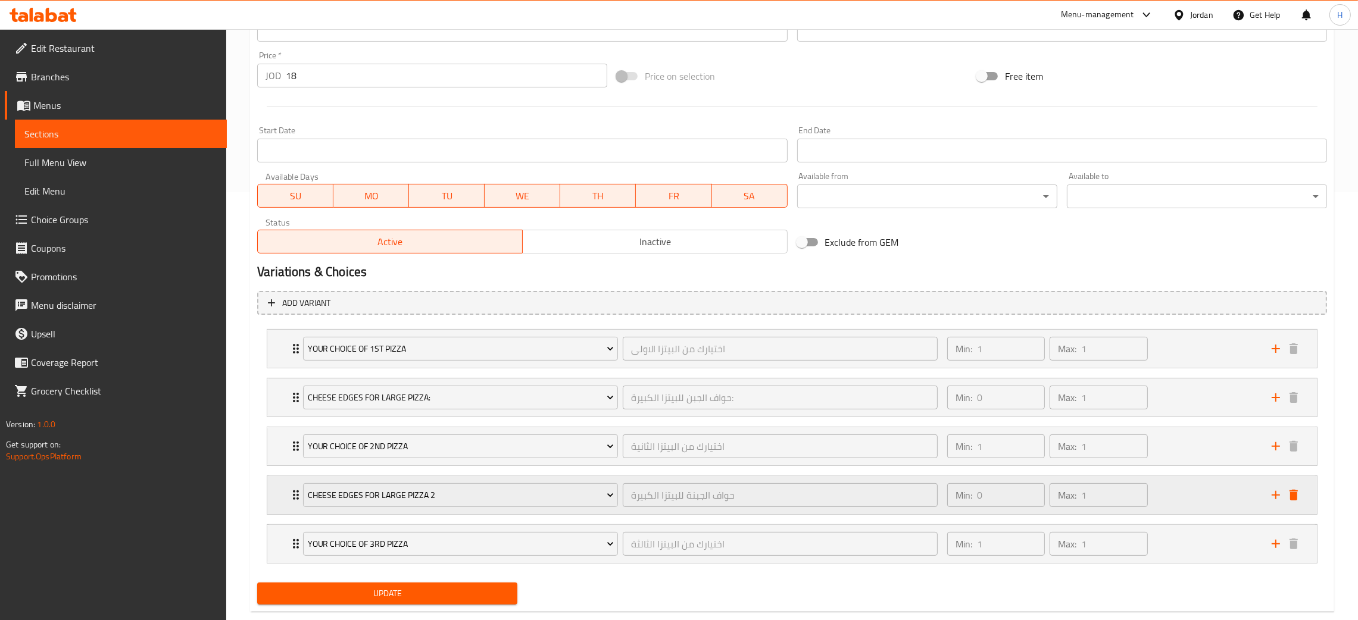
click at [285, 368] on div "Cheese Edges for large pizza 2 حواف الجبنة للبيتزا الكبيرة ​ Min: 0 ​ Max: 1 ​" at bounding box center [792, 349] width 1050 height 38
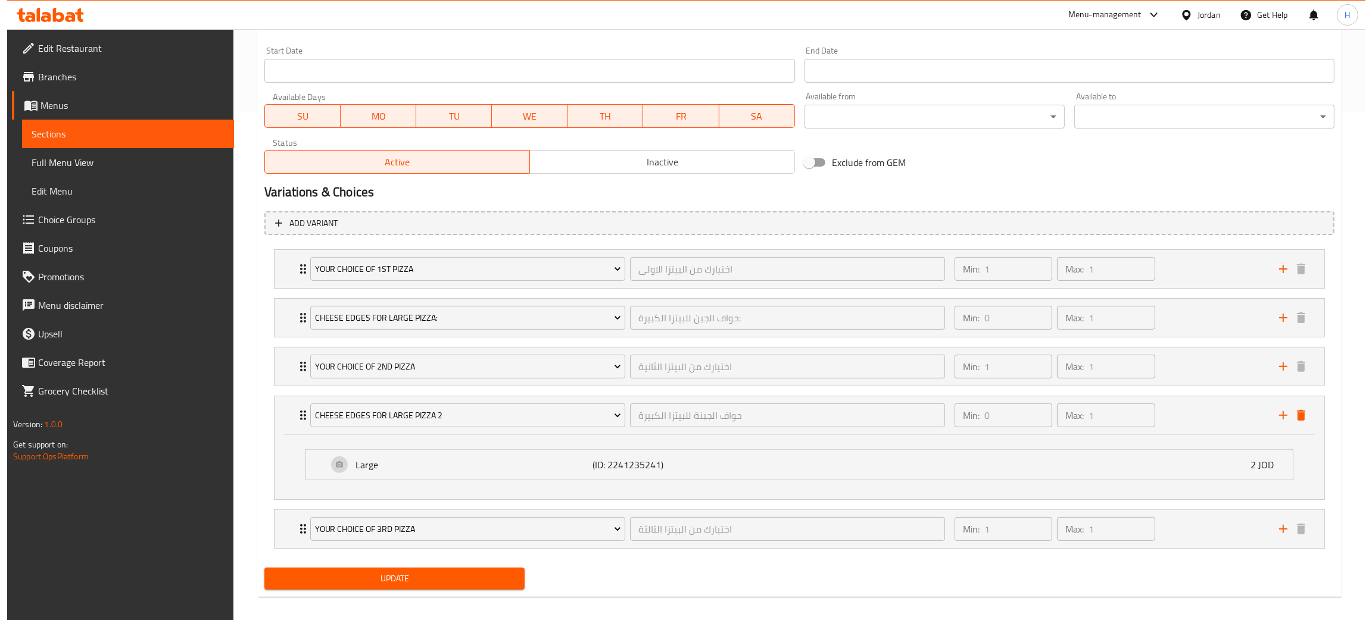
scroll to position [519, 0]
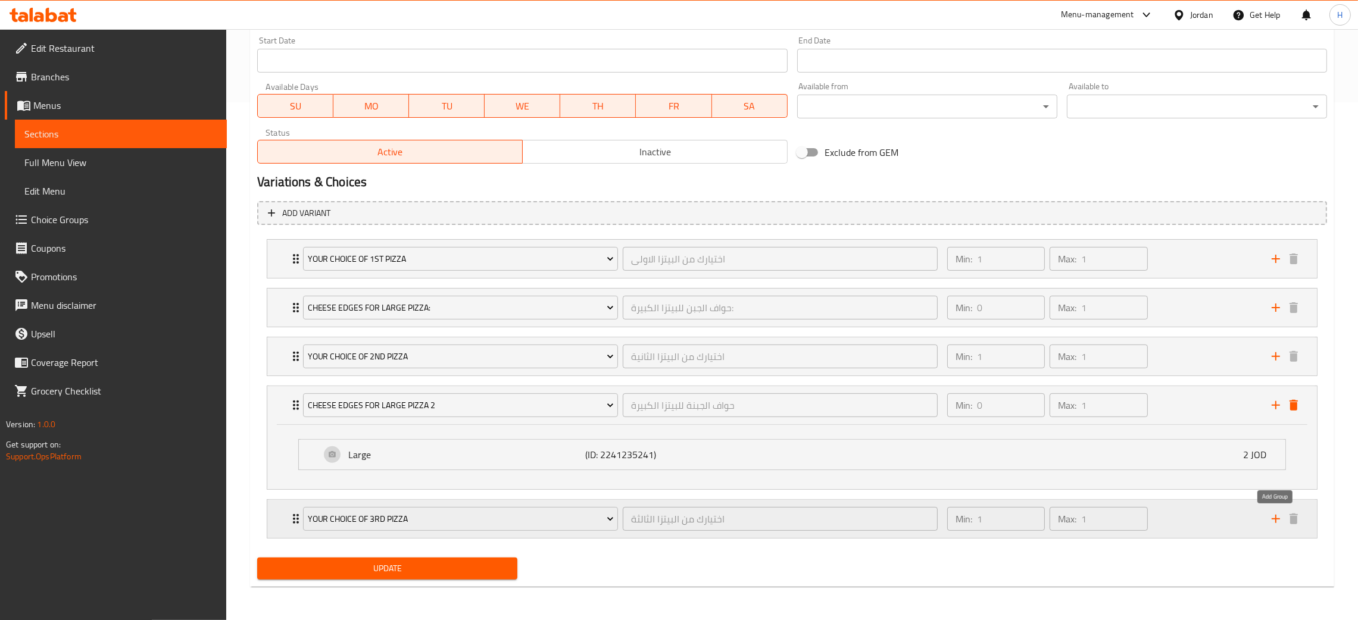
click at [1272, 517] on icon "add" at bounding box center [1276, 519] width 14 height 14
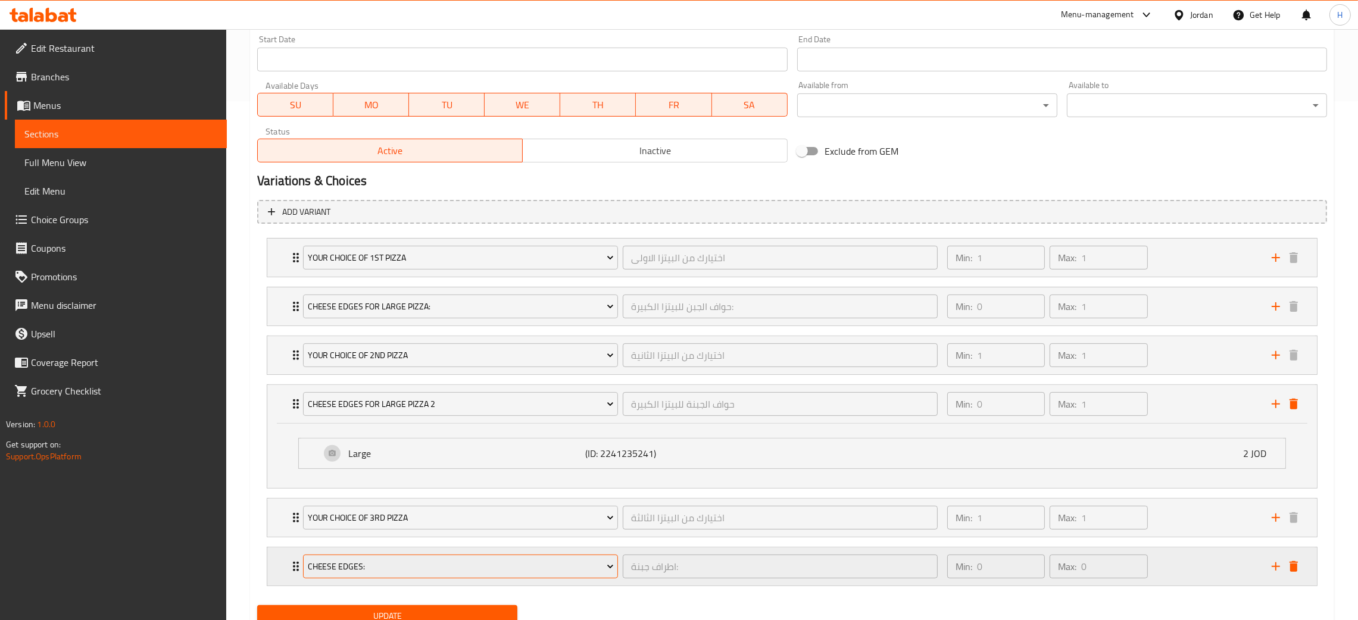
click at [399, 570] on span "Cheese Edges:" at bounding box center [461, 567] width 306 height 15
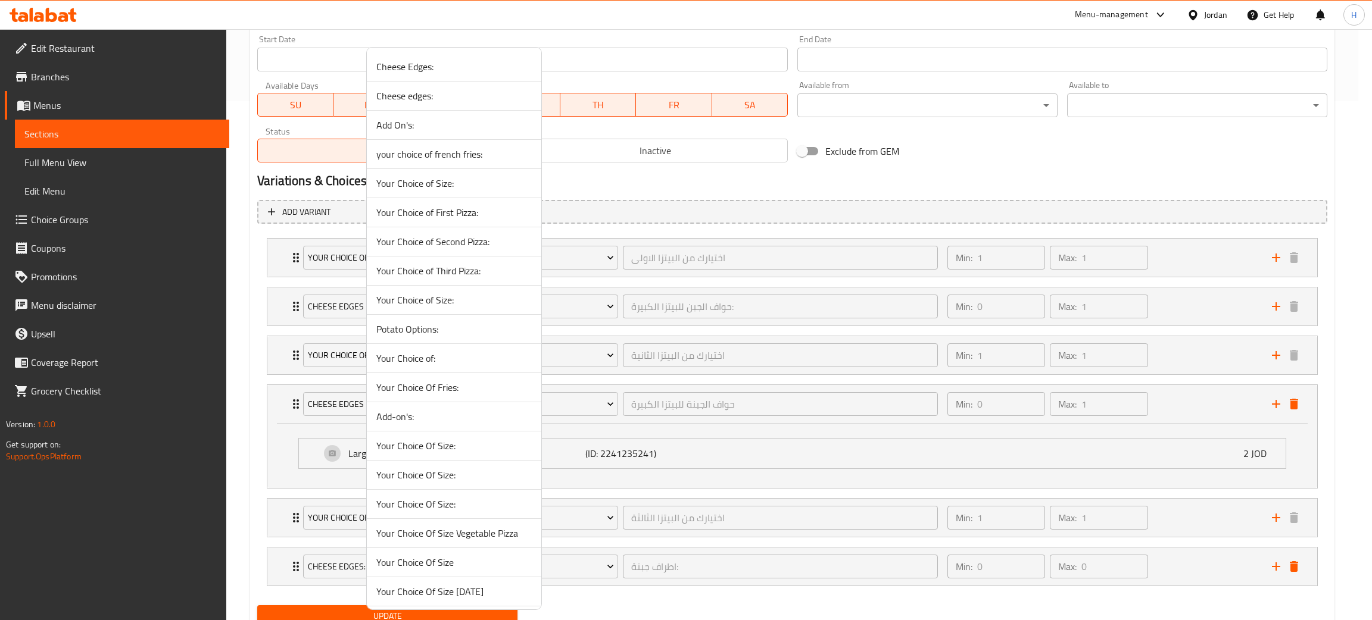
scroll to position [412, 0]
click at [659, 613] on div at bounding box center [686, 310] width 1372 height 620
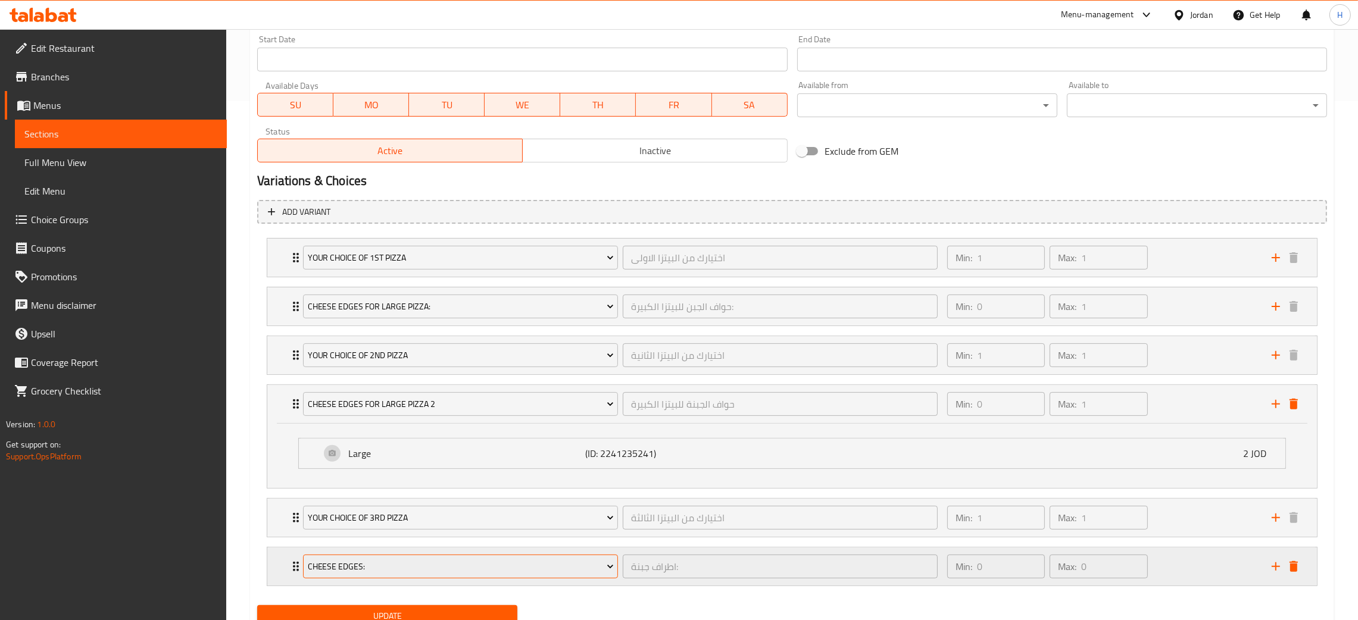
click at [448, 561] on span "Cheese Edges:" at bounding box center [461, 567] width 306 height 15
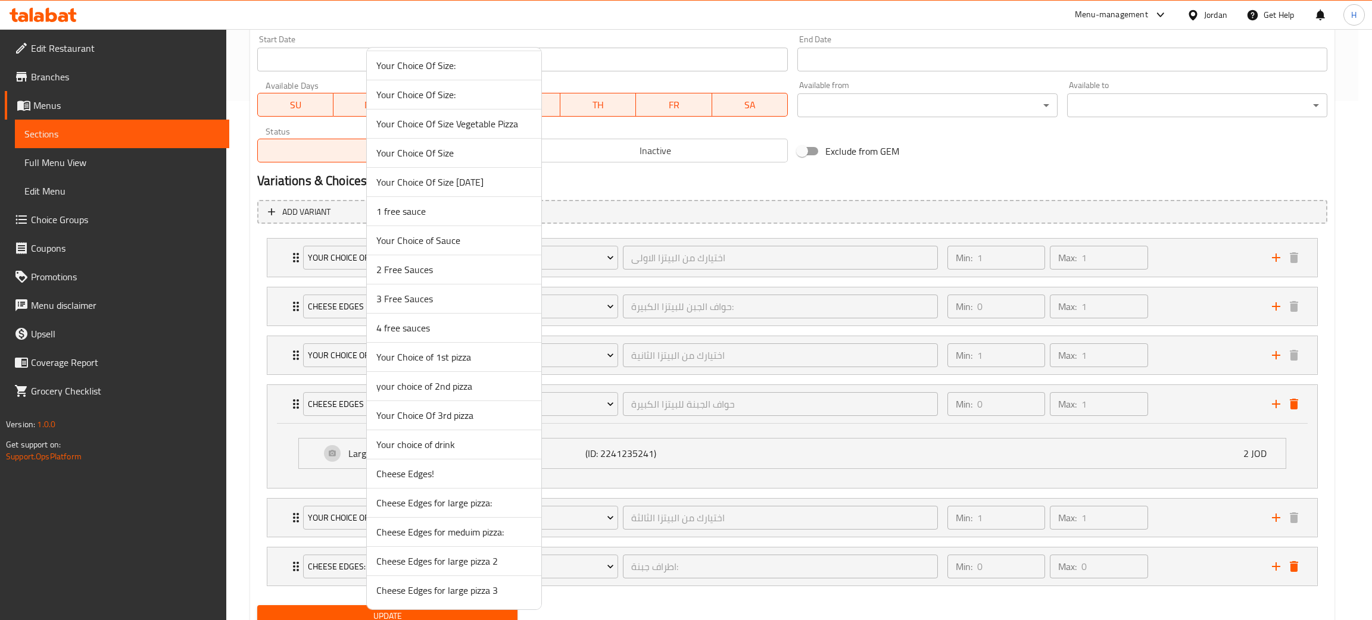
click at [480, 586] on span "Cheese Edges for large pizza 3" at bounding box center [453, 591] width 155 height 14
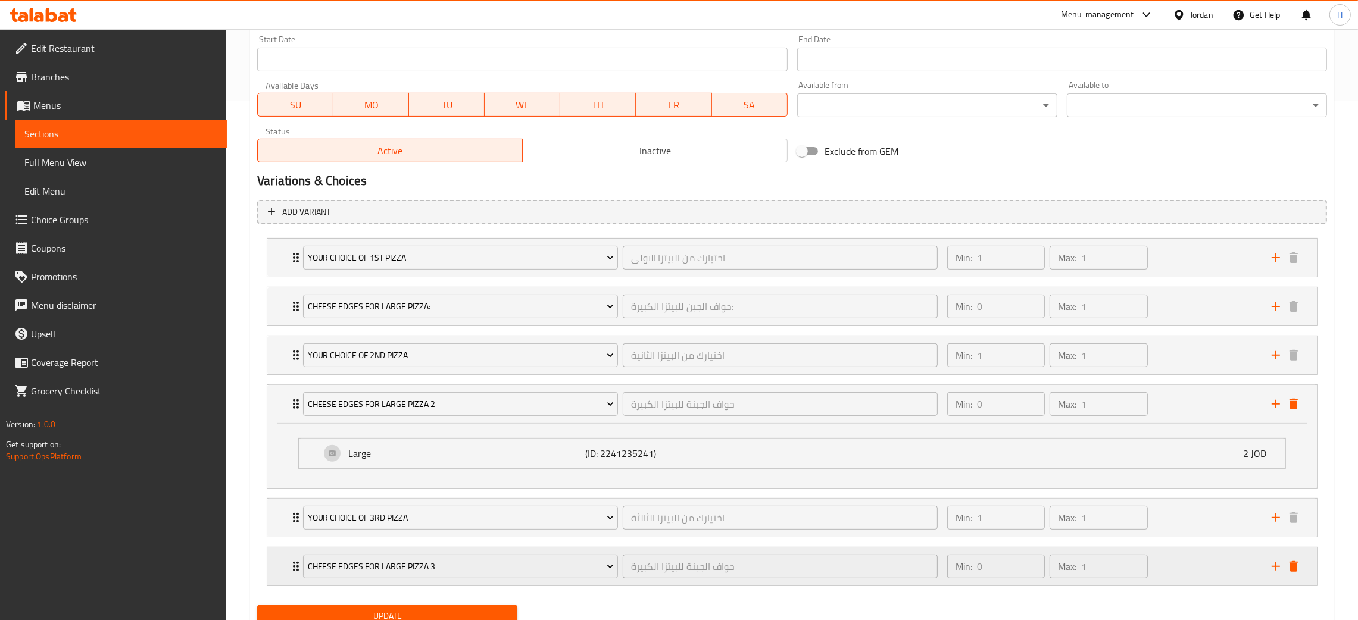
click at [292, 576] on div "Cheese Edges for large pizza 3 حواف الجبنة للبيتزا الكبيرة ​ Min: 0 ​ Max: 1 ​" at bounding box center [796, 567] width 1014 height 38
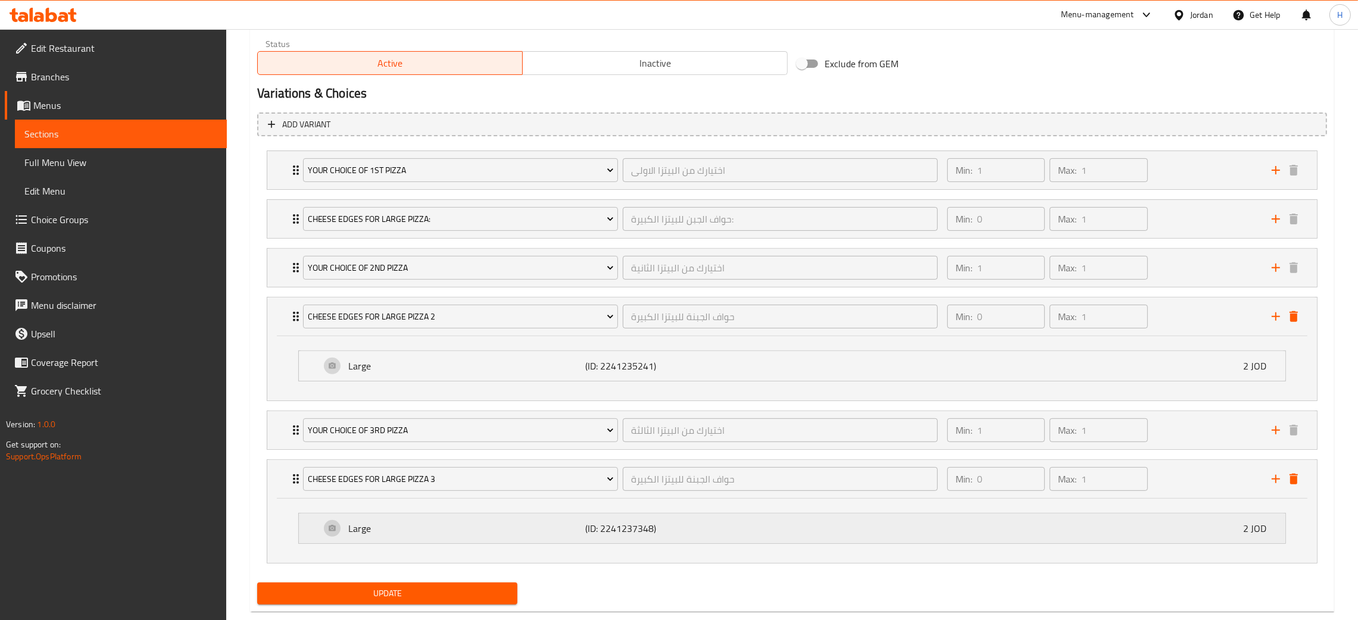
scroll to position [634, 0]
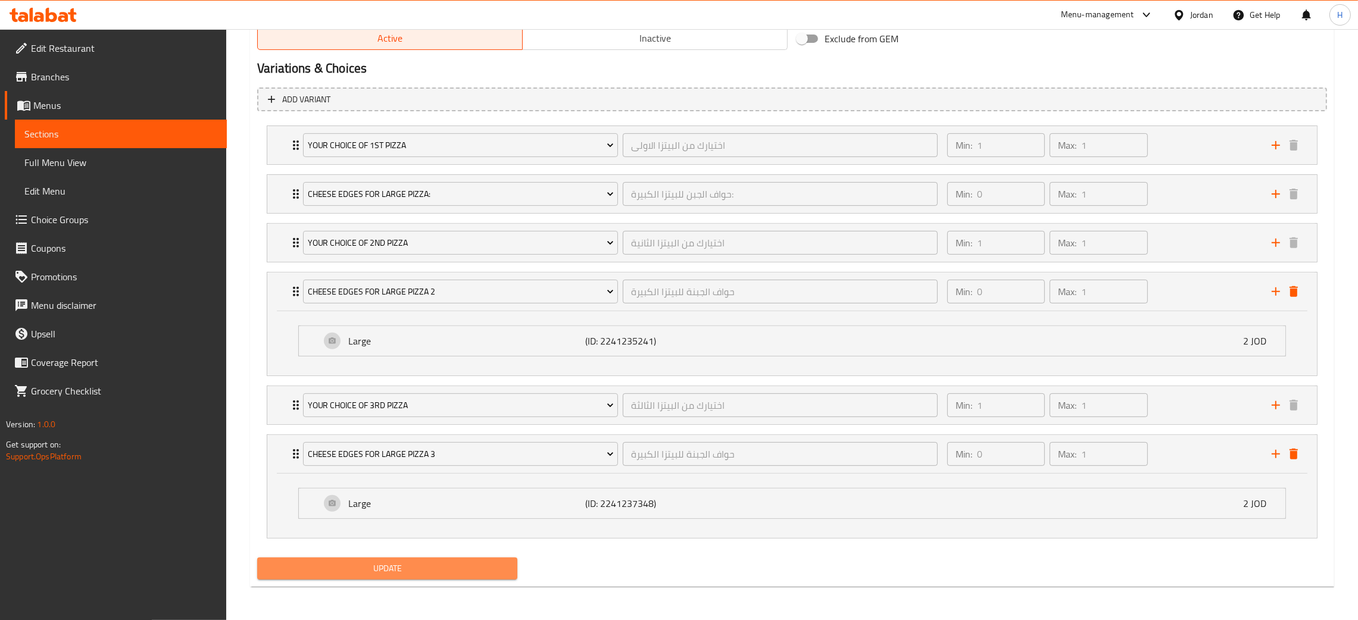
click at [398, 571] on span "Update" at bounding box center [387, 568] width 241 height 15
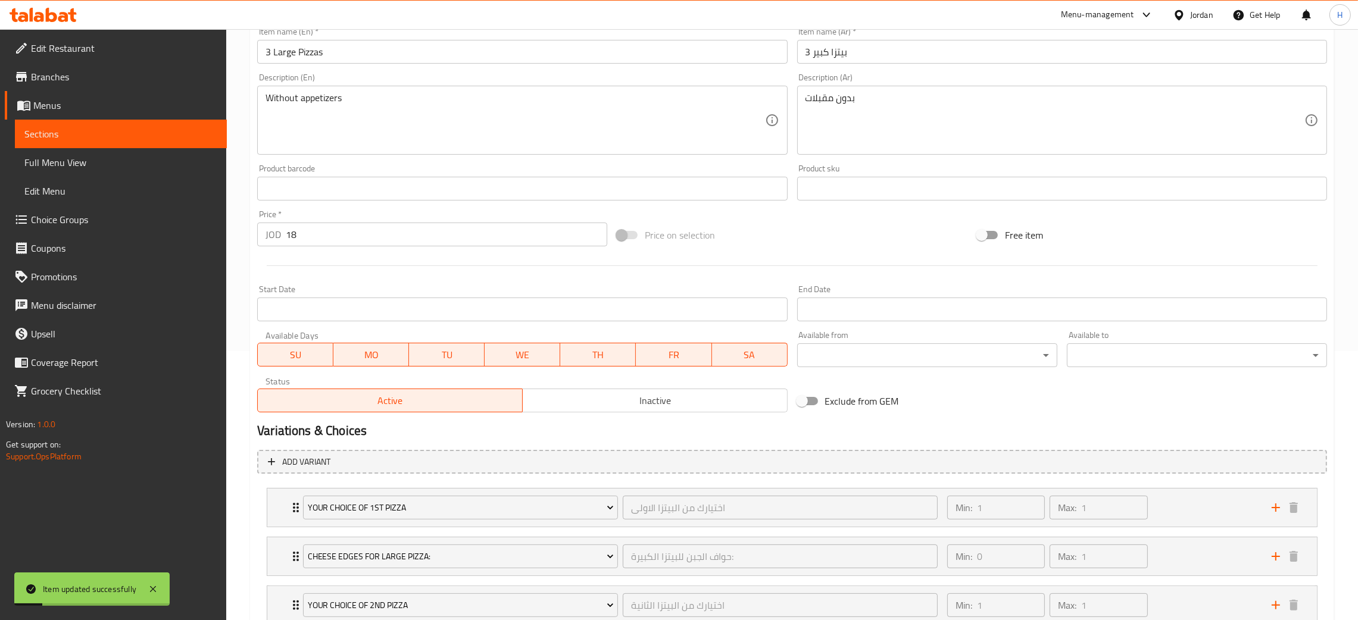
scroll to position [98, 0]
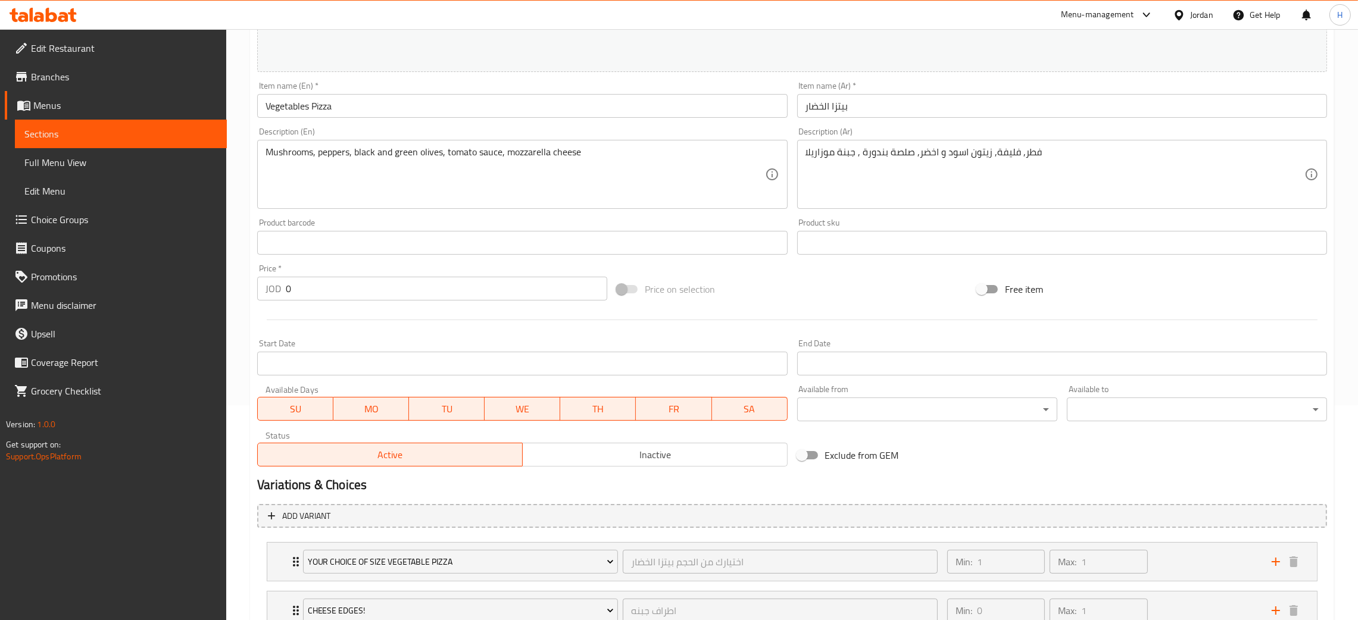
scroll to position [306, 0]
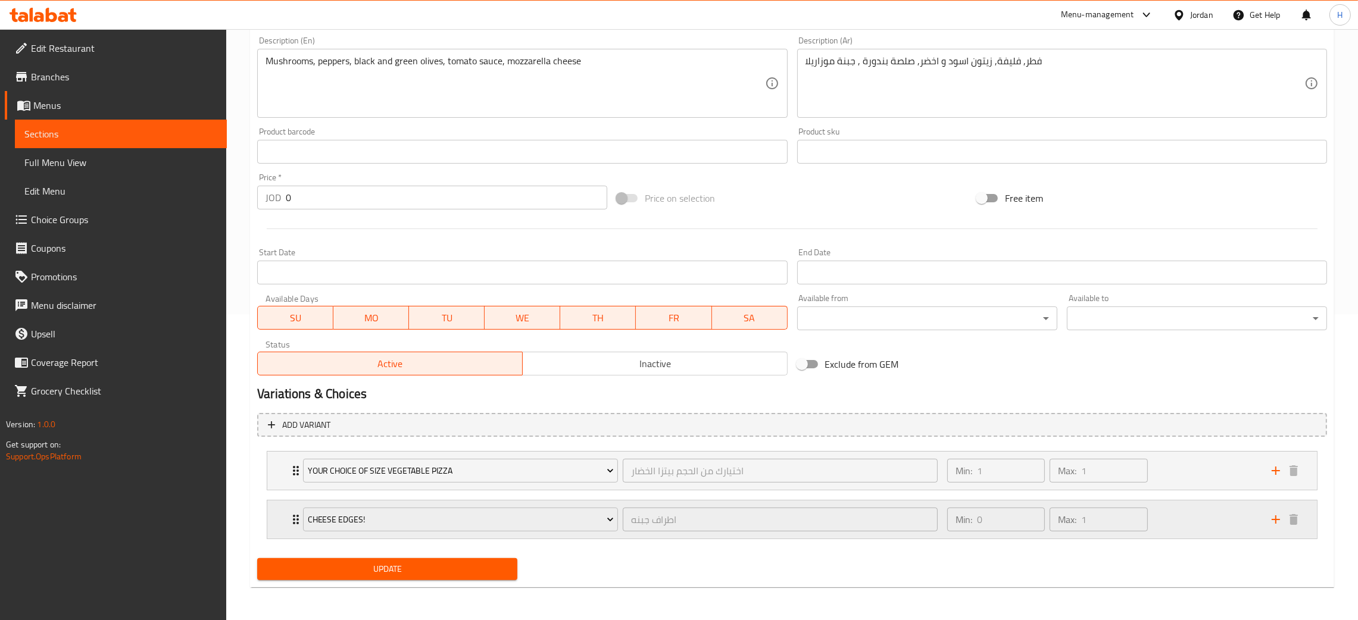
click at [281, 490] on div "Cheese Edges! اطراف جبنه ​ Min: 0 ​ Max: 1 ​" at bounding box center [792, 471] width 1050 height 38
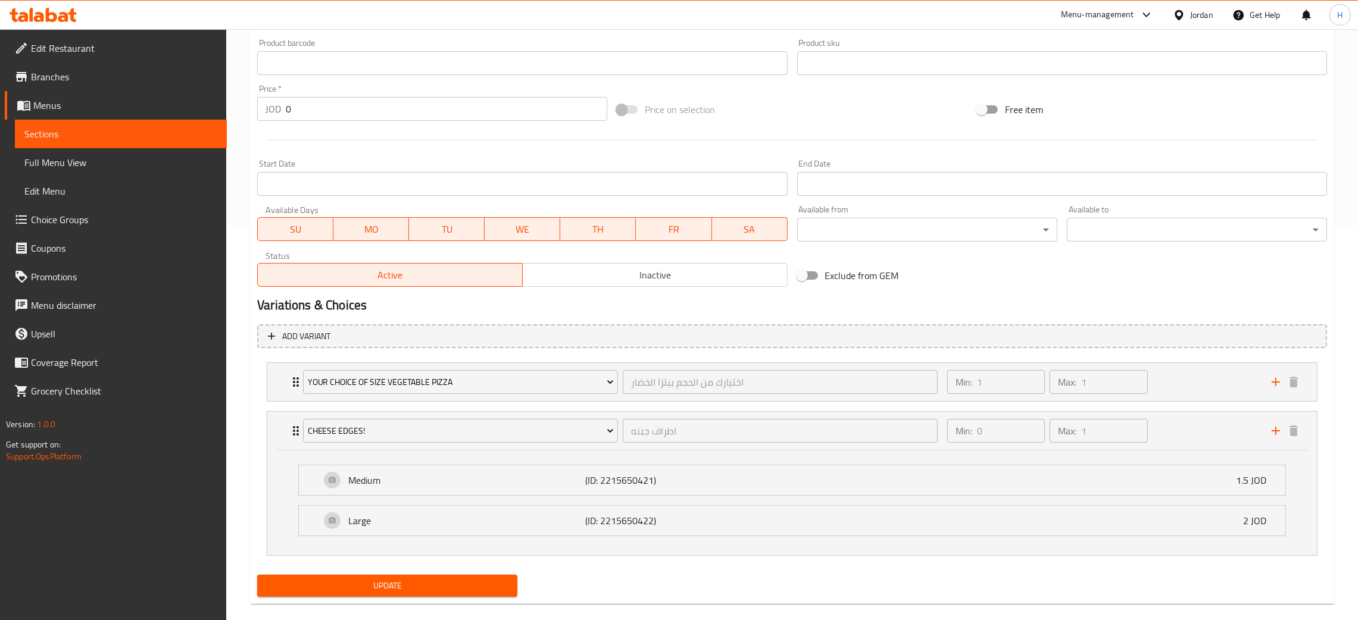
scroll to position [412, 0]
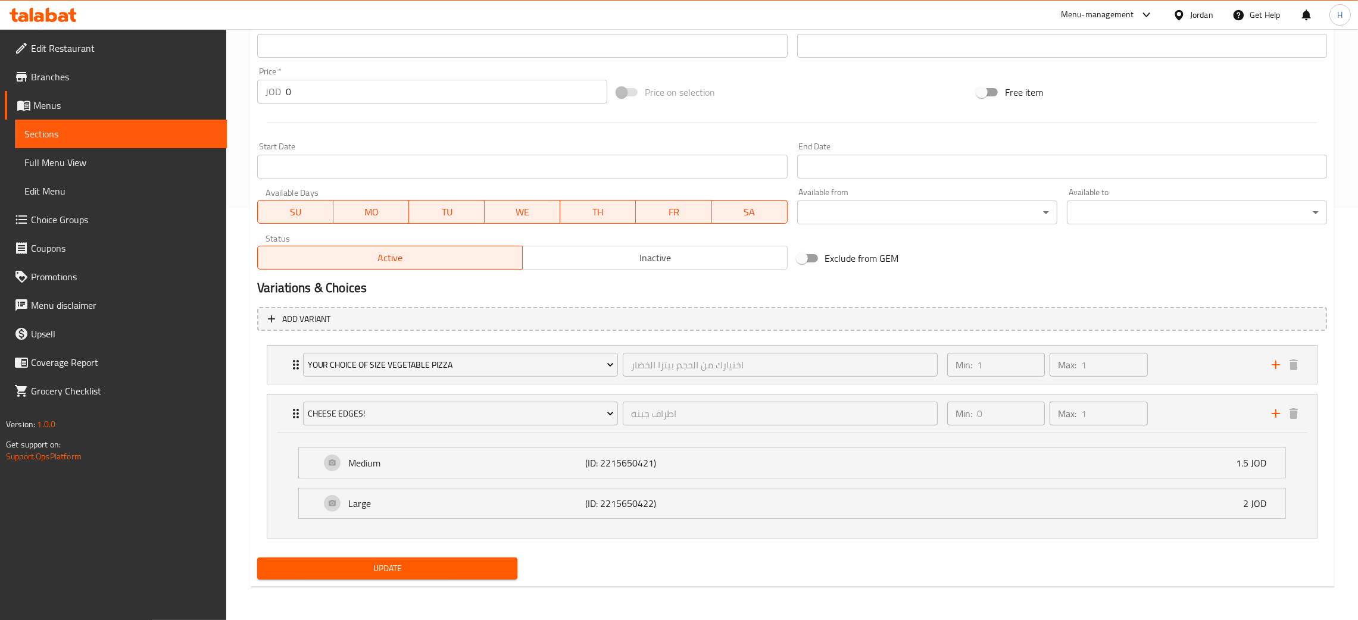
click at [520, 289] on h2 "Variations & Choices" at bounding box center [792, 288] width 1070 height 18
click at [473, 289] on h2 "Variations & Choices" at bounding box center [792, 288] width 1070 height 18
click at [466, 292] on h2 "Variations & Choices" at bounding box center [792, 288] width 1070 height 18
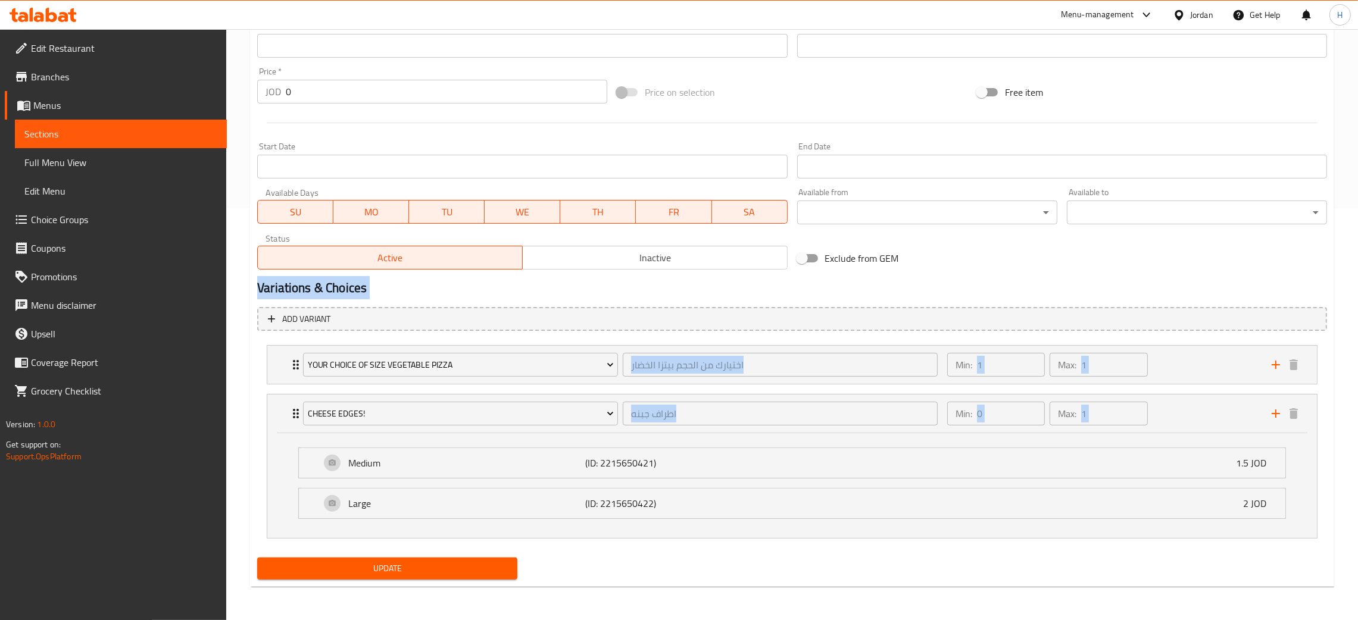
click at [728, 580] on div "Update" at bounding box center [792, 569] width 1080 height 32
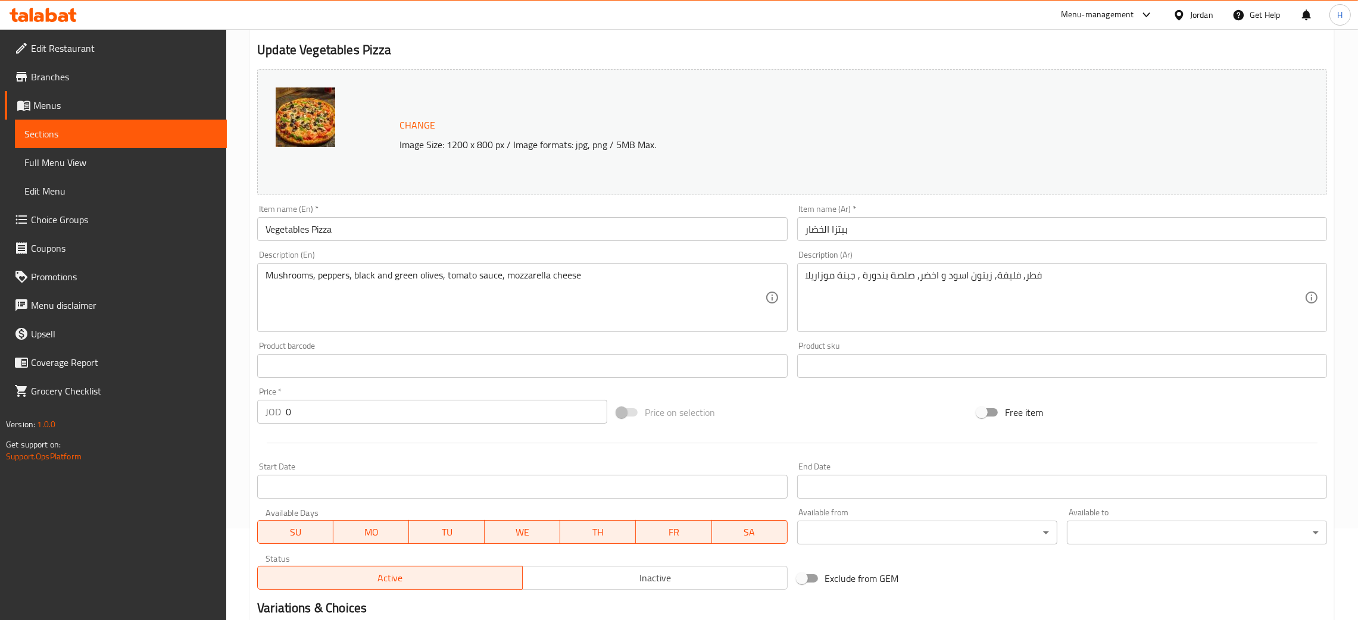
scroll to position [0, 0]
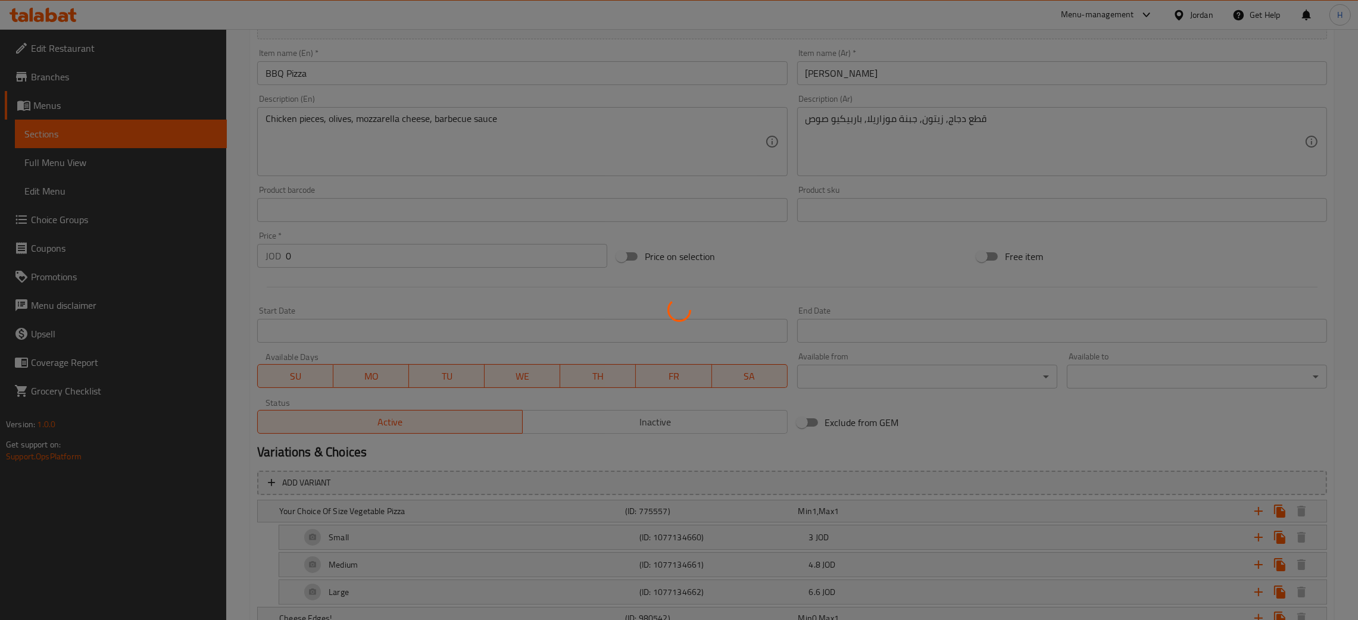
scroll to position [306, 0]
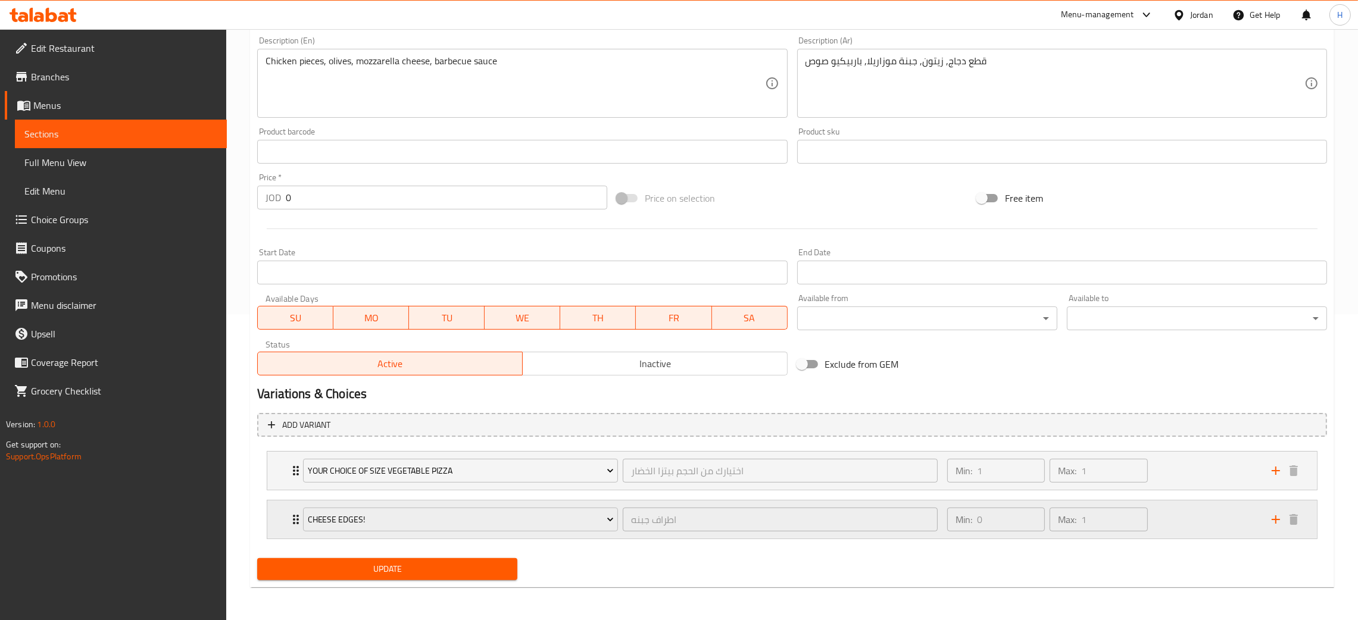
click at [274, 490] on div "Cheese Edges! اطراف جبنه ​ Min: 0 ​ Max: 1 ​" at bounding box center [792, 471] width 1050 height 38
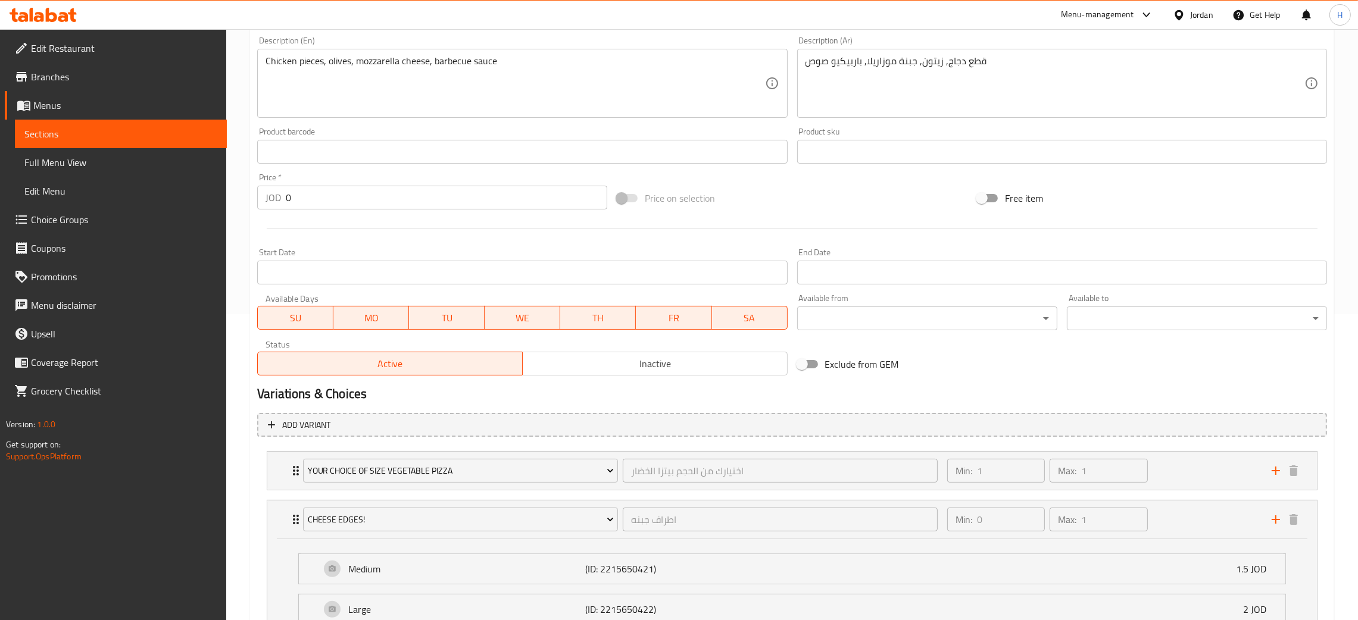
scroll to position [412, 0]
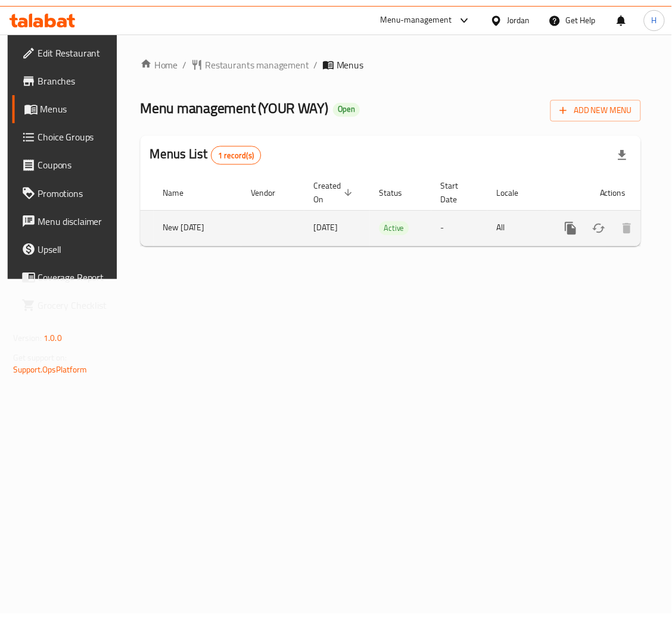
scroll to position [0, 67]
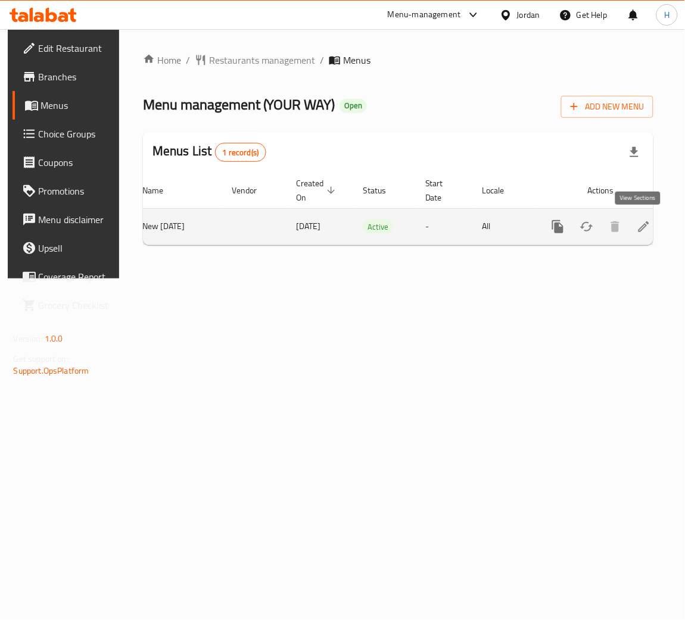
click at [637, 226] on icon "enhanced table" at bounding box center [644, 227] width 14 height 14
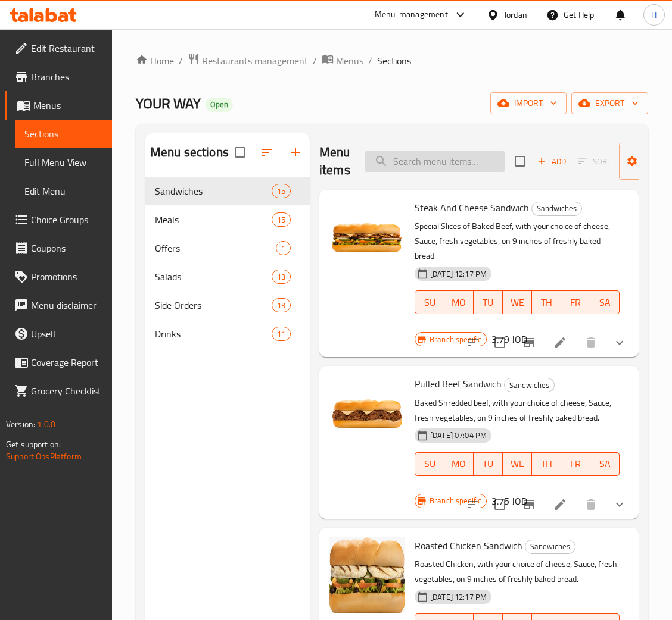
click at [469, 157] on input "search" at bounding box center [434, 161] width 141 height 21
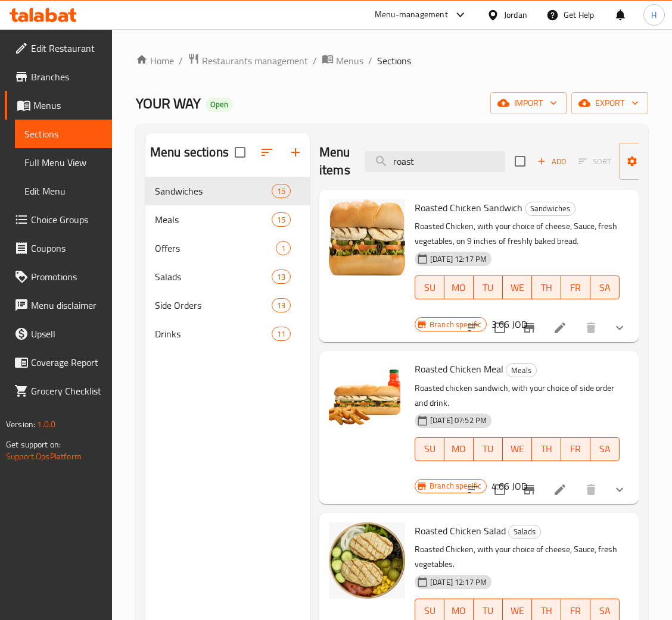
type input "roast"
click at [566, 332] on icon at bounding box center [560, 328] width 14 height 14
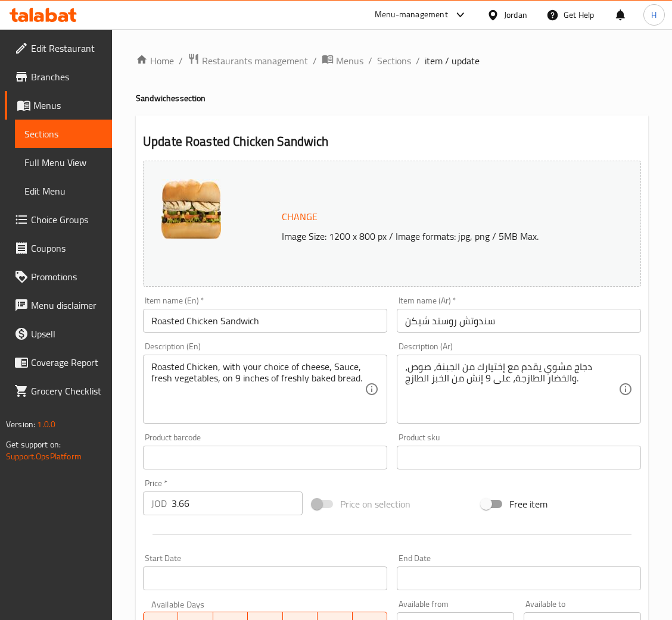
click at [301, 219] on span "Change" at bounding box center [300, 216] width 36 height 17
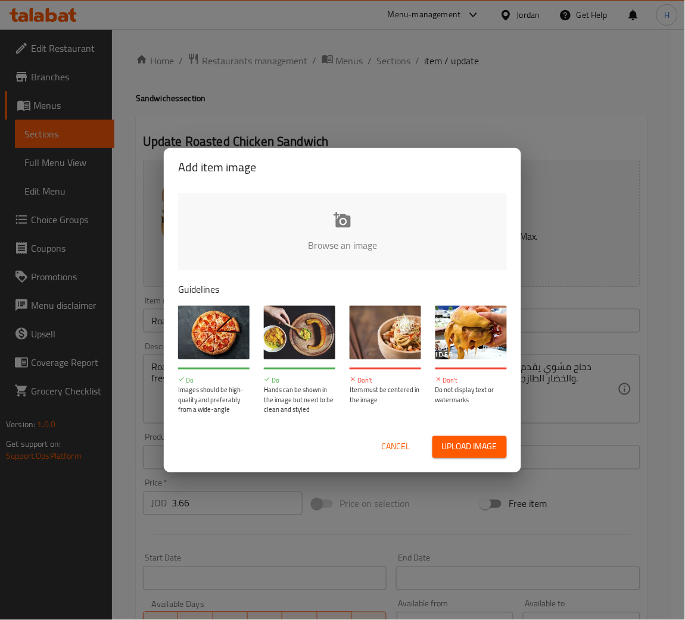
type input "C:\fakepath\roasted chicken.png"
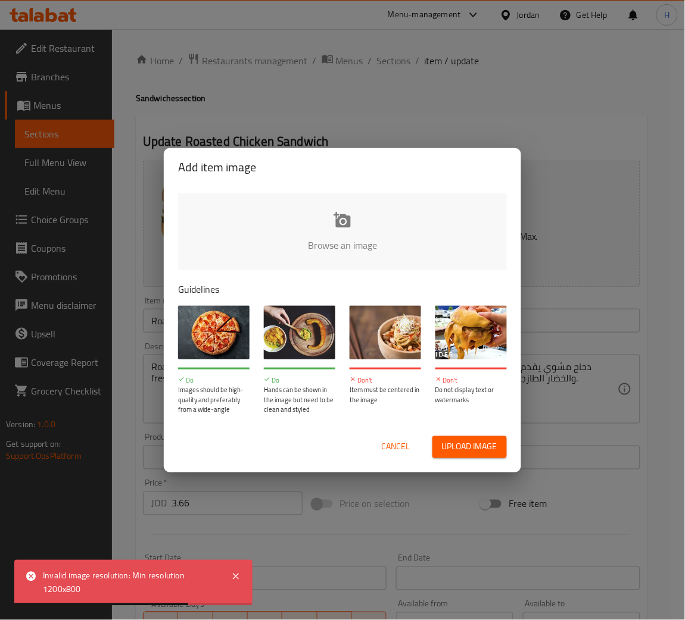
drag, startPoint x: 433, startPoint y: 225, endPoint x: 438, endPoint y: 221, distance: 6.8
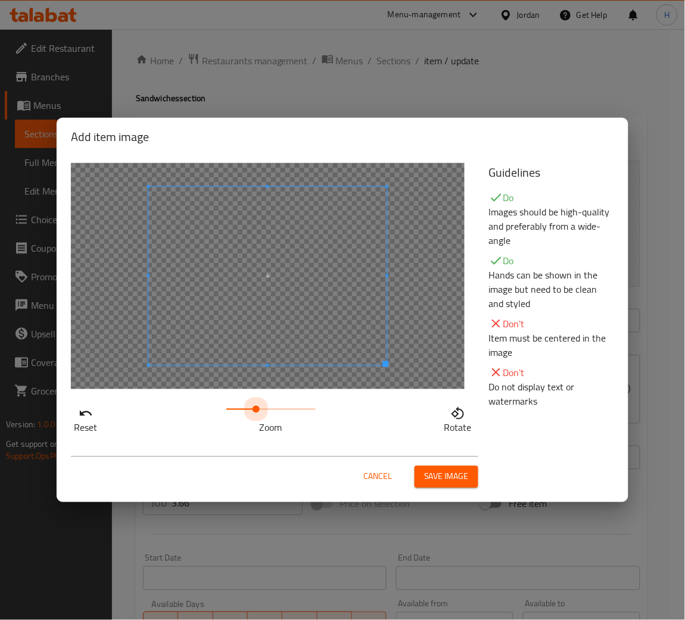
drag, startPoint x: 227, startPoint y: 405, endPoint x: 257, endPoint y: 395, distance: 30.7
click at [257, 395] on div "Reset Zoom Rotate" at bounding box center [273, 299] width 418 height 286
click at [256, 285] on span at bounding box center [242, 271] width 238 height 179
click at [351, 273] on div at bounding box center [240, 271] width 238 height 179
click at [242, 212] on div at bounding box center [240, 271] width 238 height 179
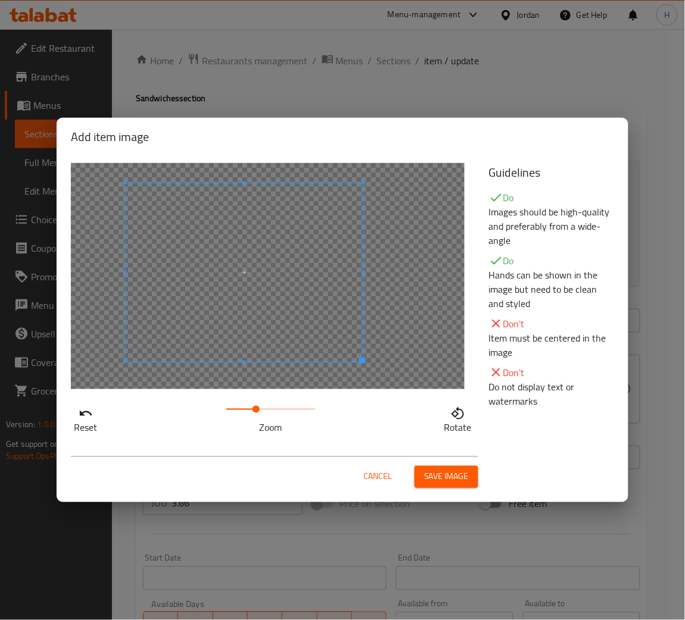
click at [265, 325] on span at bounding box center [244, 272] width 238 height 179
drag, startPoint x: 257, startPoint y: 404, endPoint x: 265, endPoint y: 370, distance: 34.4
click at [265, 370] on div "Reset Zoom Rotate" at bounding box center [273, 299] width 418 height 286
click at [241, 345] on div at bounding box center [244, 272] width 238 height 179
drag, startPoint x: 370, startPoint y: 475, endPoint x: 358, endPoint y: 532, distance: 58.3
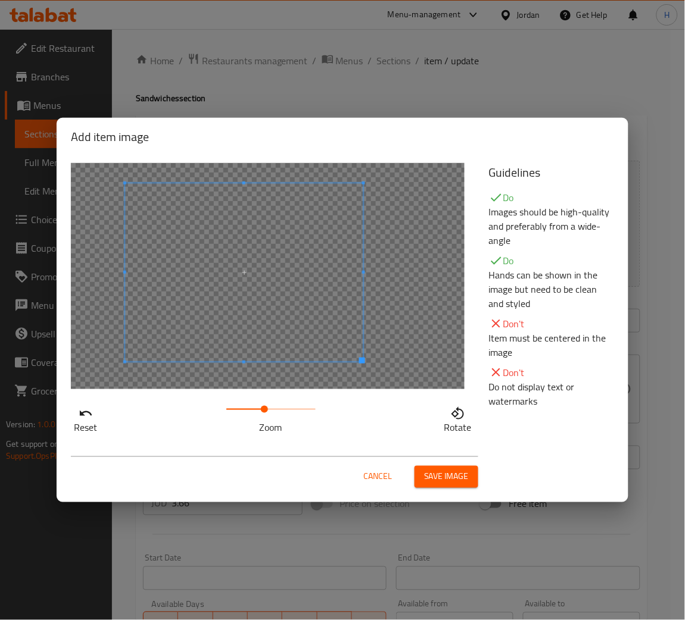
click at [370, 475] on span "Cancel" at bounding box center [377, 477] width 29 height 15
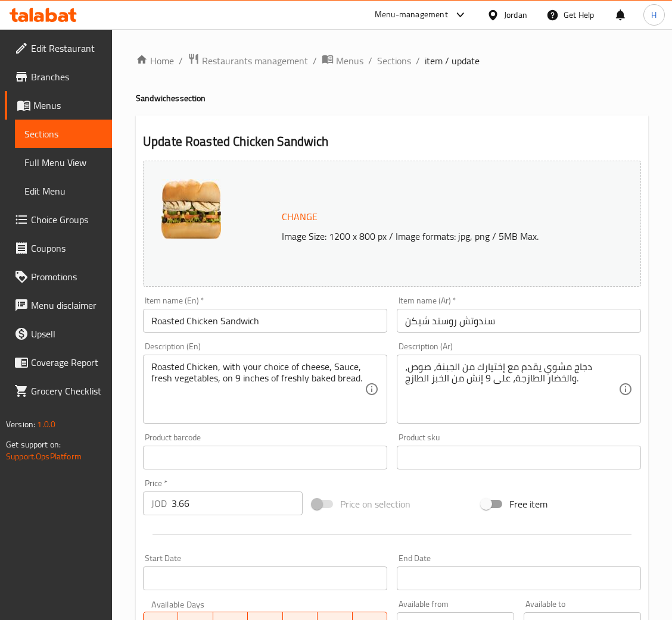
click at [302, 220] on span "Change" at bounding box center [300, 216] width 36 height 17
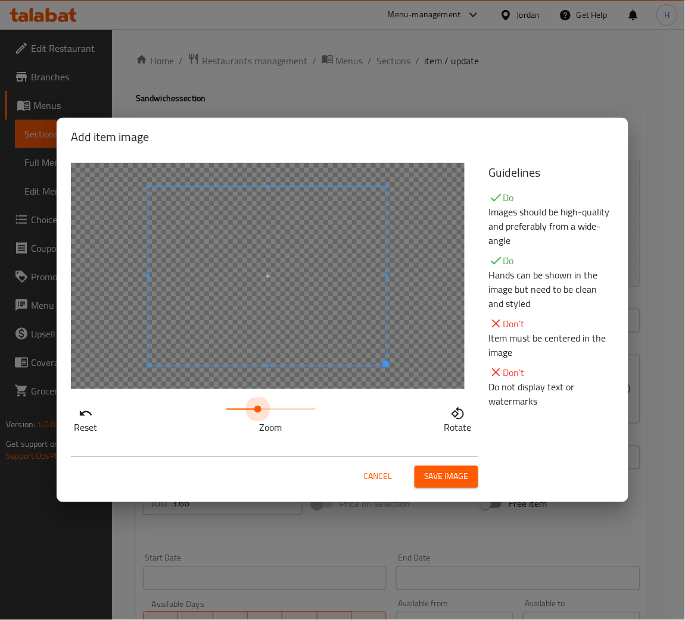
drag, startPoint x: 222, startPoint y: 403, endPoint x: 278, endPoint y: 332, distance: 90.3
click at [255, 382] on div "Reset Zoom Rotate" at bounding box center [273, 299] width 418 height 286
click at [261, 301] on span at bounding box center [245, 273] width 238 height 179
click at [448, 473] on span "Save image" at bounding box center [446, 477] width 45 height 15
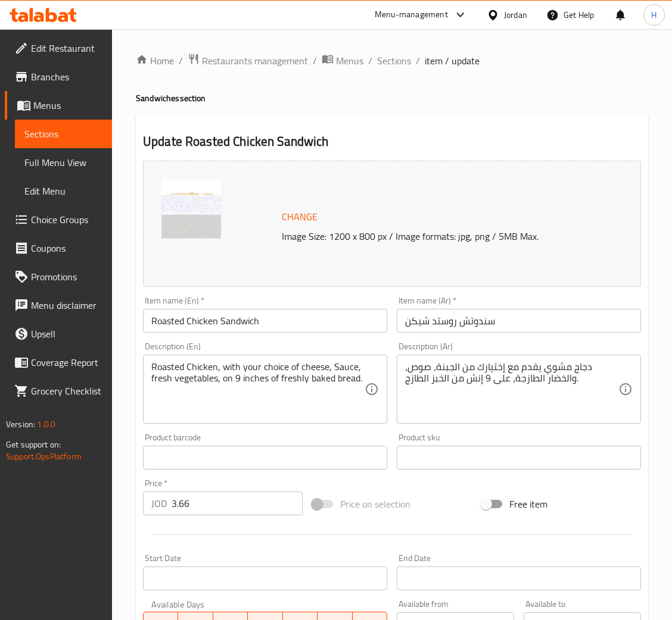
scroll to position [503, 0]
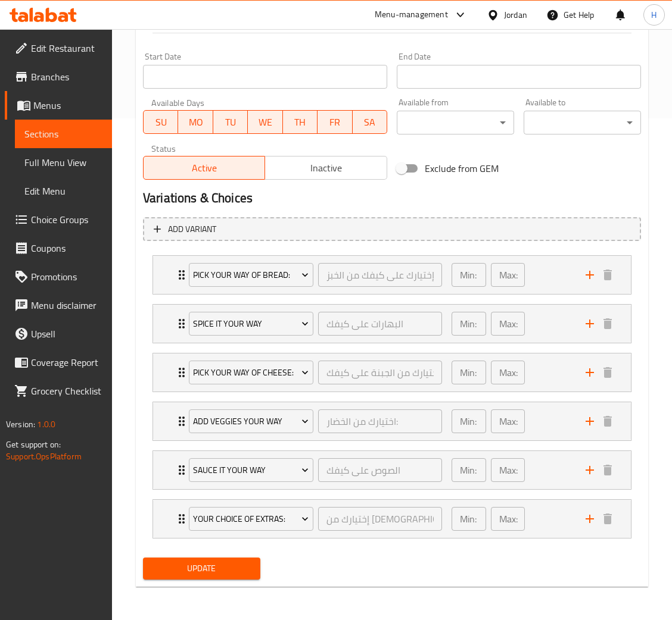
click at [231, 568] on span "Update" at bounding box center [201, 568] width 98 height 15
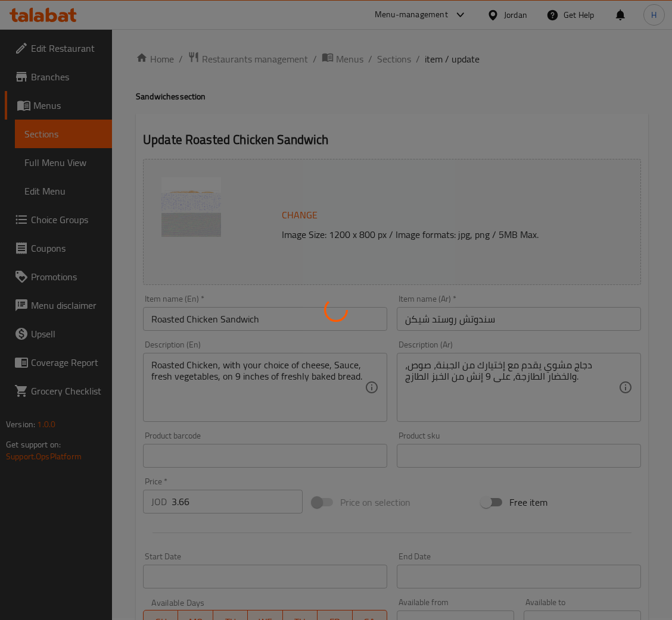
scroll to position [0, 0]
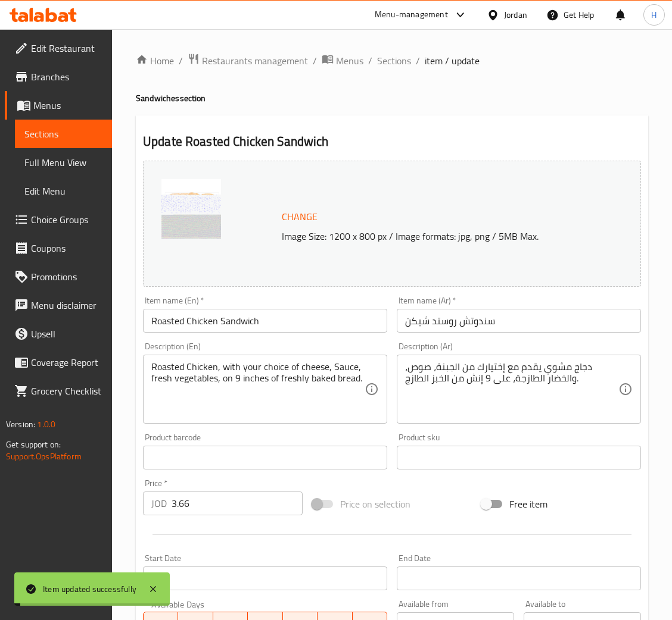
drag, startPoint x: 387, startPoint y: 59, endPoint x: 146, endPoint y: 14, distance: 245.4
click at [387, 59] on span "Sections" at bounding box center [394, 61] width 34 height 14
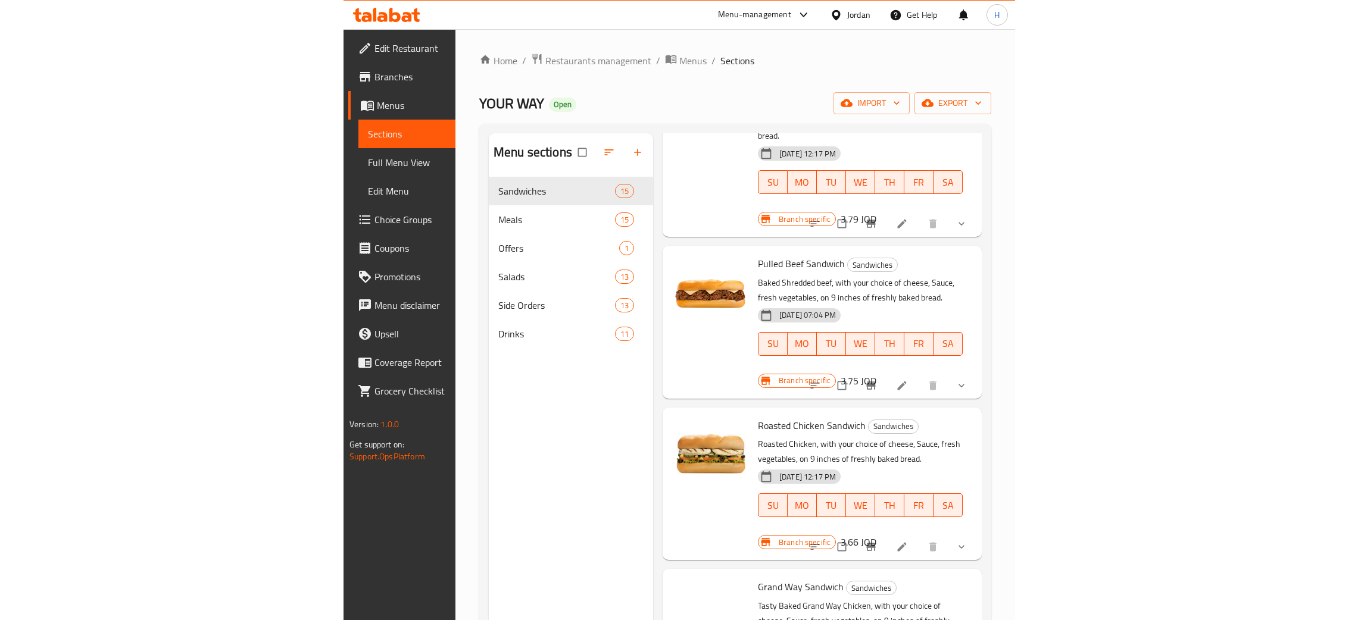
scroll to position [357, 0]
